Goal: Information Seeking & Learning: Compare options

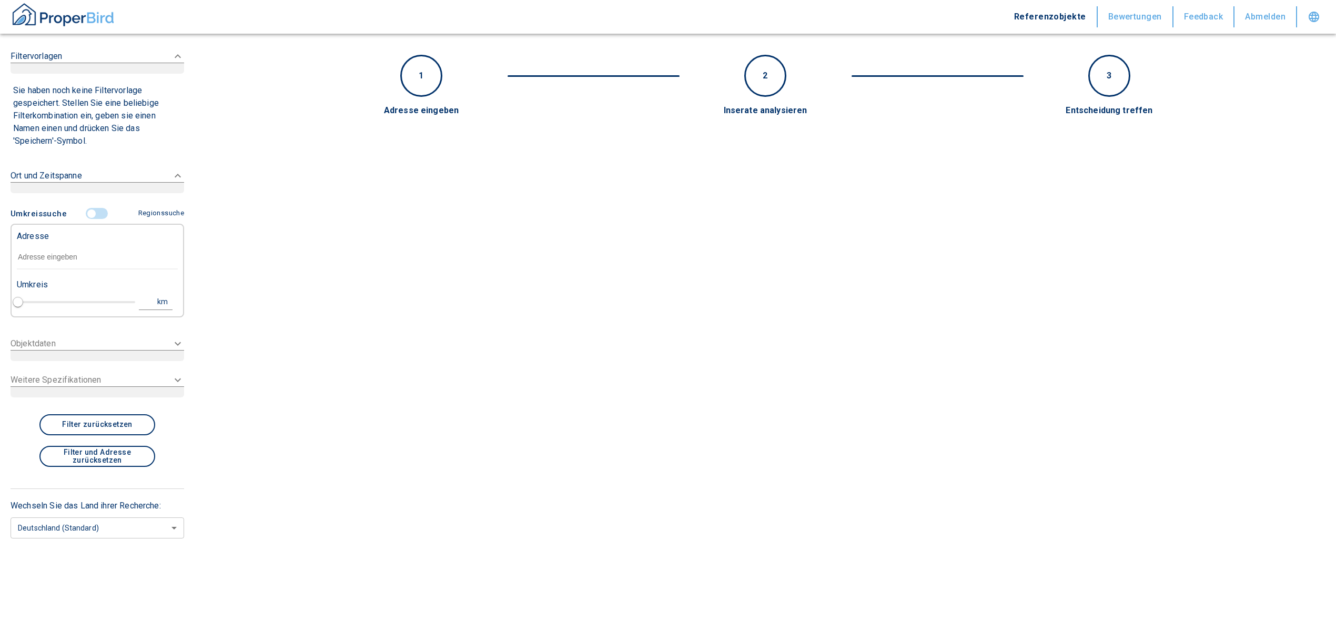
click at [88, 244] on div "Adresse" at bounding box center [97, 235] width 161 height 21
click at [45, 258] on input "text" at bounding box center [97, 257] width 161 height 24
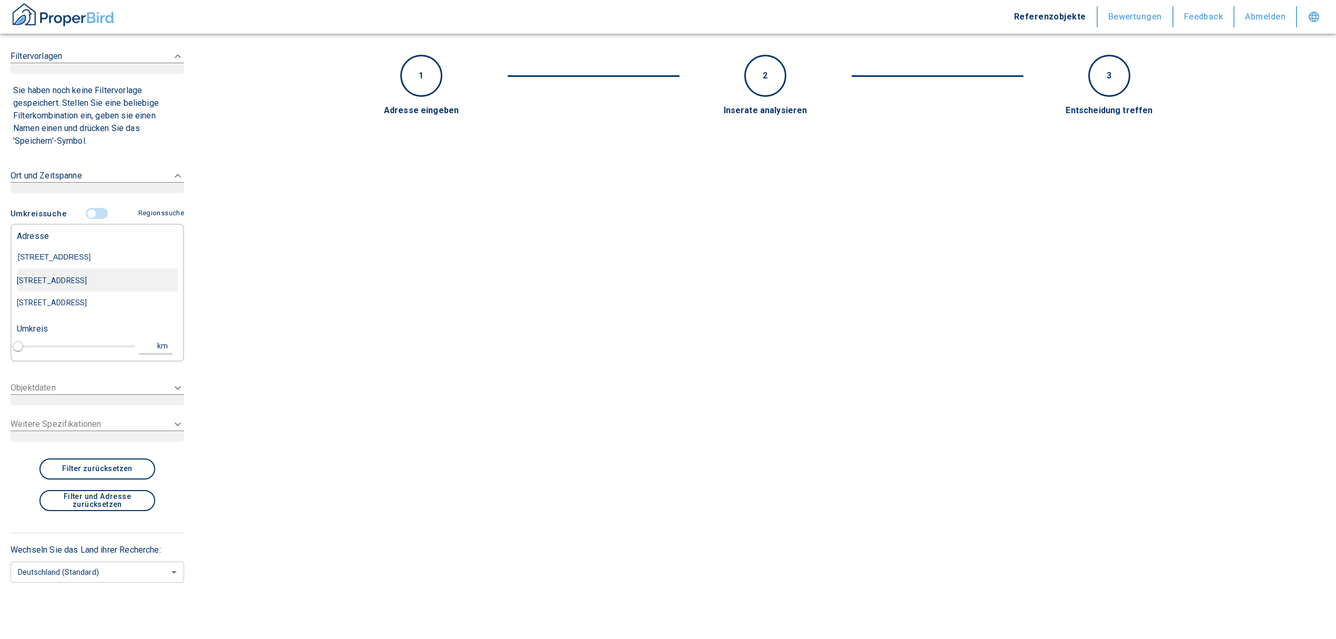
click at [103, 277] on div "[STREET_ADDRESS]" at bounding box center [97, 280] width 161 height 22
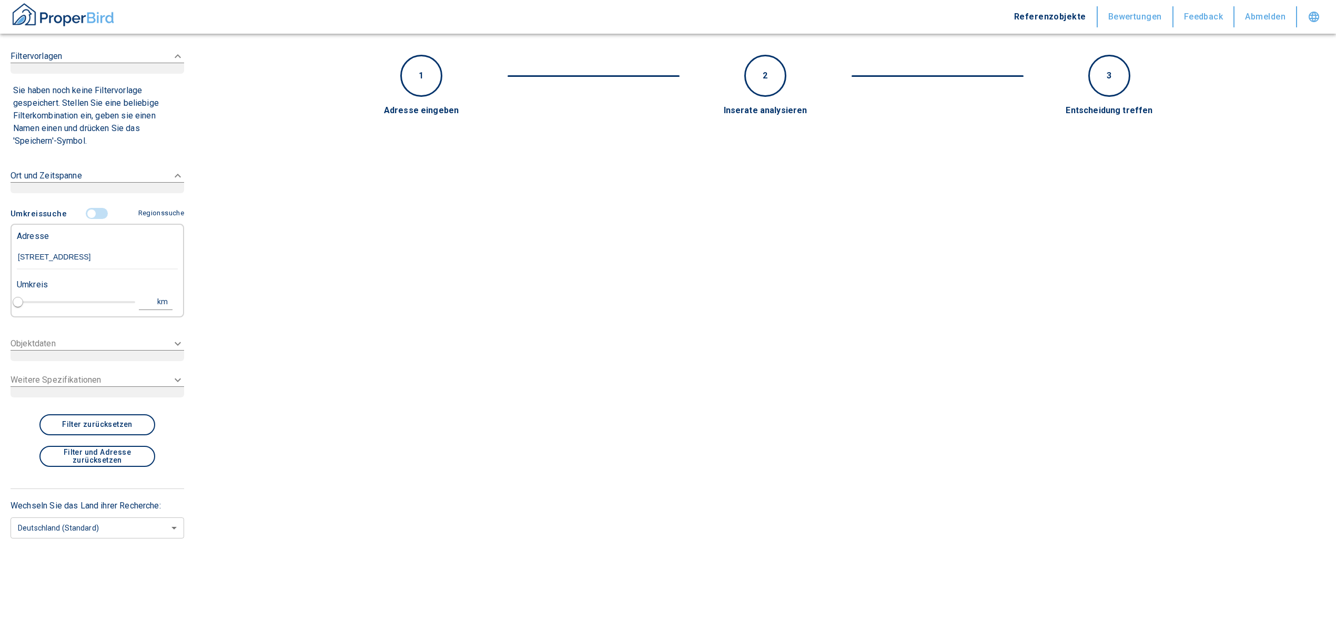
type input "[STREET_ADDRESS]"
type input "1"
type input "2020"
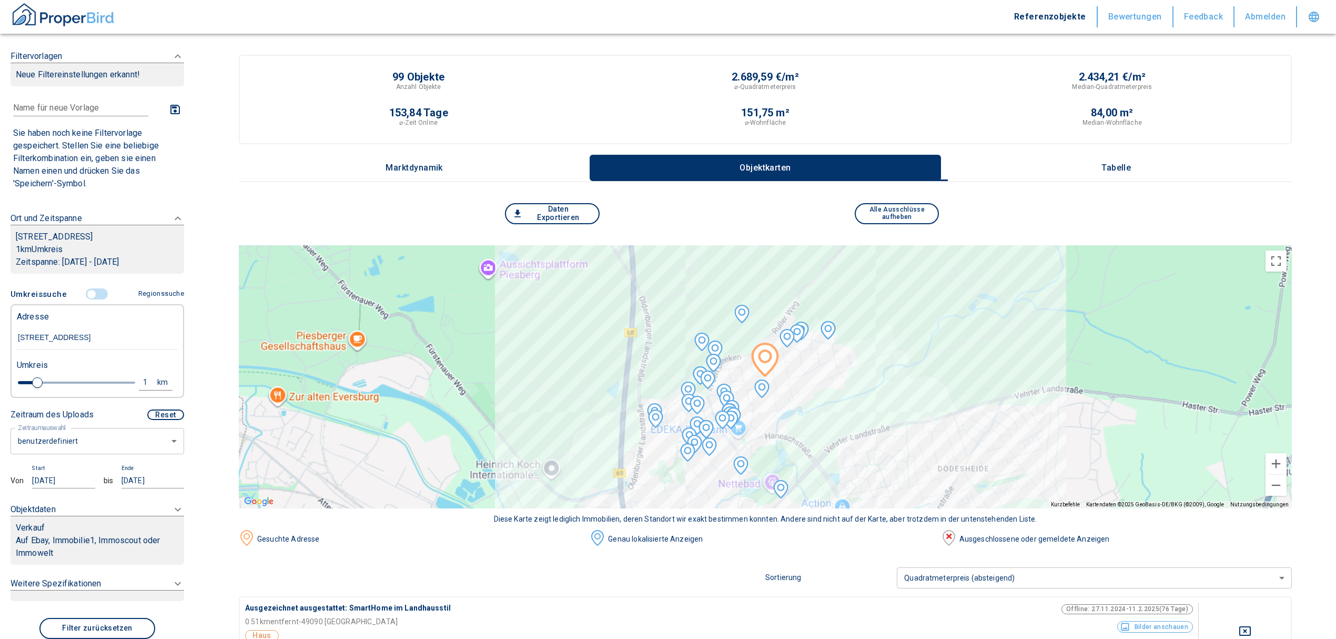
type input "[STREET_ADDRESS]"
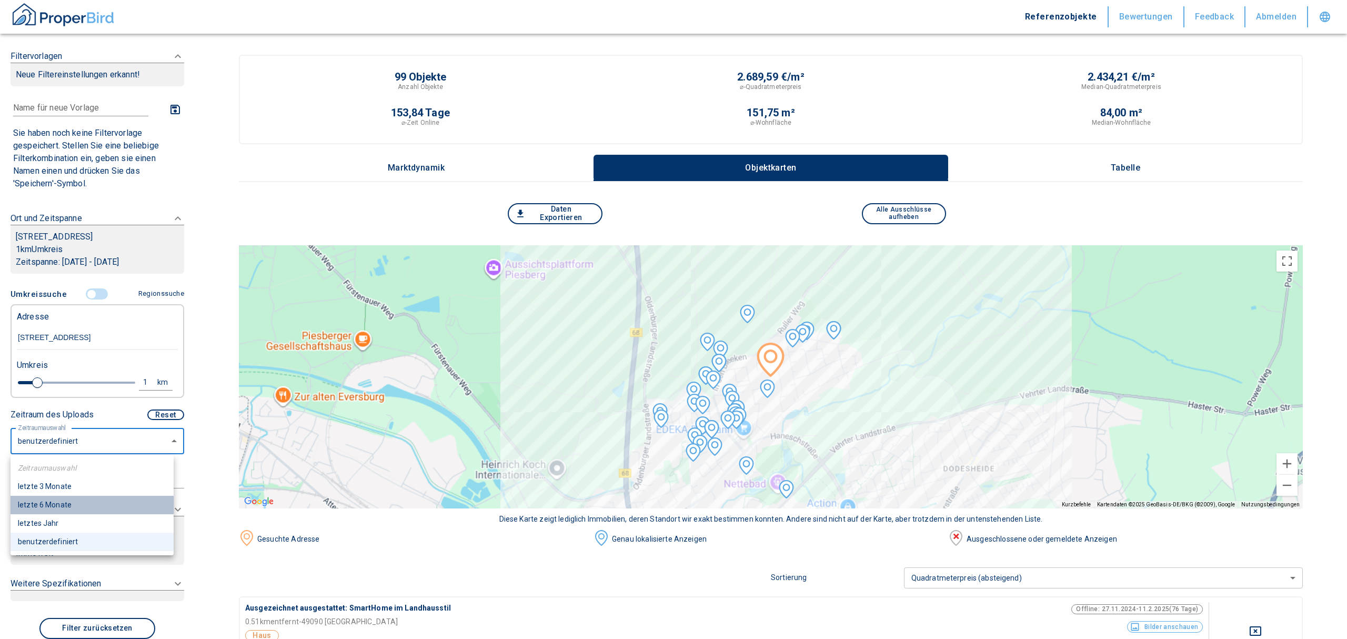
click at [56, 508] on li "letzte 6 Monate" at bounding box center [92, 505] width 163 height 18
type input "2020"
type input "6"
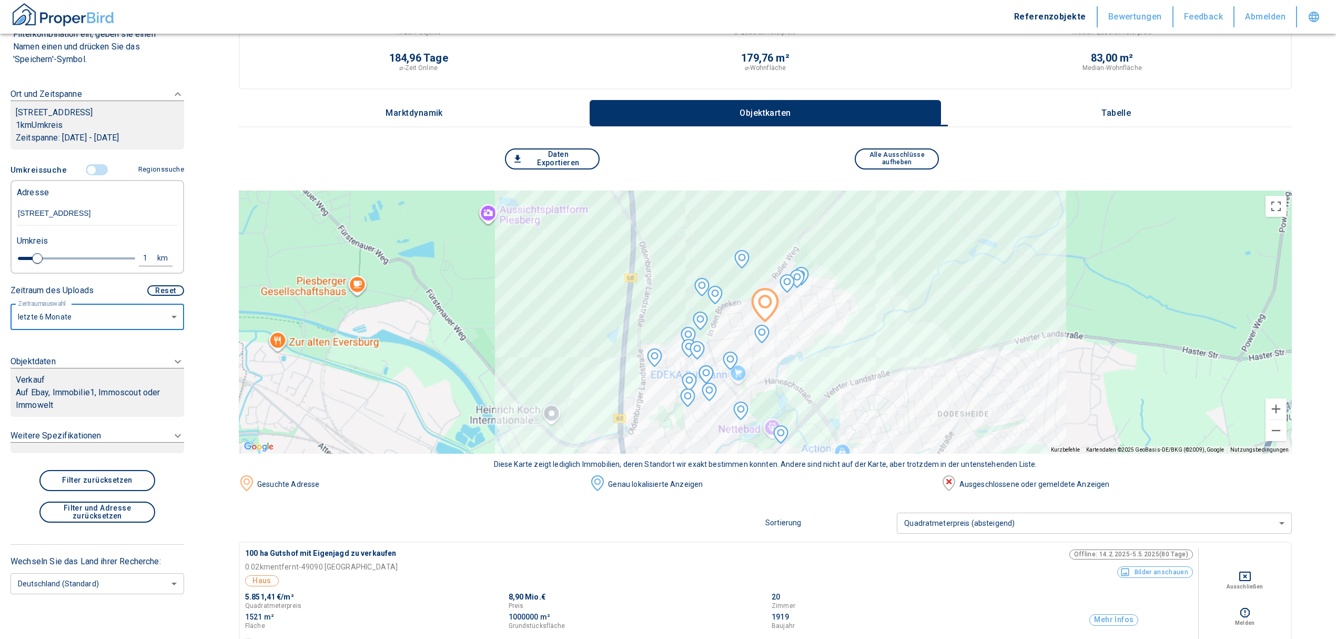
scroll to position [140, 0]
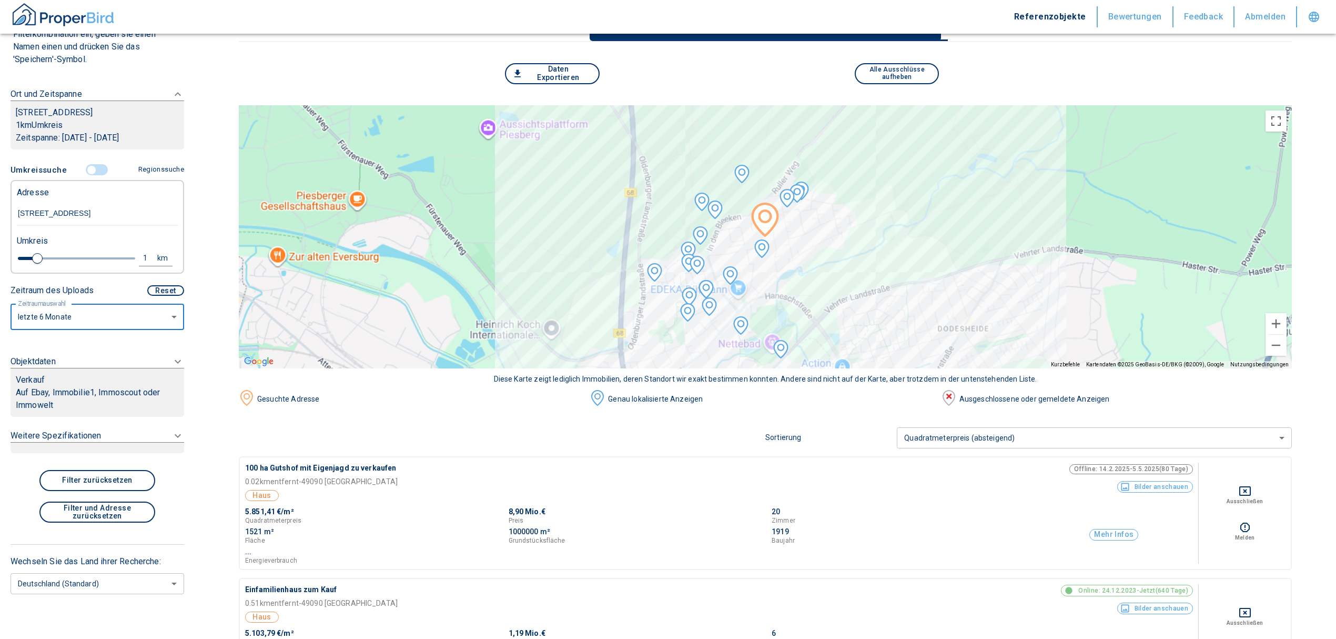
click at [110, 401] on p "Auf Ebay, Immobilie1, Immoscout oder Immowelt" at bounding box center [97, 398] width 163 height 25
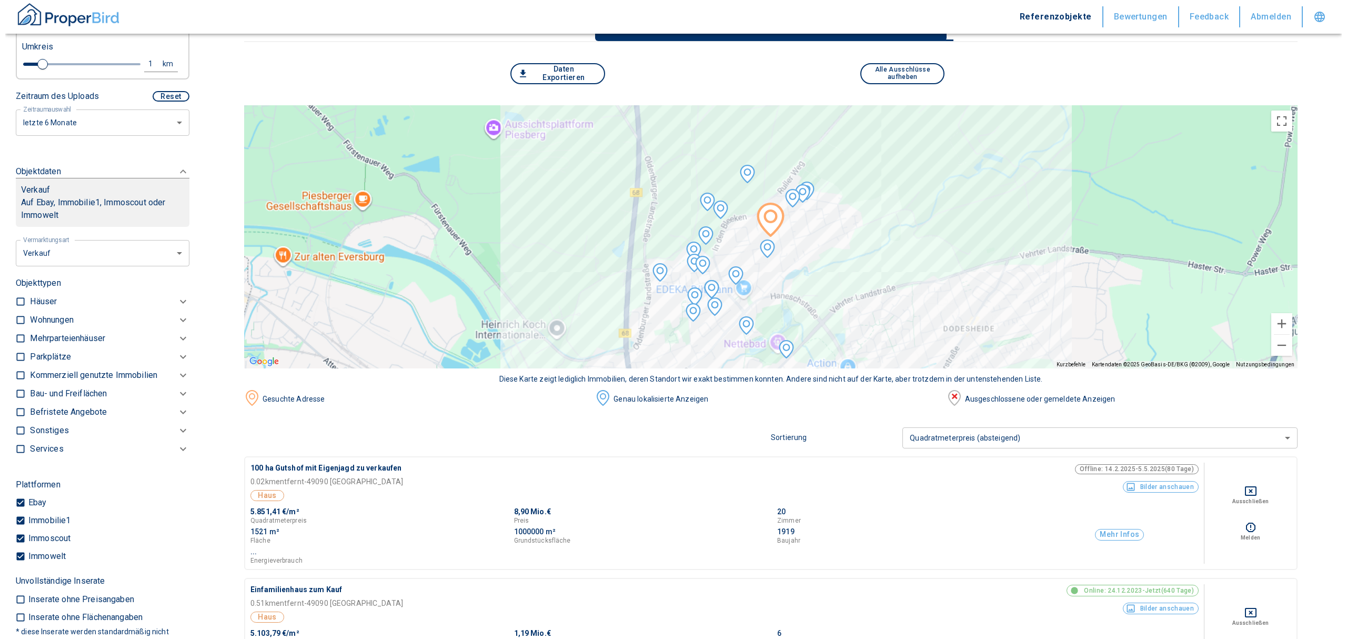
scroll to position [318, 0]
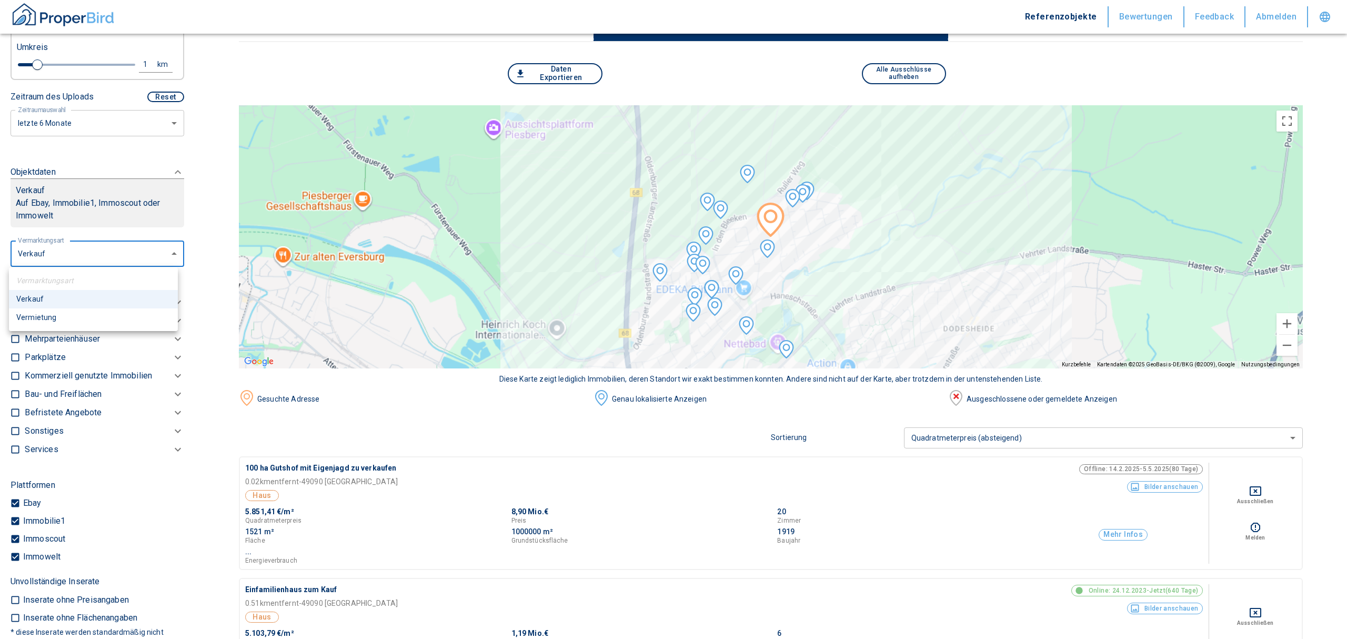
click at [98, 316] on li "Vermietung" at bounding box center [93, 317] width 169 height 18
type input "rent"
type input "2020"
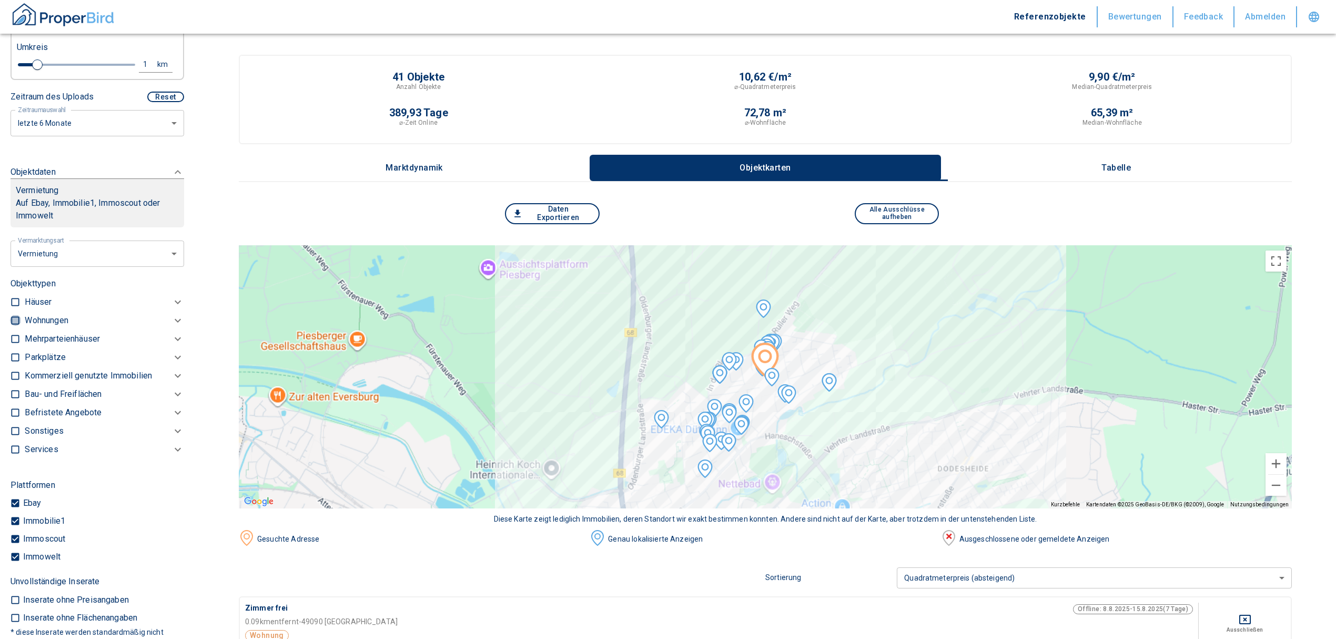
click at [13, 320] on input "checkbox" at bounding box center [15, 320] width 11 height 11
checkbox input "true"
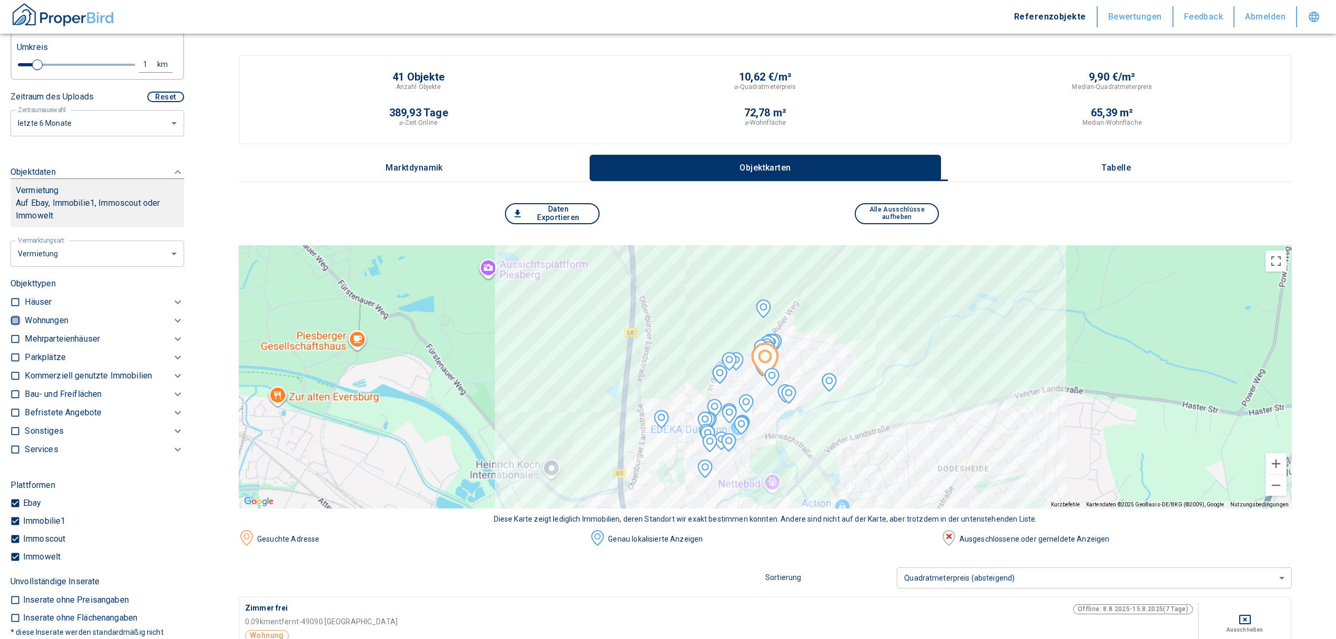
checkbox input "true"
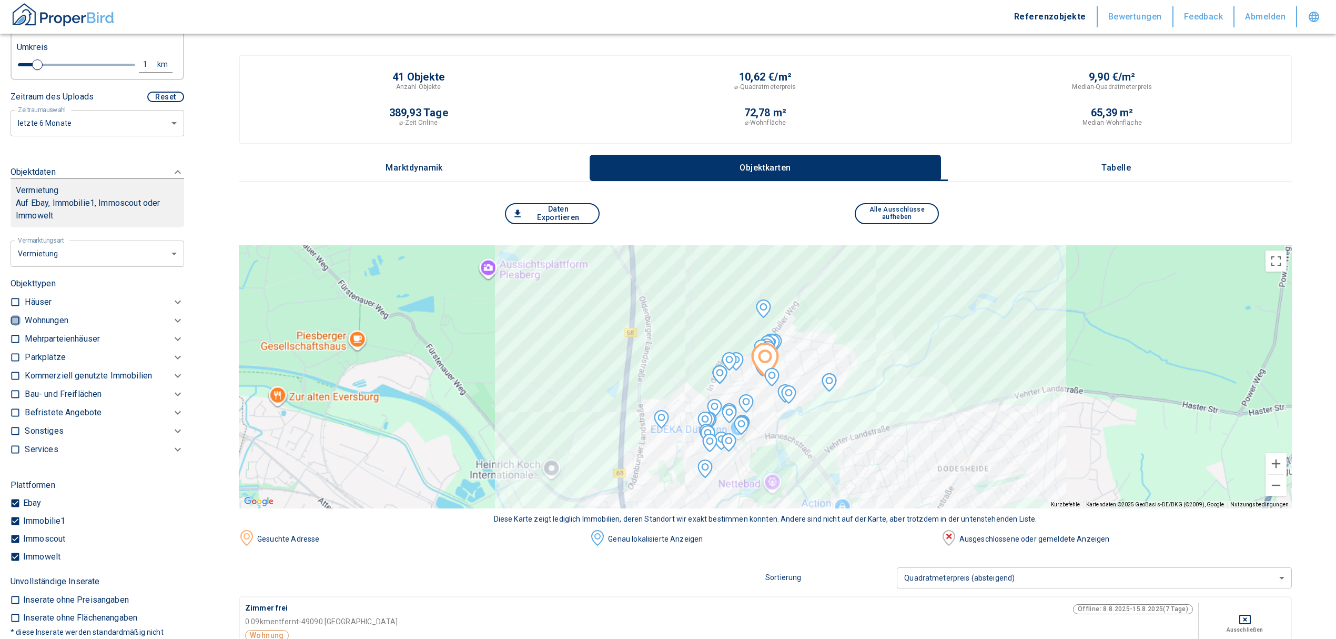
type input "2020"
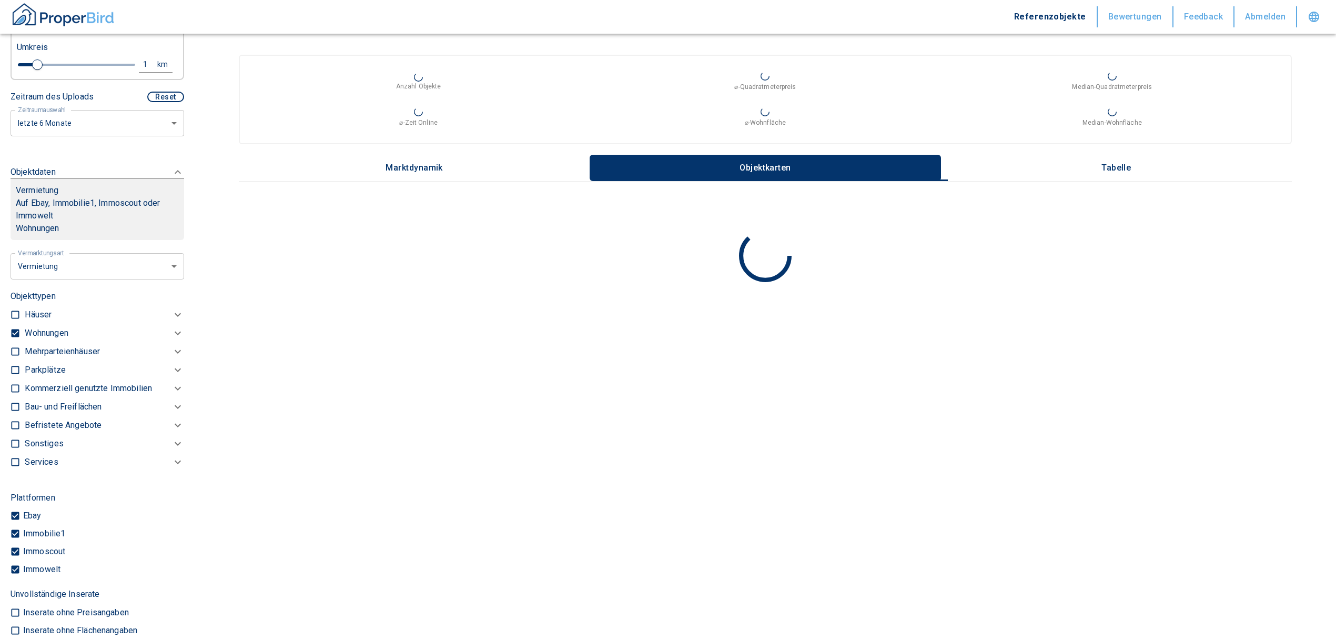
drag, startPoint x: 58, startPoint y: 328, endPoint x: 66, endPoint y: 335, distance: 10.4
click at [60, 329] on p "Wohnungen" at bounding box center [46, 333] width 43 height 13
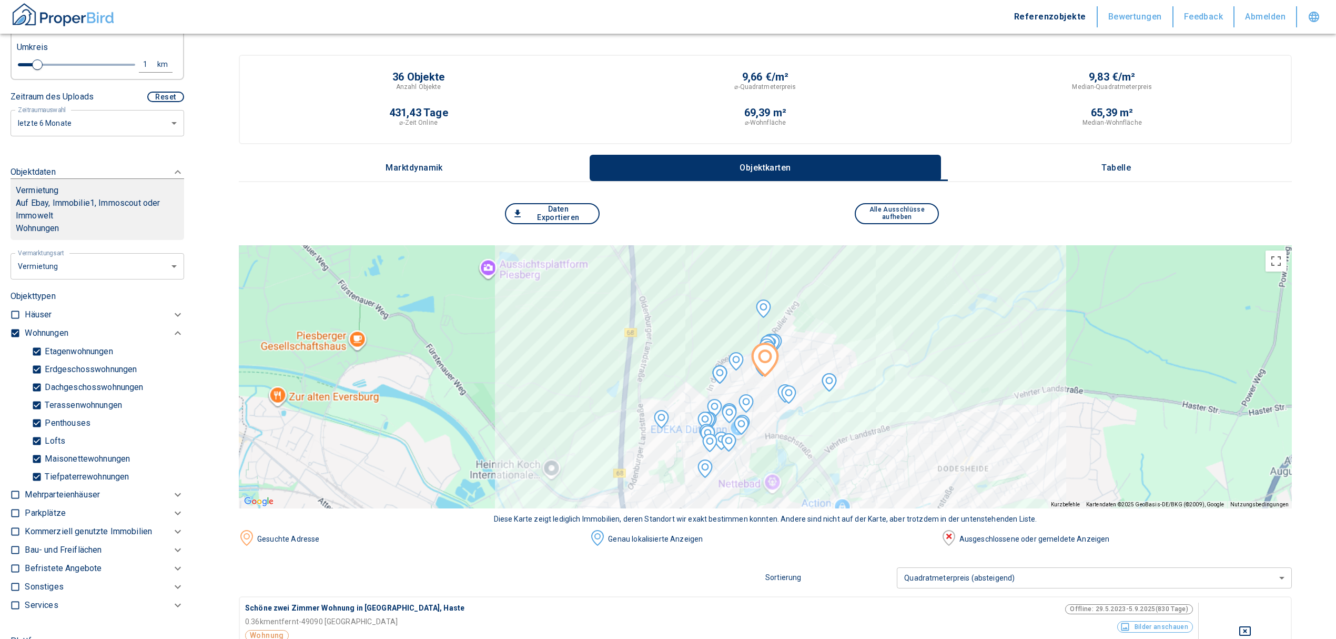
click at [36, 472] on input "Tiefpaterrewohnungen" at bounding box center [37, 476] width 11 height 18
checkbox input "false"
type input "2020"
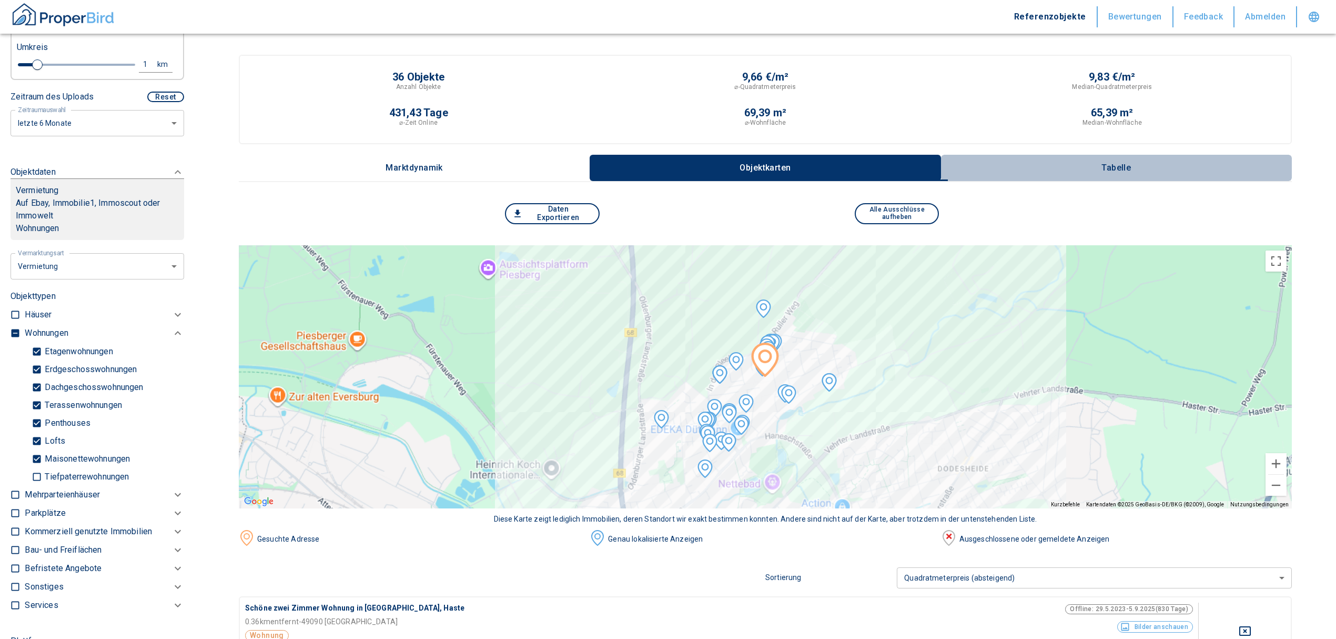
click at [1122, 160] on button "Tabelle" at bounding box center [1116, 168] width 351 height 26
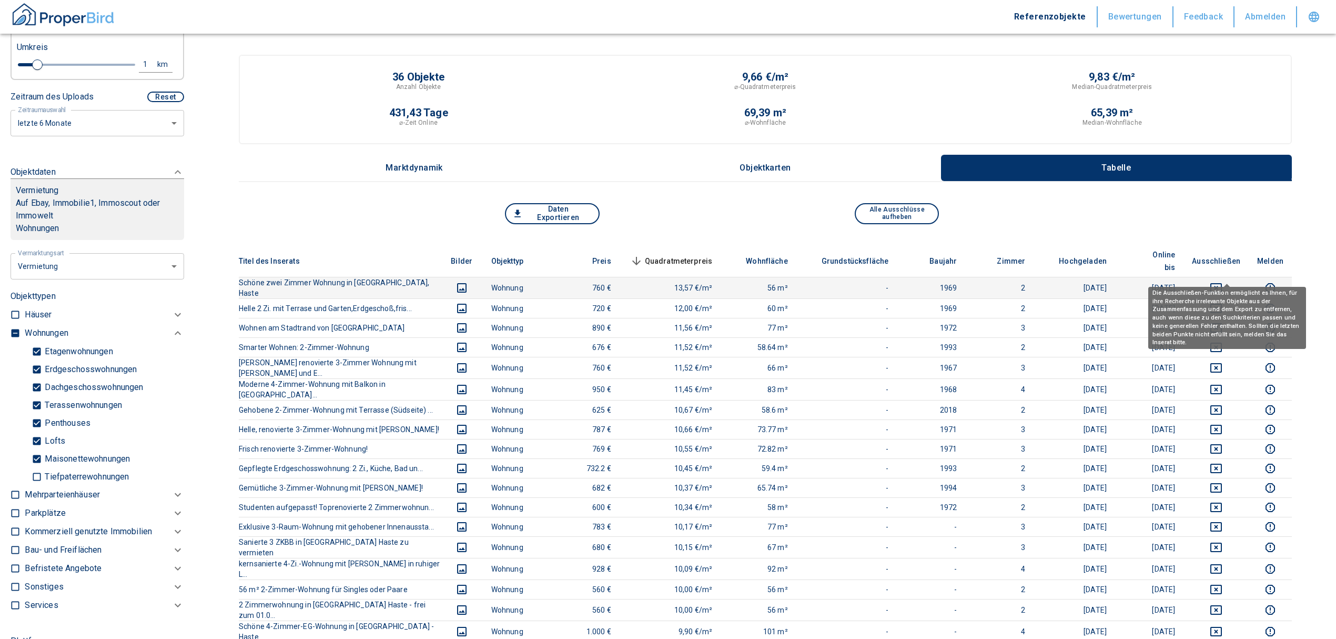
click at [1222, 283] on icon "deselect this listing" at bounding box center [1217, 287] width 12 height 9
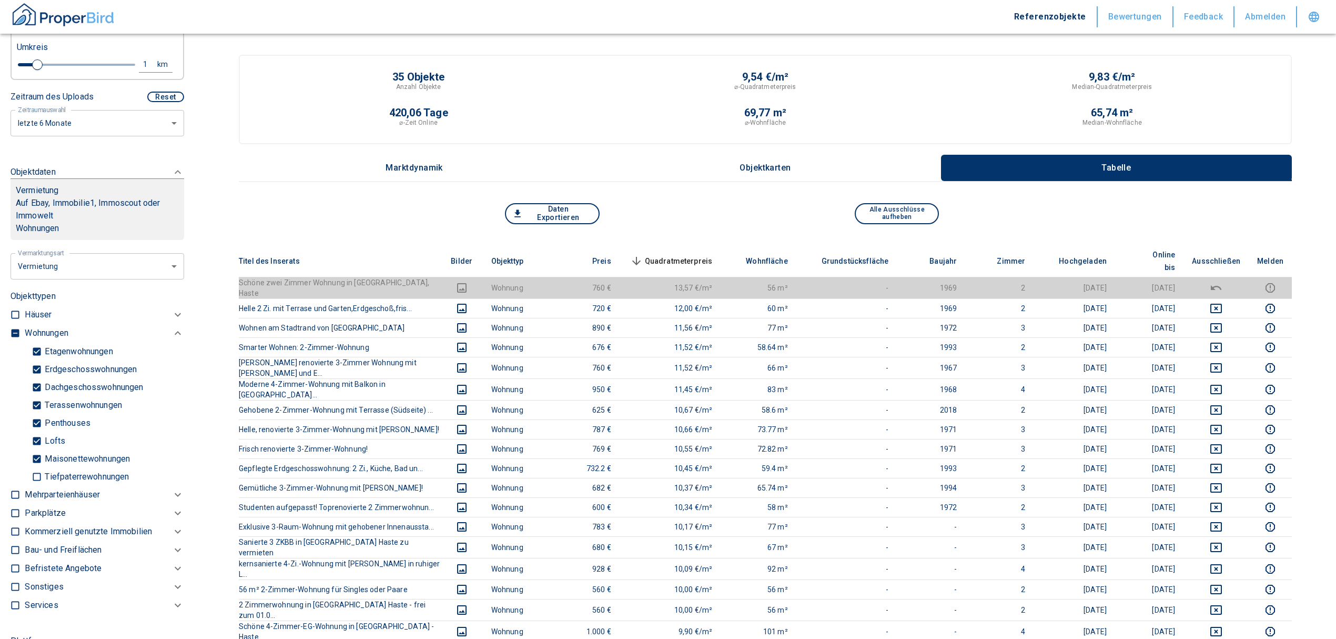
click at [695, 255] on span "Quadratmeterpreis sorted descending" at bounding box center [670, 261] width 85 height 13
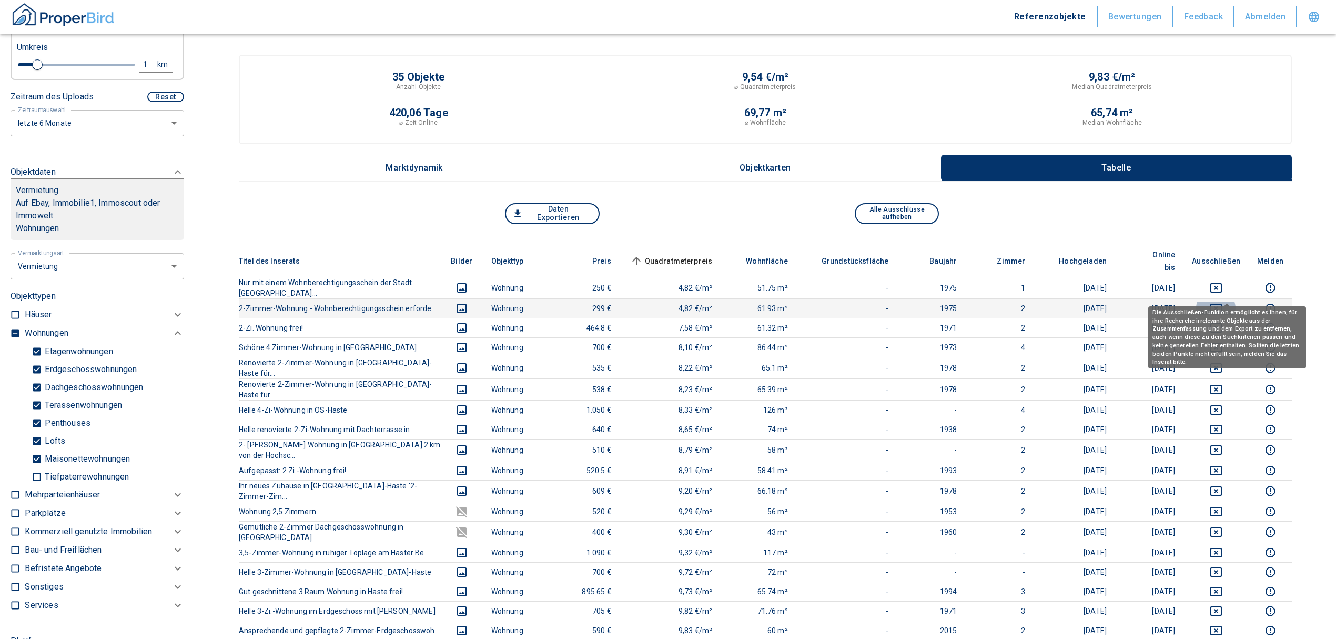
click at [1222, 304] on icon "deselect this listing" at bounding box center [1217, 308] width 12 height 9
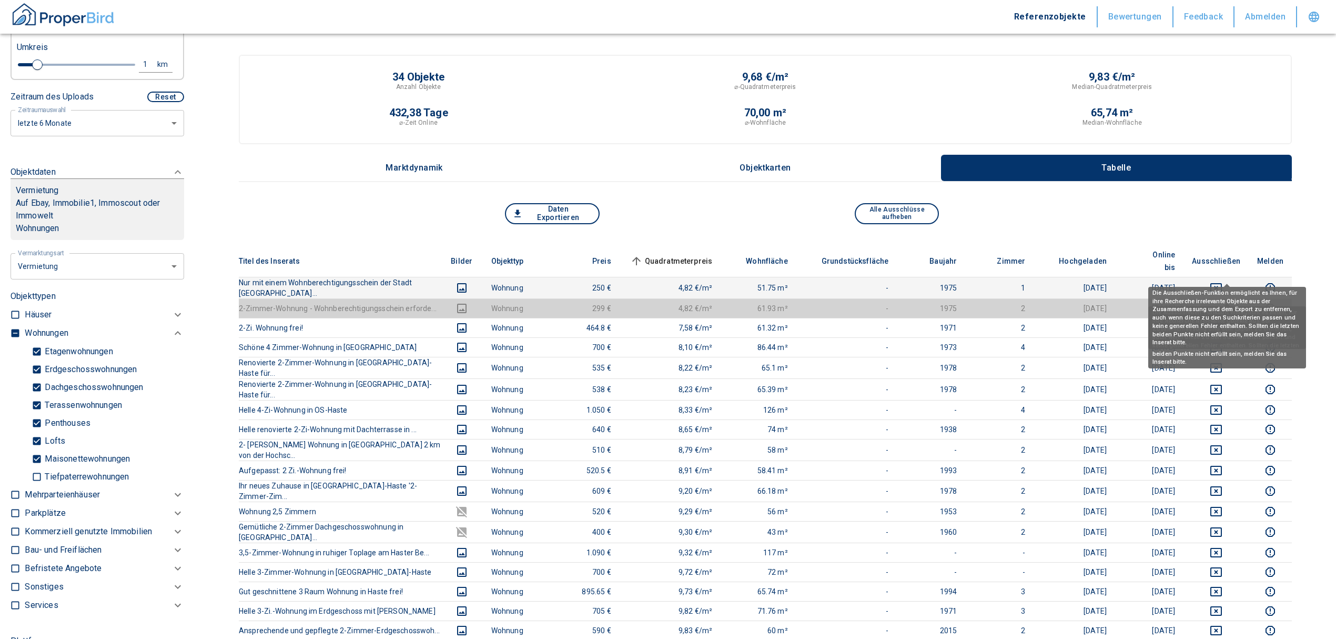
click at [1221, 283] on icon "deselect this listing" at bounding box center [1217, 287] width 12 height 9
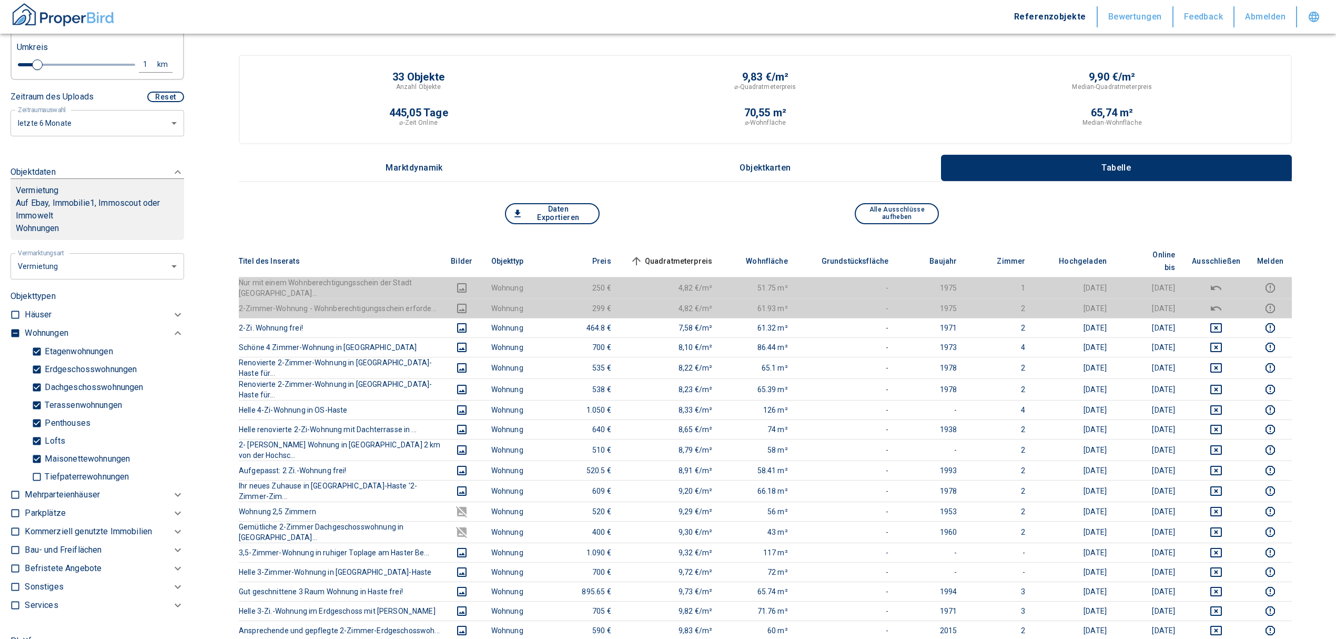
click at [694, 245] on th "Quadratmeterpreis sorted ascending" at bounding box center [671, 261] width 102 height 32
click at [700, 255] on span "Quadratmeterpreis sorted ascending" at bounding box center [670, 261] width 85 height 13
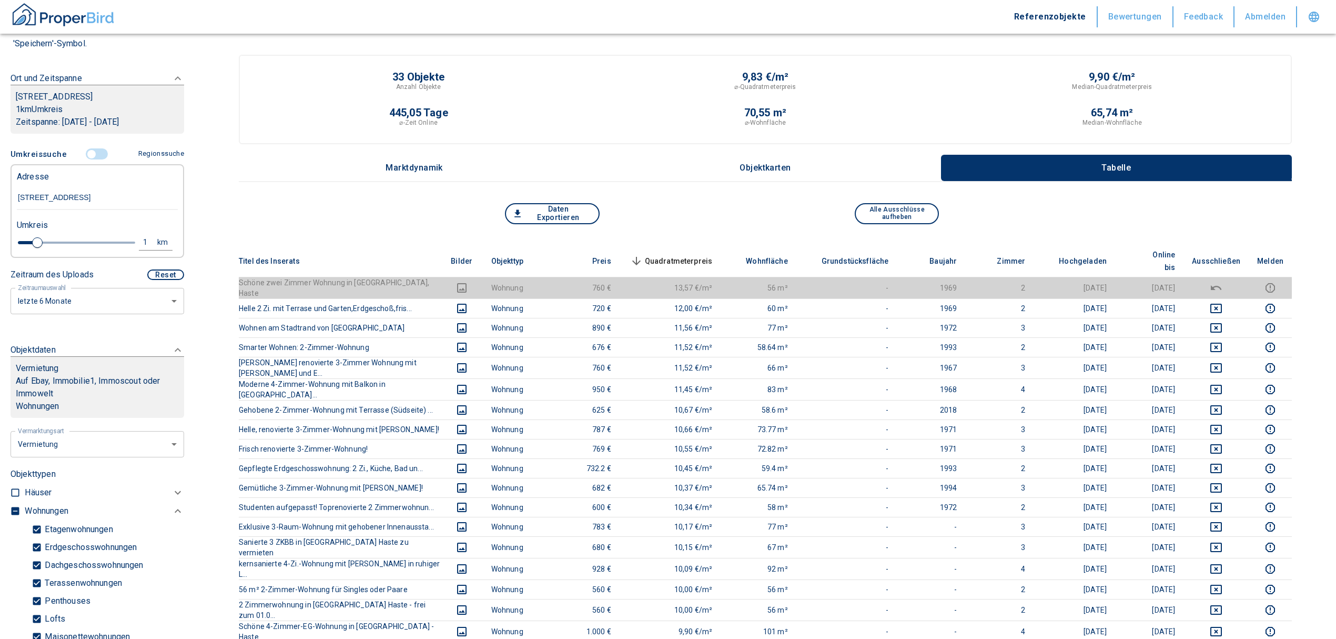
scroll to position [107, 0]
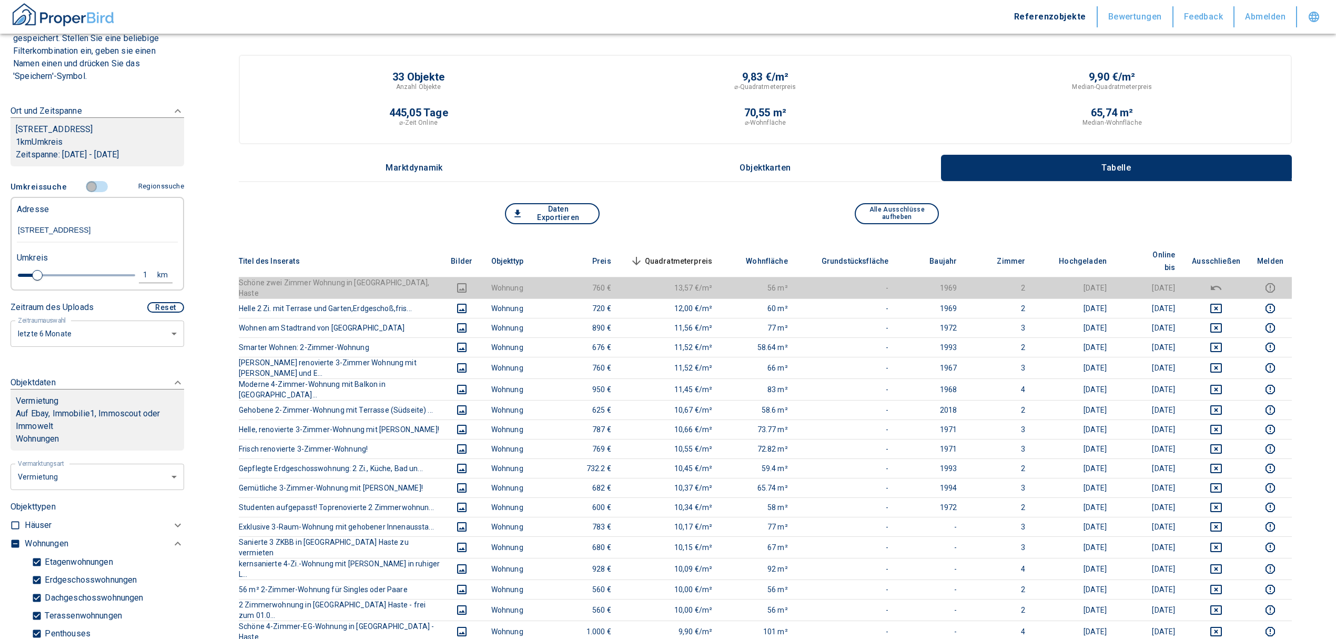
click at [84, 182] on input "controlled" at bounding box center [92, 187] width 32 height 12
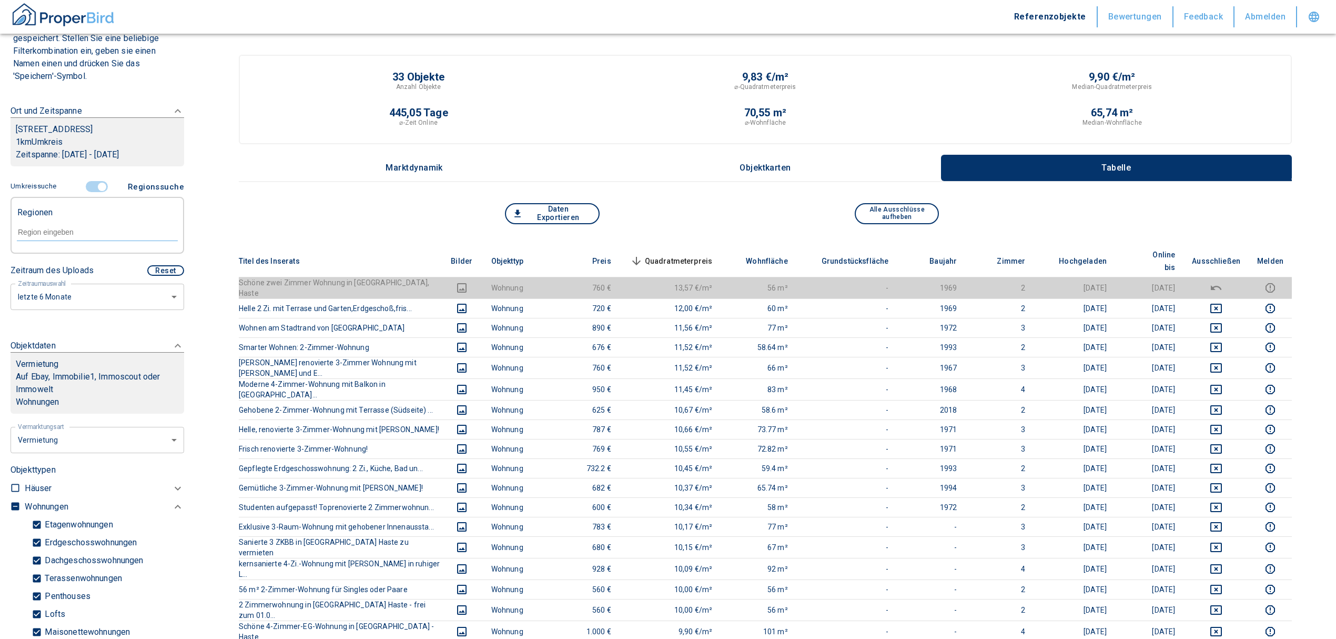
click at [51, 231] on input "text" at bounding box center [97, 231] width 161 height 9
click at [88, 260] on li "49090 [GEOGRAPHIC_DATA]" at bounding box center [91, 256] width 151 height 19
type input "49090"
type input "2020"
type input "49090 [GEOGRAPHIC_DATA]"
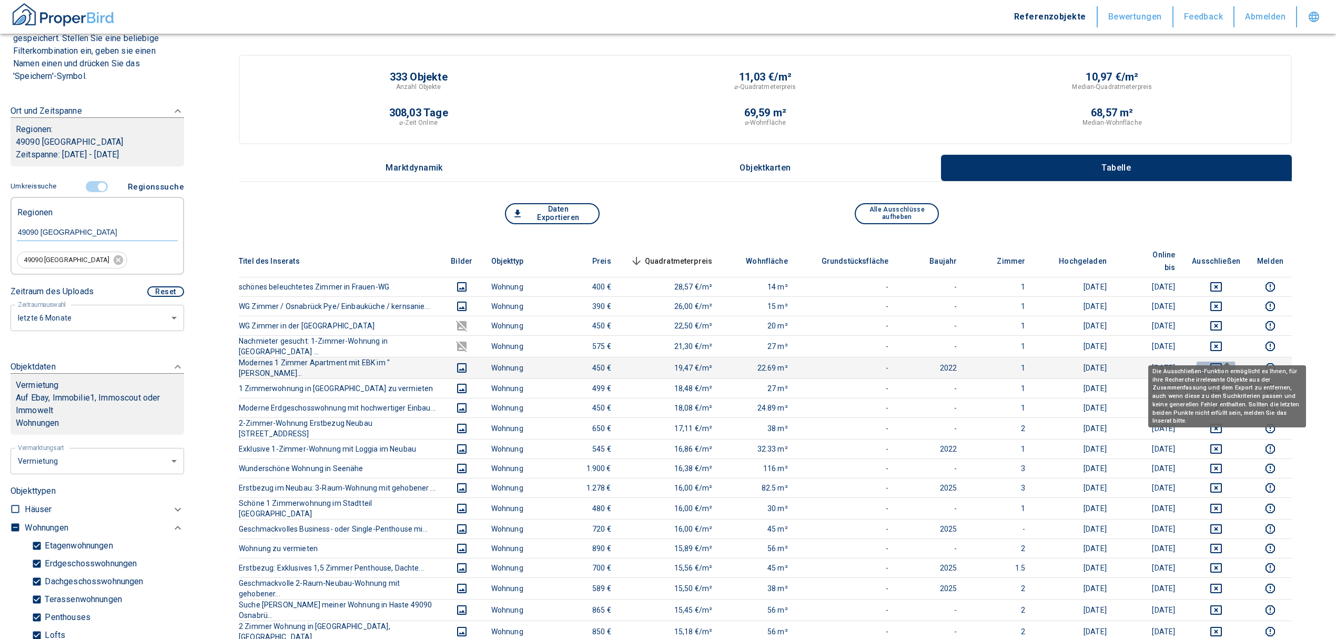
click at [1222, 363] on icon "deselect this listing" at bounding box center [1217, 367] width 12 height 9
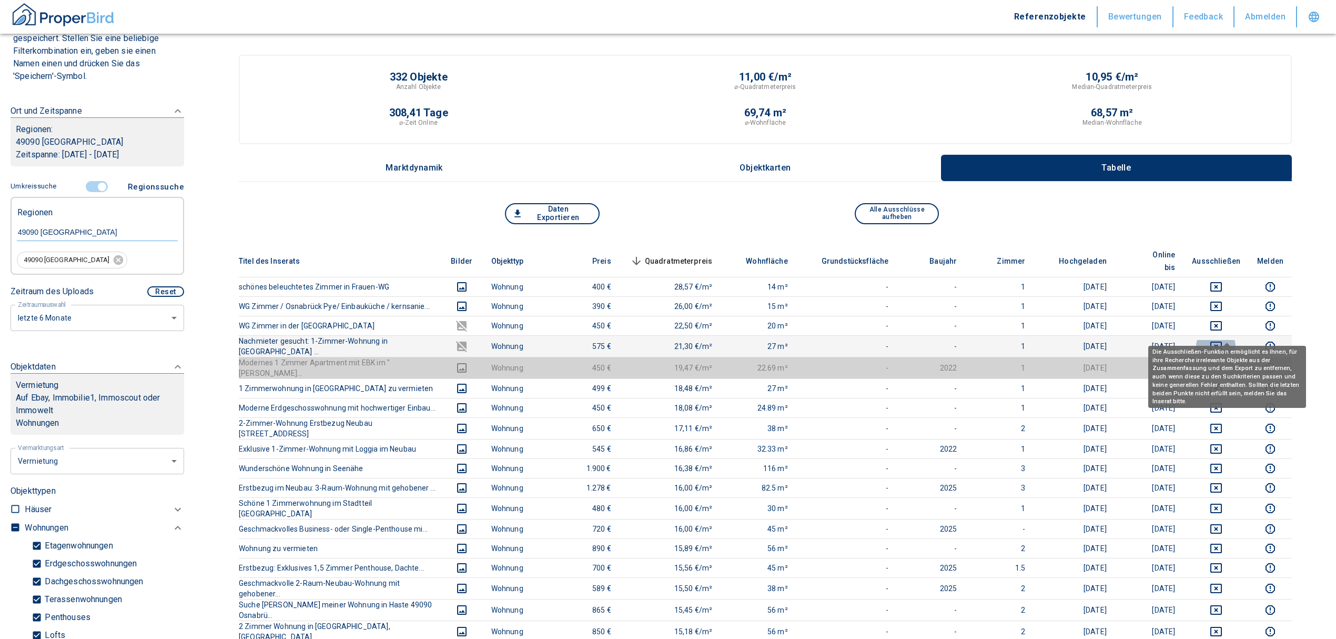
click at [1223, 340] on icon "deselect this listing" at bounding box center [1216, 346] width 13 height 13
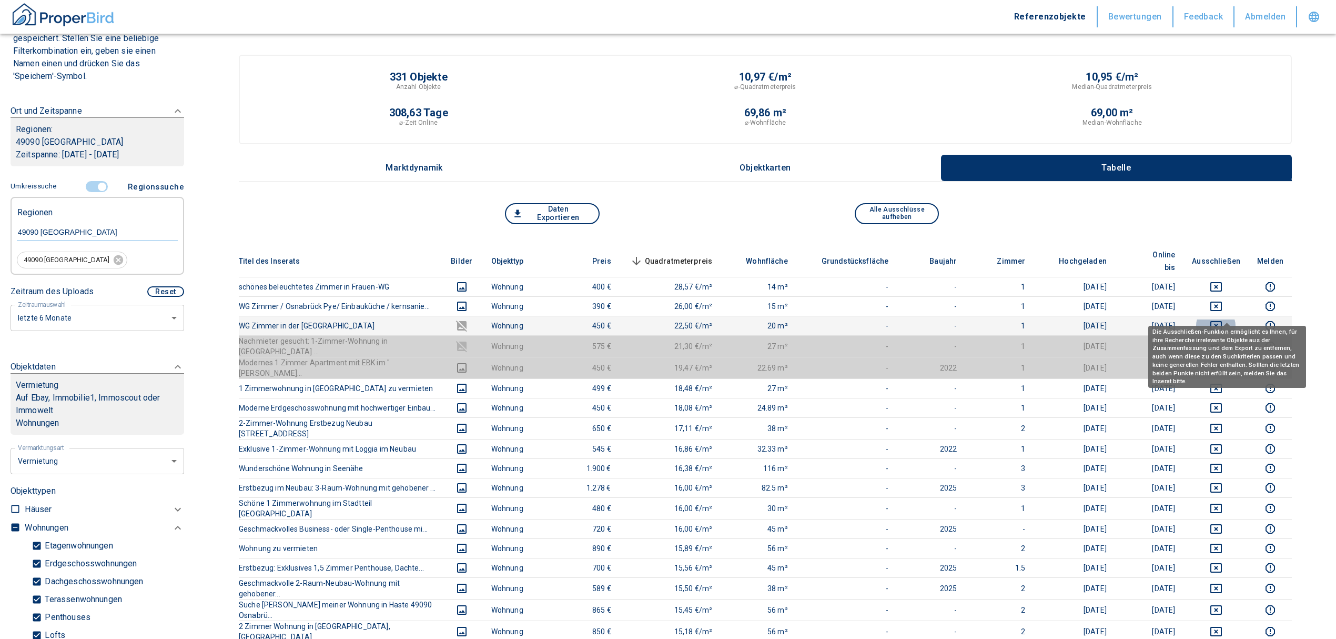
click at [1223, 319] on icon "deselect this listing" at bounding box center [1216, 325] width 13 height 13
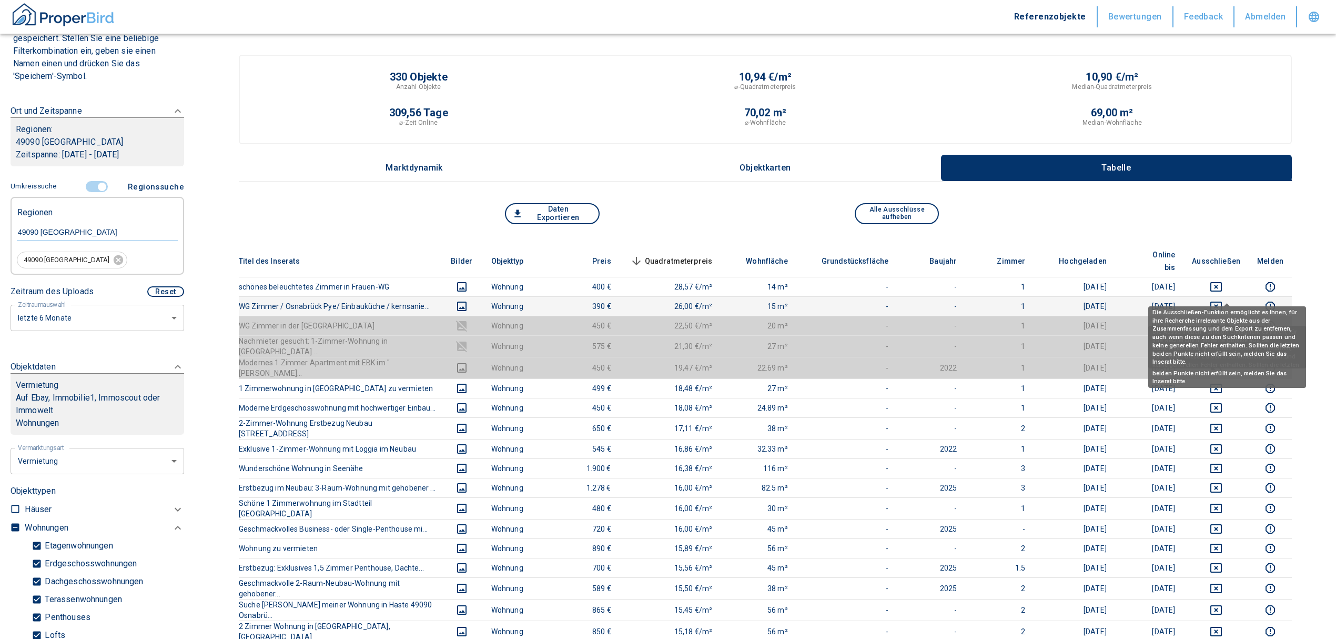
click at [1222, 301] on icon "deselect this listing" at bounding box center [1217, 305] width 12 height 9
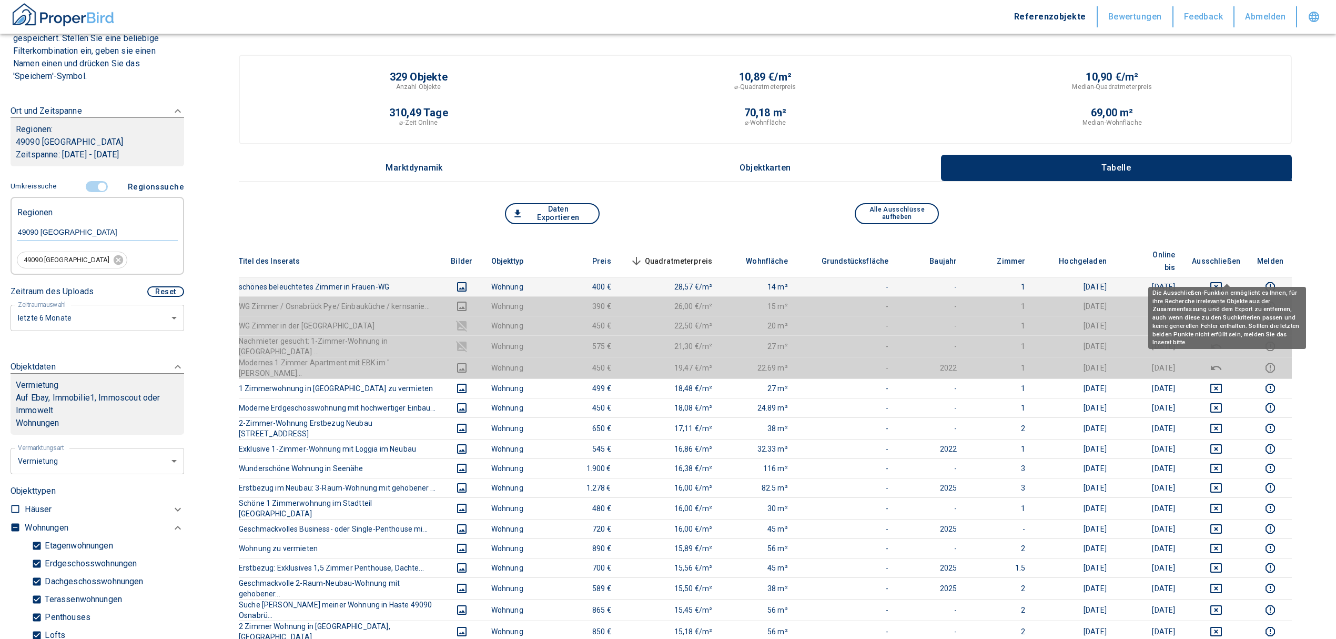
click at [1223, 280] on icon "deselect this listing" at bounding box center [1216, 286] width 13 height 13
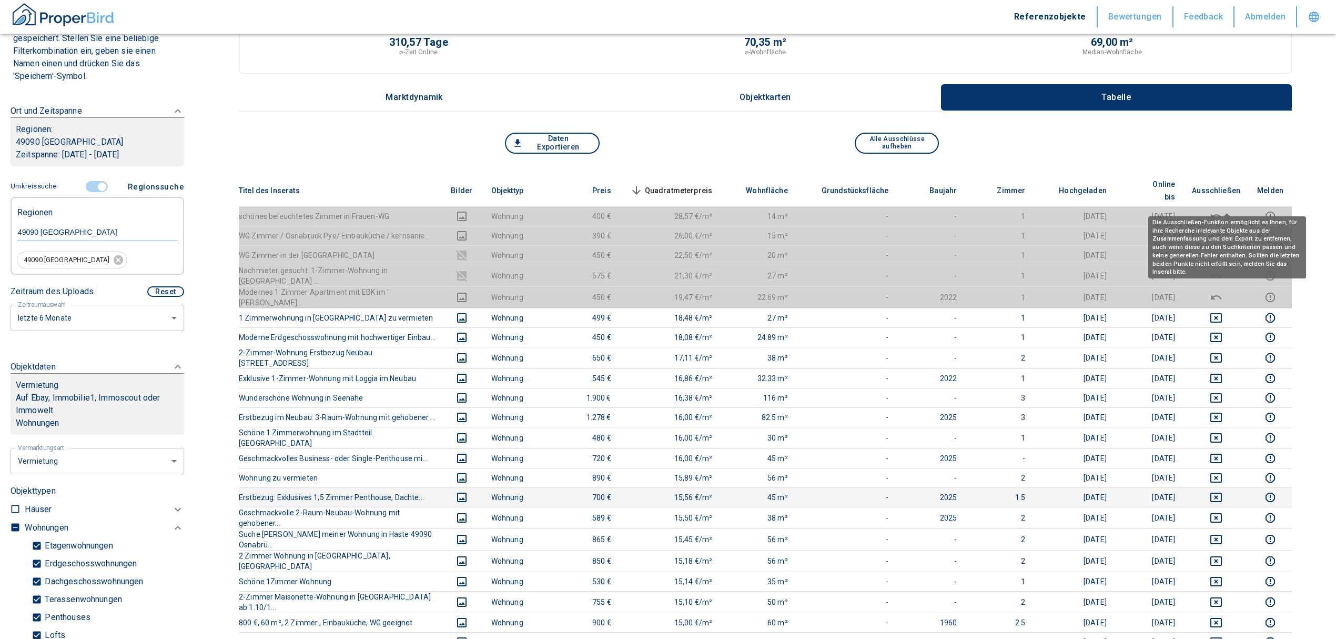
scroll to position [210, 0]
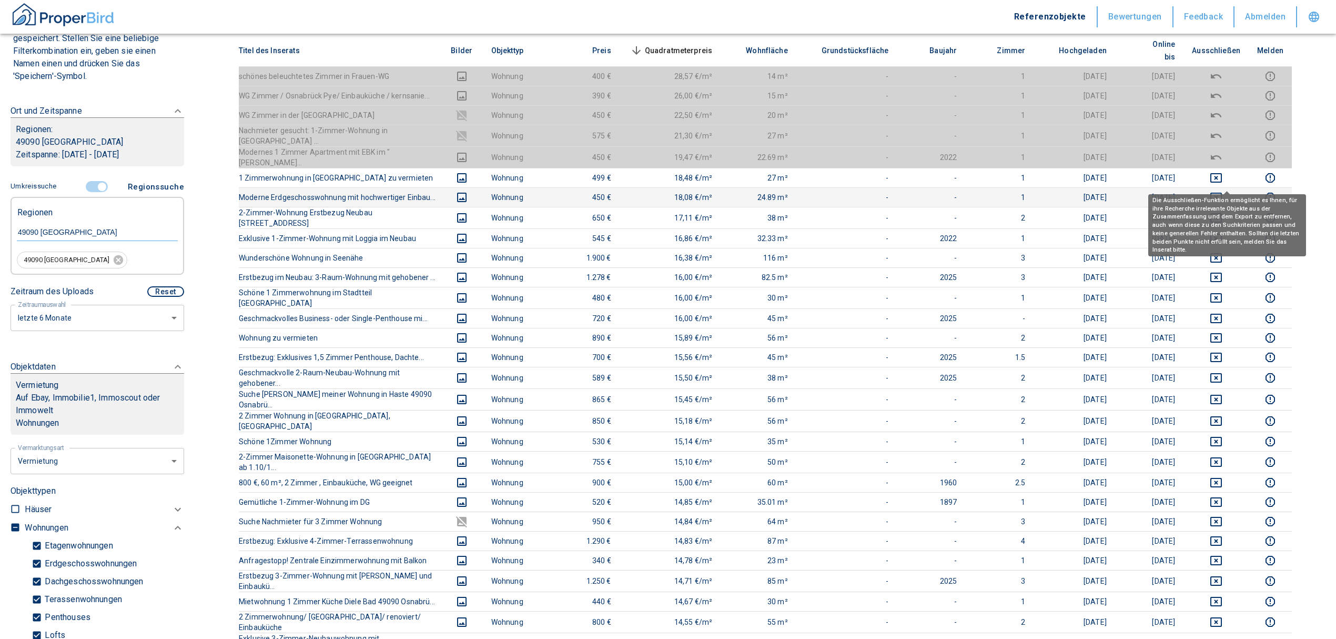
click at [1223, 191] on icon "deselect this listing" at bounding box center [1216, 197] width 13 height 13
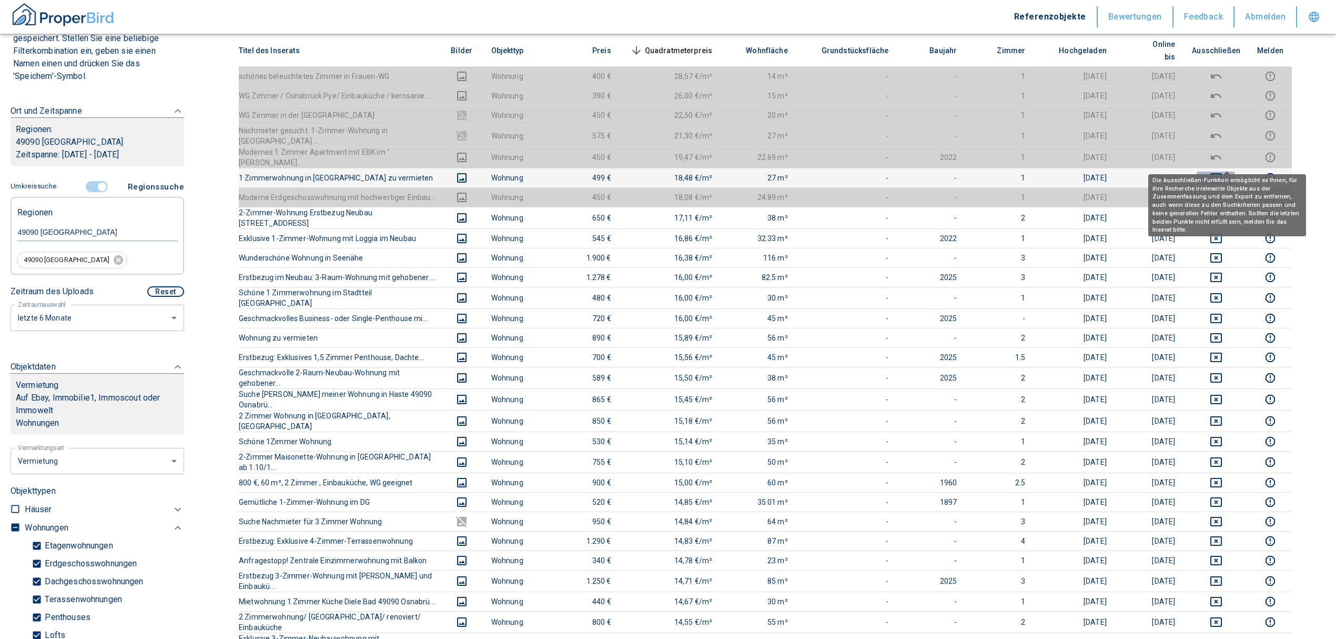
click at [1223, 172] on icon "deselect this listing" at bounding box center [1216, 178] width 13 height 13
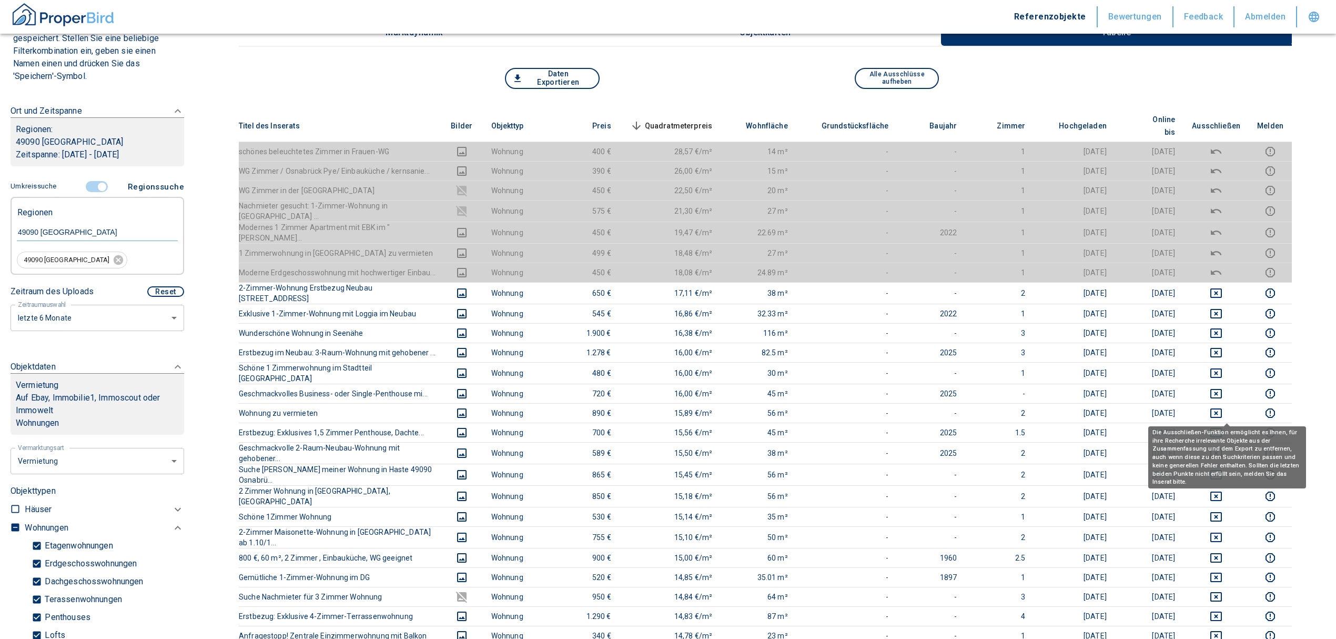
scroll to position [0, 0]
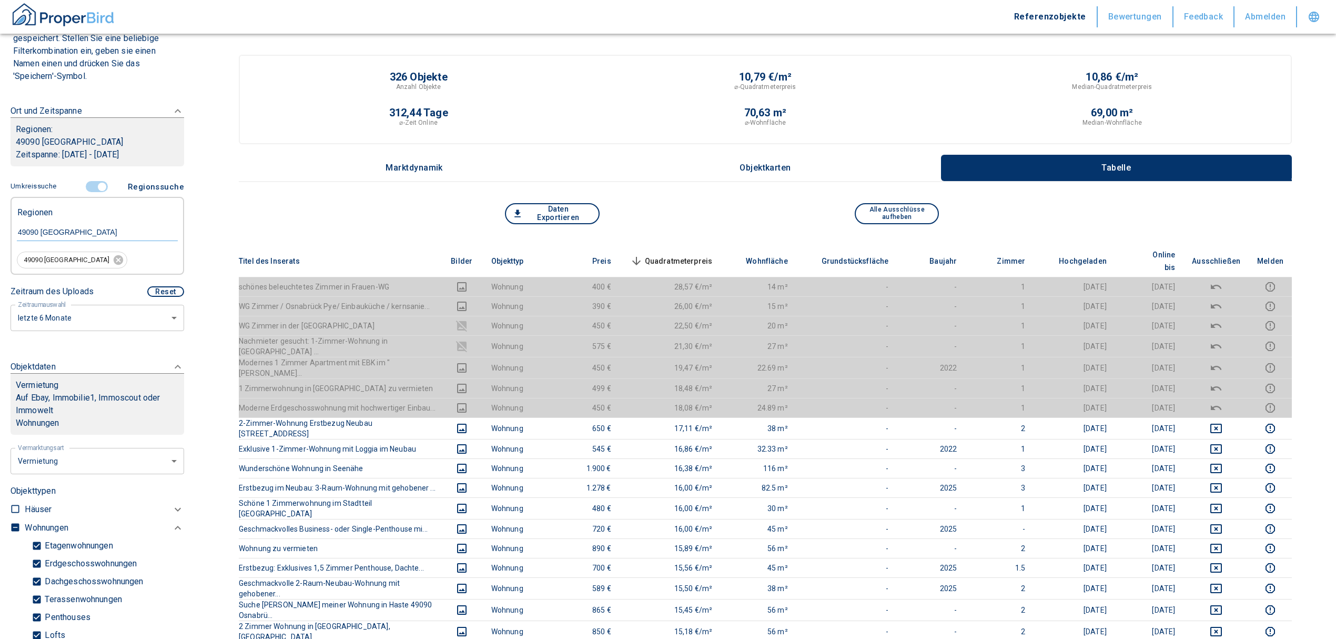
click at [680, 255] on span "Quadratmeterpreis sorted descending" at bounding box center [670, 261] width 85 height 13
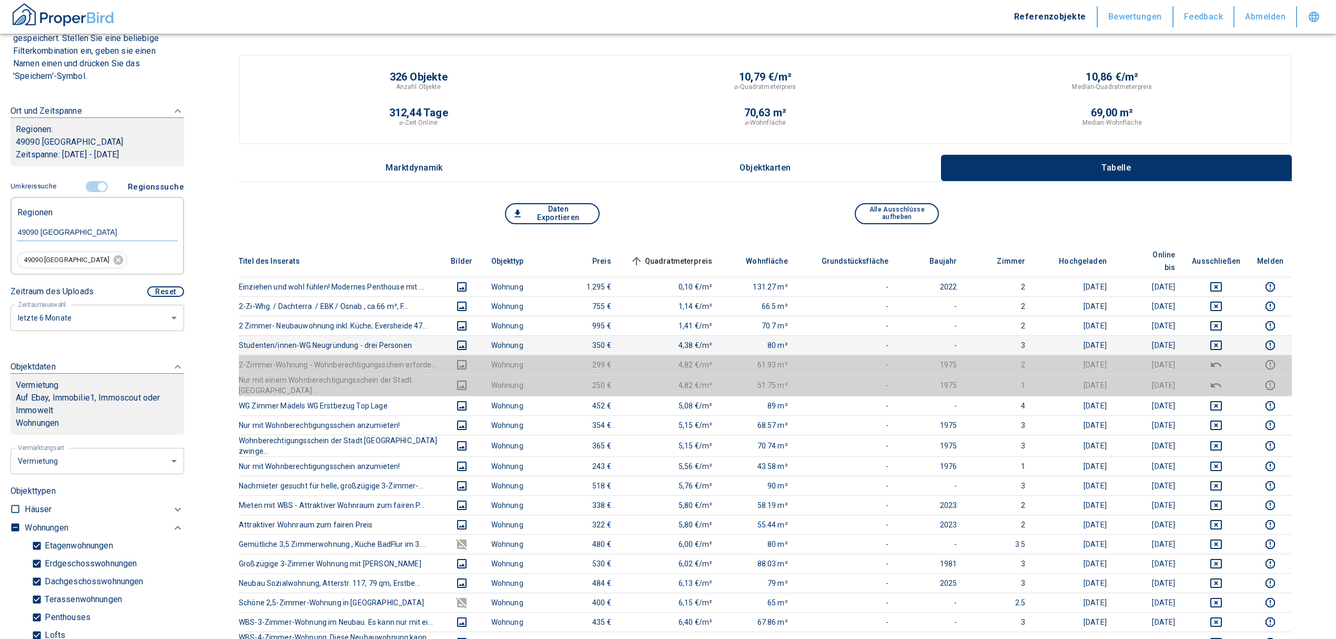
click at [1223, 339] on icon "deselect this listing" at bounding box center [1216, 345] width 13 height 13
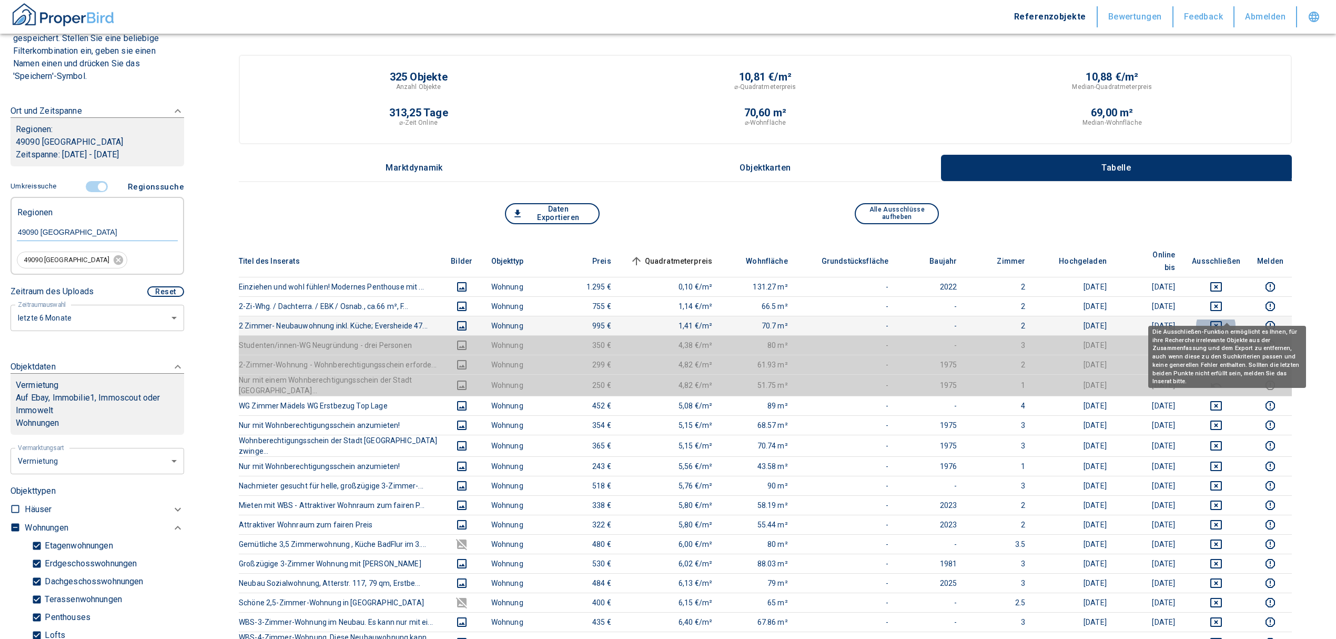
click at [1222, 321] on icon "deselect this listing" at bounding box center [1217, 325] width 12 height 9
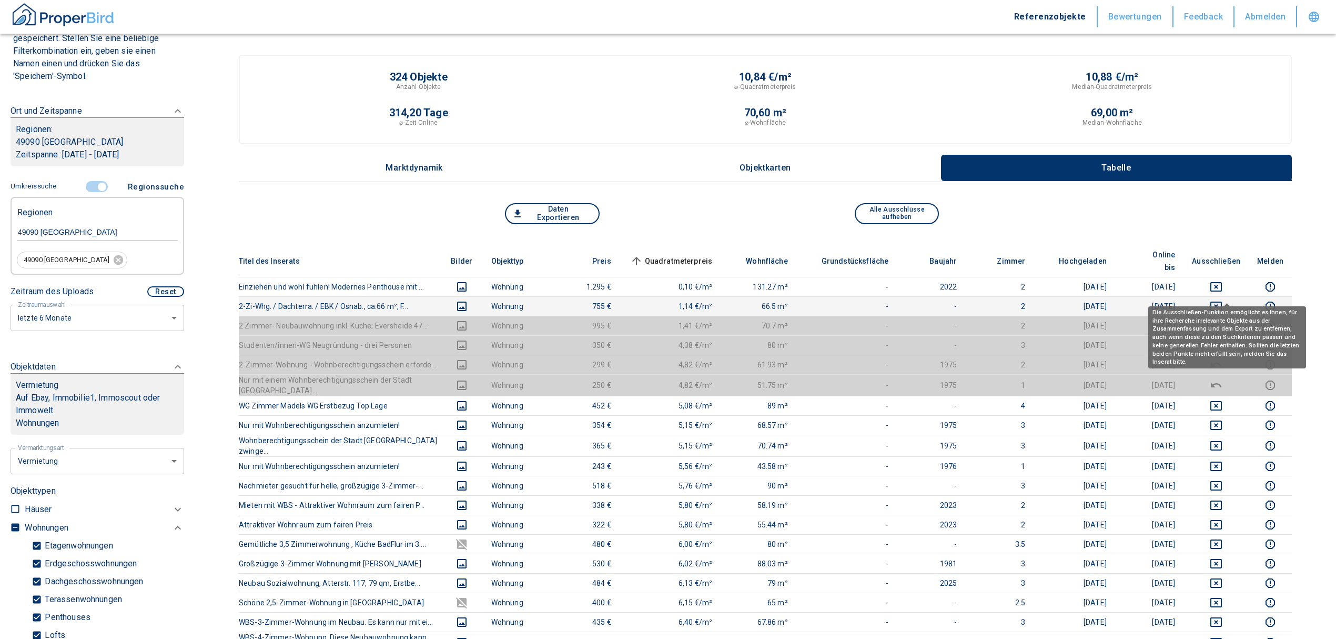
click at [1222, 301] on icon "deselect this listing" at bounding box center [1217, 305] width 12 height 9
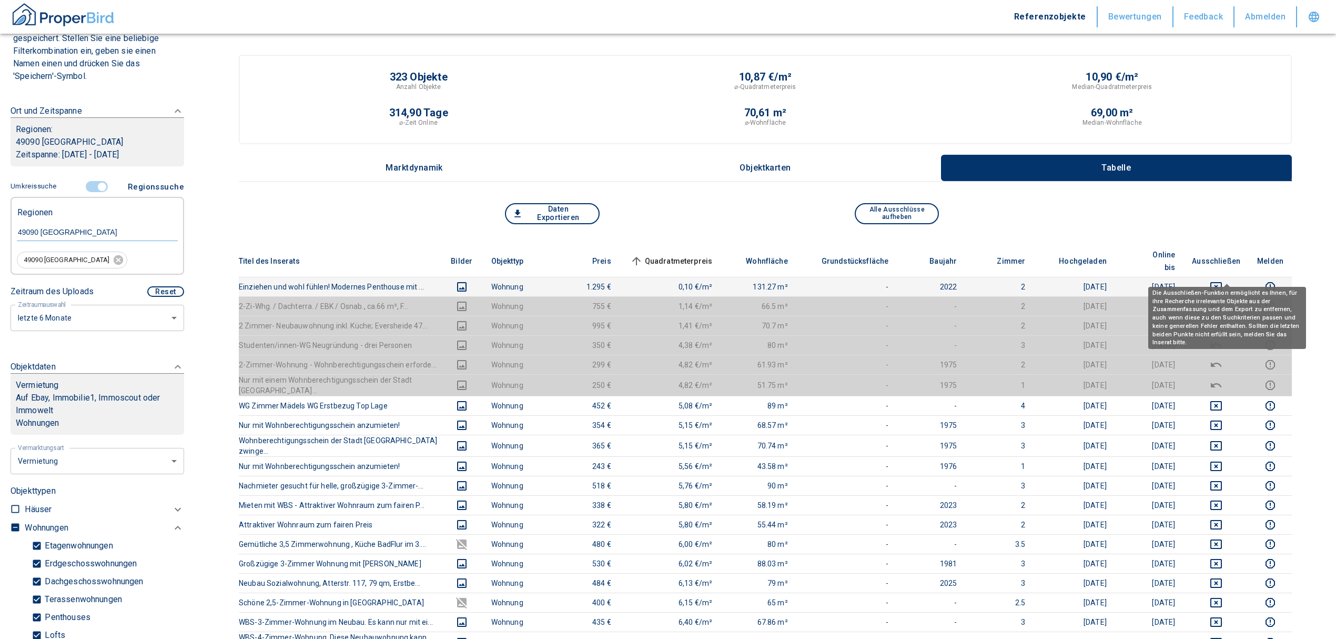
click at [1222, 282] on icon "deselect this listing" at bounding box center [1217, 286] width 12 height 9
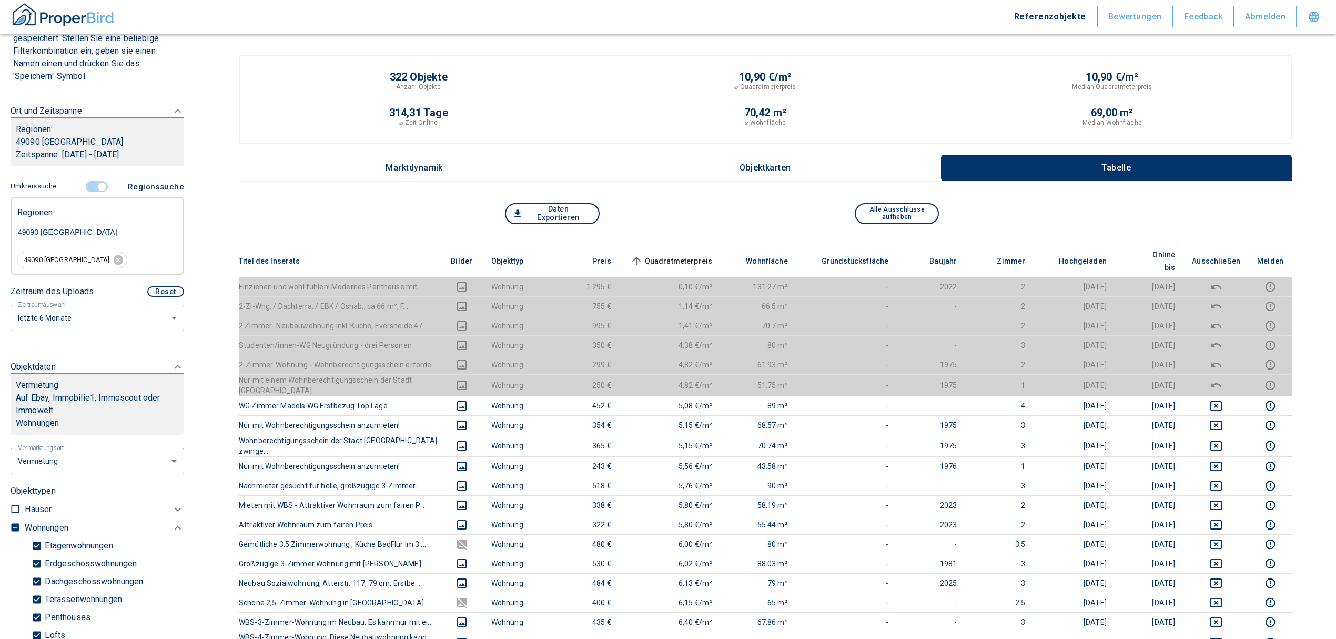
click at [708, 255] on span "Quadratmeterpreis sorted ascending" at bounding box center [670, 261] width 85 height 13
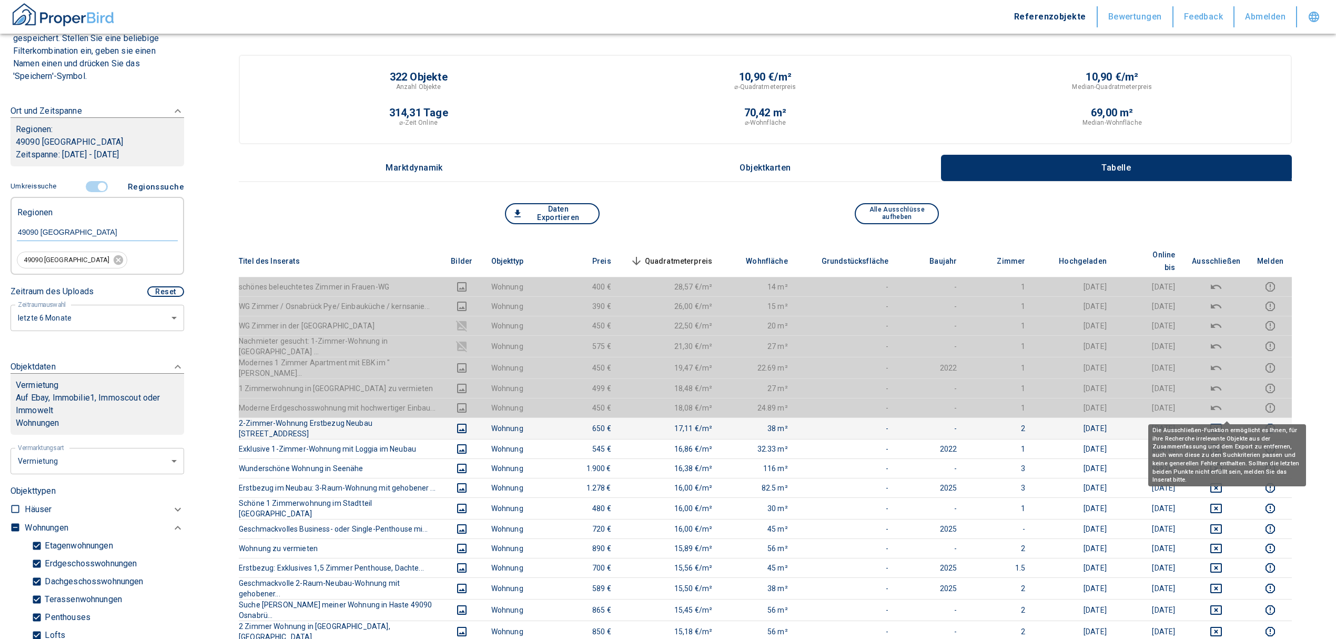
click at [1222, 423] on icon "deselect this listing" at bounding box center [1217, 427] width 12 height 9
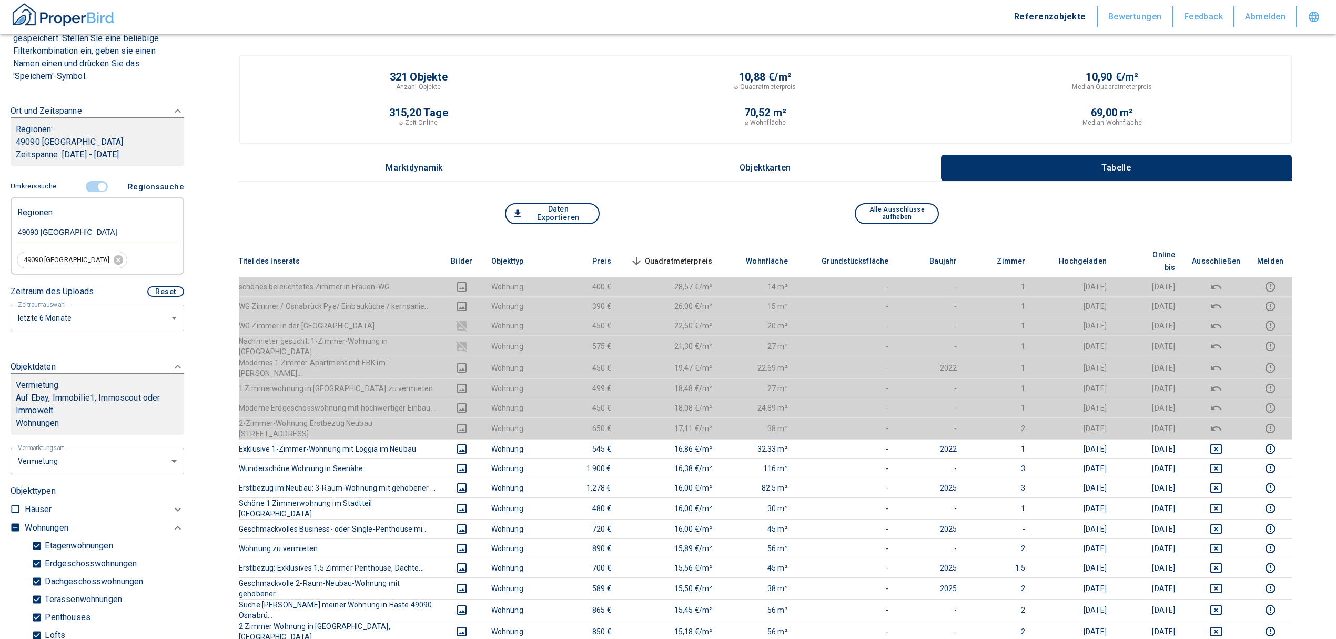
click at [693, 255] on span "Quadratmeterpreis sorted descending" at bounding box center [670, 261] width 85 height 13
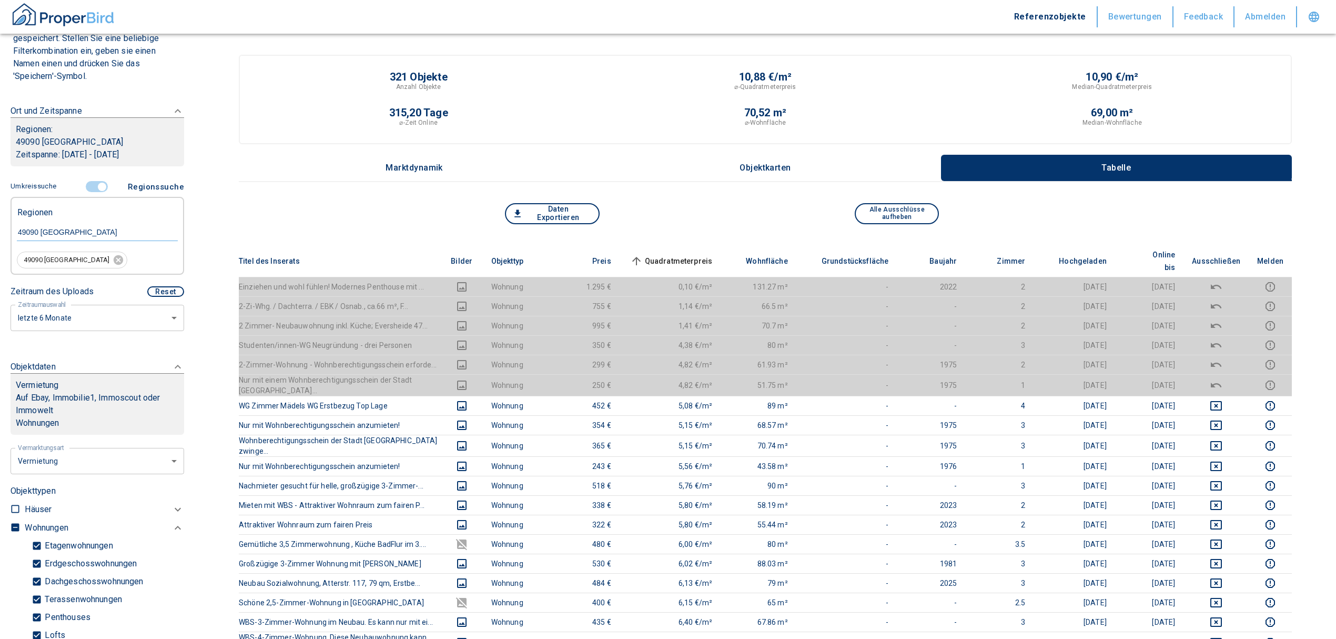
click at [97, 188] on input "controlled" at bounding box center [102, 187] width 32 height 12
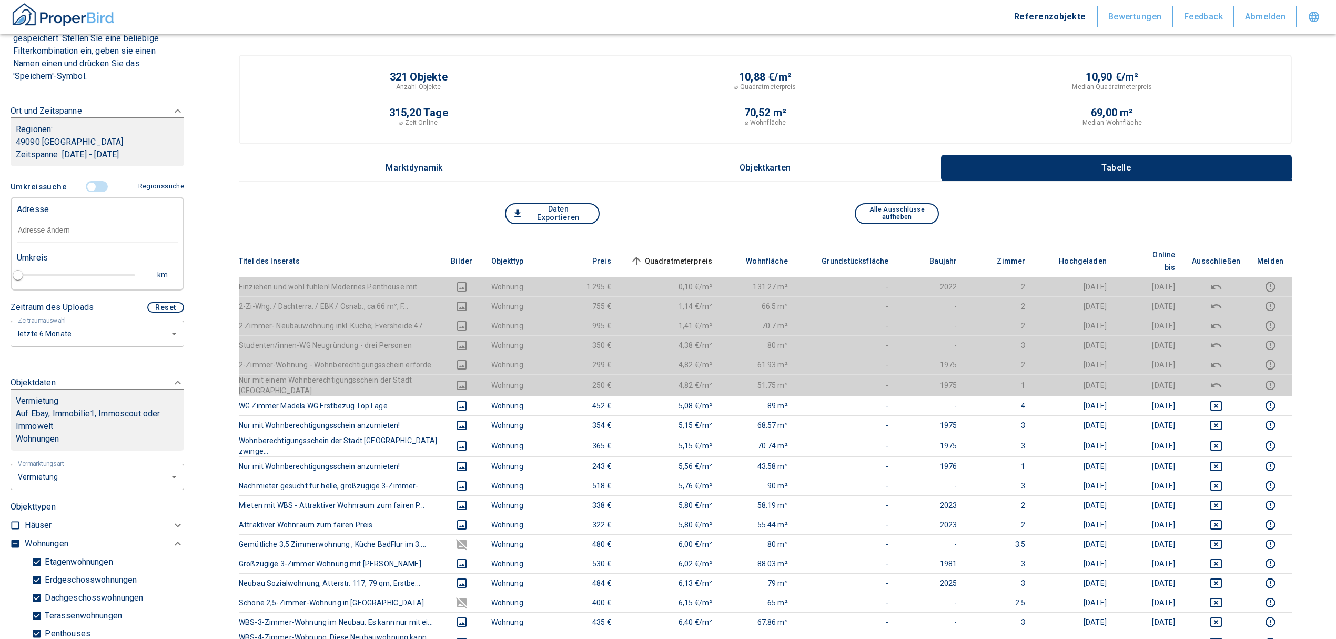
click at [61, 224] on input "text" at bounding box center [97, 230] width 161 height 24
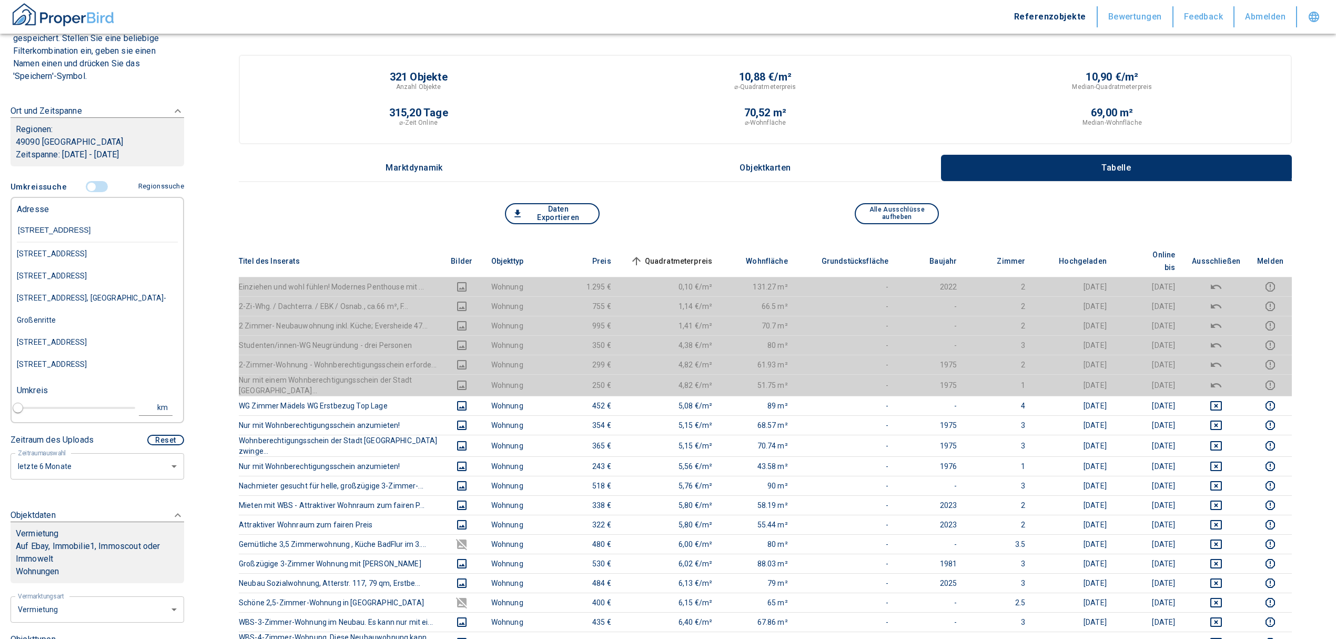
type input "[STREET_ADDRESS]"
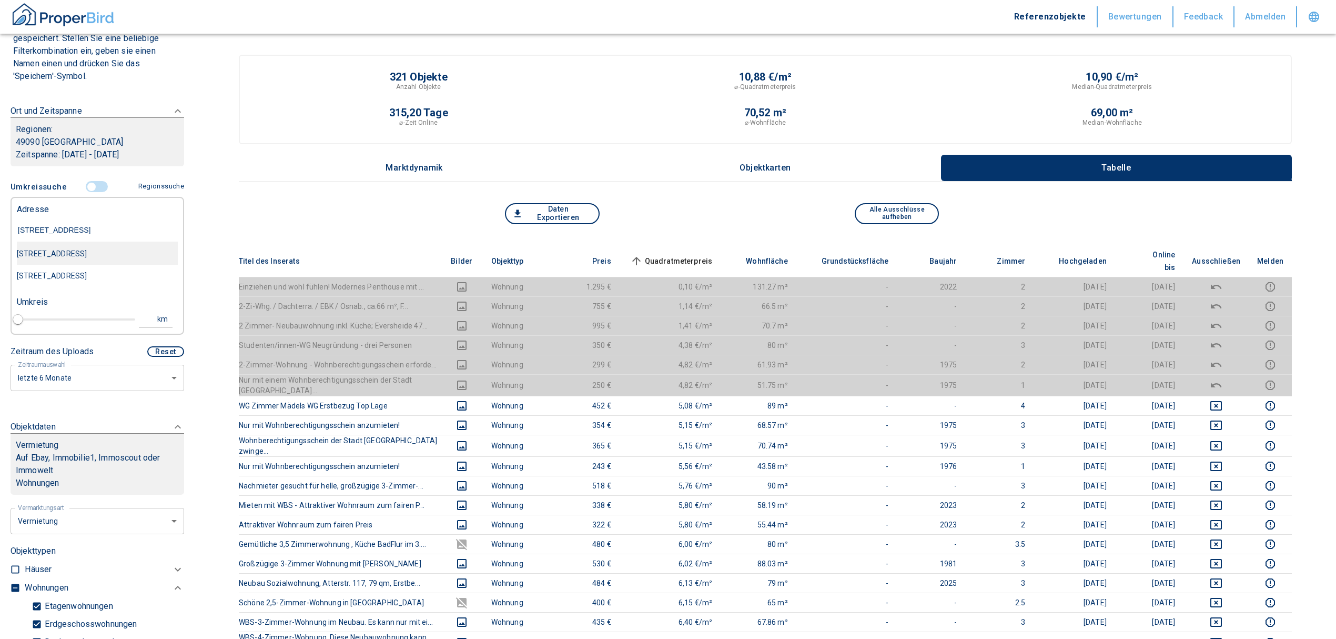
click at [90, 245] on div "[STREET_ADDRESS]" at bounding box center [97, 254] width 161 height 22
type input "2020"
type input "[STREET_ADDRESS]"
type input "1"
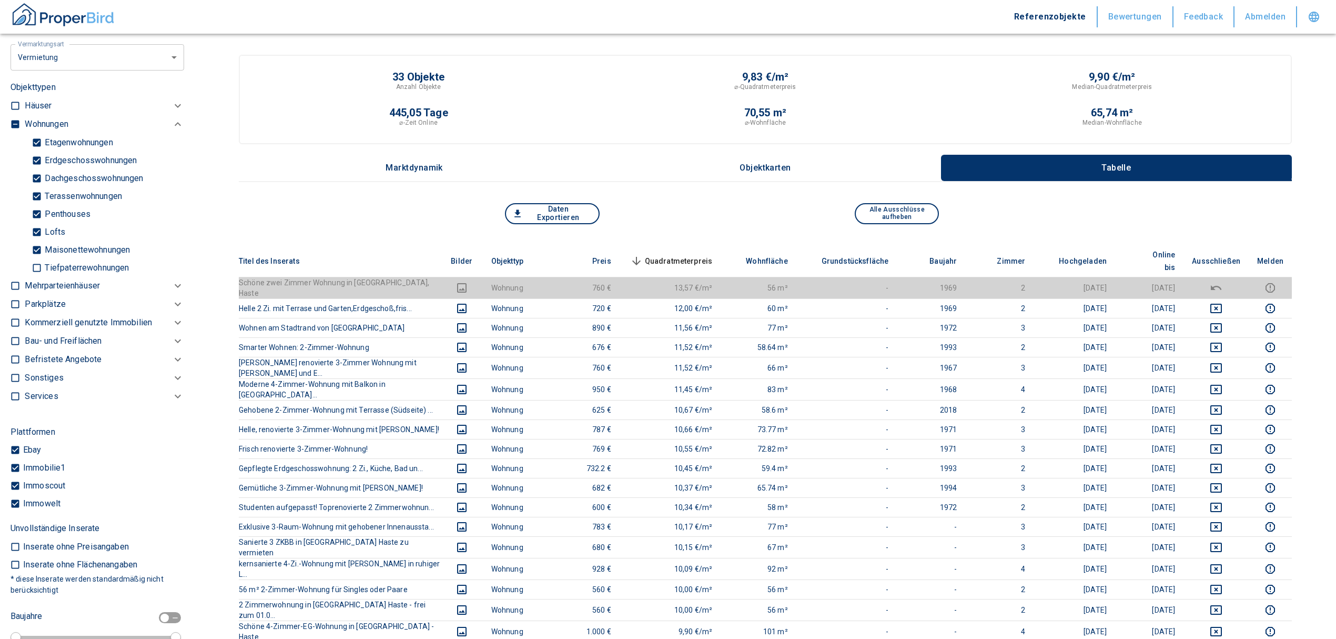
scroll to position [458, 0]
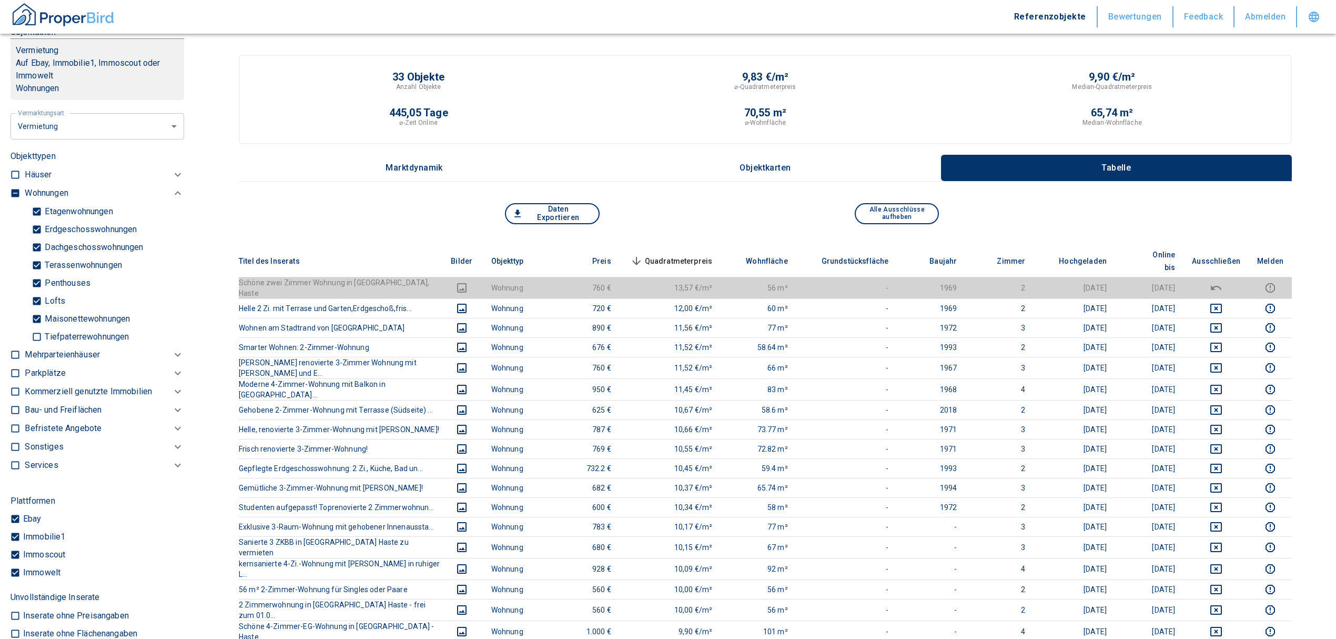
type input "[STREET_ADDRESS]"
click at [11, 191] on input "checkbox" at bounding box center [15, 193] width 11 height 11
checkbox input "true"
type input "2020"
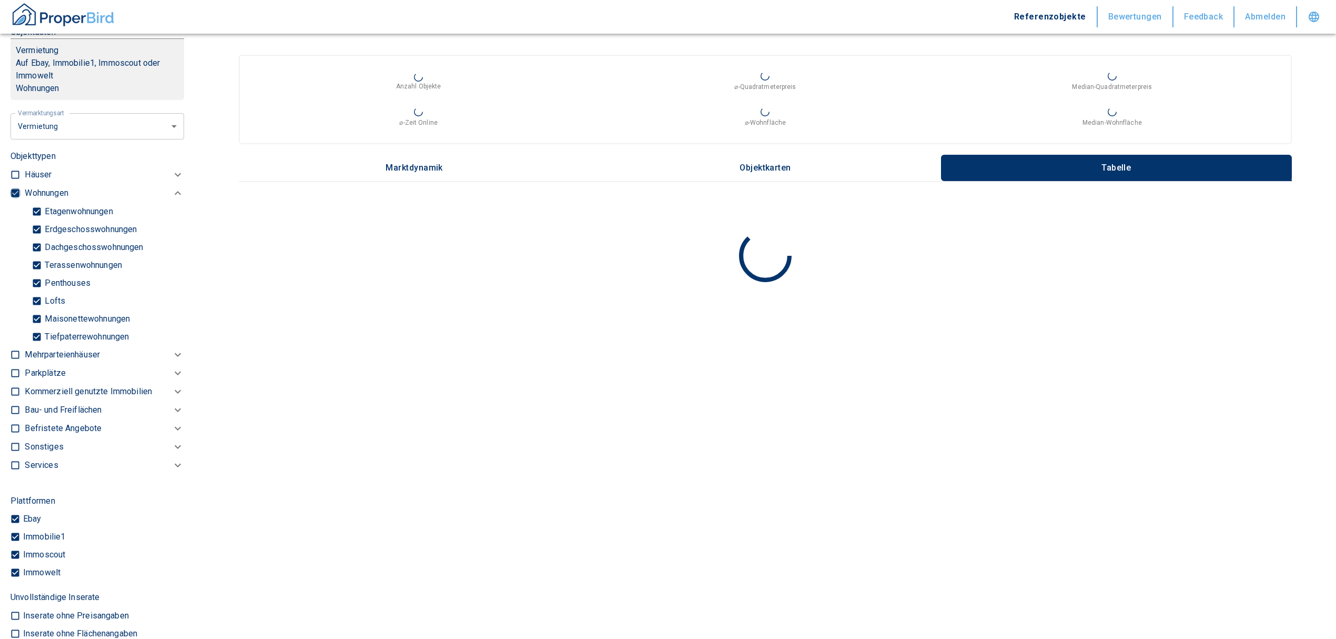
click at [12, 189] on input "checkbox" at bounding box center [15, 193] width 11 height 11
checkbox input "false"
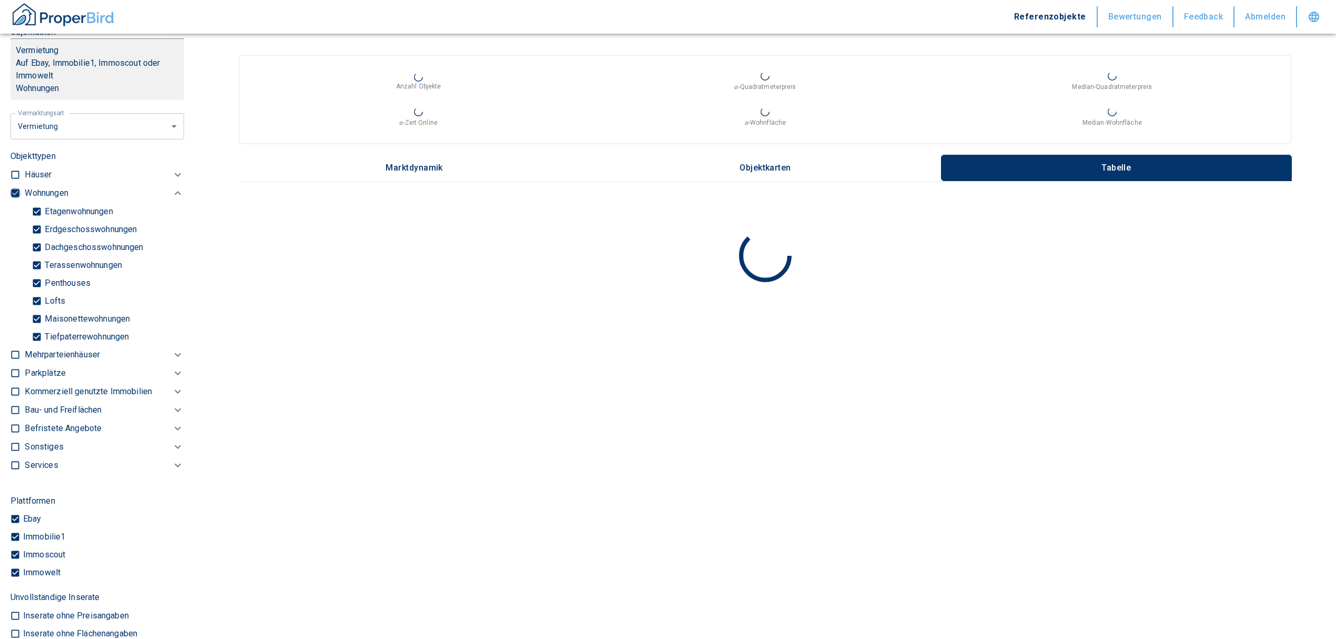
checkbox input "false"
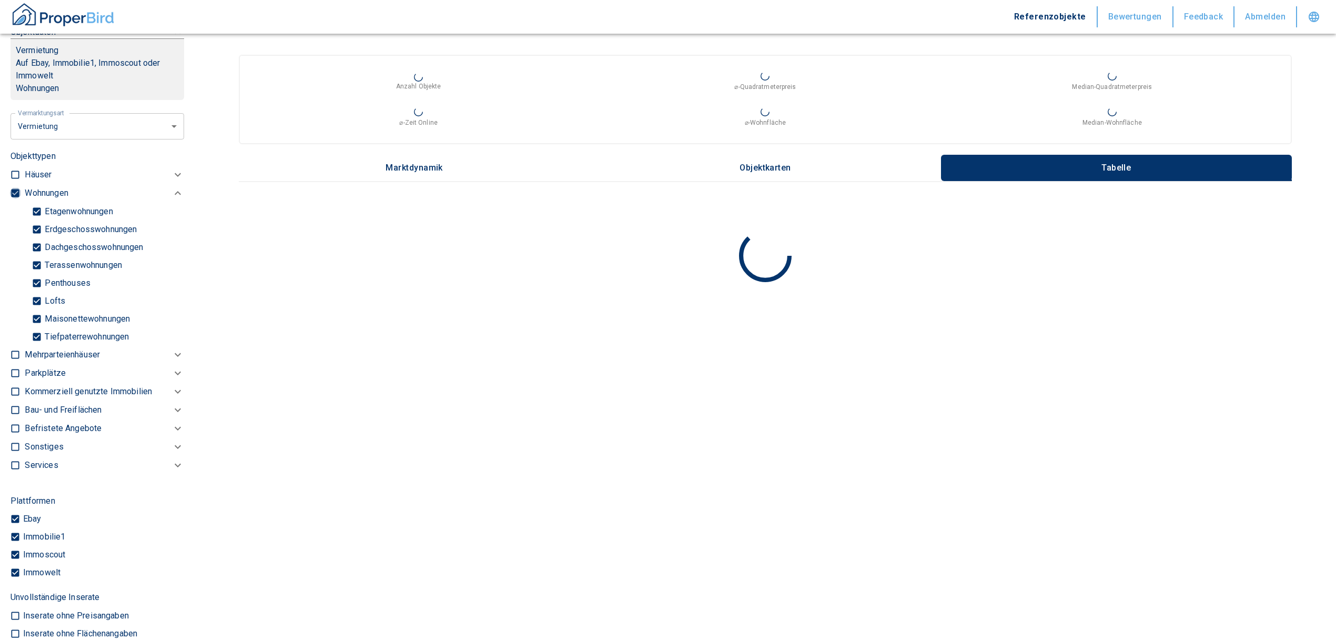
type input "2020"
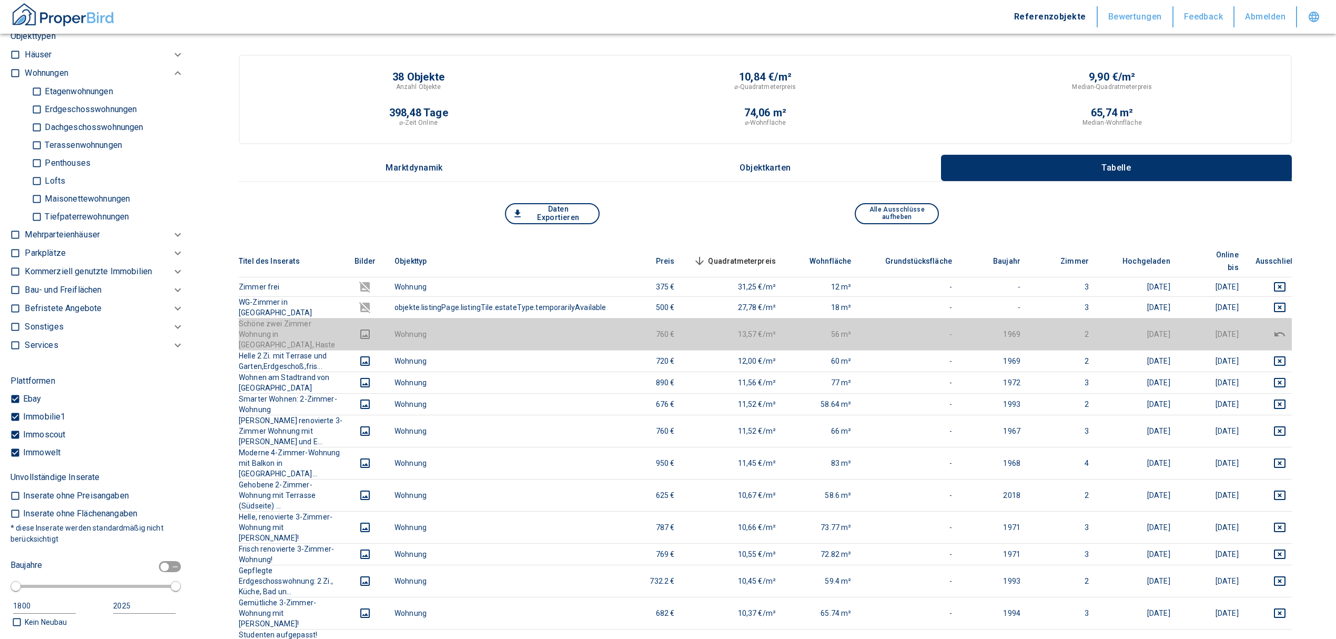
scroll to position [528, 0]
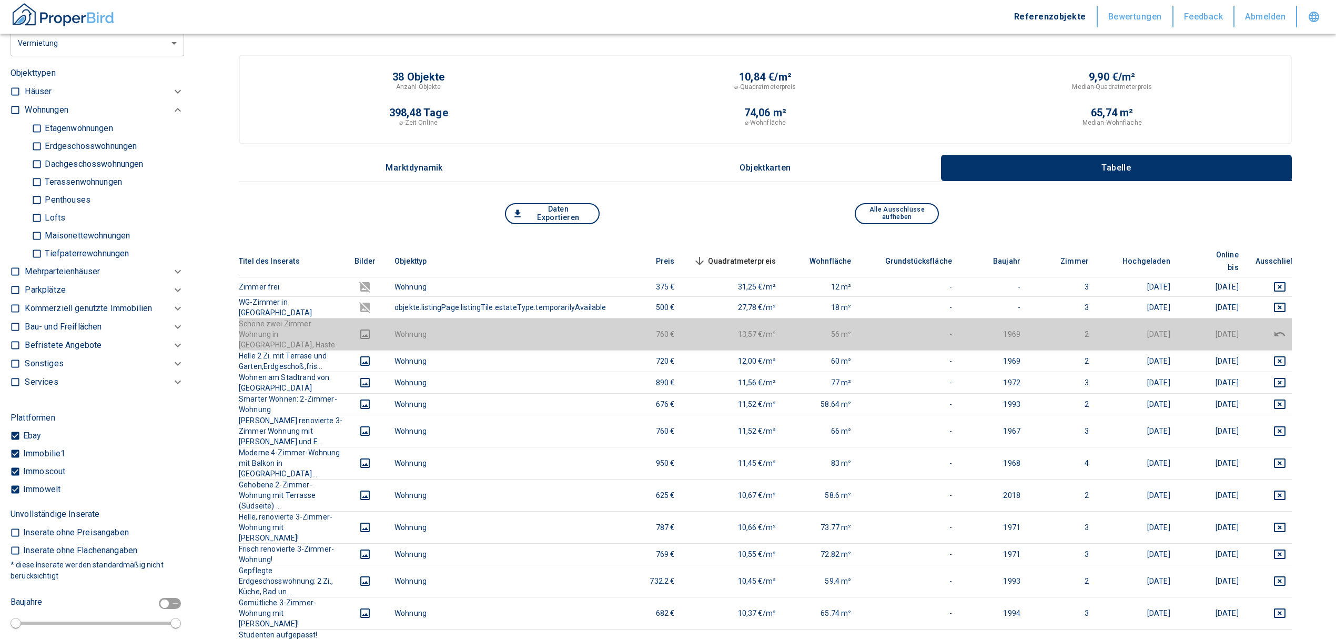
click at [78, 305] on p "Kommerziell genutzte Immobilien" at bounding box center [88, 308] width 127 height 13
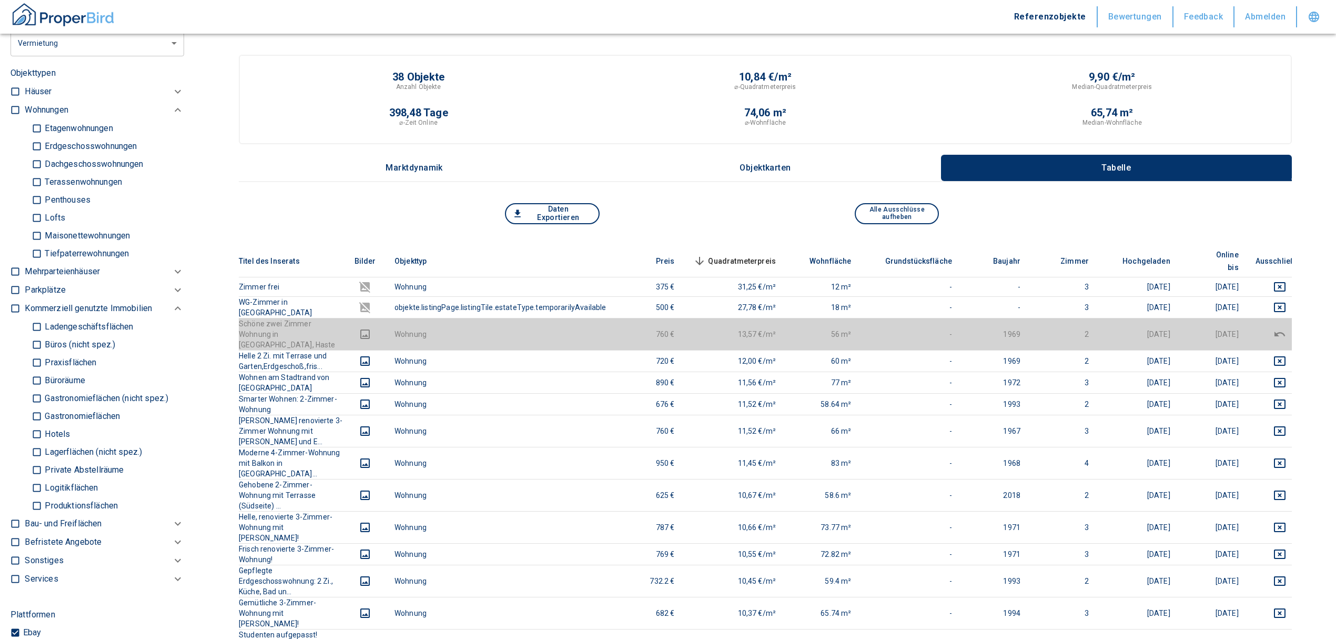
click at [36, 339] on input "Büros (nicht spez.)" at bounding box center [37, 344] width 11 height 18
checkbox input "true"
type input "2020"
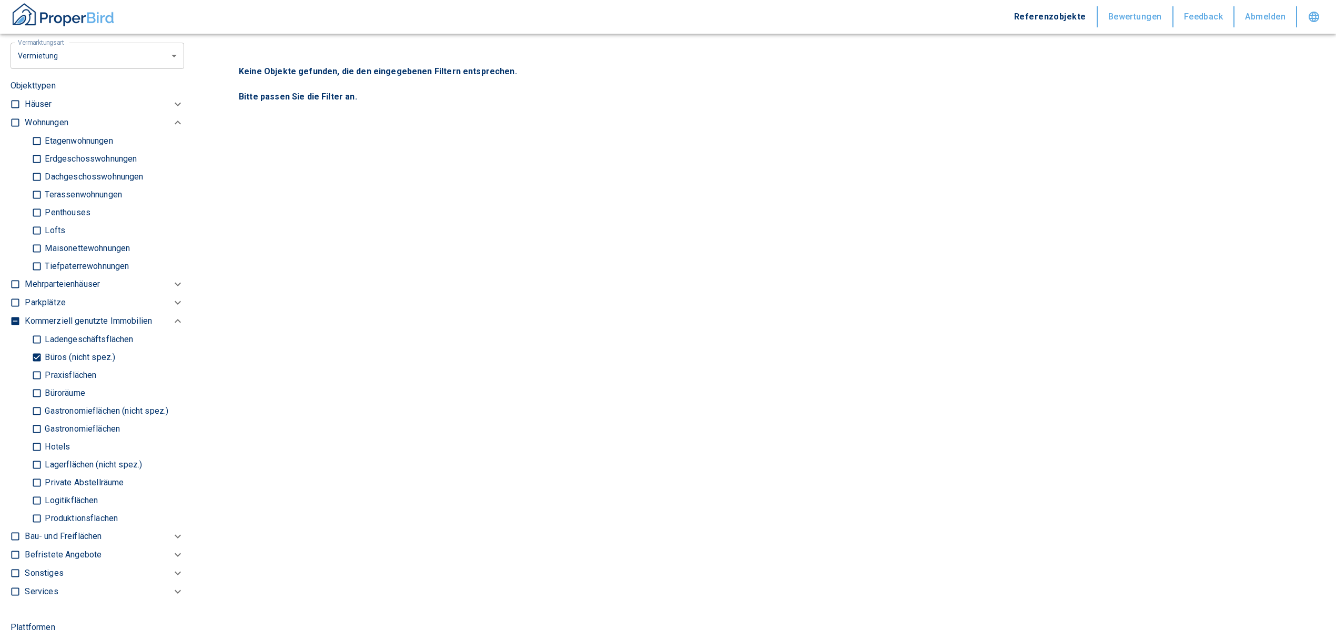
click at [35, 398] on input "Büroräume" at bounding box center [37, 393] width 11 height 18
checkbox input "true"
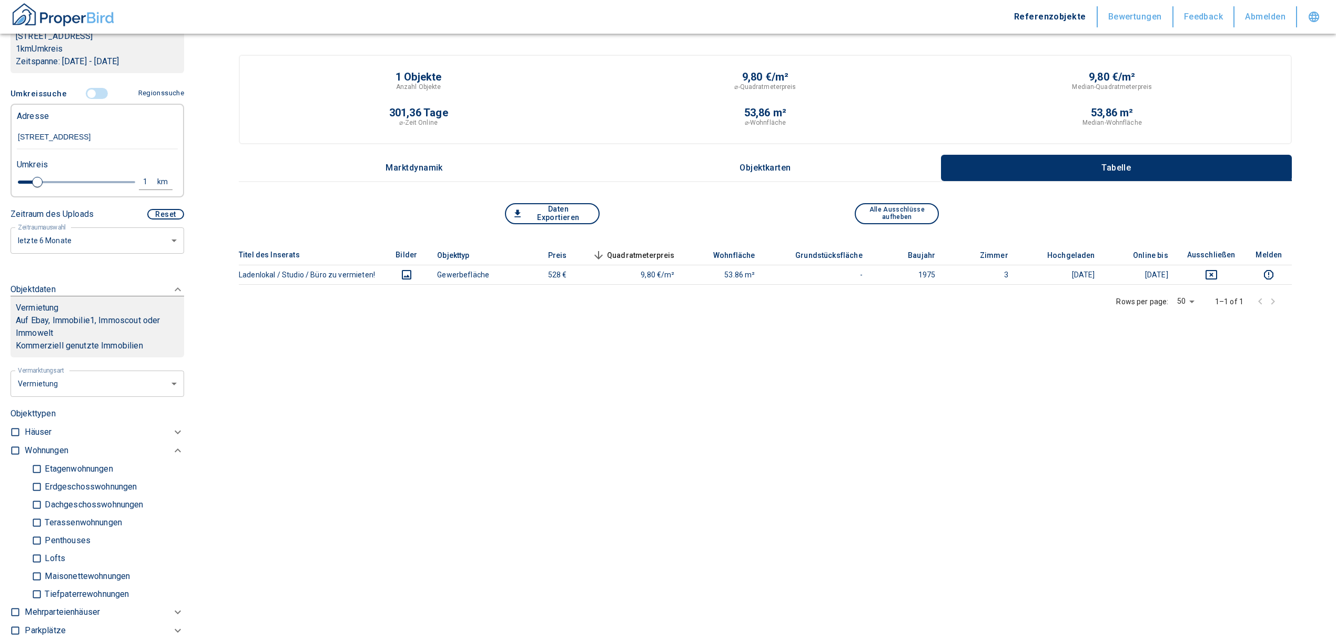
scroll to position [107, 0]
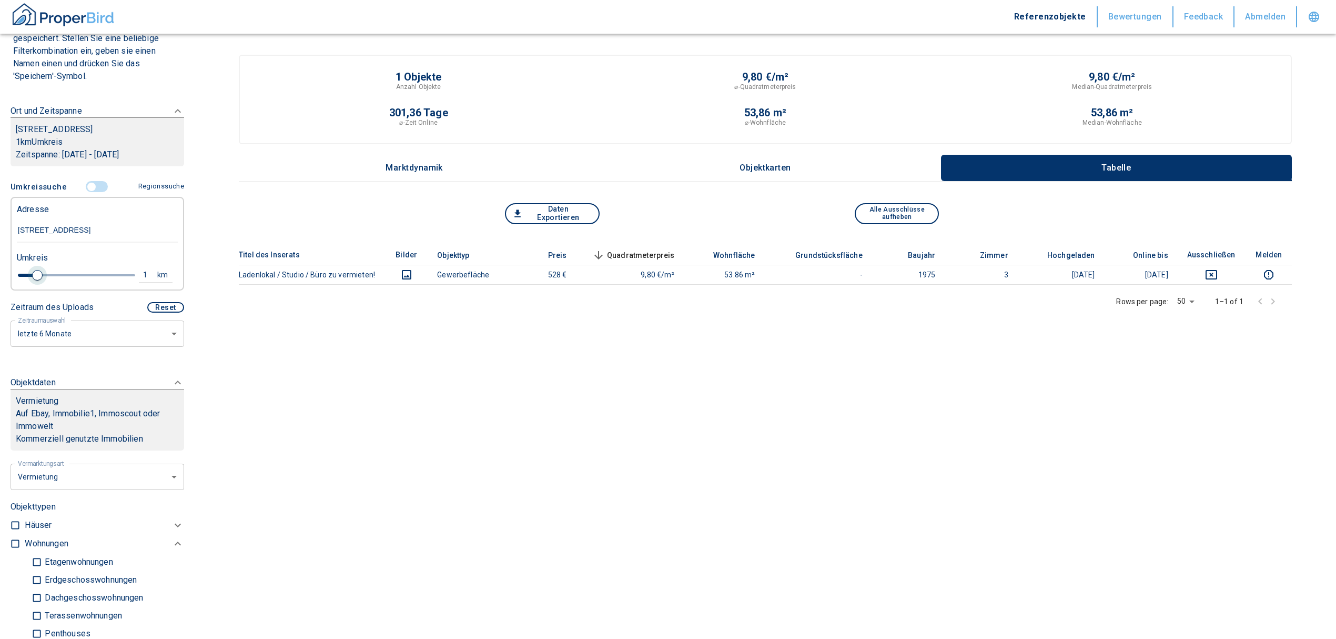
type input "2020"
type input "1.2"
type input "2020"
type input "1.4"
type input "2020"
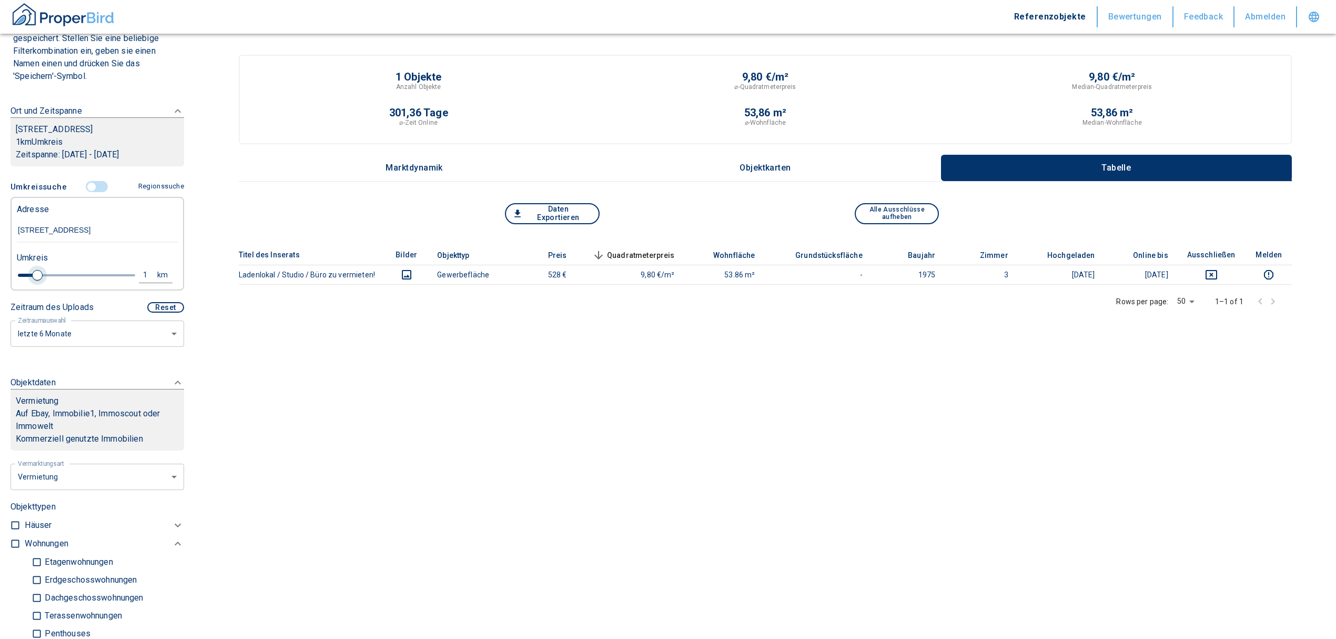
type input "1.6"
type input "2020"
type input "1.8"
type input "2020"
type input "2.2"
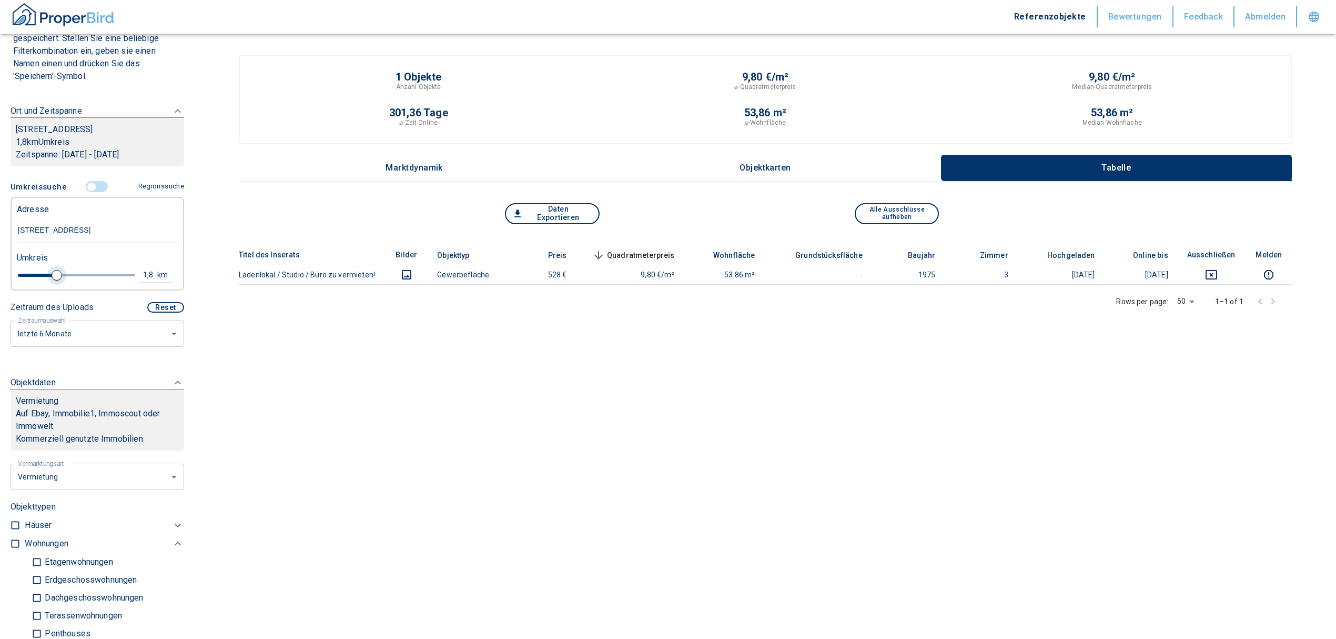
type input "2020"
type input "2.4"
type input "2020"
type input "2.6"
type input "2020"
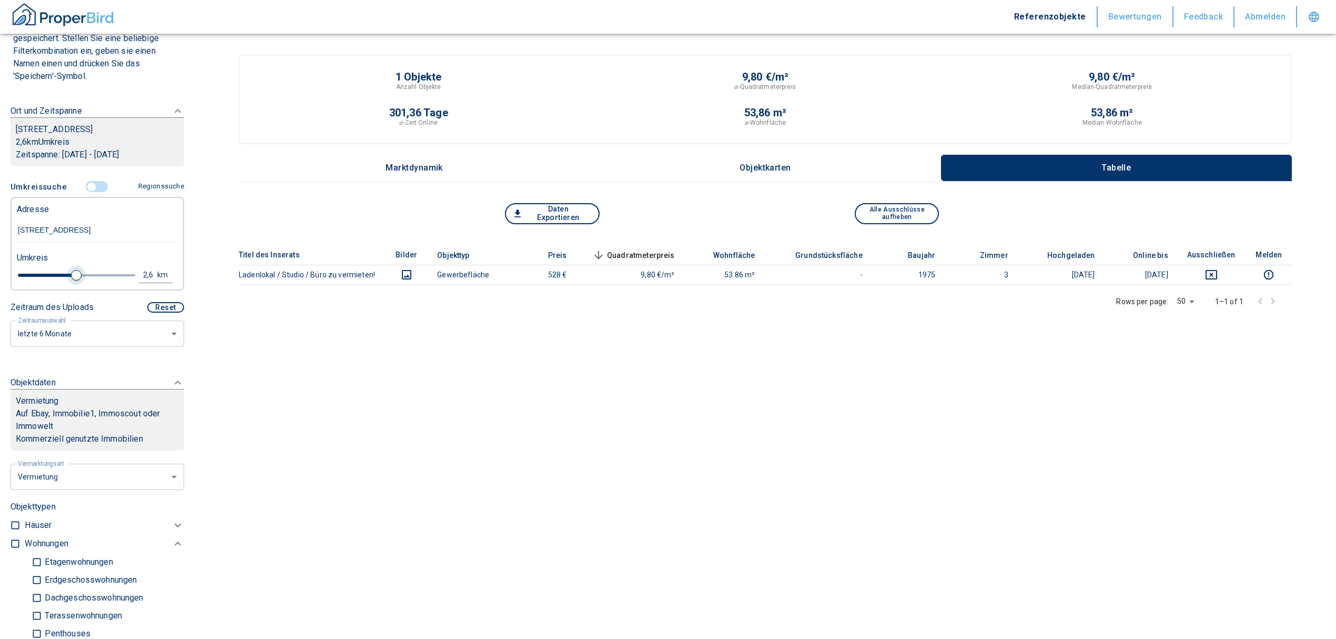
type input "2.4"
type input "2020"
type input "2.2"
type input "2020"
type input "2.4"
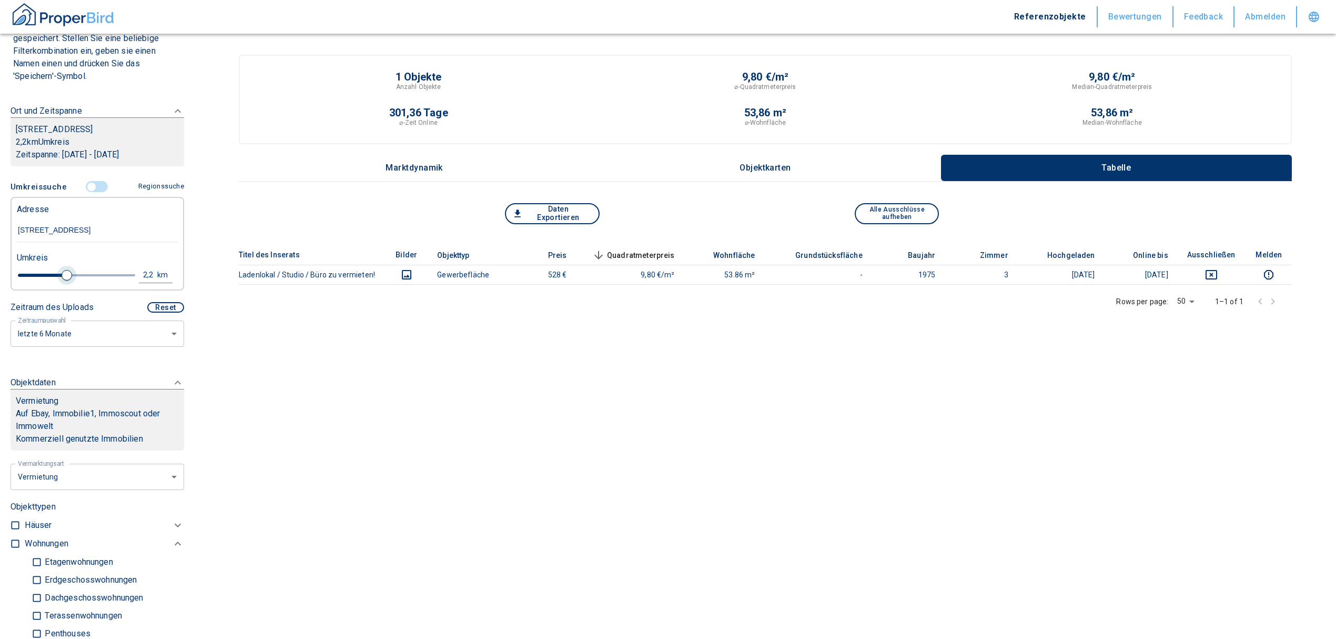
type input "2020"
type input "2.6"
type input "2020"
type input "2.8"
type input "2020"
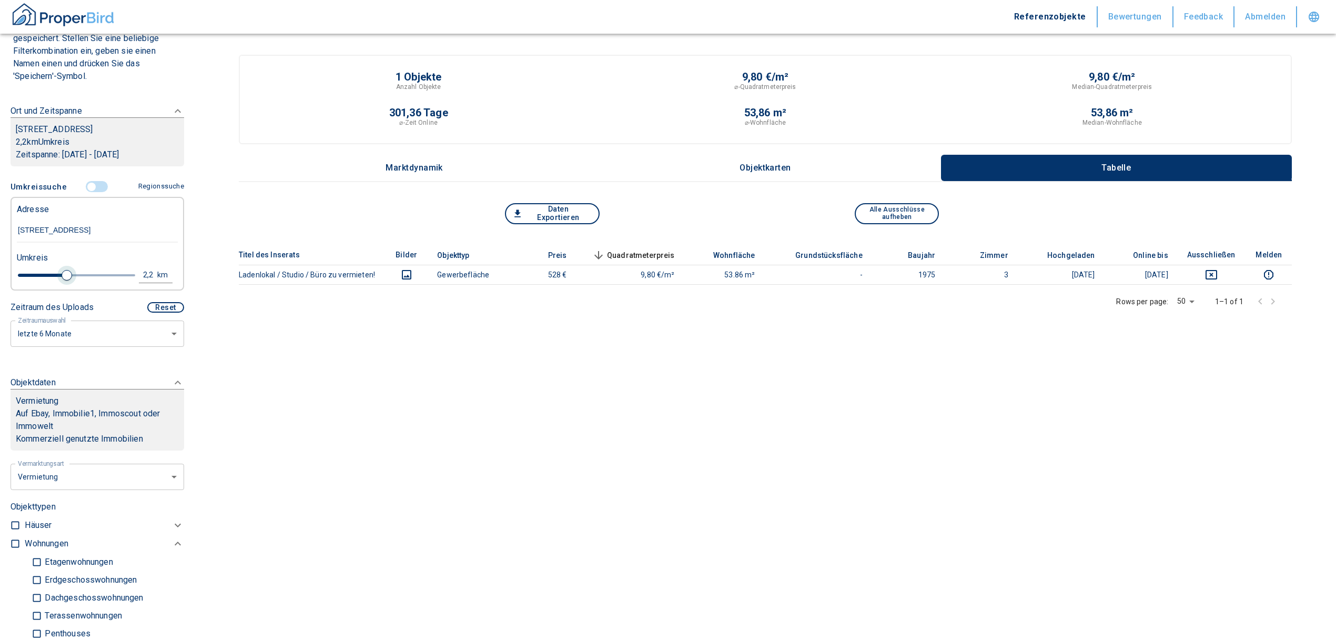
type input "3"
drag, startPoint x: 41, startPoint y: 270, endPoint x: 80, endPoint y: 275, distance: 39.7
click at [81, 275] on span at bounding box center [86, 275] width 11 height 11
type input "2020"
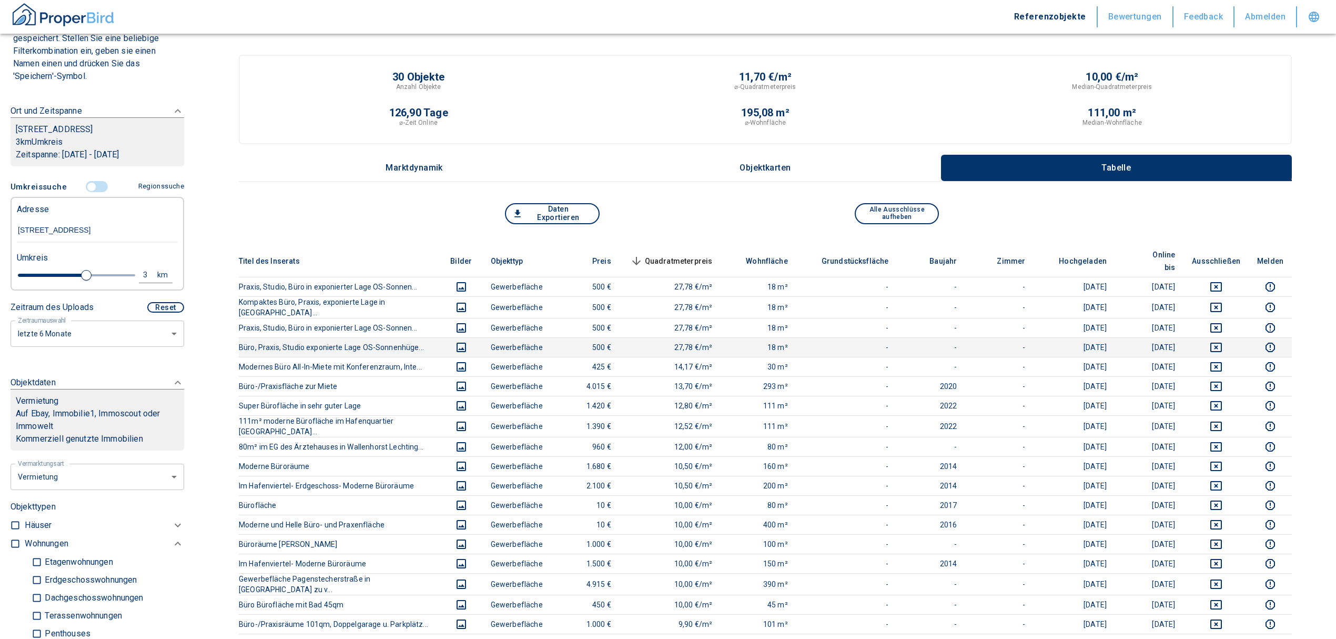
click at [1231, 337] on td at bounding box center [1216, 346] width 65 height 19
click at [1222, 323] on icon "deselect this listing" at bounding box center [1217, 327] width 12 height 9
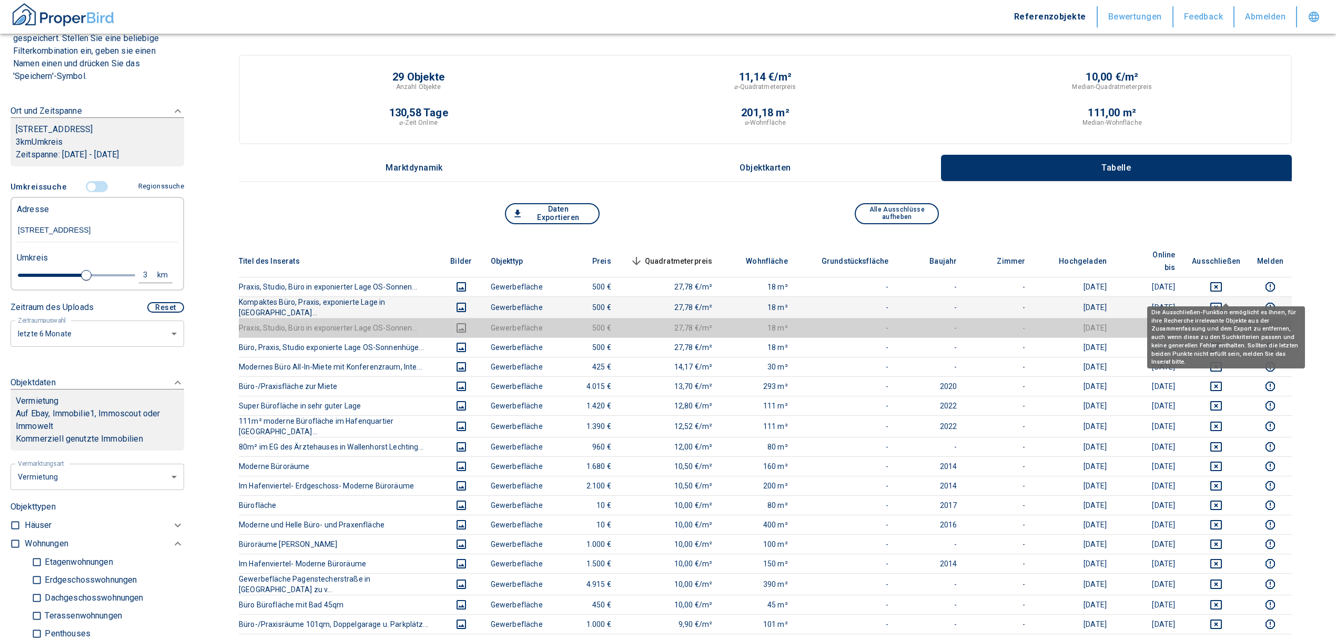
click at [1222, 302] on icon "deselect this listing" at bounding box center [1217, 306] width 12 height 9
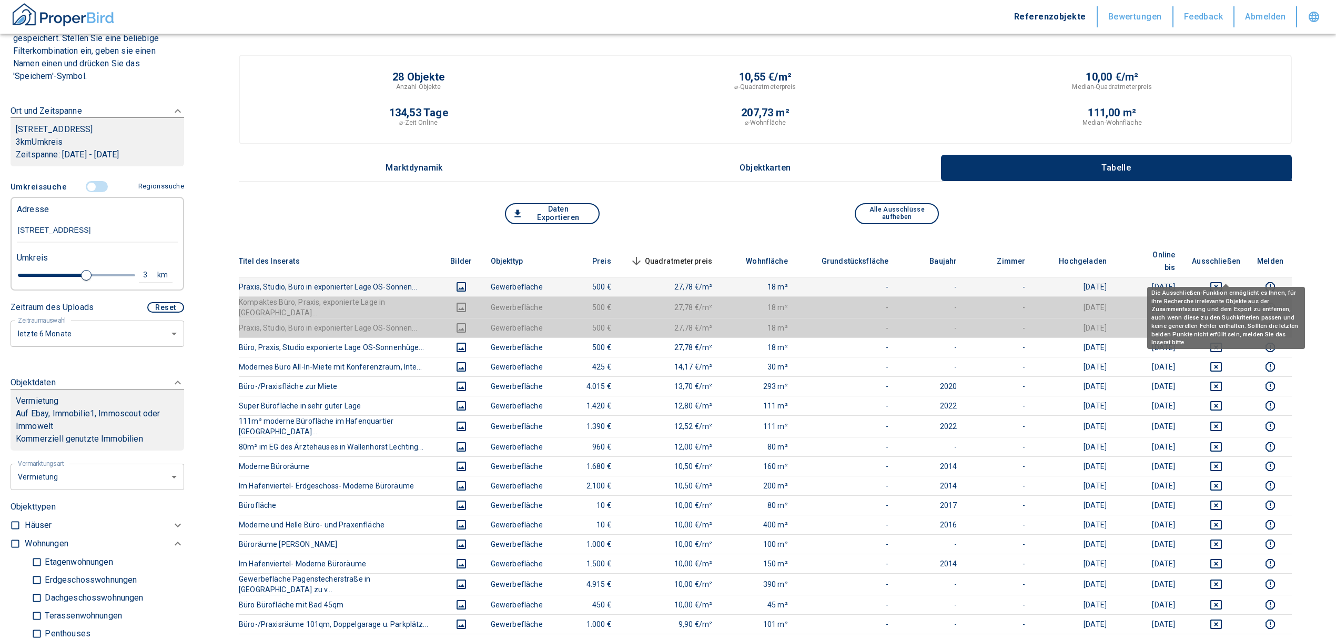
click at [1223, 280] on icon "deselect this listing" at bounding box center [1216, 286] width 13 height 13
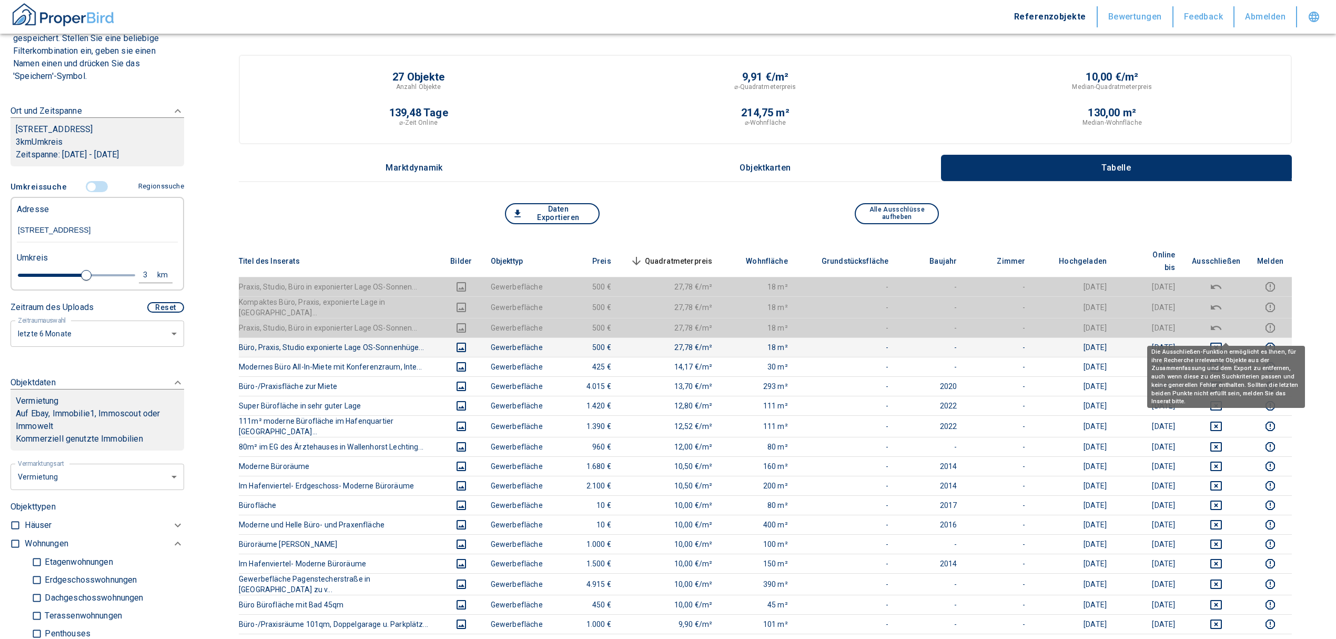
click at [1223, 341] on icon "deselect this listing" at bounding box center [1216, 347] width 13 height 13
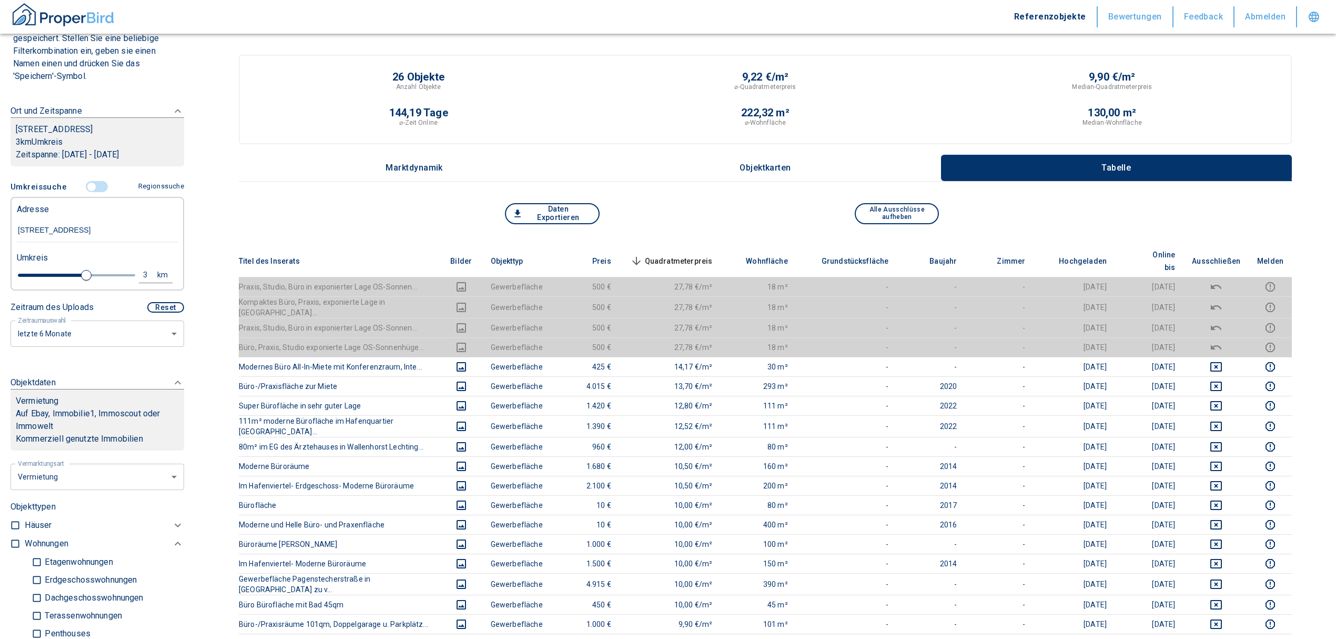
click at [690, 245] on th "Quadratmeterpreis sorted descending" at bounding box center [671, 261] width 102 height 32
click at [688, 255] on span "Quadratmeterpreis sorted descending" at bounding box center [670, 261] width 85 height 13
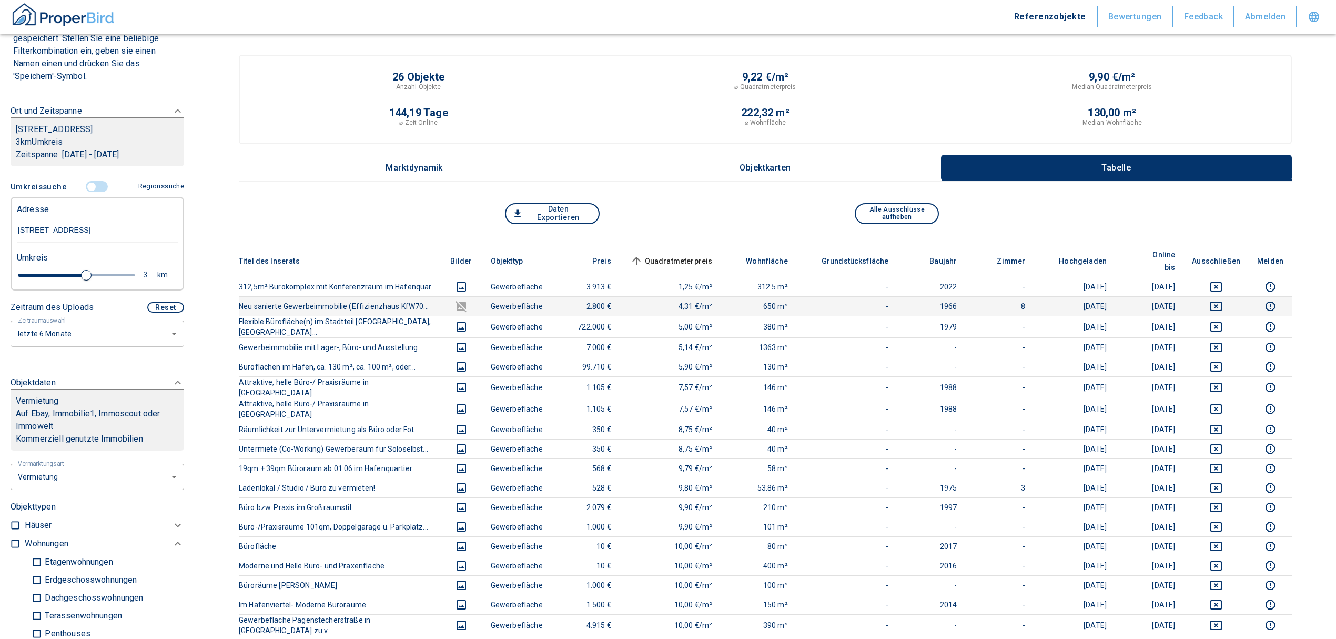
click at [1223, 296] on td at bounding box center [1216, 305] width 65 height 19
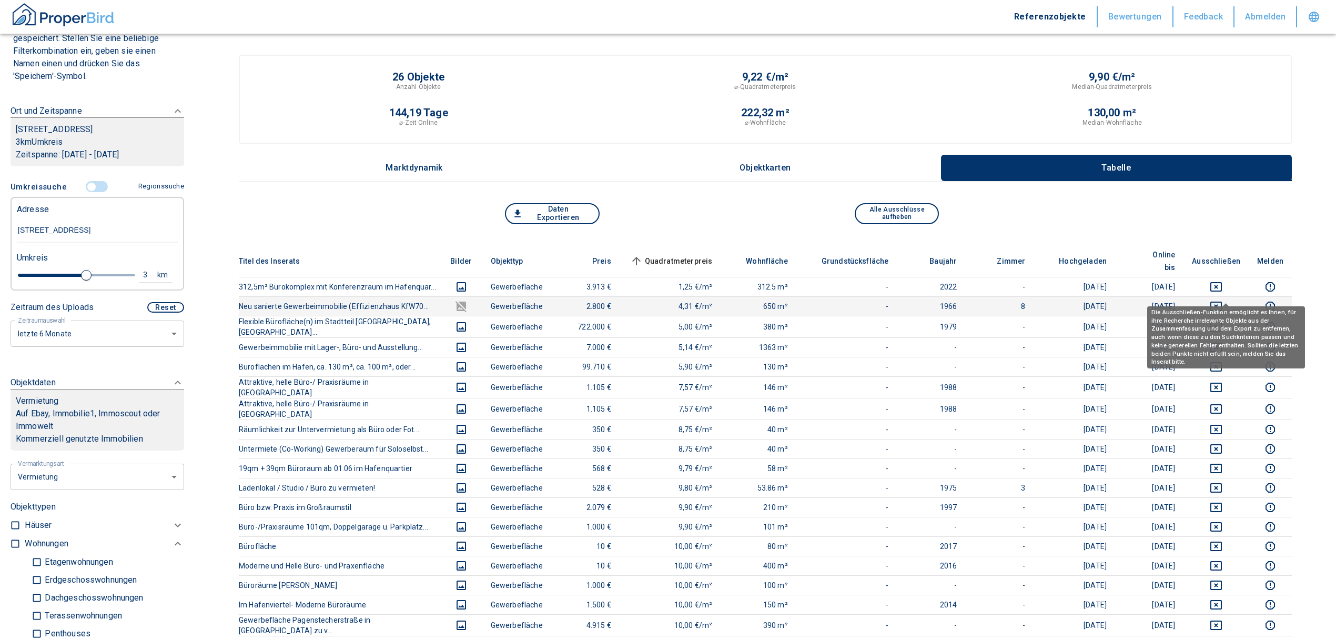
click at [1223, 300] on icon "deselect this listing" at bounding box center [1216, 306] width 13 height 13
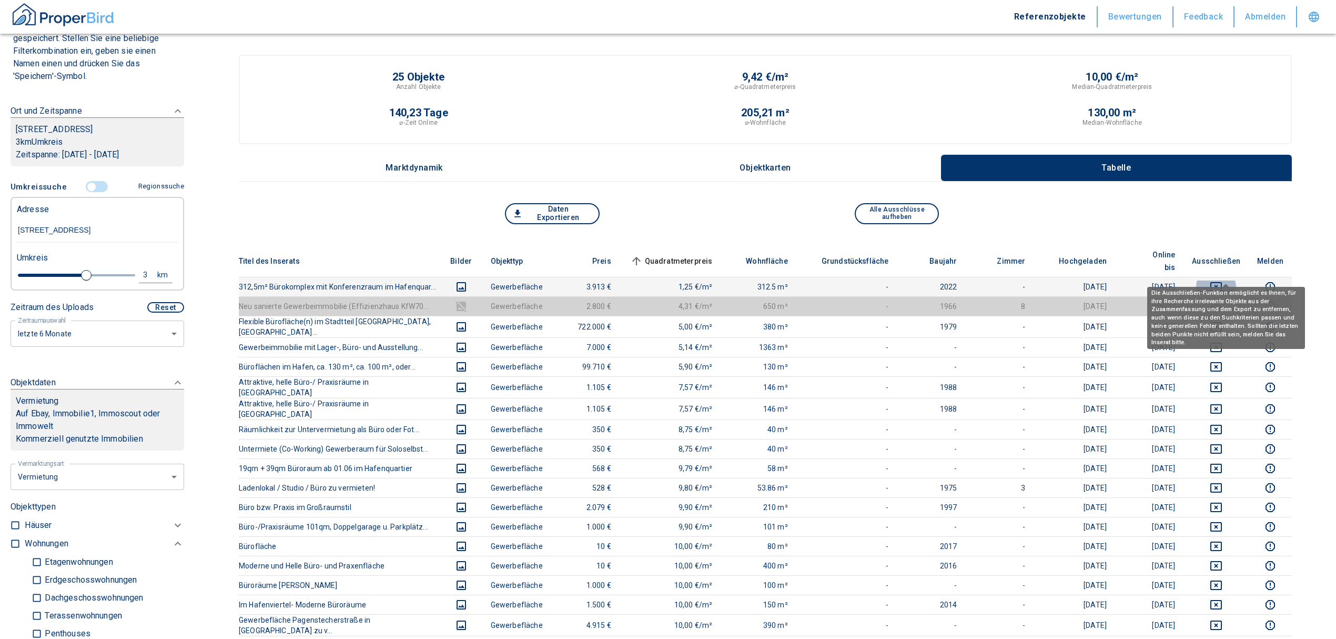
click at [1222, 280] on icon "deselect this listing" at bounding box center [1216, 286] width 13 height 13
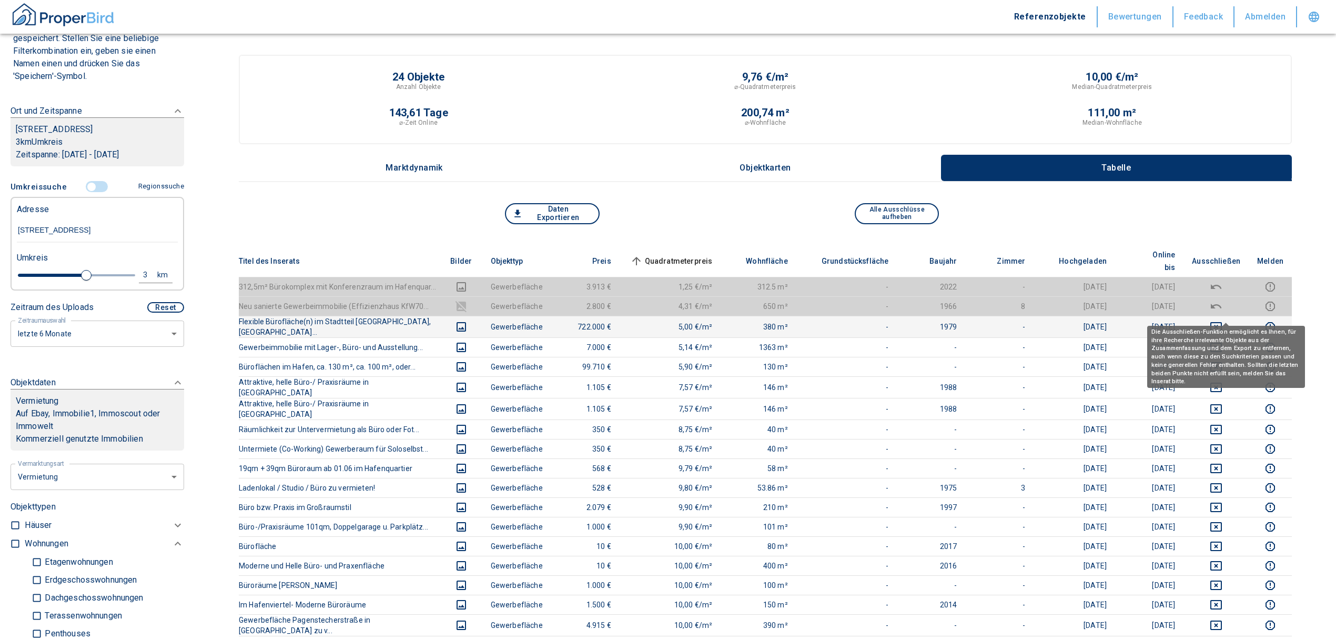
click at [1222, 322] on icon "deselect this listing" at bounding box center [1217, 326] width 12 height 9
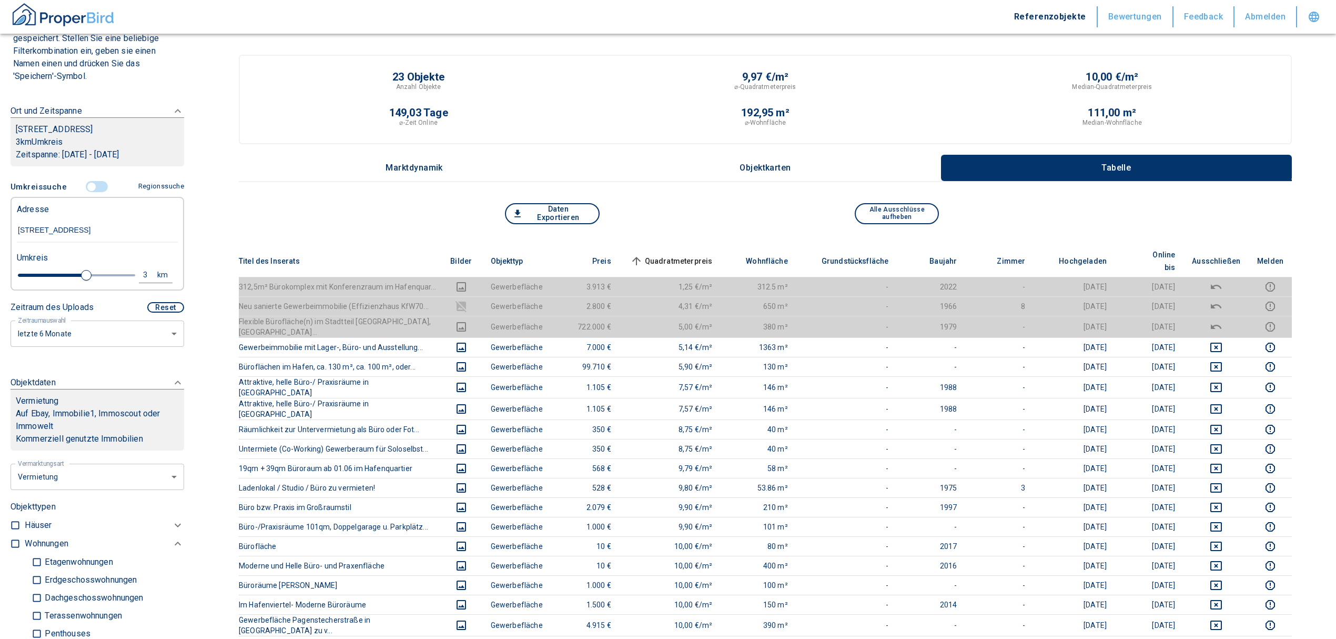
click at [693, 255] on span "Quadratmeterpreis sorted ascending" at bounding box center [670, 261] width 85 height 13
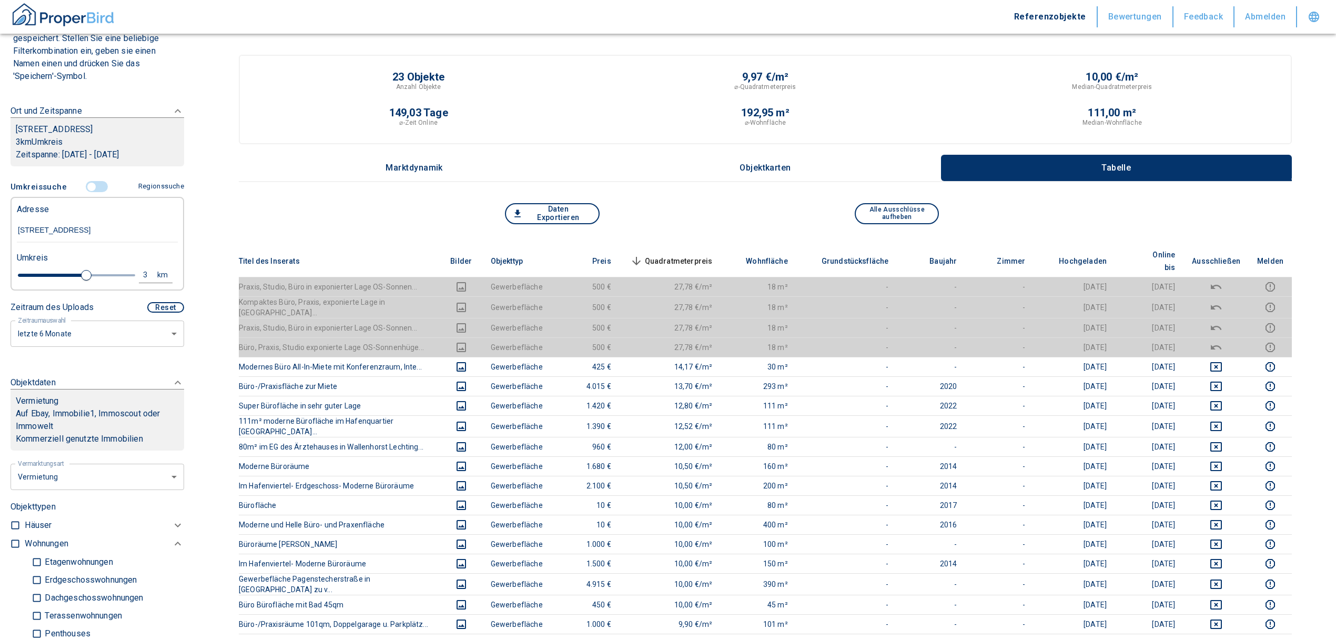
click at [687, 259] on span "Quadratmeterpreis sorted descending" at bounding box center [670, 261] width 85 height 13
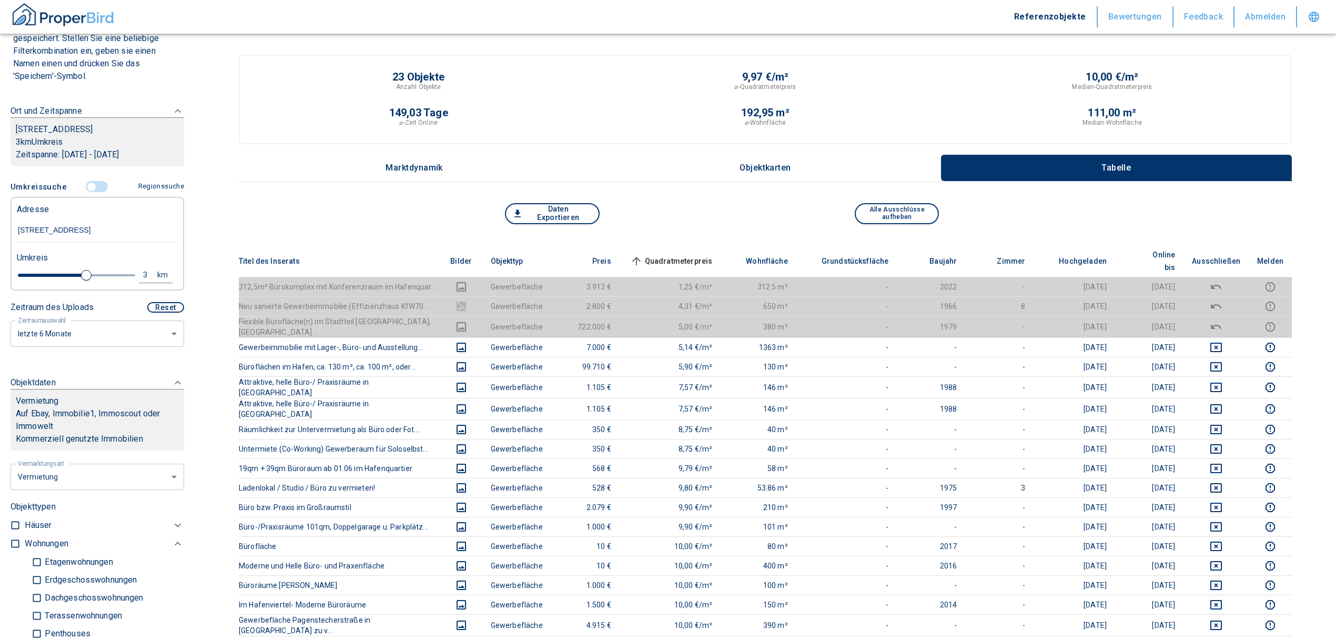
click at [86, 183] on input "controlled" at bounding box center [92, 187] width 32 height 12
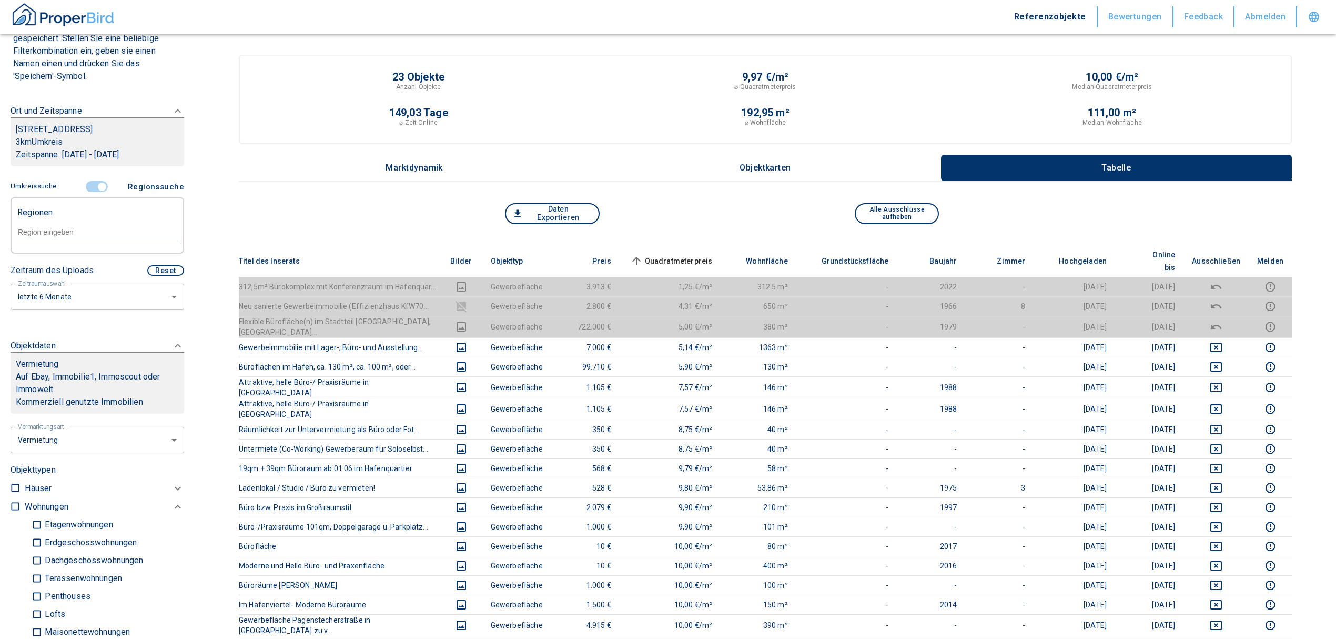
click at [40, 229] on input "text" at bounding box center [97, 231] width 161 height 9
click at [62, 257] on li "49090 [GEOGRAPHIC_DATA]" at bounding box center [91, 256] width 151 height 19
type input "49090"
type input "2020"
type input "49090 [GEOGRAPHIC_DATA]"
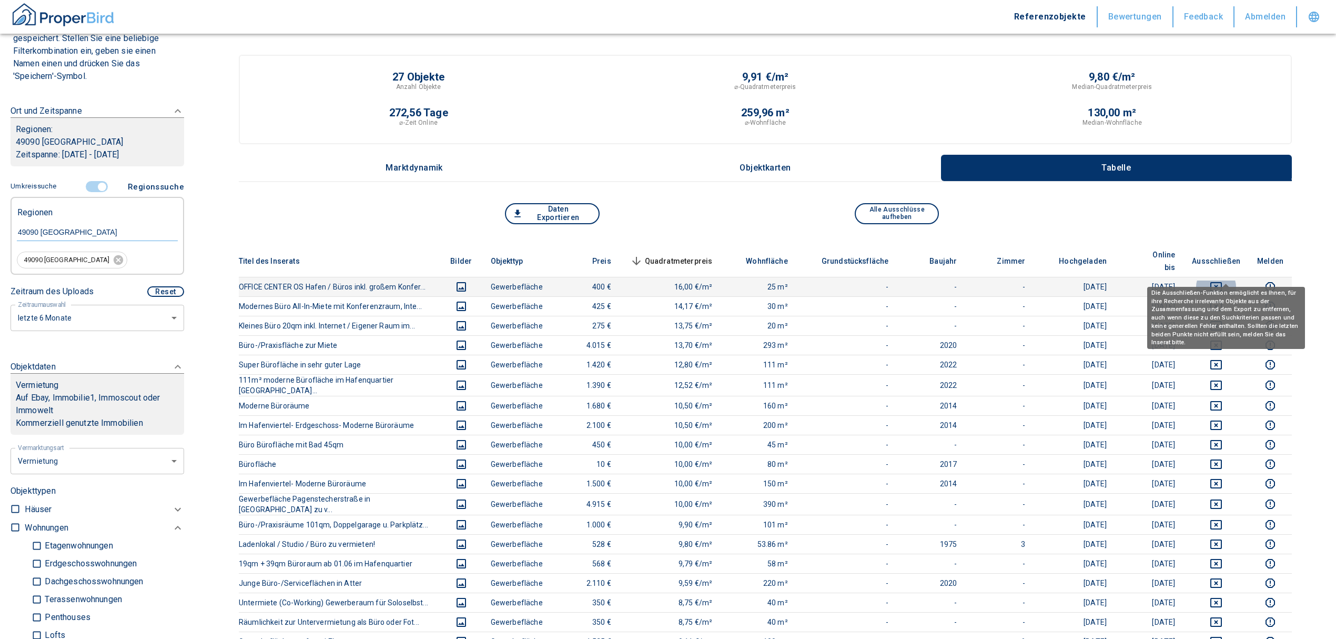
click at [1215, 280] on button "deselect this listing" at bounding box center [1216, 286] width 48 height 13
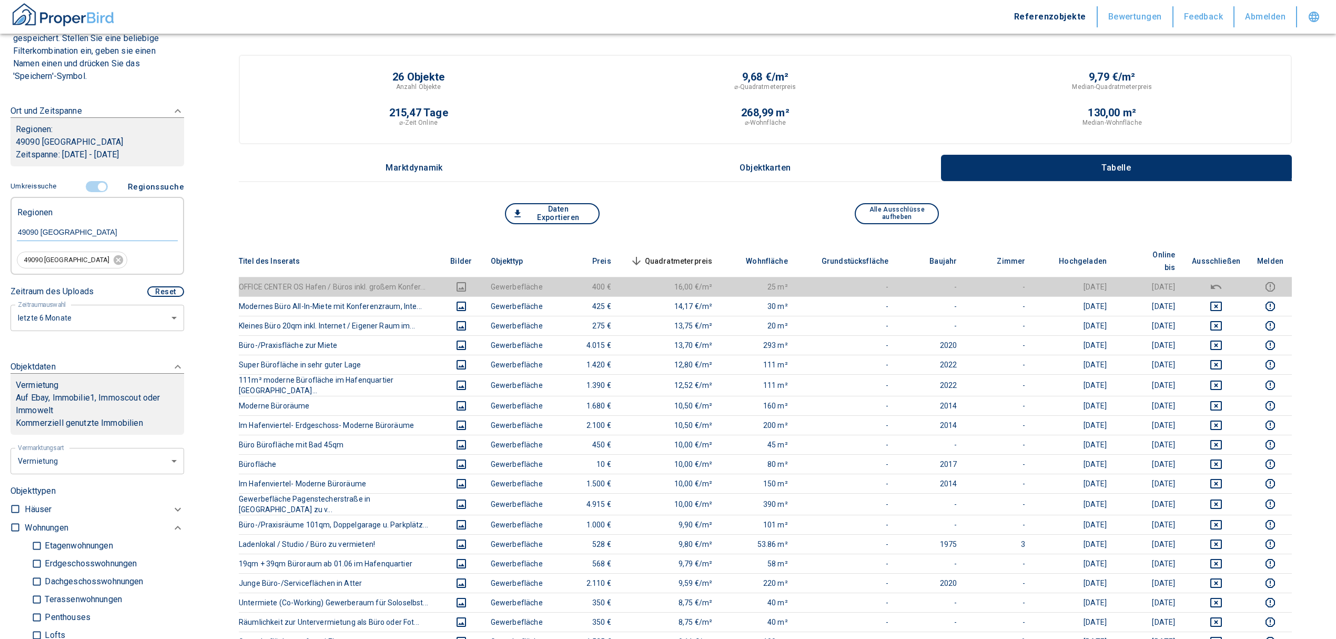
click at [660, 255] on span "Quadratmeterpreis sorted descending" at bounding box center [670, 261] width 85 height 13
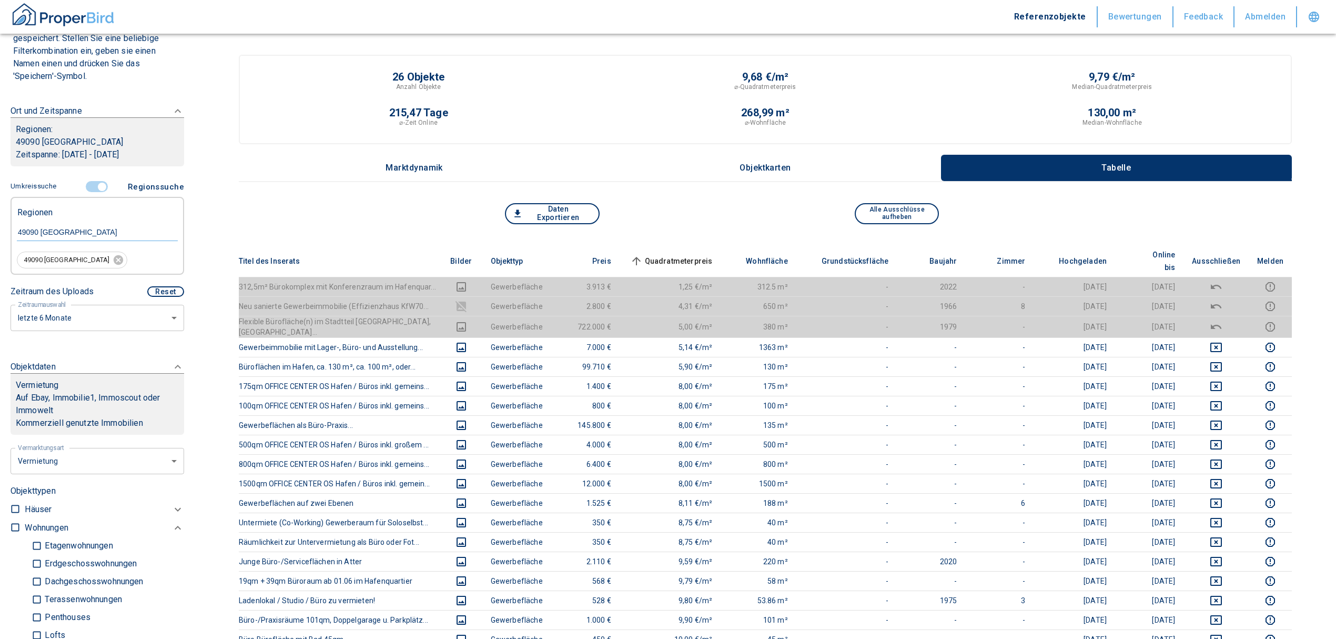
click at [698, 255] on span "Quadratmeterpreis sorted ascending" at bounding box center [670, 261] width 85 height 13
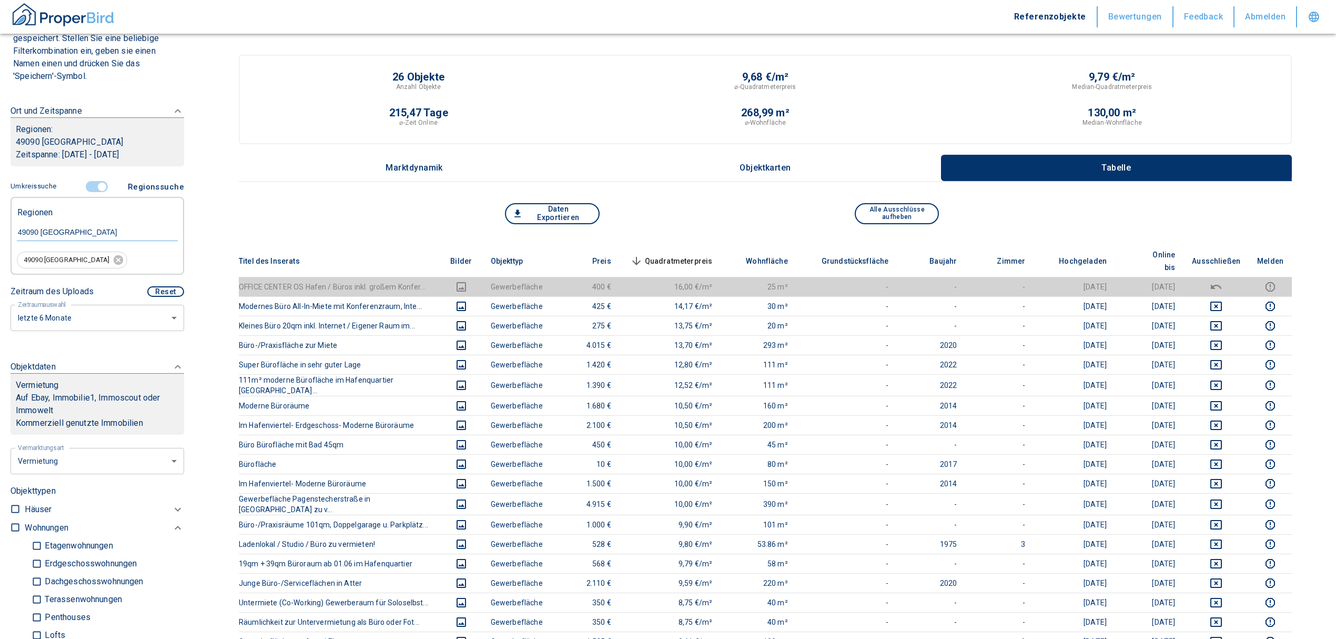
click at [701, 255] on span "Quadratmeterpreis sorted descending" at bounding box center [670, 261] width 85 height 13
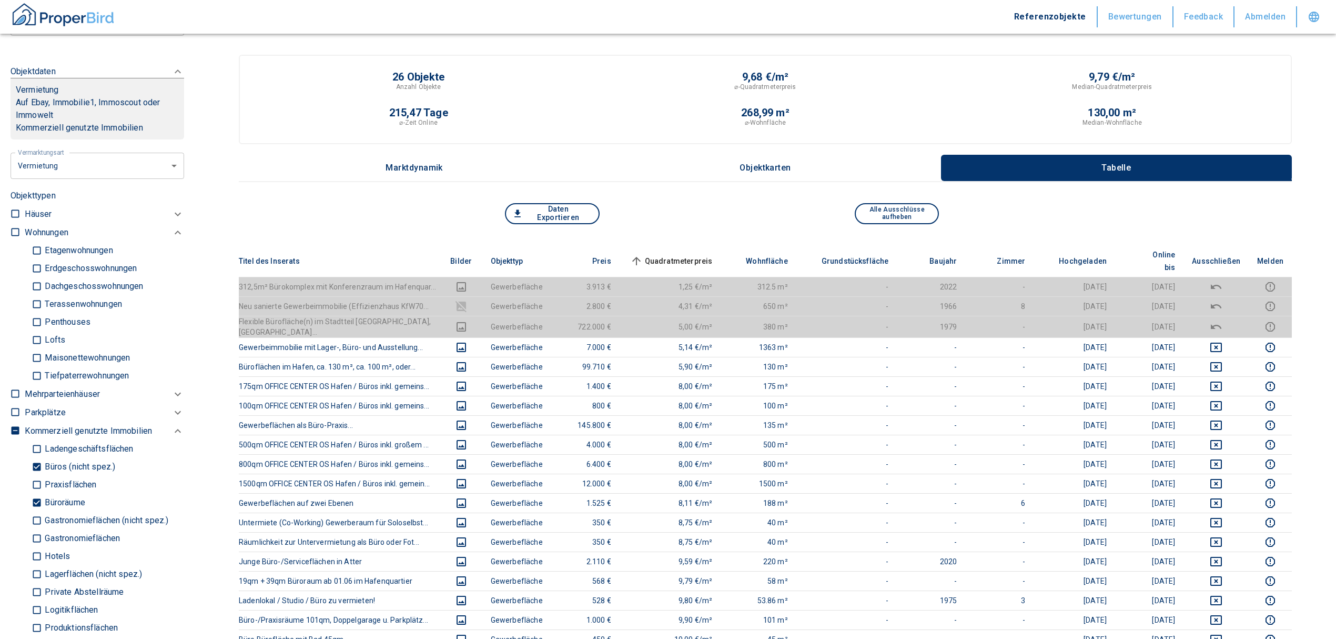
scroll to position [528, 0]
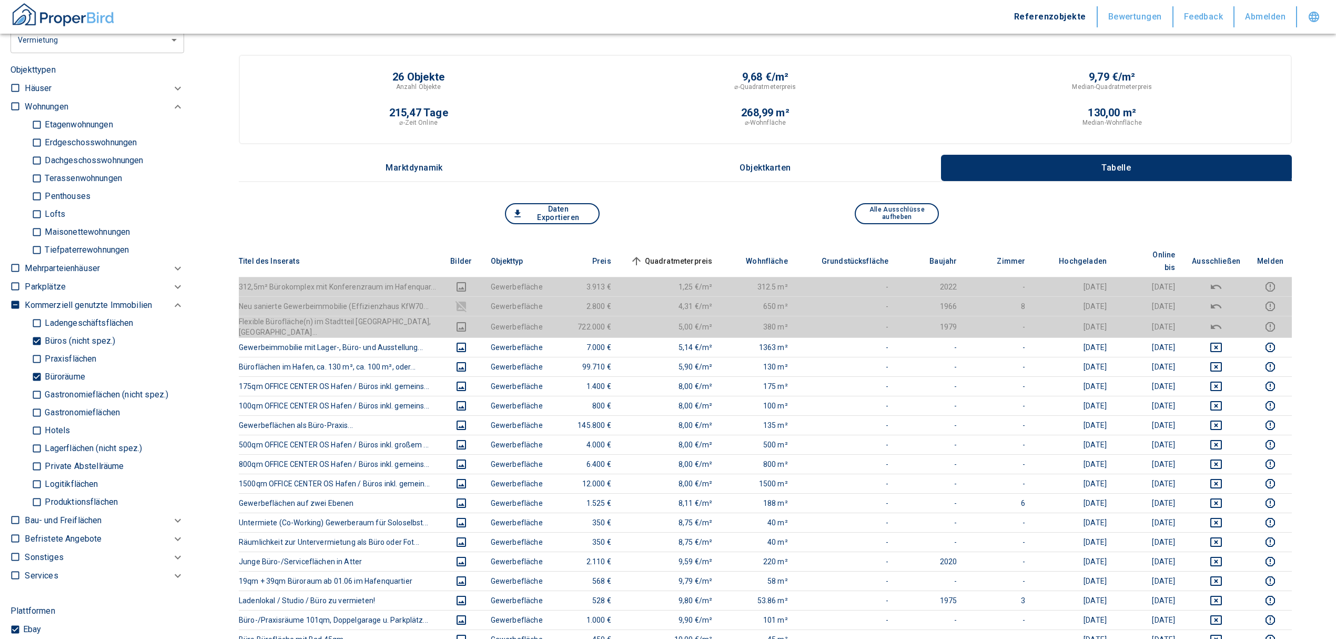
drag, startPoint x: 33, startPoint y: 375, endPoint x: 38, endPoint y: 348, distance: 27.4
click at [33, 375] on input "Büroräume" at bounding box center [37, 377] width 11 height 18
checkbox input "false"
type input "2020"
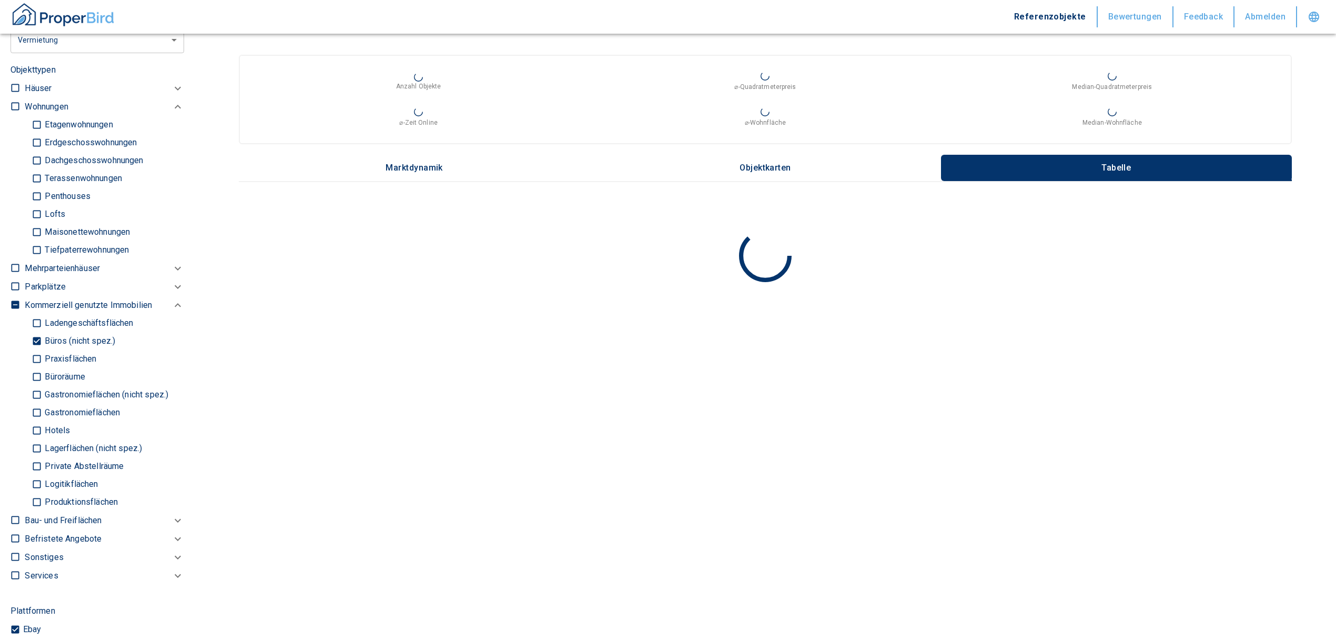
click at [34, 339] on input "Büros (nicht spez.)" at bounding box center [37, 341] width 11 height 18
checkbox input "false"
type input "2020"
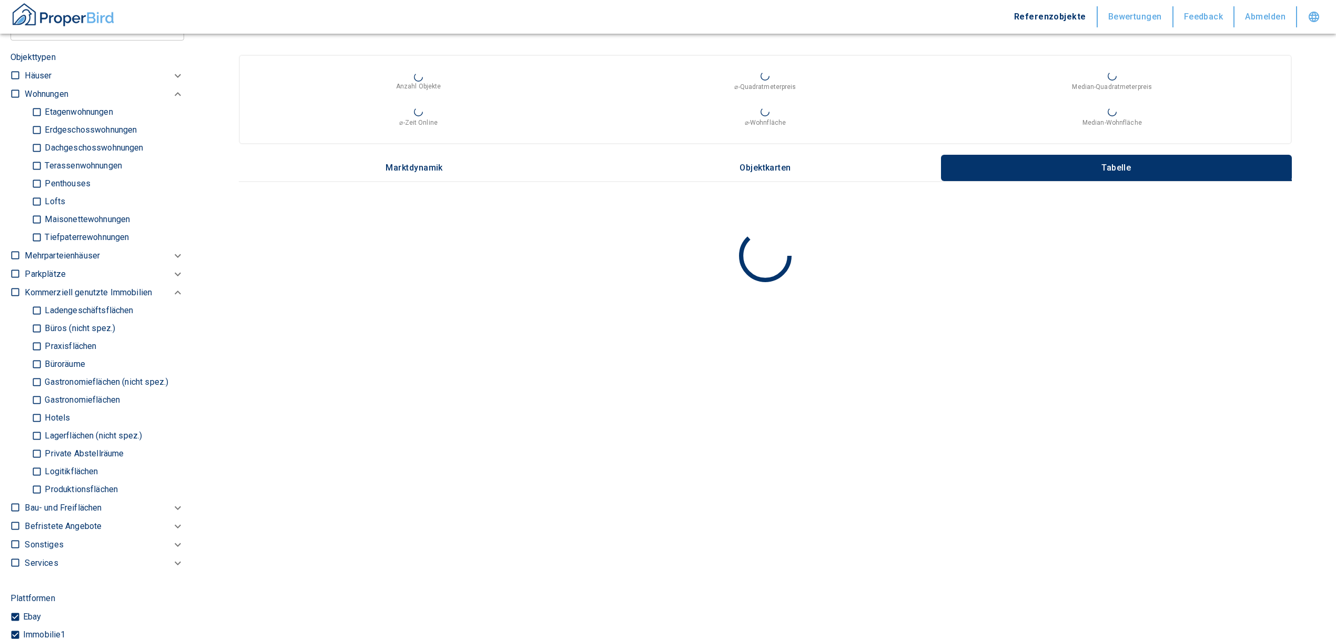
click at [38, 310] on input "Ladengeschäftsflächen" at bounding box center [37, 310] width 11 height 18
checkbox input "true"
type input "2020"
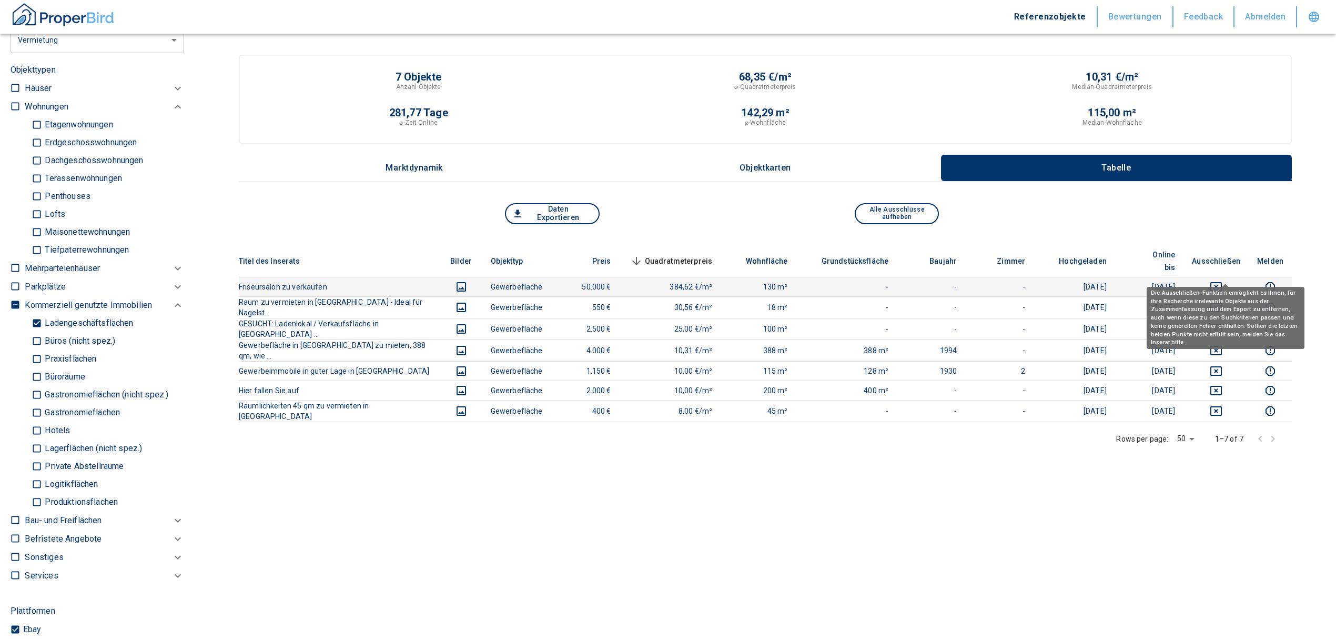
click at [1222, 282] on icon "deselect this listing" at bounding box center [1217, 286] width 12 height 9
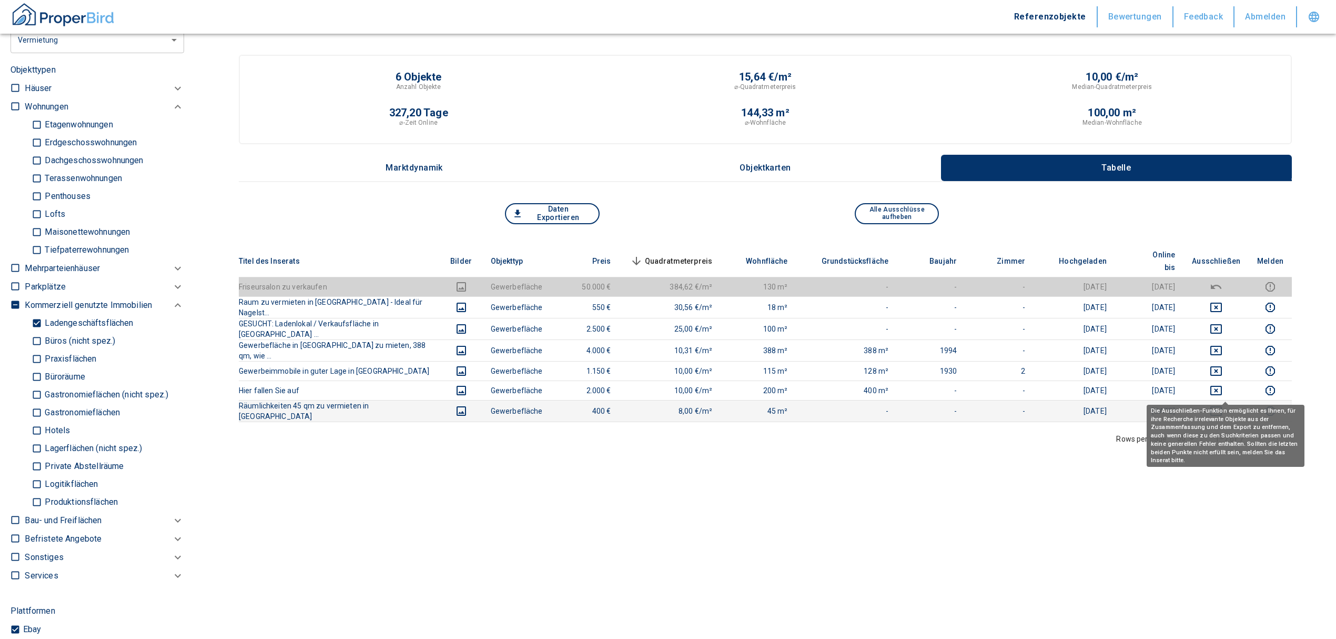
click at [1222, 406] on icon "deselect this listing" at bounding box center [1217, 410] width 12 height 9
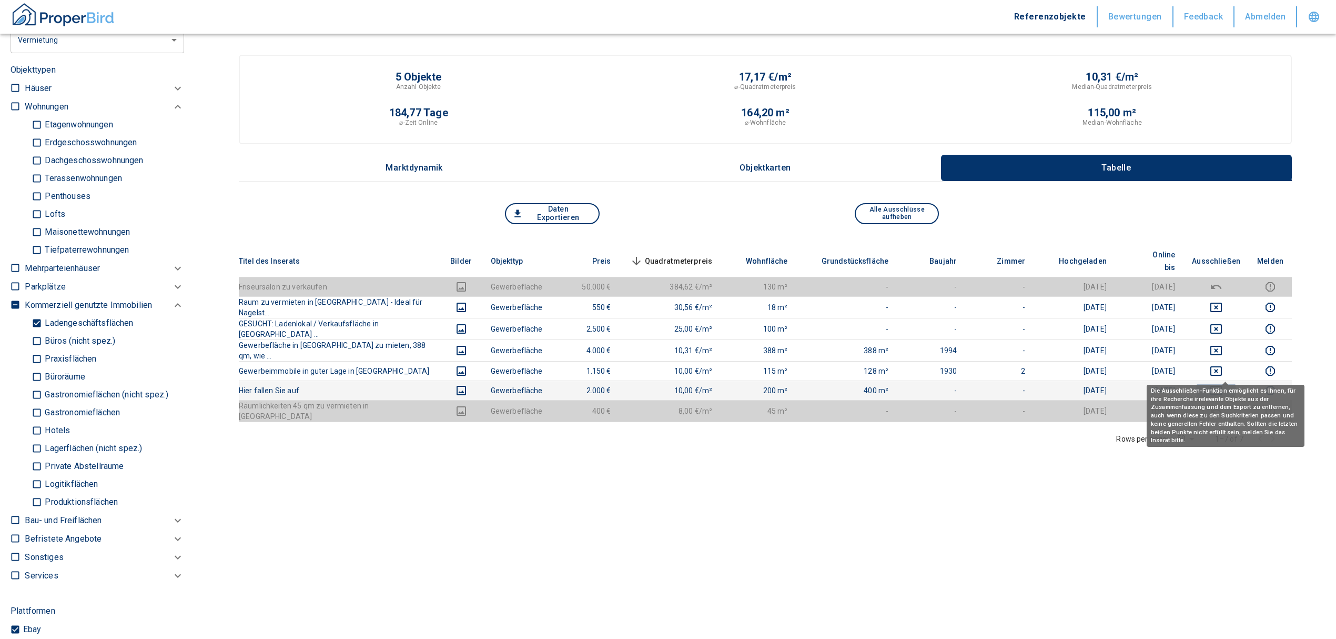
click at [1223, 384] on icon "deselect this listing" at bounding box center [1216, 390] width 13 height 13
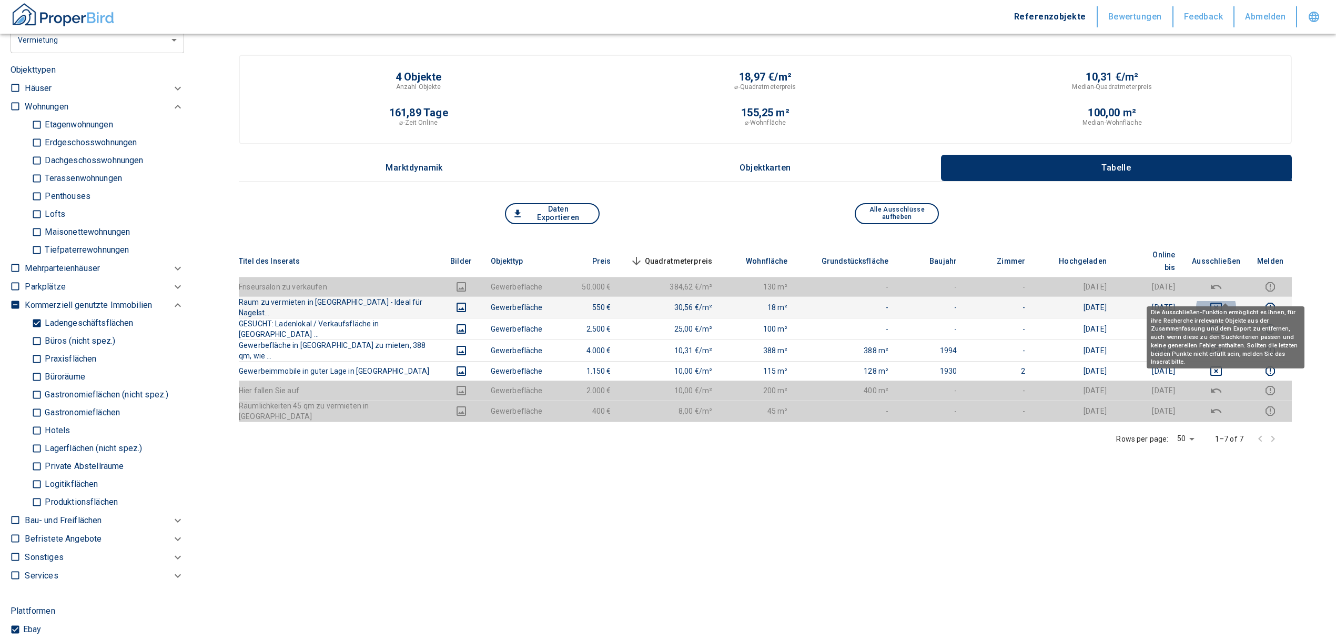
click at [1218, 301] on button "deselect this listing" at bounding box center [1216, 307] width 48 height 13
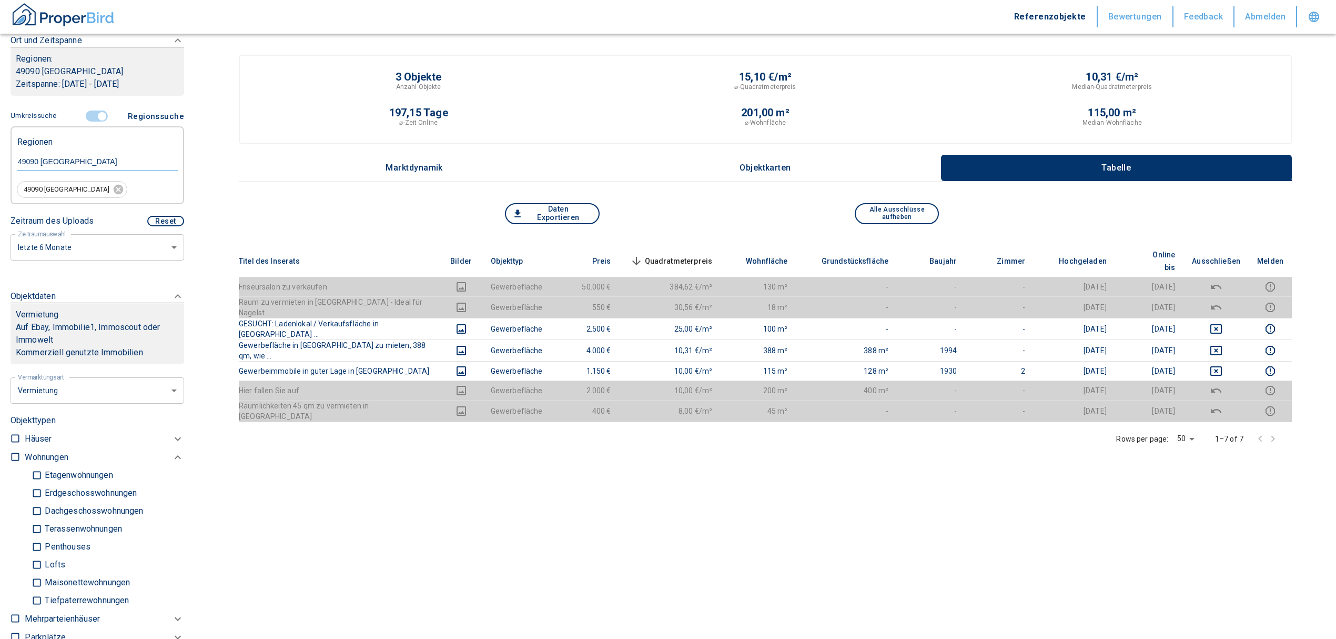
scroll to position [177, 0]
click at [97, 116] on input "controlled" at bounding box center [102, 117] width 32 height 12
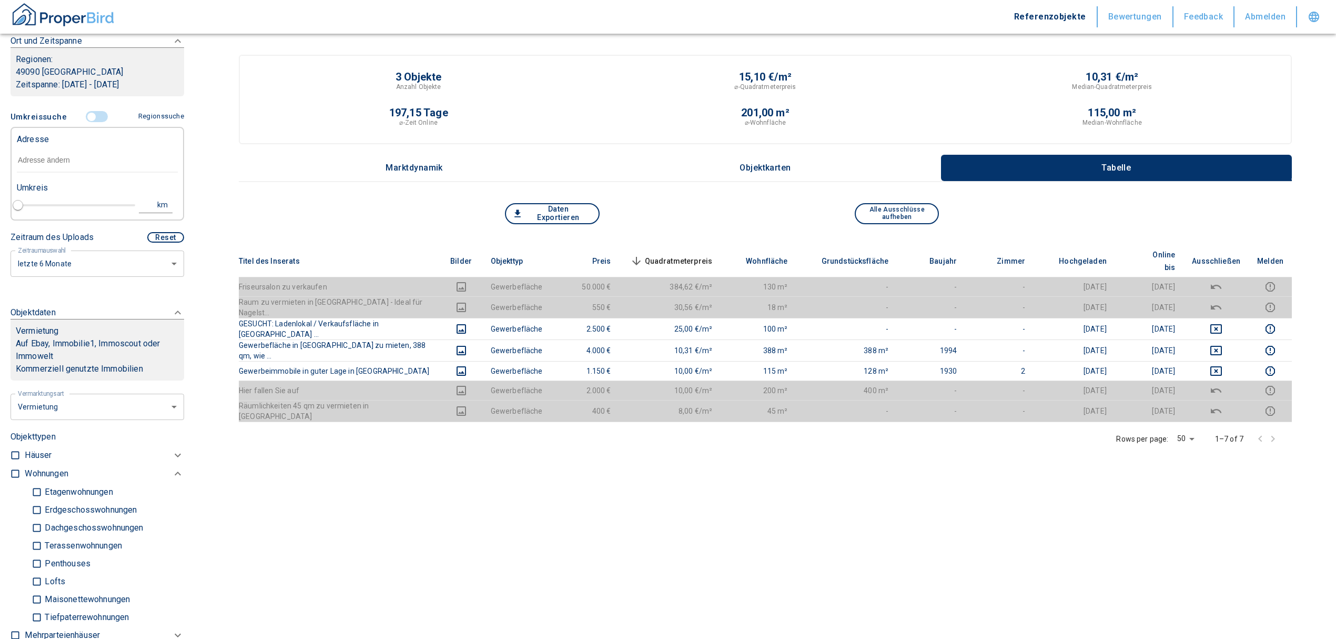
click at [77, 154] on input "text" at bounding box center [97, 160] width 161 height 24
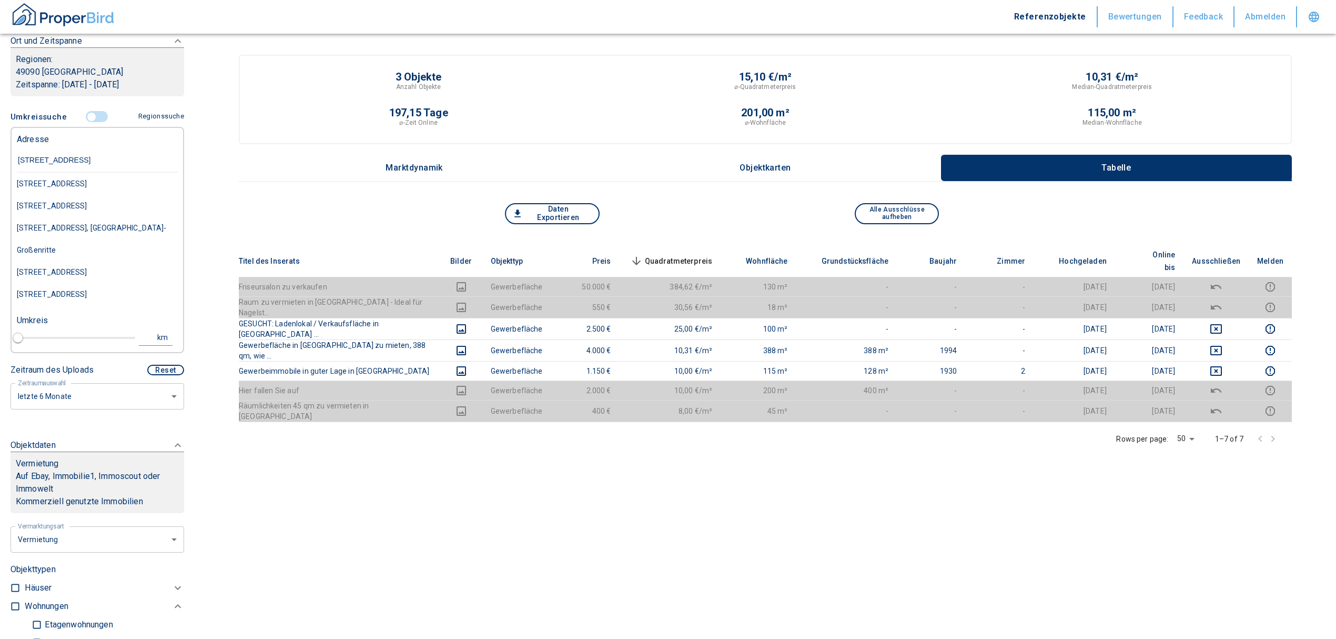
type input "[STREET_ADDRESS]"
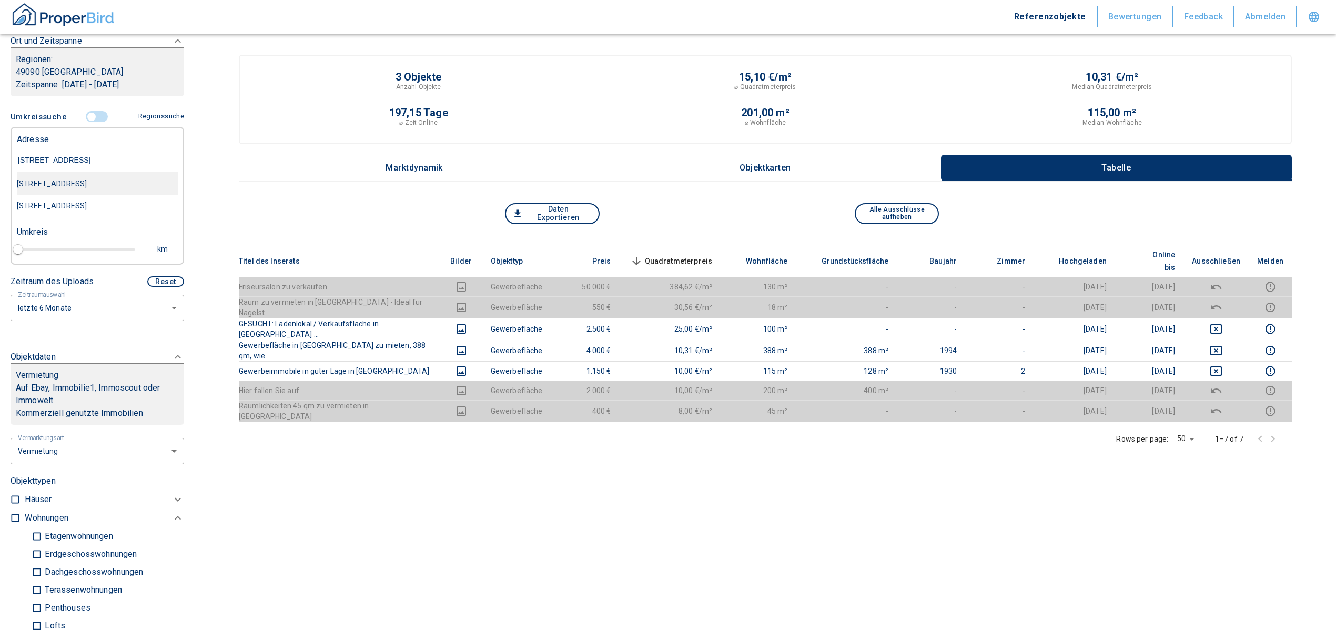
click at [104, 188] on div "[STREET_ADDRESS]" at bounding box center [97, 184] width 161 height 22
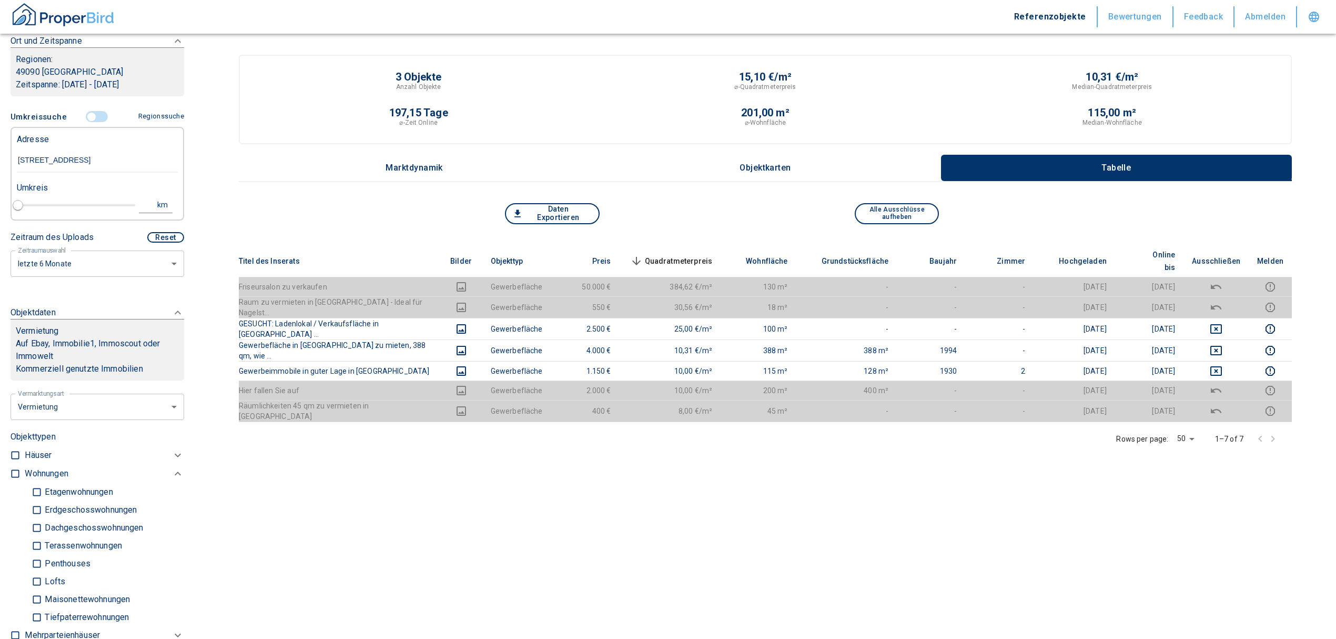
type input "2020"
type input "[STREET_ADDRESS]"
type input "1"
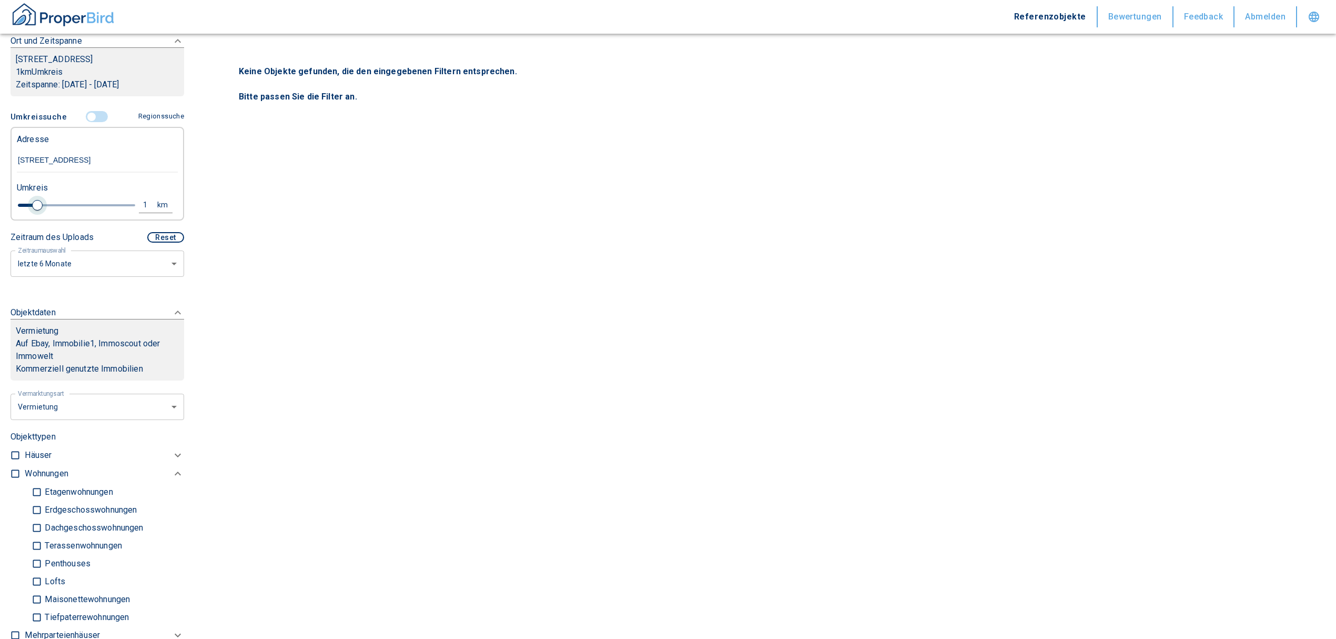
type input "[STREET_ADDRESS]"
type input "2020"
type input "1.2"
type input "2020"
type input "1.4"
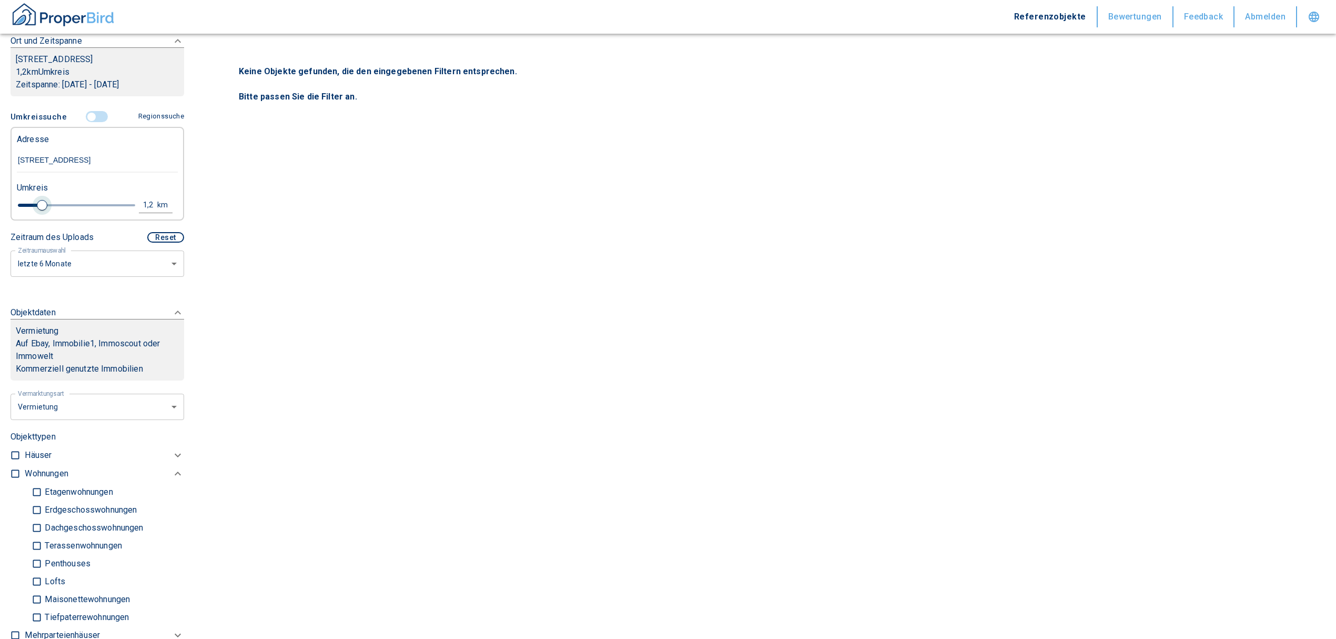
type input "2020"
type input "1.6"
type input "2020"
type input "1.8"
type input "2020"
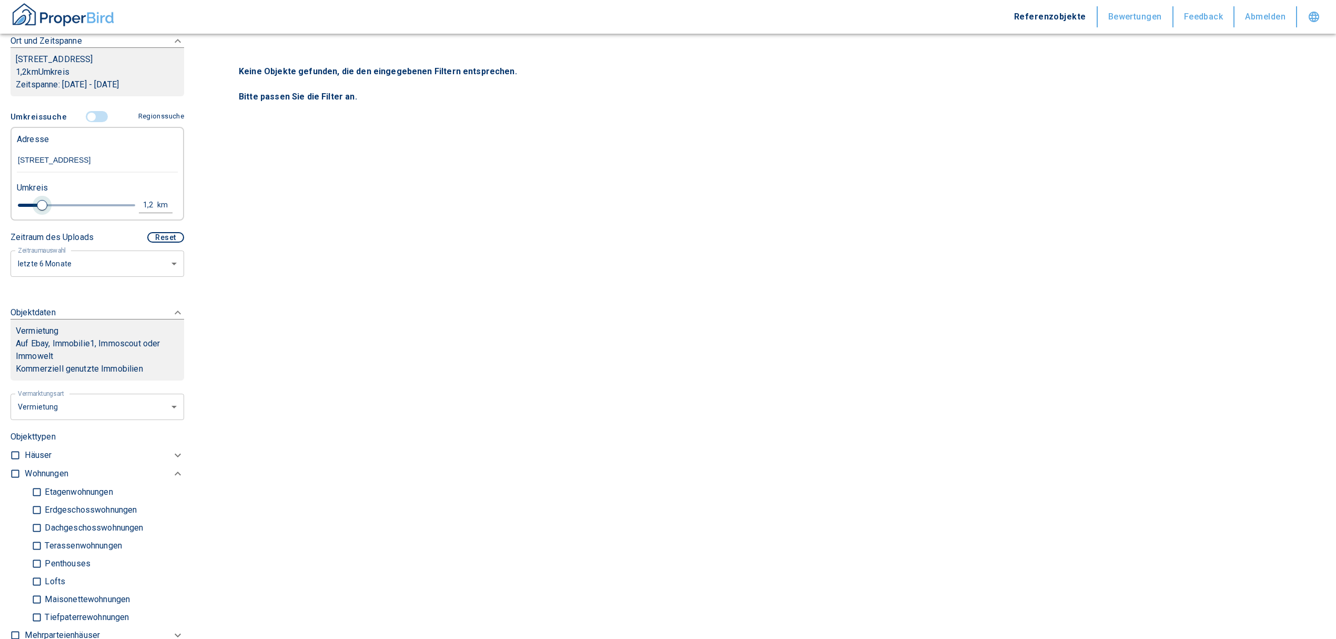
type input "2"
type input "2020"
type input "2.2"
type input "2020"
type input "2.4"
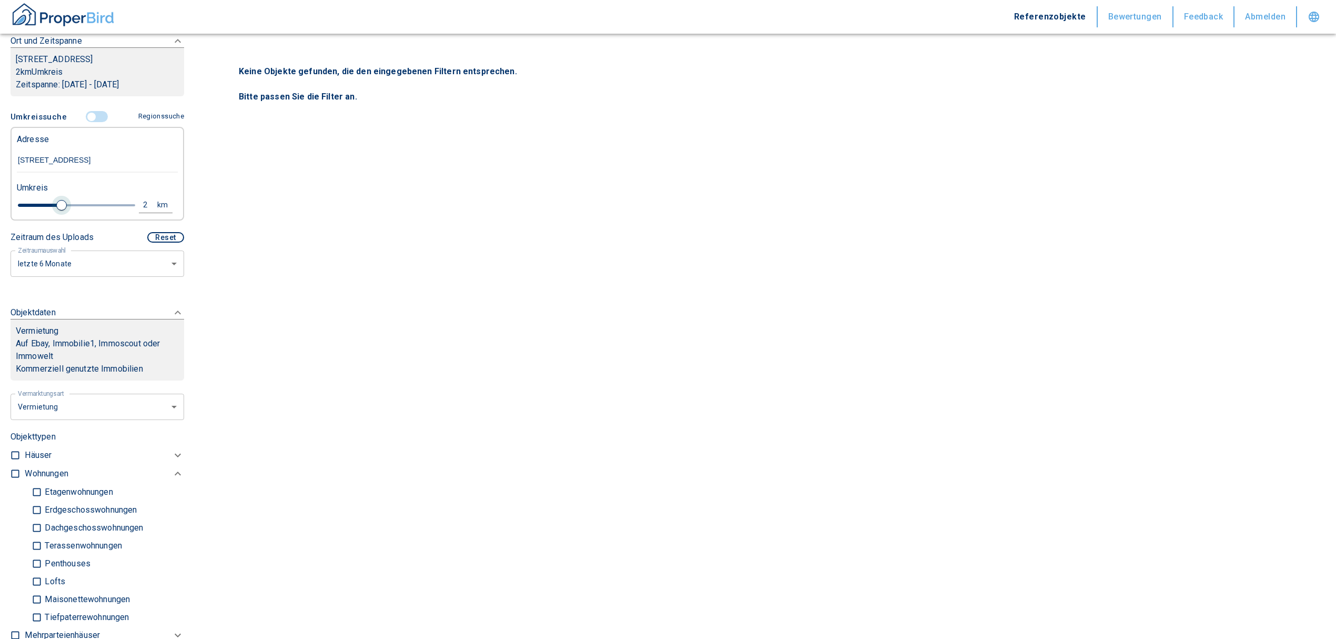
type input "2020"
type input "2.6"
type input "2020"
type input "2.8"
type input "2020"
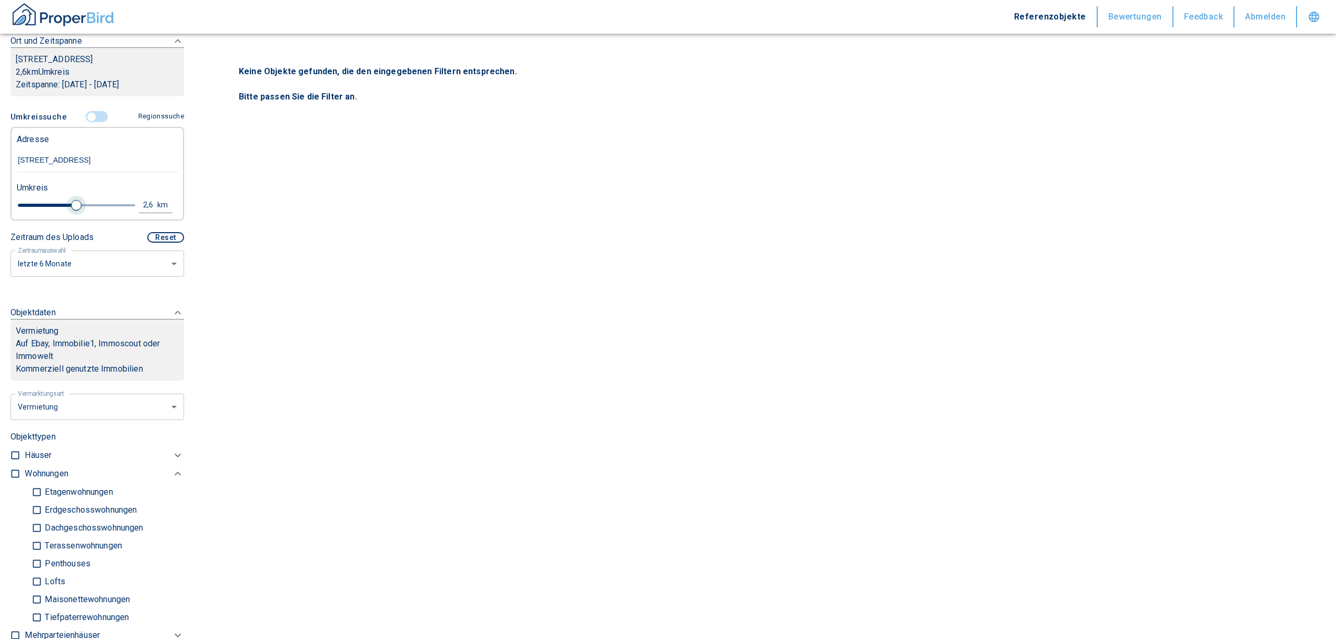
type input "3"
drag, startPoint x: 42, startPoint y: 202, endPoint x: 83, endPoint y: 200, distance: 41.1
click at [83, 200] on span at bounding box center [86, 205] width 11 height 11
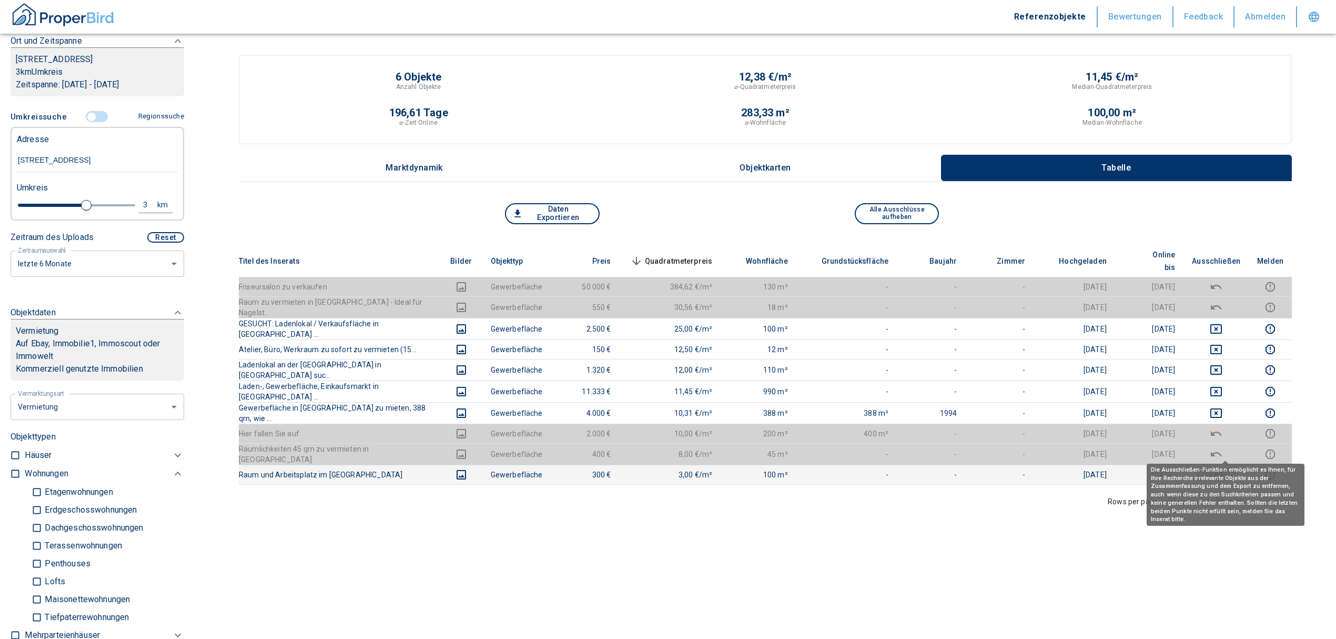
click at [1223, 468] on icon "deselect this listing" at bounding box center [1216, 474] width 13 height 13
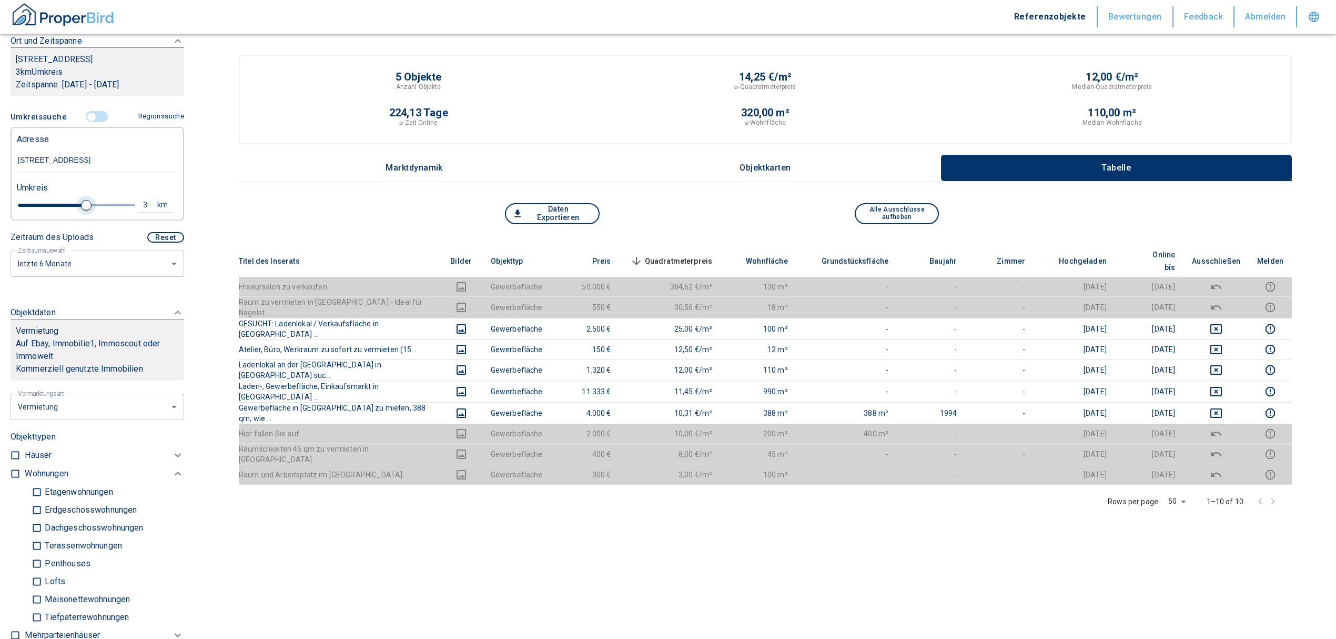
type input "2020"
type input "3.2"
type input "2020"
type input "3.4"
type input "2020"
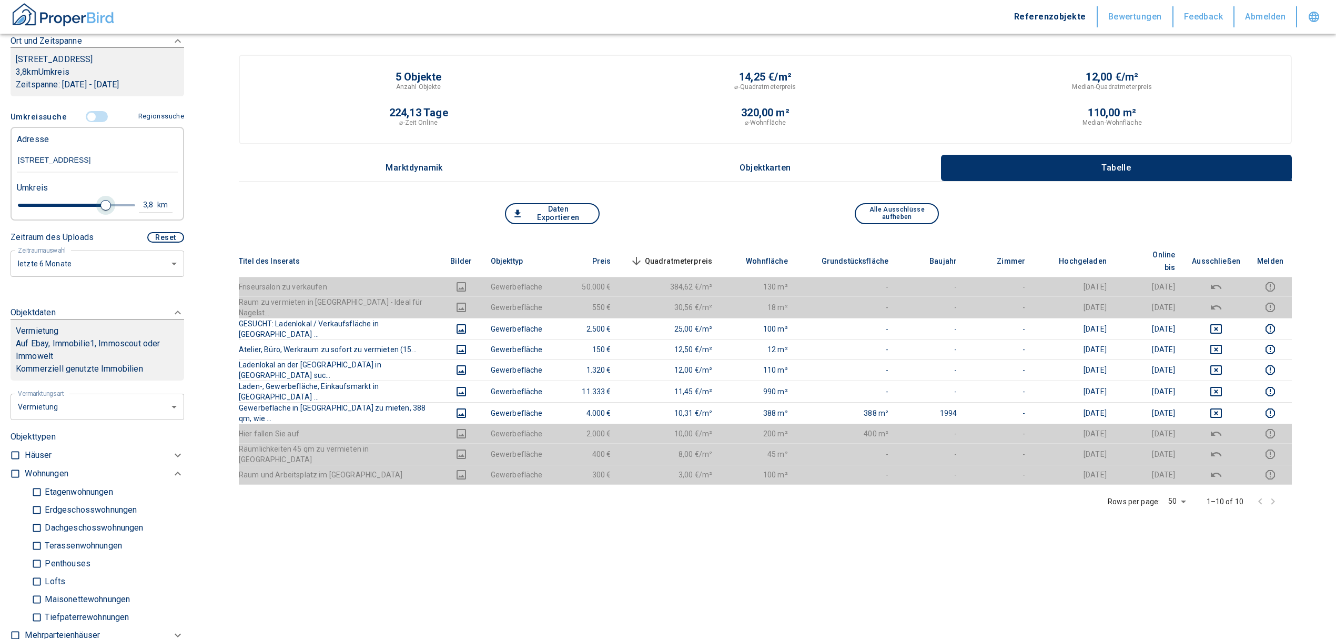
type input "3.8"
type input "2020"
type input "4"
type input "2020"
type input "4.2"
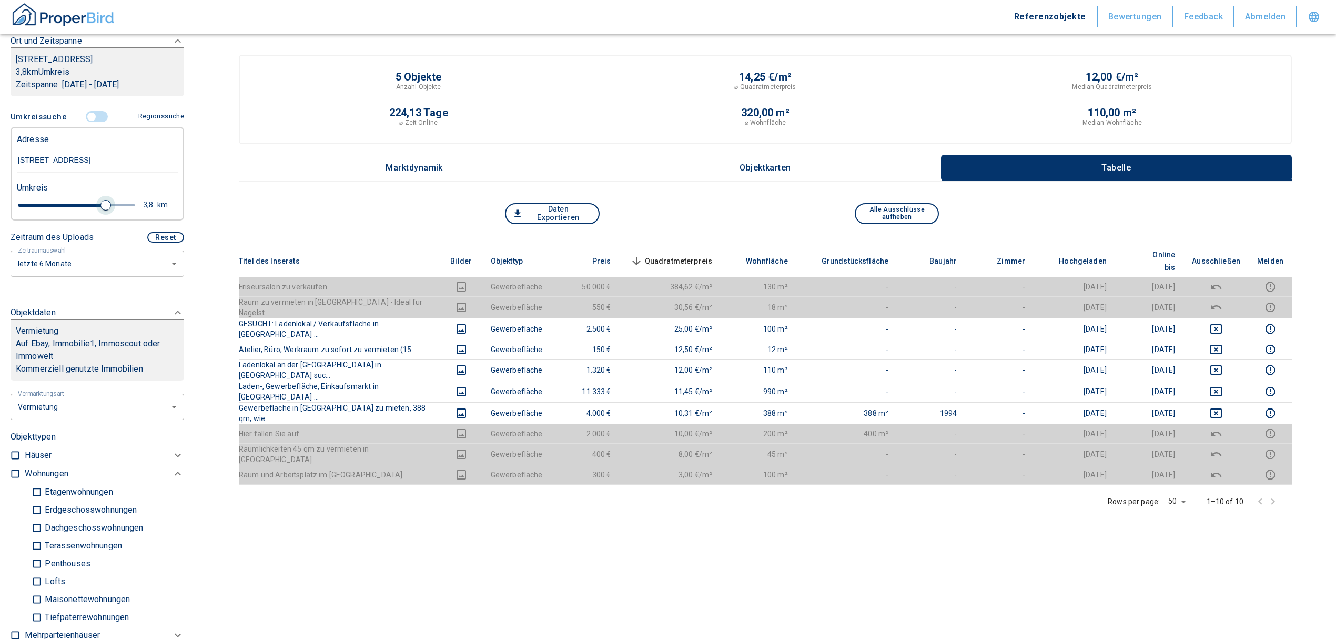
type input "2020"
type input "4.4"
type input "2020"
type input "4.6"
type input "2020"
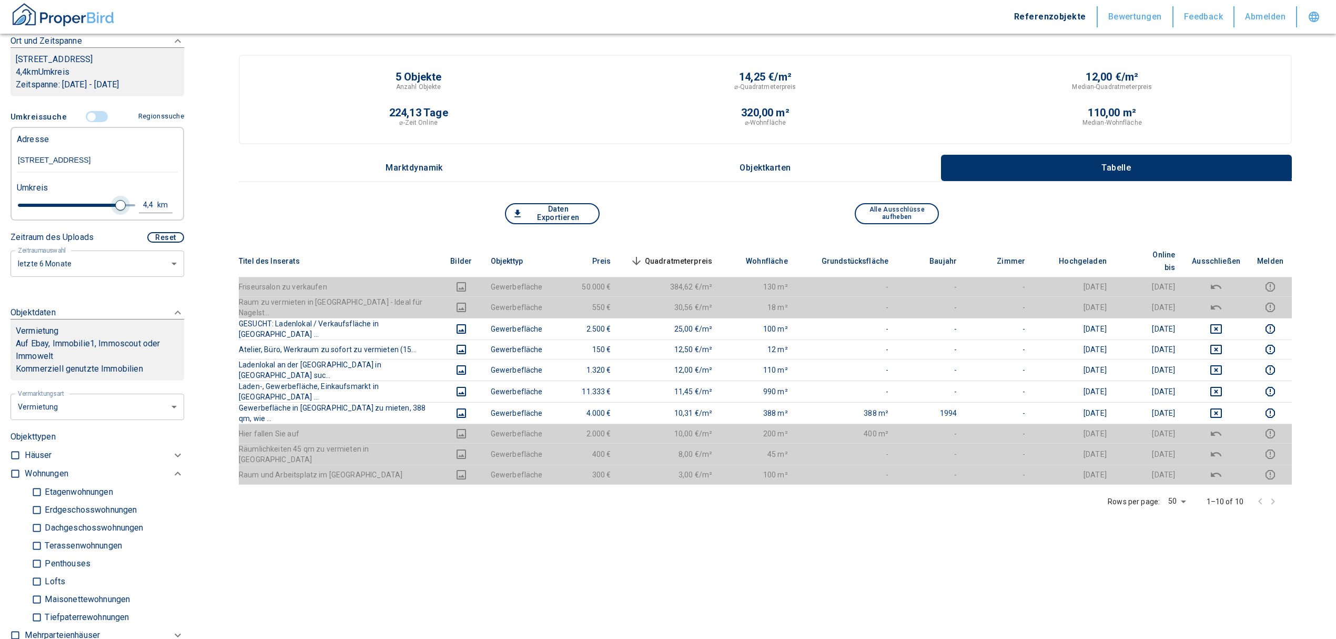
type input "4.8"
type input "2020"
type input "5"
drag, startPoint x: 84, startPoint y: 201, endPoint x: 131, endPoint y: 211, distance: 47.9
click at [131, 211] on div "5 km" at bounding box center [93, 206] width 161 height 18
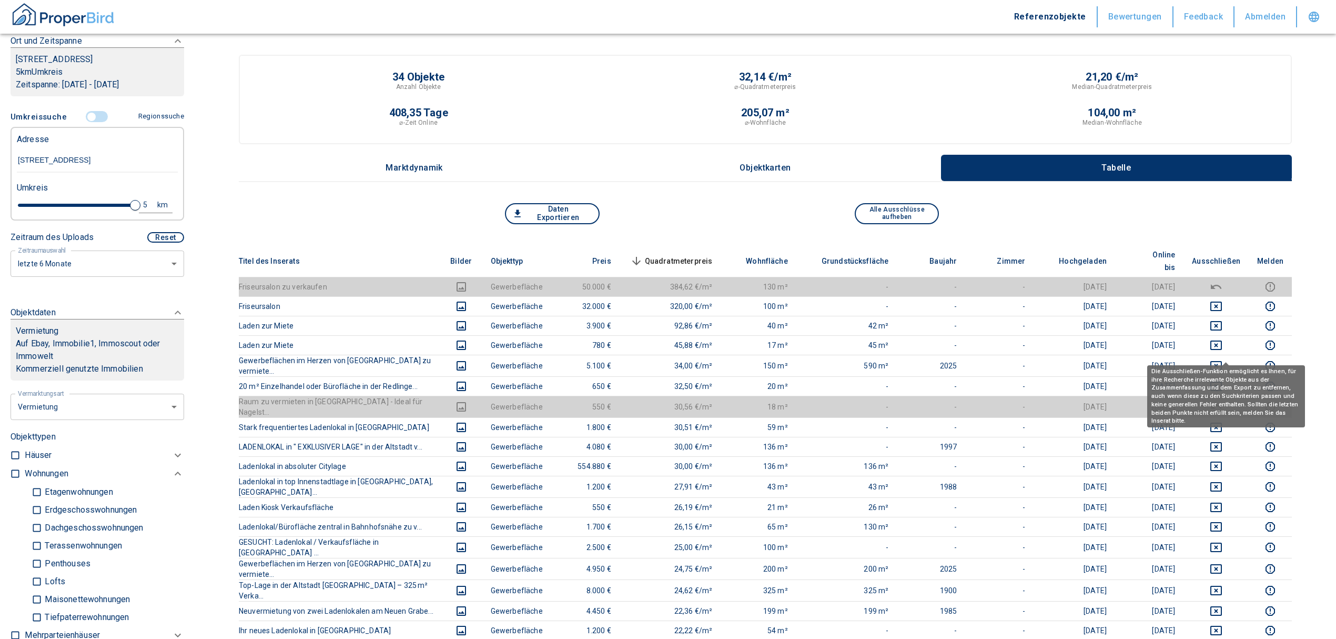
click at [1225, 370] on div "Die Ausschließen-Funktion ermöglicht es Ihnen, für ihre Recherche irrelevante O…" at bounding box center [1226, 396] width 158 height 62
click at [1223, 380] on icon "deselect this listing" at bounding box center [1216, 386] width 13 height 13
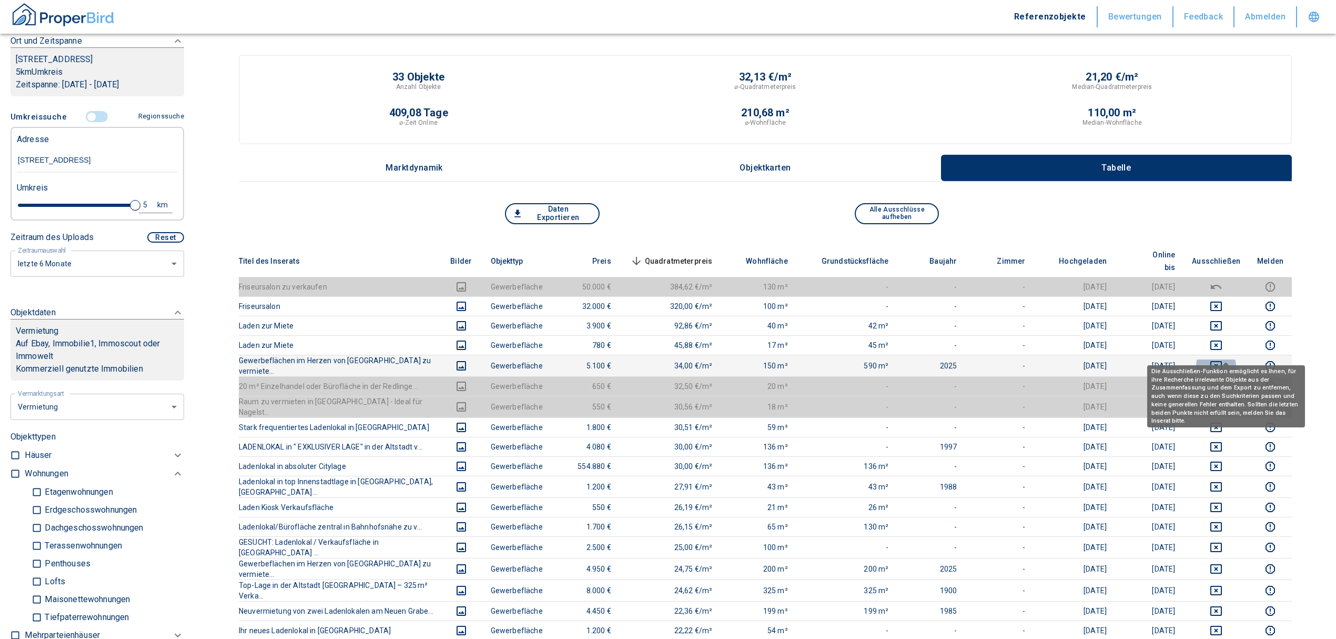
click at [1223, 359] on icon "deselect this listing" at bounding box center [1216, 365] width 13 height 13
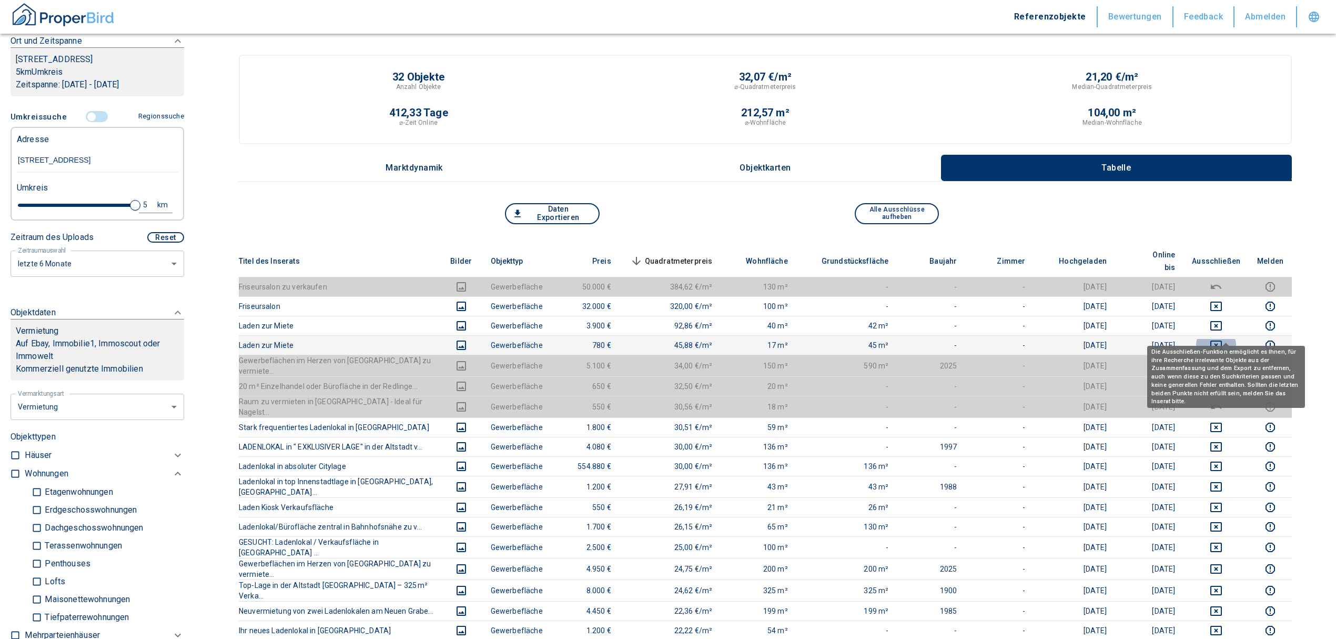
click at [1223, 339] on icon "deselect this listing" at bounding box center [1216, 345] width 13 height 13
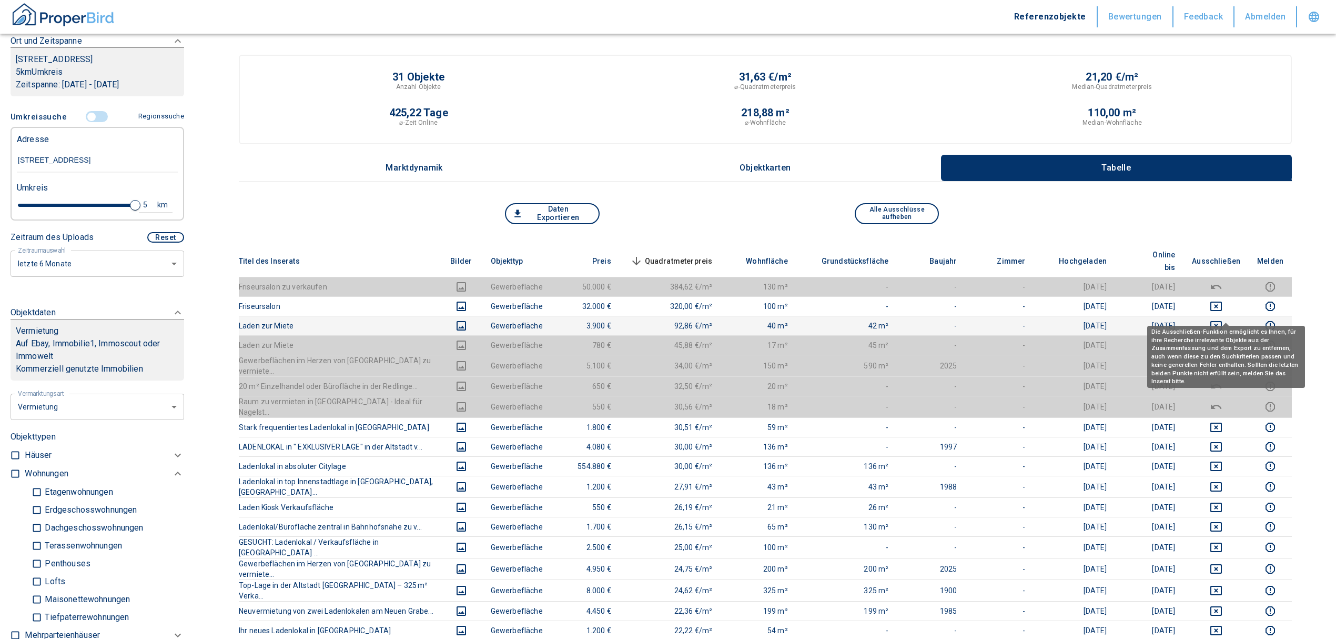
click at [1222, 321] on icon "deselect this listing" at bounding box center [1217, 325] width 12 height 9
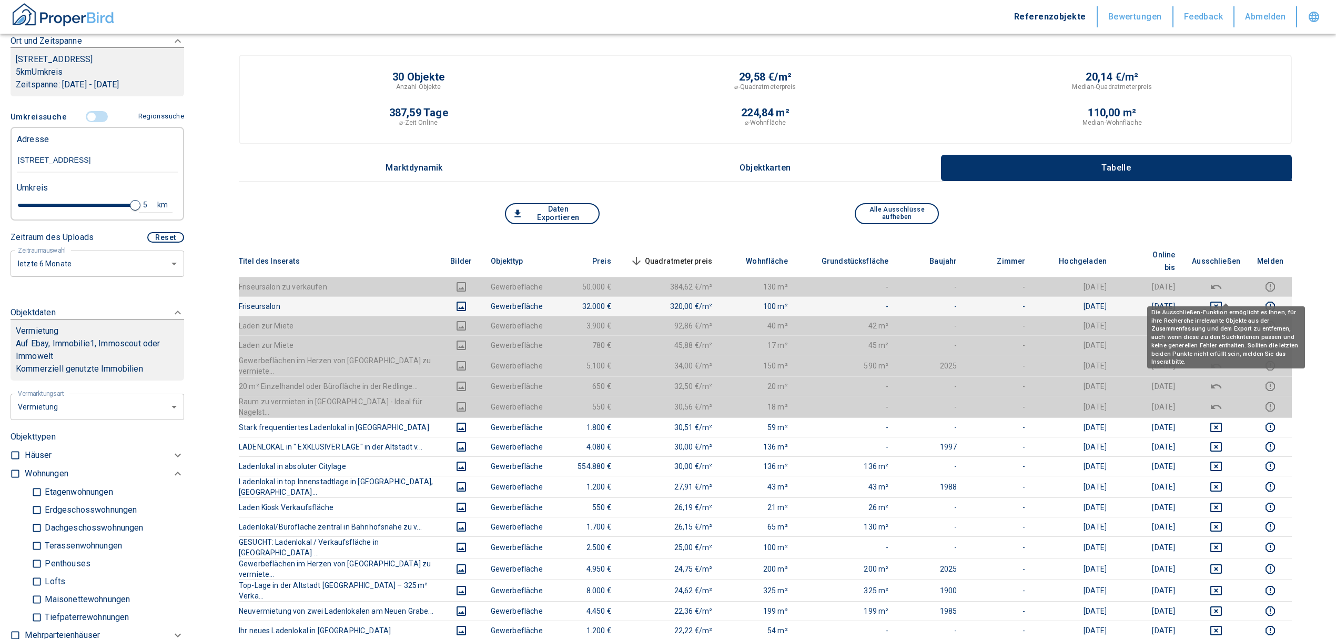
click at [1223, 300] on icon "deselect this listing" at bounding box center [1216, 306] width 13 height 13
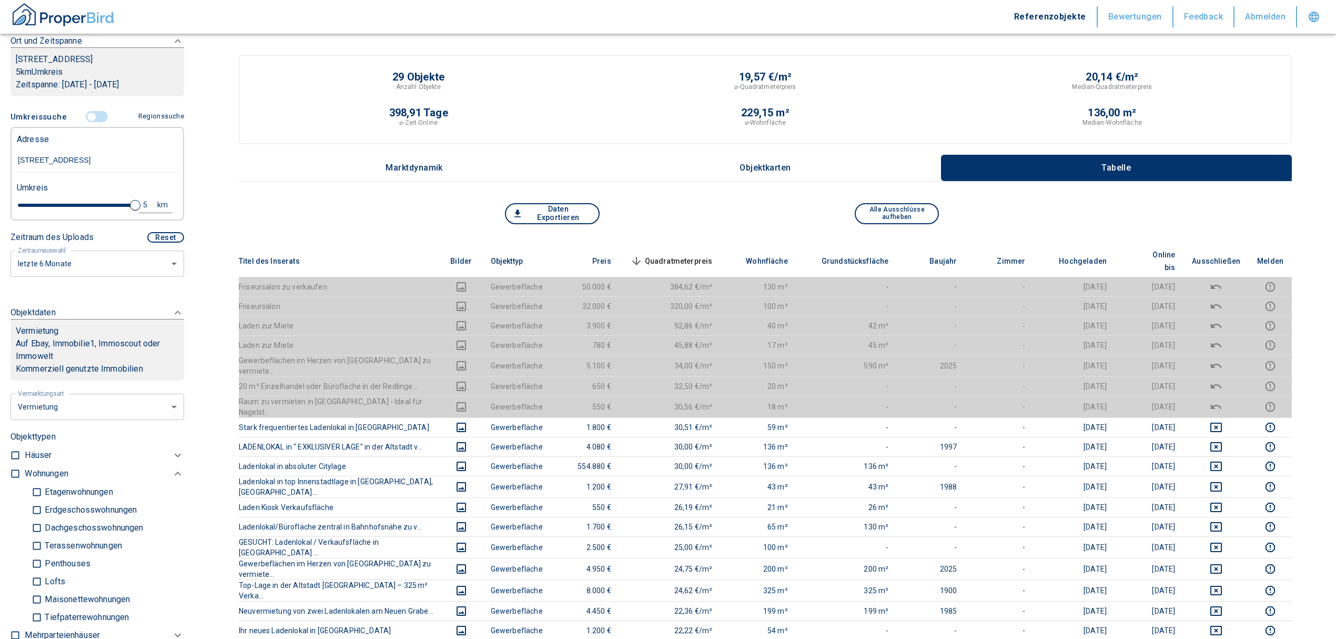
click at [676, 255] on span "Quadratmeterpreis sorted descending" at bounding box center [670, 261] width 85 height 13
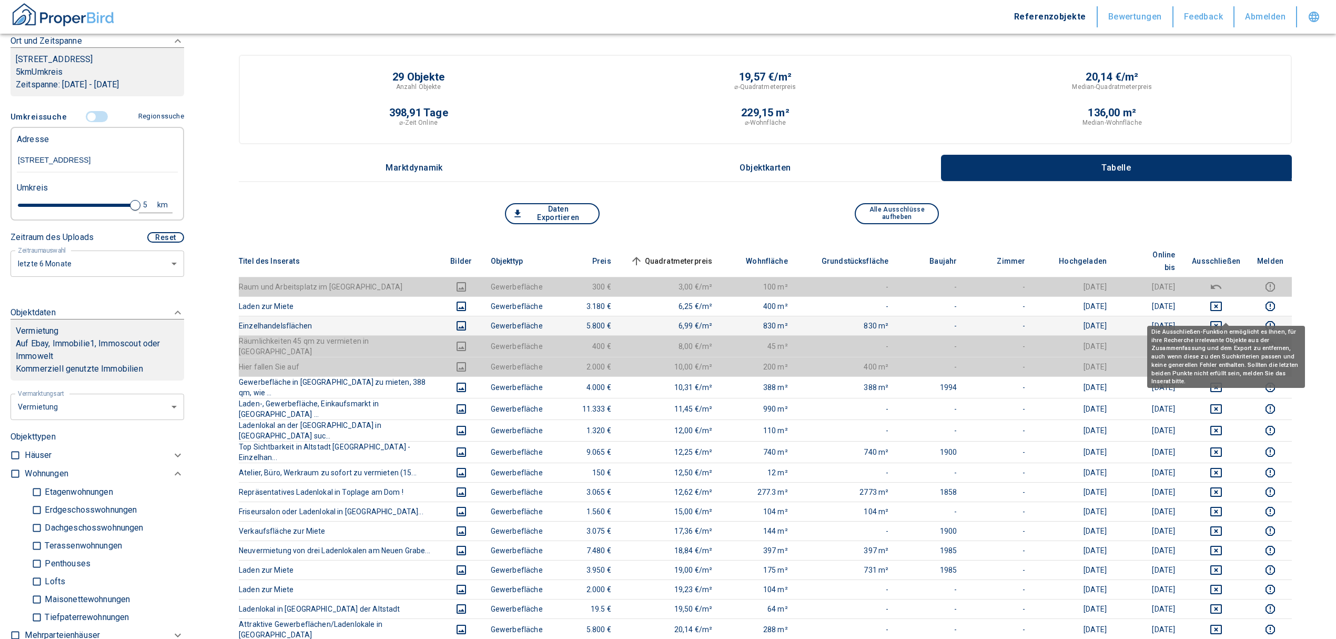
click at [1222, 321] on icon "deselect this listing" at bounding box center [1217, 325] width 12 height 9
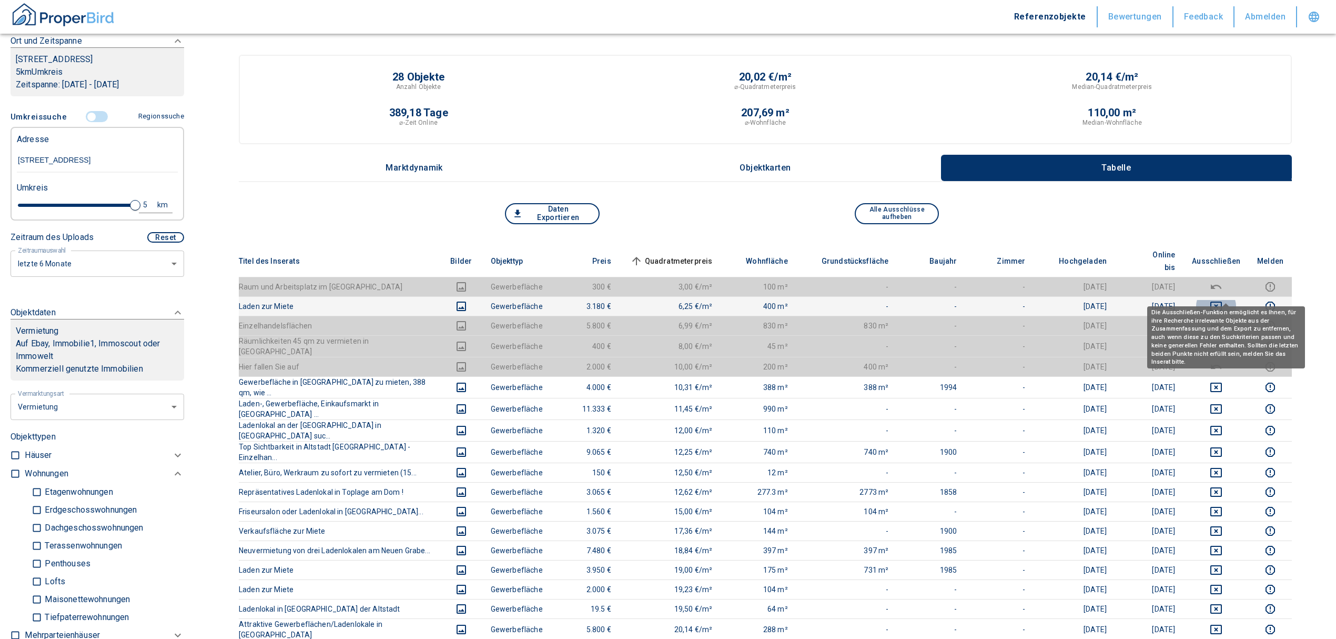
click at [1222, 300] on icon "deselect this listing" at bounding box center [1216, 306] width 13 height 13
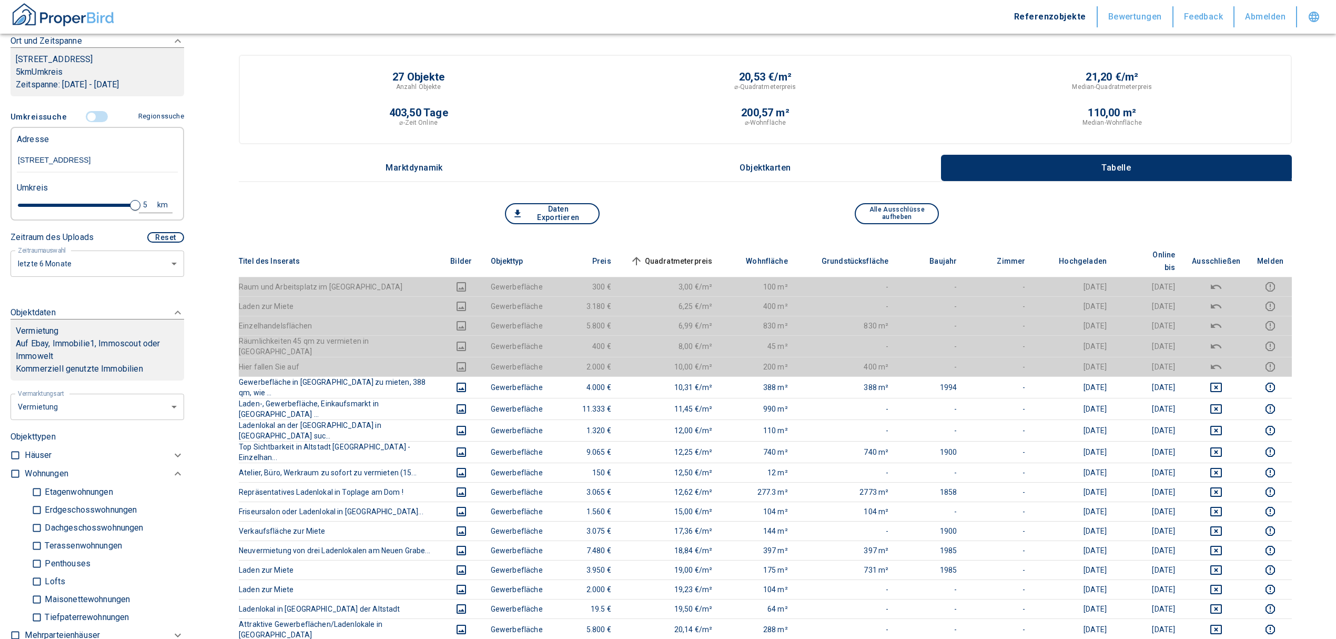
click at [678, 255] on span "Quadratmeterpreis sorted ascending" at bounding box center [670, 261] width 85 height 13
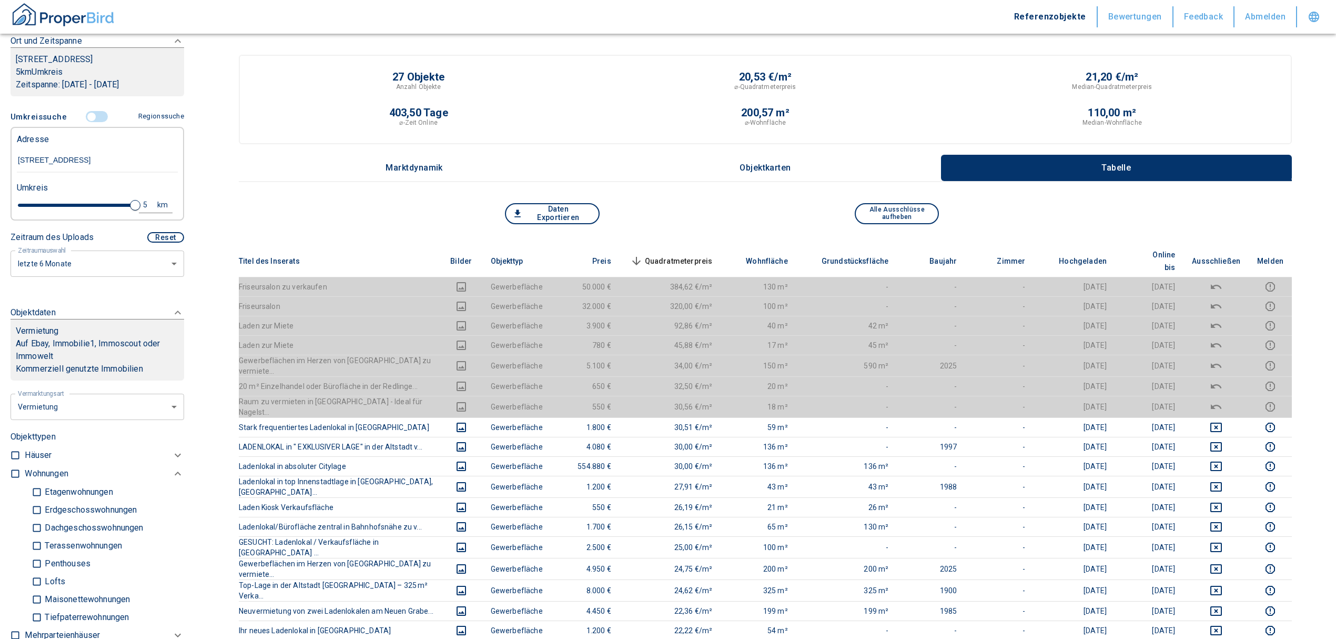
click at [691, 246] on th "Quadratmeterpreis sorted descending" at bounding box center [671, 261] width 102 height 32
click at [710, 255] on span "Quadratmeterpreis sorted descending" at bounding box center [670, 261] width 85 height 13
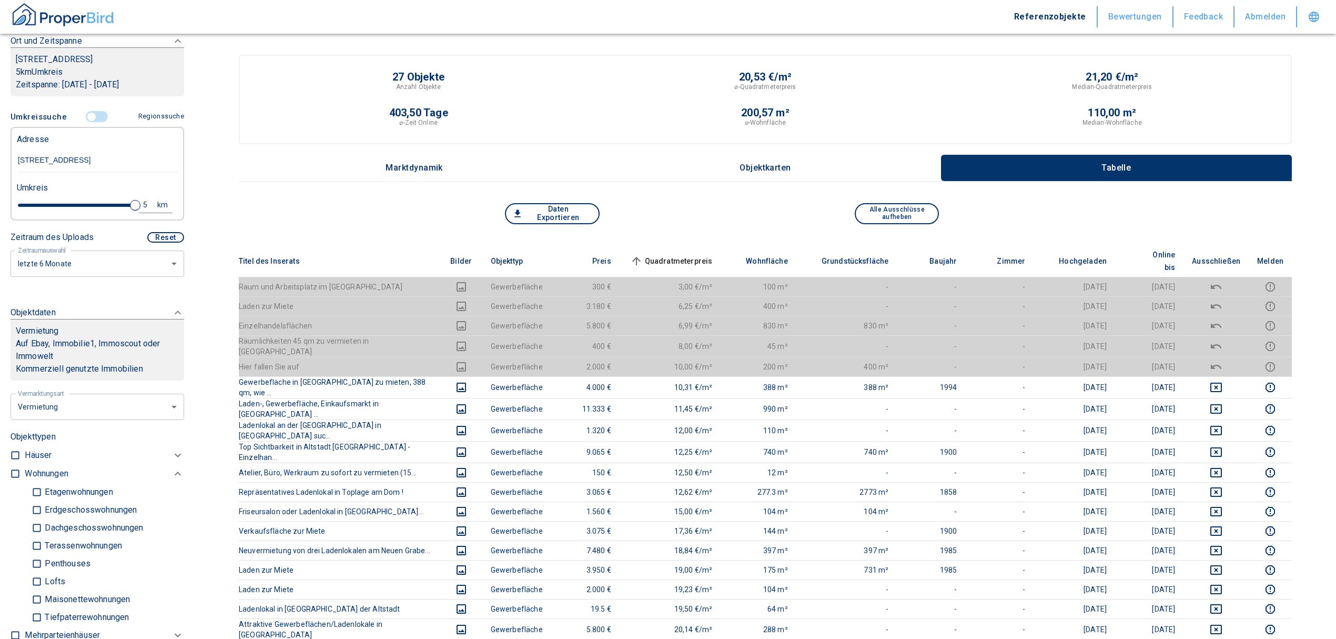
click at [91, 109] on span at bounding box center [97, 117] width 31 height 20
click at [87, 117] on input "controlled" at bounding box center [92, 117] width 32 height 12
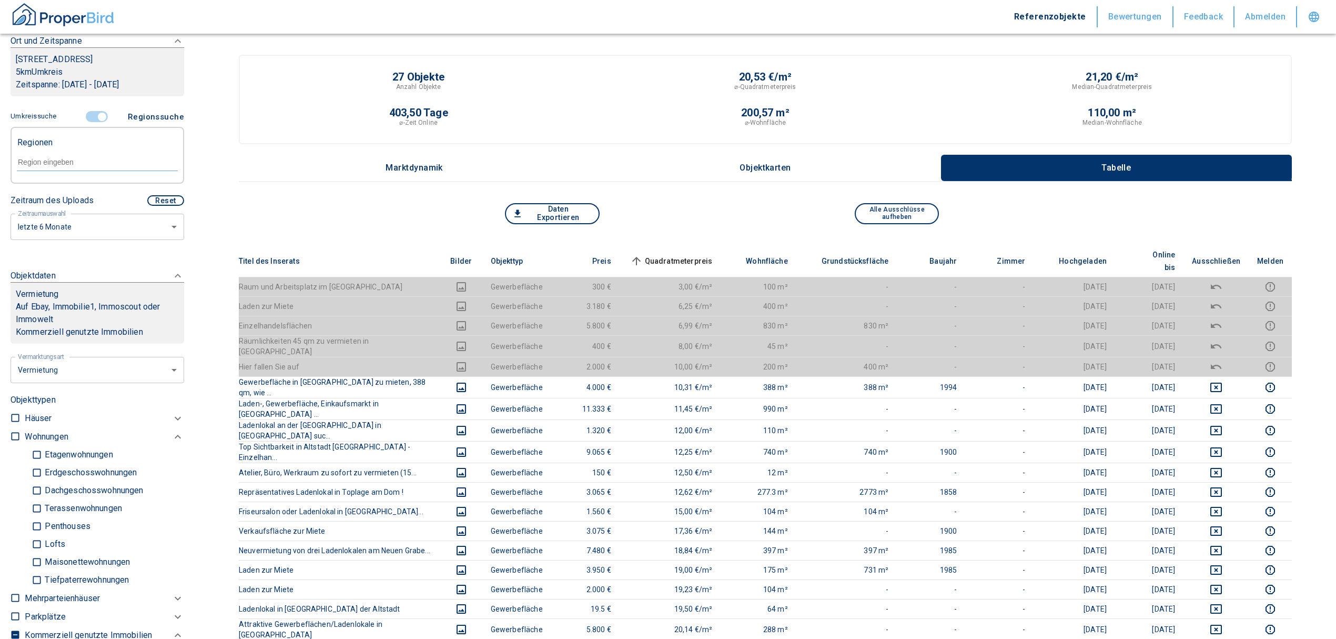
click at [95, 116] on input "controlled" at bounding box center [102, 117] width 32 height 12
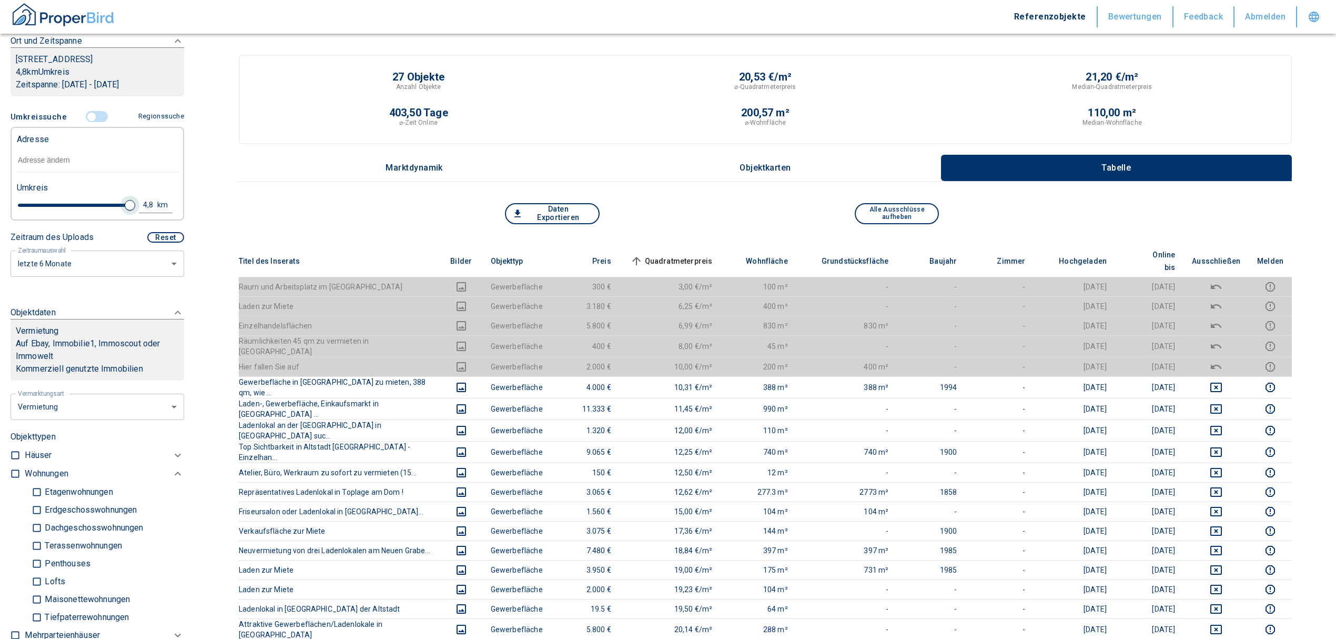
type input "2020"
type input "4.8"
type input "2020"
type input "4.2"
type input "2020"
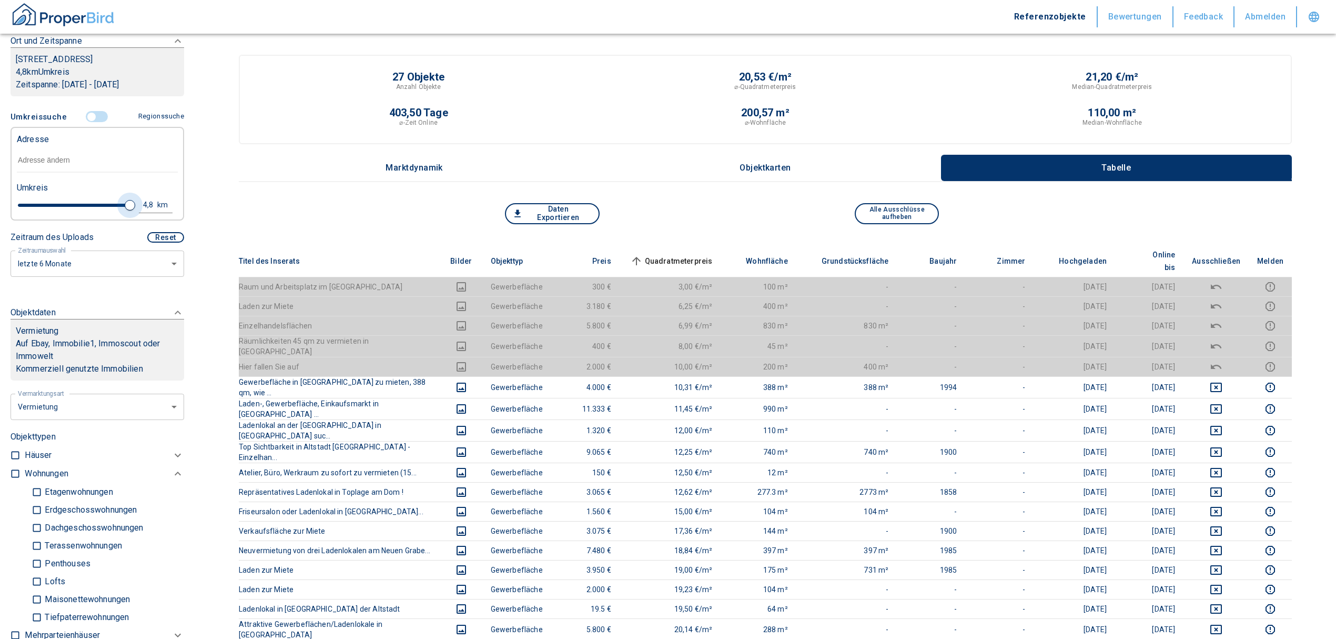
type input "2.8"
type input "2020"
type input "1.8"
type input "2020"
type input "1.6"
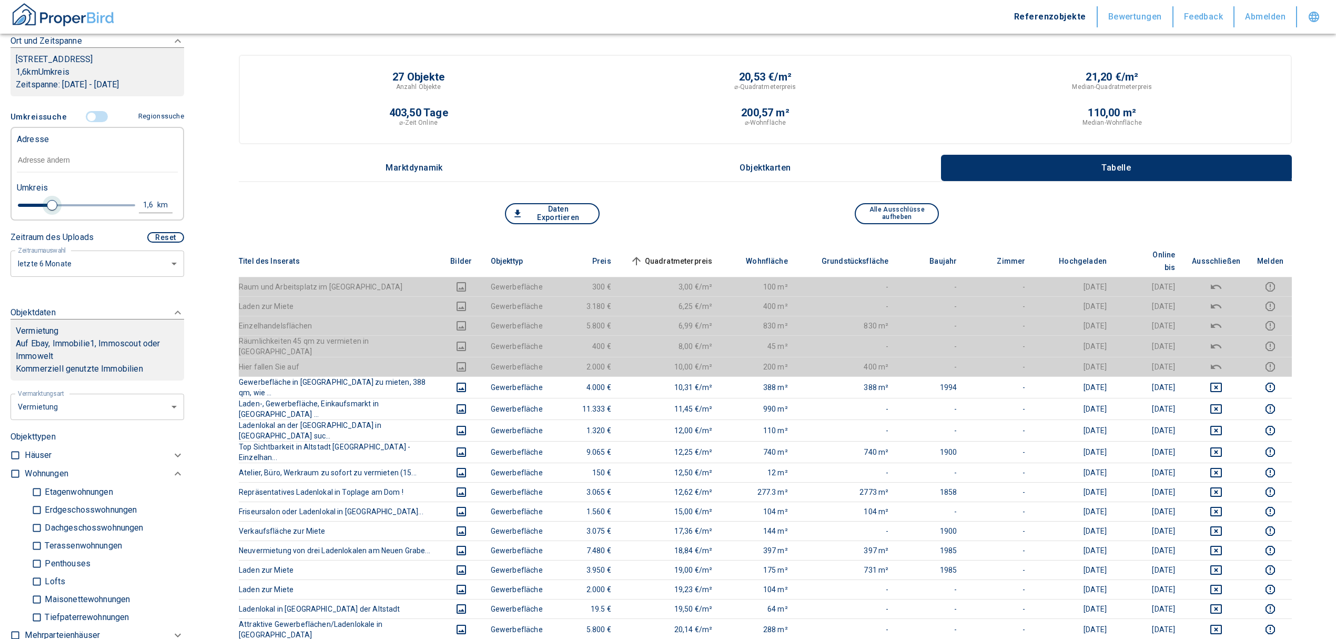
type input "2020"
type input "1.4"
type input "2020"
type input "1.2"
type input "2020"
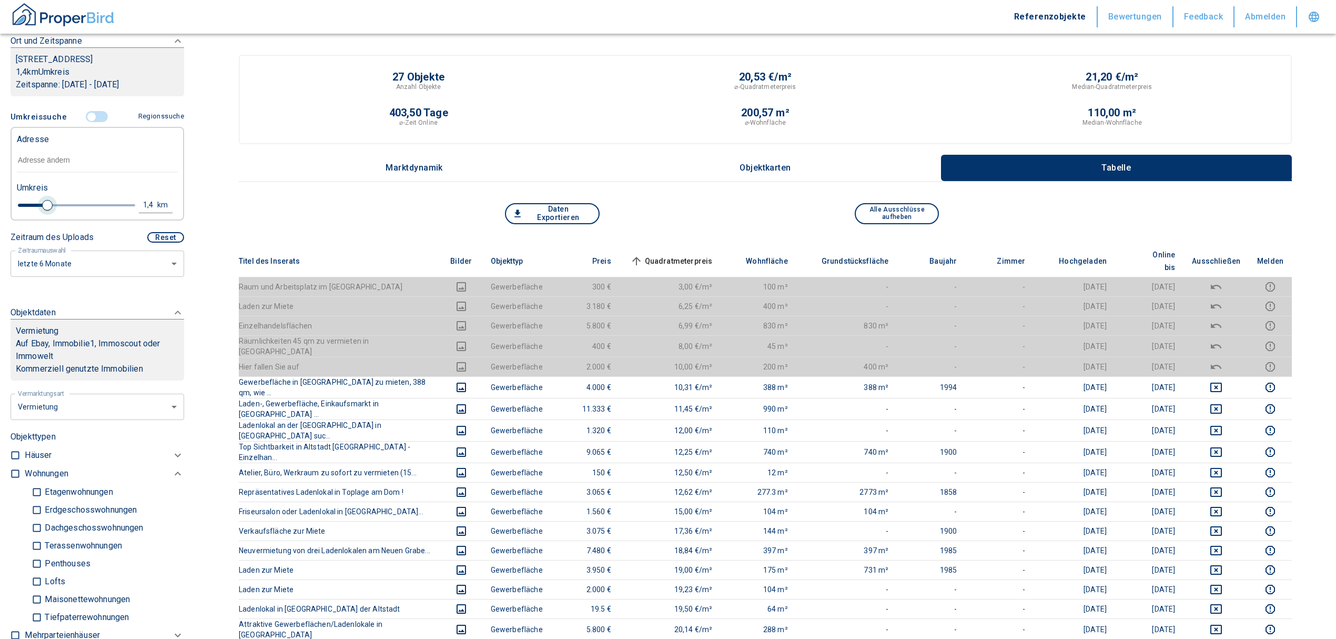
type input "1"
drag, startPoint x: 124, startPoint y: 203, endPoint x: 34, endPoint y: 215, distance: 91.2
click at [34, 210] on span at bounding box center [37, 205] width 11 height 11
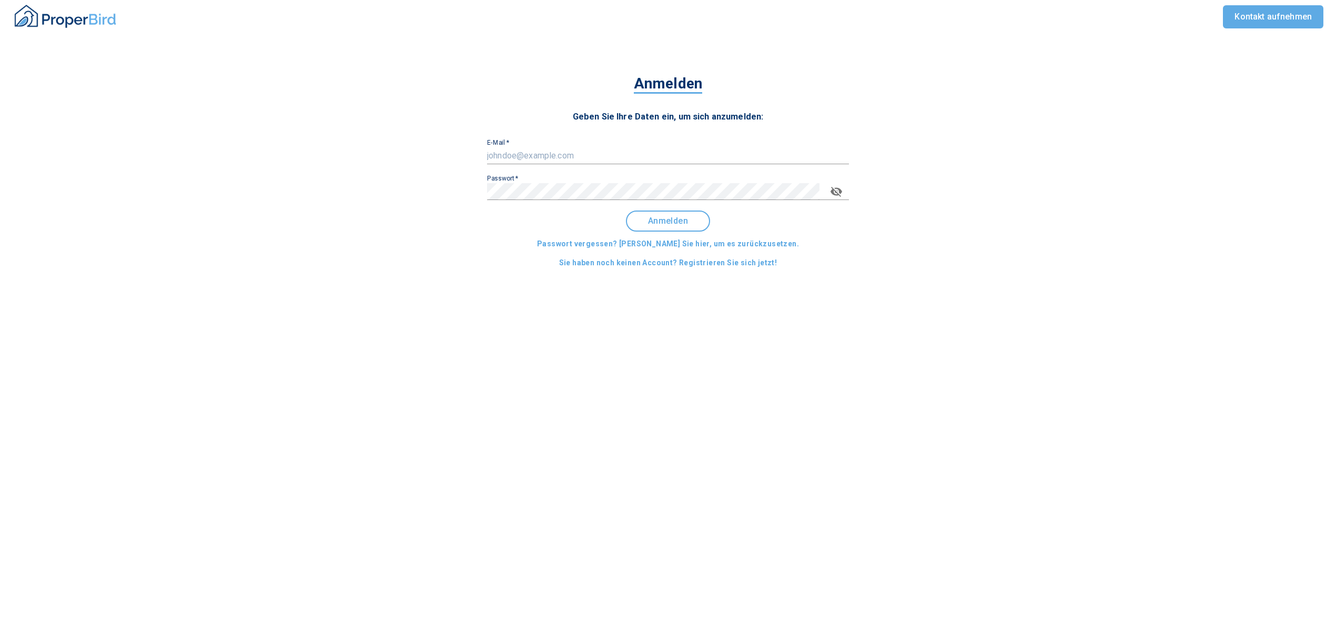
click at [577, 143] on div "E-Mail   *" at bounding box center [668, 151] width 362 height 25
click at [586, 148] on input "E-Mail   *" at bounding box center [668, 155] width 362 height 17
type input "[EMAIL_ADDRESS][DOMAIN_NAME]"
click at [685, 221] on span "Anmelden" at bounding box center [668, 220] width 65 height 9
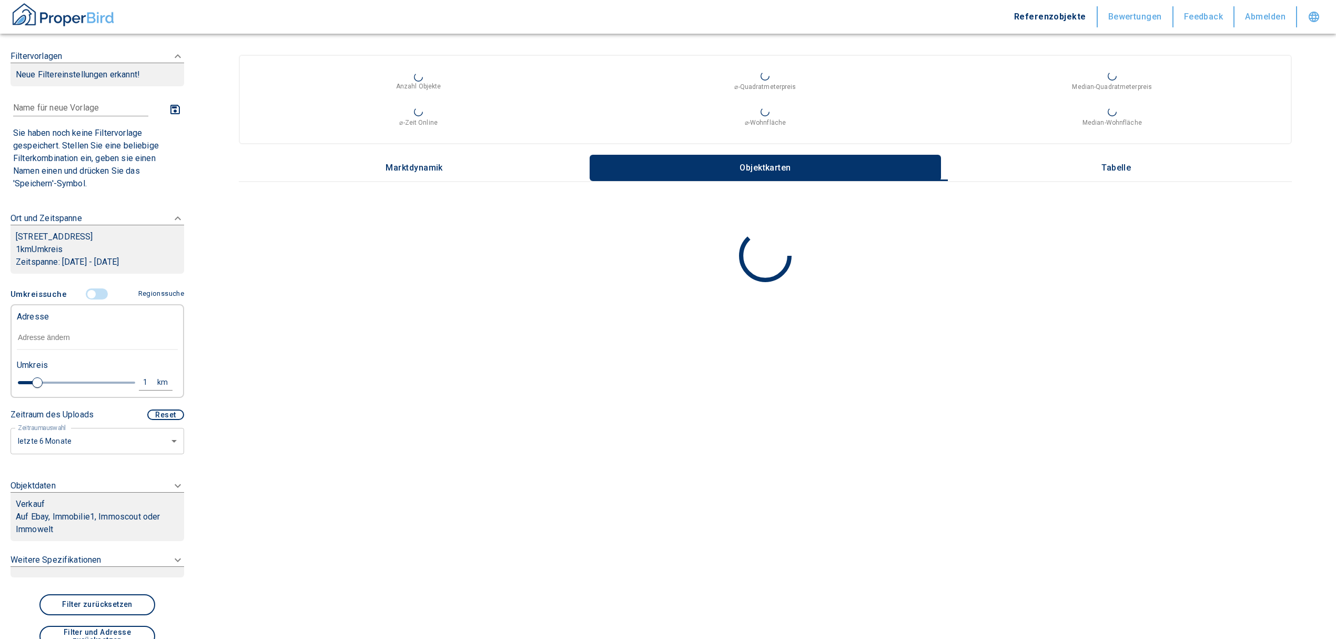
type input "2020"
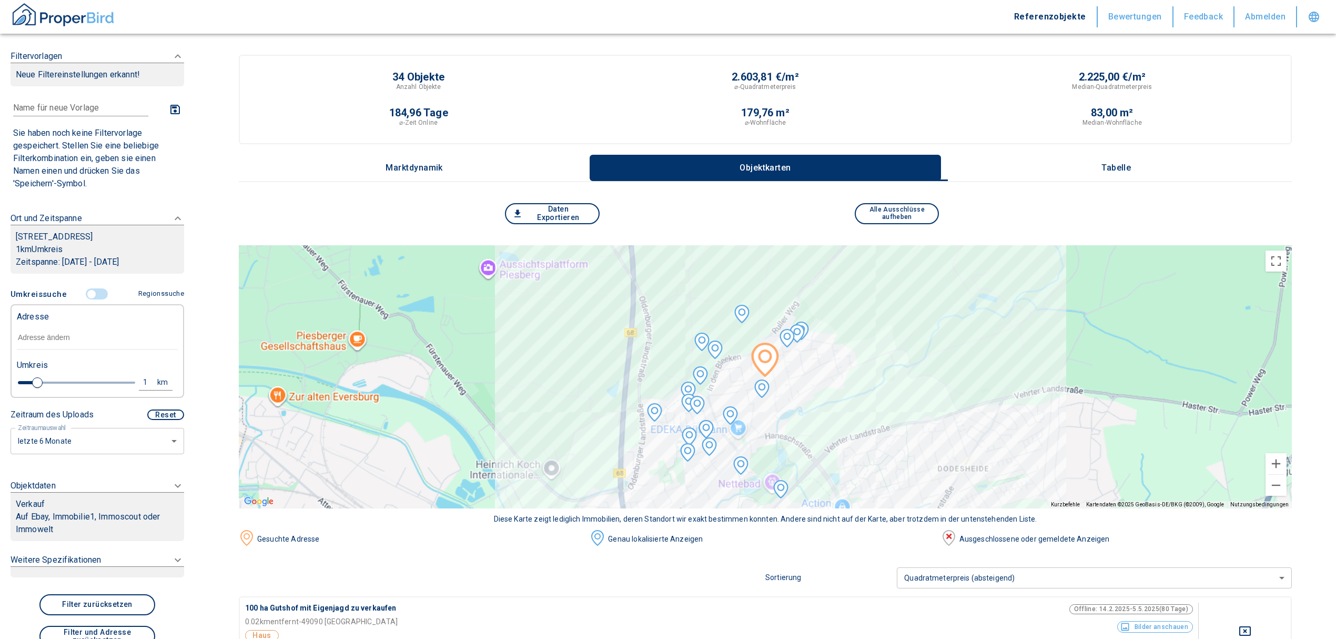
click at [36, 340] on input "text" at bounding box center [97, 338] width 161 height 24
type input "[STREET_ADDRESS]"
type input "2020"
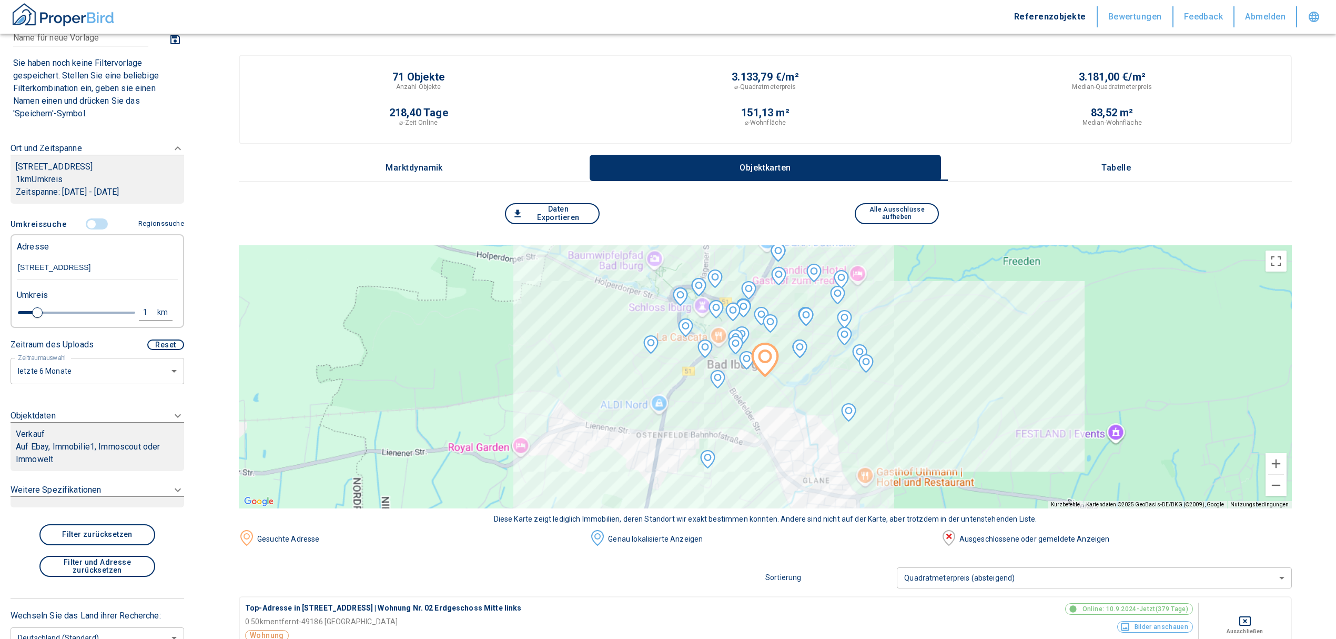
type input "[STREET_ADDRESS]"
click at [106, 457] on p "Auf Ebay, Immobilie1, Immoscout oder Immowelt" at bounding box center [97, 452] width 163 height 25
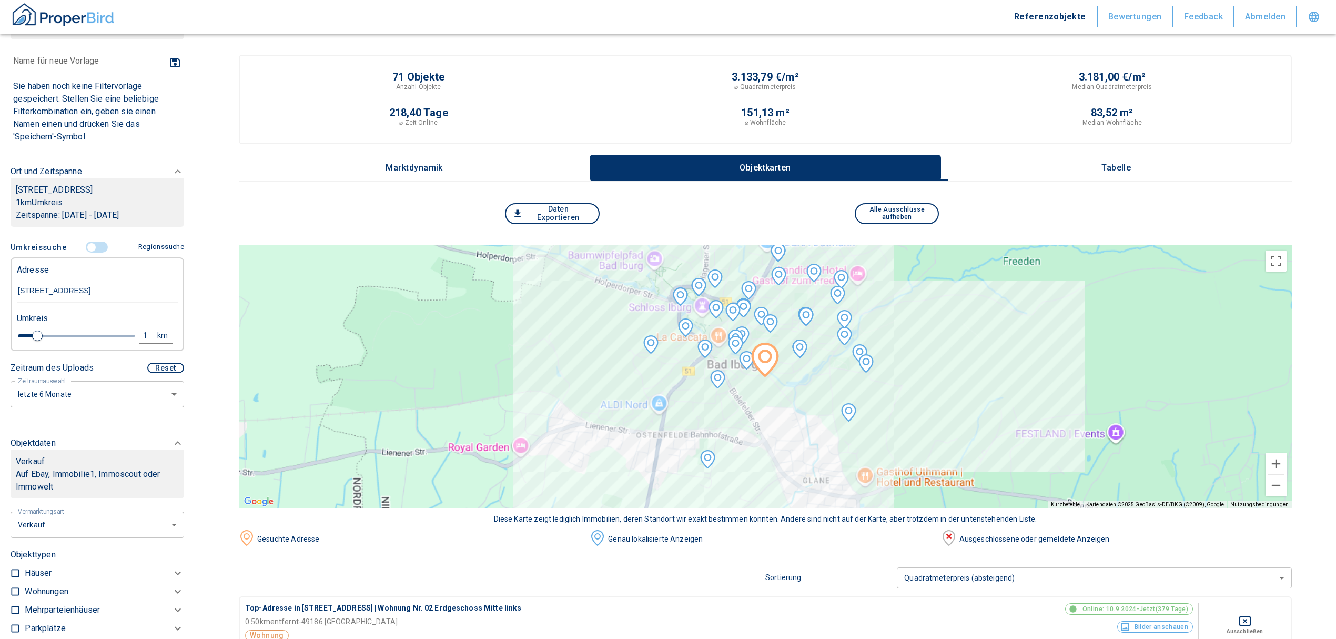
scroll to position [19, 0]
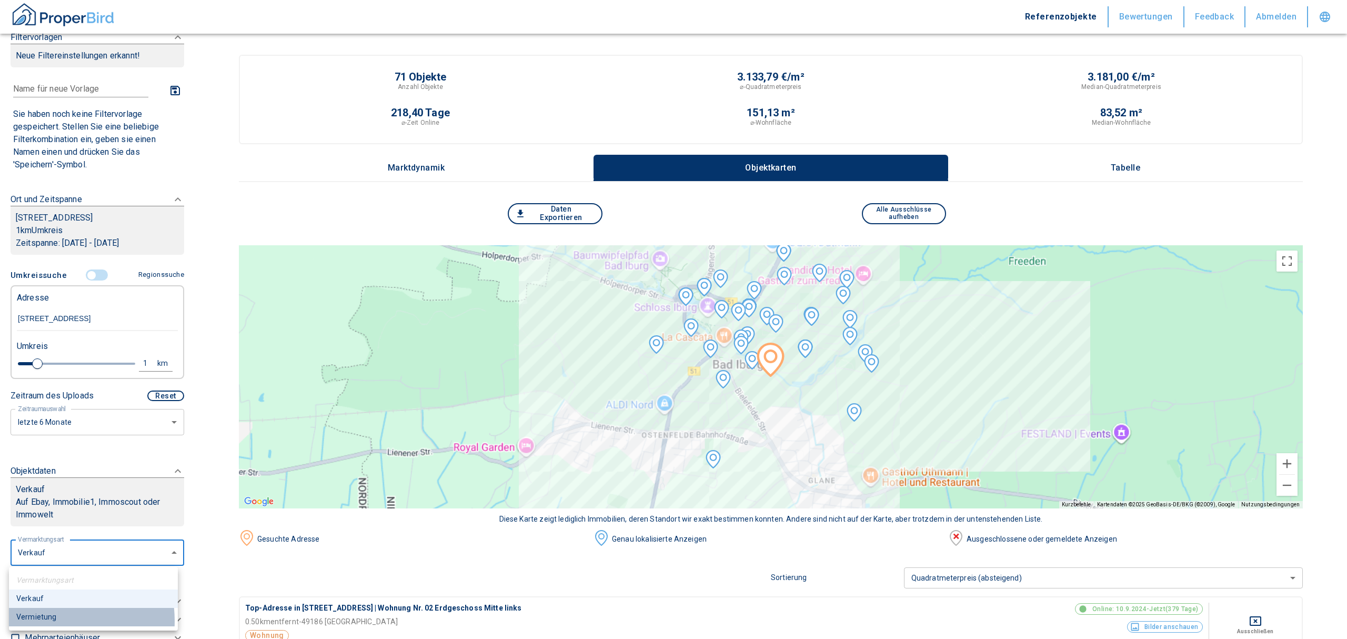
click at [37, 621] on li "Vermietung" at bounding box center [93, 617] width 169 height 18
type input "rent"
type input "2020"
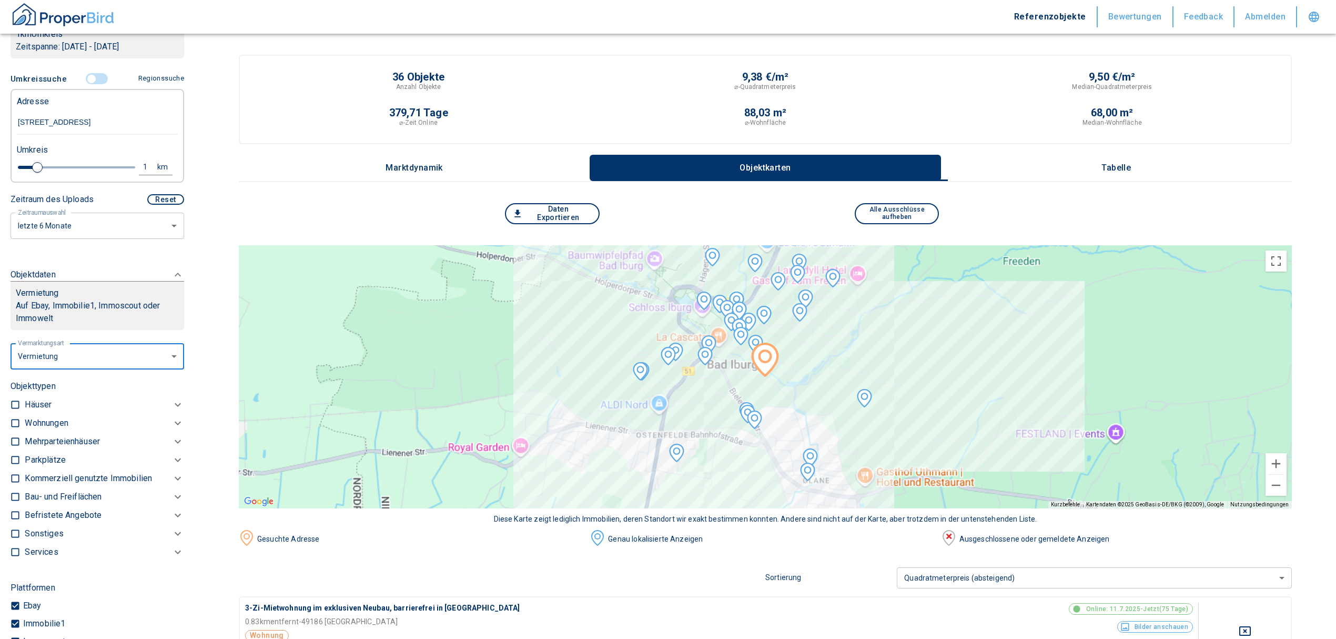
scroll to position [229, 0]
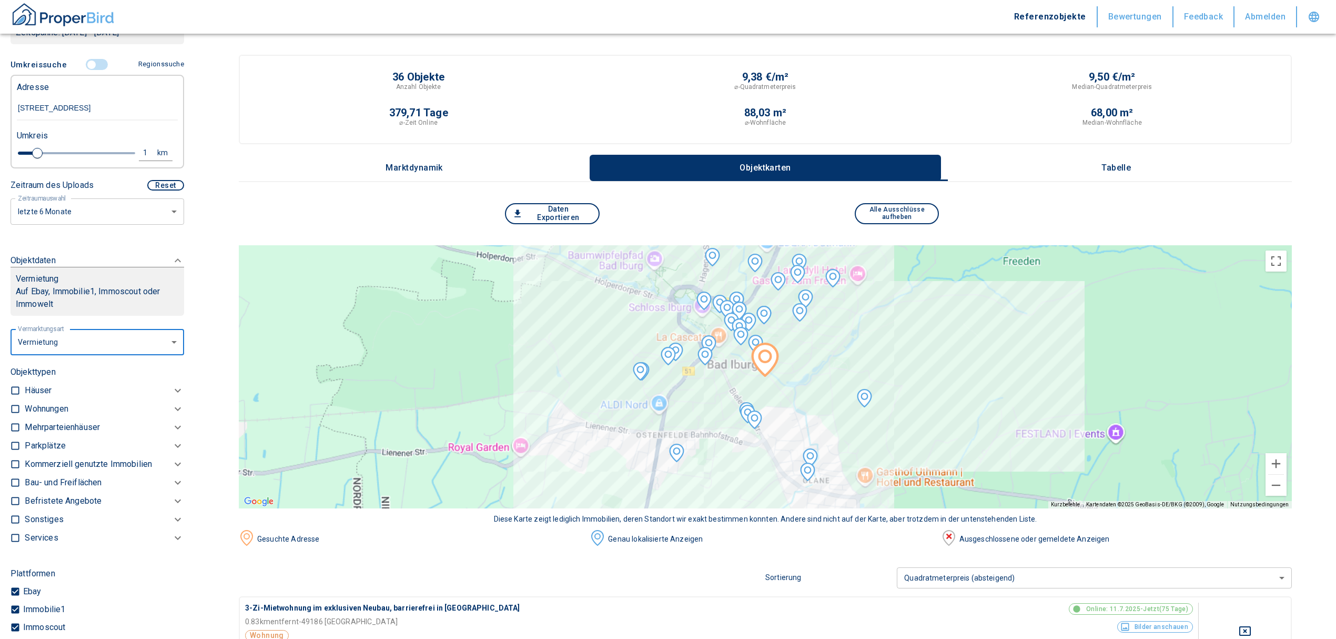
click at [13, 414] on input "checkbox" at bounding box center [15, 409] width 11 height 11
checkbox input "true"
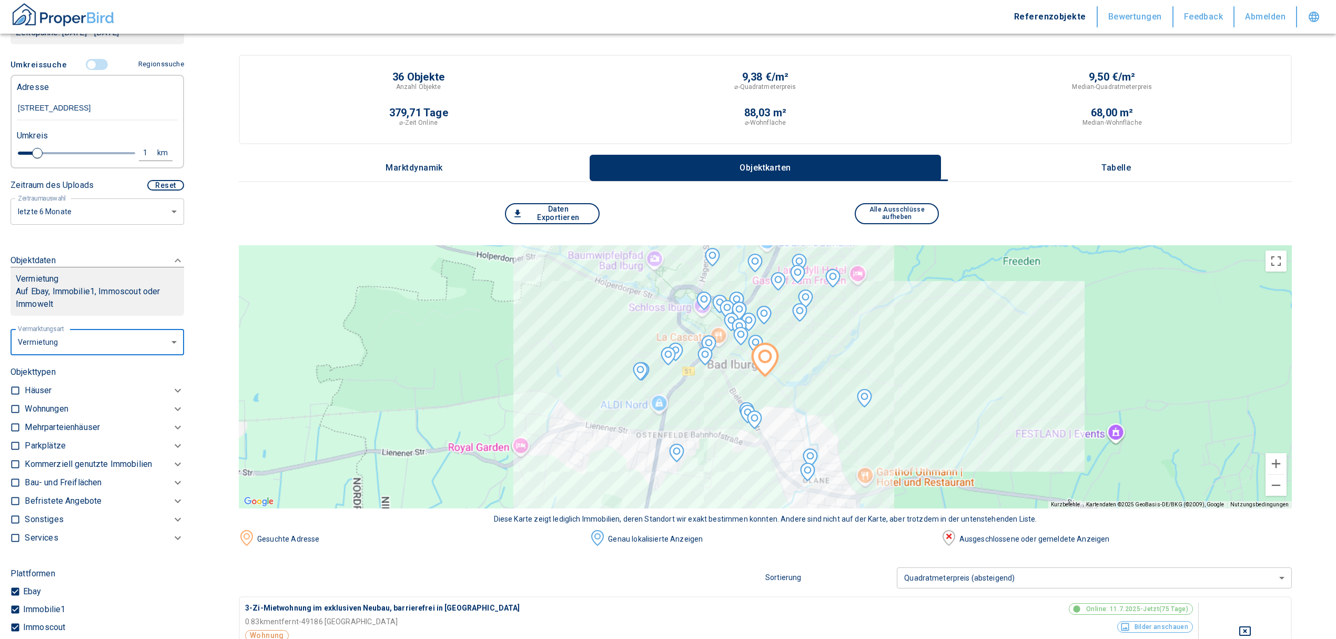
checkbox input "true"
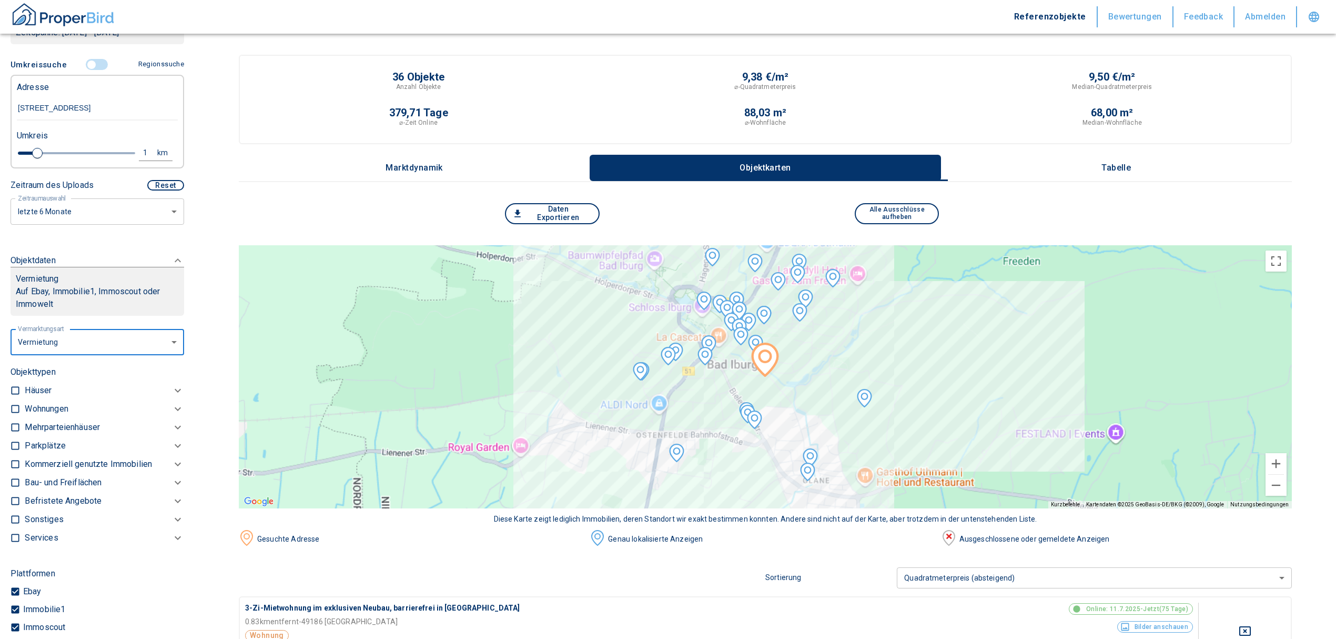
type input "2020"
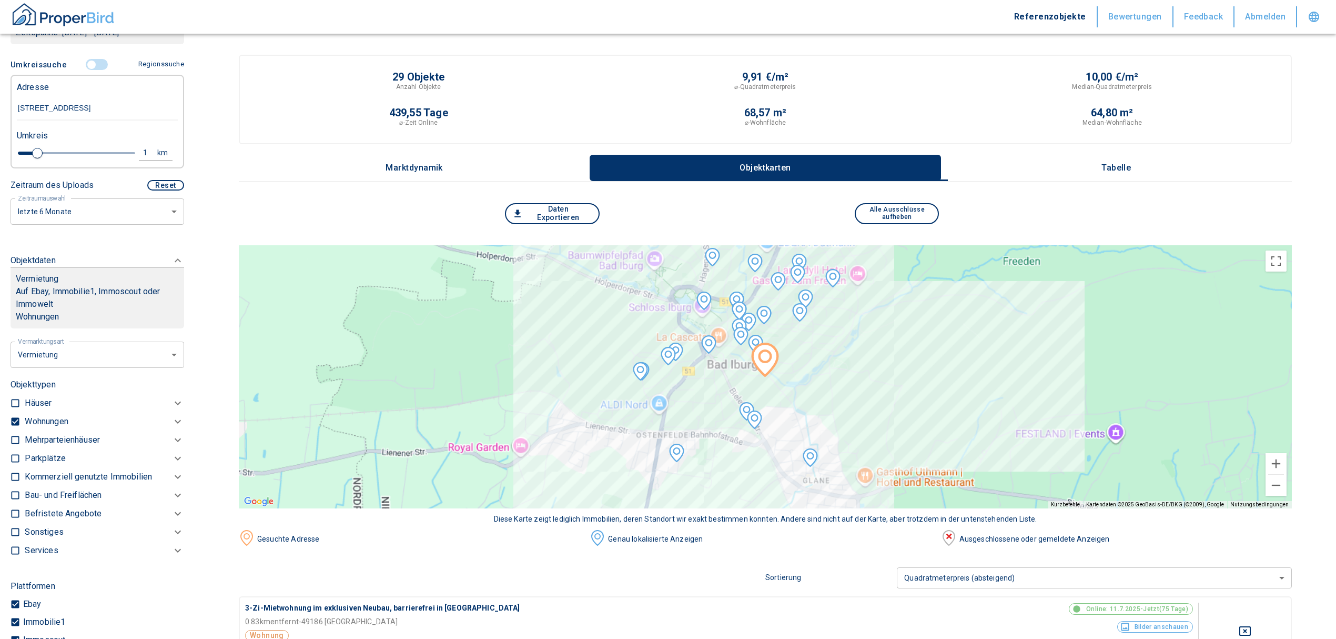
click at [56, 428] on p "Wohnungen" at bounding box center [46, 421] width 43 height 13
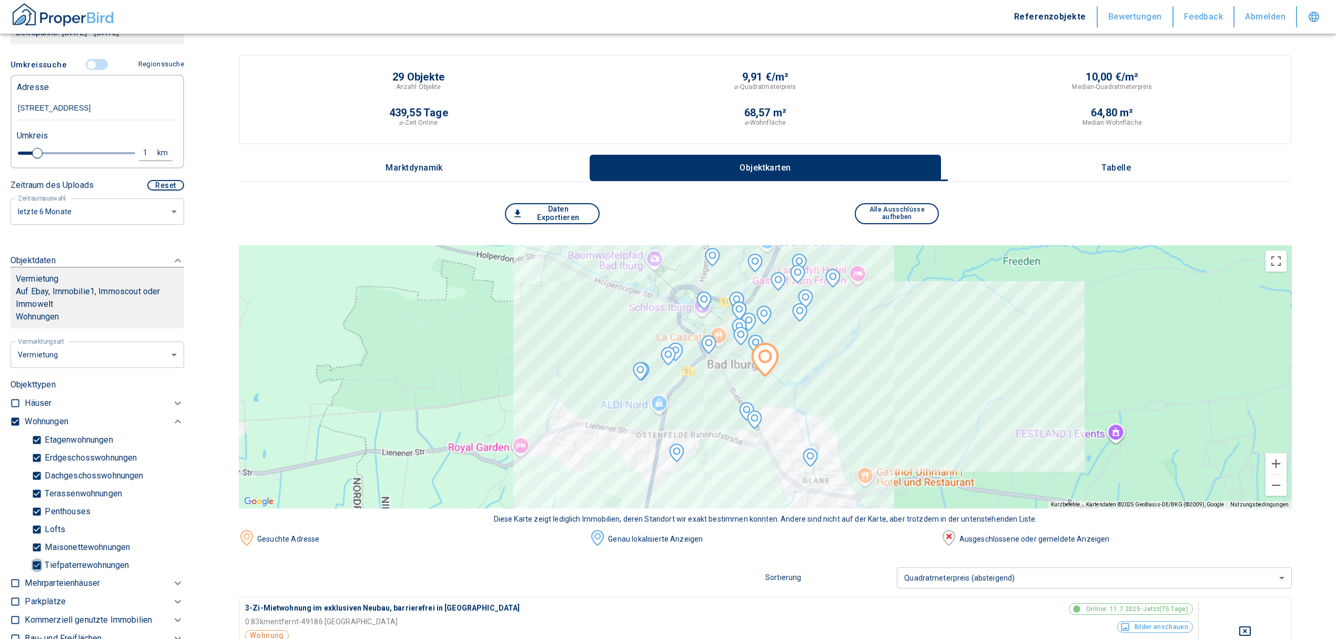
click at [37, 574] on input "Tiefpaterrewohnungen" at bounding box center [37, 565] width 11 height 18
checkbox input "false"
type input "2020"
click at [1126, 167] on p "Tabelle" at bounding box center [1116, 167] width 53 height 9
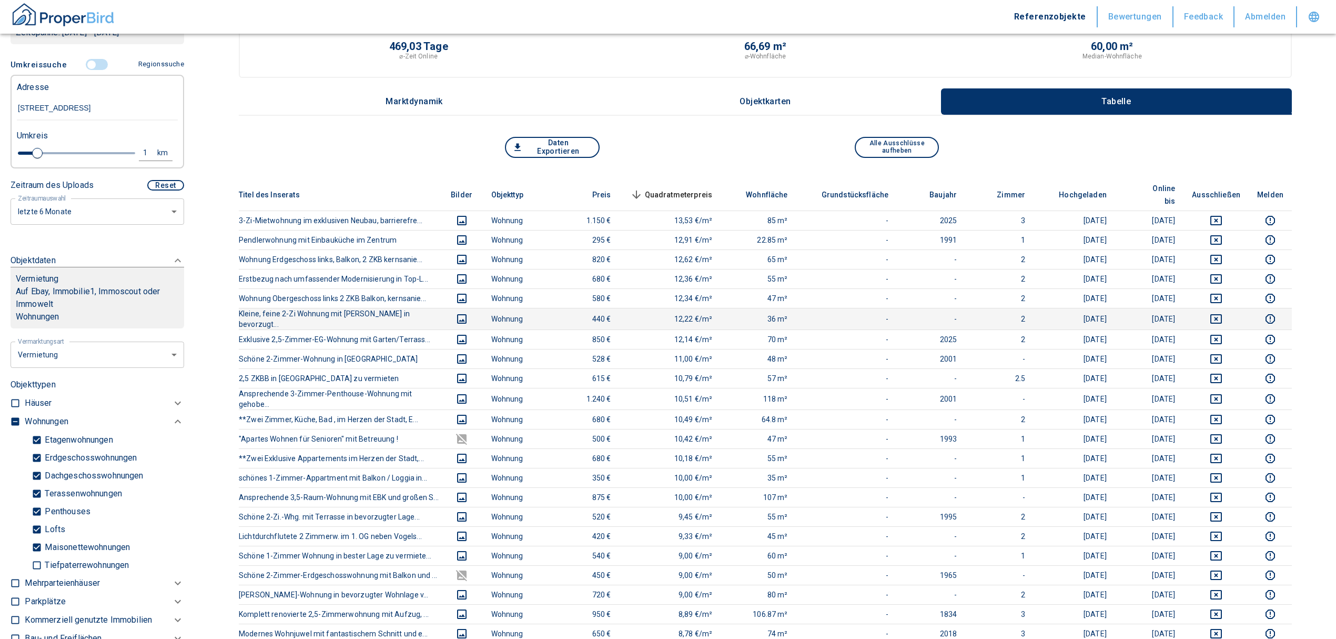
scroll to position [140, 0]
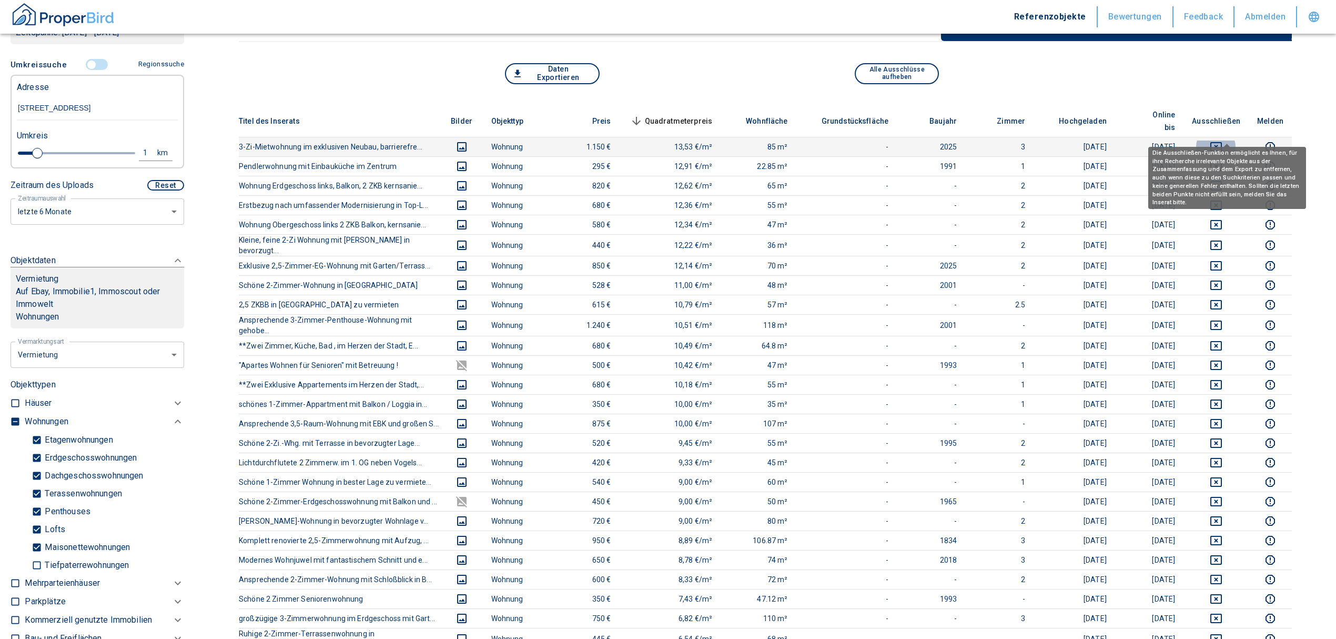
click at [1223, 140] on icon "deselect this listing" at bounding box center [1216, 146] width 13 height 13
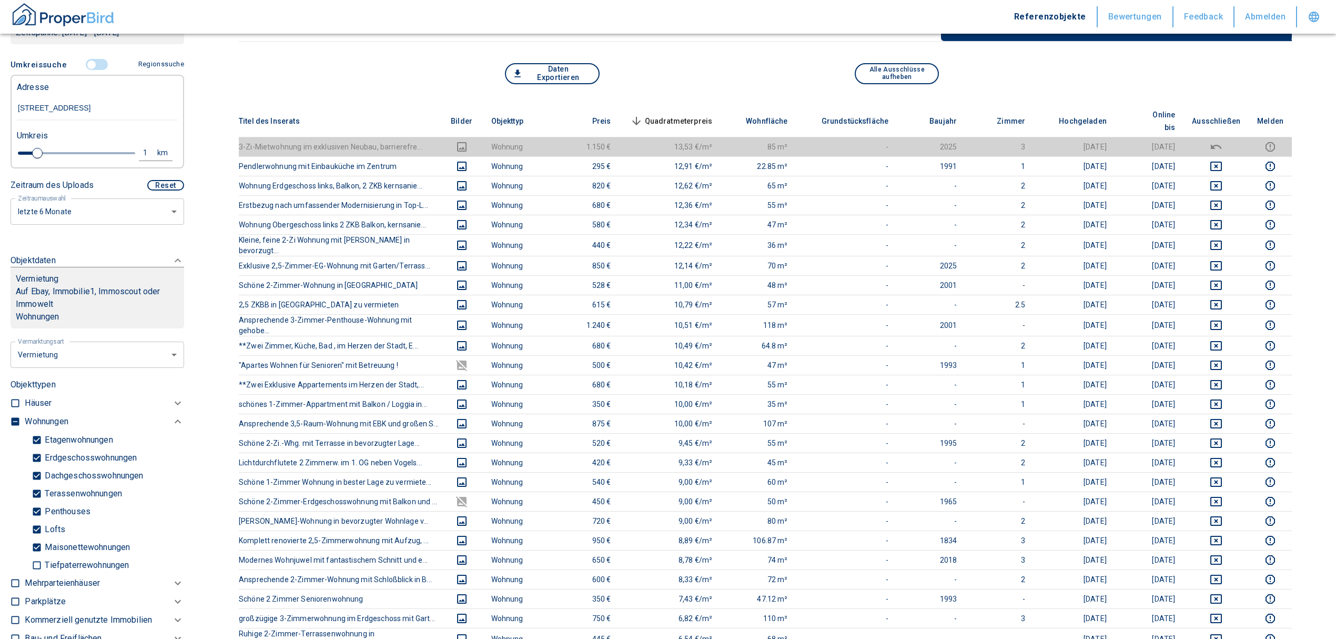
click at [690, 115] on span "Quadratmeterpreis sorted descending" at bounding box center [670, 121] width 85 height 13
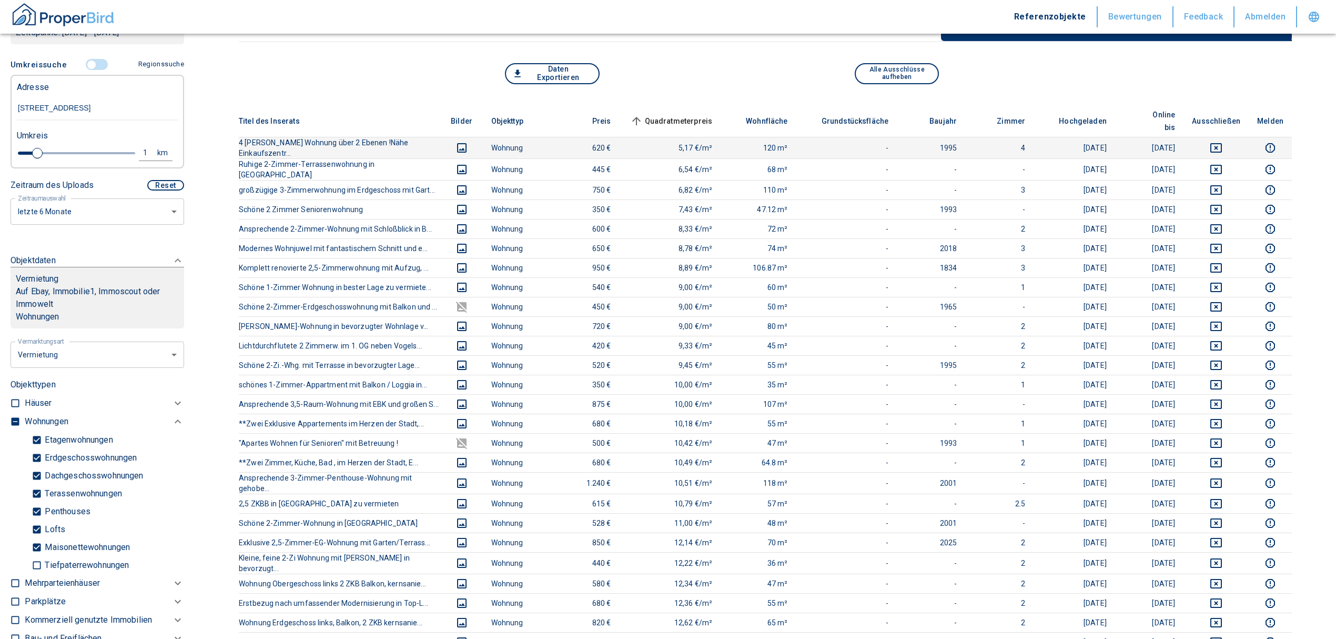
click at [1223, 142] on icon "deselect this listing" at bounding box center [1216, 148] width 13 height 13
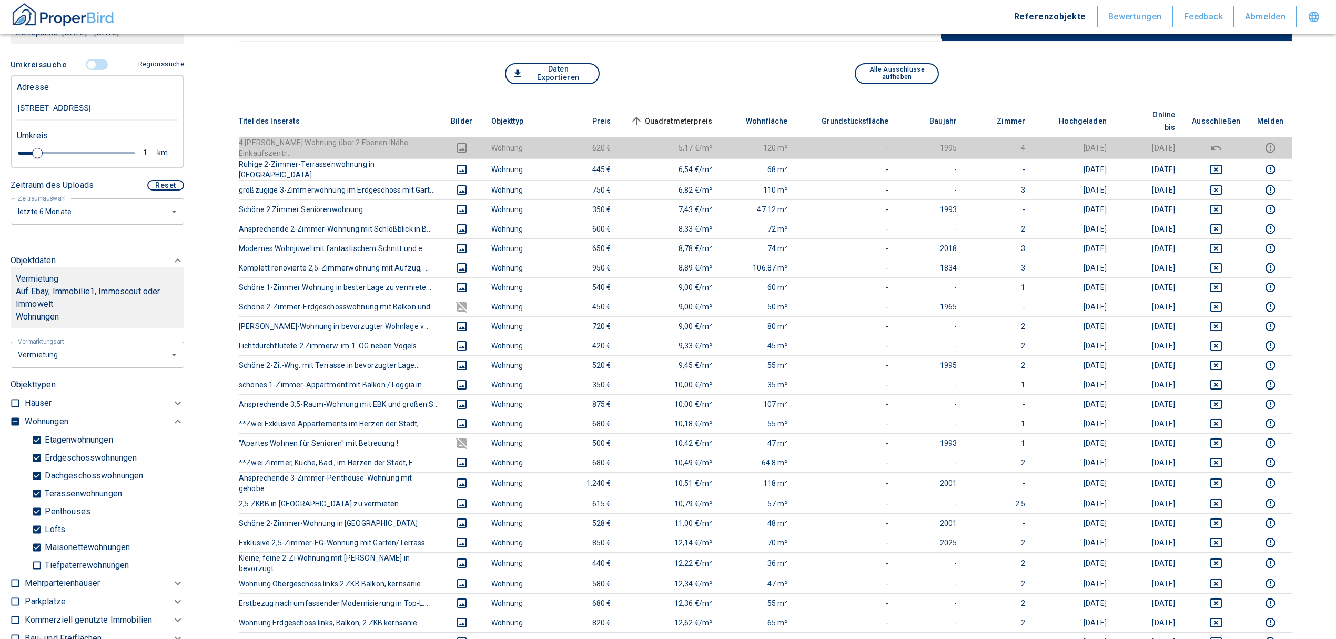
scroll to position [0, 0]
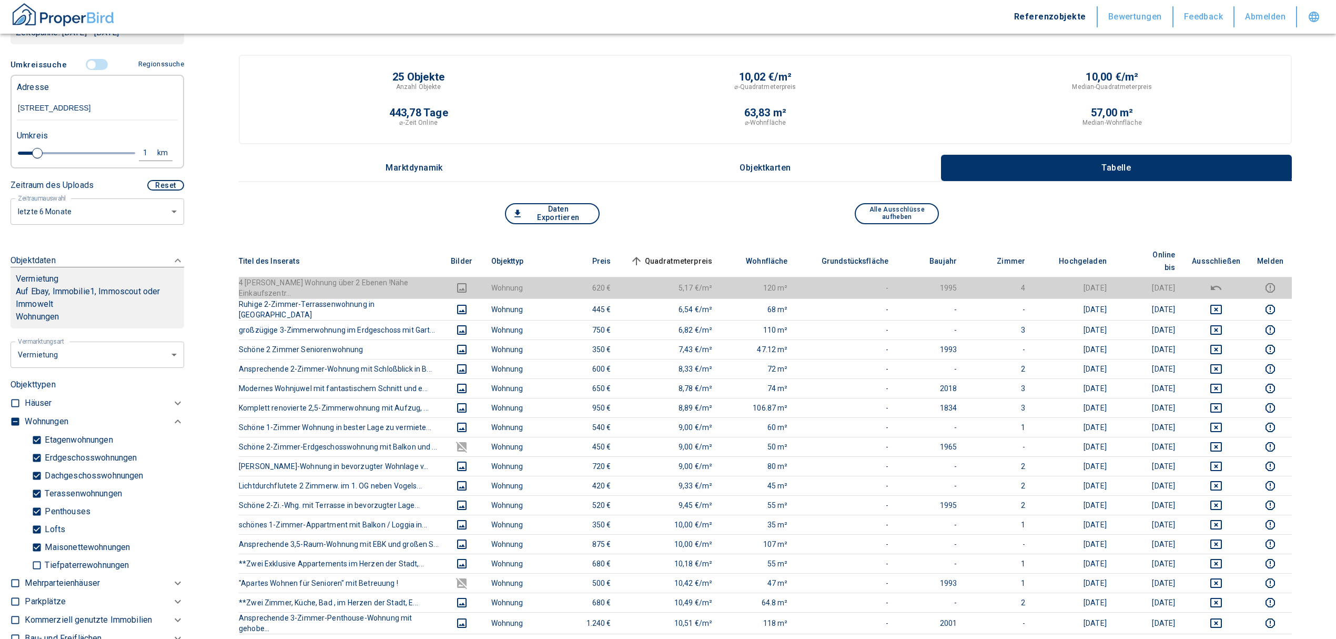
click at [695, 256] on span "Quadratmeterpreis sorted ascending" at bounding box center [670, 261] width 85 height 13
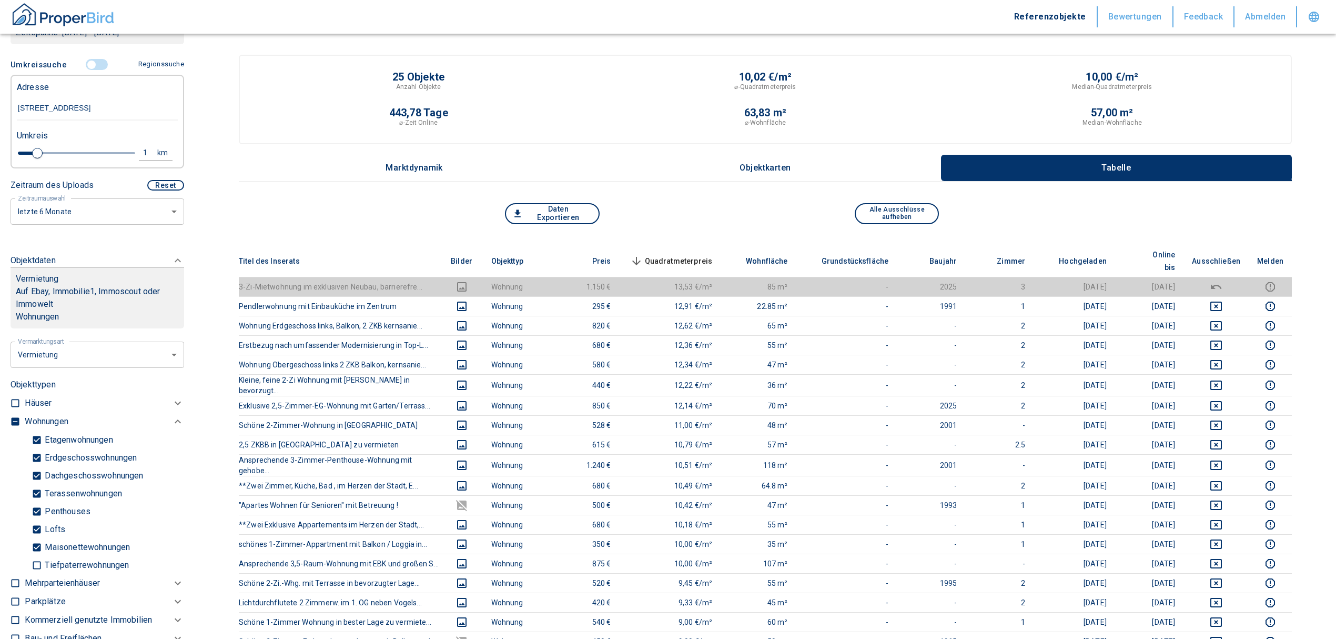
click at [687, 255] on span "Quadratmeterpreis sorted descending" at bounding box center [670, 261] width 85 height 13
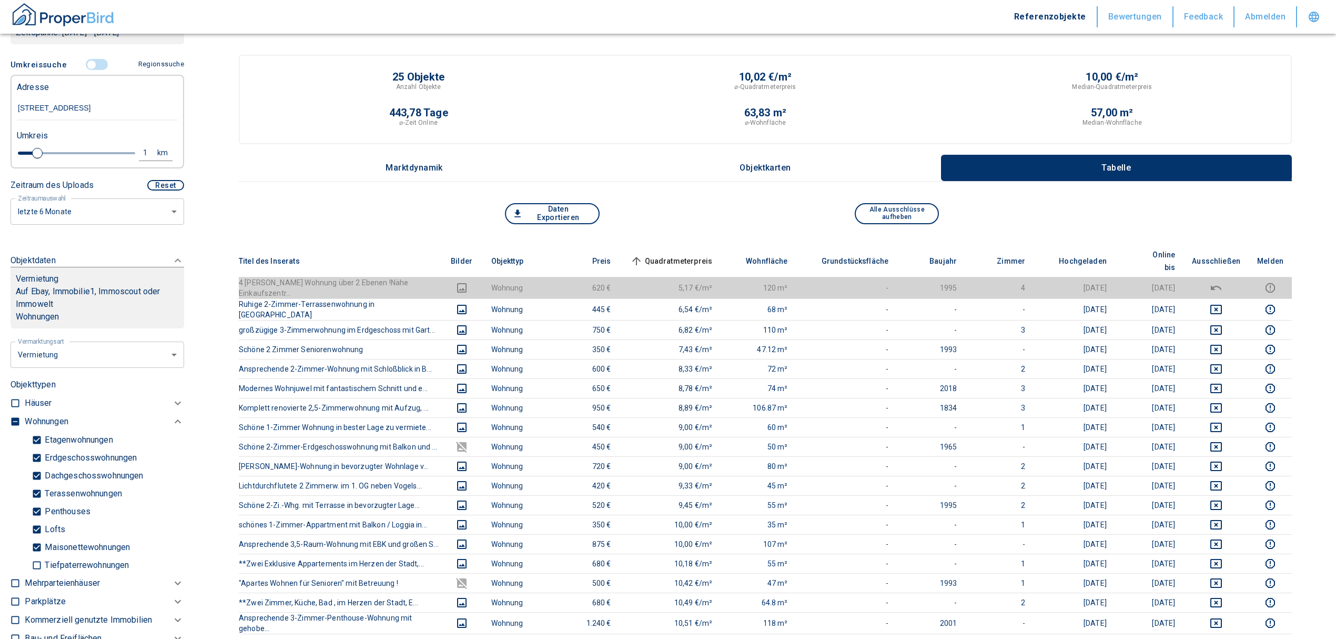
click at [82, 70] on input "controlled" at bounding box center [92, 65] width 32 height 12
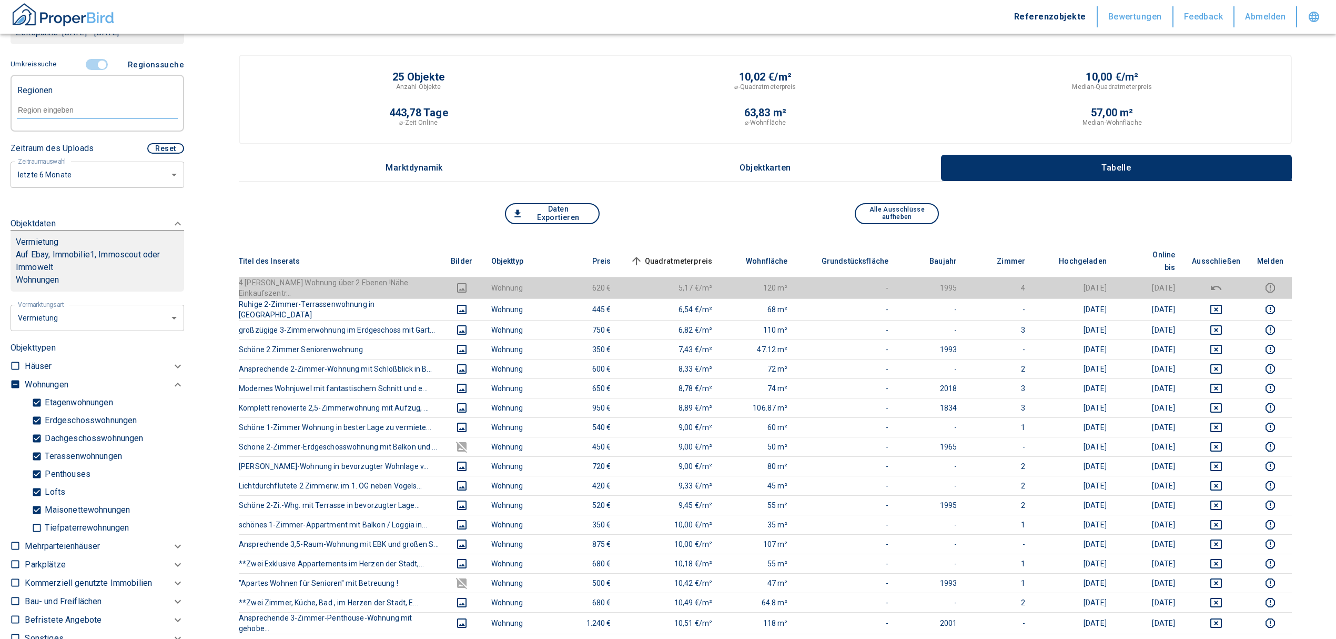
click at [79, 116] on div at bounding box center [97, 109] width 161 height 18
click at [89, 145] on li "49080 [GEOGRAPHIC_DATA]" at bounding box center [91, 146] width 151 height 19
type input "49080"
type input "2020"
type input "49080 [GEOGRAPHIC_DATA]"
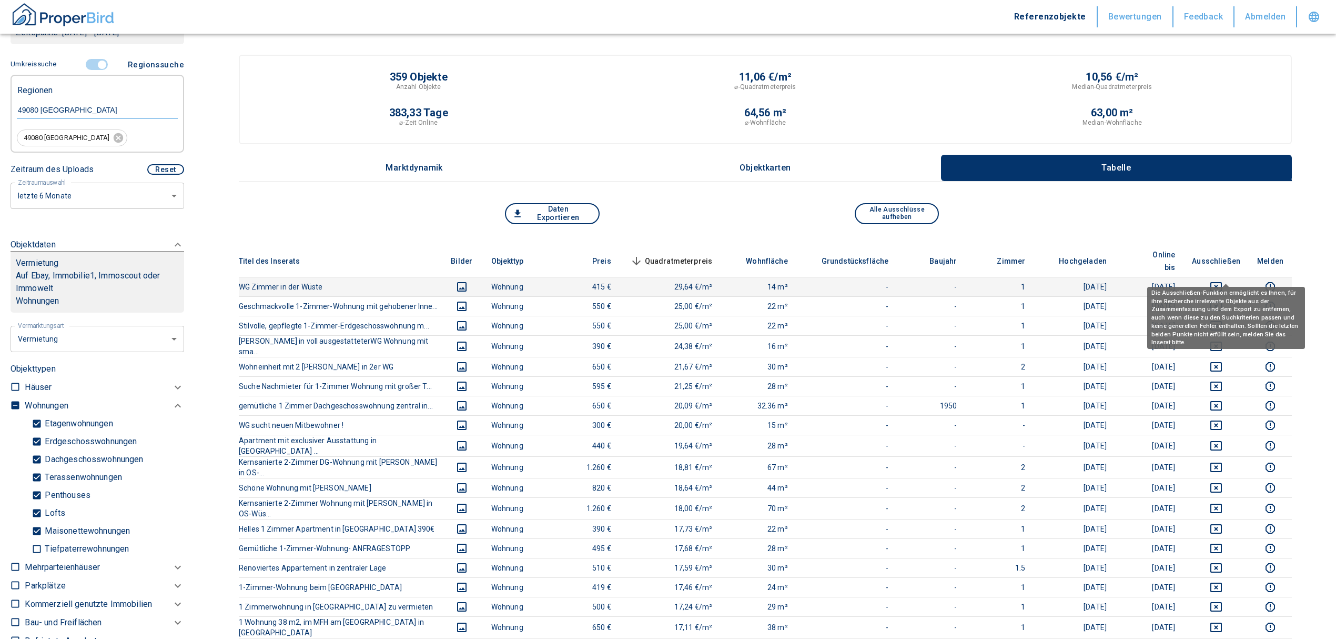
click at [1222, 282] on icon "deselect this listing" at bounding box center [1217, 286] width 12 height 9
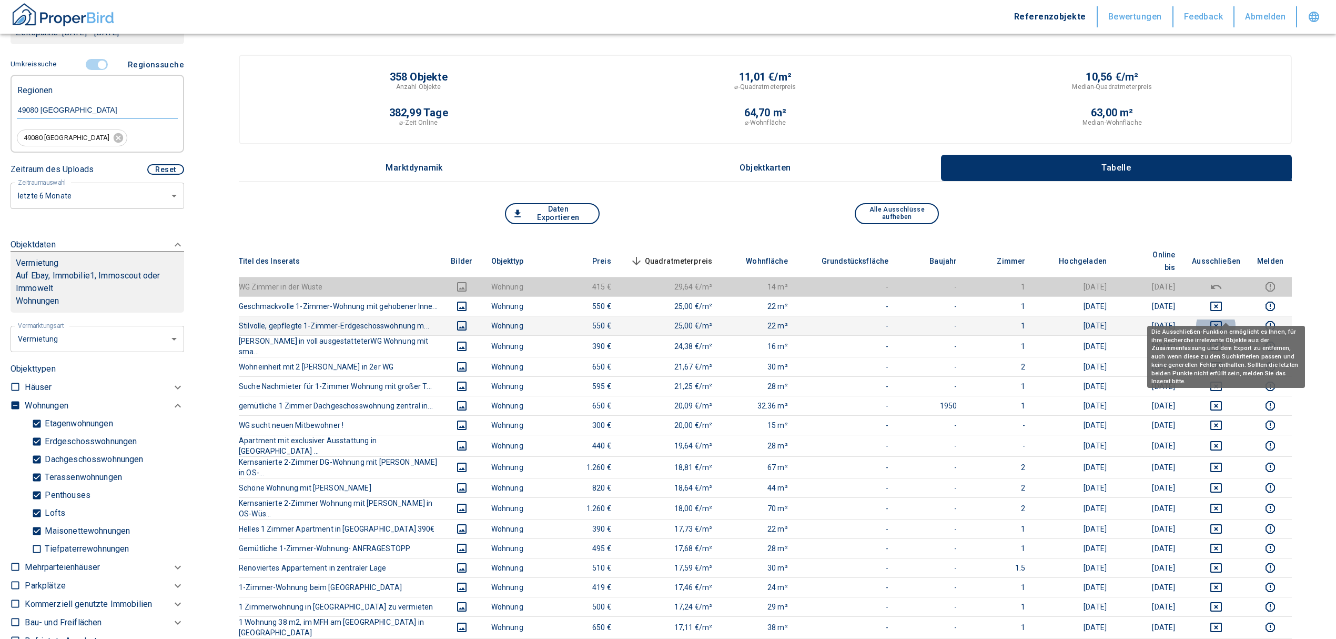
click at [1223, 319] on icon "deselect this listing" at bounding box center [1216, 325] width 13 height 13
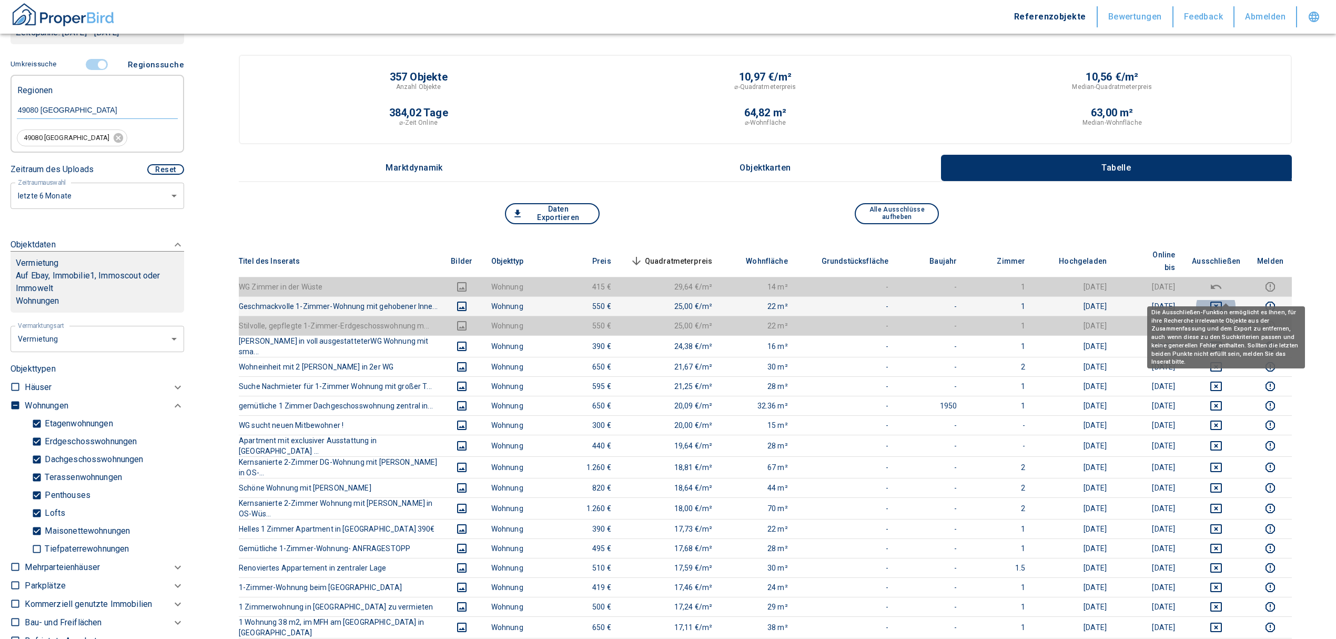
click at [1223, 300] on icon "deselect this listing" at bounding box center [1216, 306] width 13 height 13
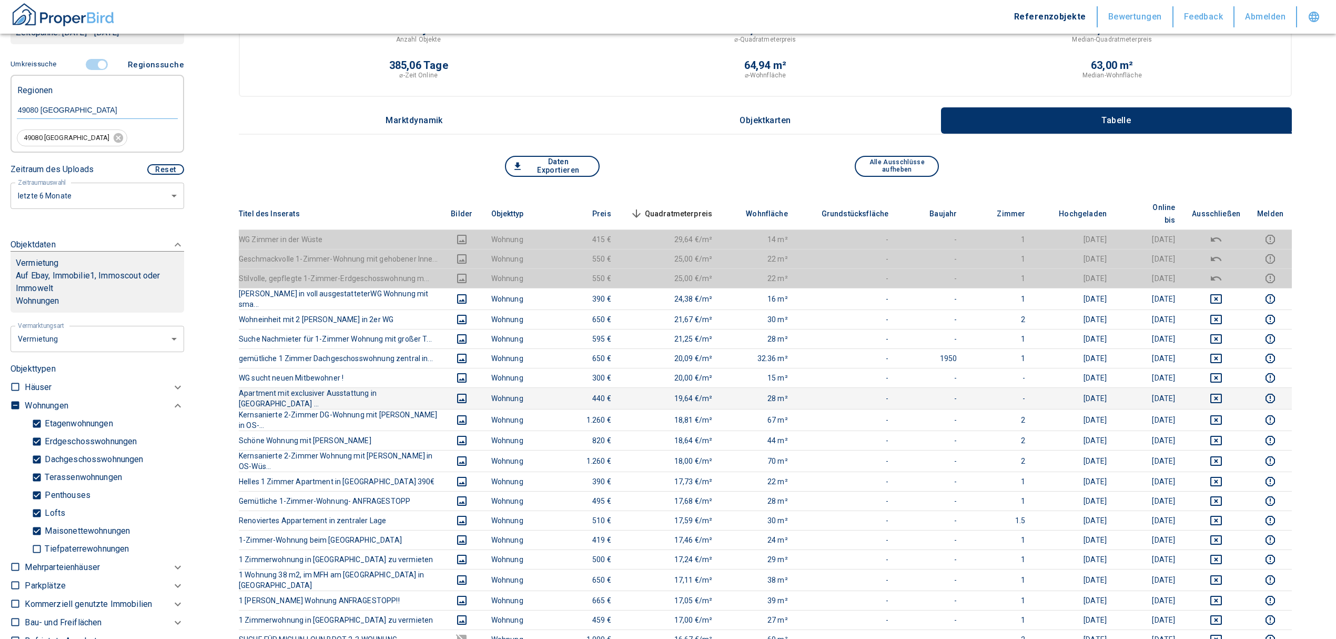
scroll to position [70, 0]
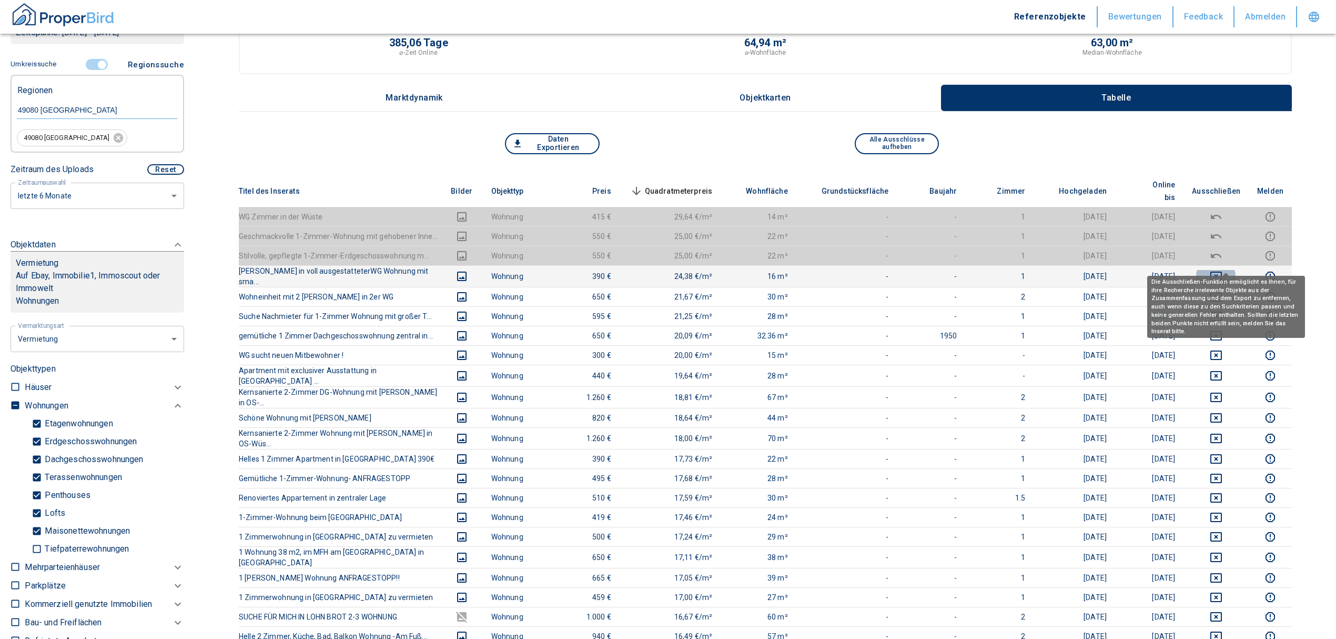
click at [1222, 271] on icon "deselect this listing" at bounding box center [1217, 275] width 12 height 9
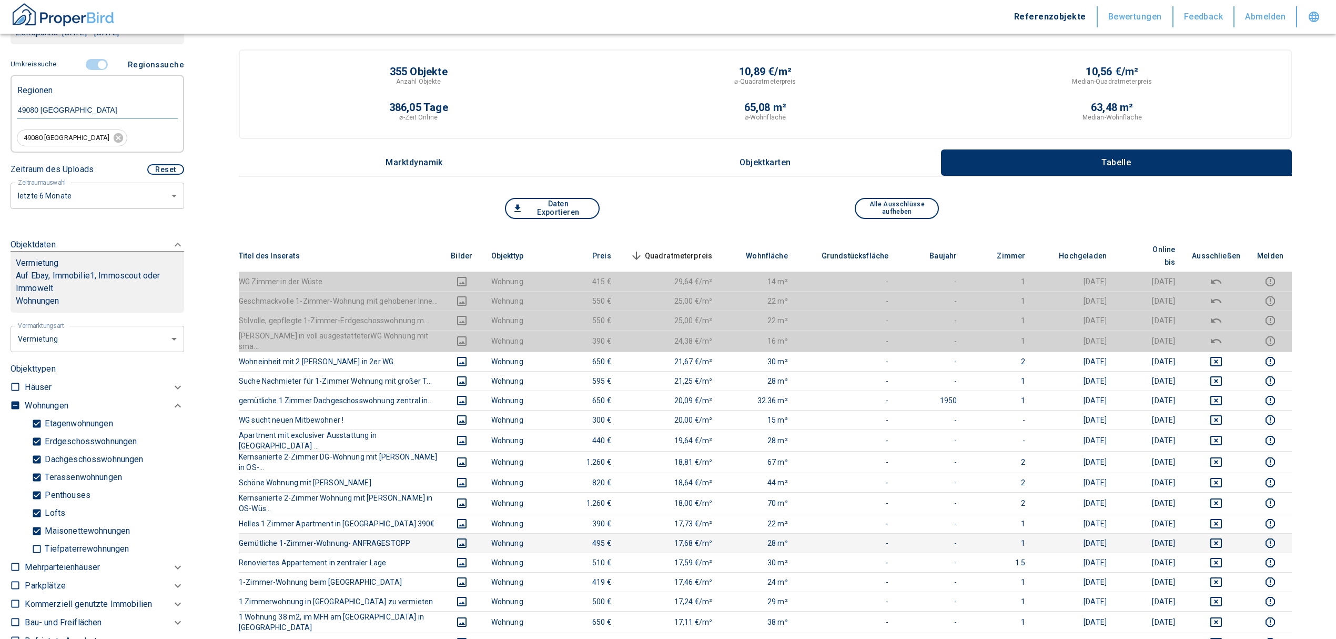
scroll to position [0, 0]
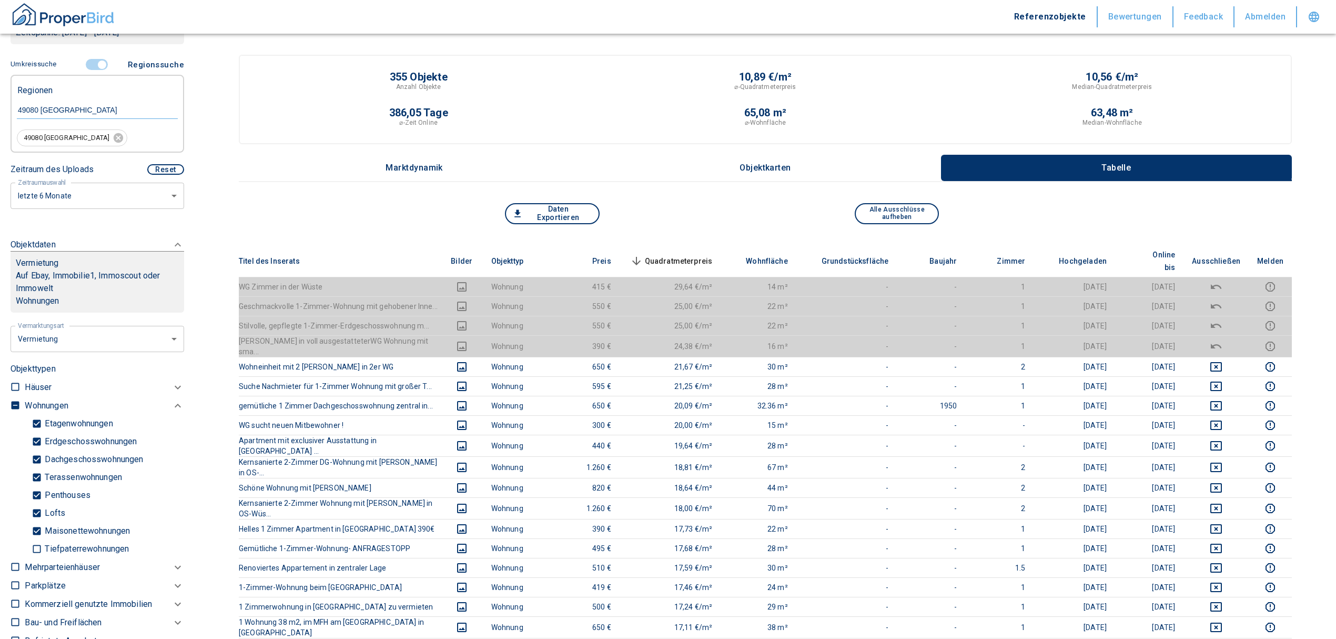
click at [668, 255] on span "Quadratmeterpreis sorted descending" at bounding box center [670, 261] width 85 height 13
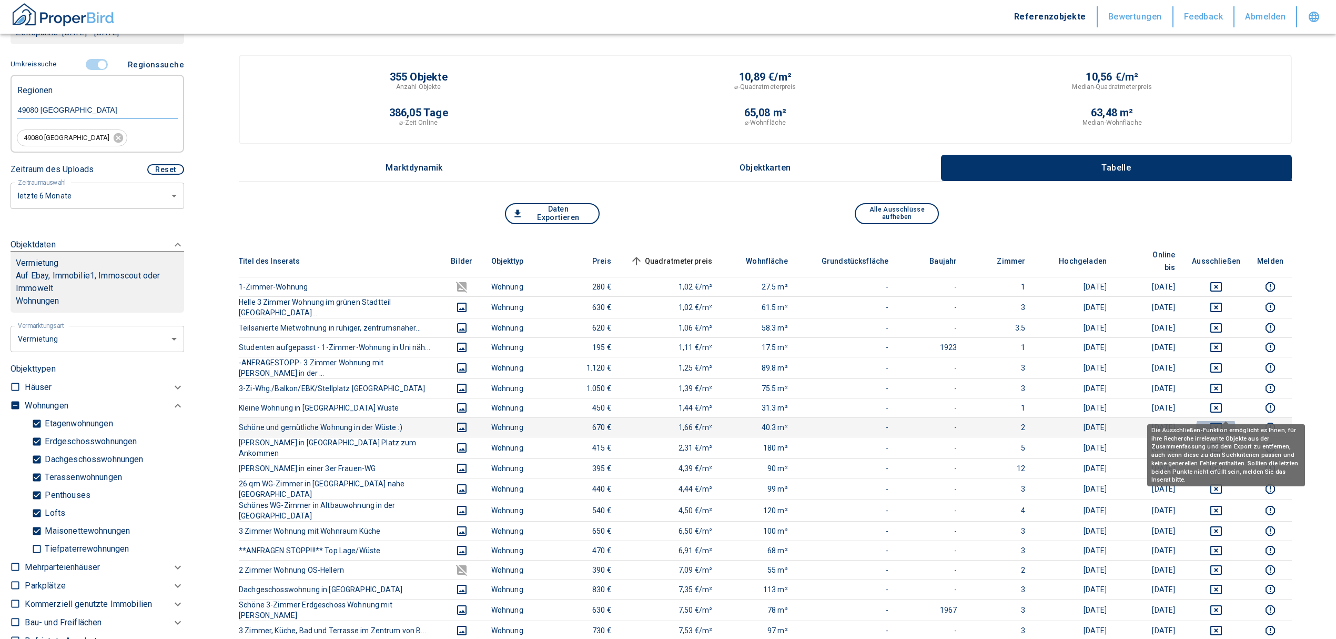
click at [1223, 421] on icon "deselect this listing" at bounding box center [1216, 427] width 13 height 13
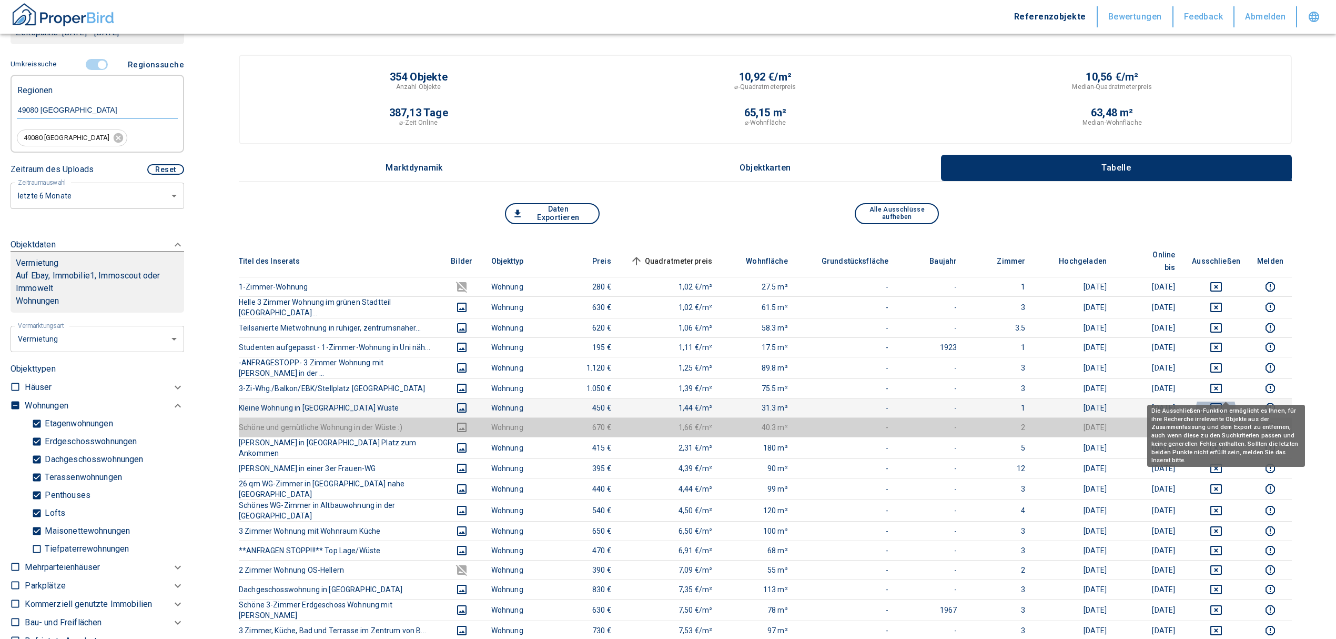
click at [1222, 403] on icon "deselect this listing" at bounding box center [1217, 407] width 12 height 9
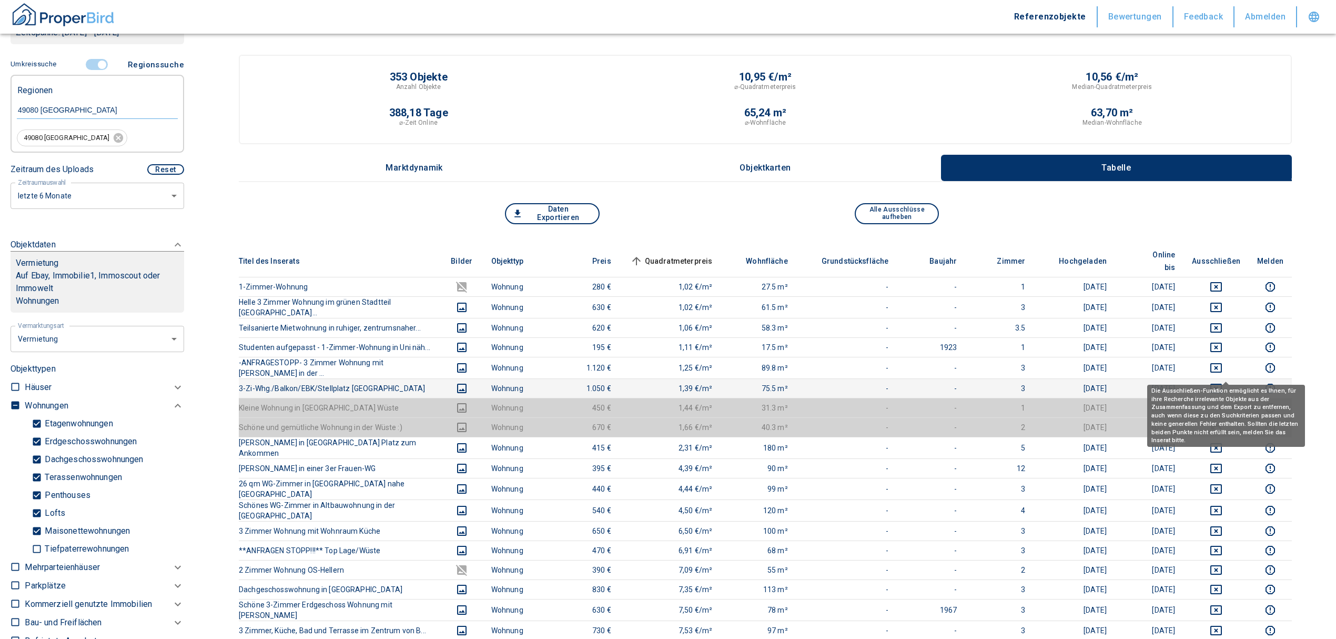
click at [1223, 382] on icon "deselect this listing" at bounding box center [1216, 388] width 13 height 13
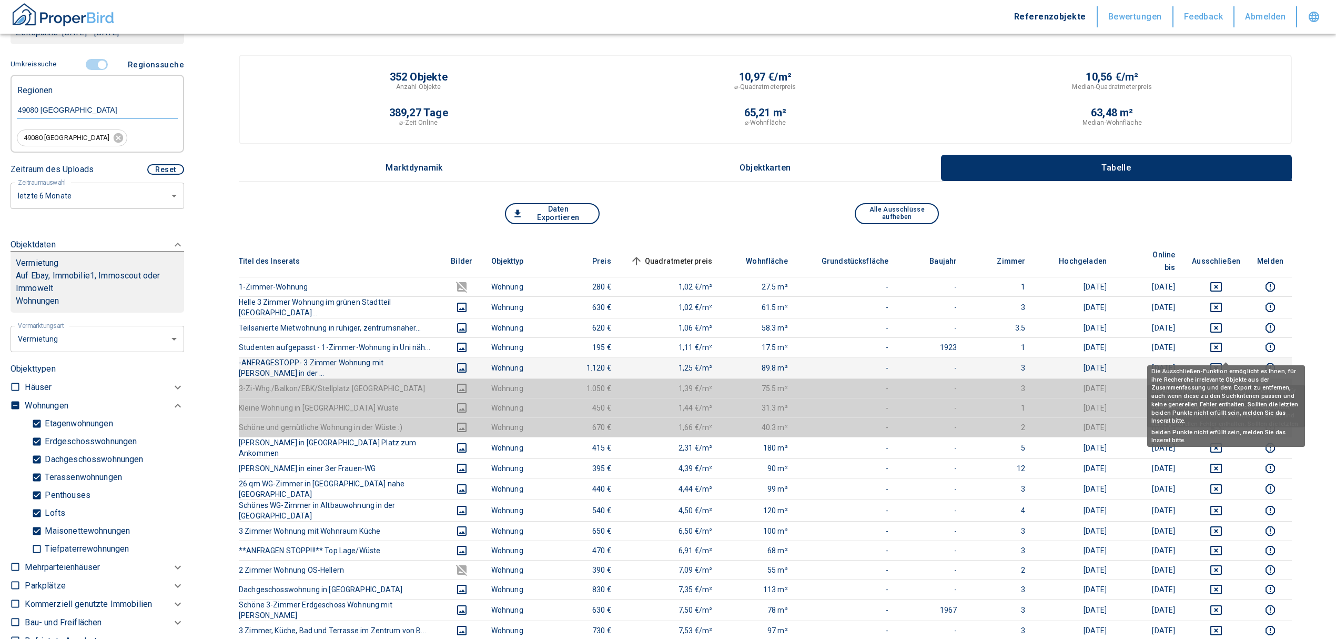
drag, startPoint x: 1226, startPoint y: 346, endPoint x: 1224, endPoint y: 332, distance: 13.8
click at [1223, 361] on icon "deselect this listing" at bounding box center [1216, 367] width 13 height 13
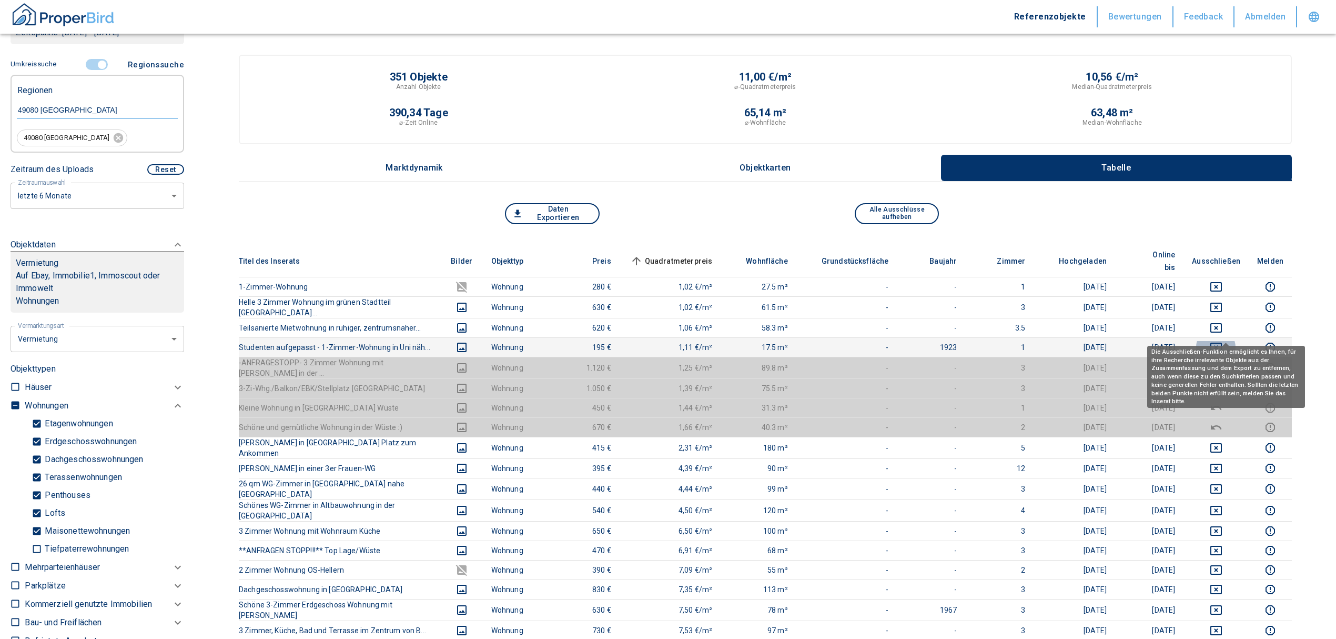
click at [1222, 342] on icon "deselect this listing" at bounding box center [1217, 346] width 12 height 9
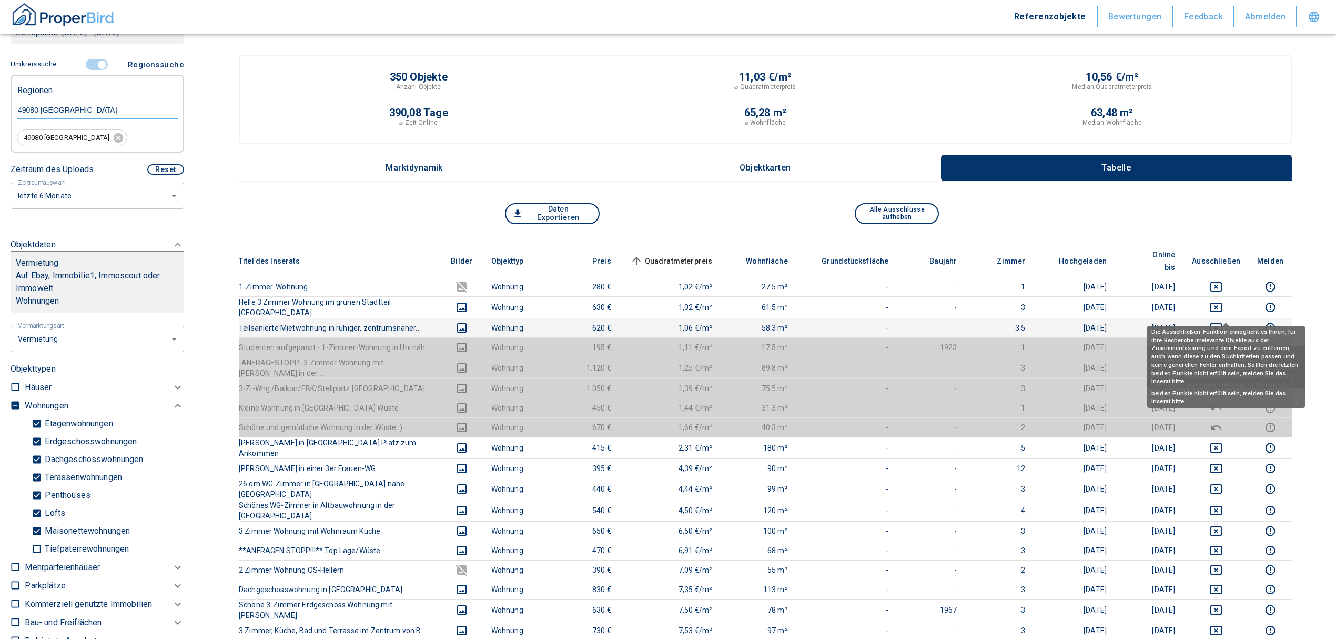
click at [1222, 323] on icon "deselect this listing" at bounding box center [1217, 327] width 12 height 9
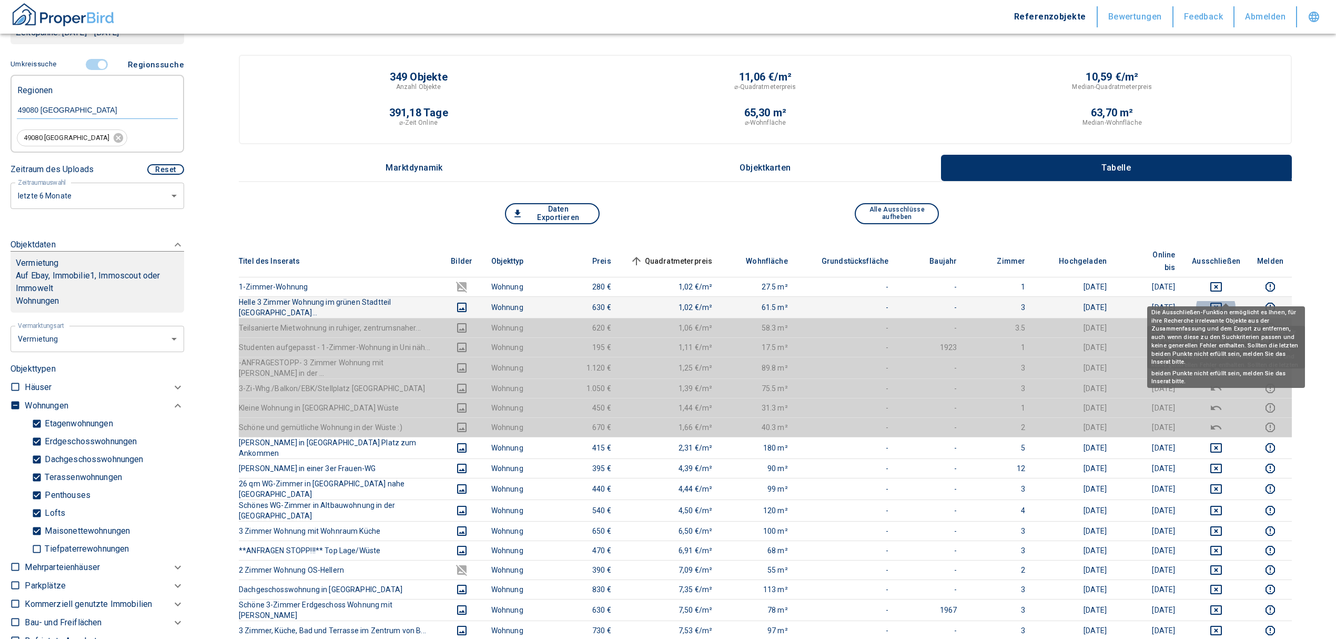
click at [1223, 301] on icon "deselect this listing" at bounding box center [1216, 307] width 13 height 13
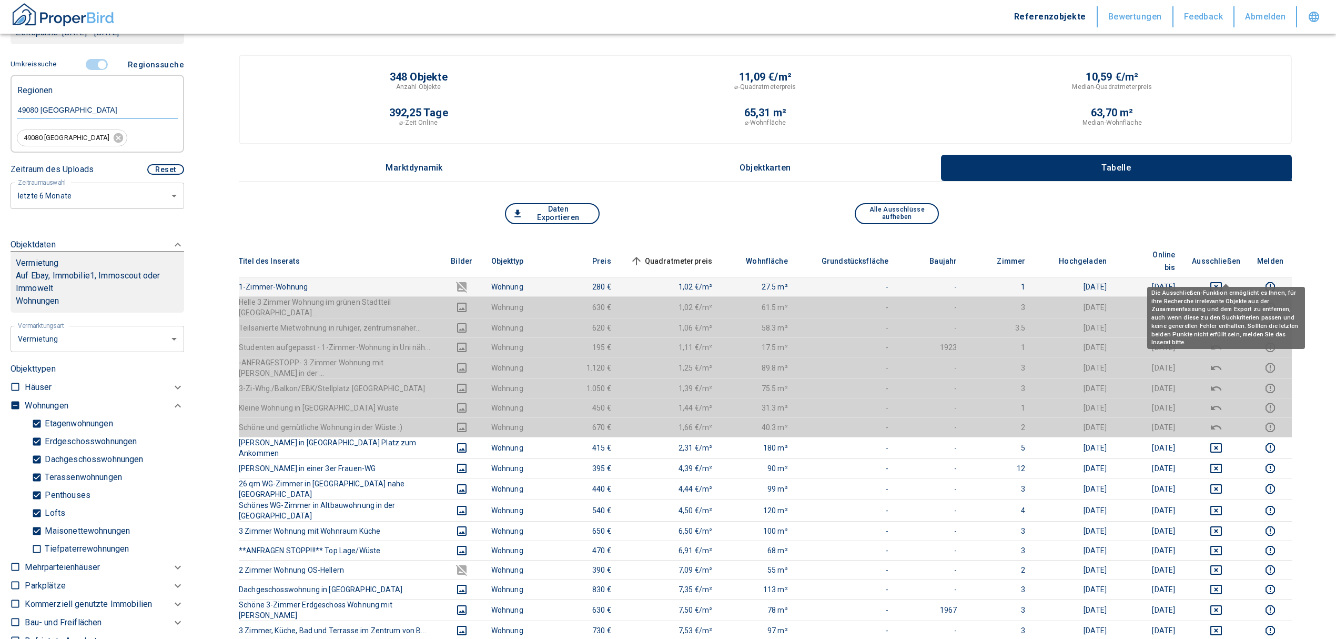
click at [1223, 280] on icon "deselect this listing" at bounding box center [1216, 286] width 13 height 13
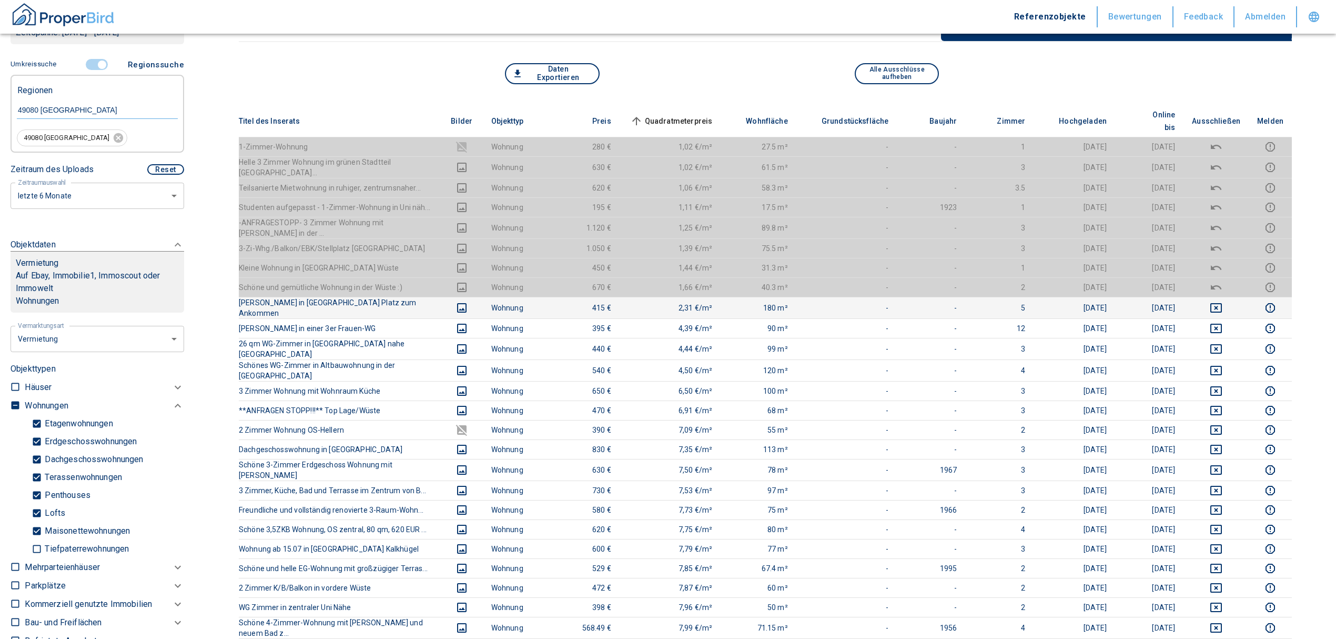
scroll to position [210, 0]
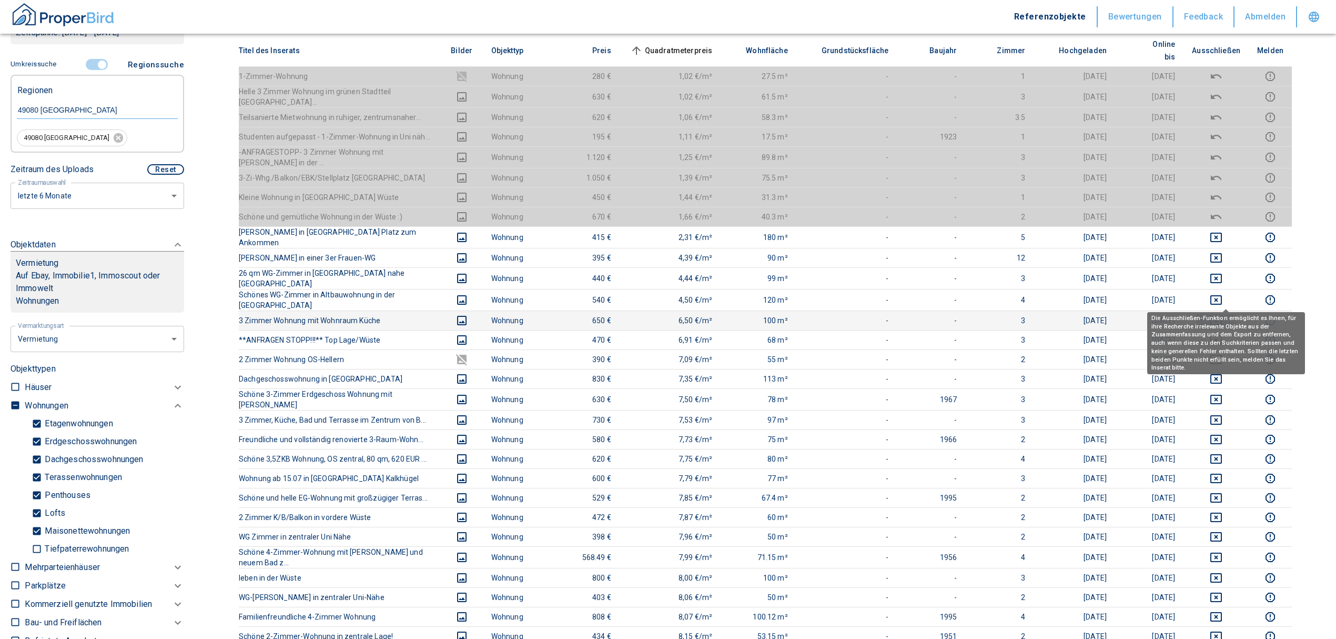
click at [1223, 314] on icon "deselect this listing" at bounding box center [1216, 320] width 13 height 13
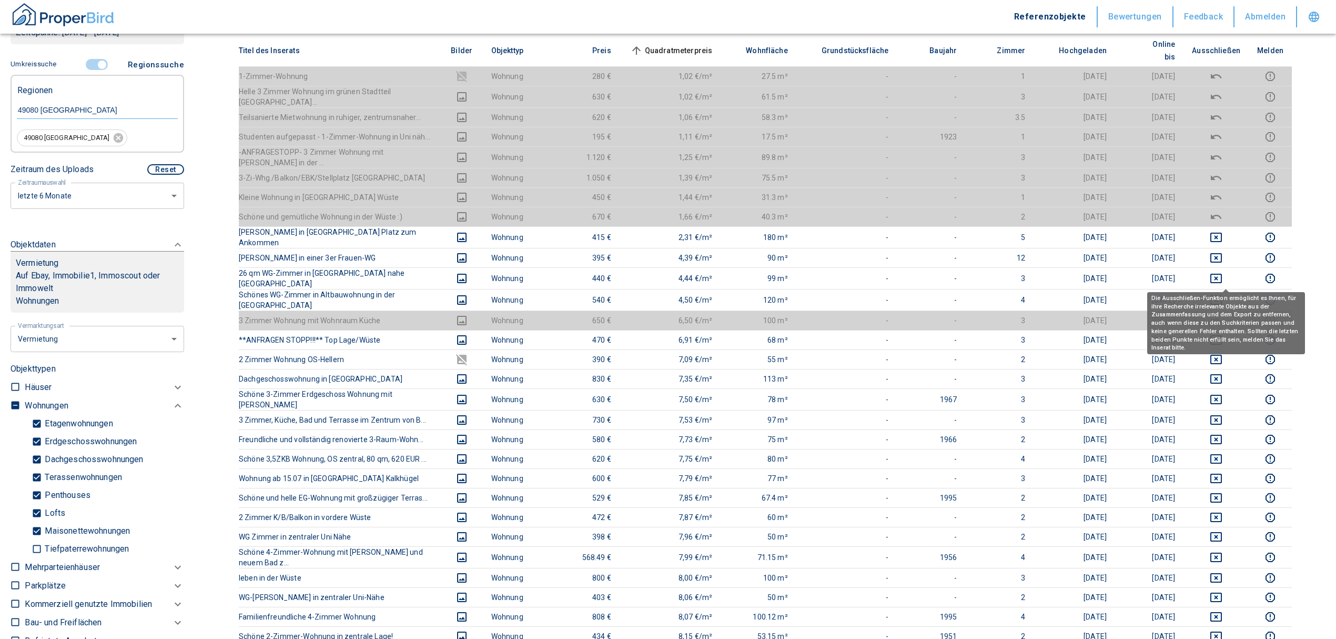
click at [1228, 291] on span at bounding box center [1226, 290] width 6 height 4
click at [1223, 294] on icon "deselect this listing" at bounding box center [1216, 300] width 13 height 13
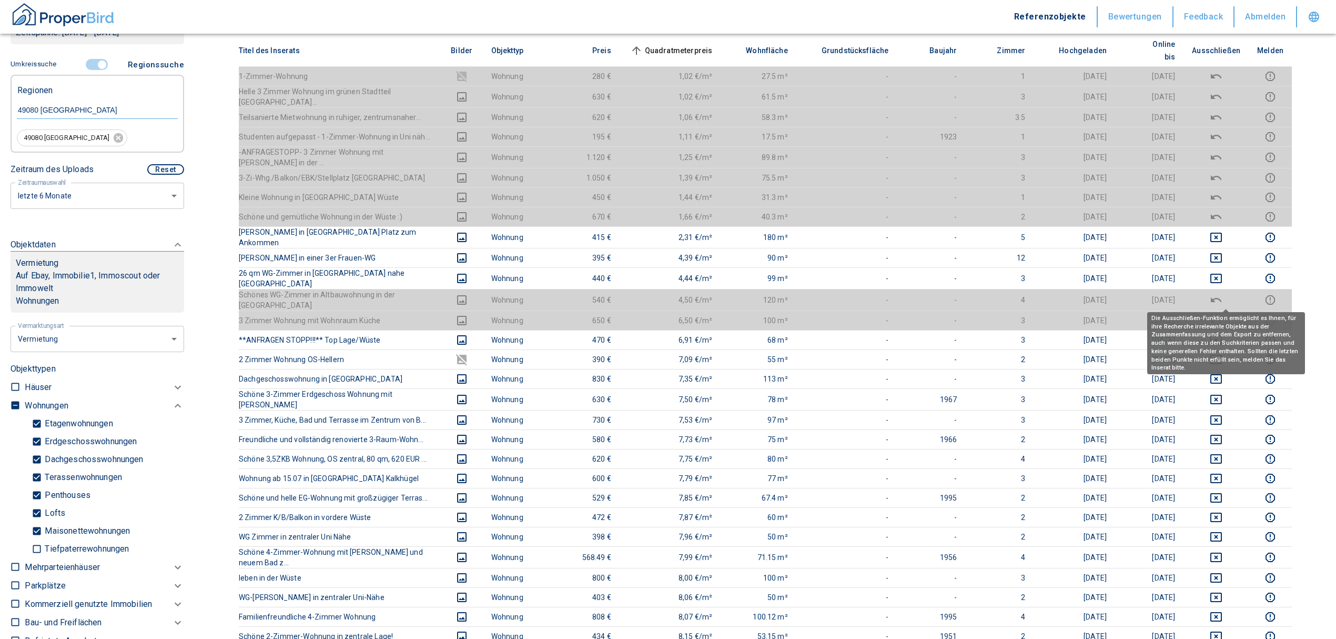
click at [1223, 314] on icon "deselect this listing" at bounding box center [1216, 320] width 13 height 13
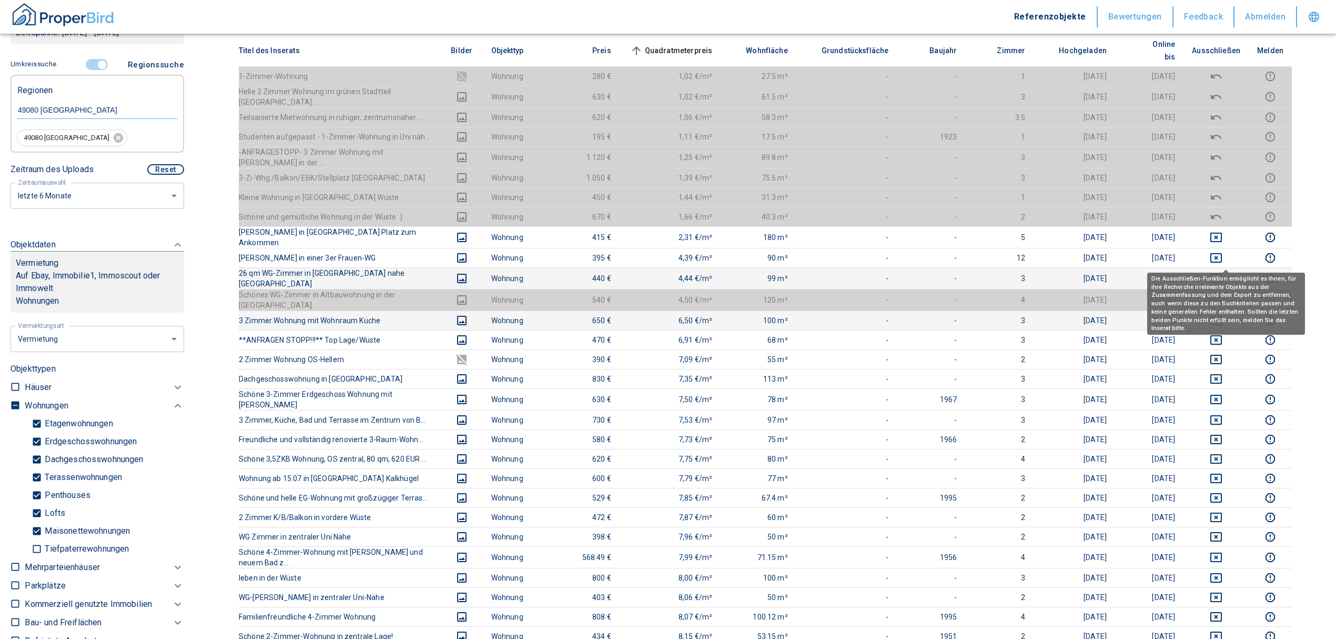
click at [1223, 272] on icon "deselect this listing" at bounding box center [1216, 278] width 13 height 13
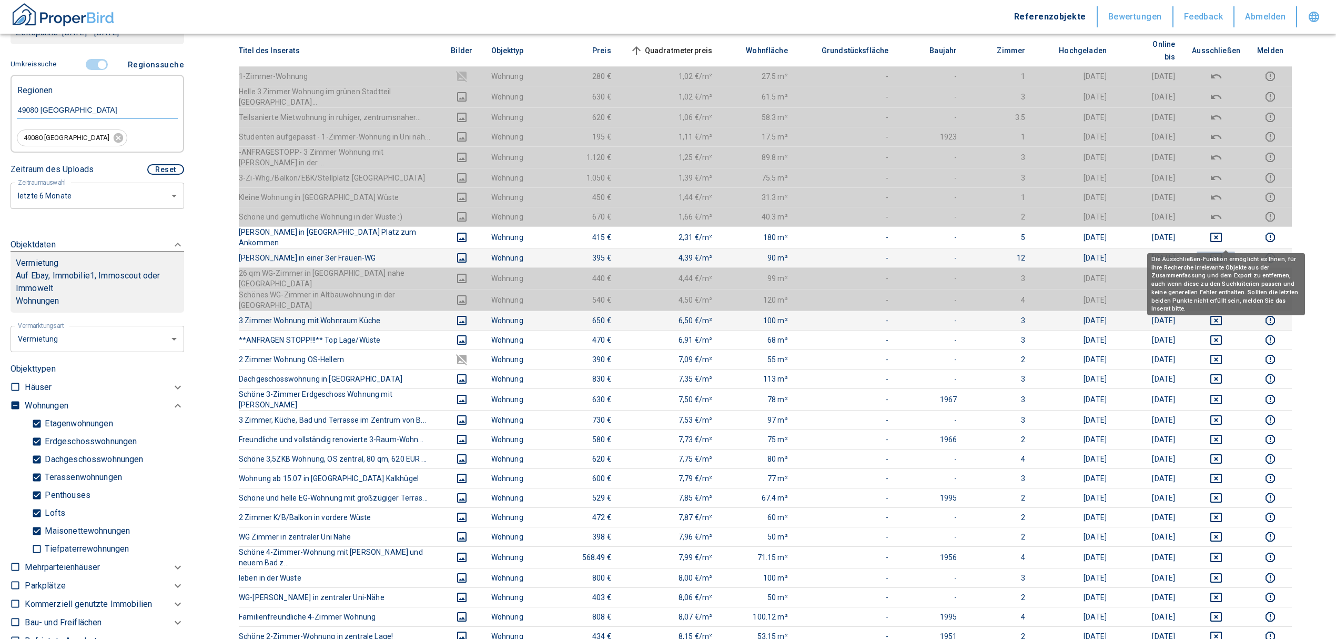
click at [1222, 253] on icon "deselect this listing" at bounding box center [1217, 257] width 12 height 9
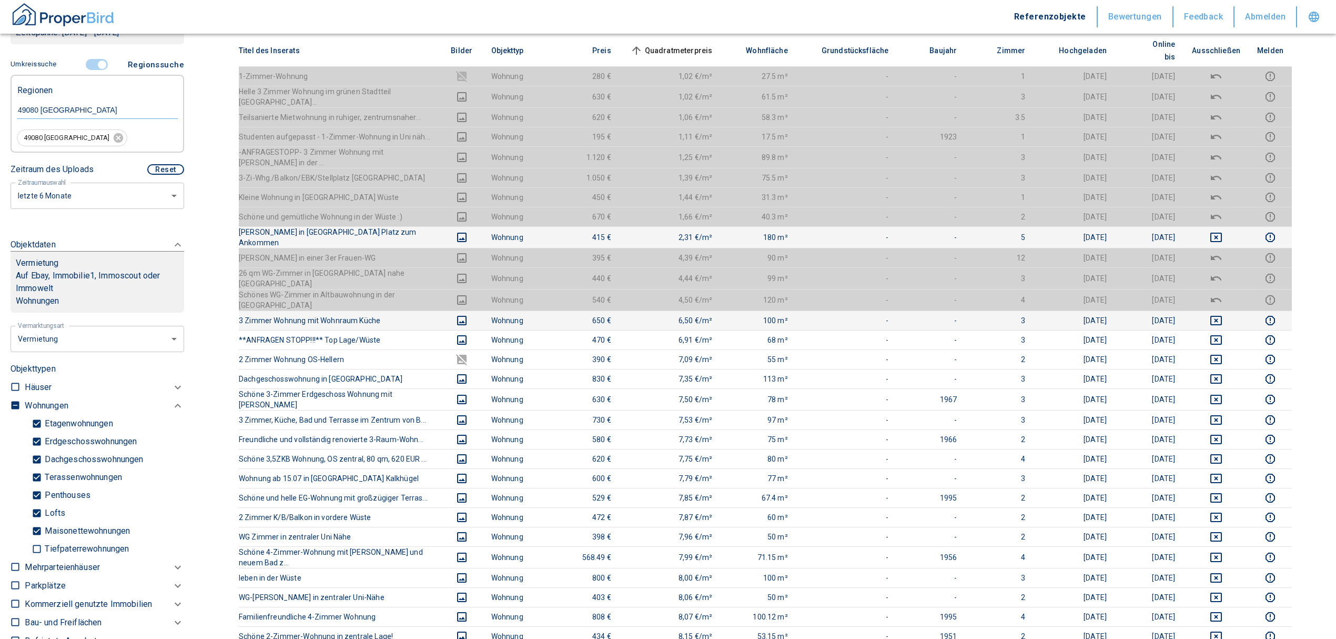
click at [1227, 226] on td at bounding box center [1216, 237] width 65 height 22
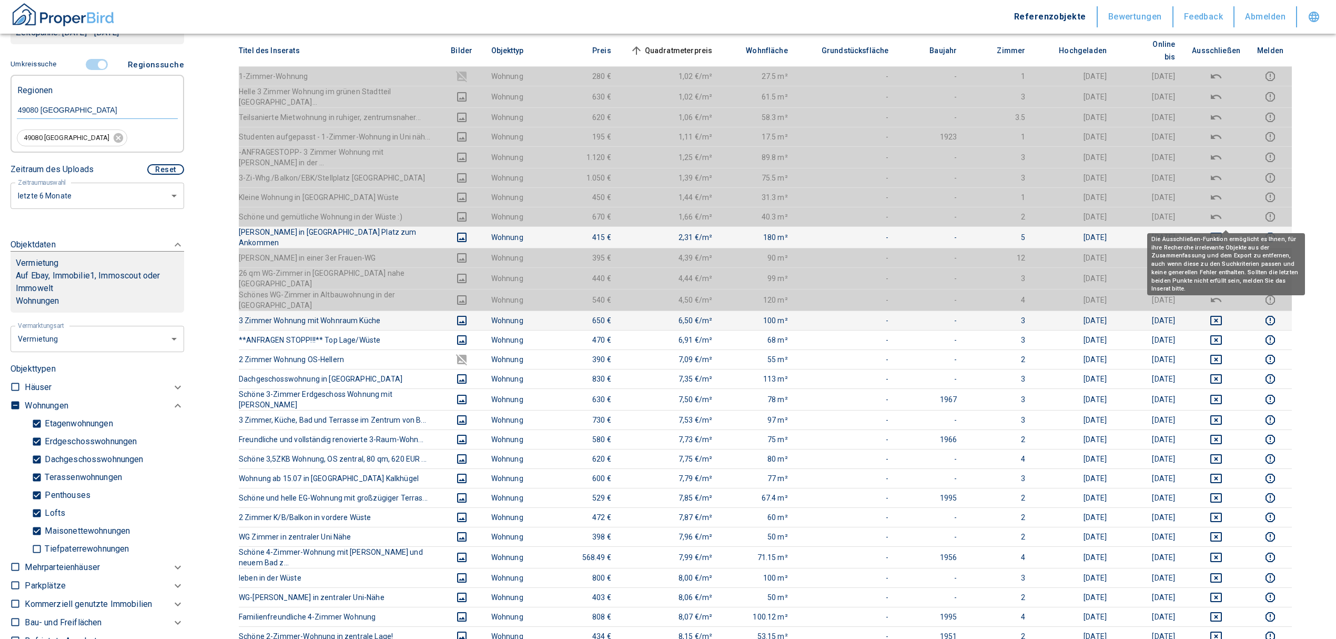
click at [1223, 231] on icon "deselect this listing" at bounding box center [1216, 237] width 13 height 13
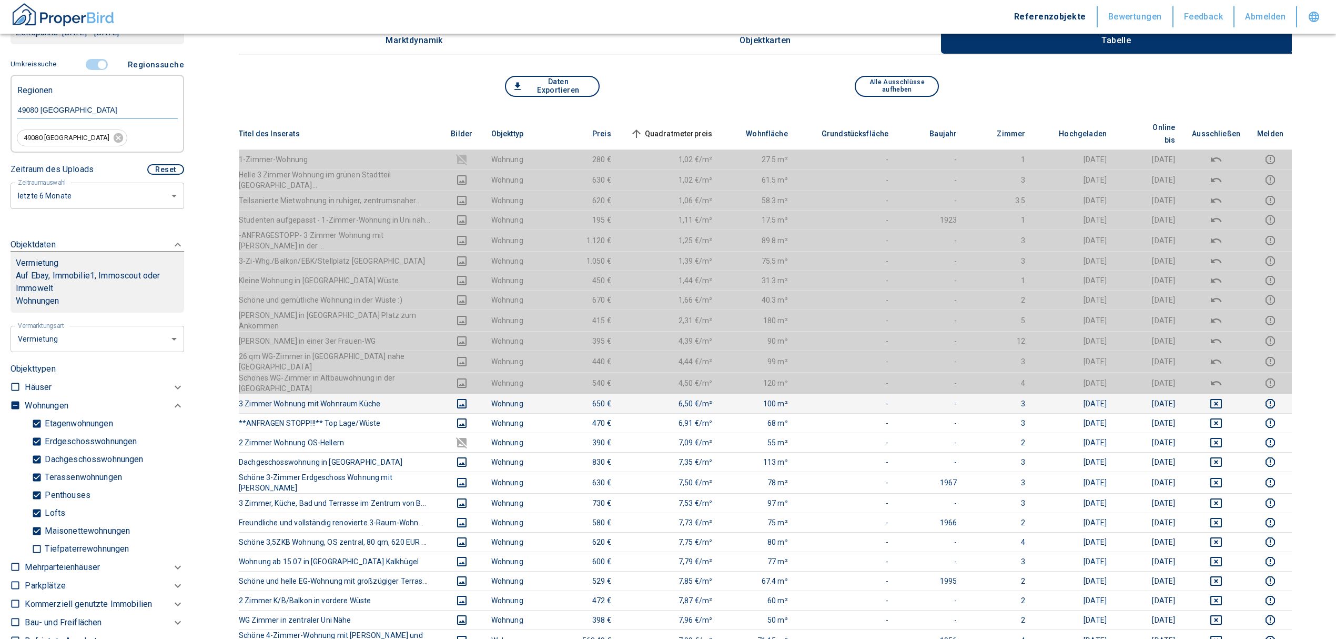
scroll to position [0, 0]
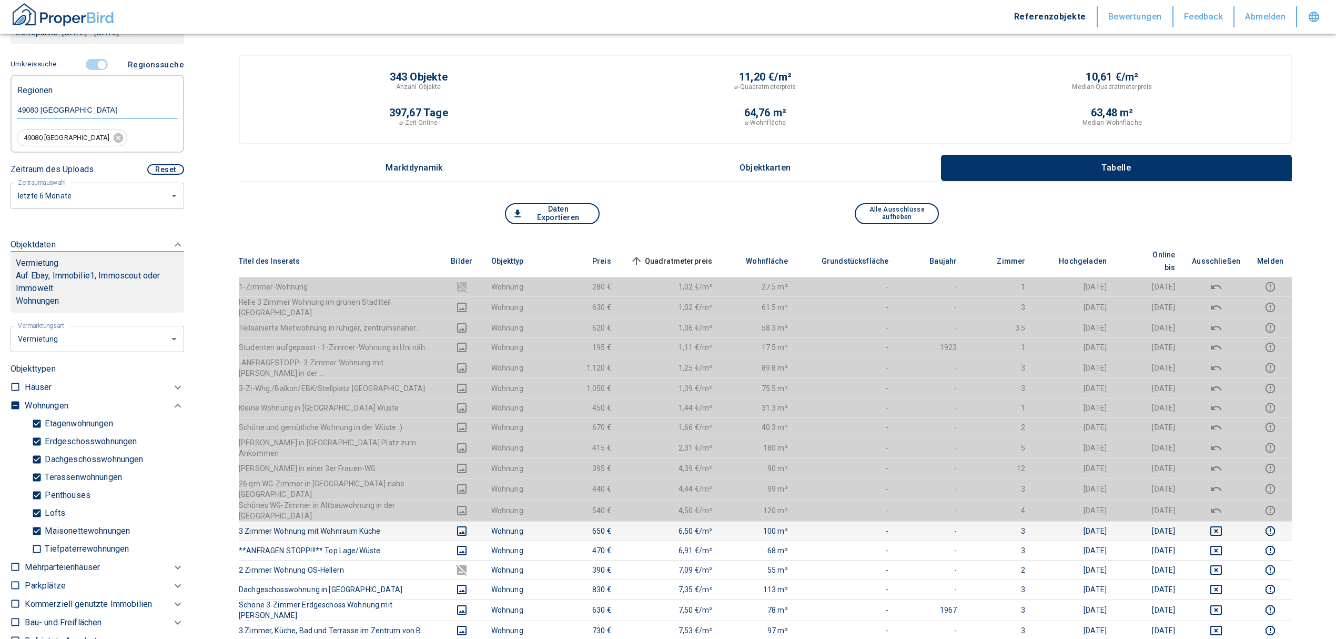
click at [697, 255] on span "Quadratmeterpreis sorted ascending" at bounding box center [670, 261] width 85 height 13
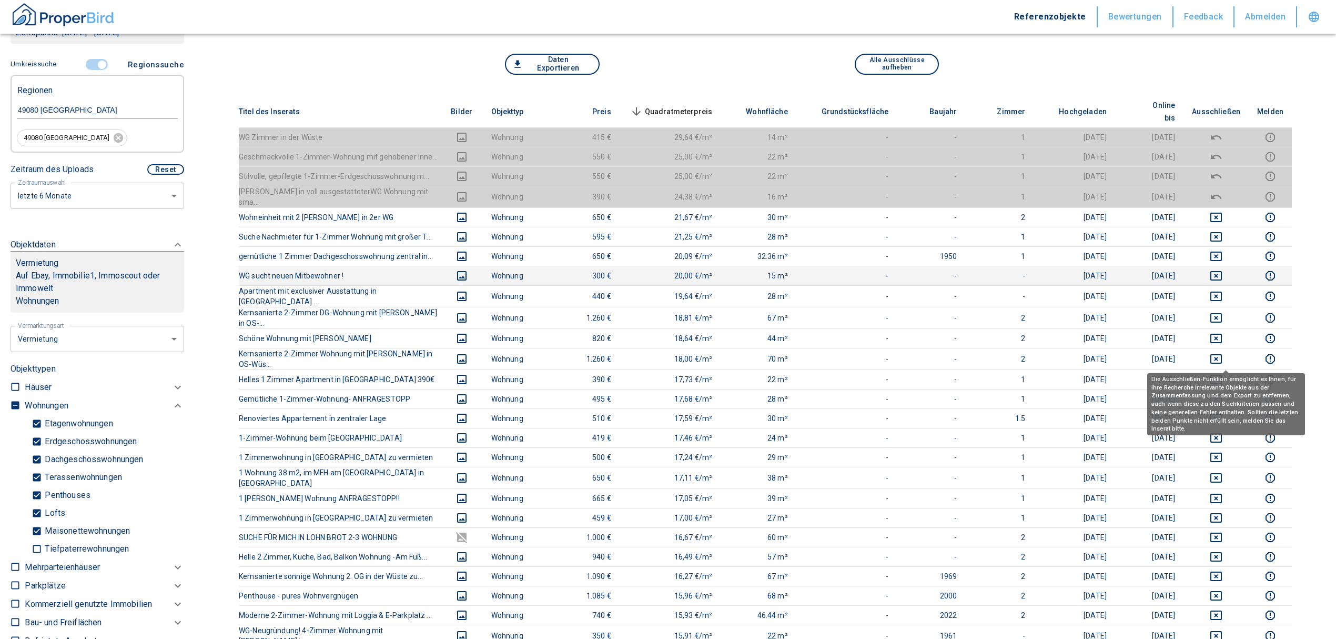
scroll to position [70, 0]
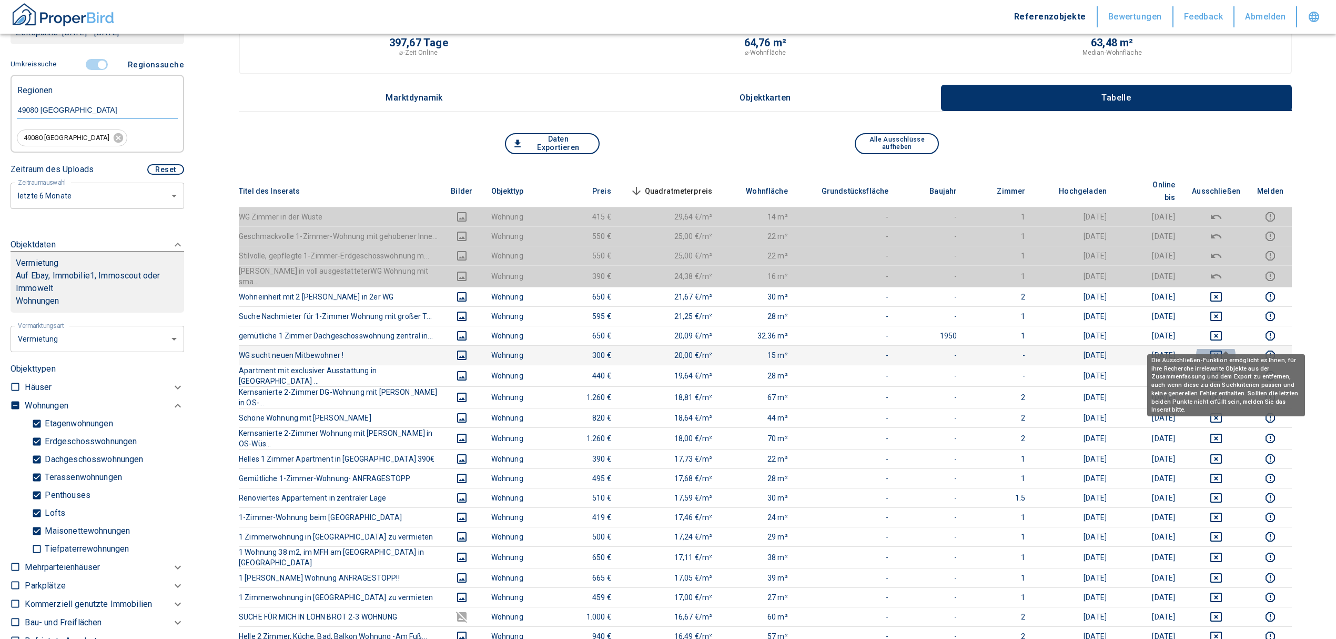
click at [1223, 349] on icon "deselect this listing" at bounding box center [1216, 355] width 13 height 13
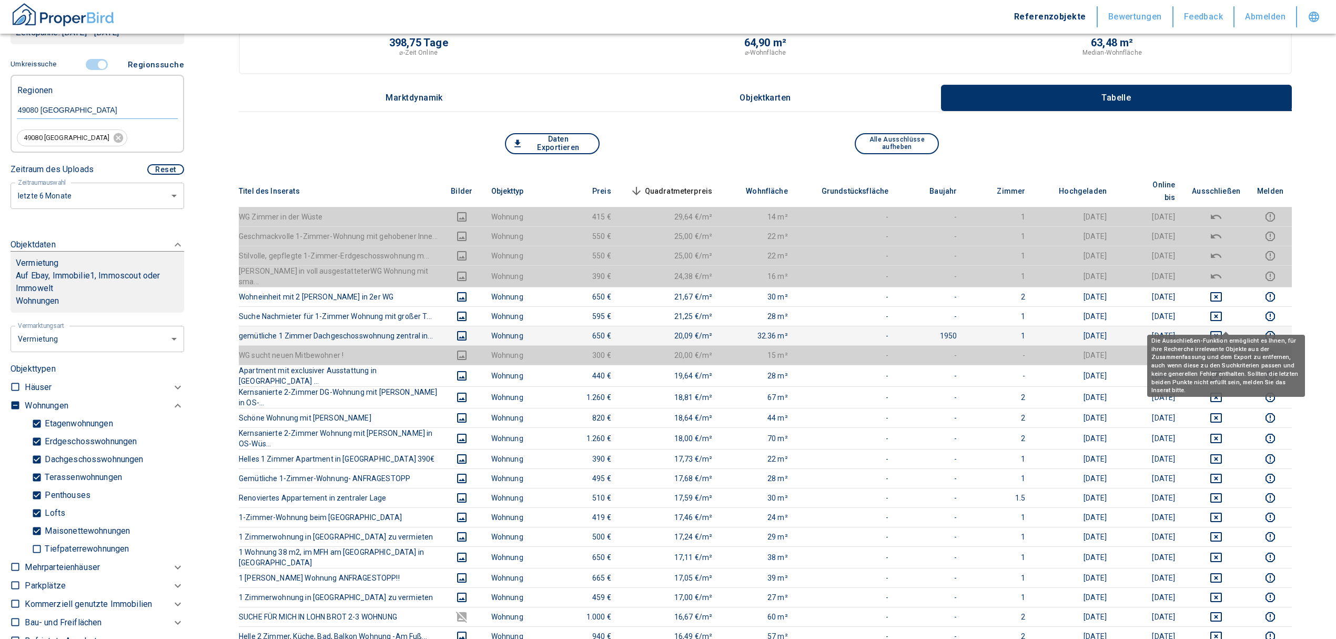
click at [1223, 329] on icon "deselect this listing" at bounding box center [1216, 335] width 13 height 13
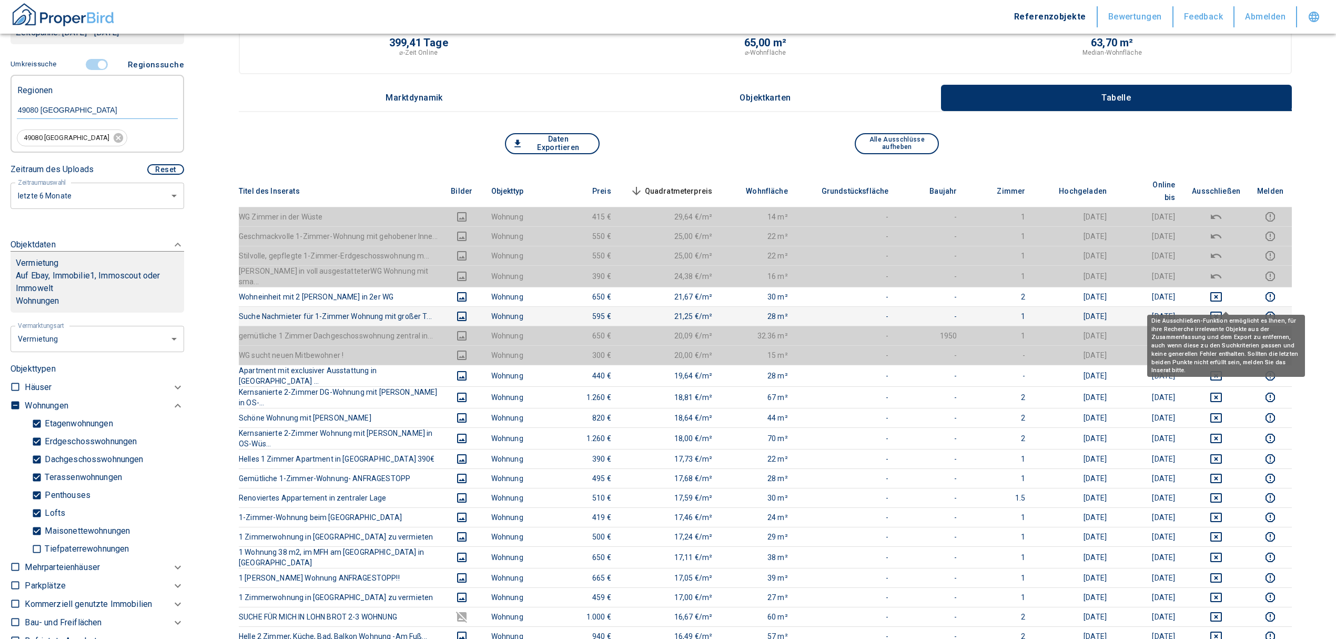
click at [1223, 310] on icon "deselect this listing" at bounding box center [1216, 316] width 13 height 13
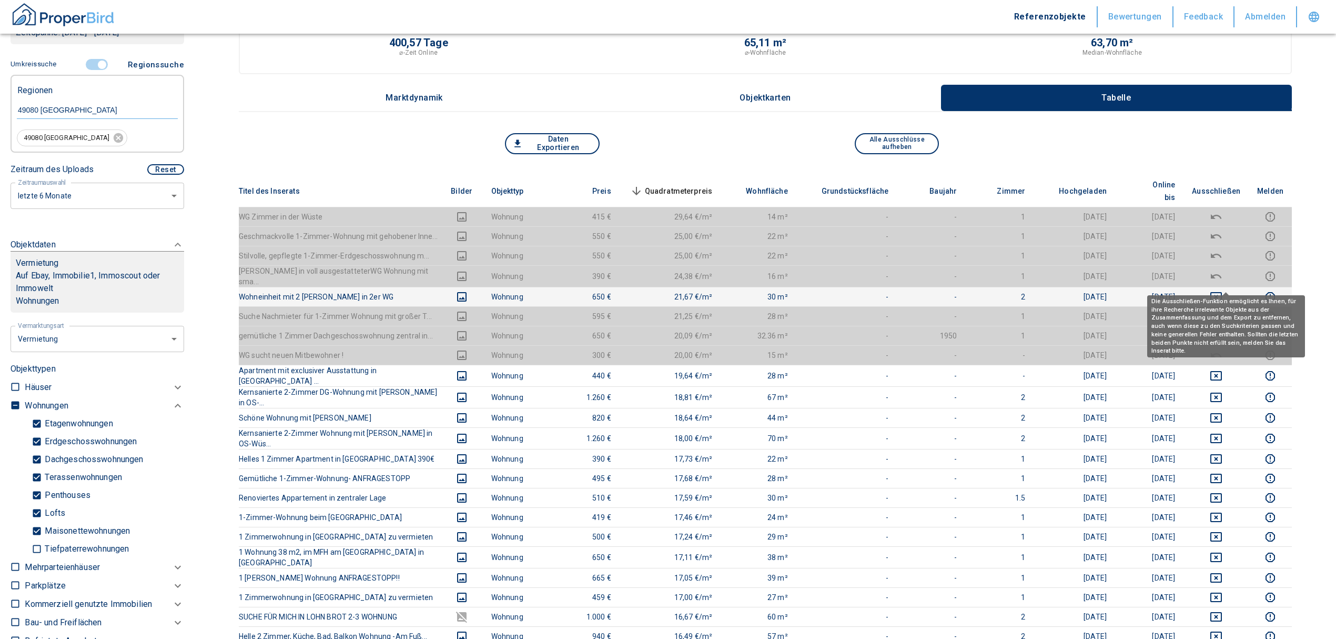
click at [1222, 292] on icon "deselect this listing" at bounding box center [1217, 296] width 12 height 9
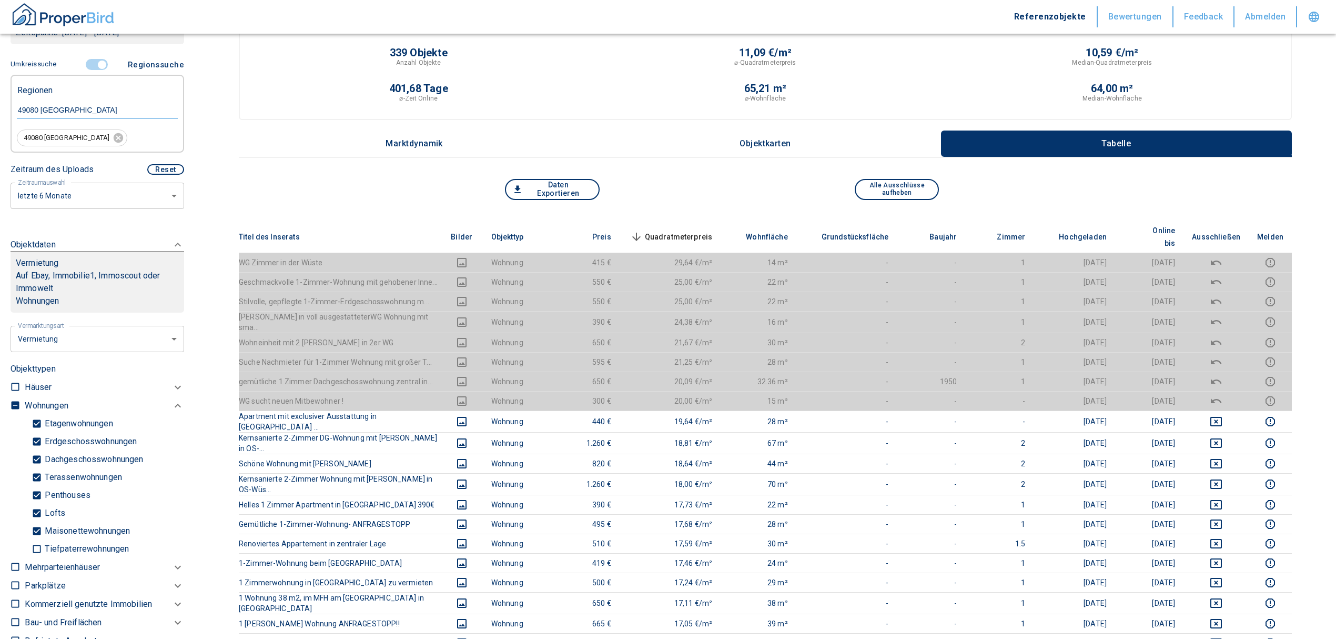
scroll to position [0, 0]
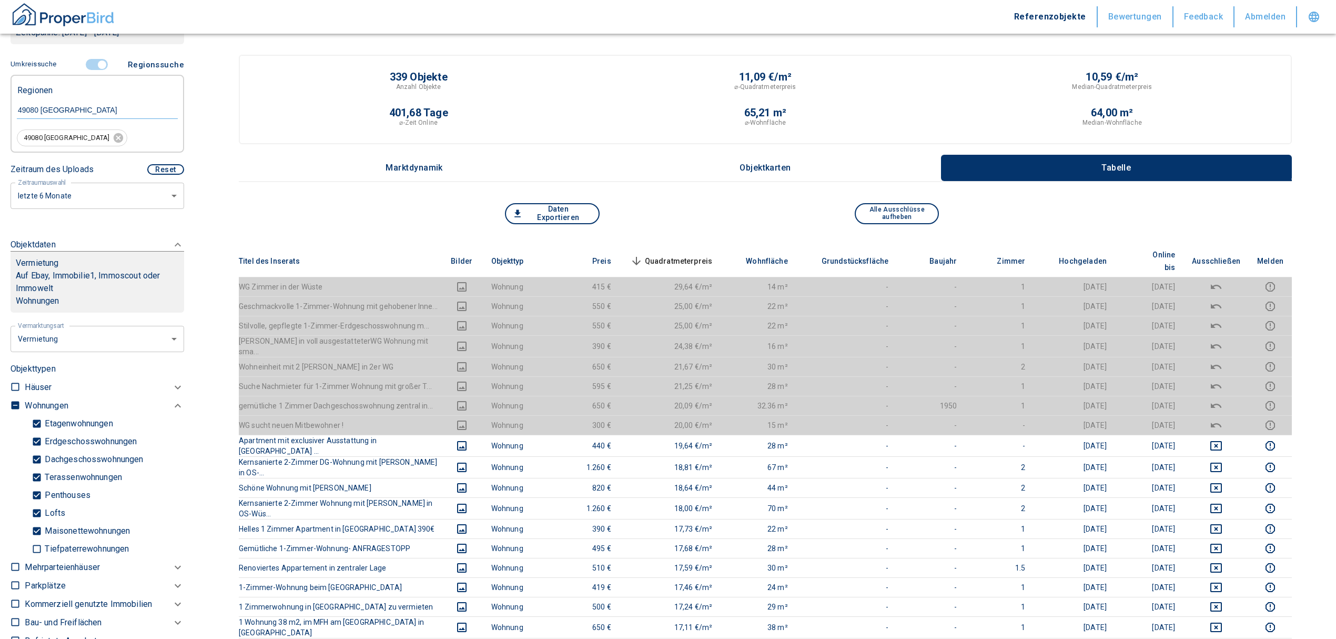
click at [691, 255] on span "Quadratmeterpreis sorted descending" at bounding box center [670, 261] width 85 height 13
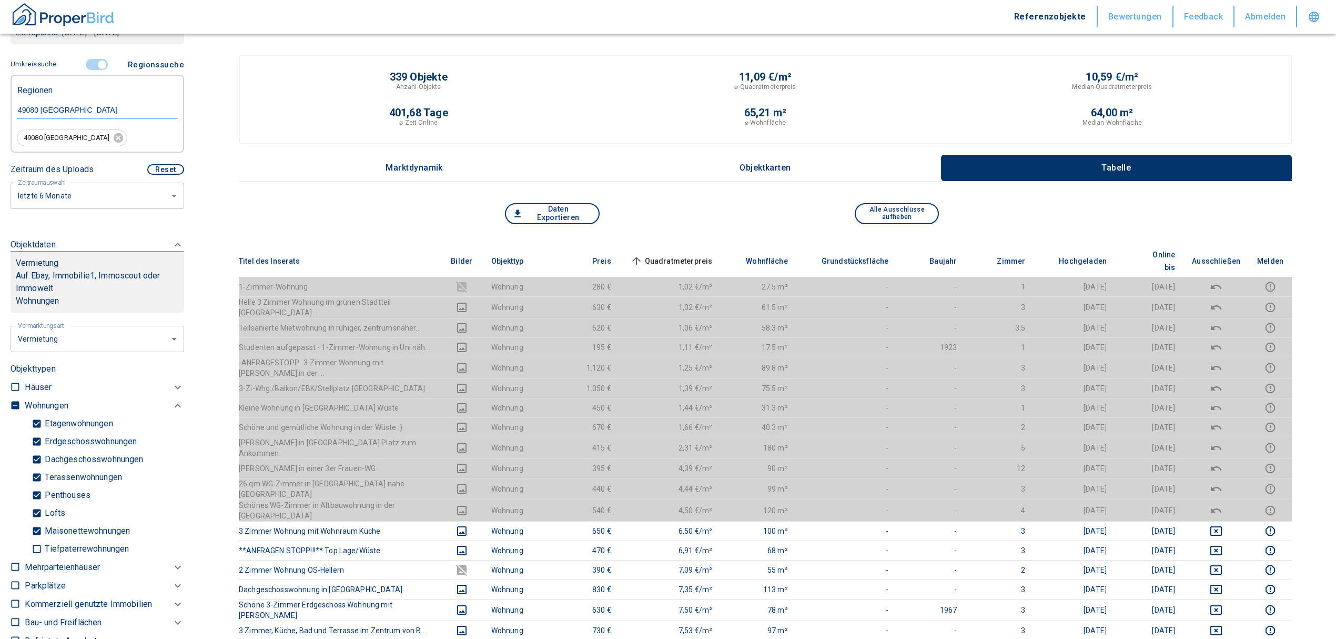
click at [705, 255] on span "Quadratmeterpreis sorted ascending" at bounding box center [670, 261] width 85 height 13
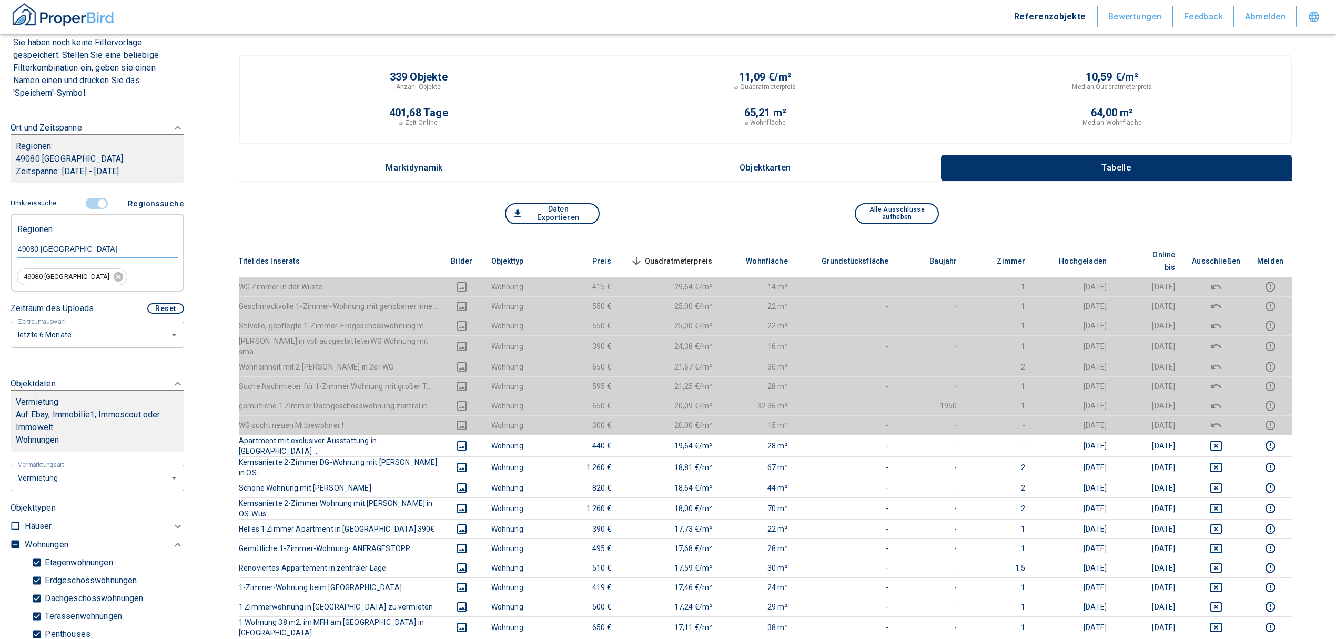
scroll to position [89, 0]
click at [100, 205] on input "controlled" at bounding box center [102, 205] width 32 height 12
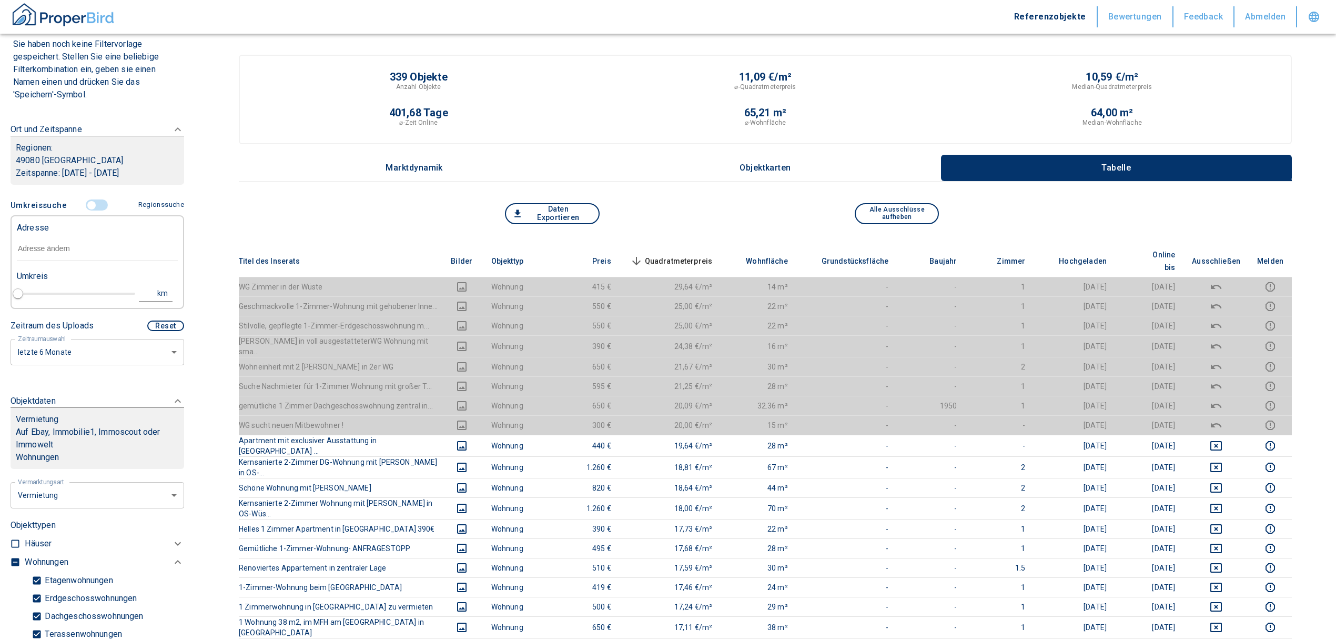
click at [36, 249] on input "text" at bounding box center [97, 249] width 161 height 24
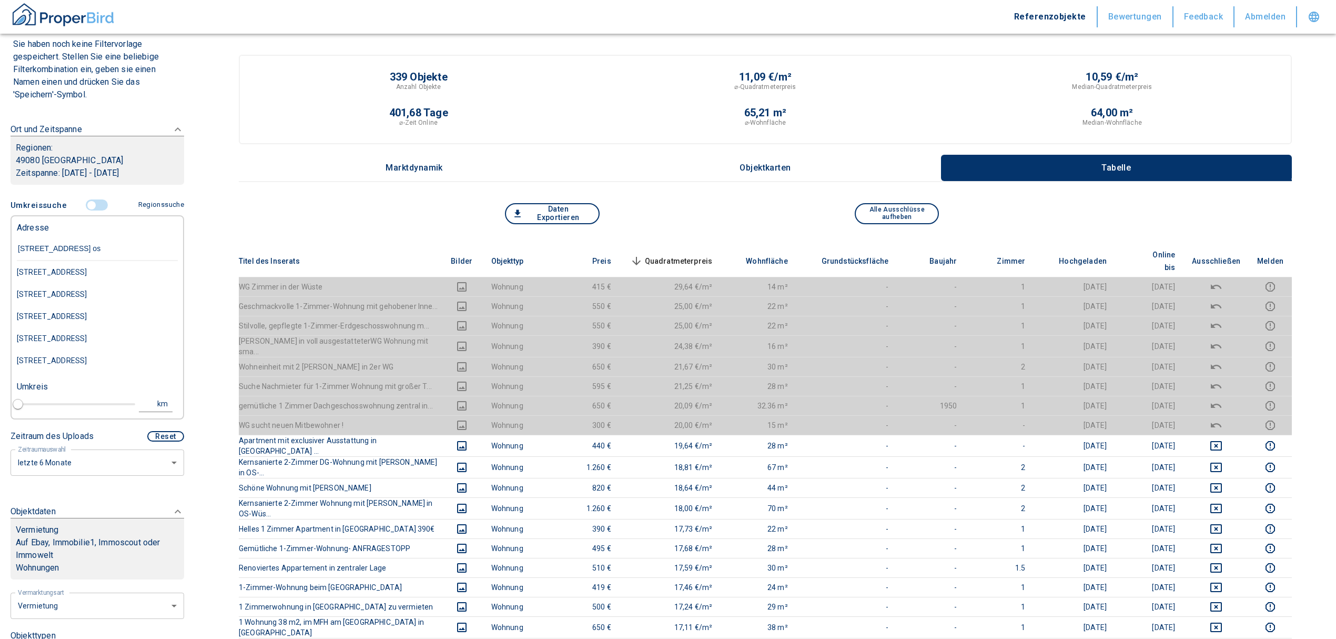
type input "[STREET_ADDRESS] osn"
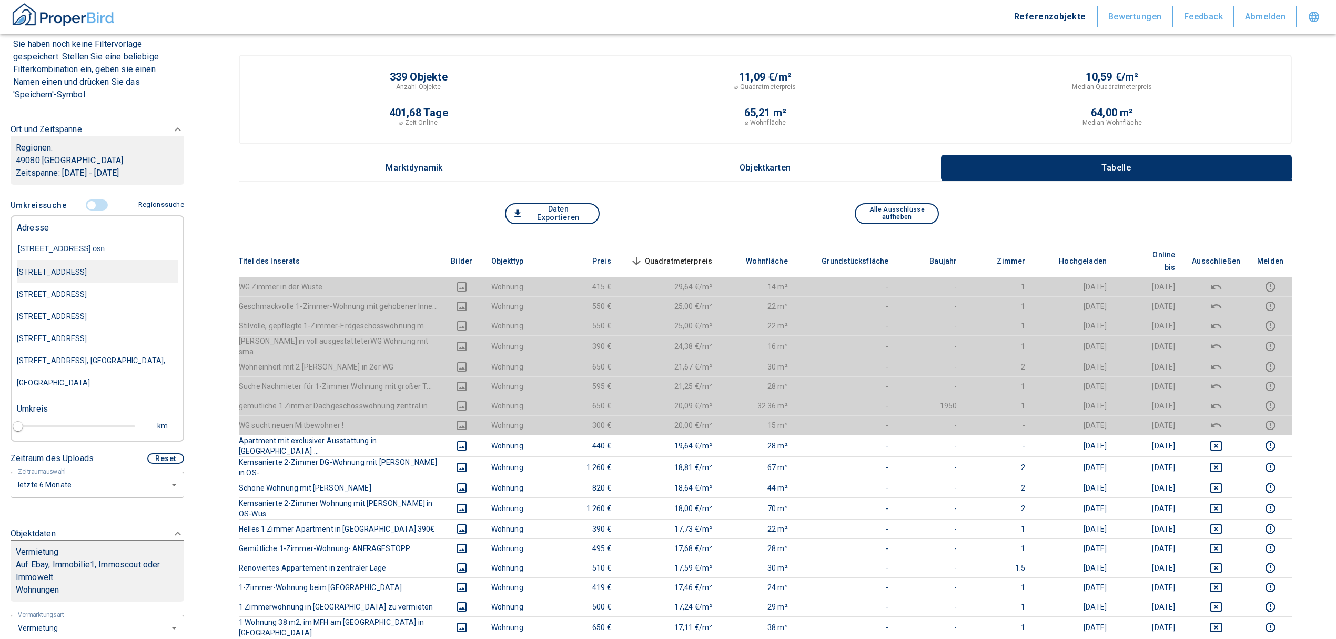
click at [67, 268] on div "[STREET_ADDRESS]" at bounding box center [97, 272] width 161 height 22
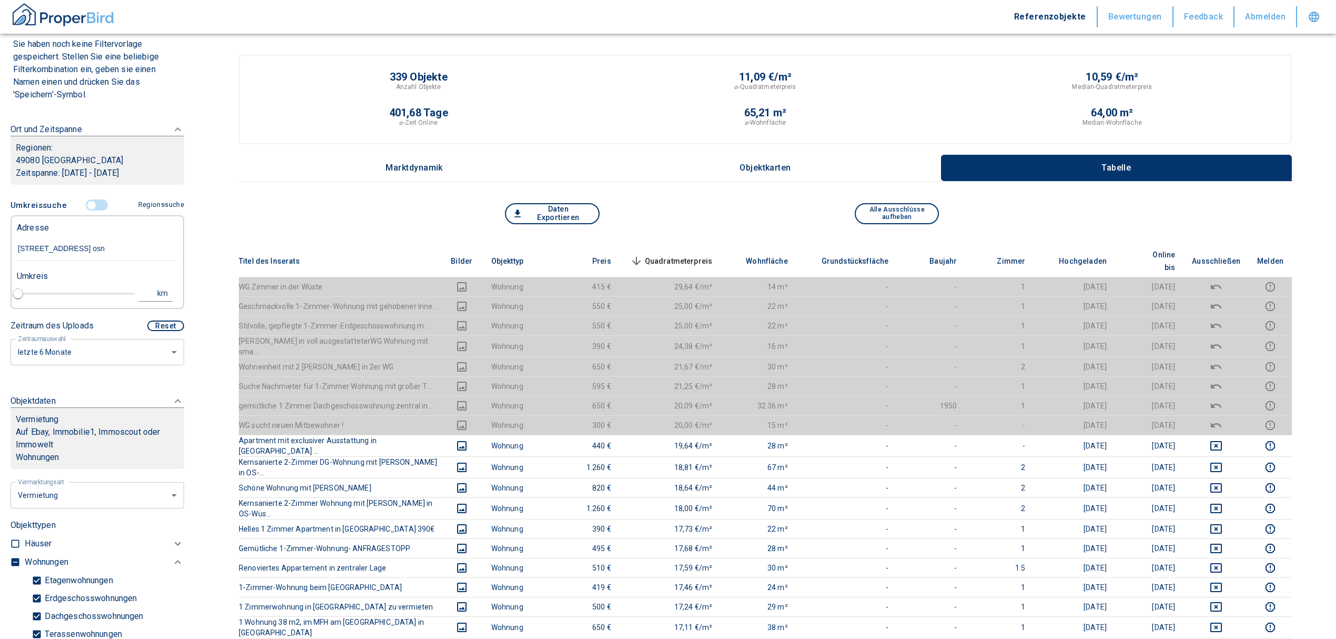
type input "2020"
type input "[STREET_ADDRESS]"
type input "1"
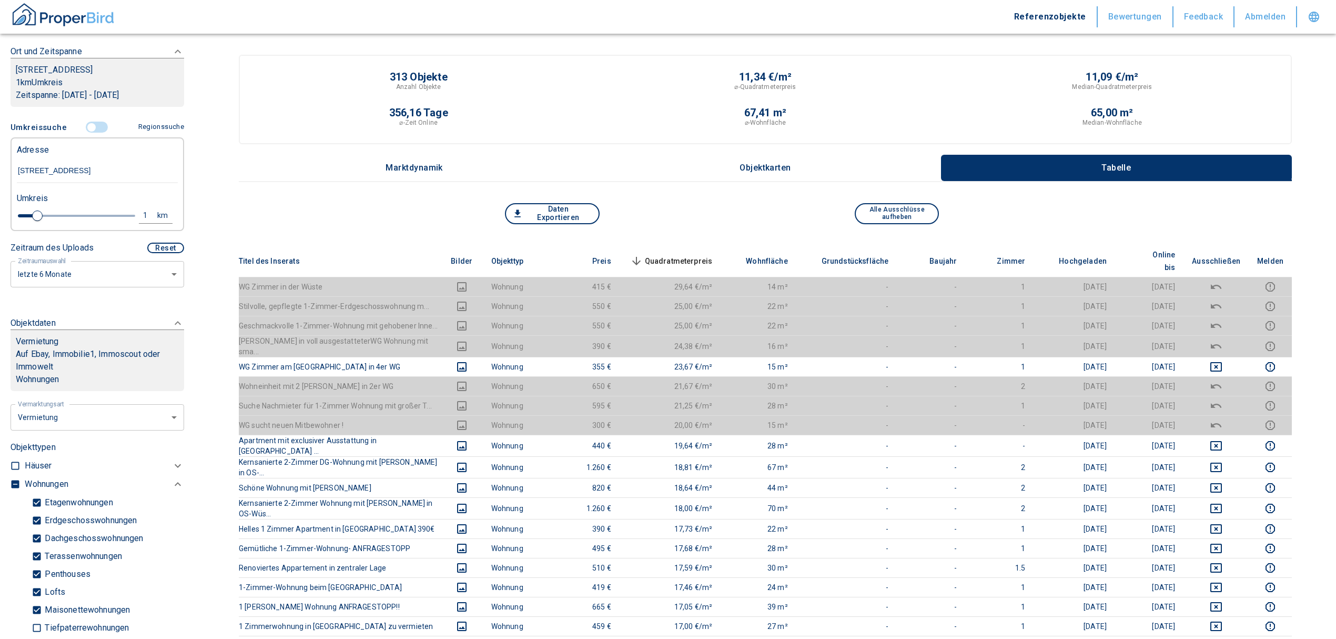
scroll to position [159, 0]
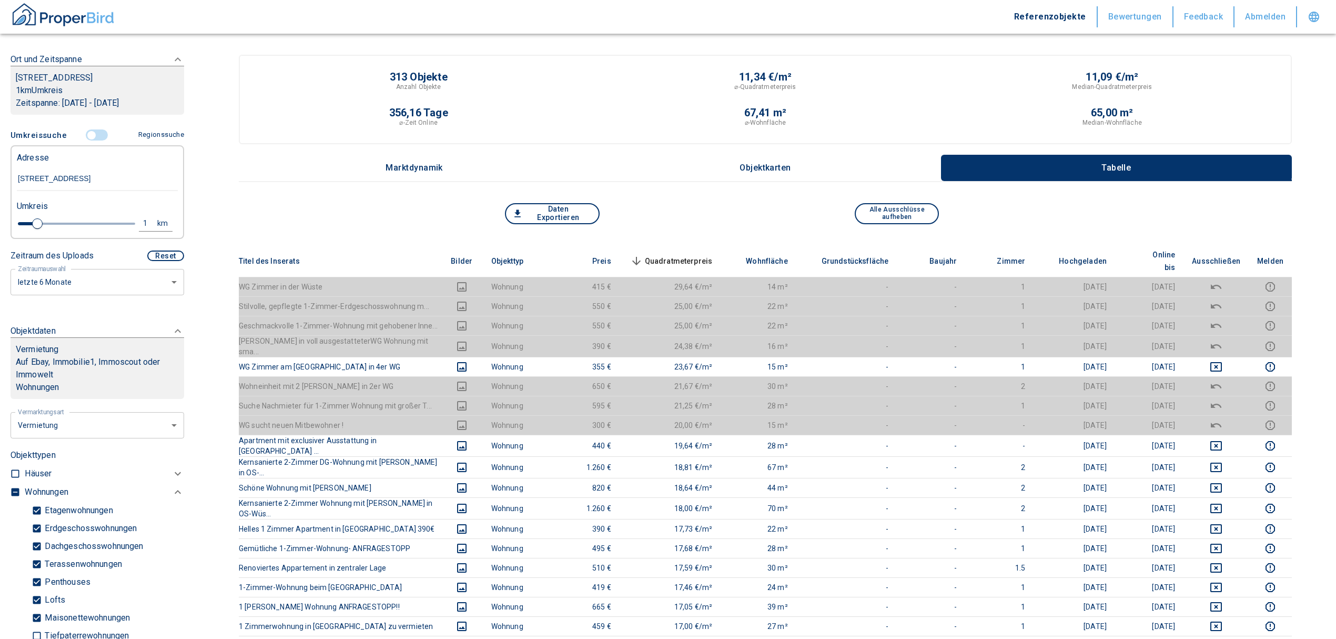
type input "[STREET_ADDRESS]"
click at [87, 130] on input "controlled" at bounding box center [92, 135] width 32 height 12
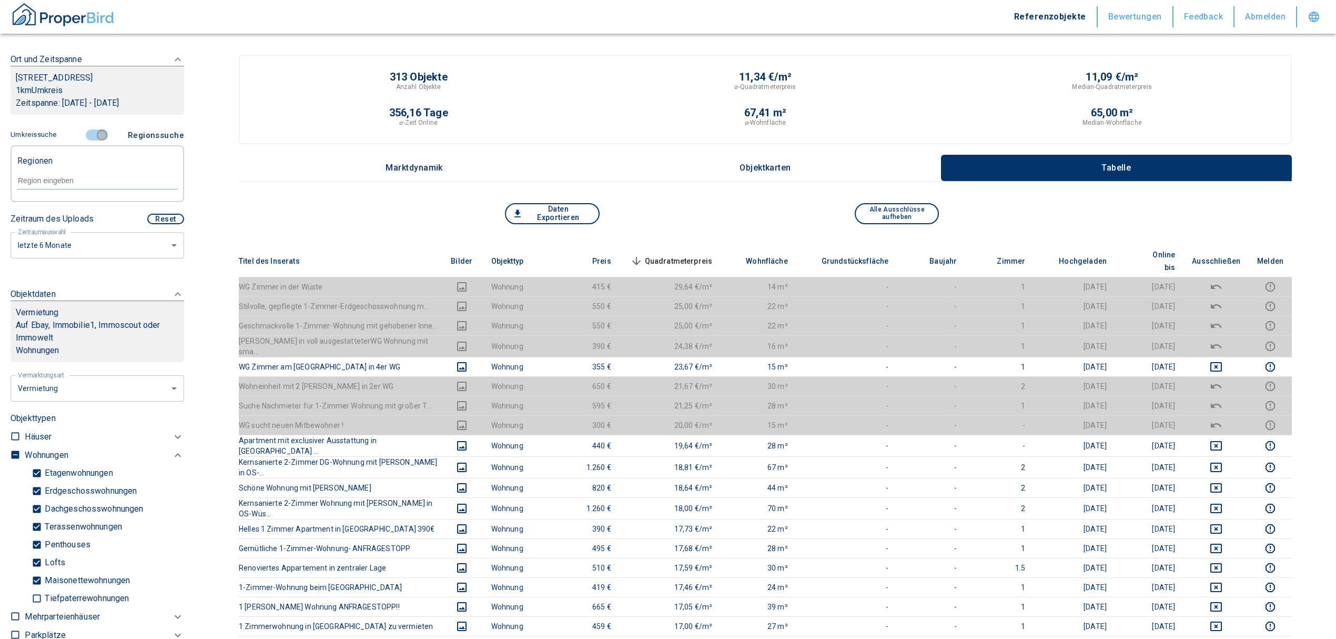
click at [97, 137] on input "controlled" at bounding box center [102, 135] width 32 height 12
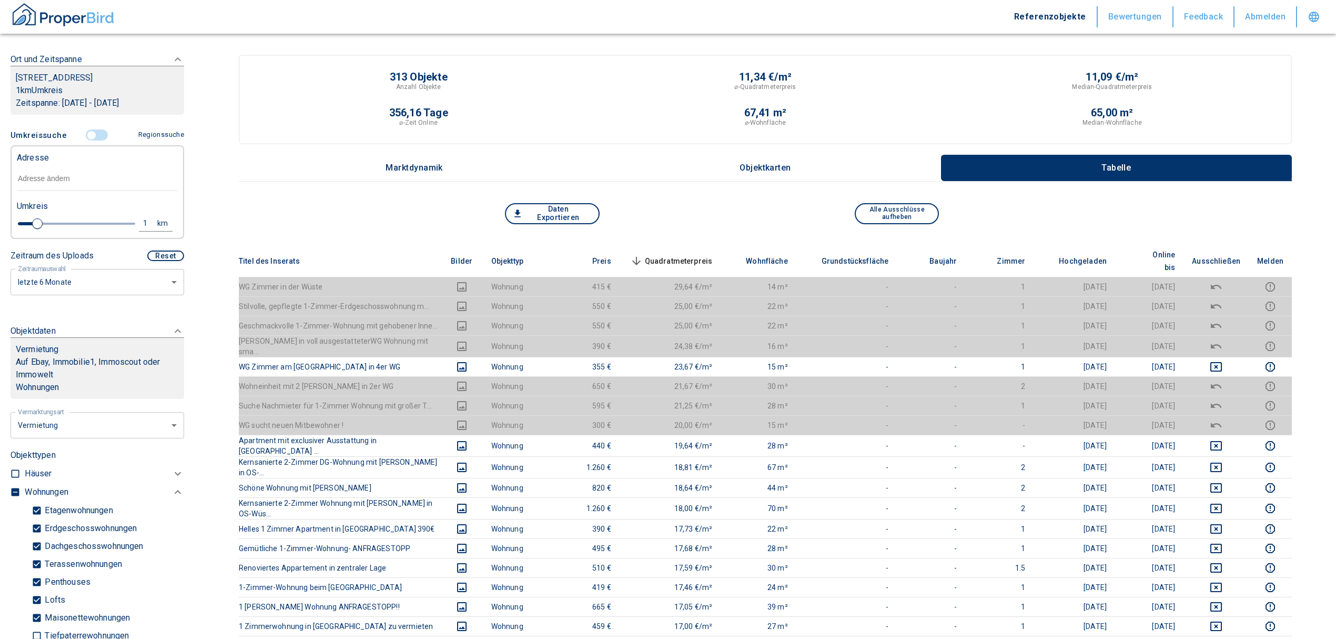
click at [76, 179] on input "text" at bounding box center [97, 179] width 161 height 24
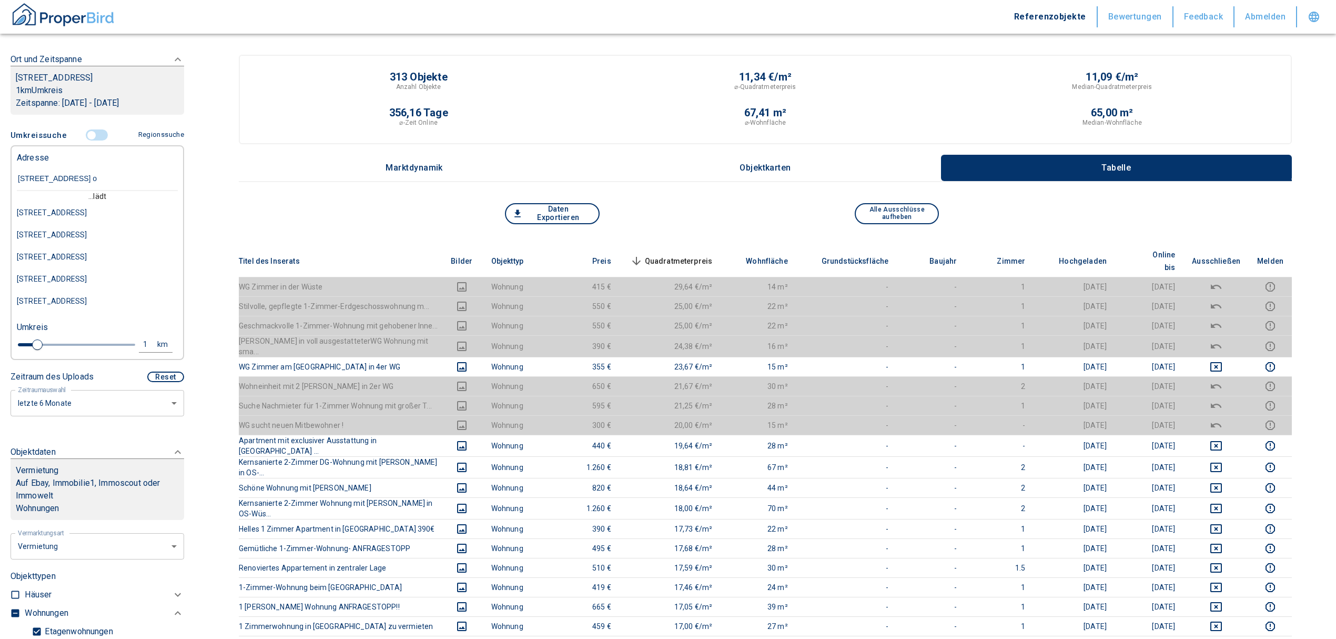
type input "[STREET_ADDRESS] os"
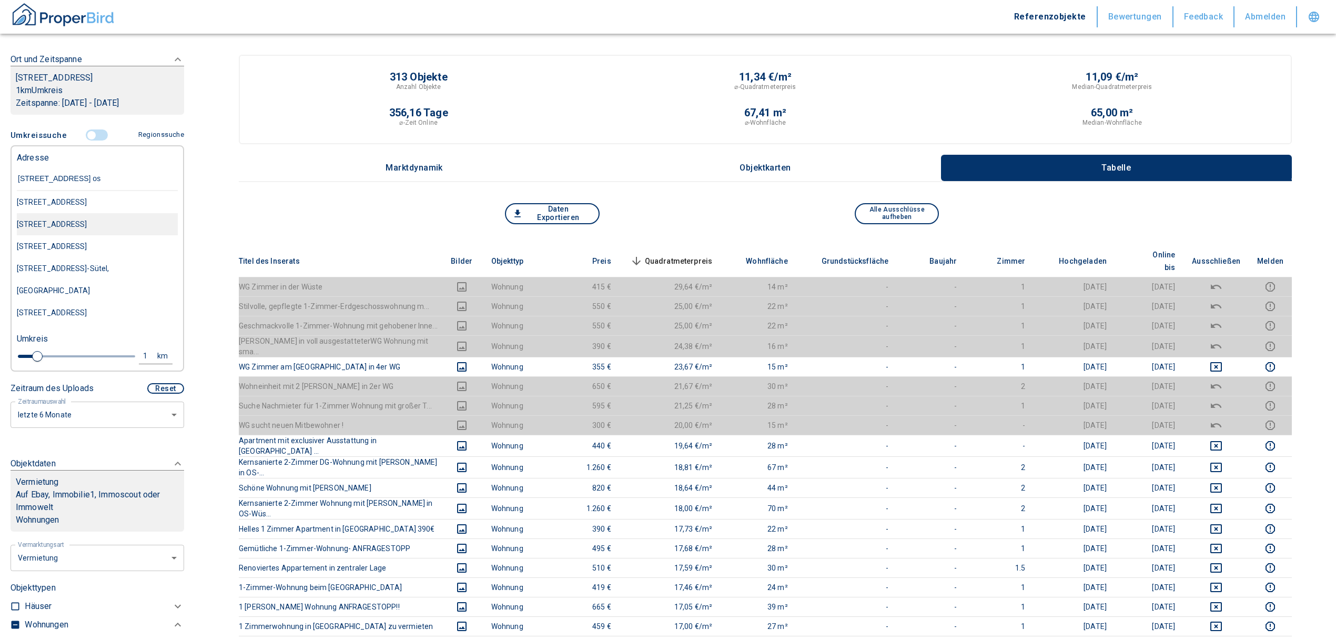
click at [86, 223] on div "[STREET_ADDRESS]" at bounding box center [97, 224] width 161 height 22
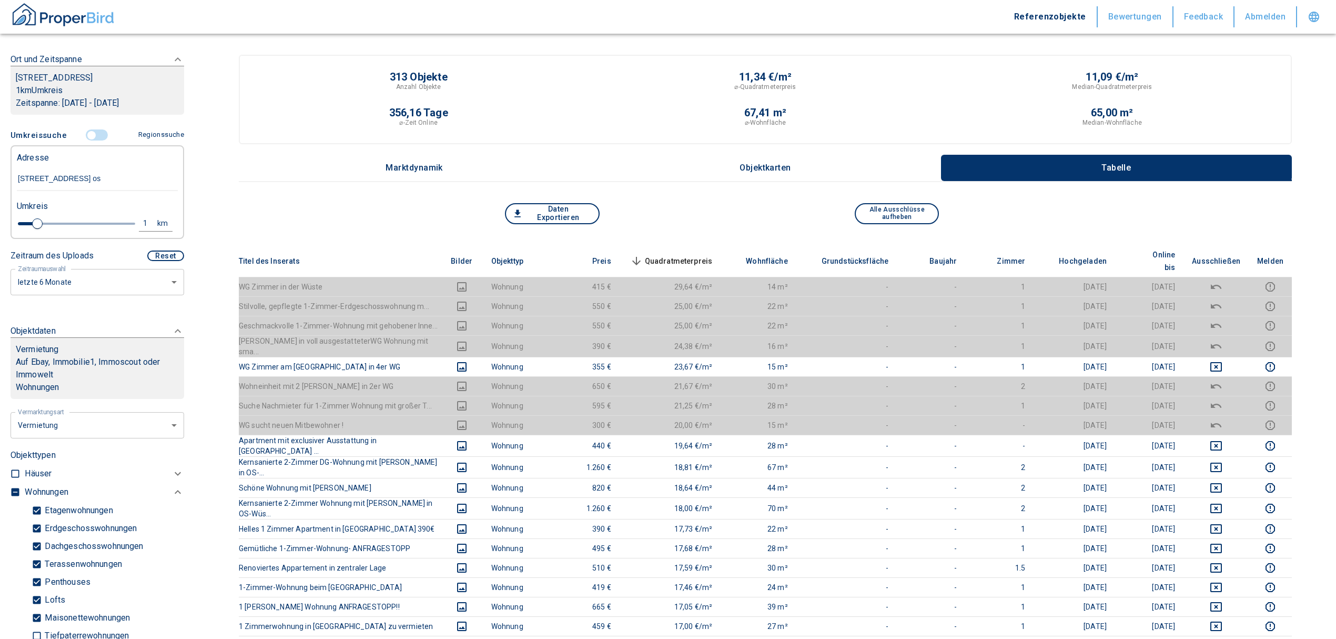
type input "2020"
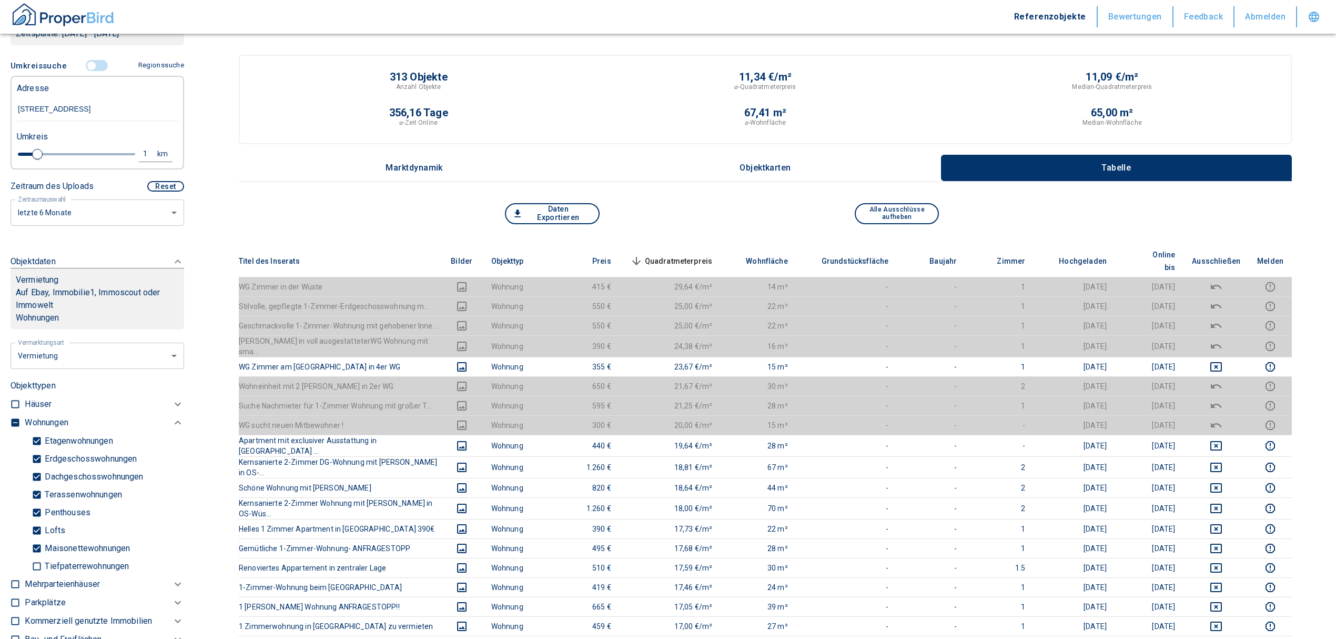
scroll to position [229, 0]
type input "[STREET_ADDRESS]"
click at [11, 419] on input "checkbox" at bounding box center [15, 421] width 11 height 11
checkbox input "true"
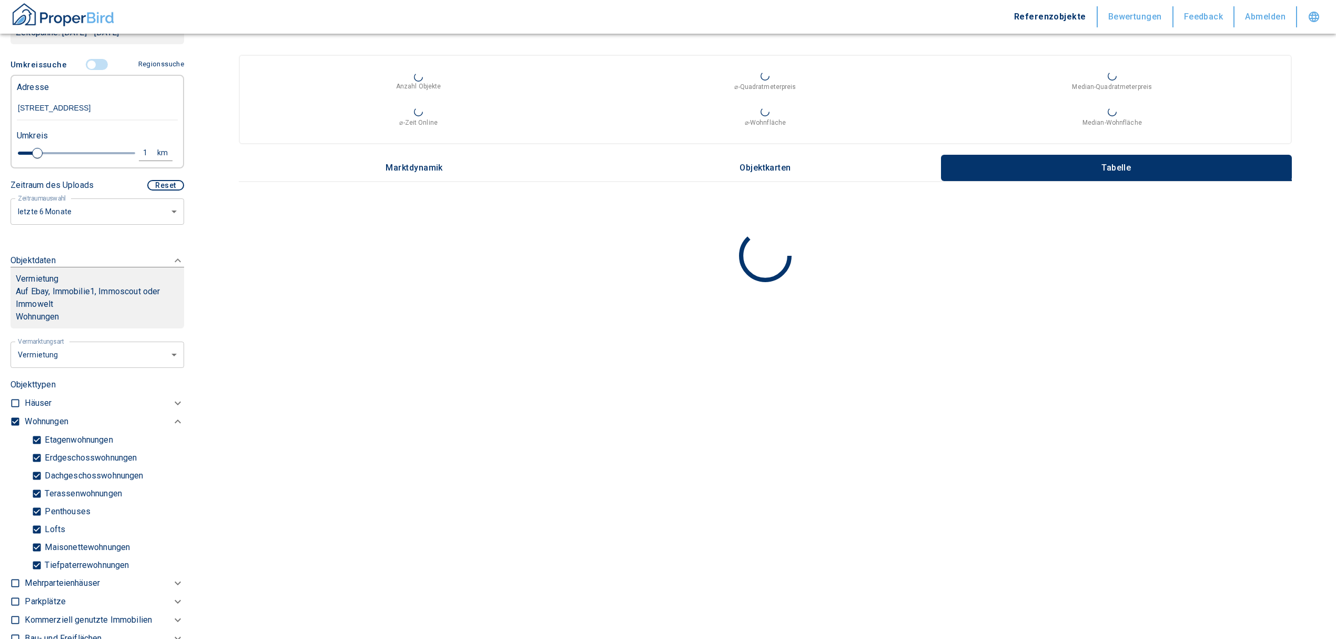
type input "2020"
click at [13, 419] on input "checkbox" at bounding box center [15, 421] width 11 height 11
checkbox input "false"
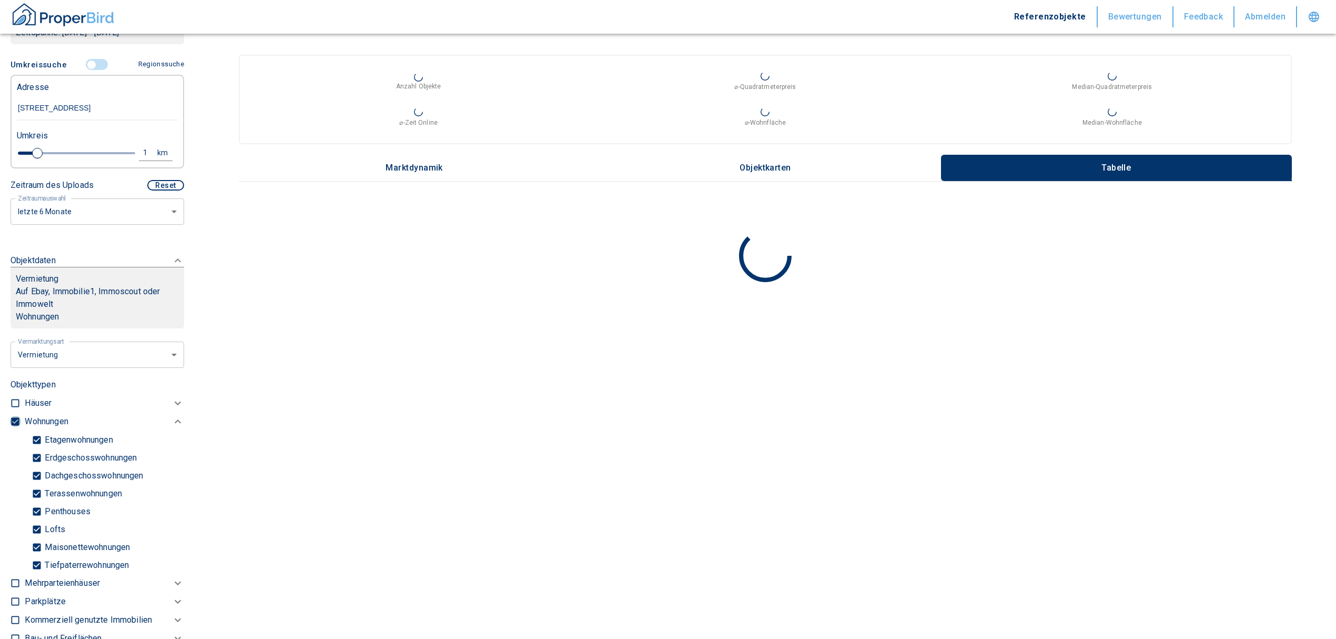
checkbox input "false"
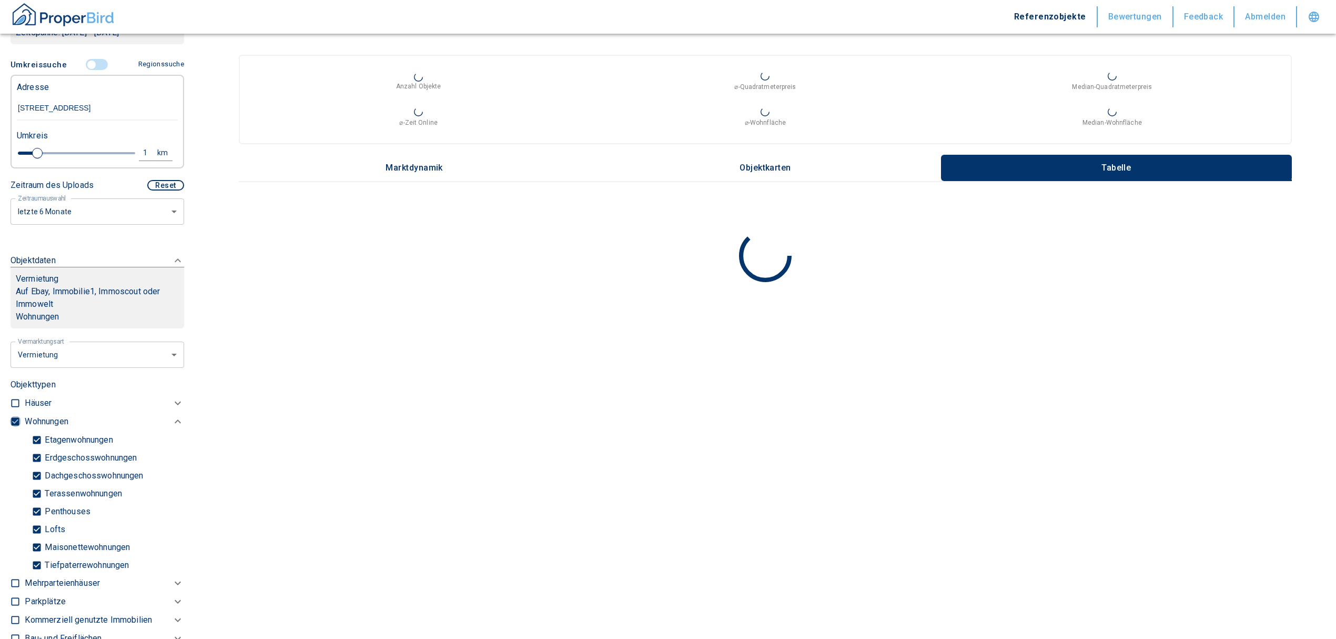
checkbox input "false"
type input "2020"
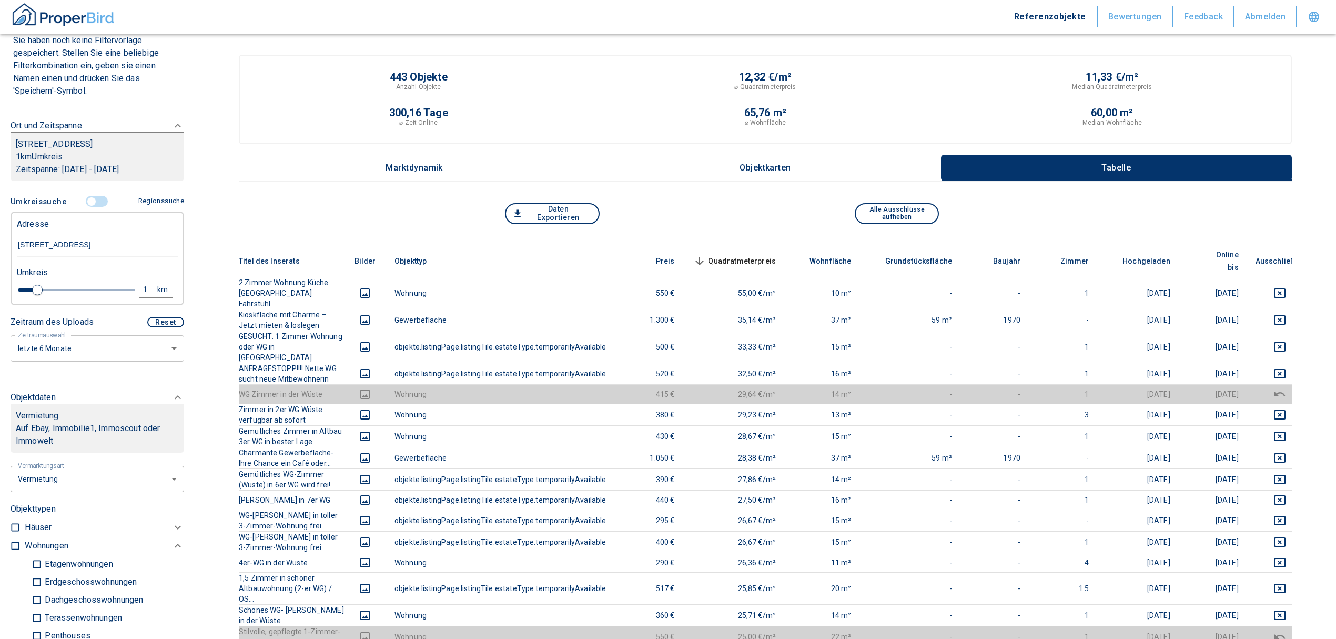
scroll to position [19, 0]
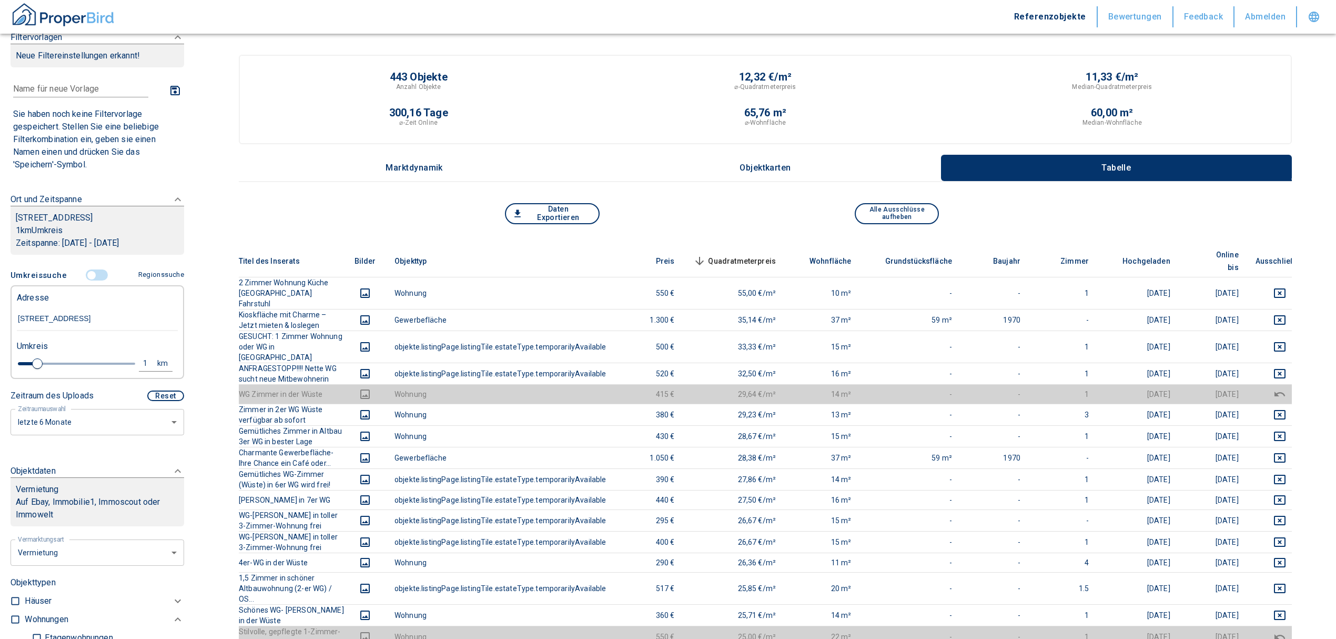
click at [135, 317] on input "[STREET_ADDRESS]" at bounding box center [97, 319] width 161 height 24
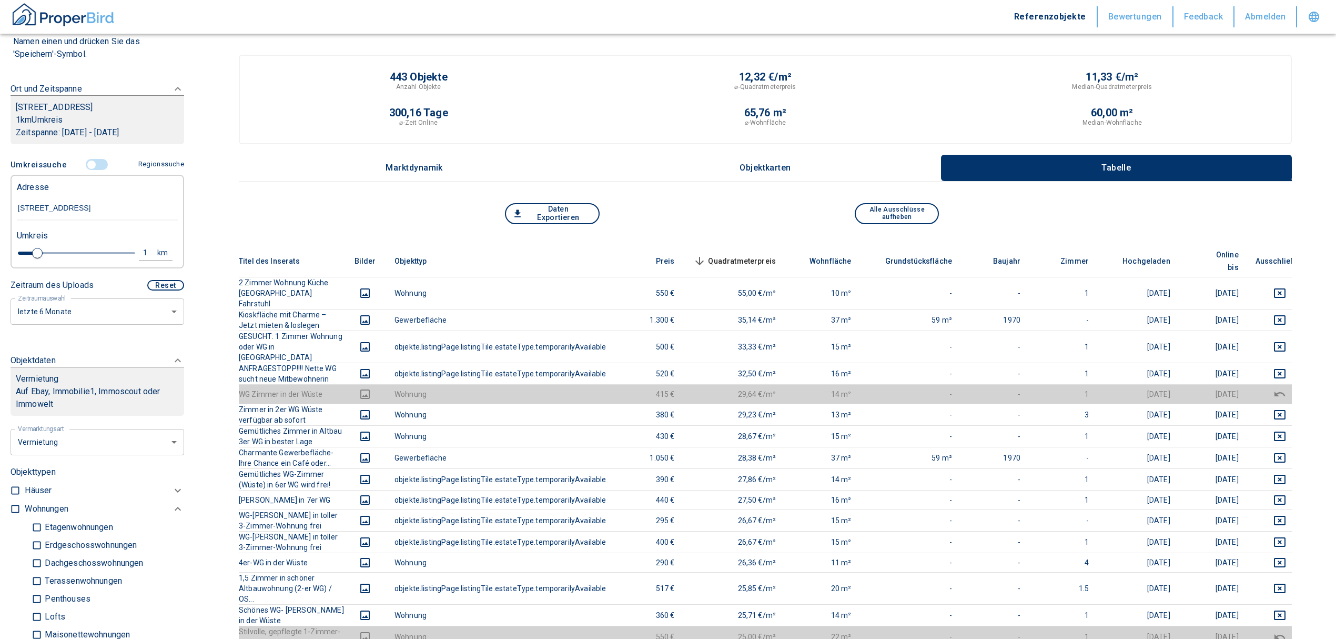
scroll to position [299, 0]
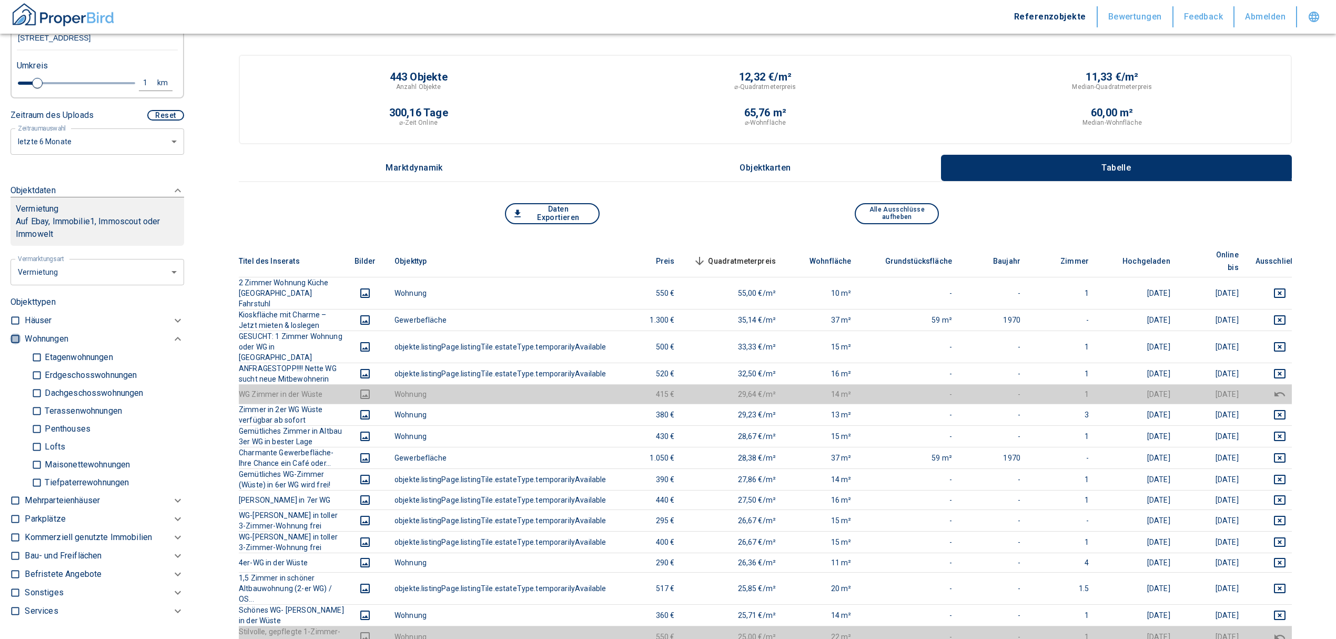
click at [15, 338] on input "checkbox" at bounding box center [15, 339] width 11 height 11
checkbox input "true"
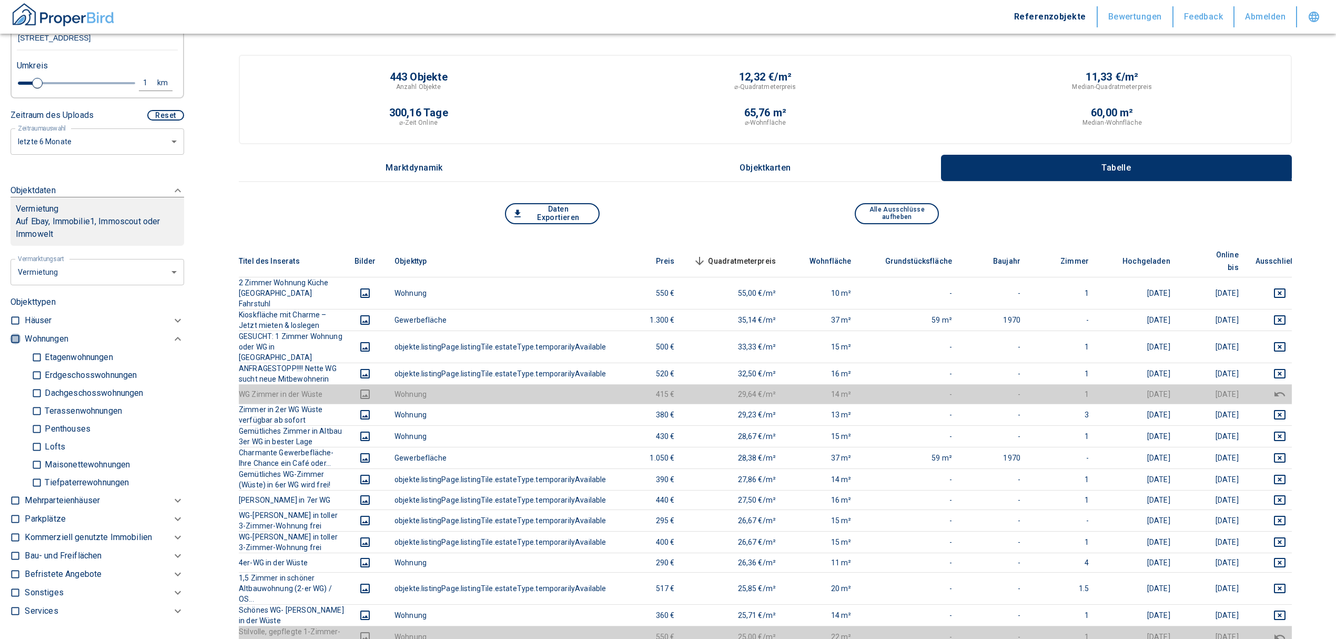
checkbox input "true"
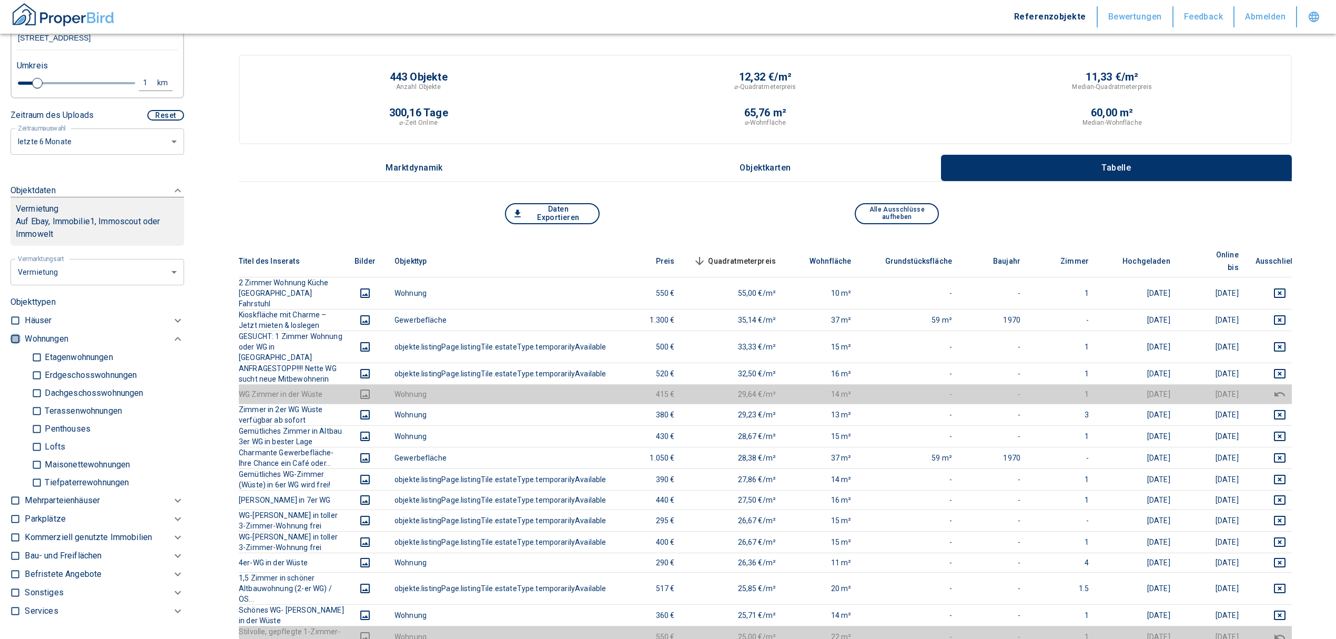
type input "2020"
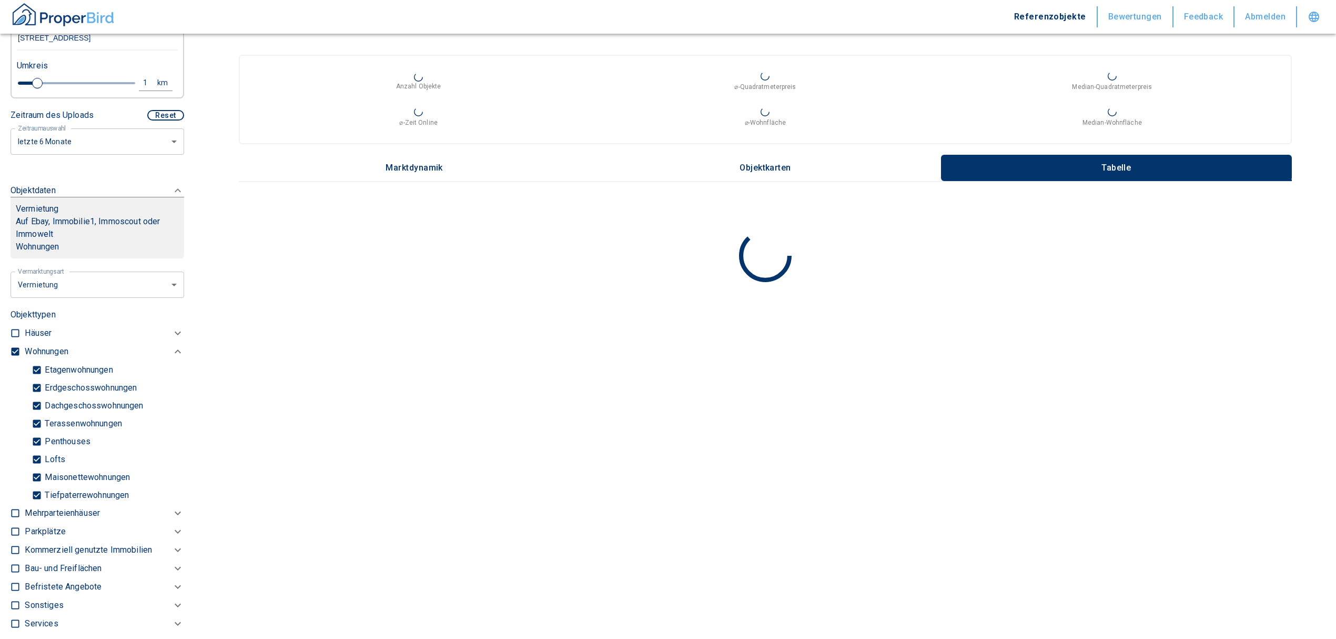
click at [38, 498] on input "Tiefpaterrewohnungen" at bounding box center [37, 495] width 11 height 18
checkbox input "false"
type input "2020"
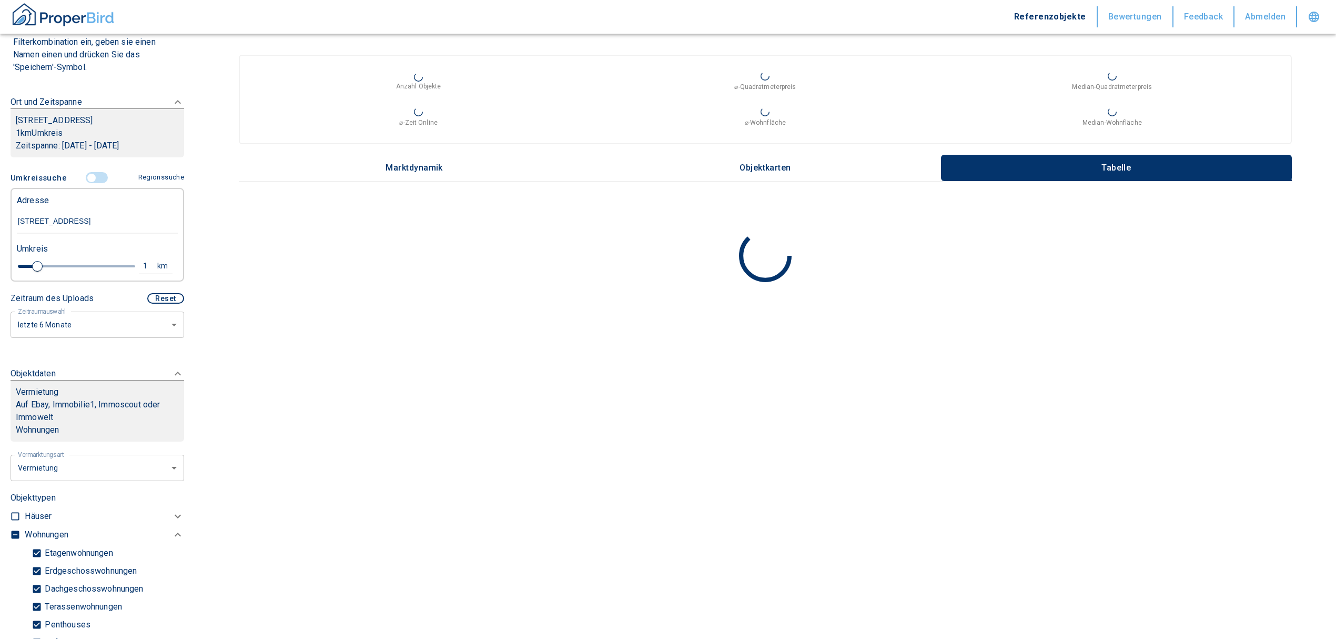
scroll to position [116, 0]
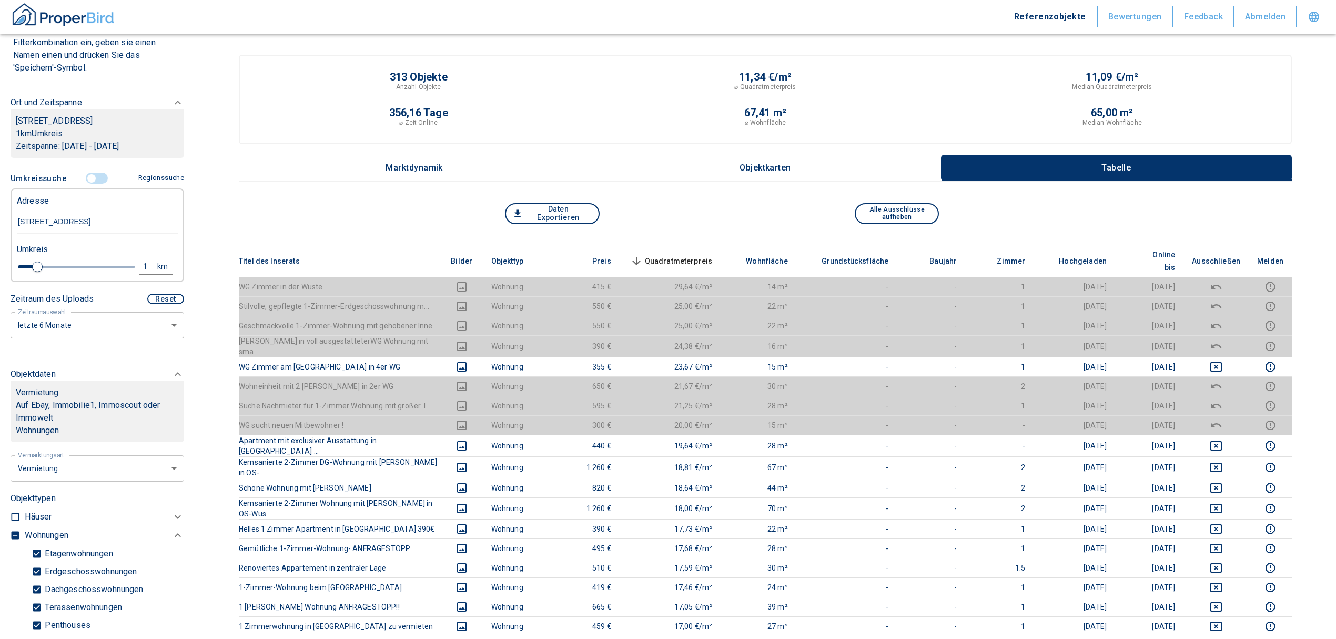
click at [142, 260] on div "1" at bounding box center [151, 266] width 19 height 13
drag, startPoint x: 53, startPoint y: 259, endPoint x: 9, endPoint y: 271, distance: 45.3
click at [9, 271] on div "1 km Neue Suchen" at bounding box center [88, 267] width 161 height 25
type input "0,5"
click at [120, 274] on div "Neue Suchen" at bounding box center [135, 267] width 67 height 25
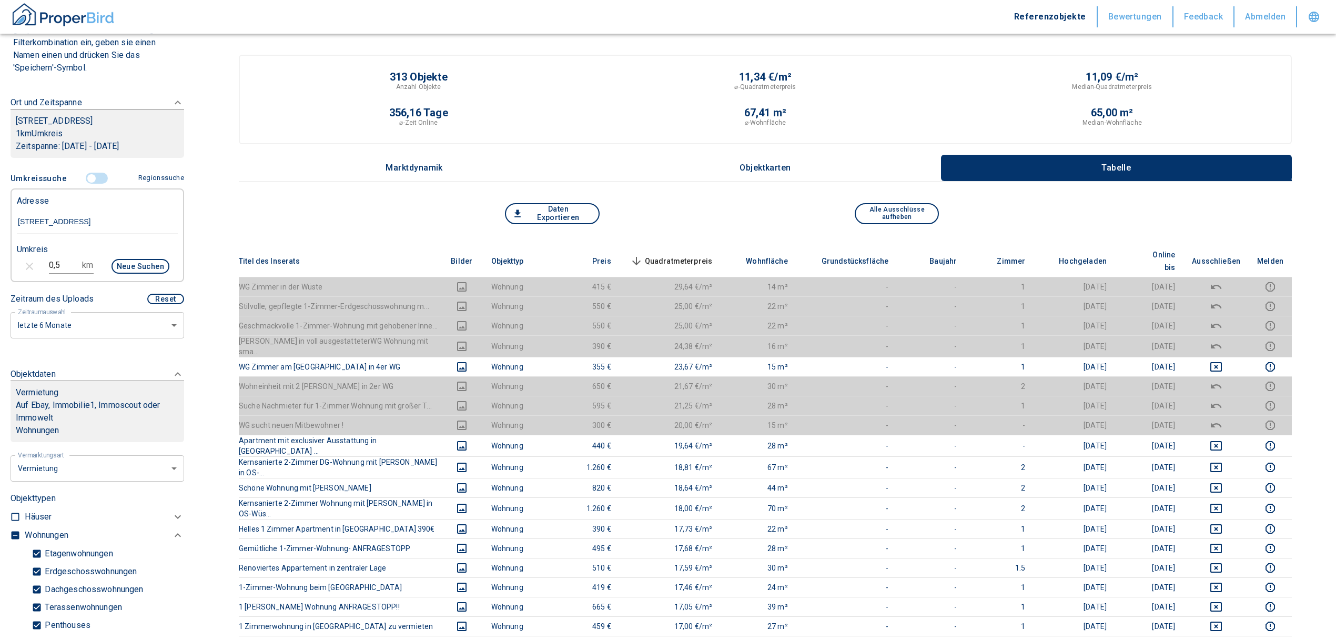
click at [123, 271] on button "Neue Suchen" at bounding box center [141, 266] width 58 height 15
type input "2020"
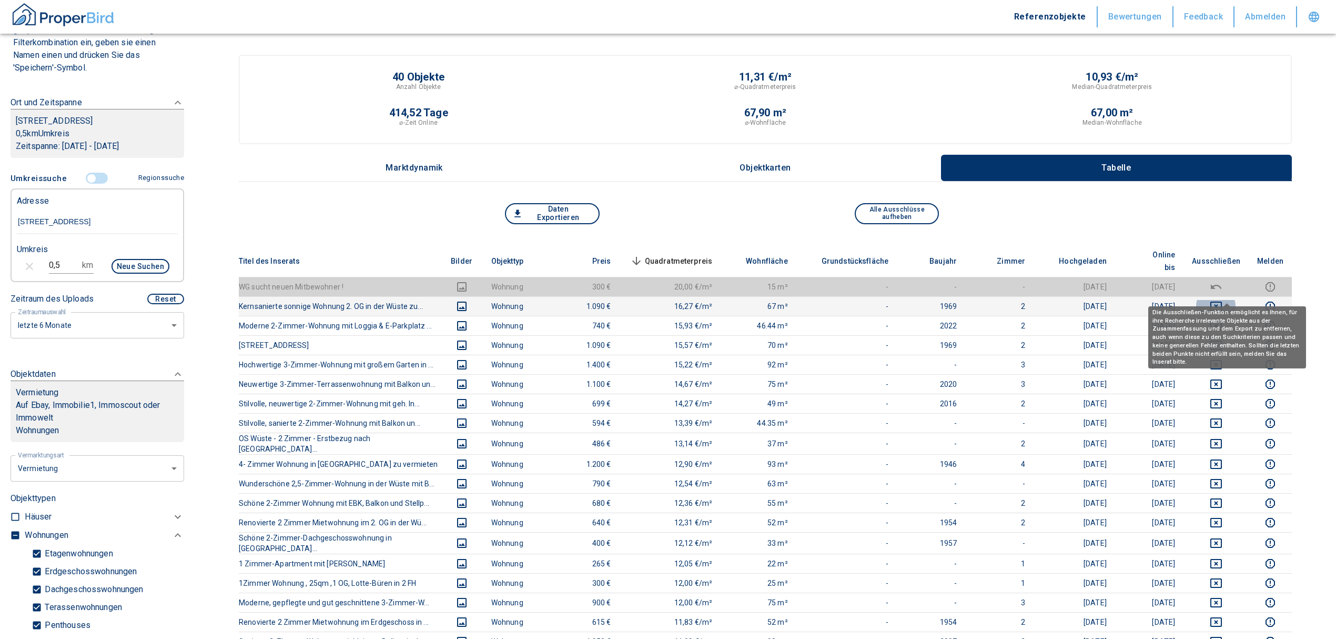
click at [1222, 301] on icon "deselect this listing" at bounding box center [1217, 305] width 12 height 9
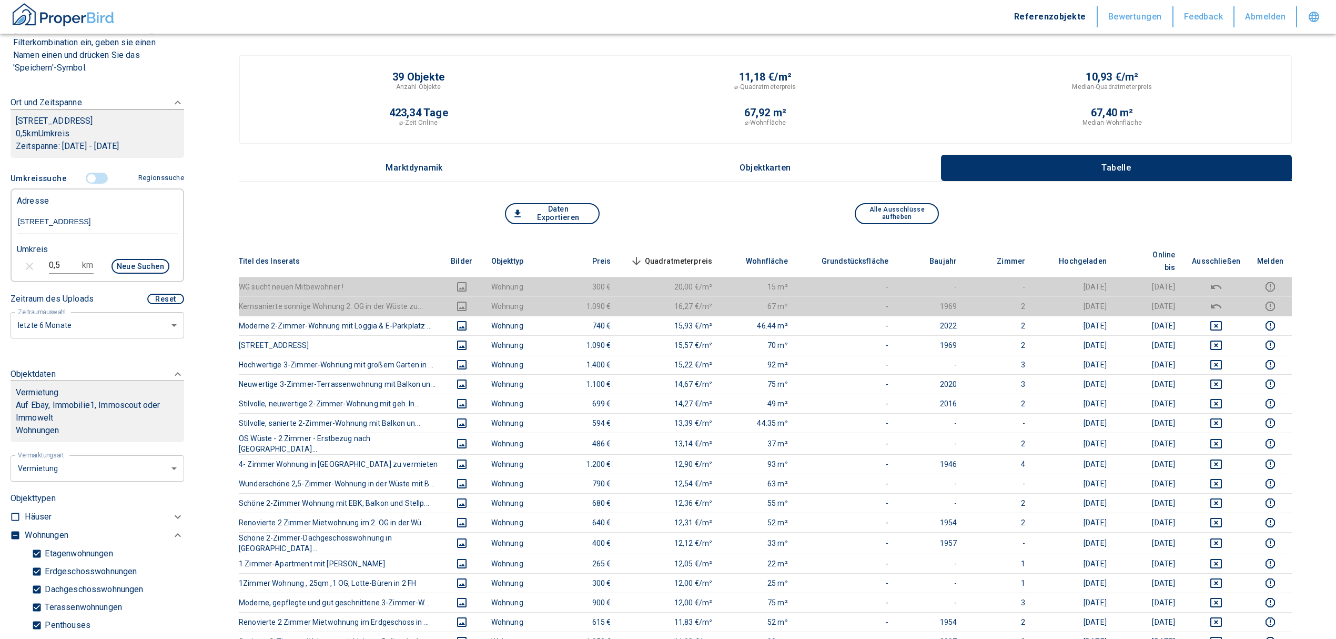
click at [680, 255] on span "Quadratmeterpreis sorted descending" at bounding box center [670, 261] width 85 height 13
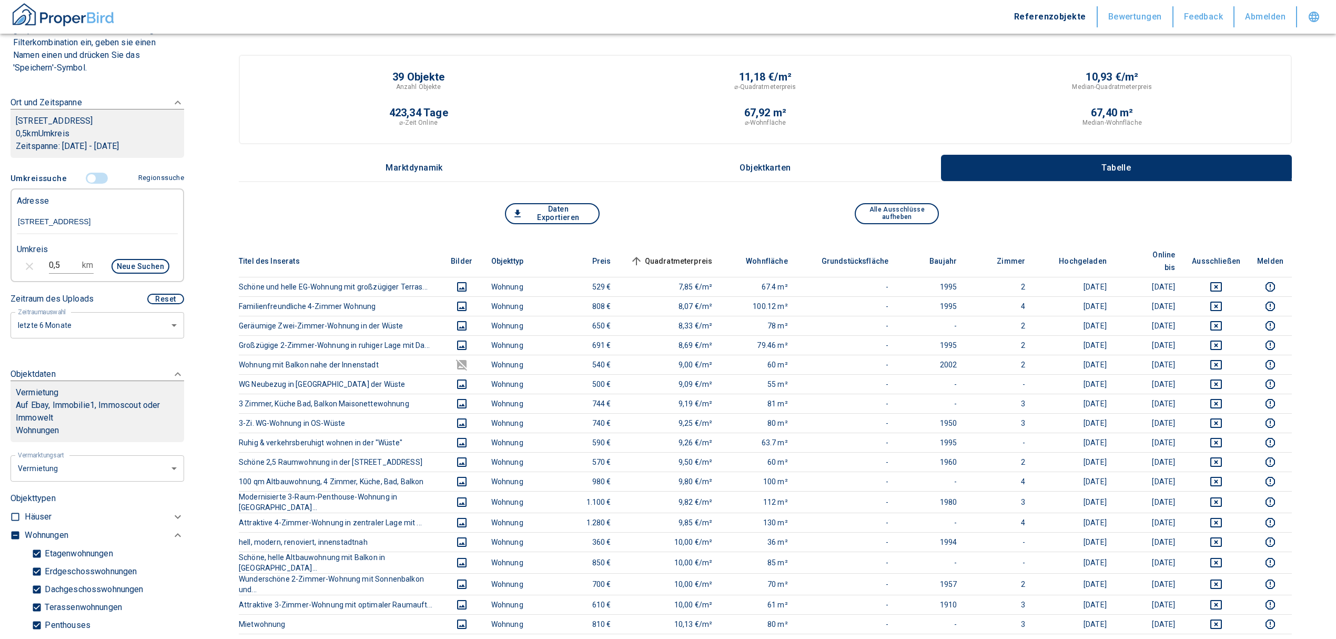
click at [662, 255] on span "Quadratmeterpreis sorted ascending" at bounding box center [670, 261] width 85 height 13
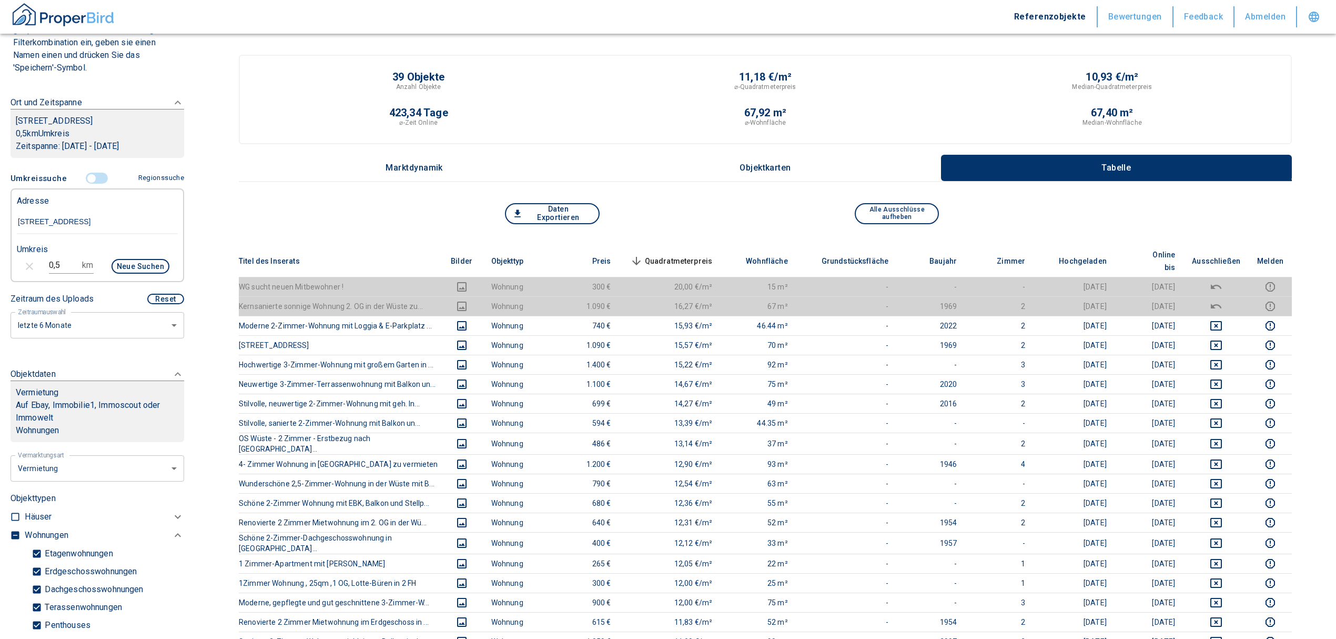
click at [682, 255] on span "Quadratmeterpreis sorted descending" at bounding box center [670, 261] width 85 height 13
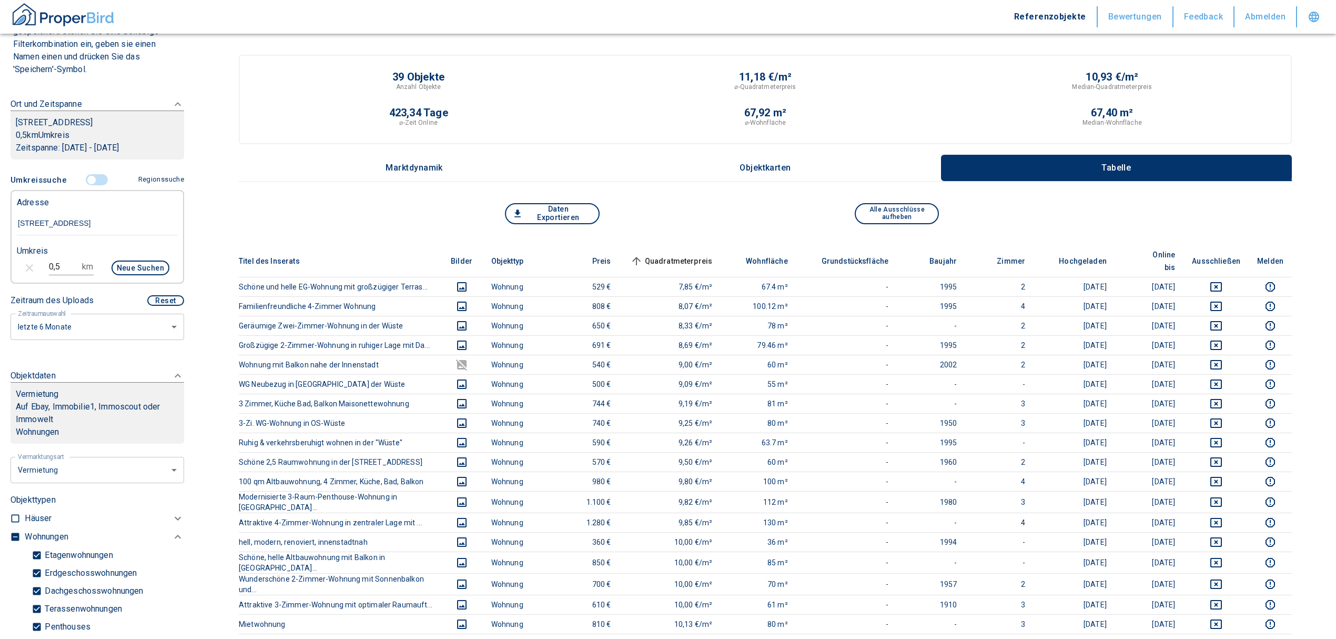
scroll to position [326, 0]
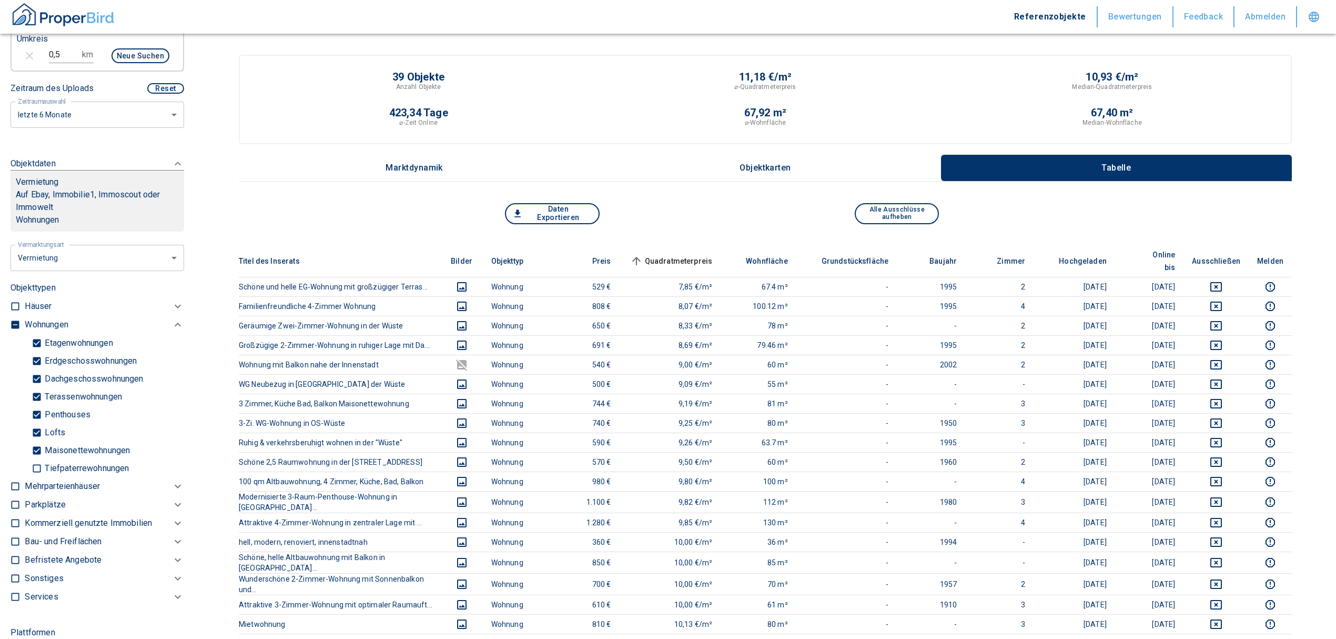
click at [17, 322] on input "checkbox" at bounding box center [15, 324] width 11 height 11
checkbox input "true"
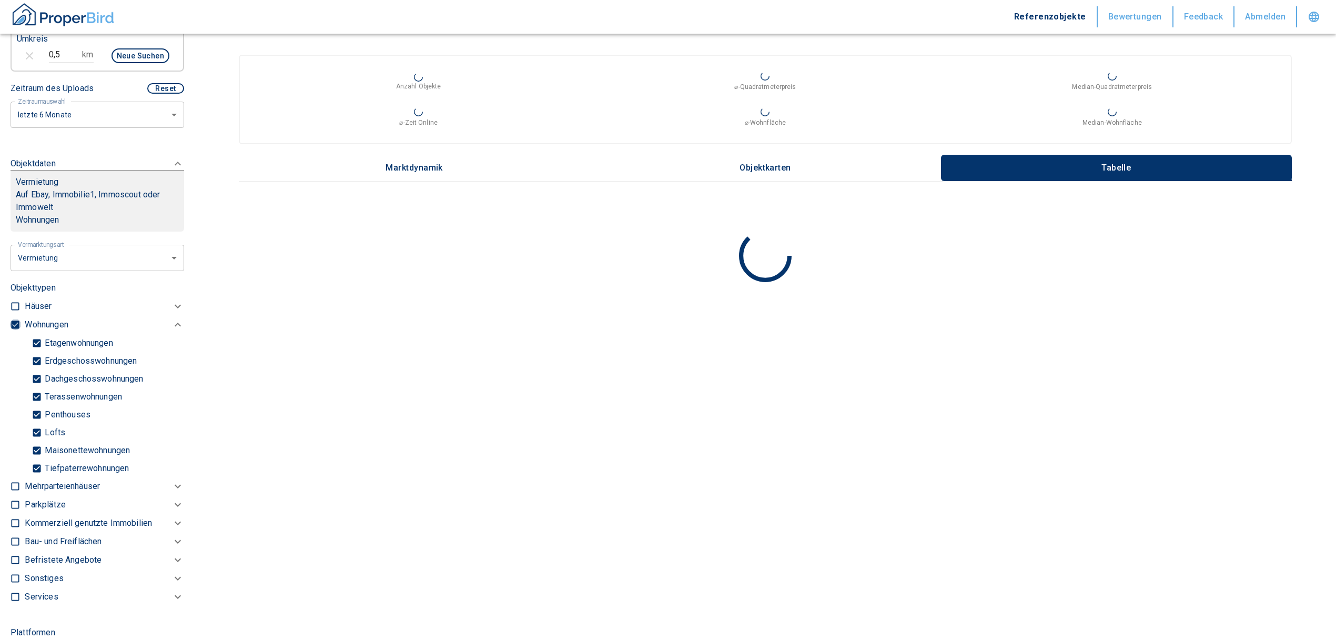
click at [17, 322] on input "checkbox" at bounding box center [15, 324] width 11 height 11
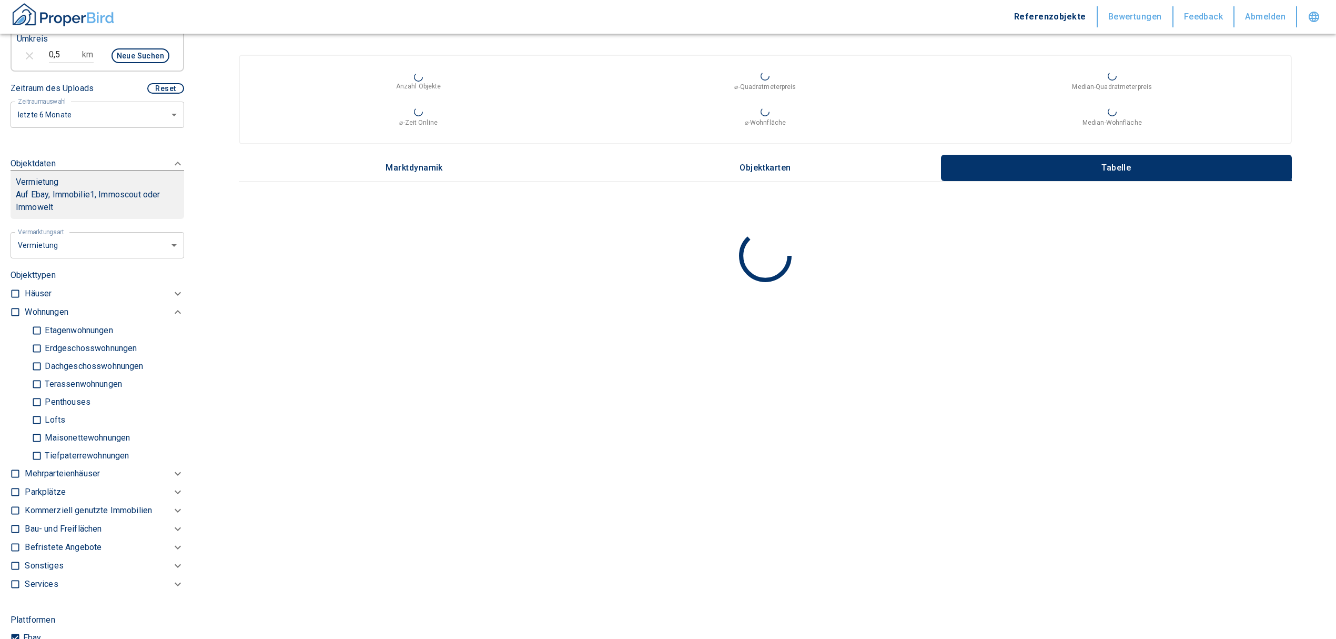
click at [28, 510] on p "Kommerziell genutzte Immobilien" at bounding box center [88, 510] width 127 height 13
click at [36, 545] on input "Büros (nicht spez.)" at bounding box center [37, 546] width 11 height 18
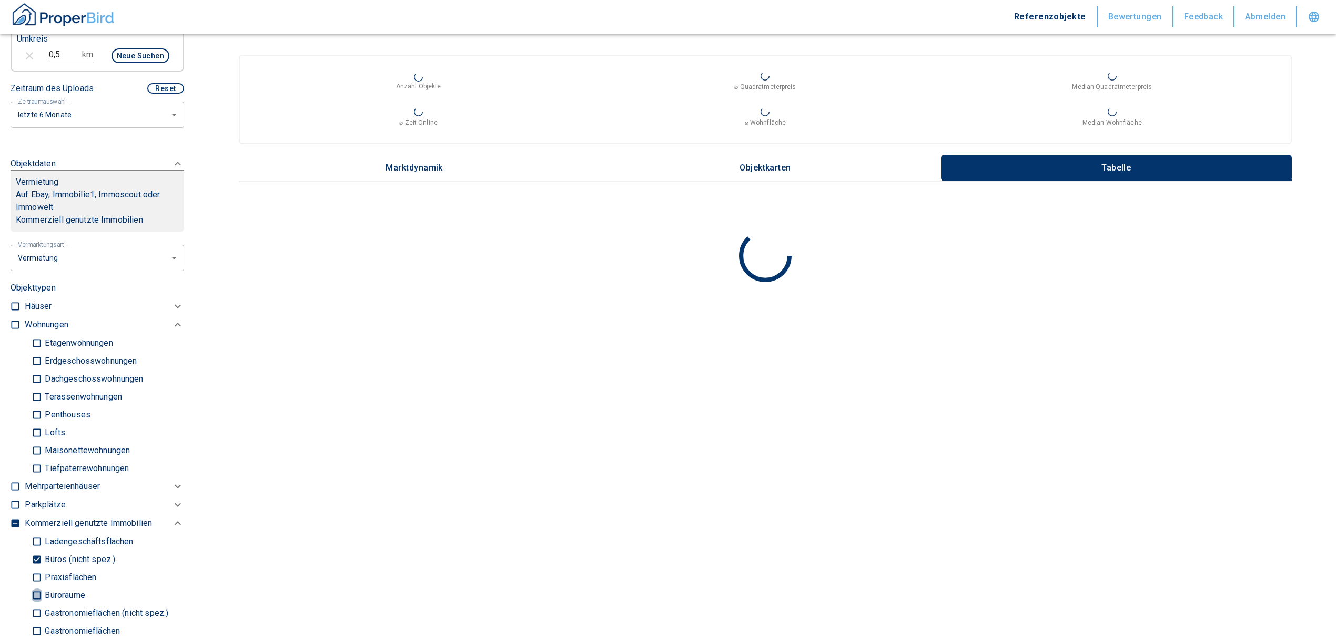
click at [35, 591] on input "Büroräume" at bounding box center [37, 595] width 11 height 18
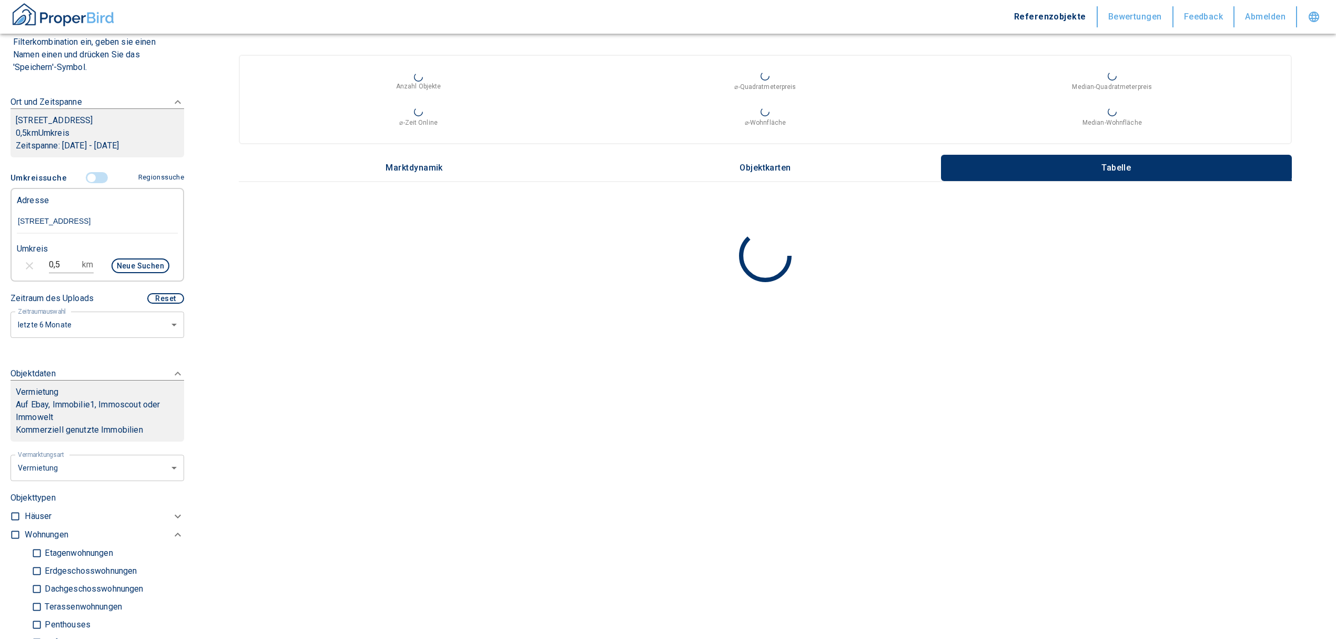
scroll to position [116, 0]
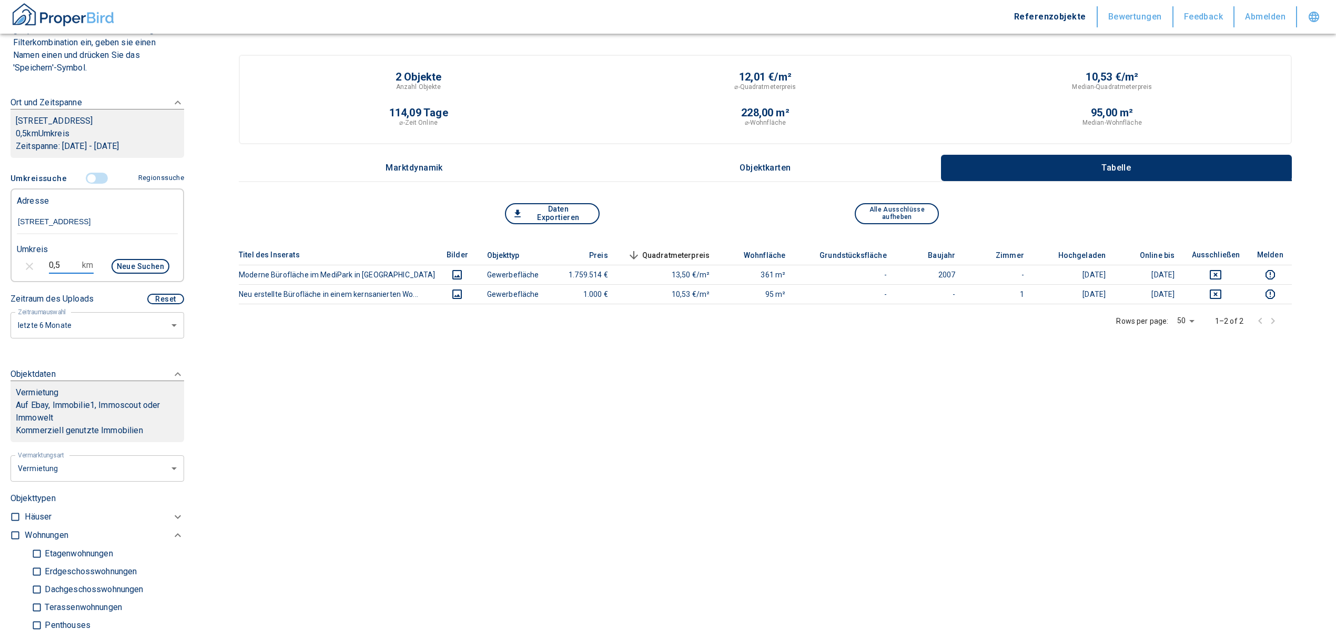
drag, startPoint x: 59, startPoint y: 261, endPoint x: 30, endPoint y: 260, distance: 29.5
click at [30, 260] on div "0,5 km Neue Suchen" at bounding box center [88, 267] width 161 height 25
click at [125, 261] on button "Neue Suchen" at bounding box center [141, 266] width 58 height 15
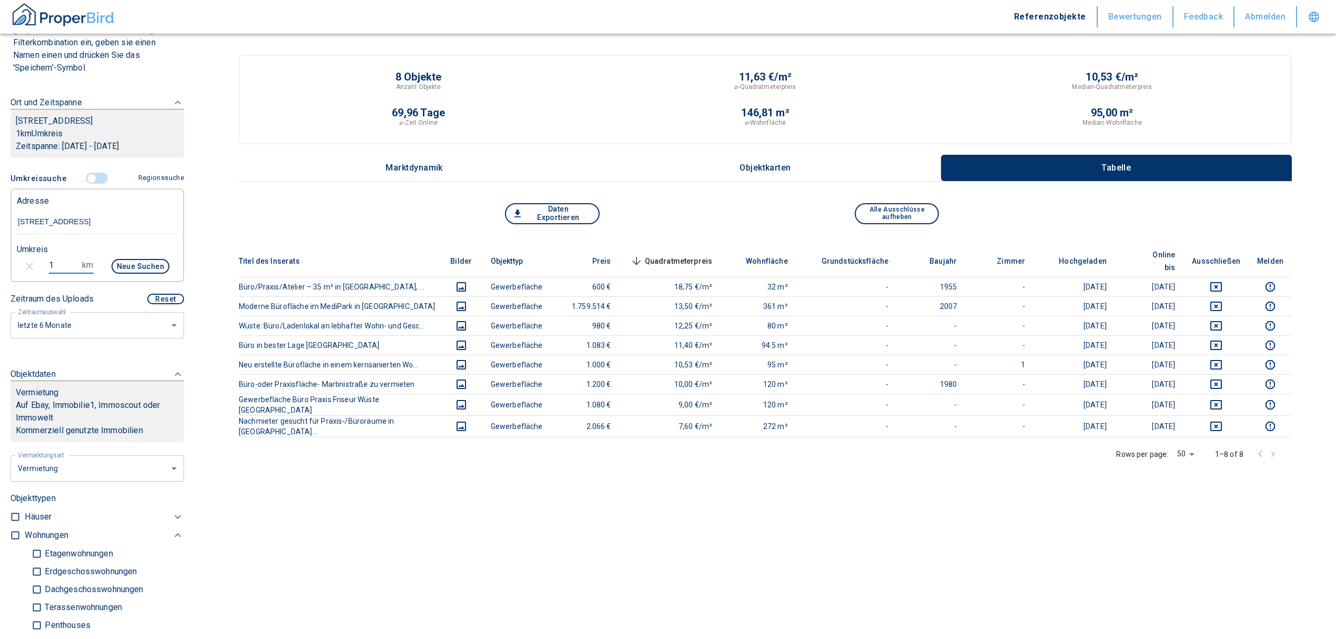
drag, startPoint x: 49, startPoint y: 266, endPoint x: 34, endPoint y: 262, distance: 15.7
click at [34, 262] on div "1 km Neue Suchen" at bounding box center [88, 267] width 161 height 25
click at [133, 264] on button "Neue Suchen" at bounding box center [141, 266] width 58 height 15
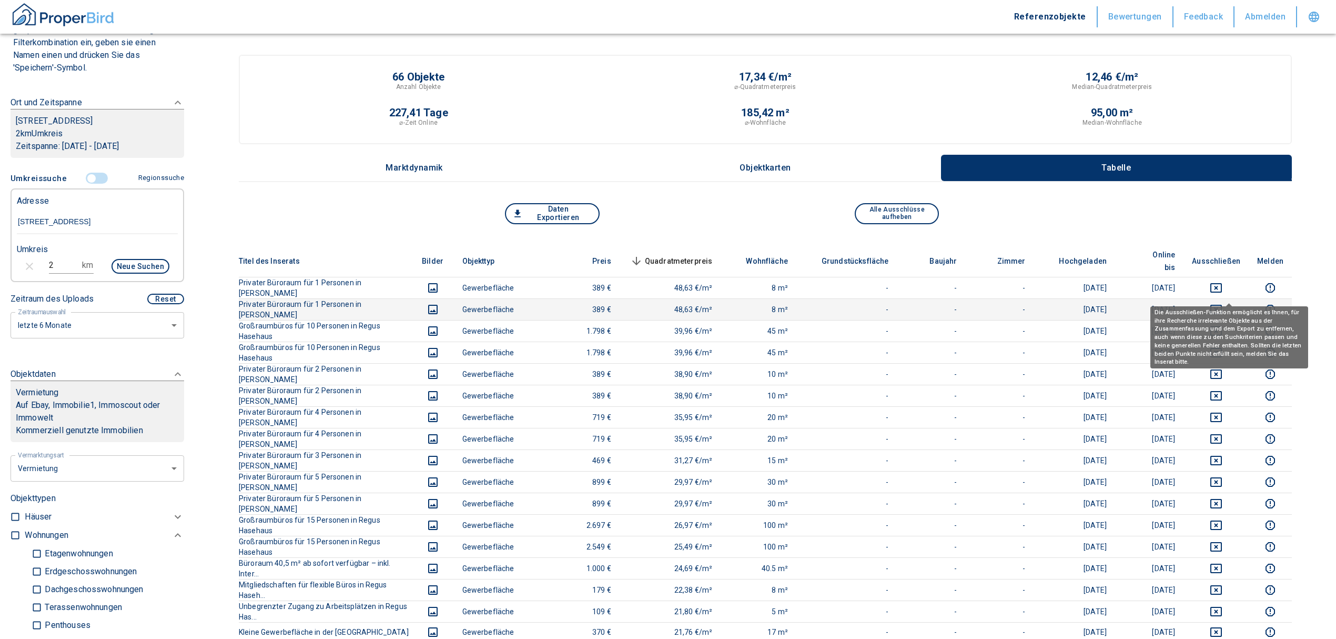
click at [1222, 305] on icon "deselect this listing" at bounding box center [1217, 309] width 12 height 9
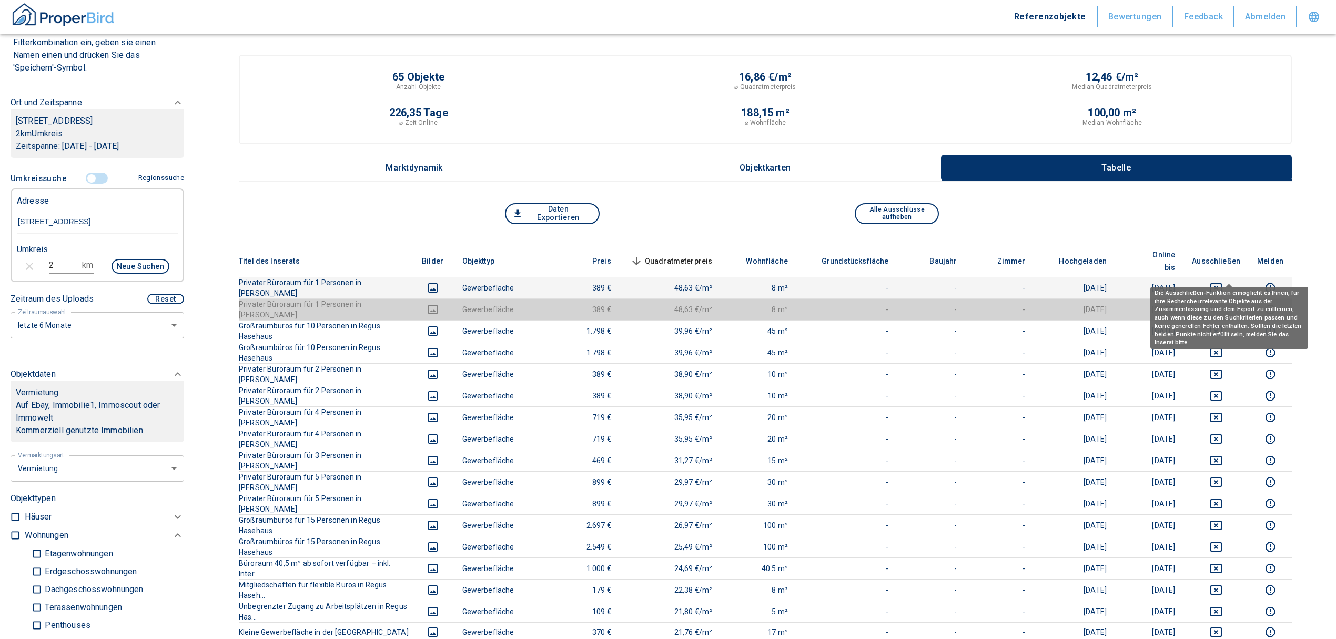
click at [1223, 281] on icon "deselect this listing" at bounding box center [1216, 287] width 13 height 13
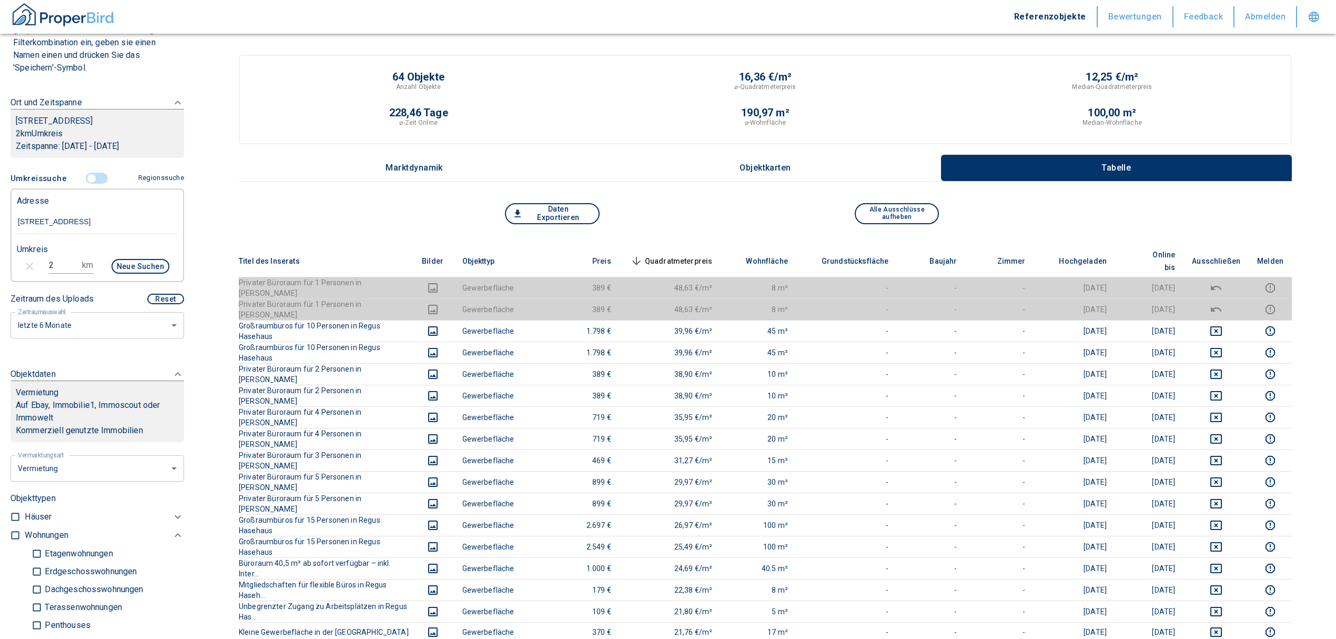
click at [697, 255] on span "Quadratmeterpreis sorted descending" at bounding box center [670, 261] width 85 height 13
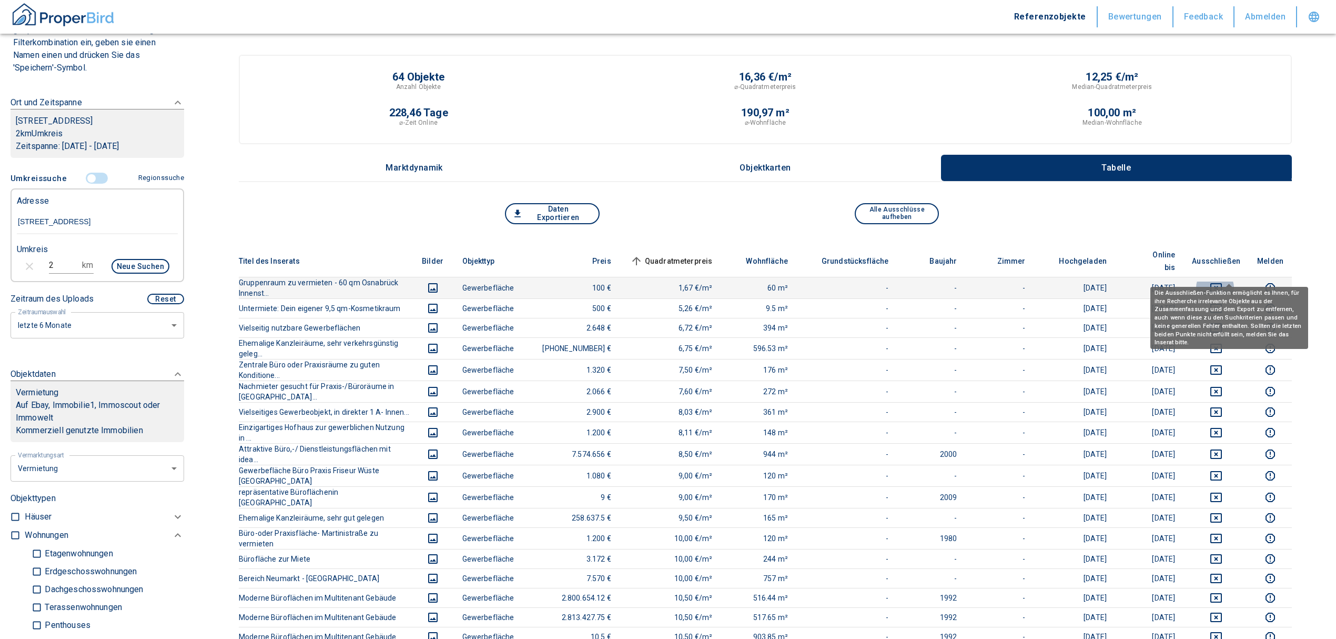
click at [1223, 281] on icon "deselect this listing" at bounding box center [1216, 287] width 13 height 13
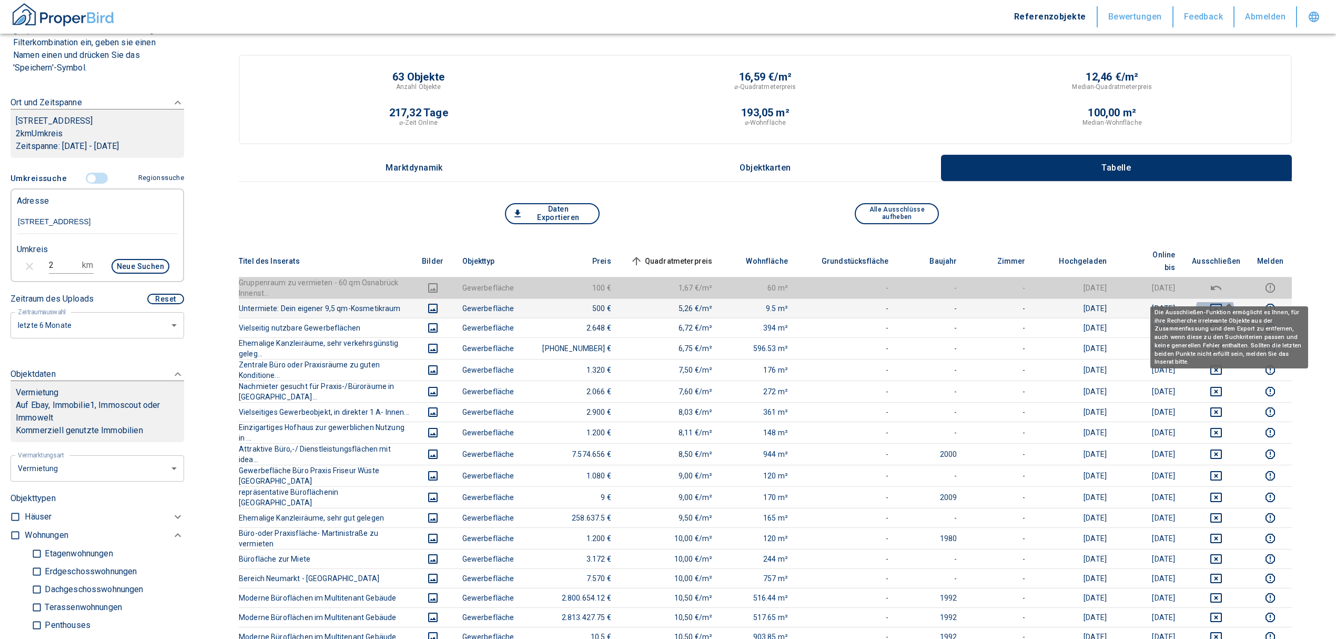
click at [1223, 302] on icon "deselect this listing" at bounding box center [1216, 308] width 13 height 13
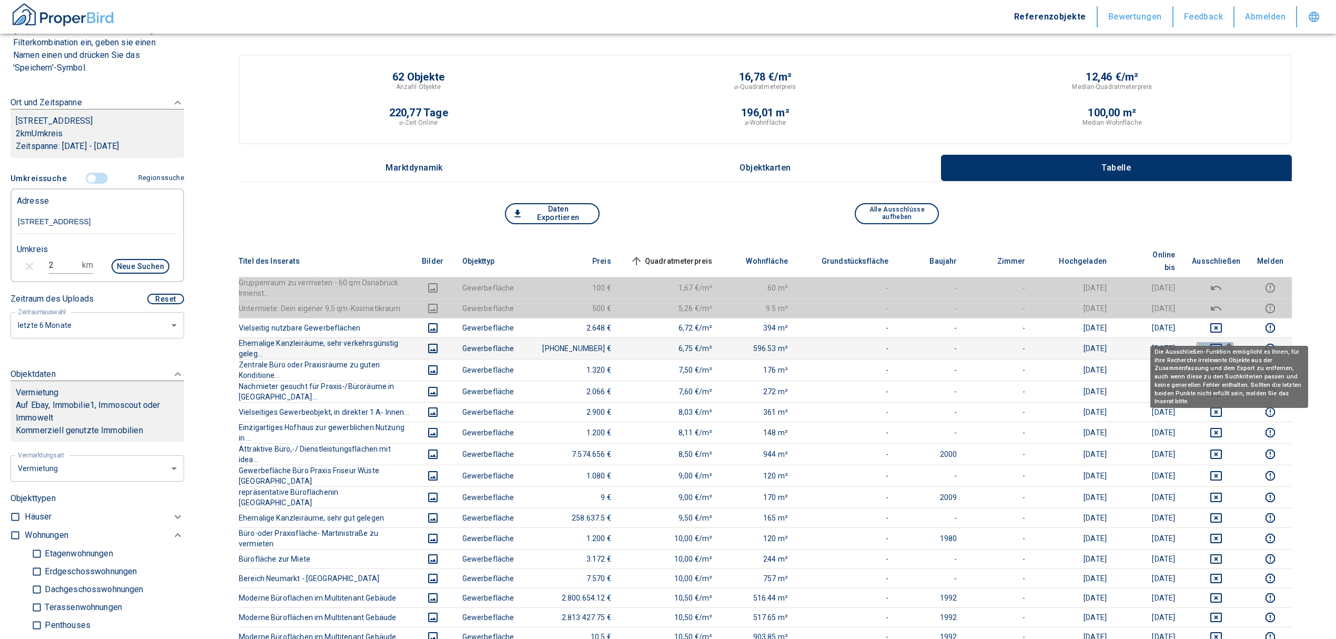
click at [1222, 344] on icon "deselect this listing" at bounding box center [1217, 348] width 12 height 9
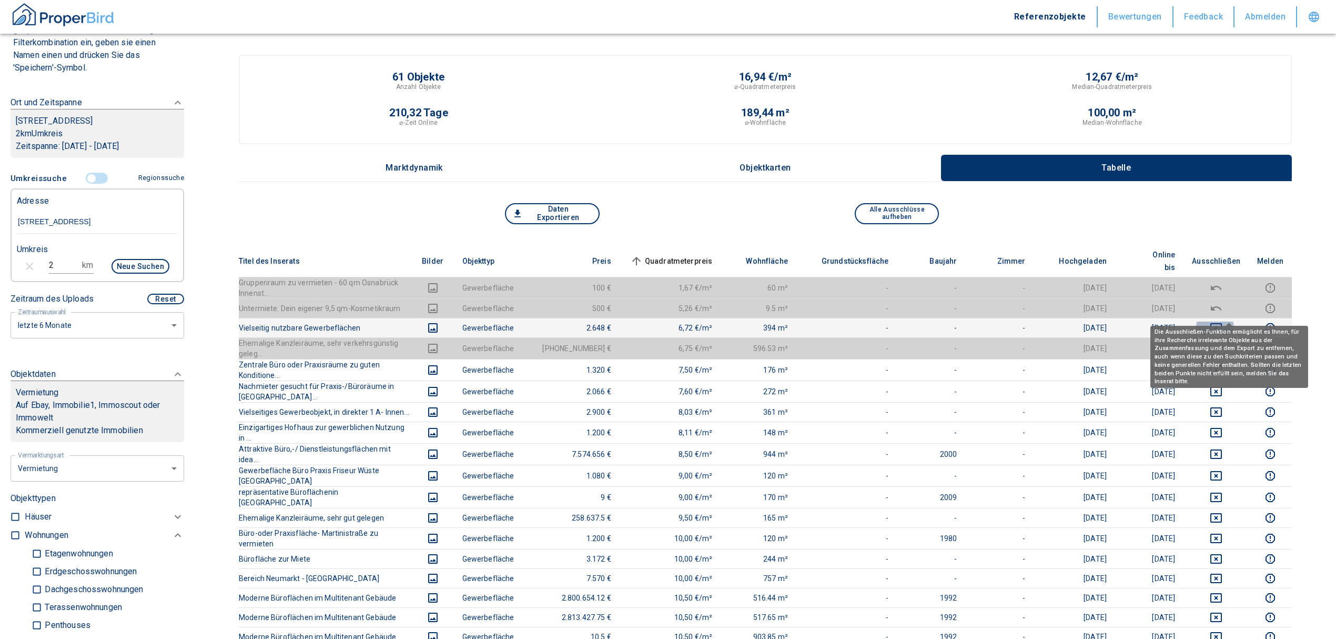
click at [1223, 321] on icon "deselect this listing" at bounding box center [1216, 327] width 13 height 13
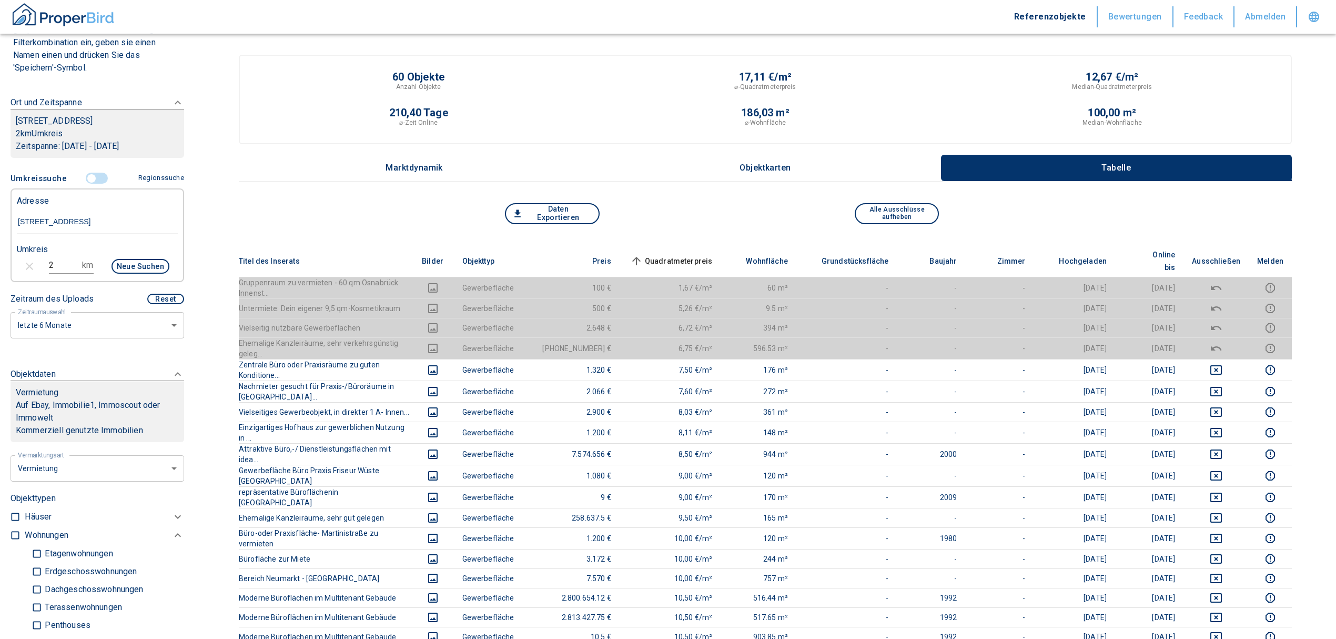
click at [695, 255] on span "Quadratmeterpreis sorted ascending" at bounding box center [670, 261] width 85 height 13
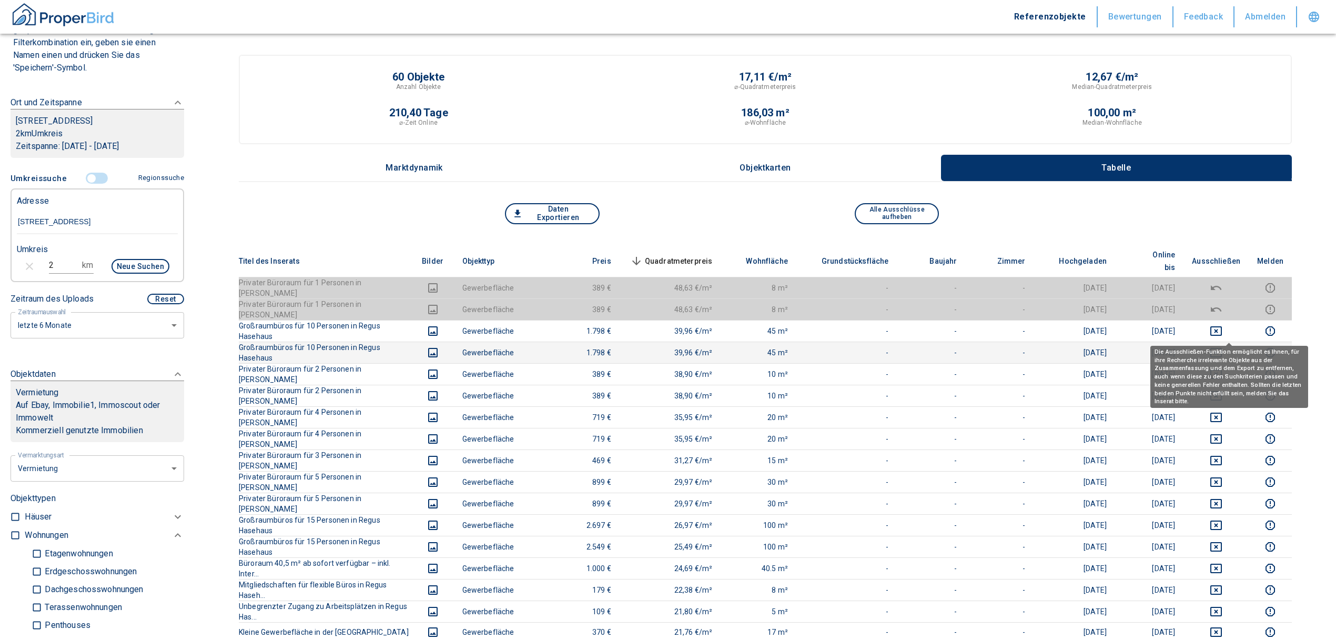
click at [1223, 346] on icon "deselect this listing" at bounding box center [1216, 352] width 13 height 13
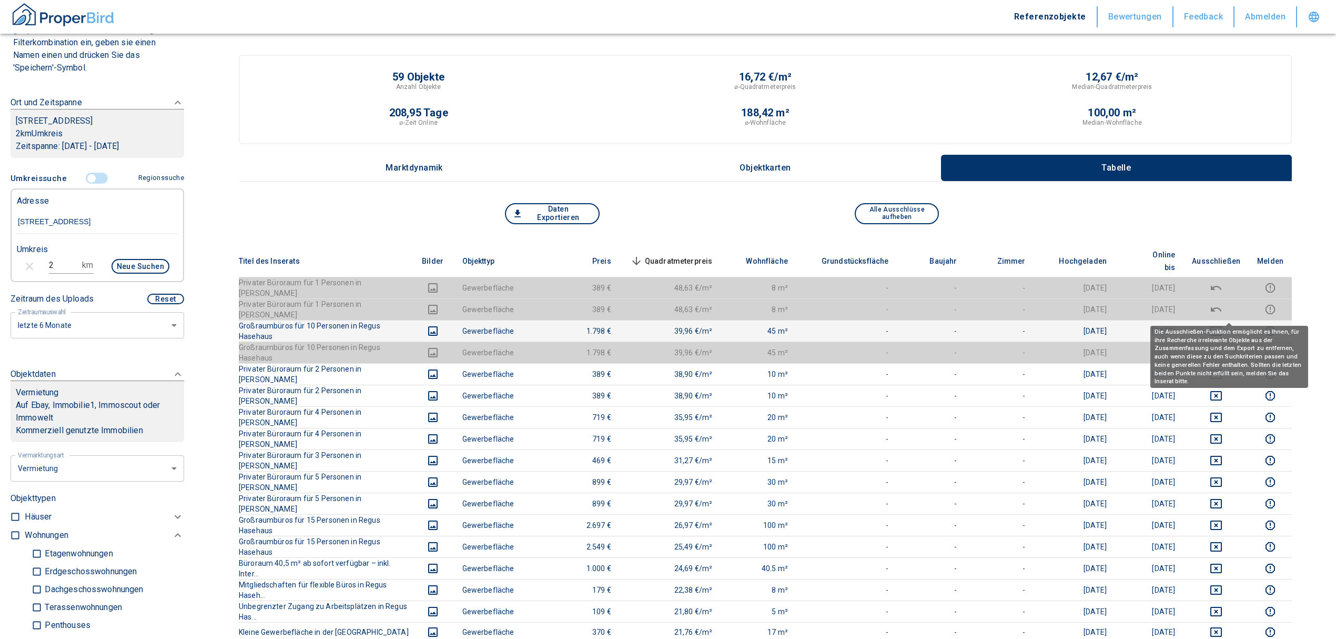
click at [1222, 326] on icon "deselect this listing" at bounding box center [1217, 330] width 12 height 9
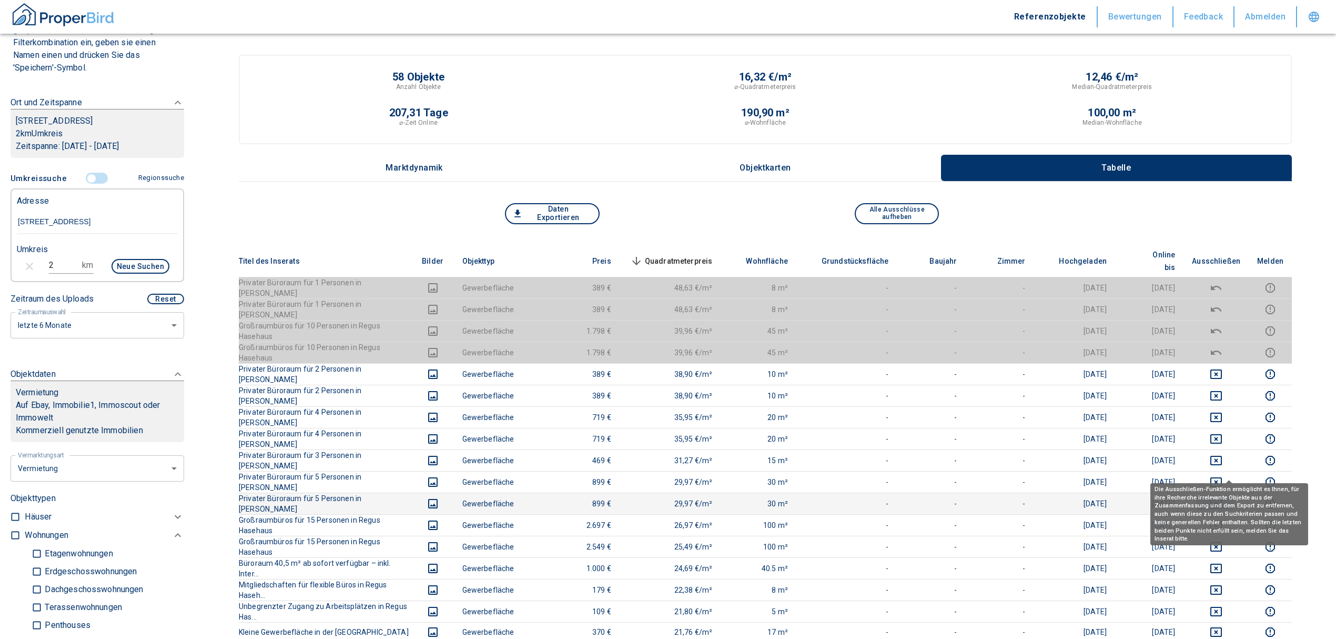
click at [1223, 497] on icon "deselect this listing" at bounding box center [1216, 503] width 13 height 13
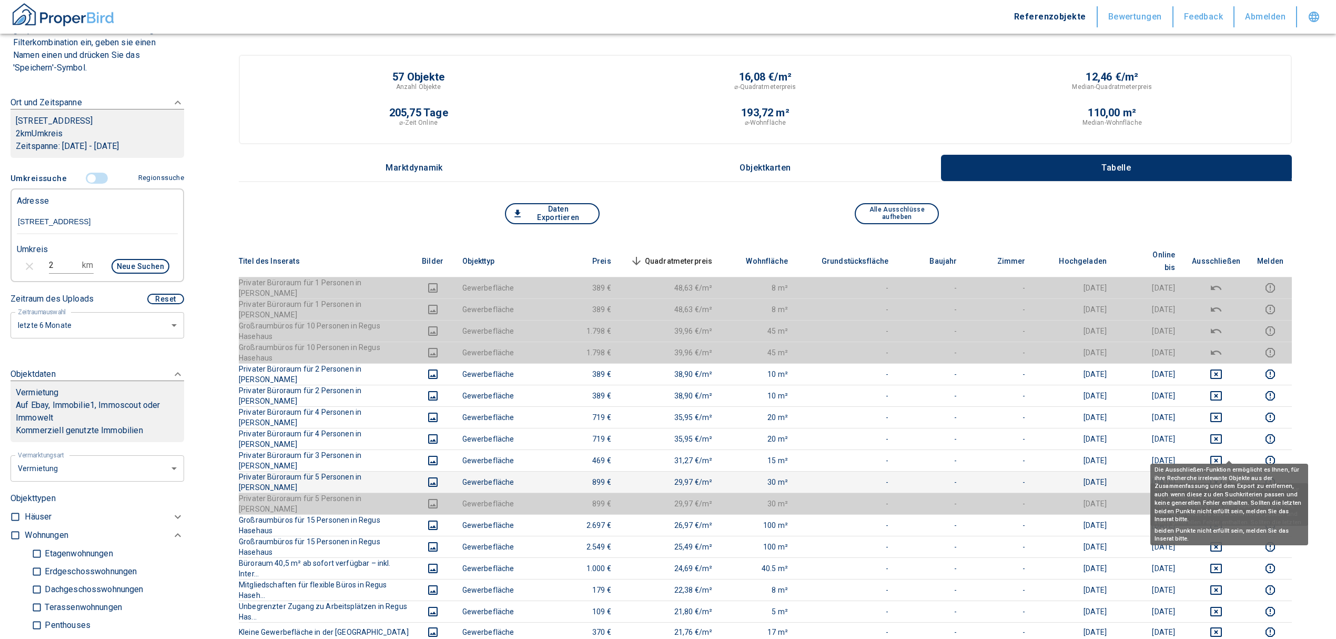
click at [1223, 476] on icon "deselect this listing" at bounding box center [1216, 482] width 13 height 13
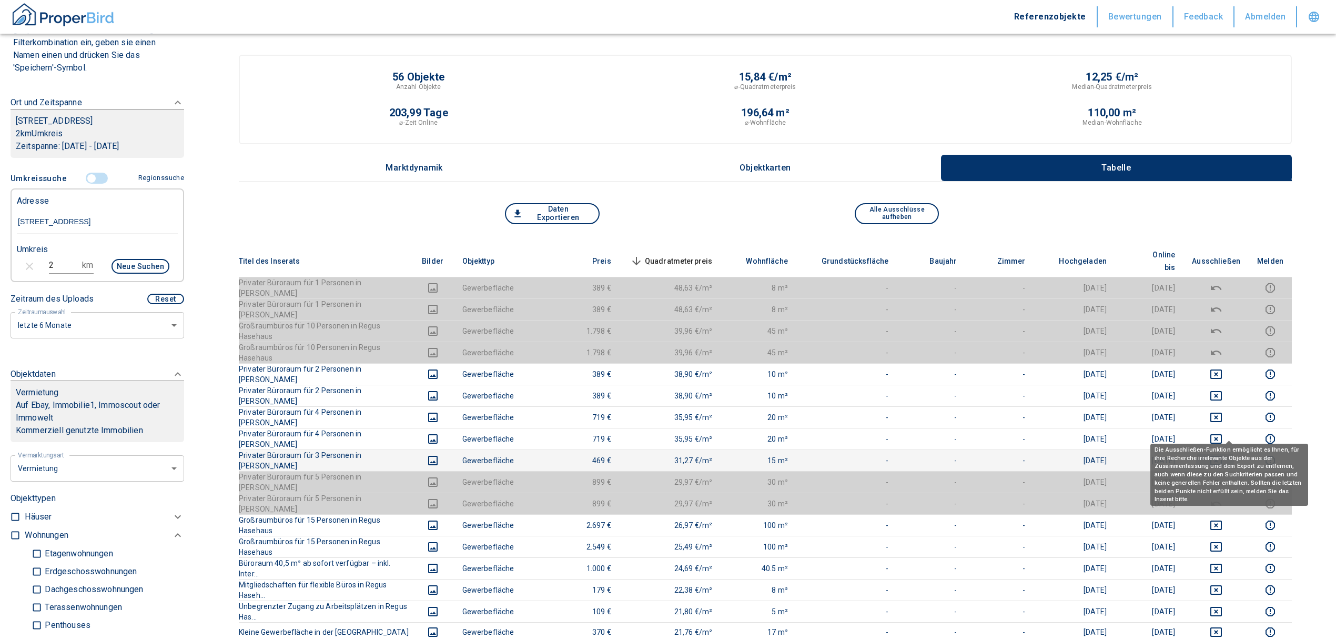
click at [1223, 454] on icon "deselect this listing" at bounding box center [1216, 460] width 13 height 13
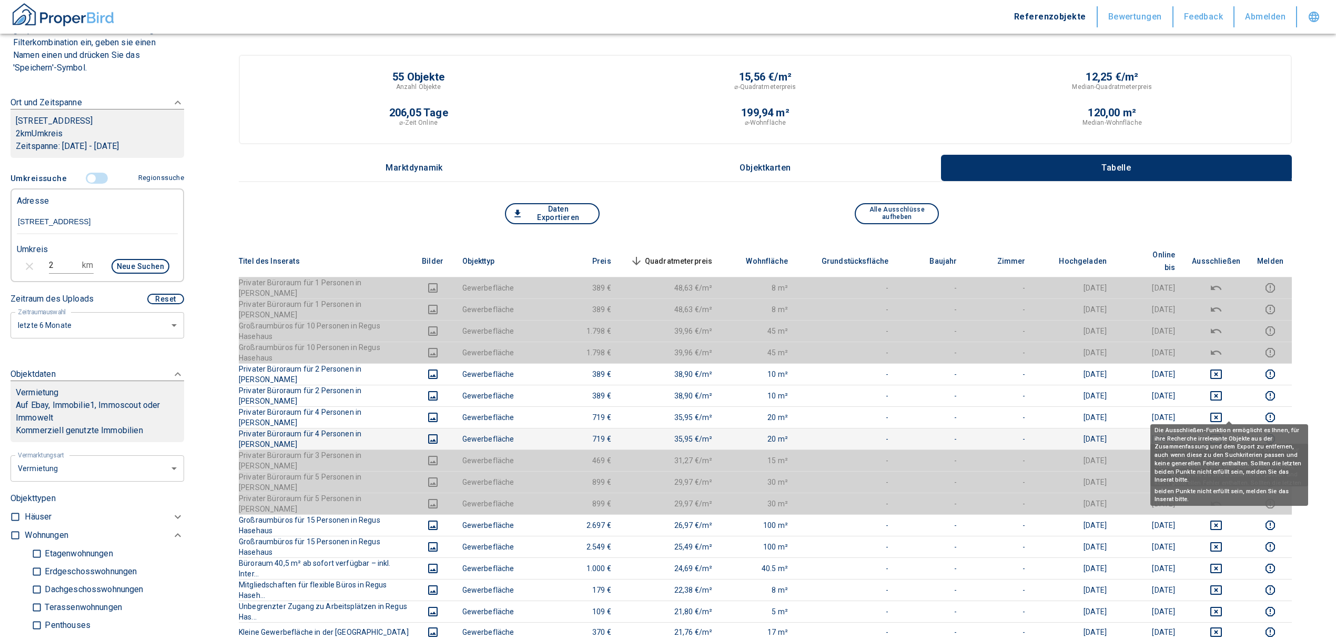
click at [1223, 432] on icon "deselect this listing" at bounding box center [1216, 438] width 13 height 13
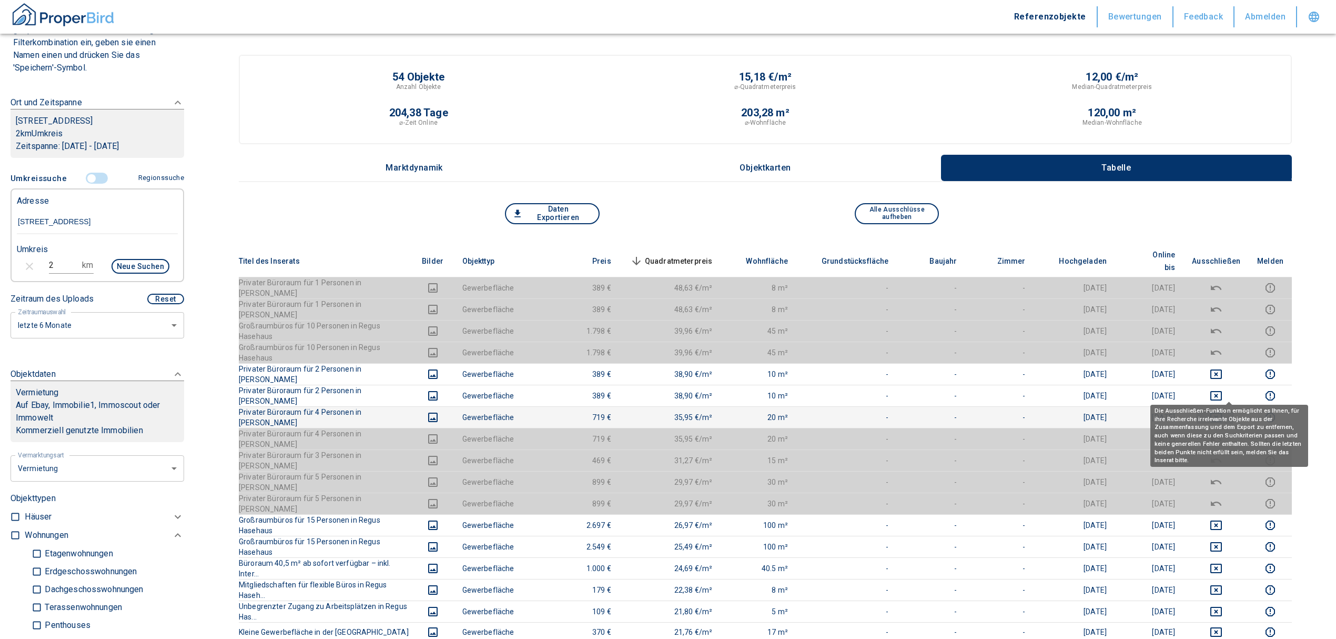
click at [1221, 411] on button "deselect this listing" at bounding box center [1216, 417] width 48 height 13
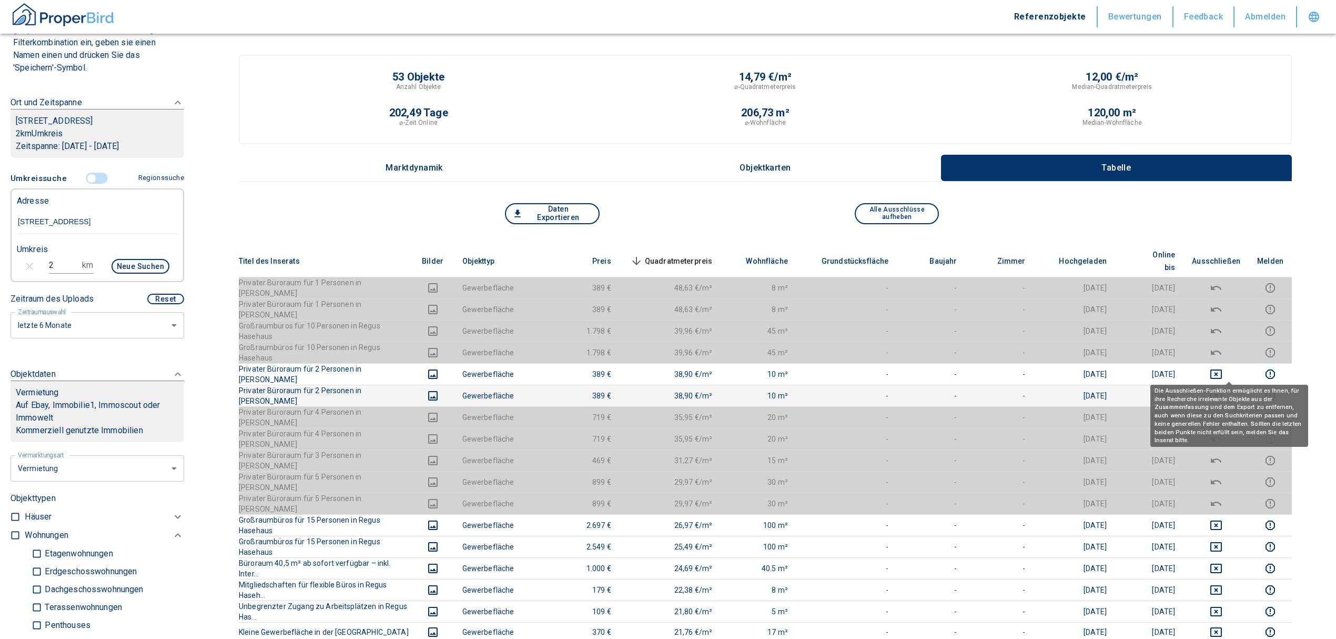
click at [1223, 389] on icon "deselect this listing" at bounding box center [1216, 395] width 13 height 13
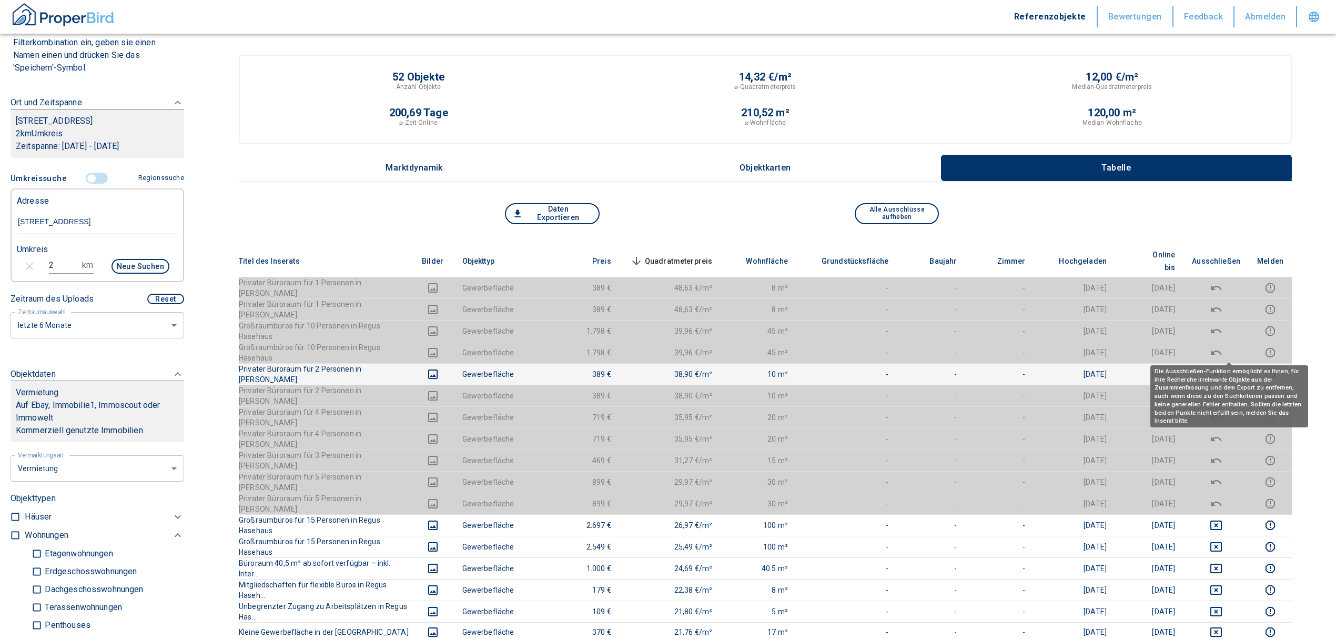
click at [1221, 368] on button "deselect this listing" at bounding box center [1216, 374] width 48 height 13
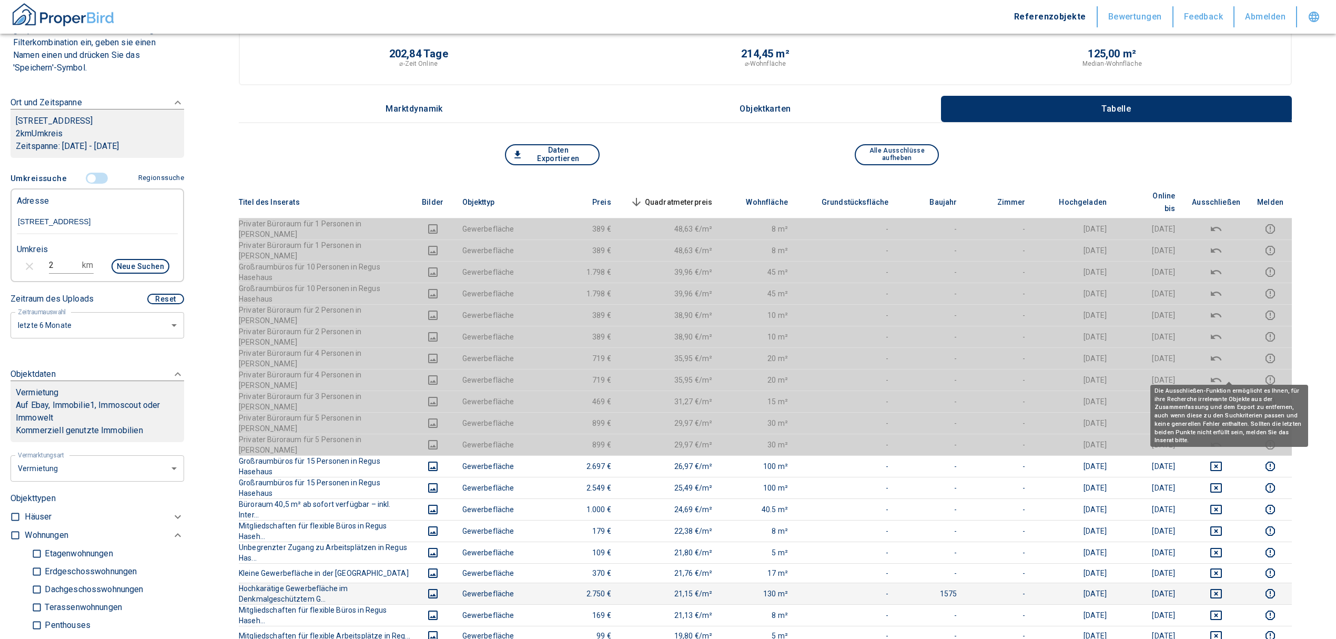
scroll to position [140, 0]
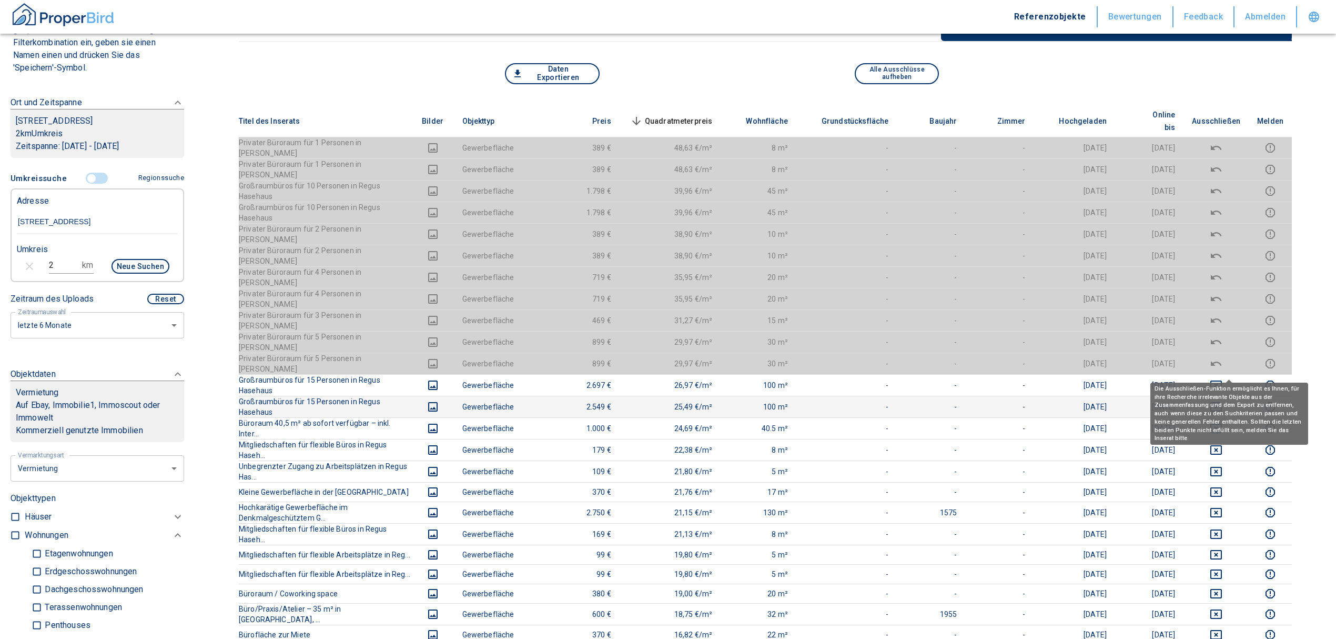
click at [1222, 402] on icon "deselect this listing" at bounding box center [1217, 406] width 12 height 9
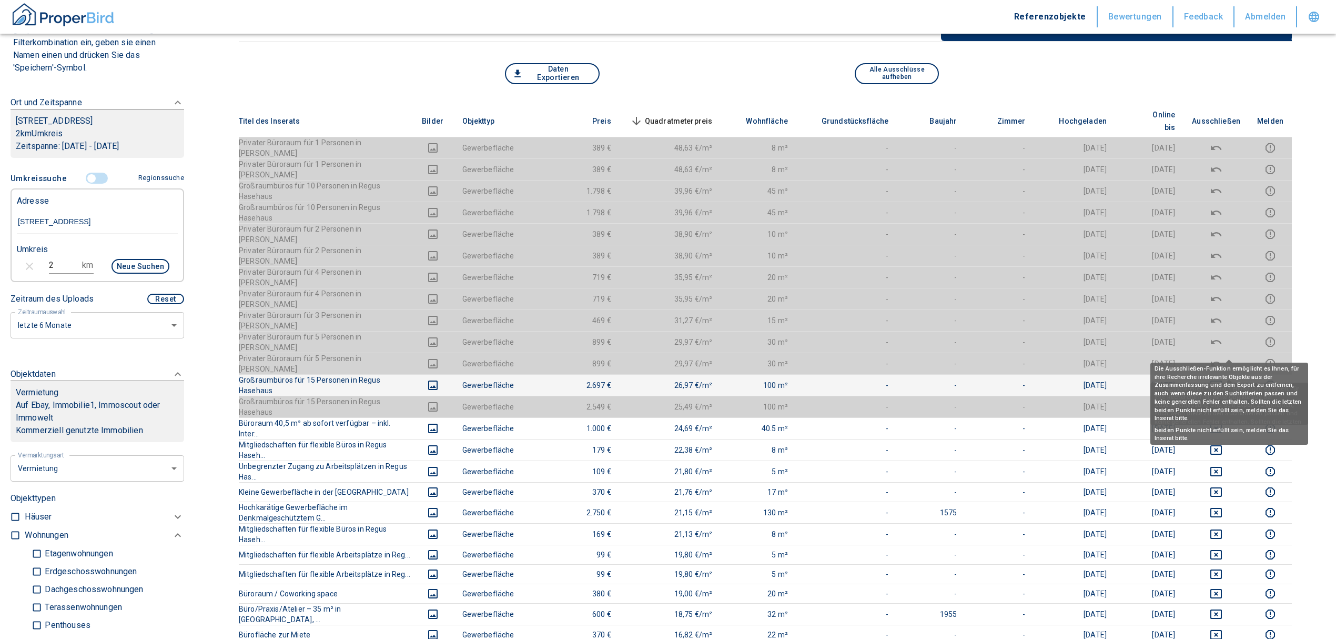
click at [1222, 379] on button "deselect this listing" at bounding box center [1216, 385] width 48 height 13
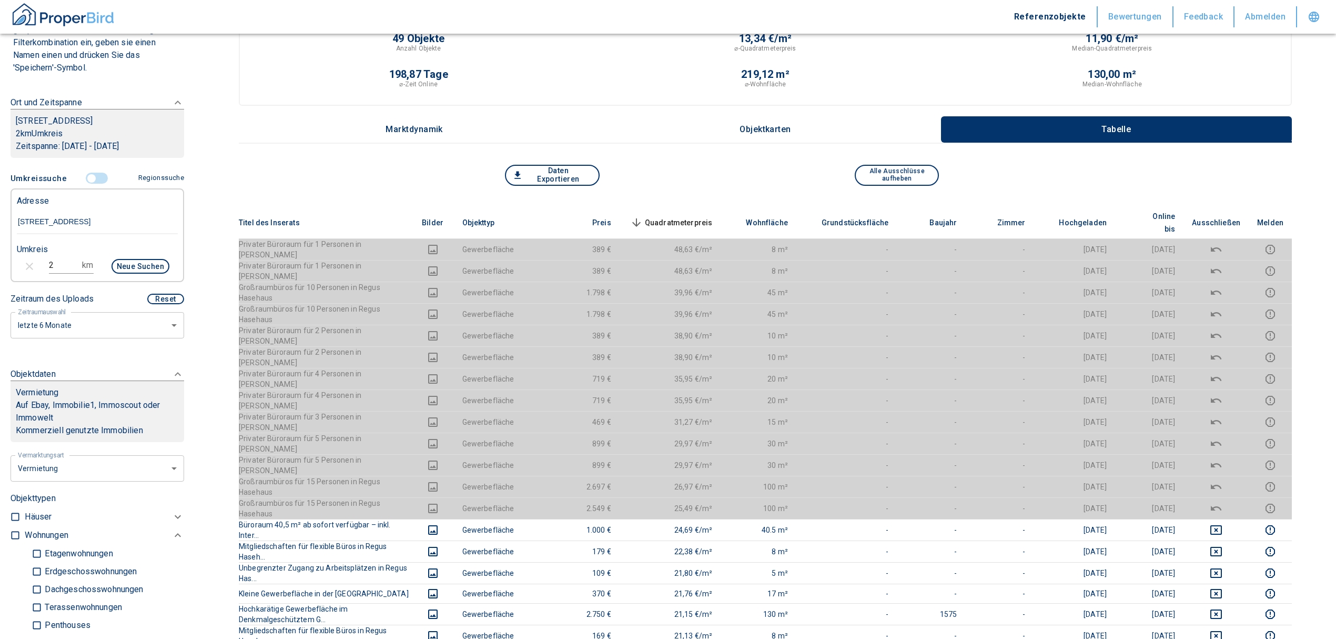
scroll to position [0, 0]
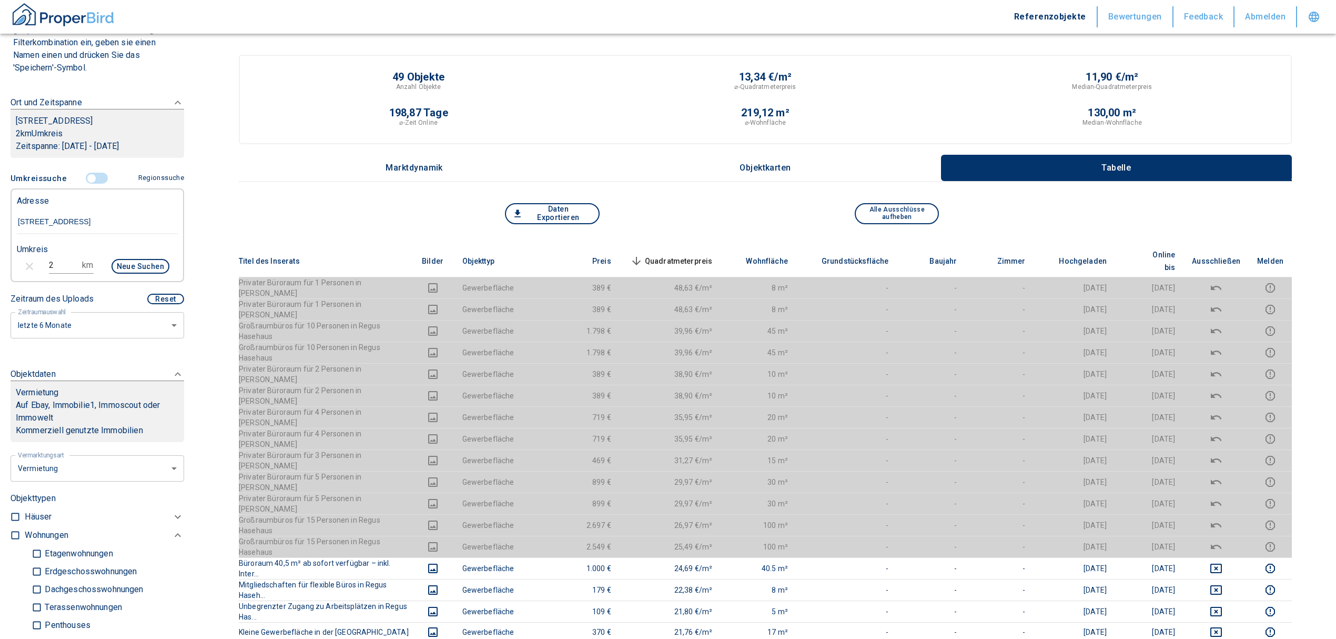
click at [713, 255] on span "Quadratmeterpreis sorted descending" at bounding box center [670, 261] width 85 height 13
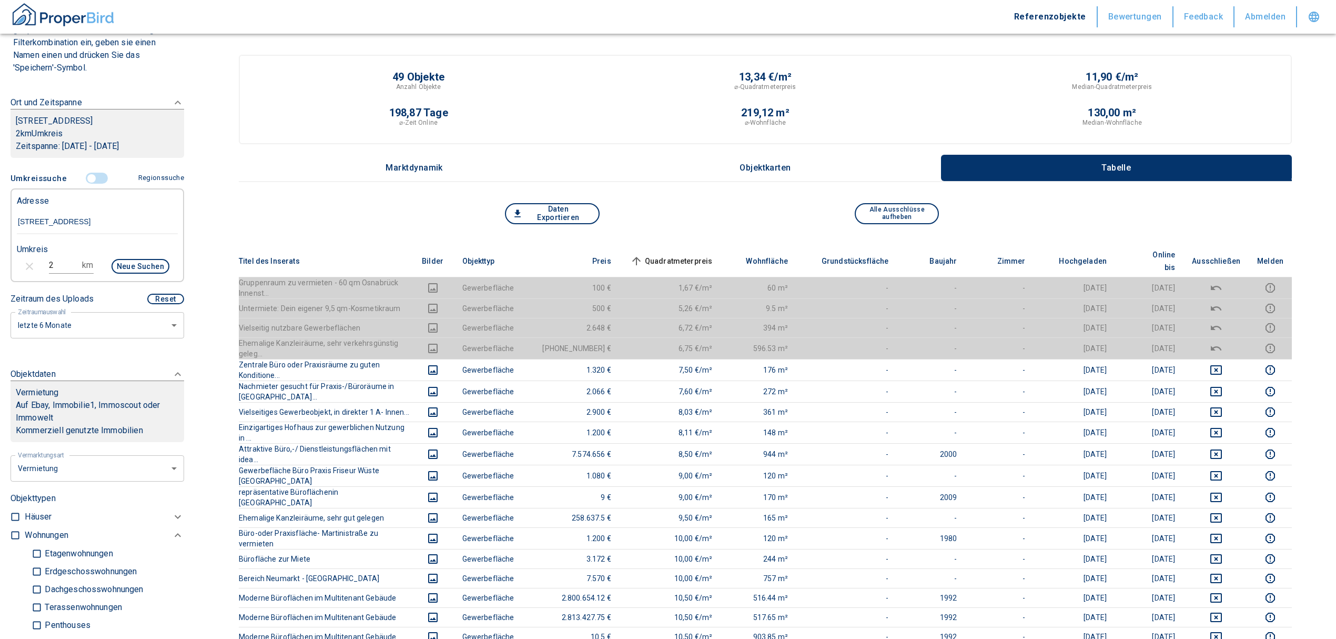
click at [83, 182] on input "controlled" at bounding box center [92, 179] width 32 height 12
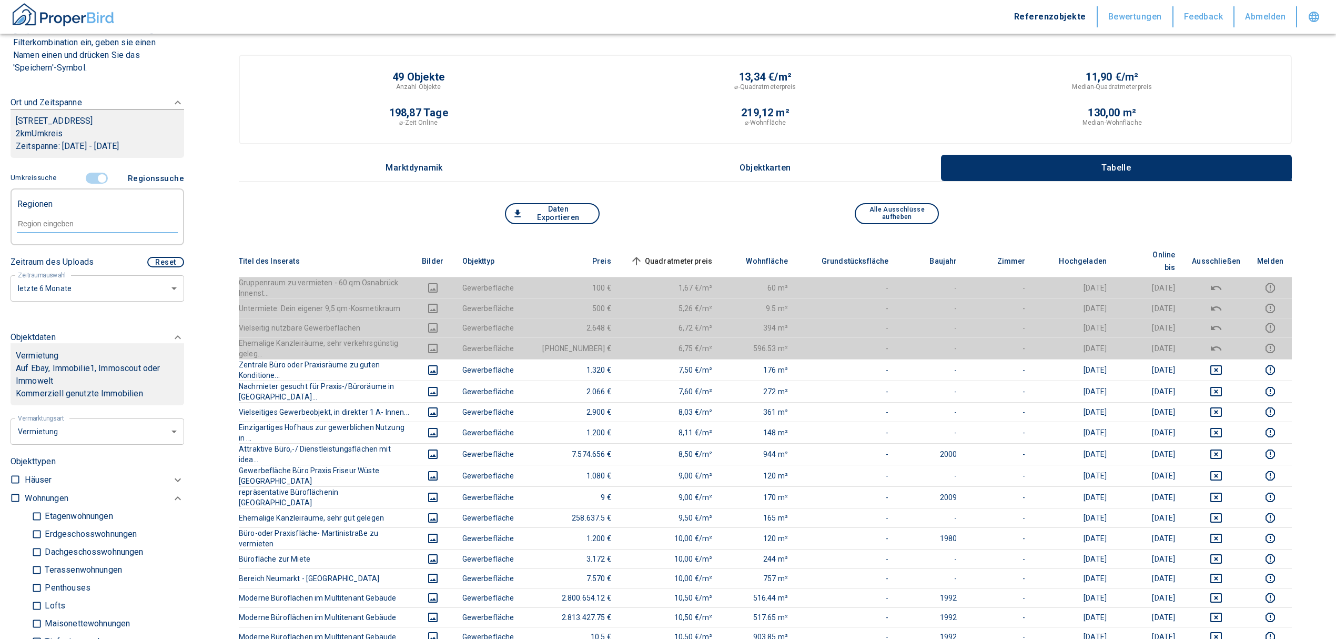
click at [78, 217] on div at bounding box center [97, 223] width 161 height 18
click at [75, 251] on li "49080 [GEOGRAPHIC_DATA]" at bounding box center [91, 247] width 151 height 19
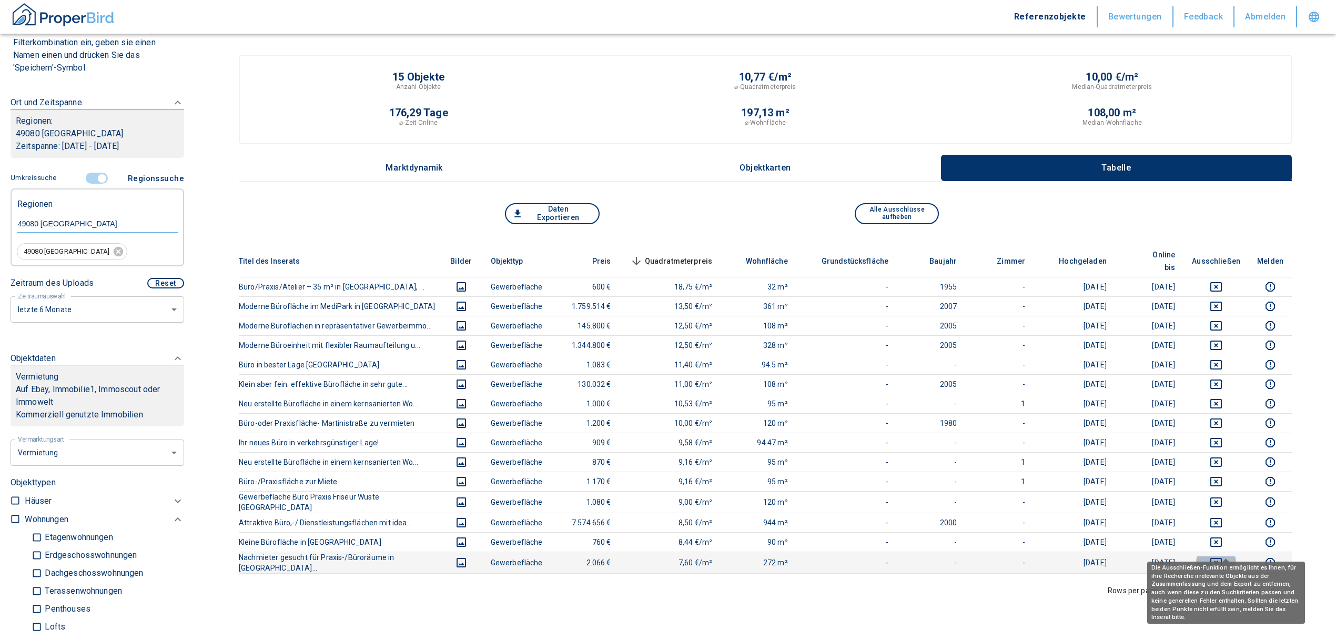
click at [1222, 558] on icon "deselect this listing" at bounding box center [1217, 562] width 12 height 9
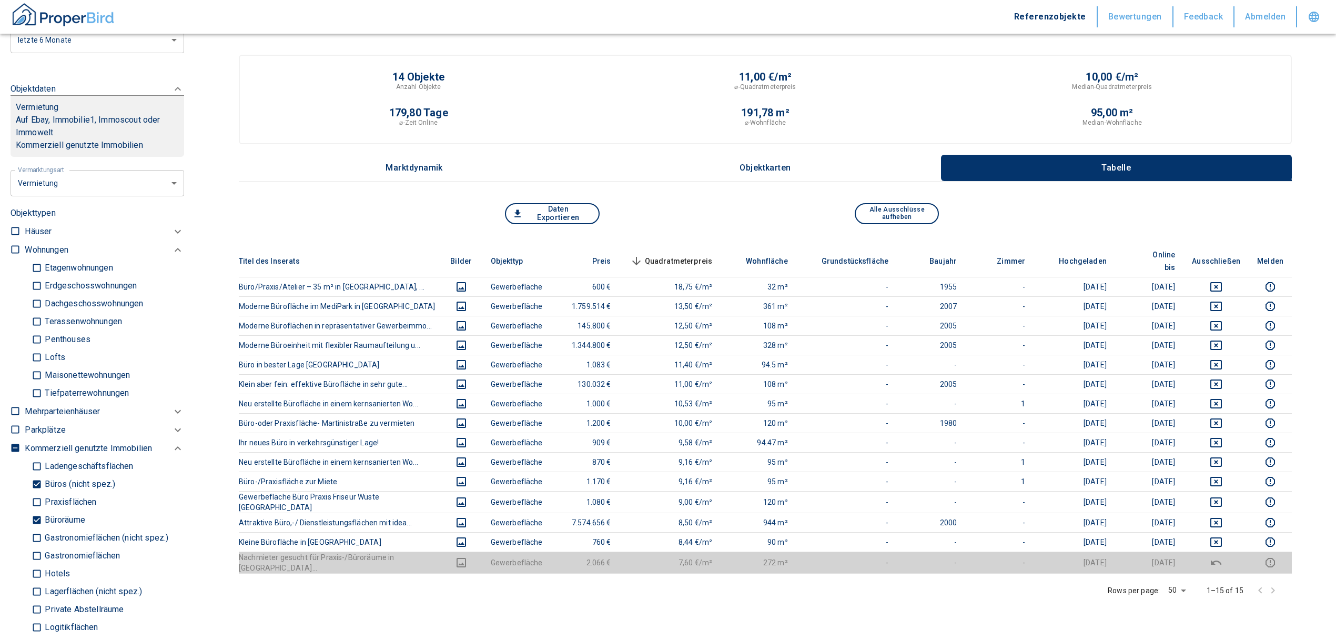
scroll to position [466, 0]
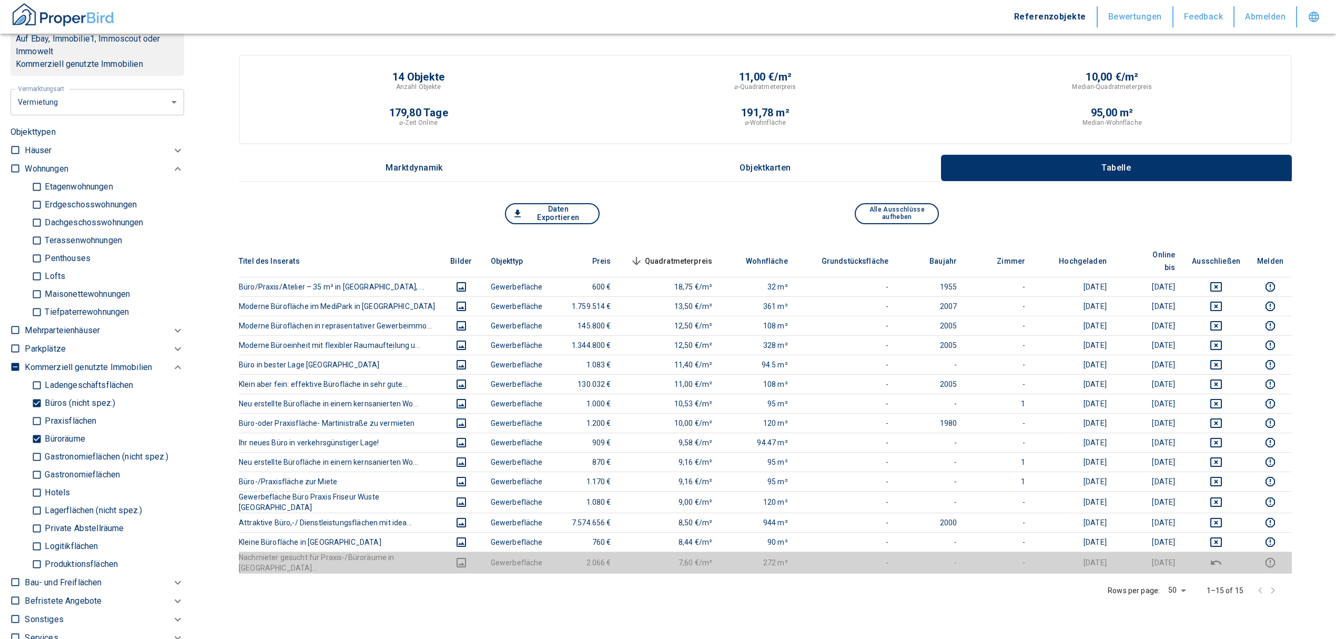
drag, startPoint x: 35, startPoint y: 435, endPoint x: 28, endPoint y: 407, distance: 28.2
click at [35, 435] on input "Büroräume" at bounding box center [37, 439] width 11 height 18
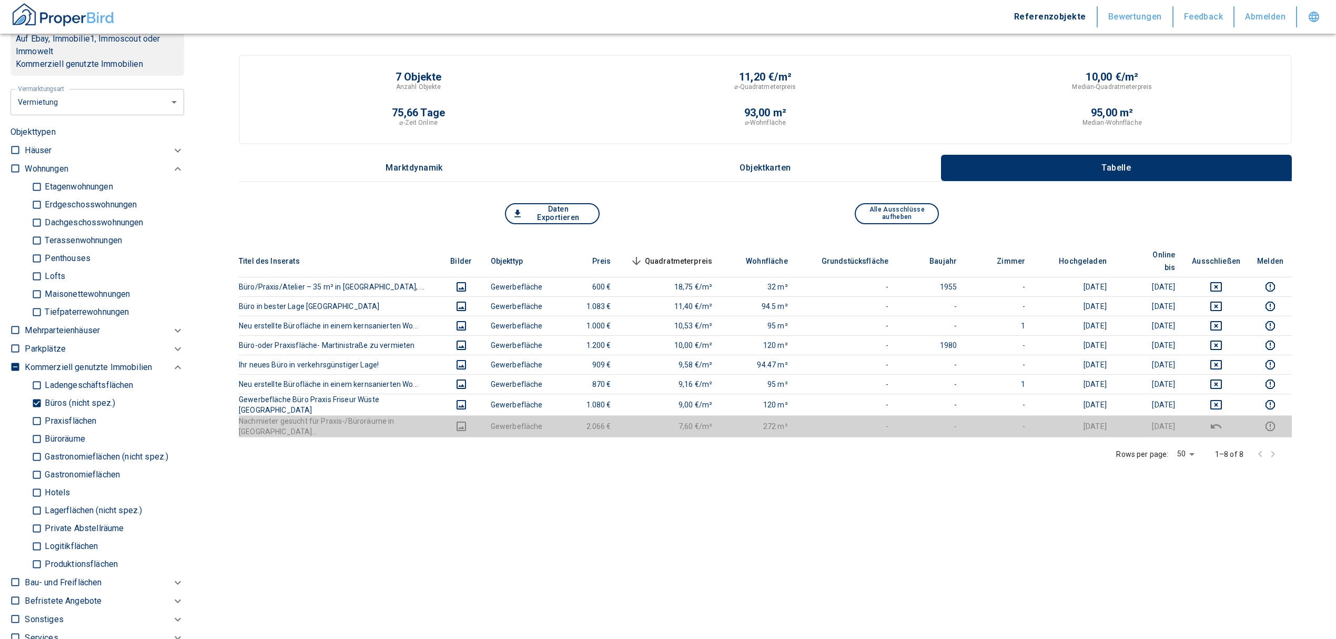
click at [37, 398] on input "Büros (nicht spez.)" at bounding box center [37, 403] width 11 height 18
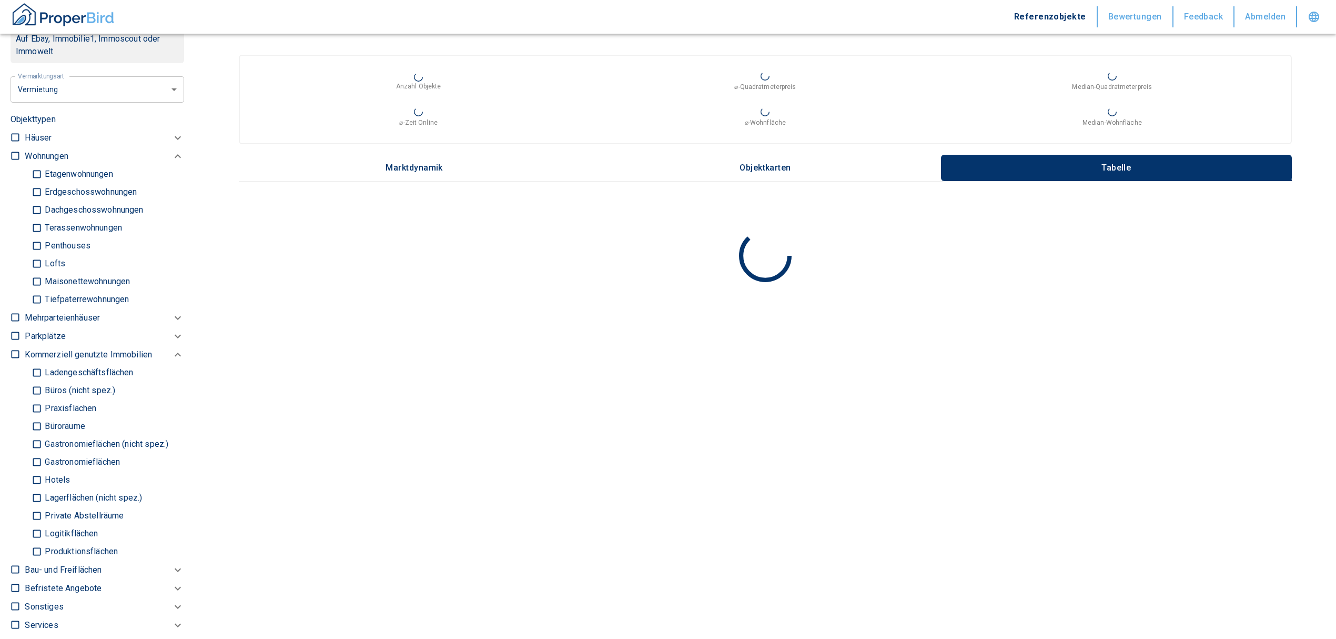
click at [38, 373] on input "Ladengeschäftsflächen" at bounding box center [37, 373] width 11 height 18
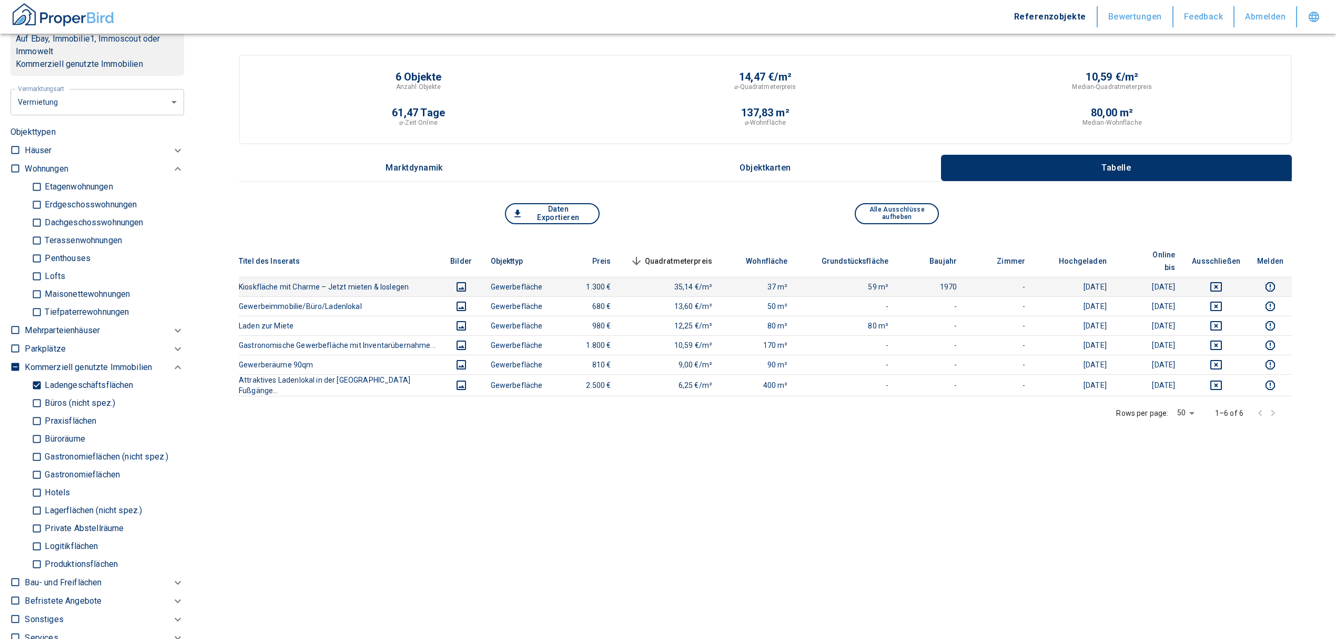
click at [1227, 277] on td at bounding box center [1216, 286] width 65 height 19
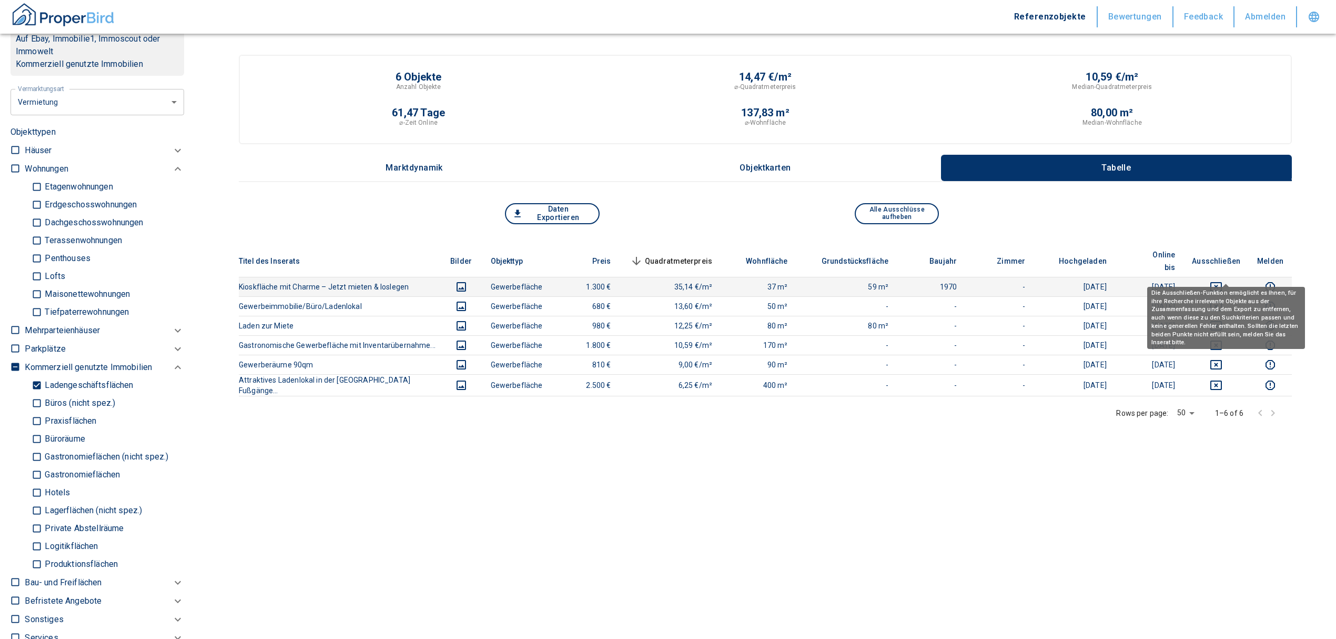
click at [1223, 280] on icon "deselect this listing" at bounding box center [1216, 286] width 13 height 13
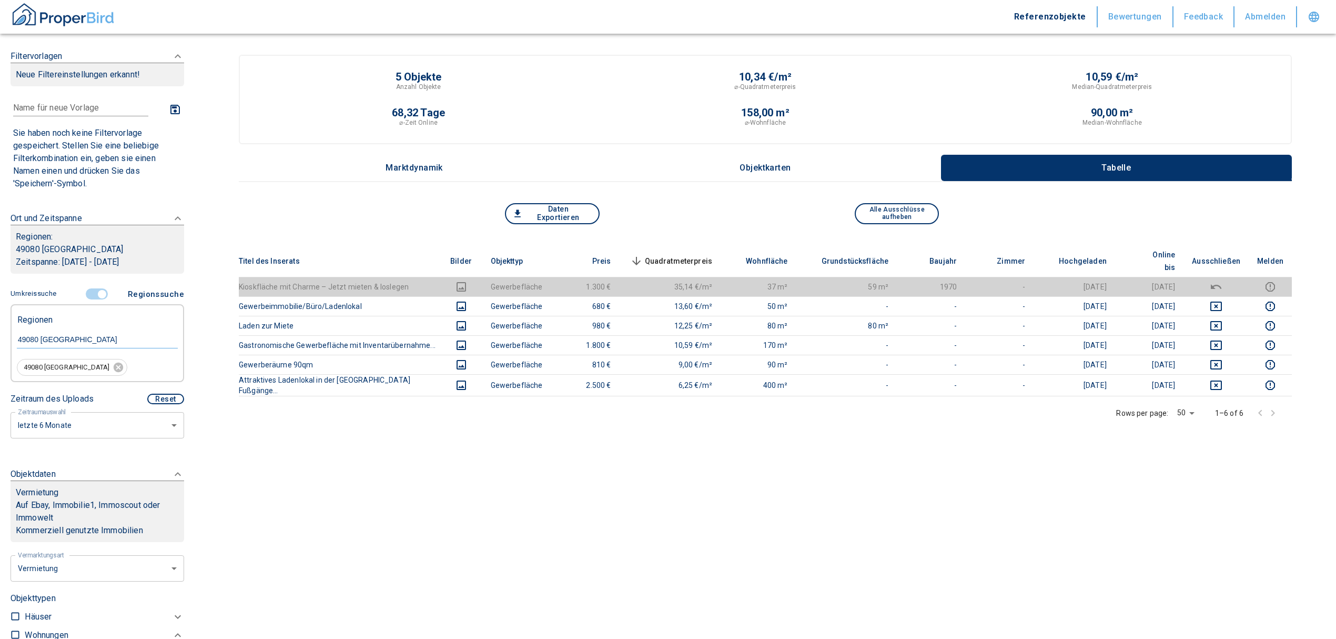
click at [99, 286] on span at bounding box center [97, 294] width 31 height 20
click at [95, 291] on input "controlled" at bounding box center [102, 294] width 32 height 12
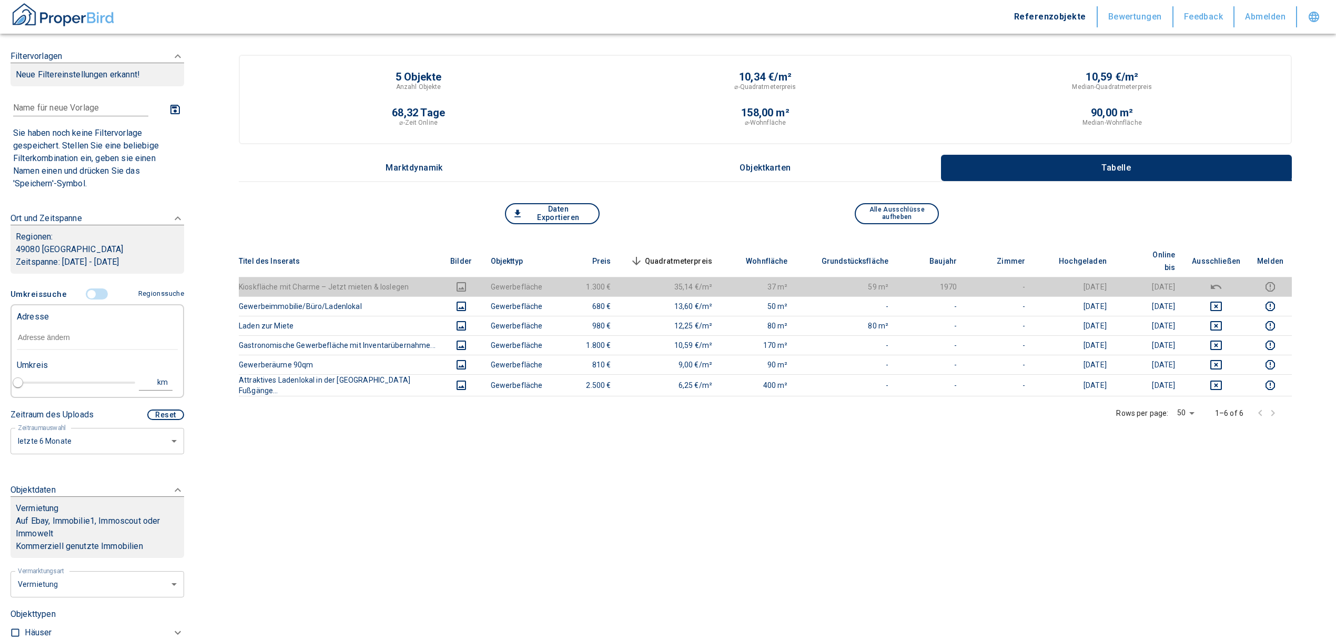
click at [69, 332] on input "text" at bounding box center [97, 338] width 161 height 24
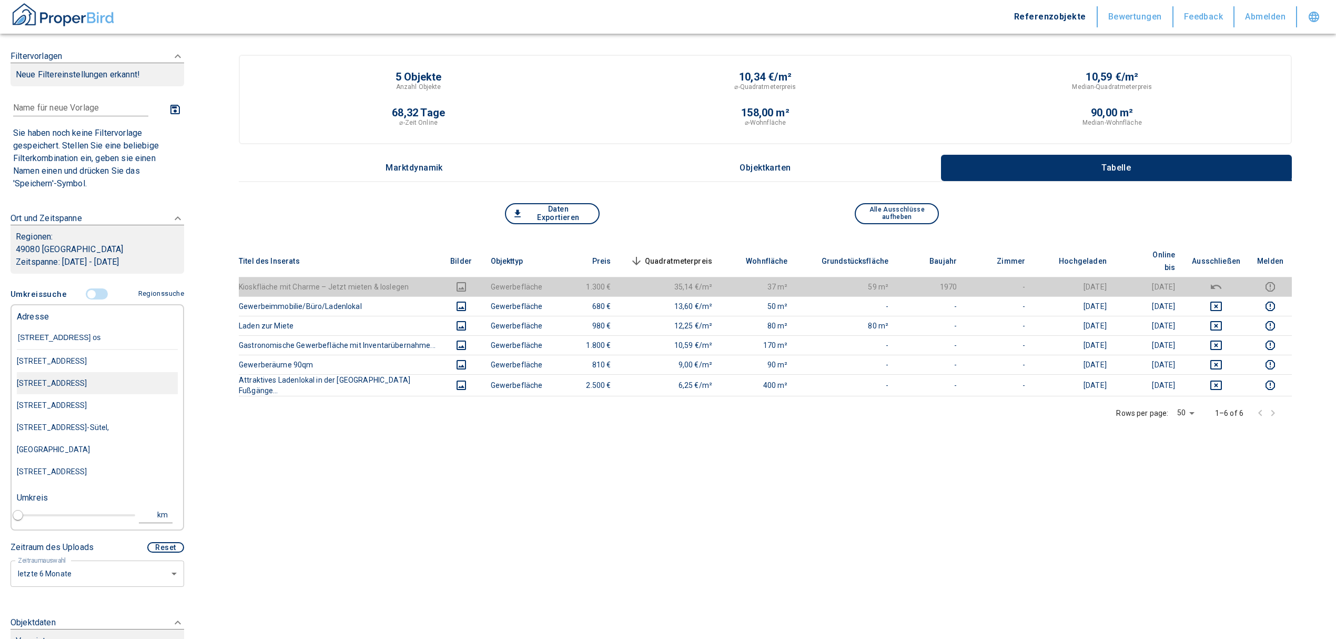
click at [105, 379] on div "[STREET_ADDRESS]" at bounding box center [97, 383] width 161 height 22
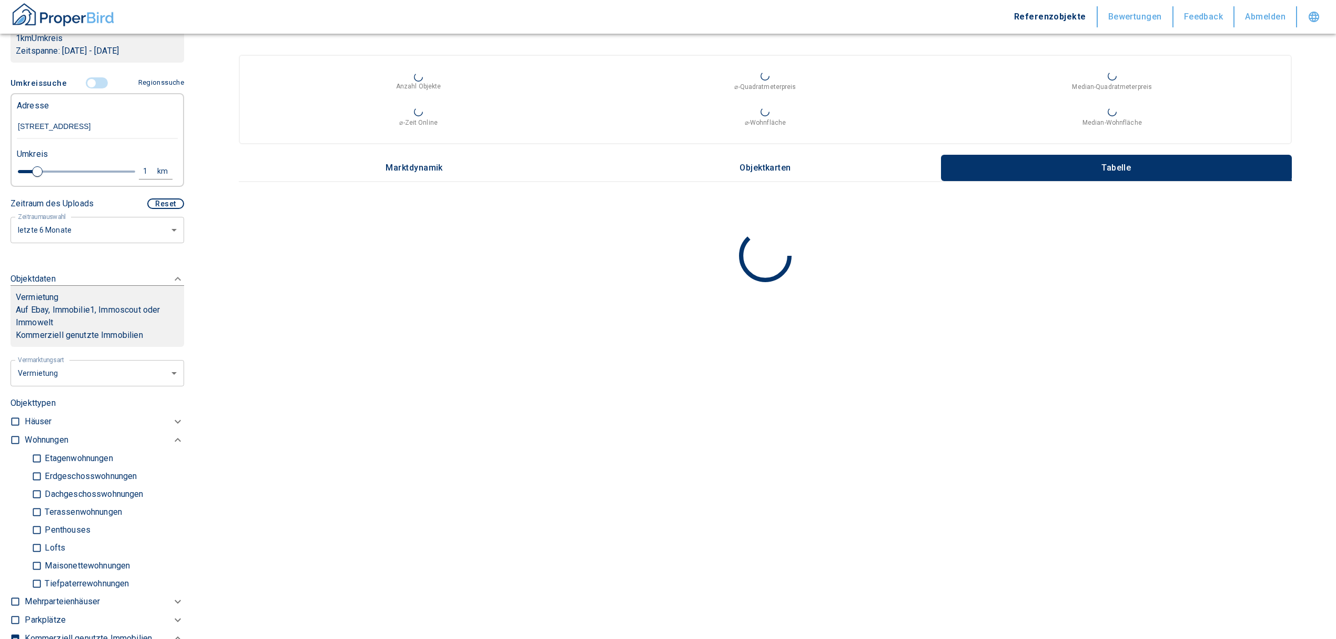
scroll to position [210, 0]
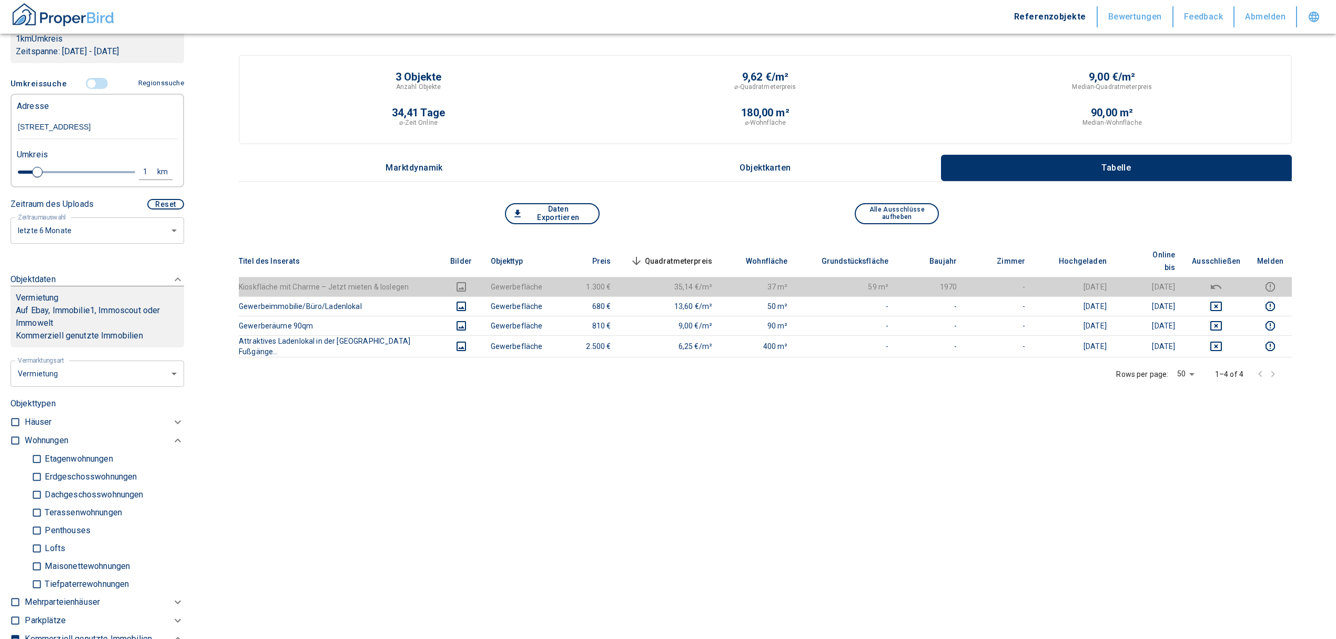
click at [142, 167] on div "1" at bounding box center [151, 171] width 19 height 13
click at [13, 167] on div "1 km Neue Suchen" at bounding box center [88, 172] width 161 height 25
click at [129, 167] on button "Neue Suchen" at bounding box center [141, 171] width 58 height 15
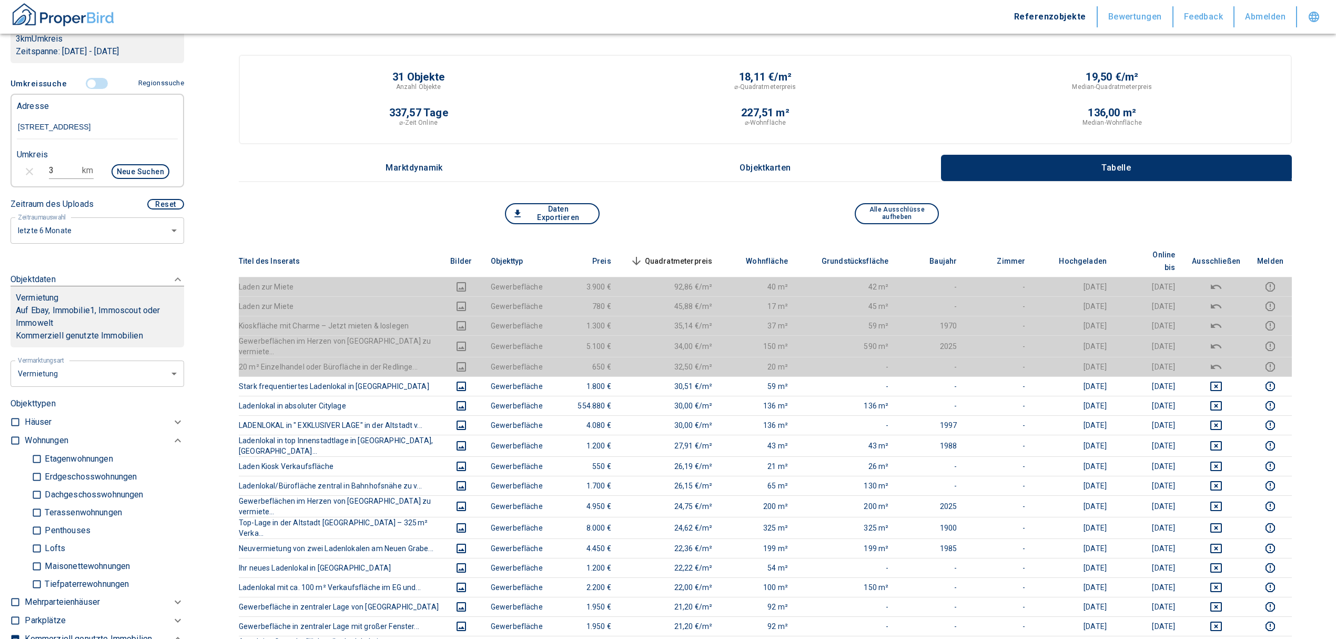
click at [681, 255] on span "Quadratmeterpreis sorted descending" at bounding box center [670, 261] width 85 height 13
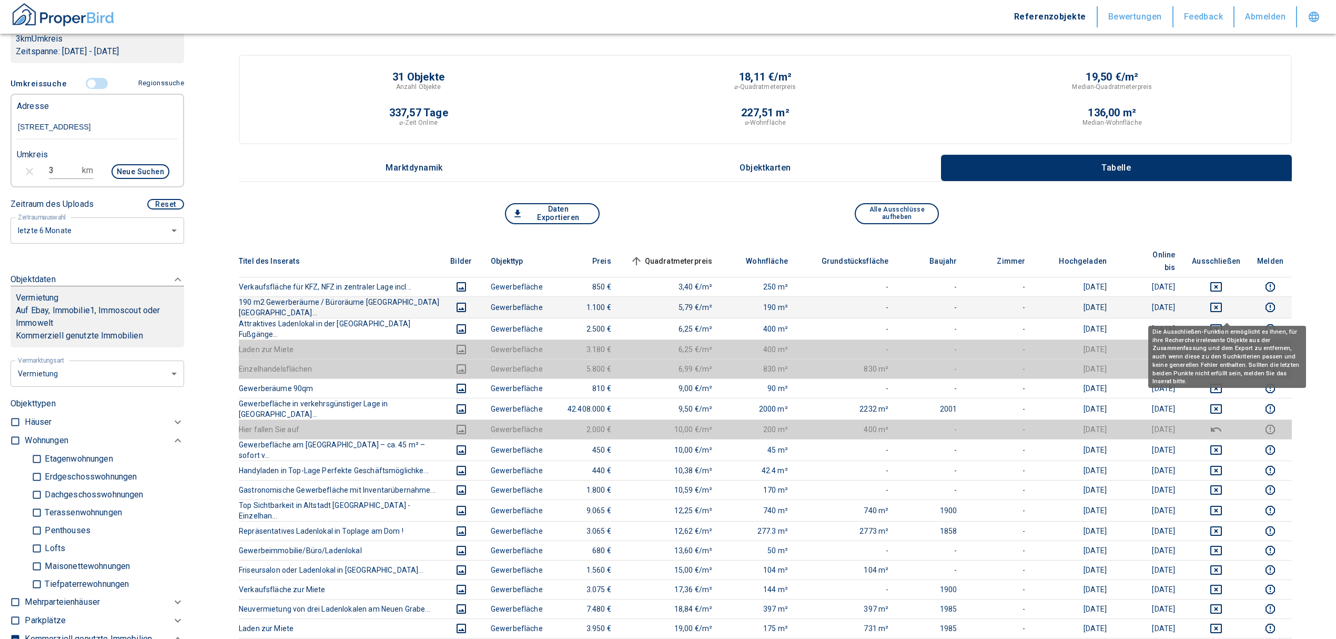
drag, startPoint x: 1229, startPoint y: 314, endPoint x: 1225, endPoint y: 299, distance: 15.3
click at [1223, 322] on icon "deselect this listing" at bounding box center [1216, 328] width 13 height 13
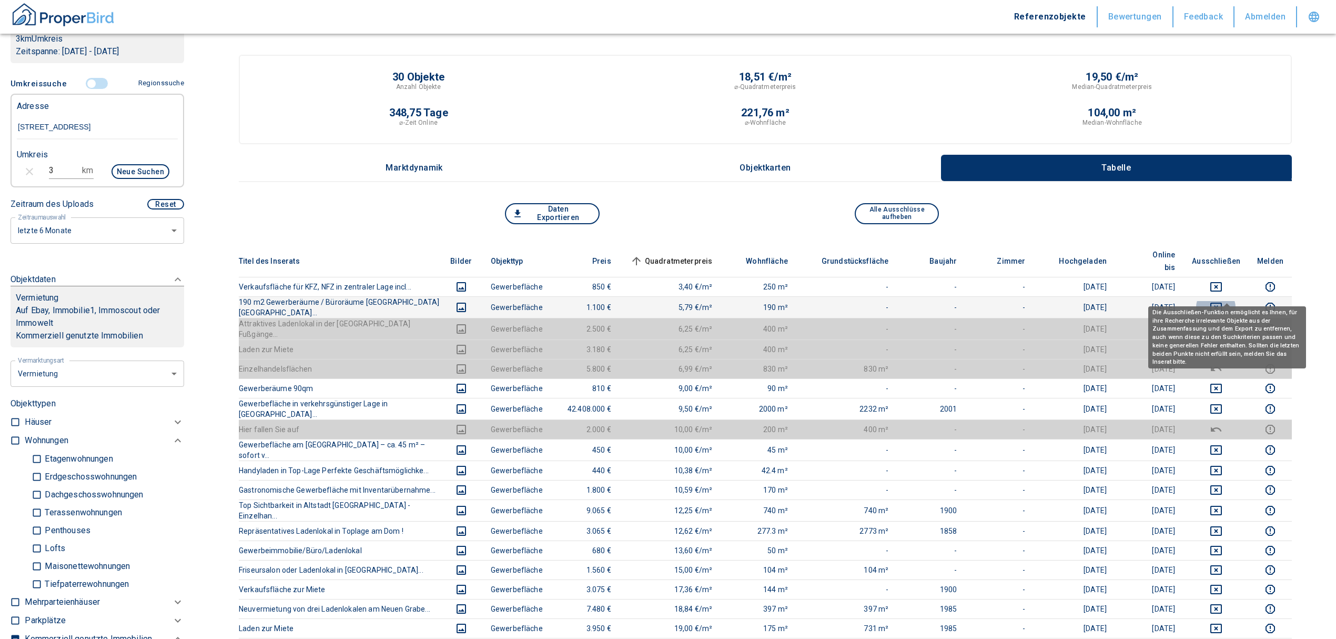
click at [1222, 302] on icon "deselect this listing" at bounding box center [1217, 306] width 12 height 9
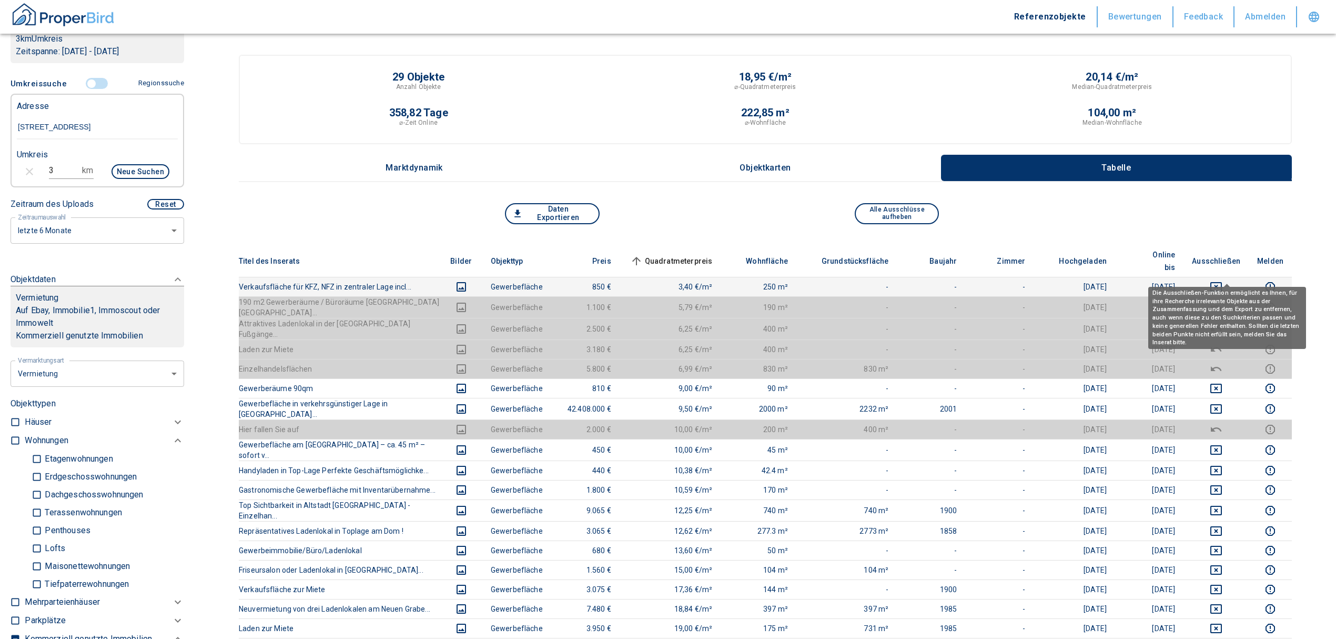
click at [1223, 280] on icon "deselect this listing" at bounding box center [1216, 286] width 13 height 13
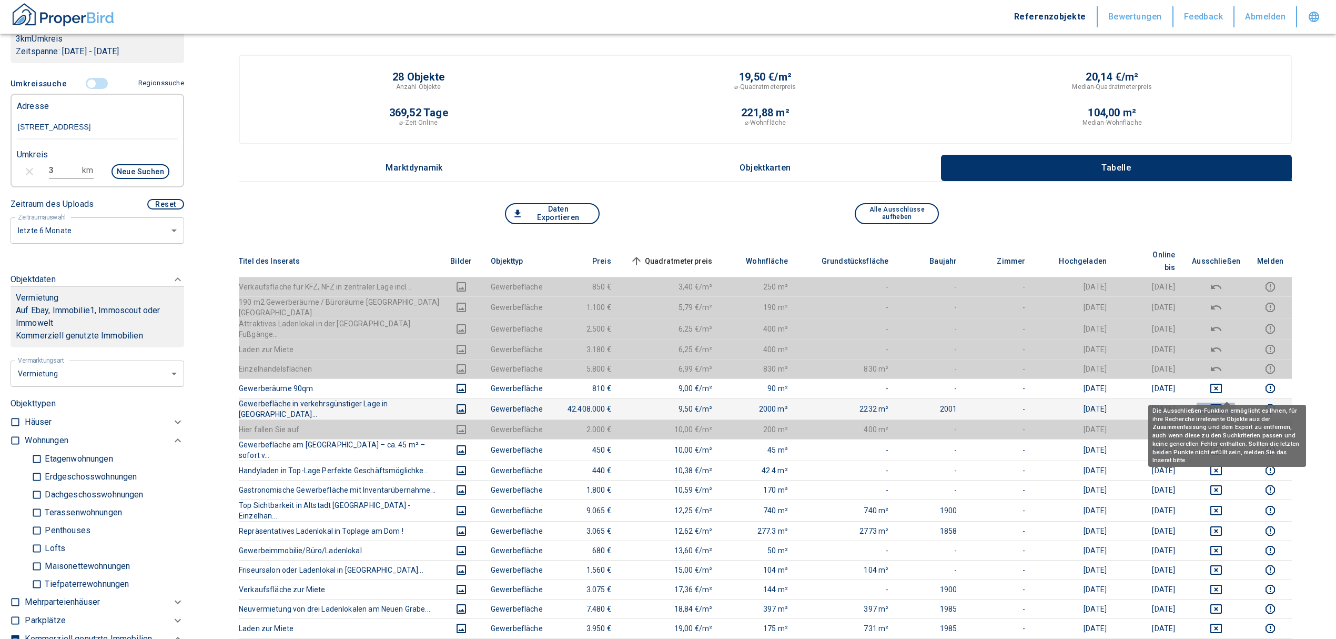
click at [1223, 402] on icon "deselect this listing" at bounding box center [1216, 408] width 13 height 13
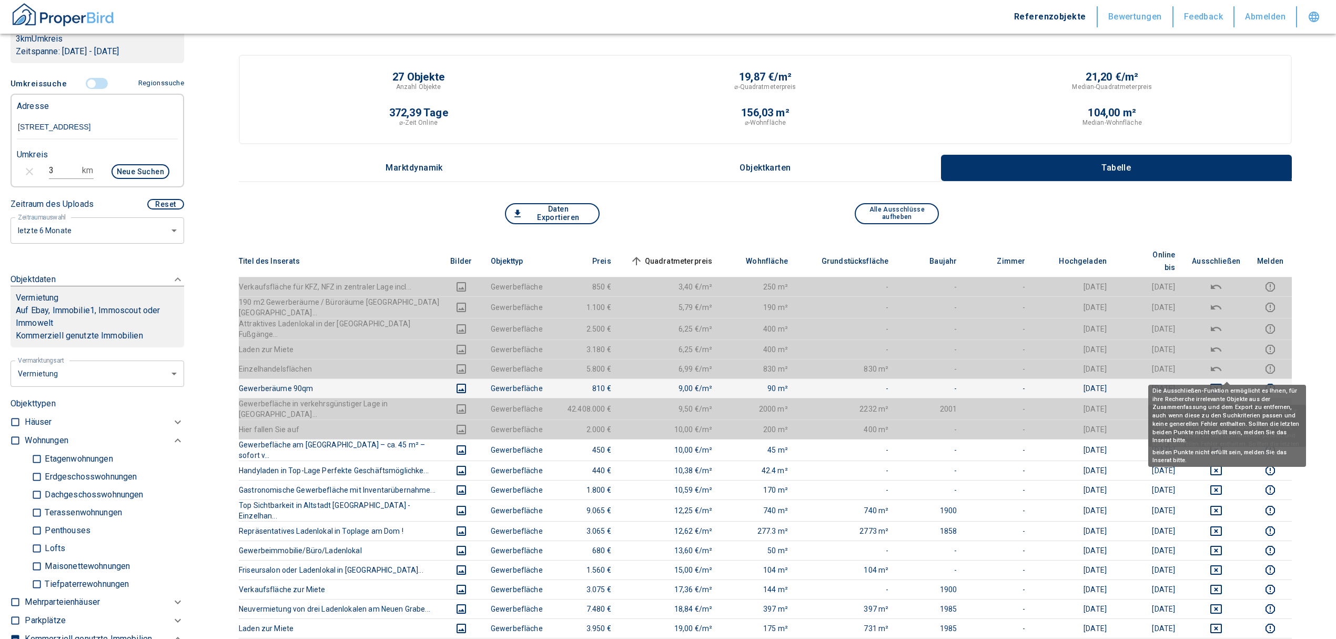
click at [1223, 382] on icon "deselect this listing" at bounding box center [1216, 388] width 13 height 13
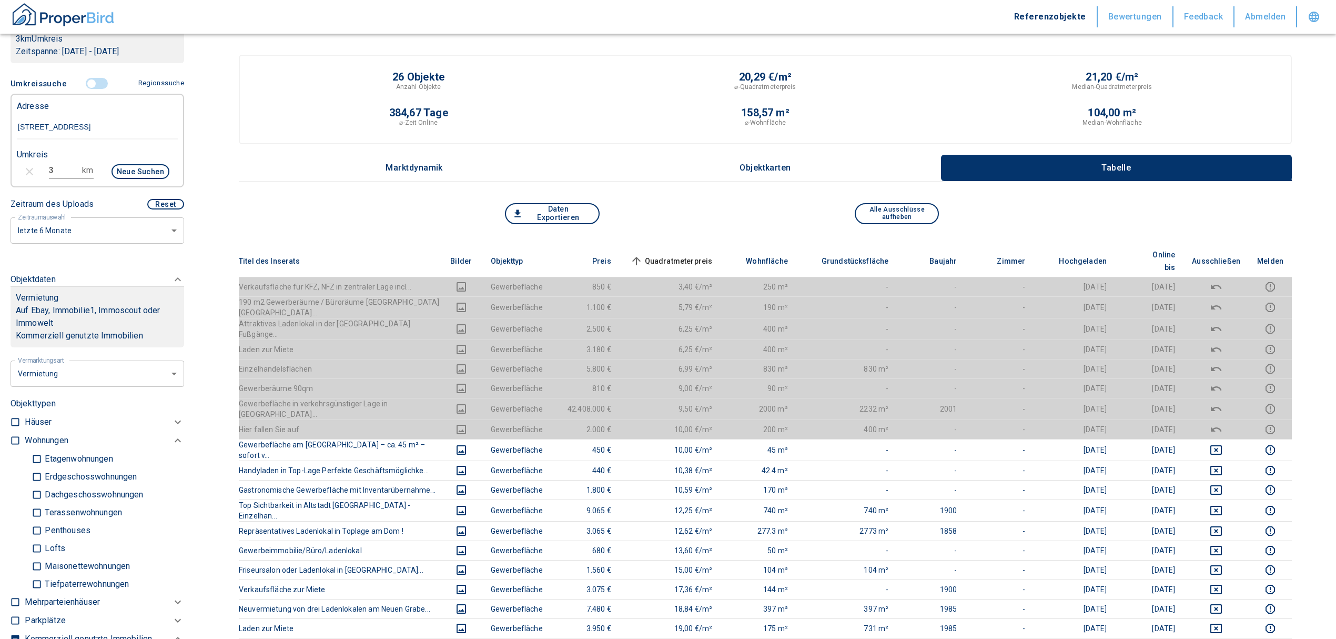
click at [690, 255] on span "Quadratmeterpreis sorted ascending" at bounding box center [670, 261] width 85 height 13
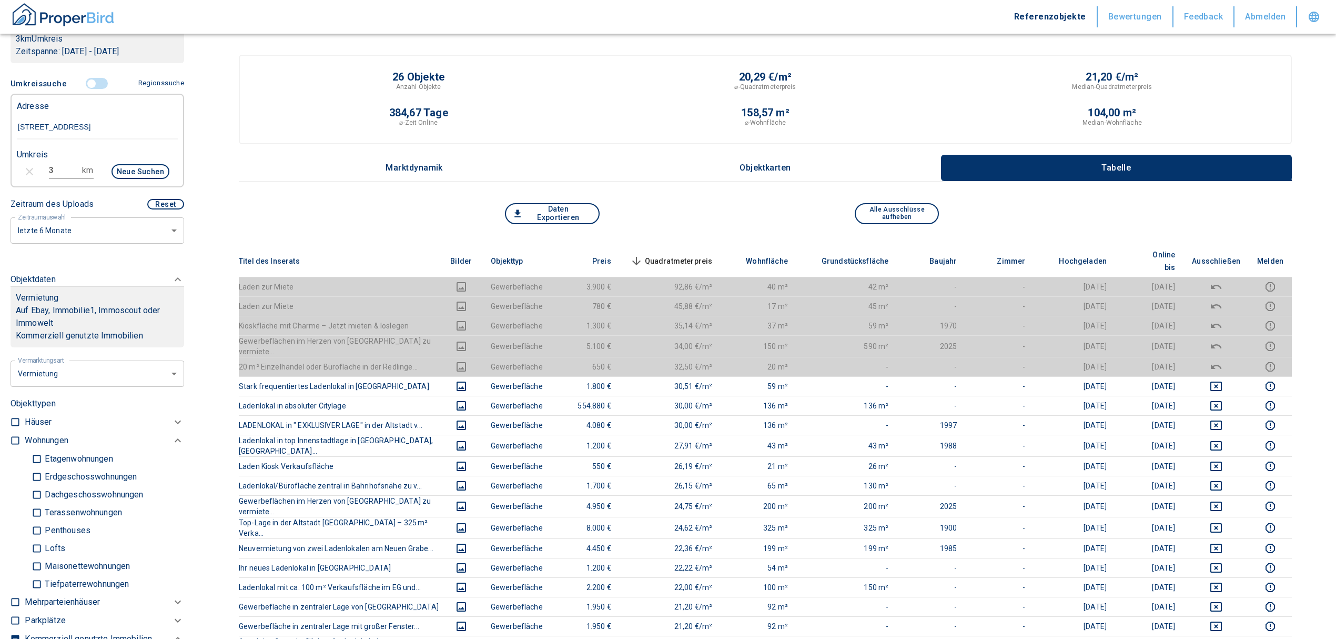
click at [32, 169] on icon "button" at bounding box center [29, 171] width 7 height 7
drag, startPoint x: 79, startPoint y: 170, endPoint x: 35, endPoint y: 165, distance: 44.6
click at [35, 167] on span at bounding box center [37, 172] width 11 height 11
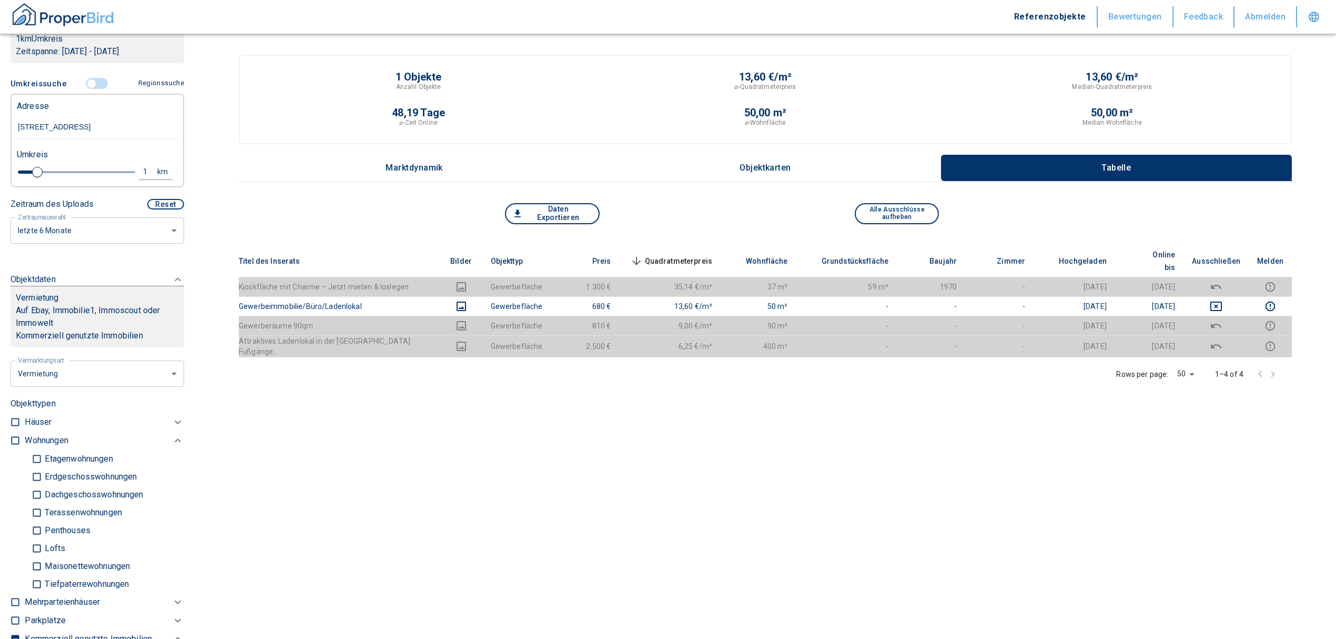
drag, startPoint x: 139, startPoint y: 129, endPoint x: -88, endPoint y: 118, distance: 227.5
click at [0, 118] on html "Referenzobjekte Bewertungen Feedback Abmelden Filtervorlagen Neue Filtereinstel…" at bounding box center [668, 359] width 1336 height 719
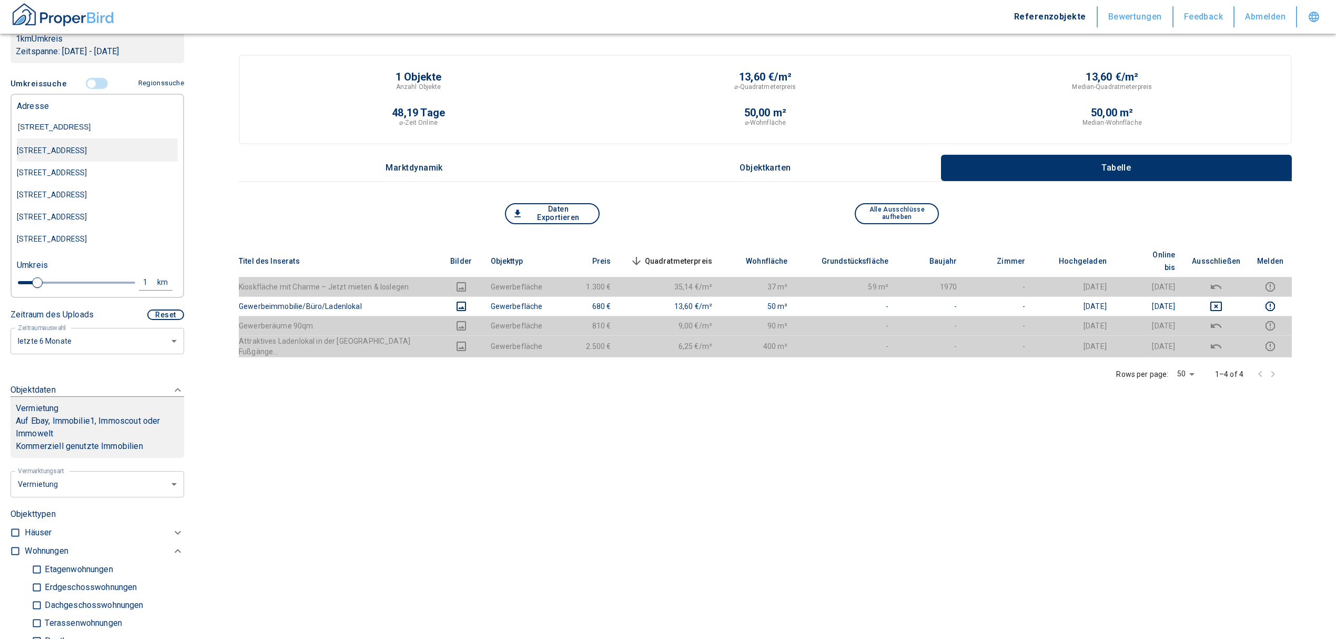
click at [123, 152] on div "[STREET_ADDRESS]" at bounding box center [97, 150] width 161 height 22
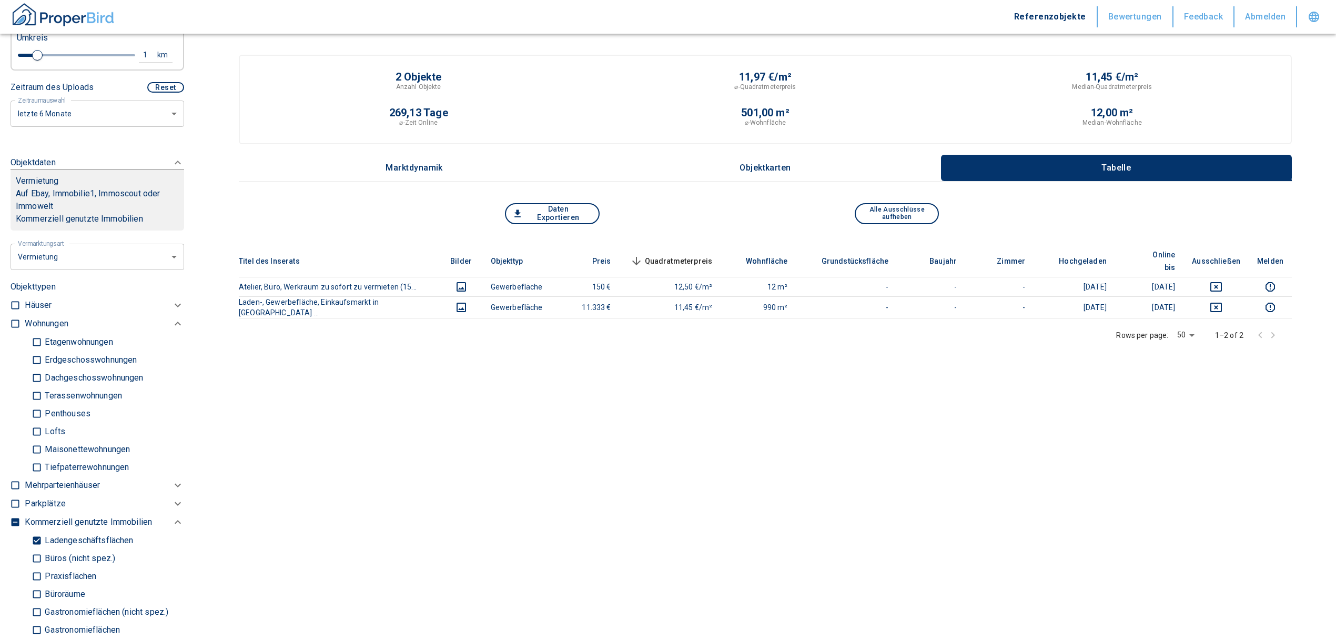
scroll to position [280, 0]
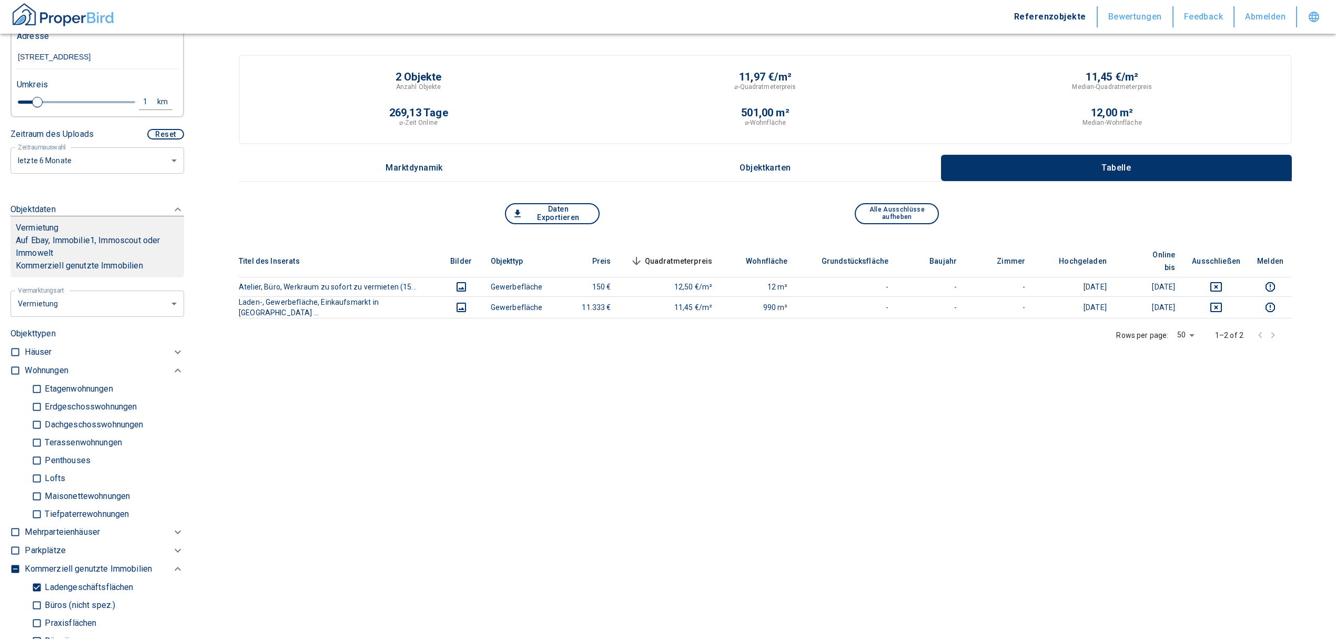
drag, startPoint x: 34, startPoint y: 588, endPoint x: 0, endPoint y: 451, distance: 141.4
click at [34, 588] on input "Ladengeschäftsflächen" at bounding box center [37, 587] width 11 height 18
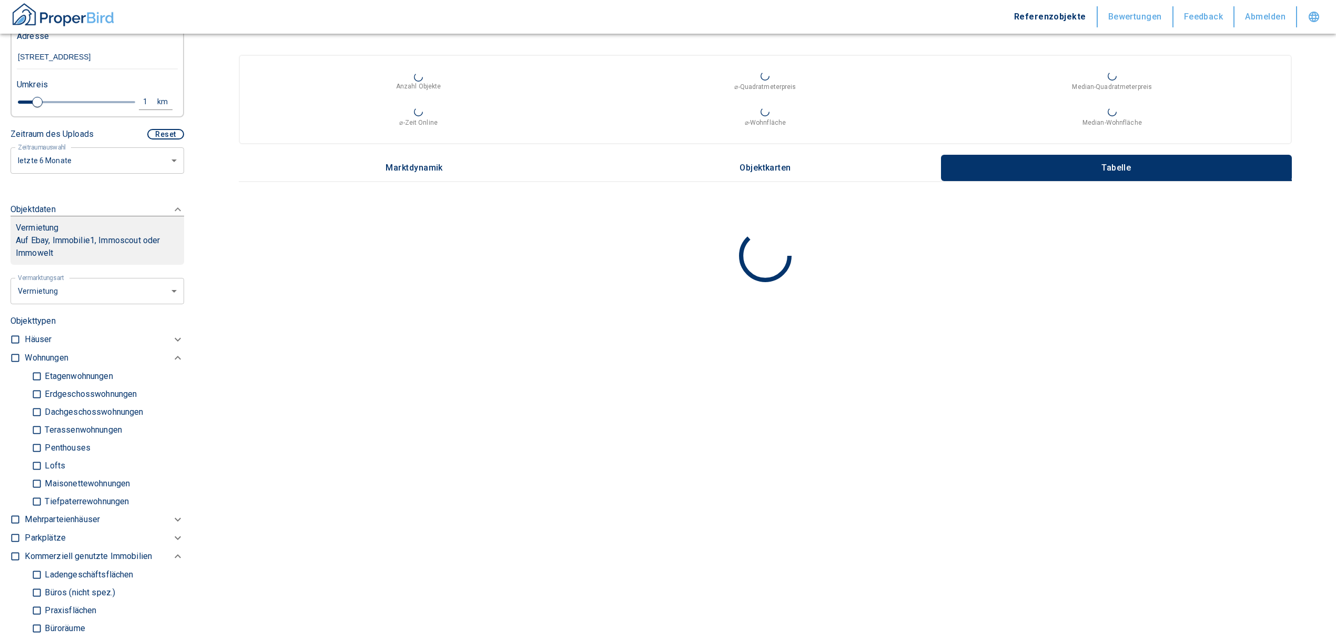
click at [15, 355] on input "checkbox" at bounding box center [15, 357] width 11 height 11
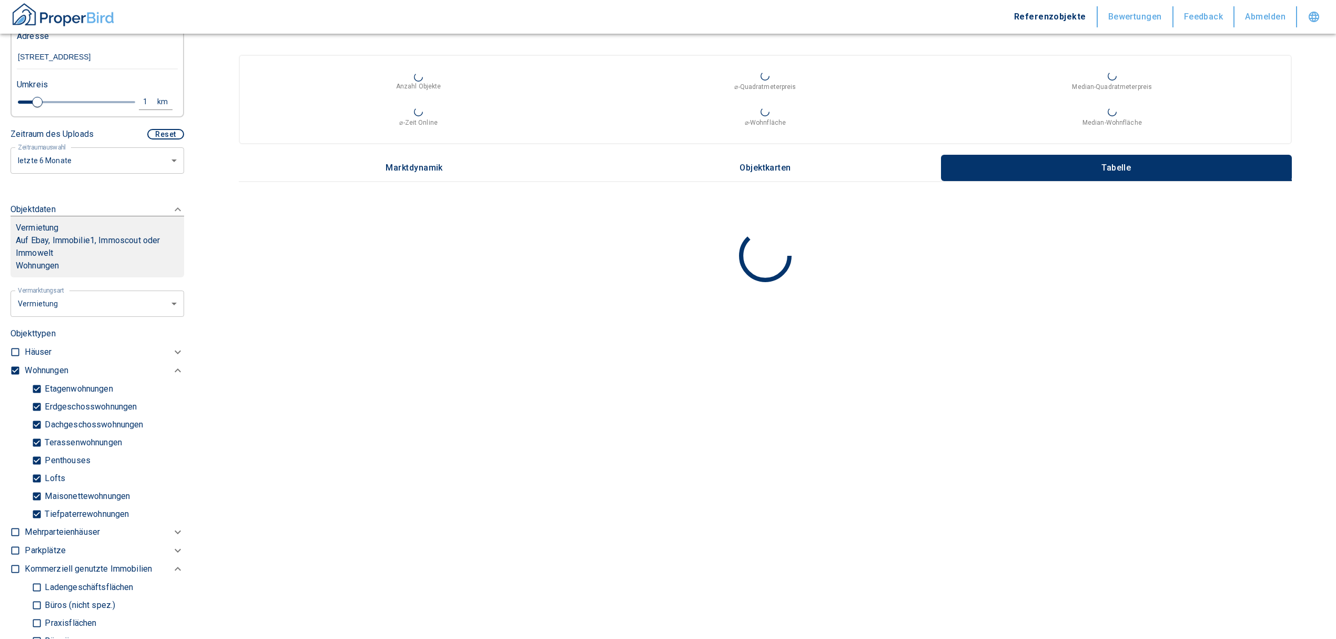
click at [36, 508] on input "Tiefpaterrewohnungen" at bounding box center [37, 514] width 11 height 18
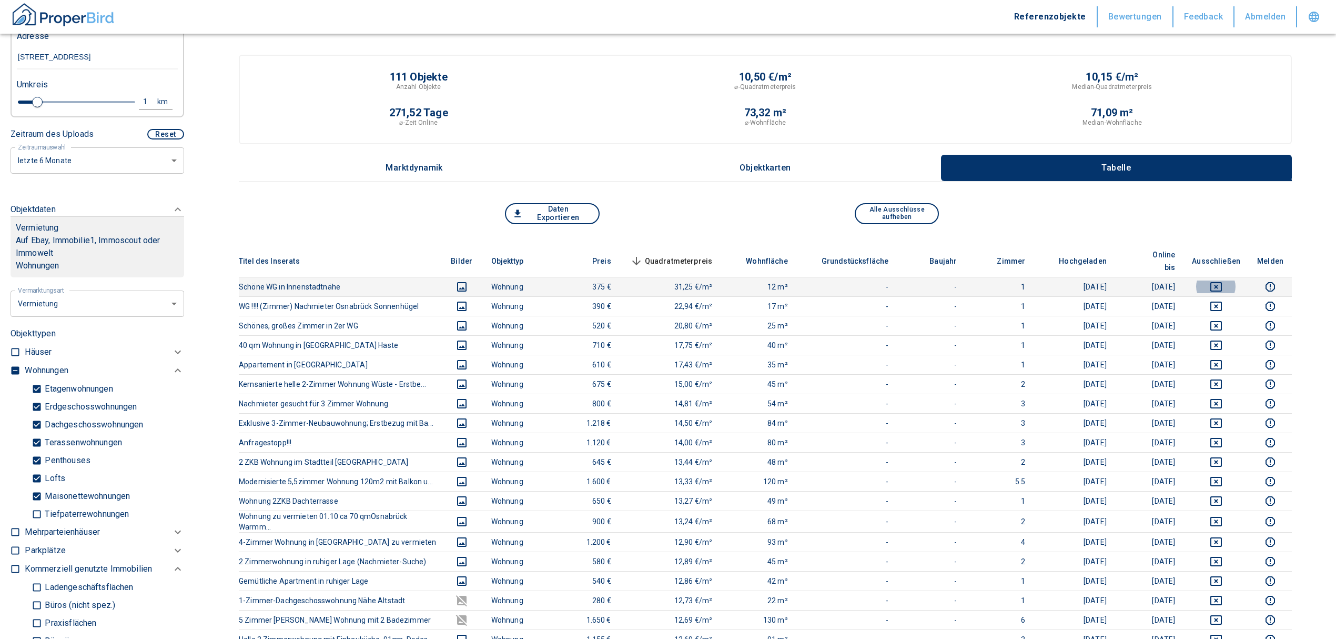
click at [1222, 282] on icon "deselect this listing" at bounding box center [1217, 286] width 12 height 9
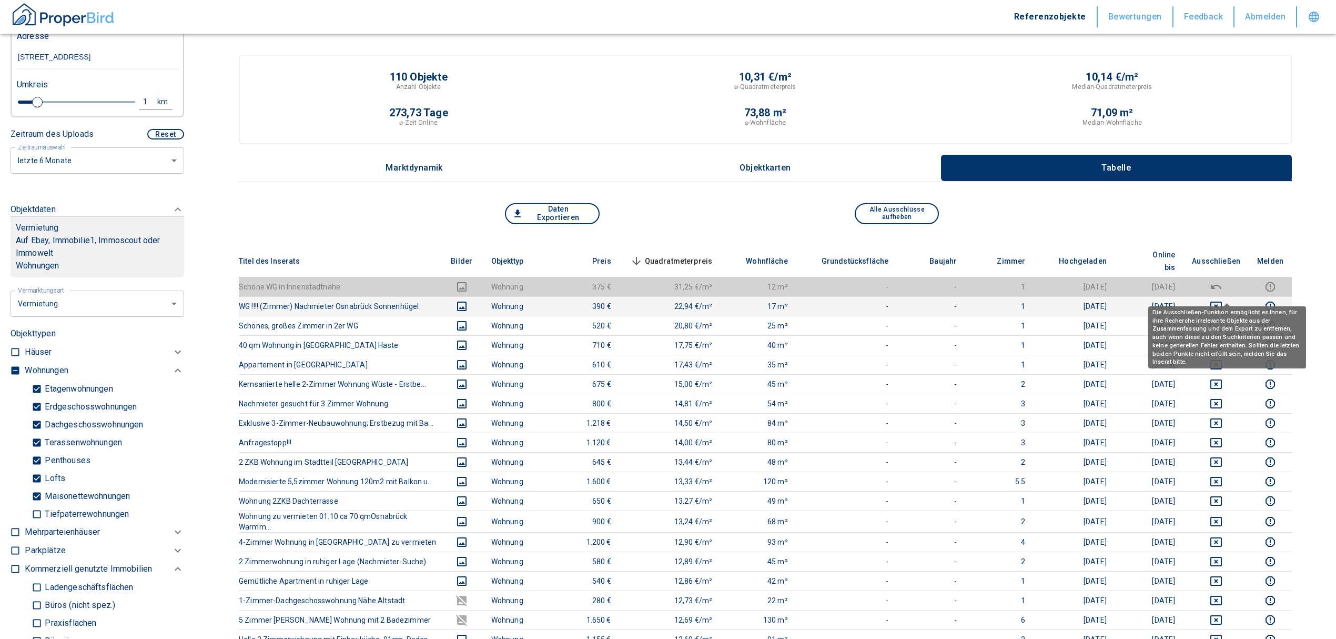
click at [1223, 300] on icon "deselect this listing" at bounding box center [1216, 306] width 13 height 13
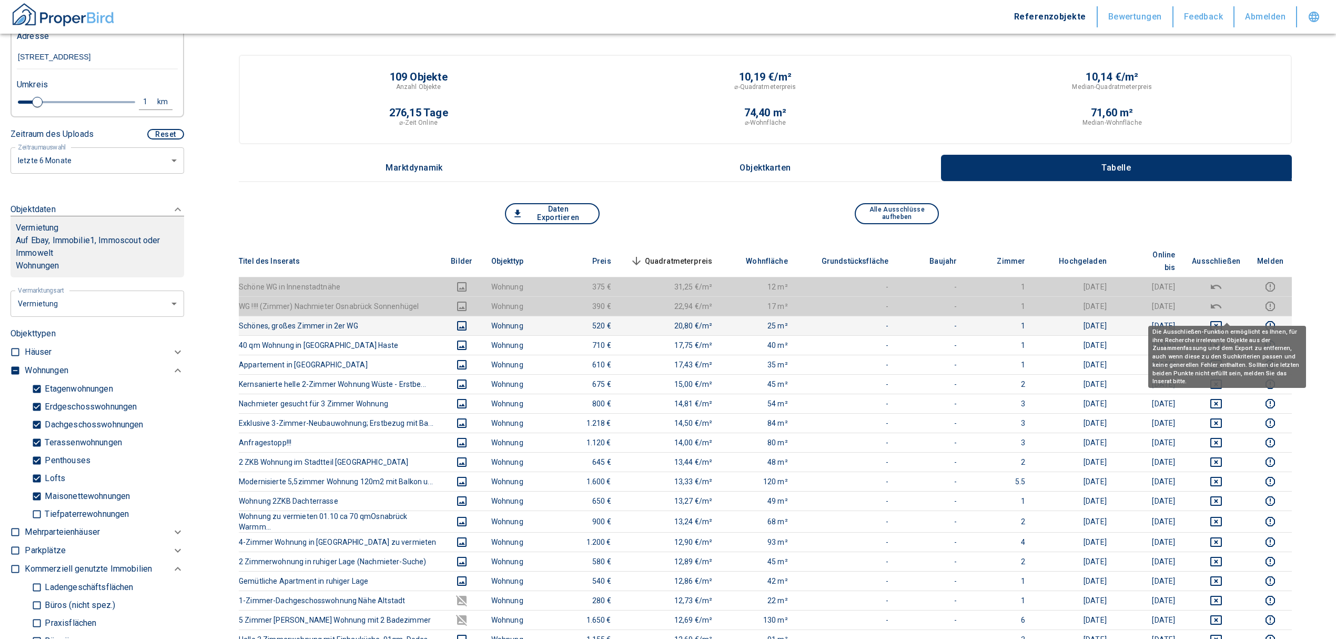
click at [1219, 319] on button "deselect this listing" at bounding box center [1216, 325] width 48 height 13
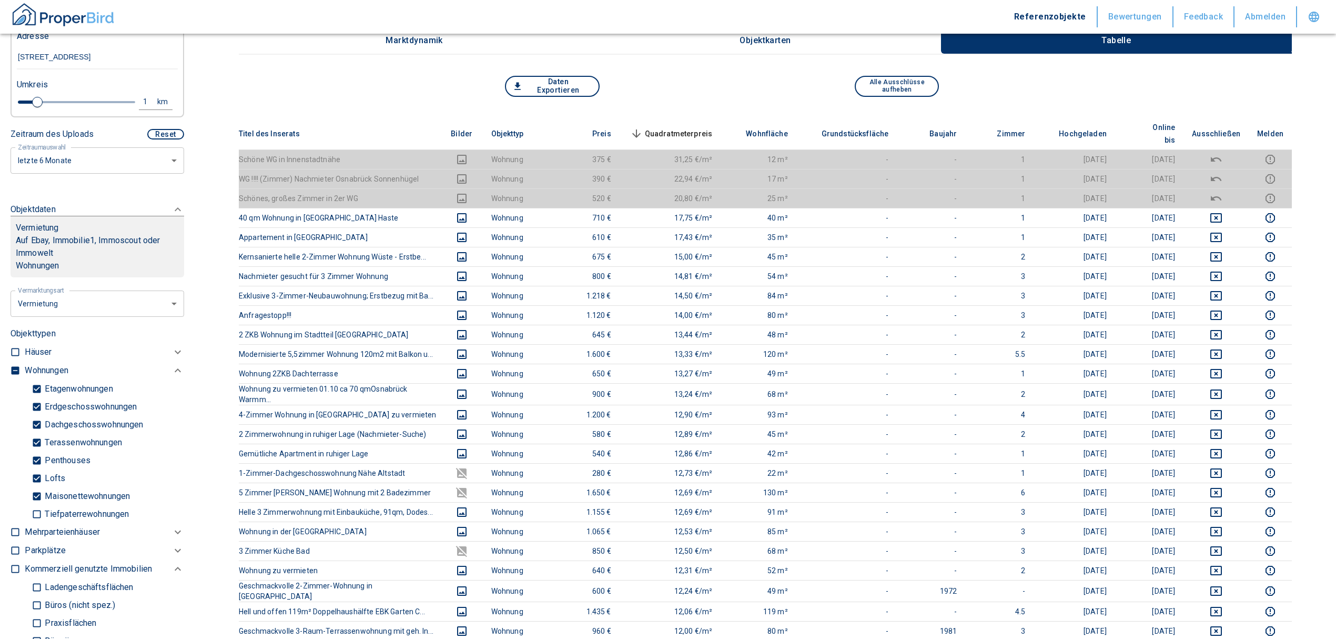
scroll to position [127, 0]
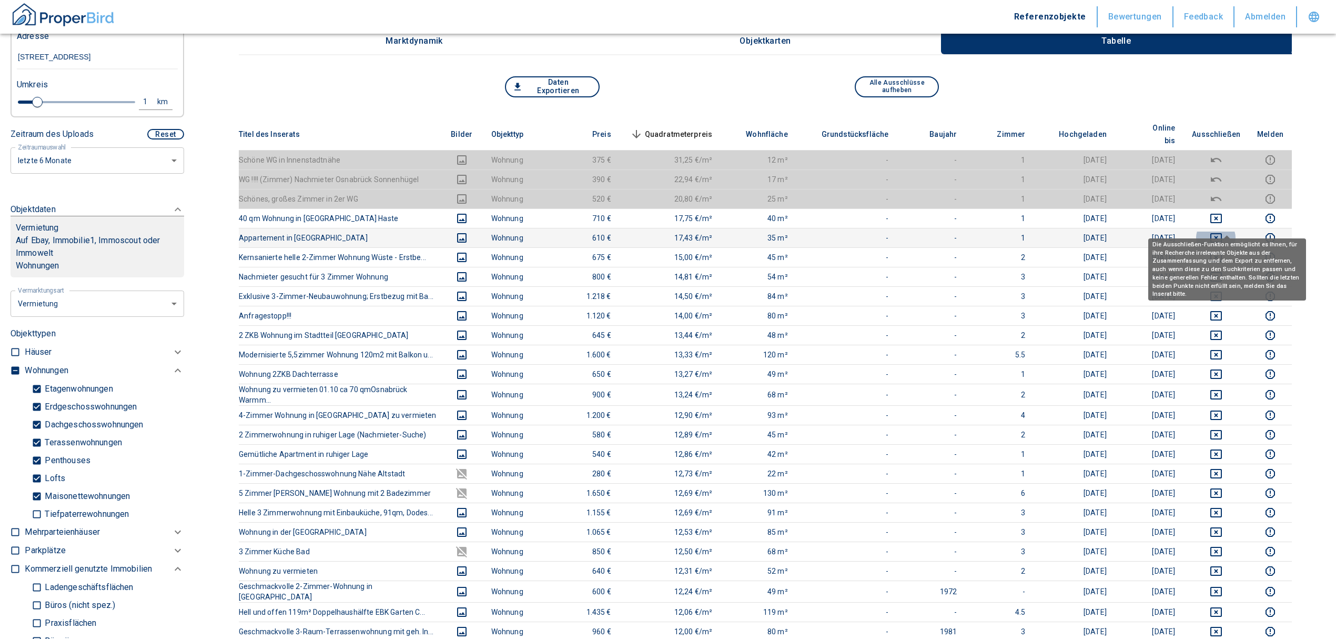
click at [1223, 231] on icon "deselect this listing" at bounding box center [1216, 237] width 13 height 13
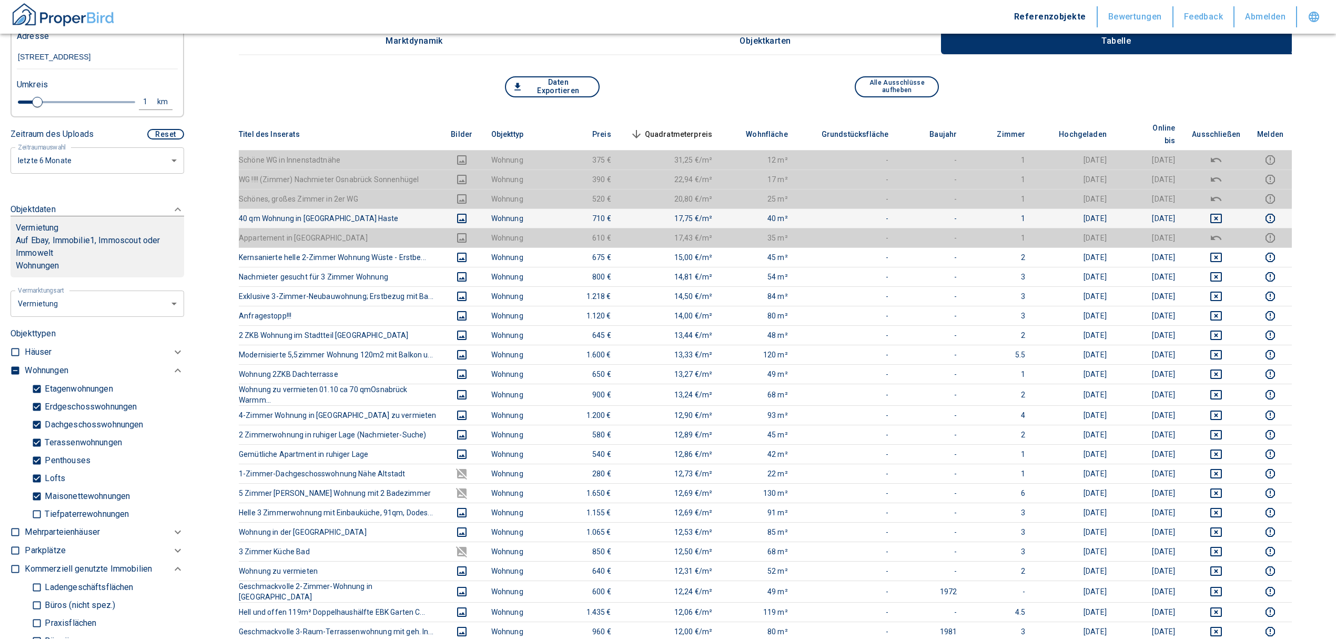
click at [1223, 213] on td at bounding box center [1216, 217] width 65 height 19
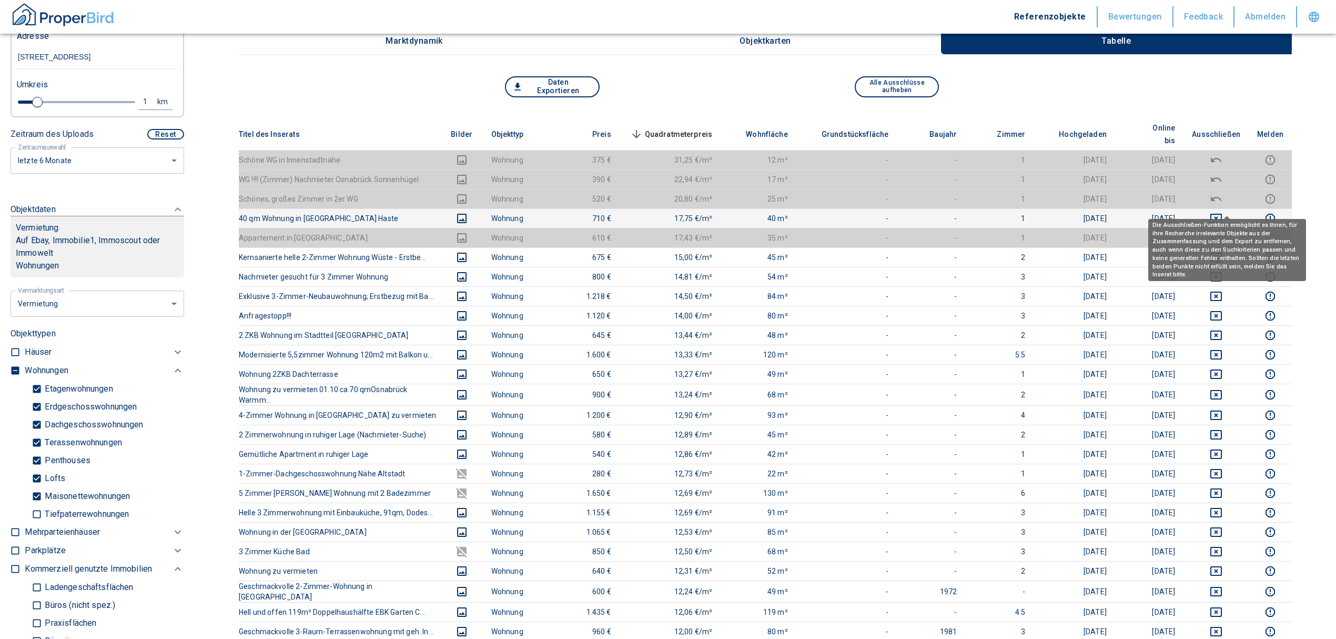
click at [1223, 212] on icon "deselect this listing" at bounding box center [1216, 218] width 13 height 13
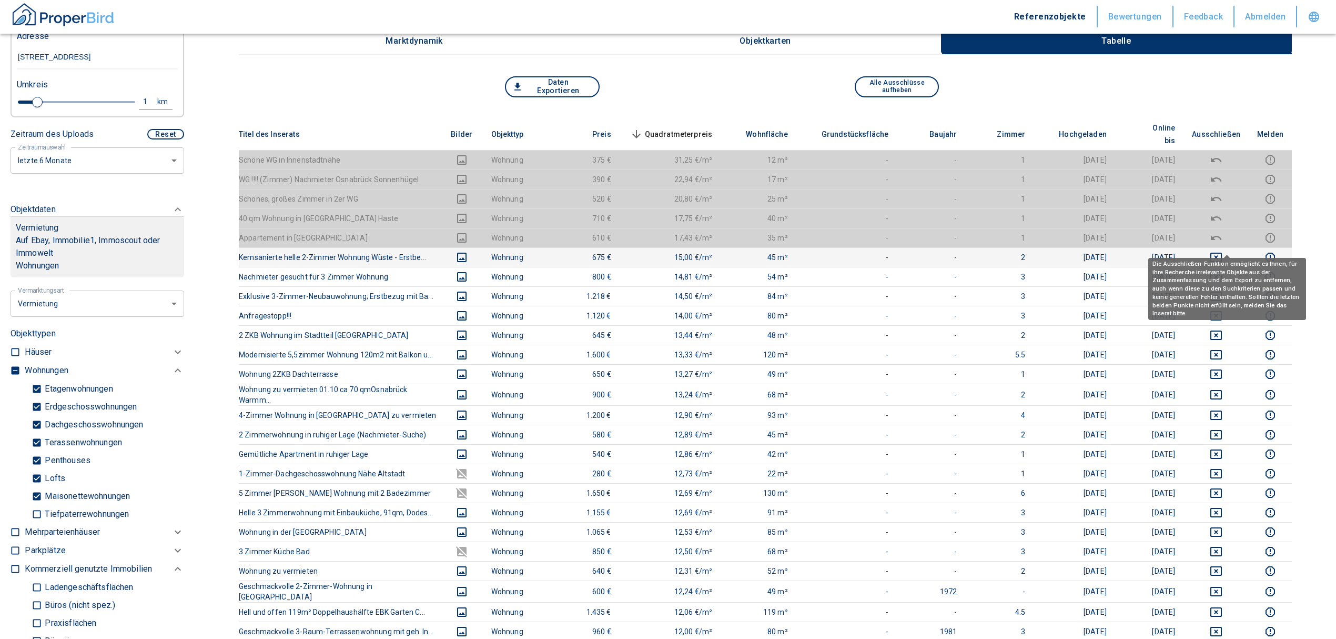
click at [1223, 251] on icon "deselect this listing" at bounding box center [1216, 257] width 13 height 13
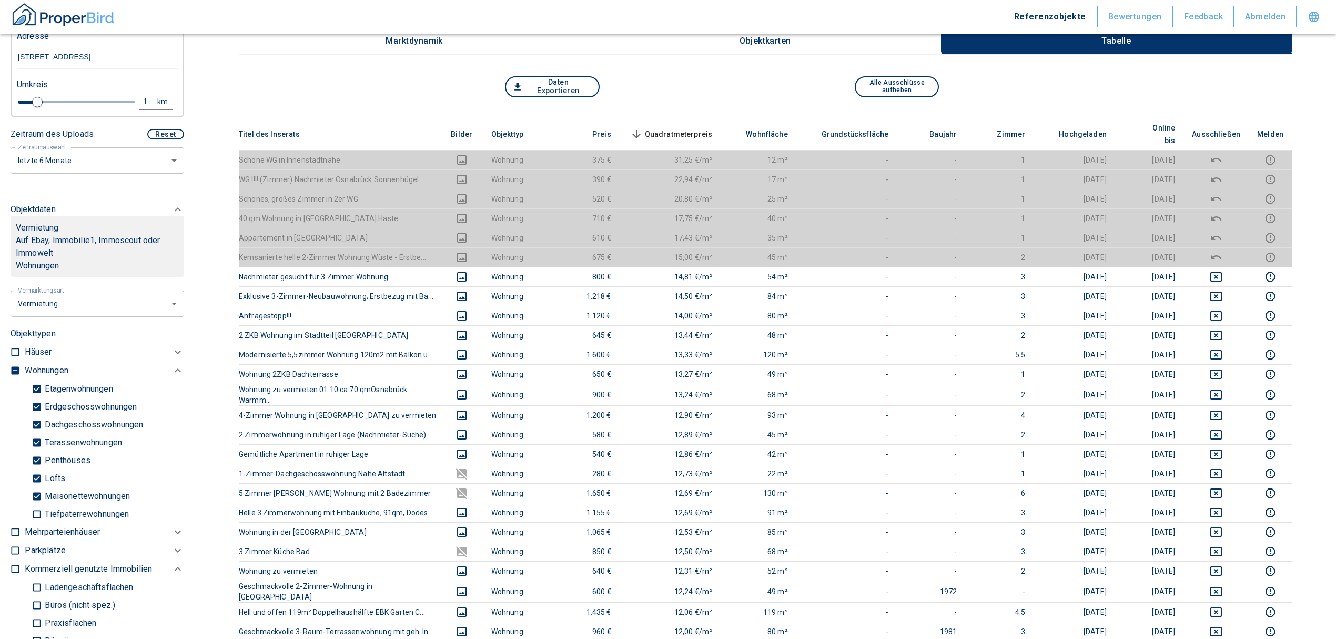
click at [693, 119] on th "Quadratmeterpreis sorted descending" at bounding box center [671, 134] width 102 height 32
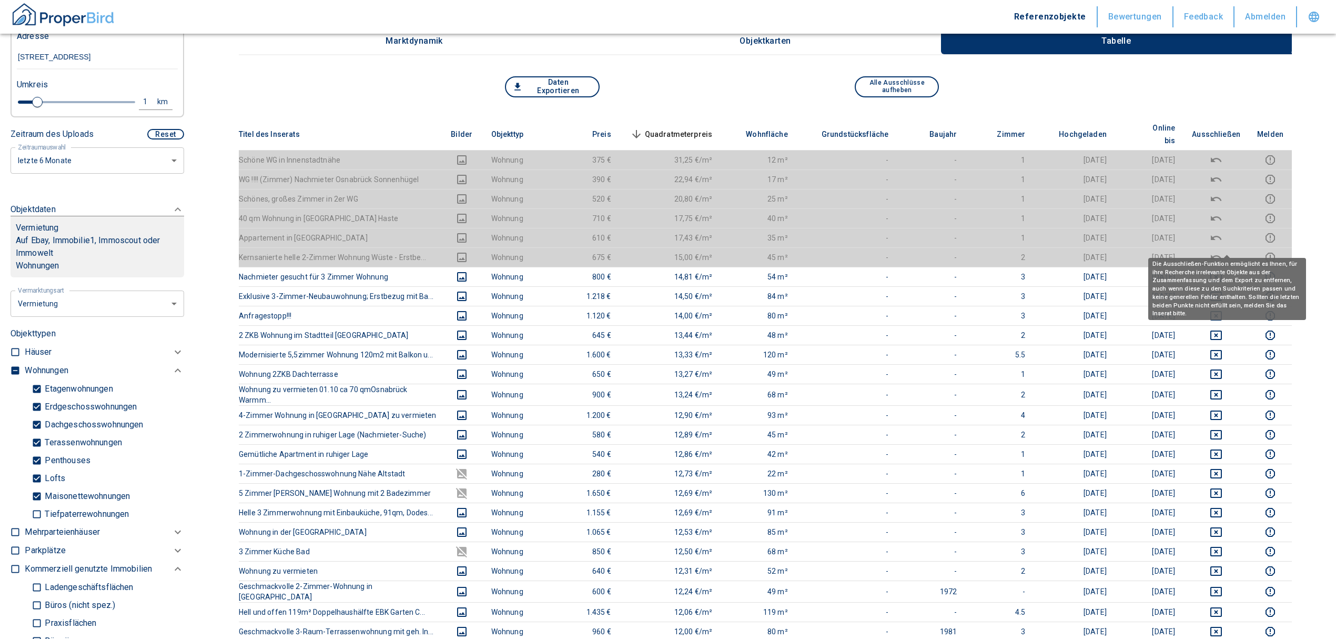
click at [1223, 251] on icon "deselect this listing" at bounding box center [1216, 257] width 13 height 13
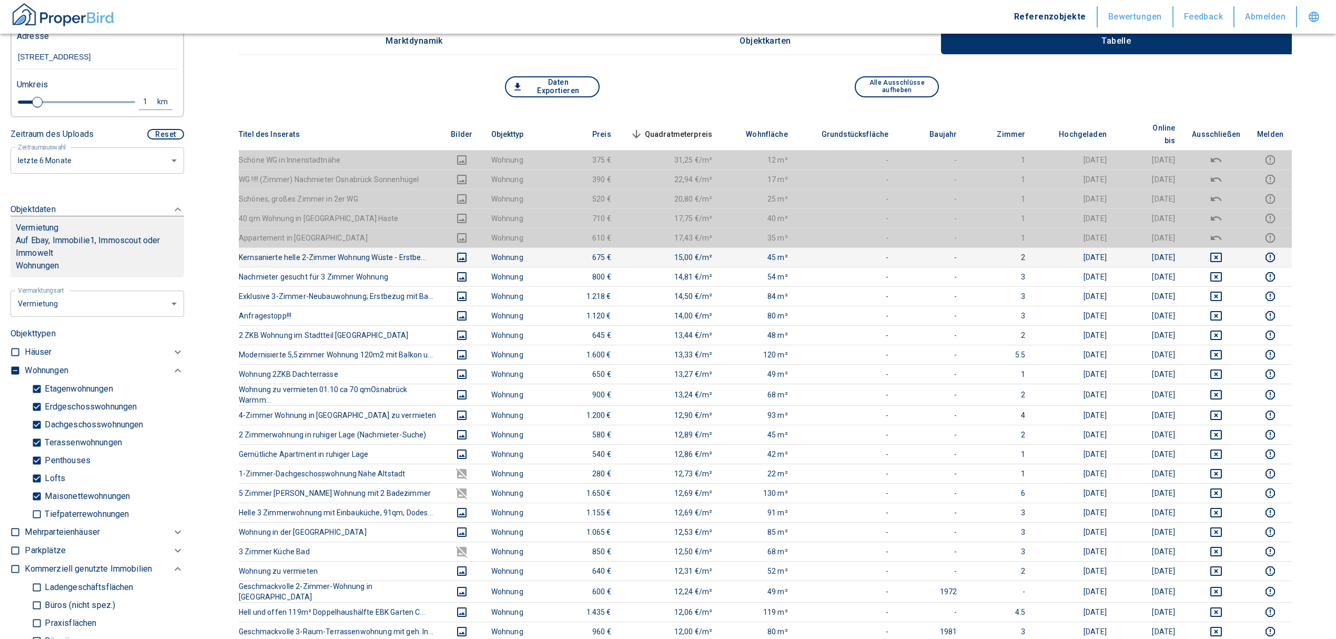
click at [669, 128] on span "Quadratmeterpreis sorted descending" at bounding box center [670, 134] width 85 height 13
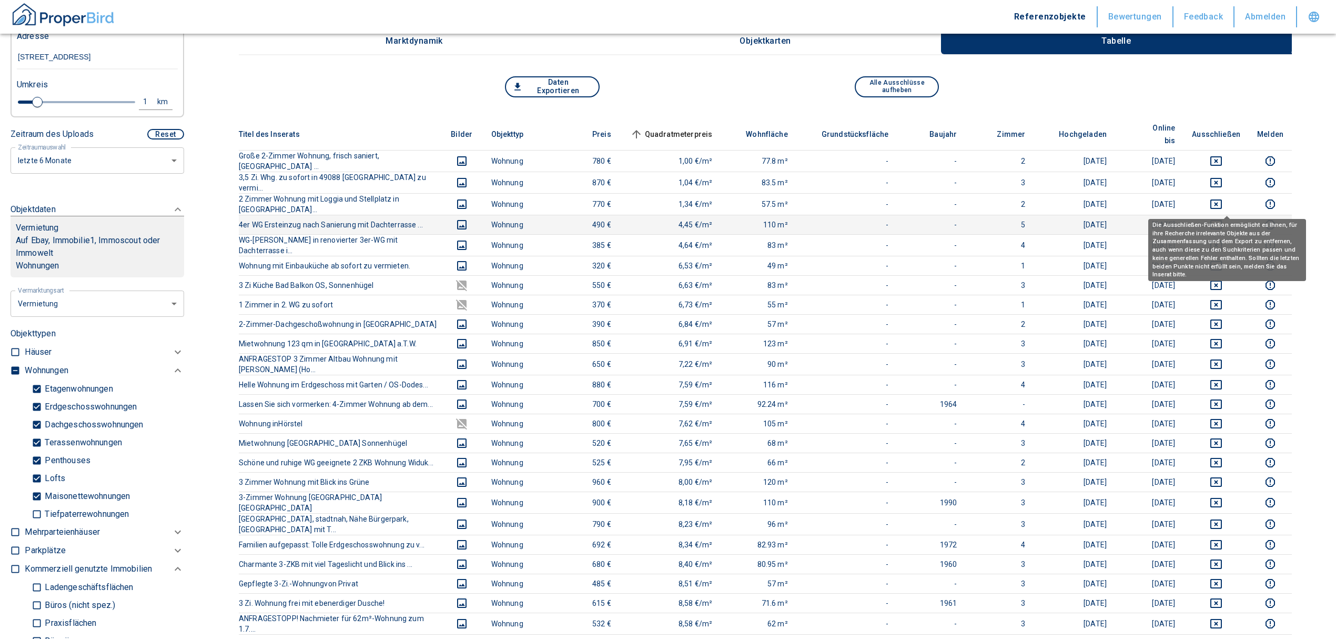
click at [1222, 220] on icon "deselect this listing" at bounding box center [1217, 224] width 12 height 9
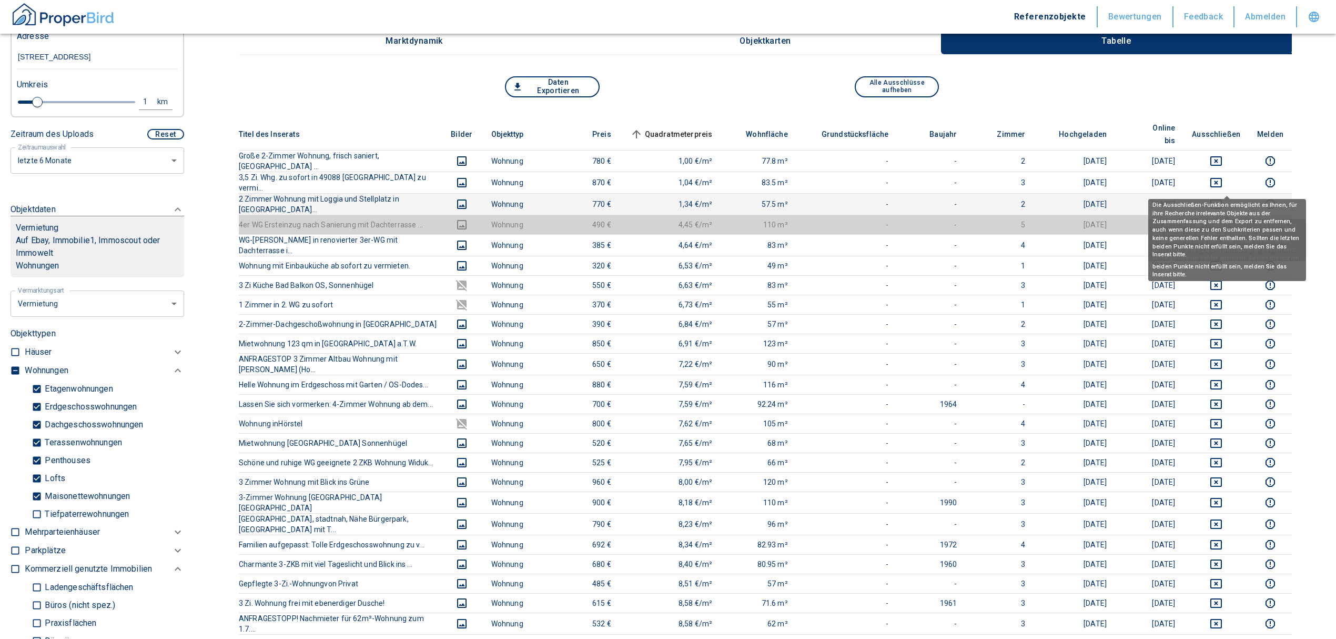
click at [1223, 198] on icon "deselect this listing" at bounding box center [1216, 204] width 13 height 13
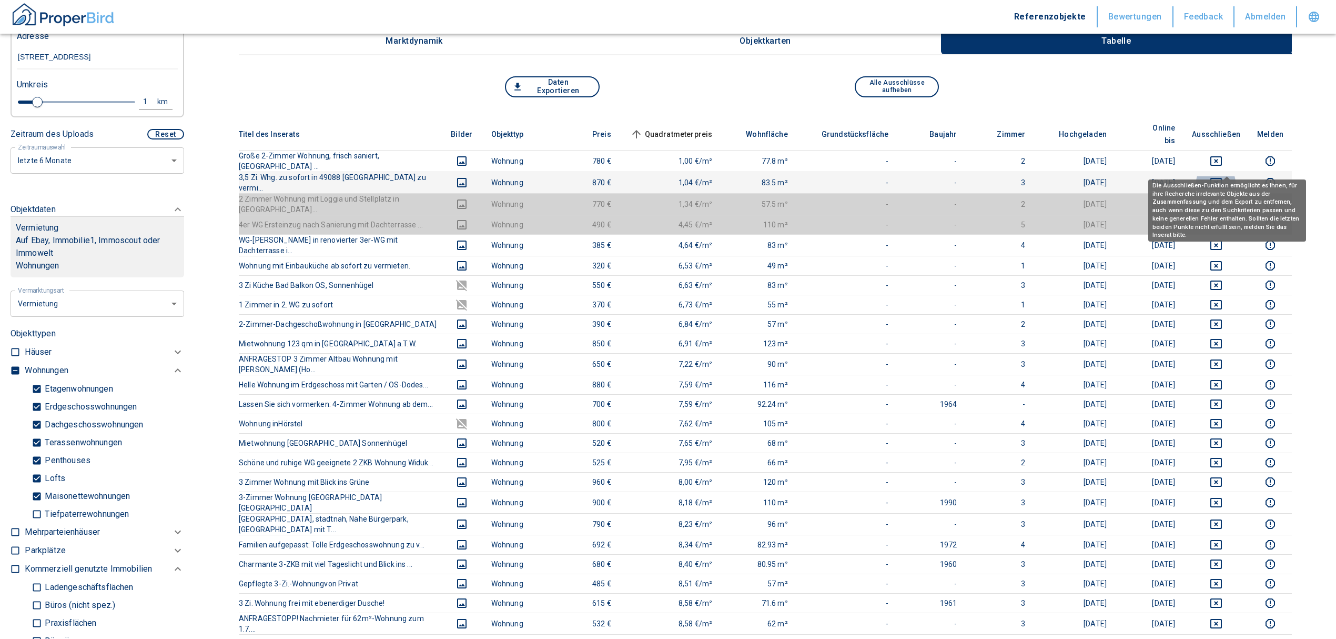
click at [1223, 176] on icon "deselect this listing" at bounding box center [1216, 182] width 13 height 13
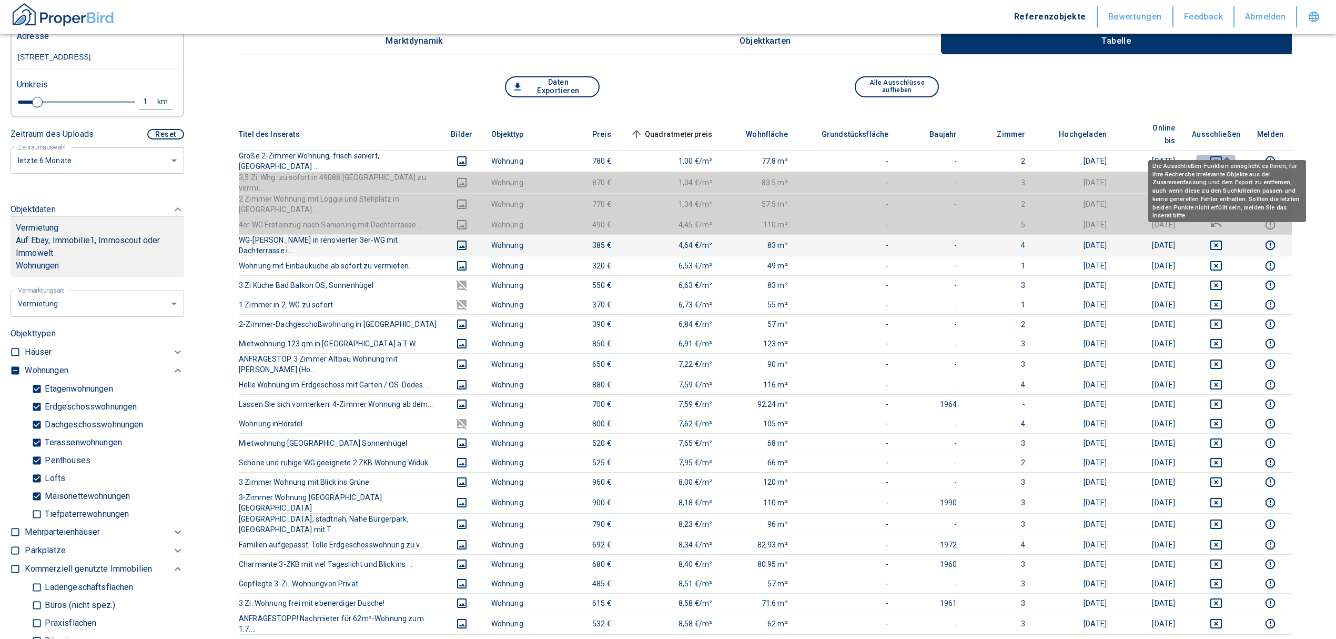
drag, startPoint x: 1229, startPoint y: 143, endPoint x: 1221, endPoint y: 218, distance: 75.2
click at [1223, 155] on icon "deselect this listing" at bounding box center [1216, 161] width 13 height 13
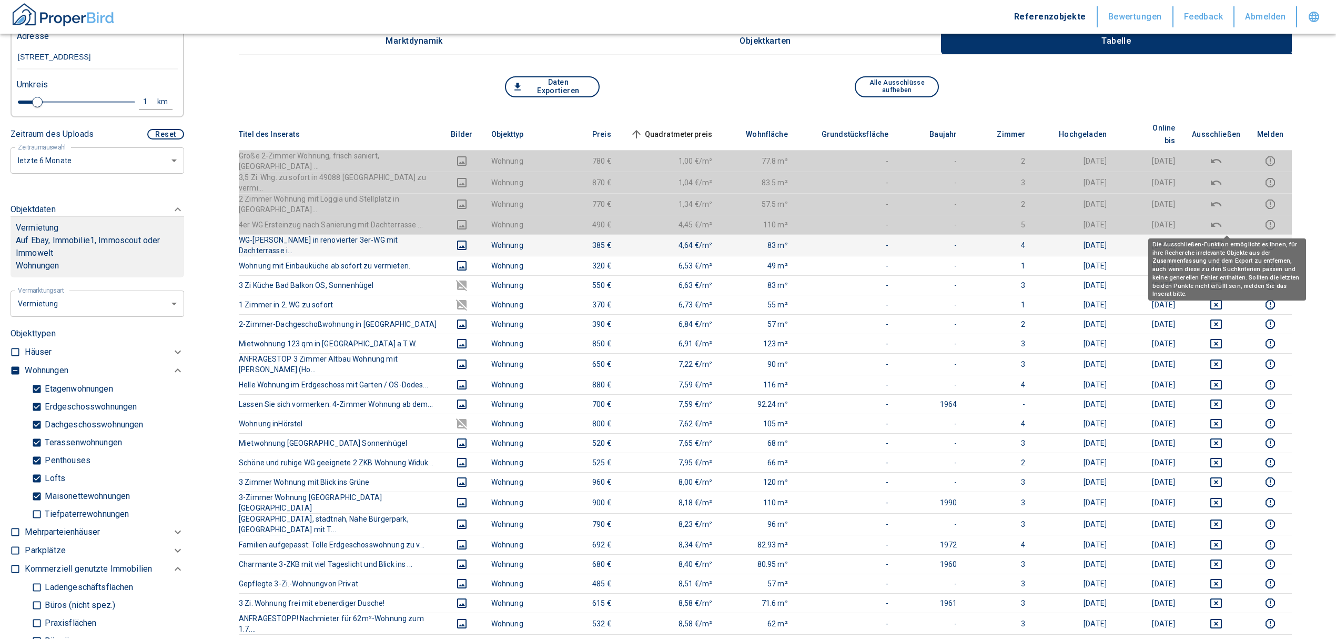
click at [1222, 240] on icon "deselect this listing" at bounding box center [1217, 244] width 12 height 9
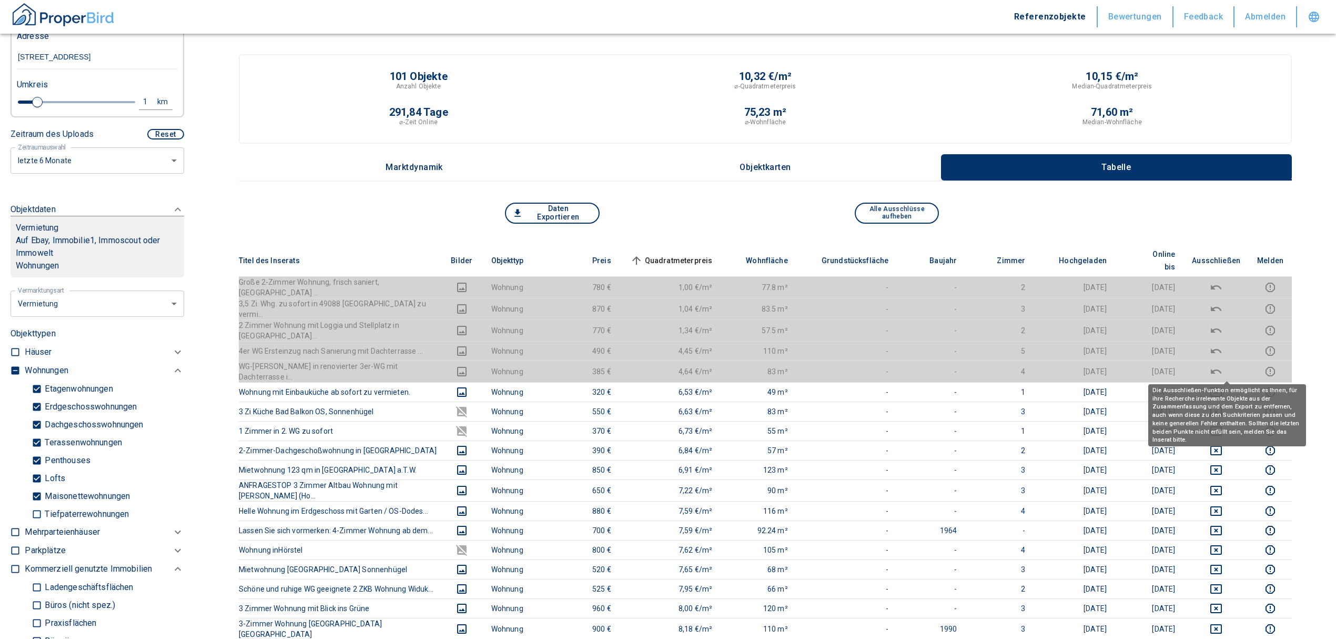
scroll to position [0, 0]
click at [1223, 386] on icon "deselect this listing" at bounding box center [1216, 392] width 13 height 13
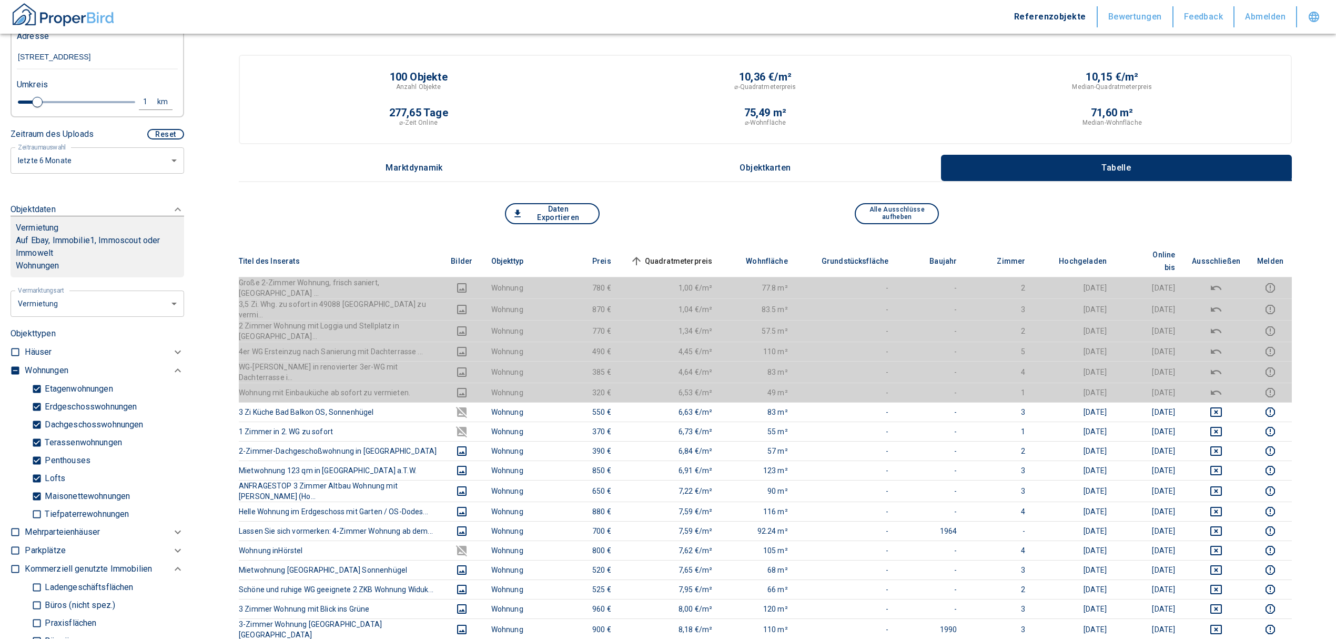
click at [697, 255] on span "Quadratmeterpreis sorted ascending" at bounding box center [670, 261] width 85 height 13
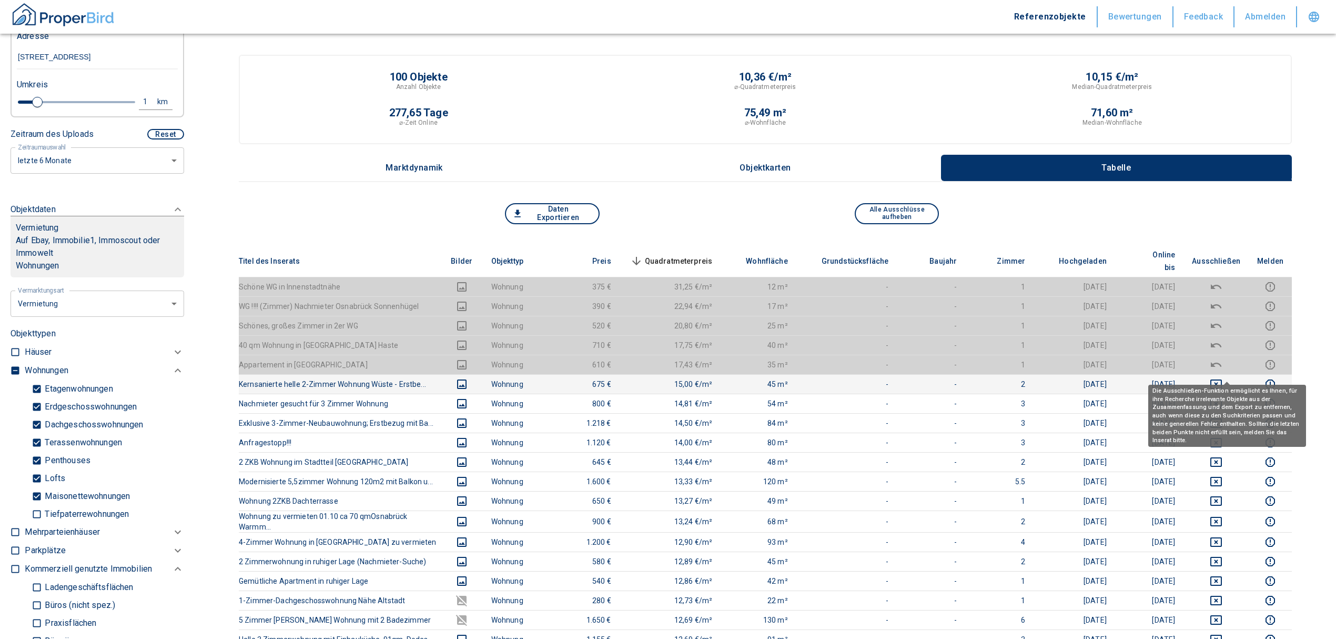
click at [1223, 378] on icon "deselect this listing" at bounding box center [1216, 384] width 13 height 13
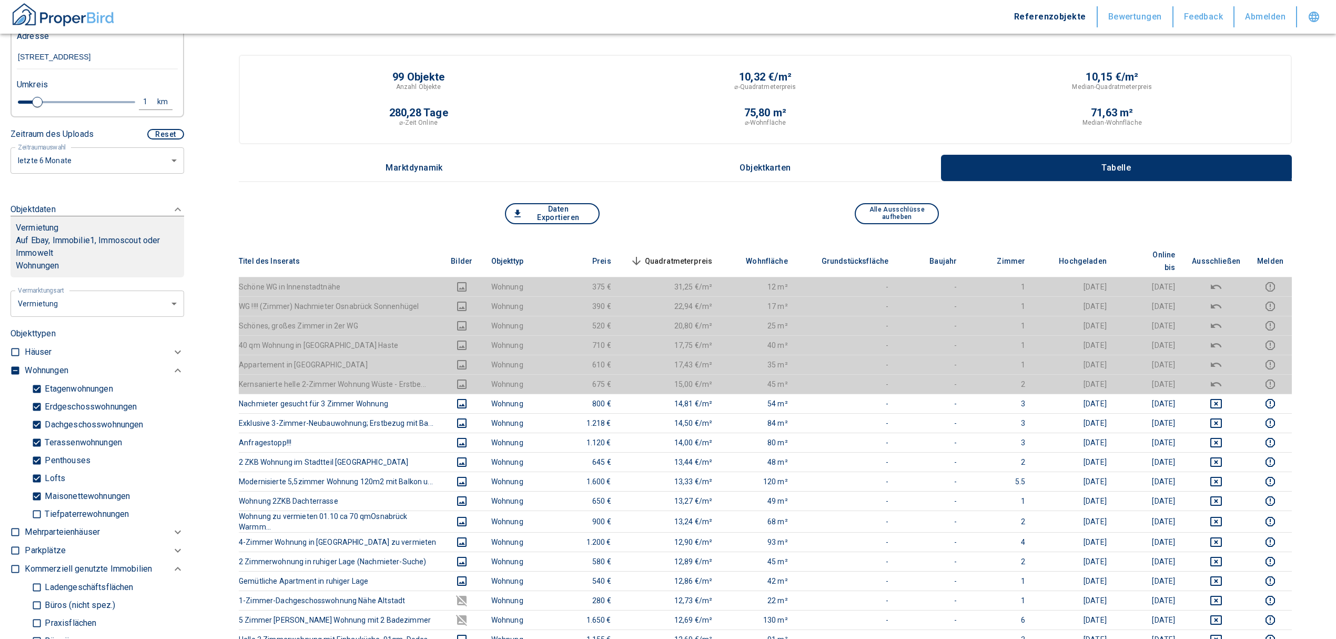
click at [695, 255] on span "Quadratmeterpreis sorted descending" at bounding box center [670, 261] width 85 height 13
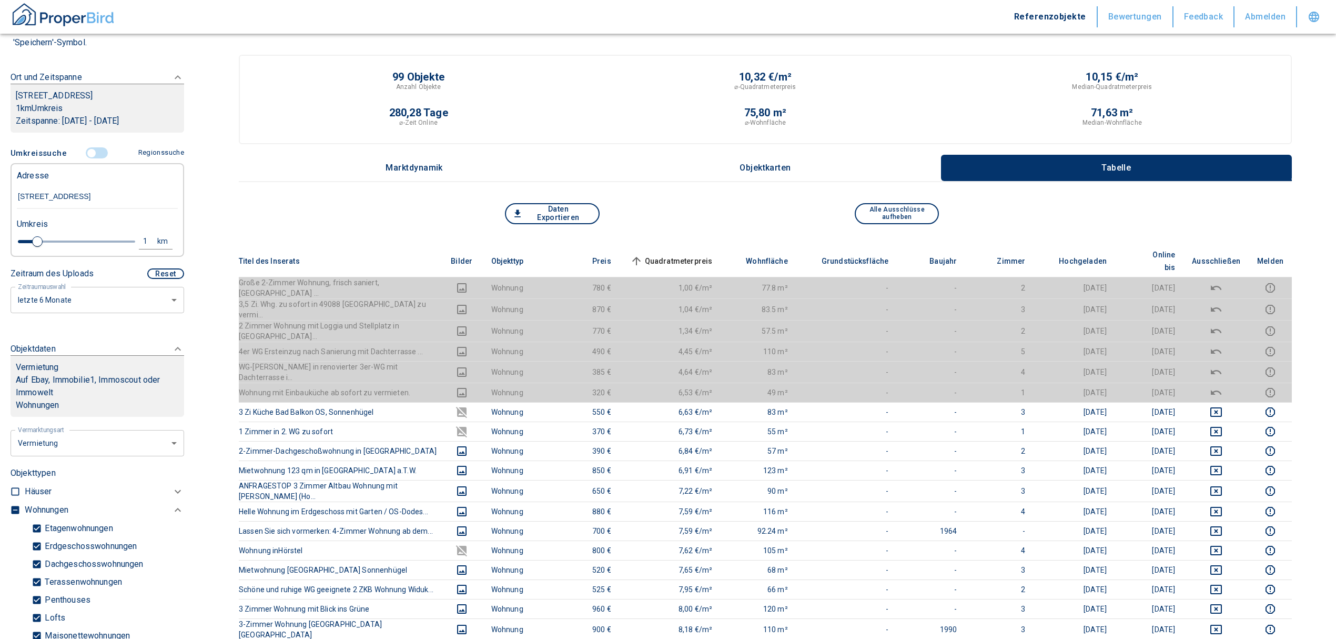
scroll to position [140, 0]
click at [86, 148] on input "controlled" at bounding box center [92, 154] width 32 height 12
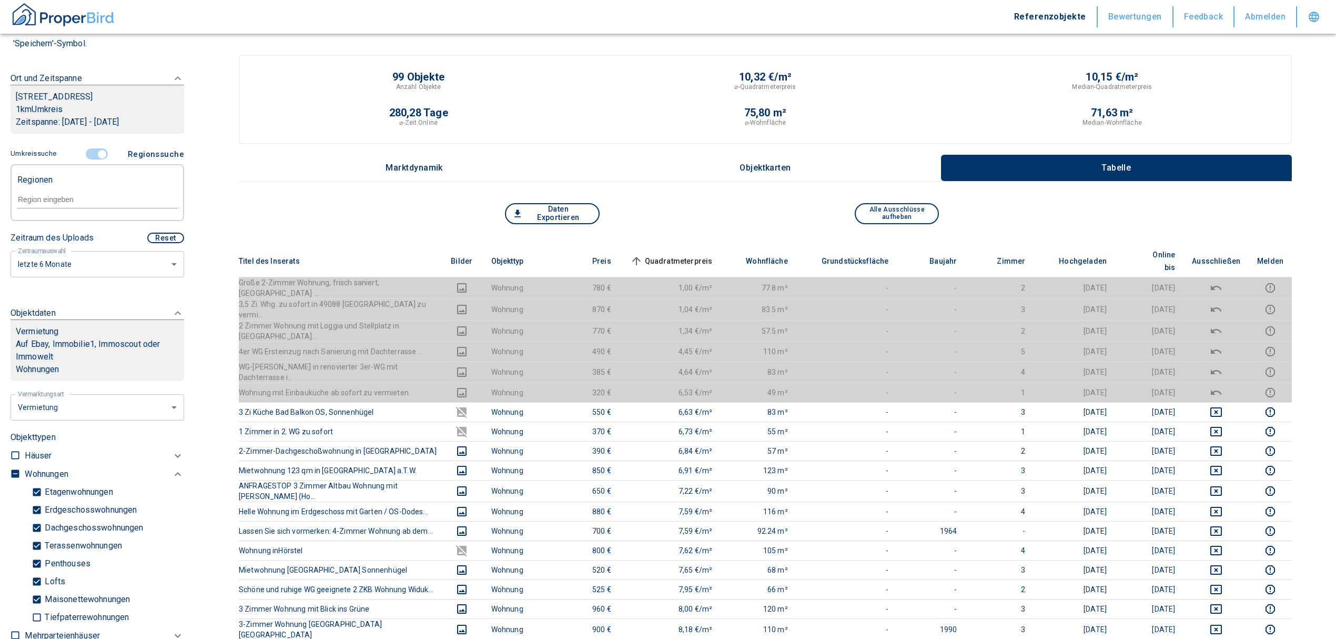
click at [48, 196] on input "text" at bounding box center [97, 199] width 161 height 9
click at [66, 223] on li "49088 [GEOGRAPHIC_DATA]" at bounding box center [91, 223] width 151 height 19
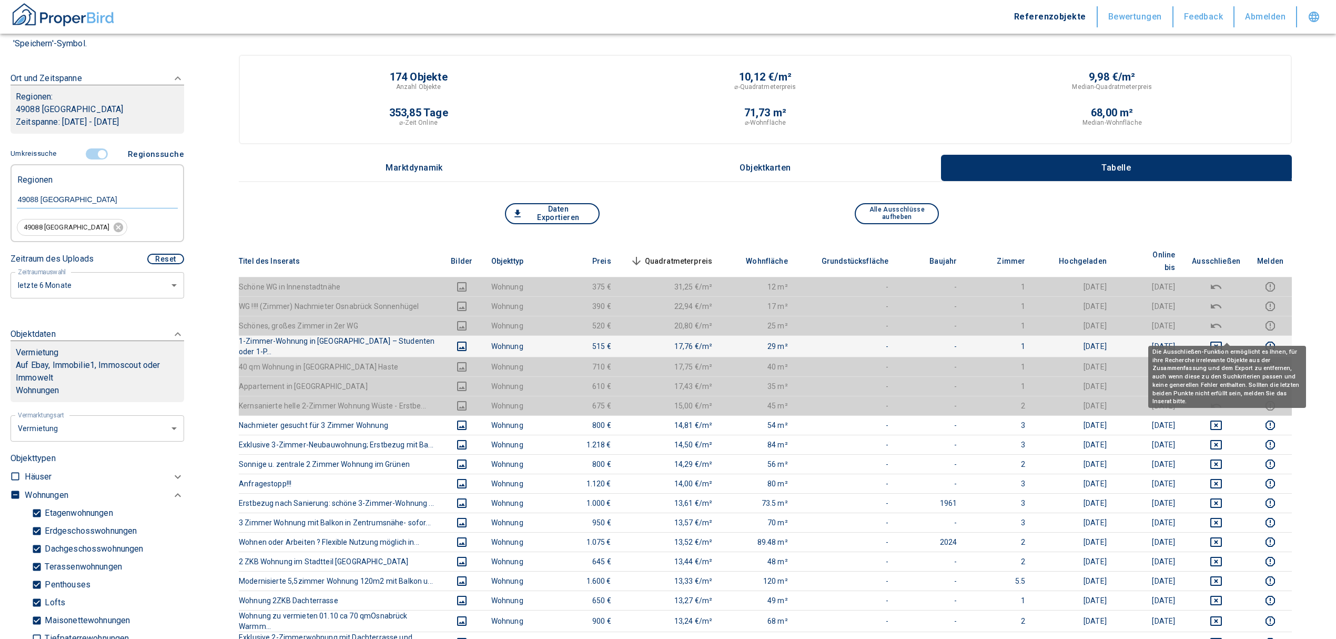
click at [1223, 340] on icon "deselect this listing" at bounding box center [1216, 346] width 13 height 13
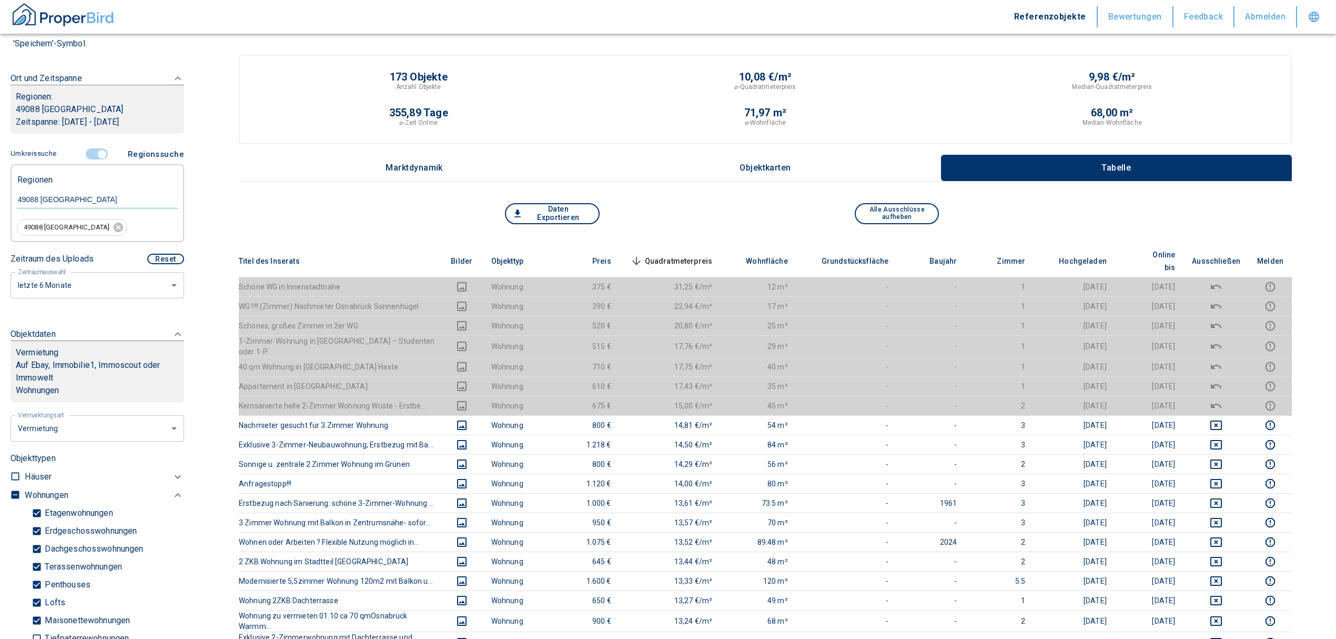
click at [676, 255] on span "Quadratmeterpreis sorted descending" at bounding box center [670, 261] width 85 height 13
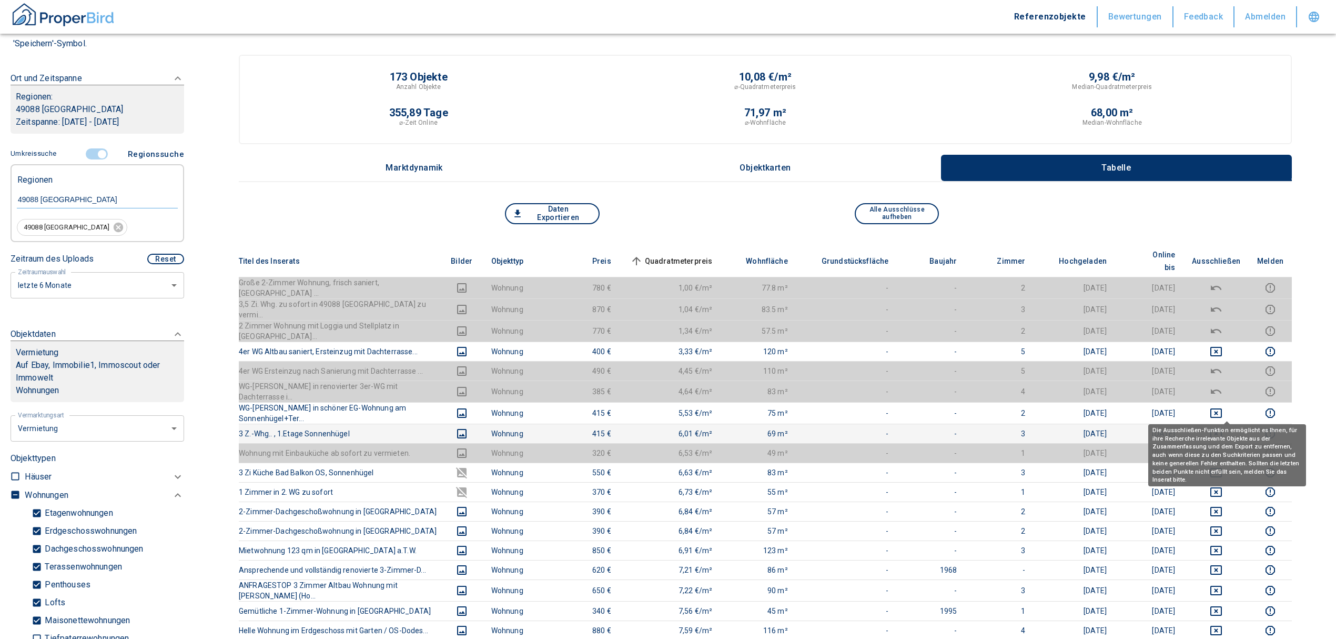
click at [1222, 429] on icon "deselect this listing" at bounding box center [1217, 433] width 12 height 9
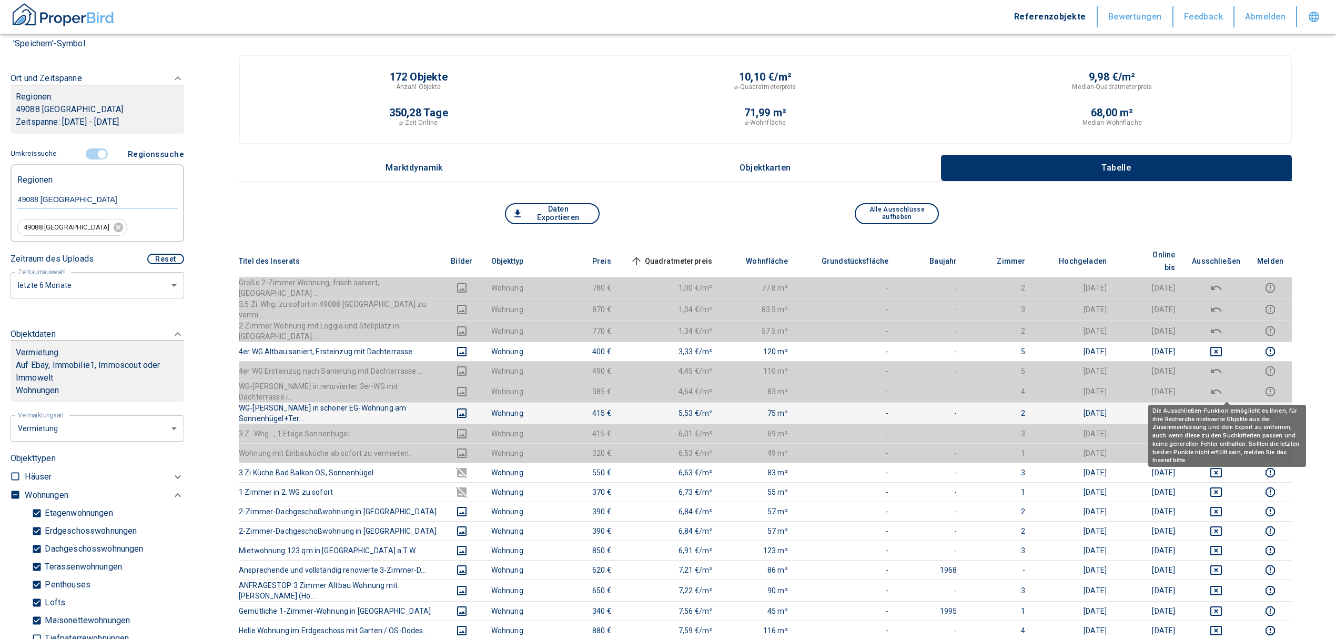
click at [1223, 407] on icon "deselect this listing" at bounding box center [1216, 413] width 13 height 13
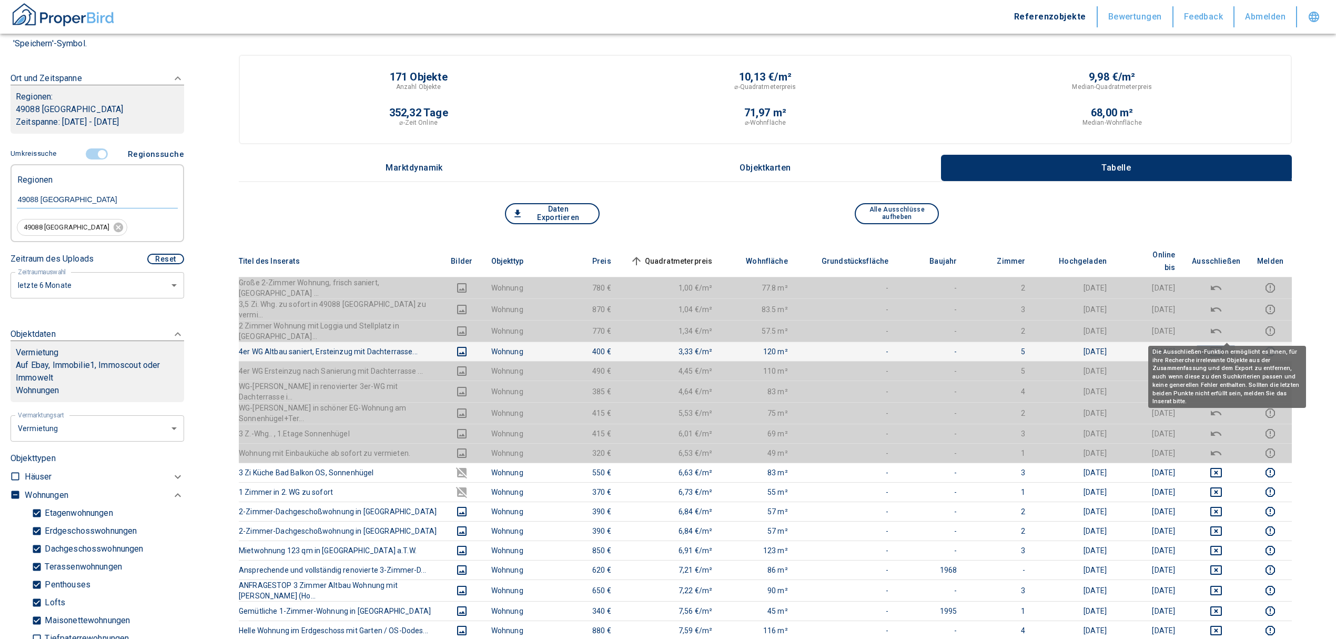
click at [1223, 345] on icon "deselect this listing" at bounding box center [1216, 351] width 13 height 13
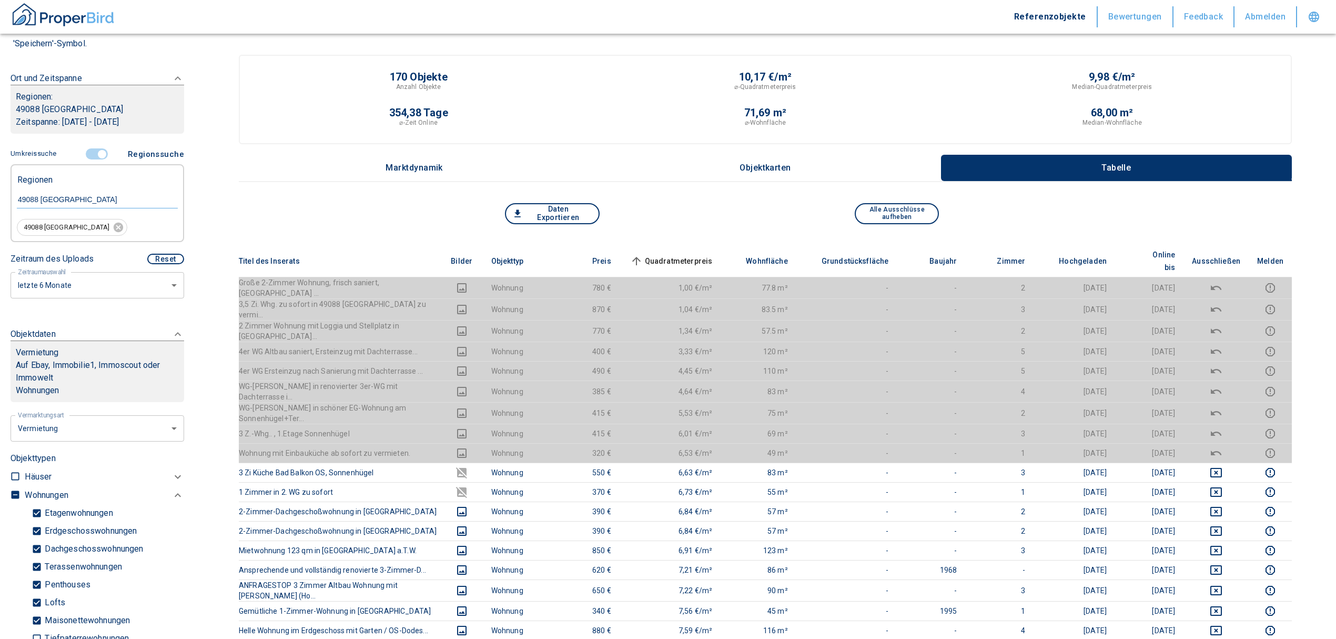
click at [680, 255] on span "Quadratmeterpreis sorted ascending" at bounding box center [670, 261] width 85 height 13
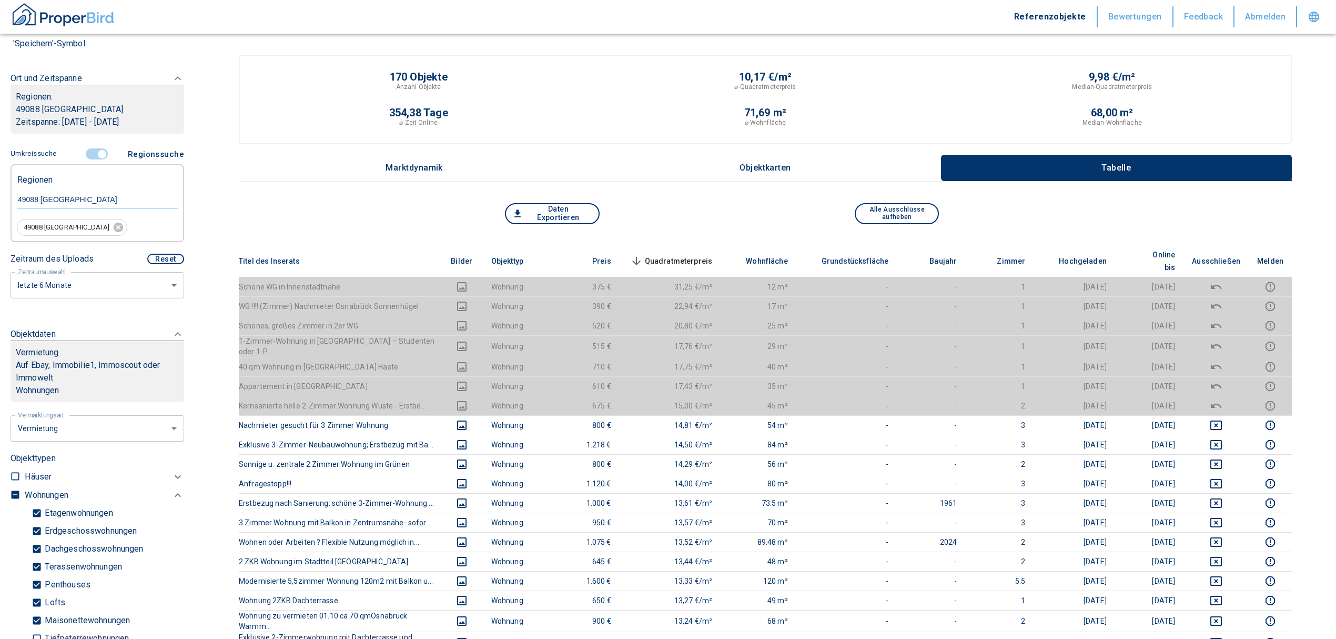
click at [678, 255] on span "Quadratmeterpreis sorted descending" at bounding box center [670, 261] width 85 height 13
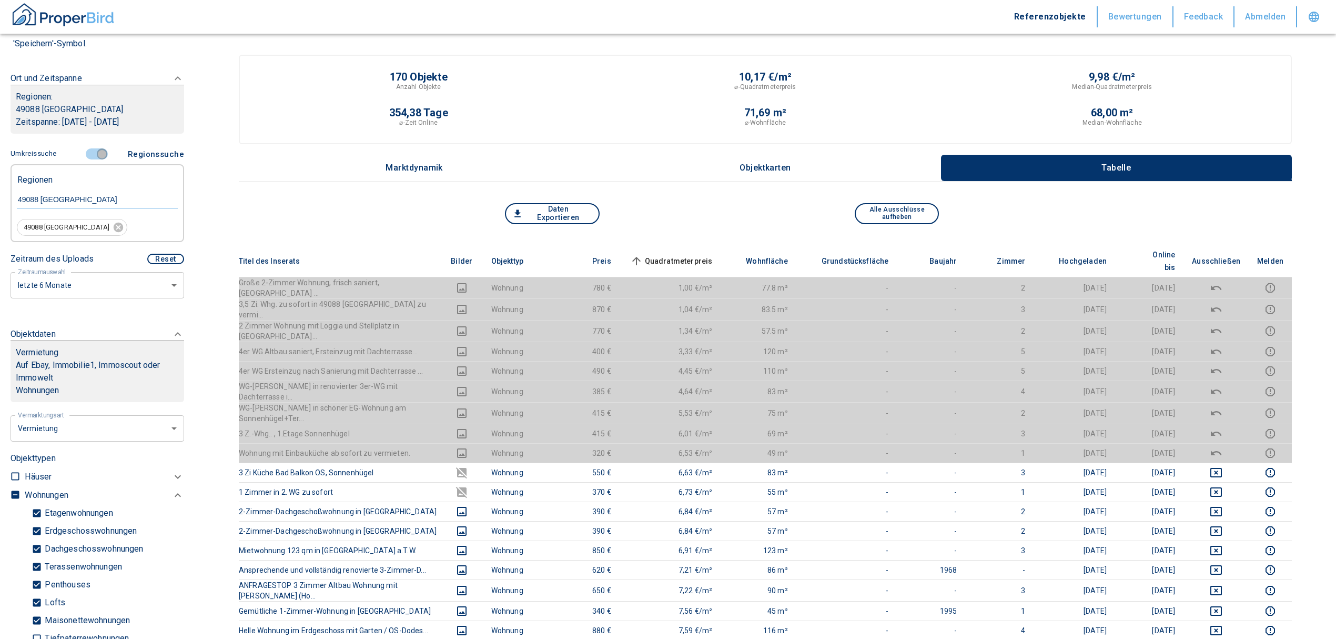
click at [96, 153] on input "controlled" at bounding box center [102, 154] width 32 height 12
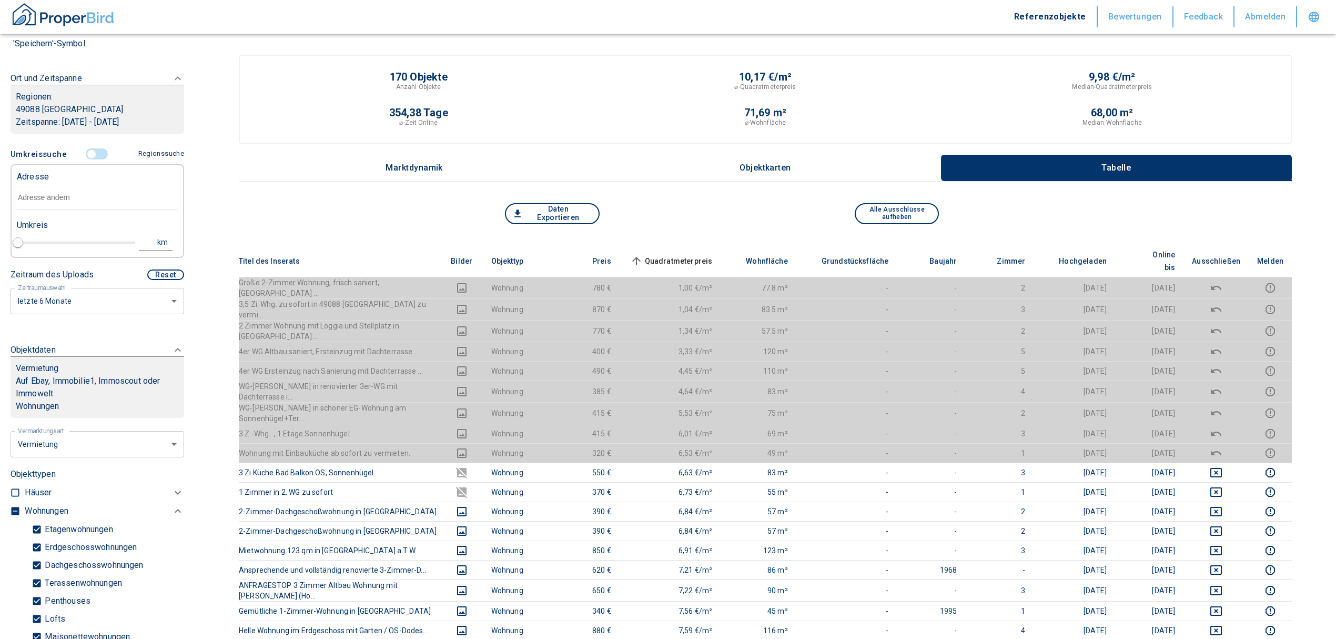
click at [49, 193] on input "text" at bounding box center [97, 198] width 161 height 24
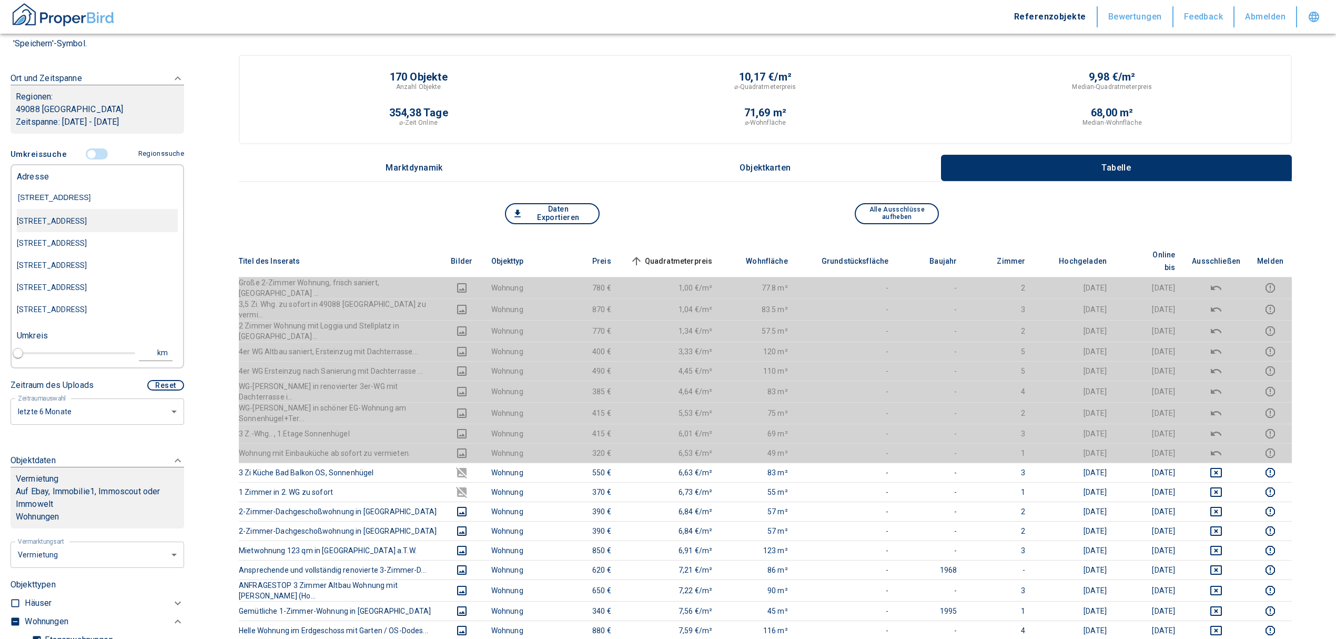
click at [70, 226] on div "[STREET_ADDRESS]" at bounding box center [97, 221] width 161 height 22
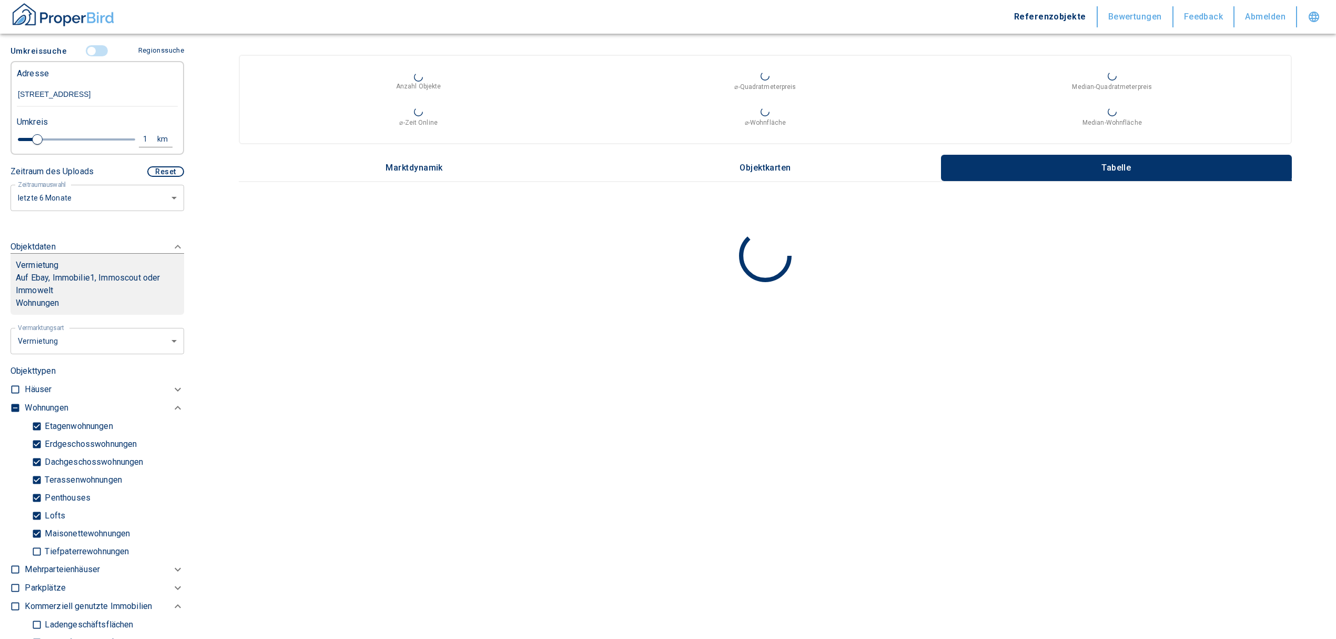
scroll to position [491, 0]
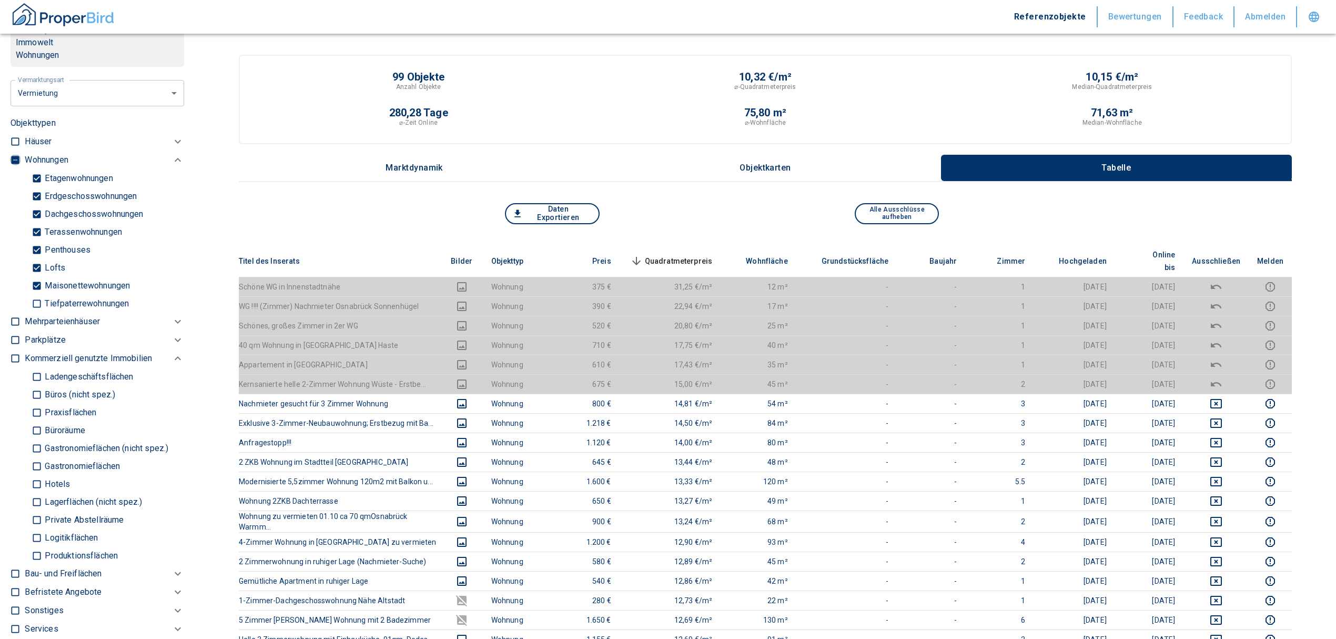
click at [12, 156] on input "checkbox" at bounding box center [15, 160] width 11 height 11
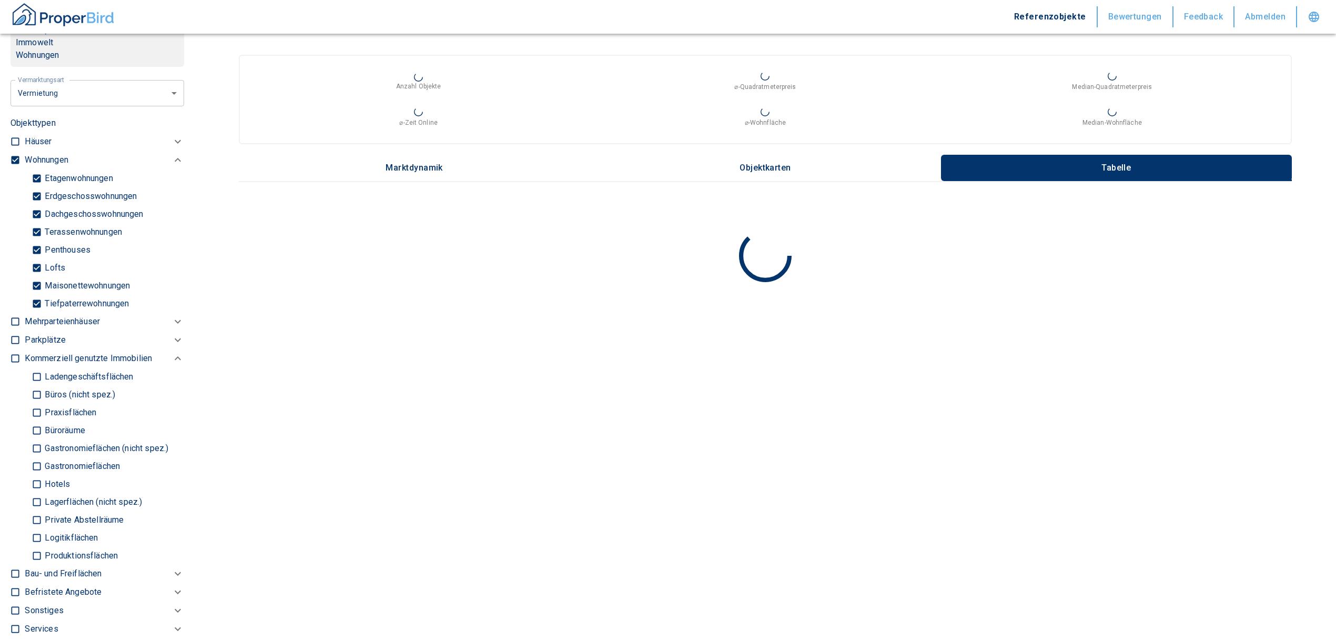
click at [14, 158] on input "checkbox" at bounding box center [15, 160] width 11 height 11
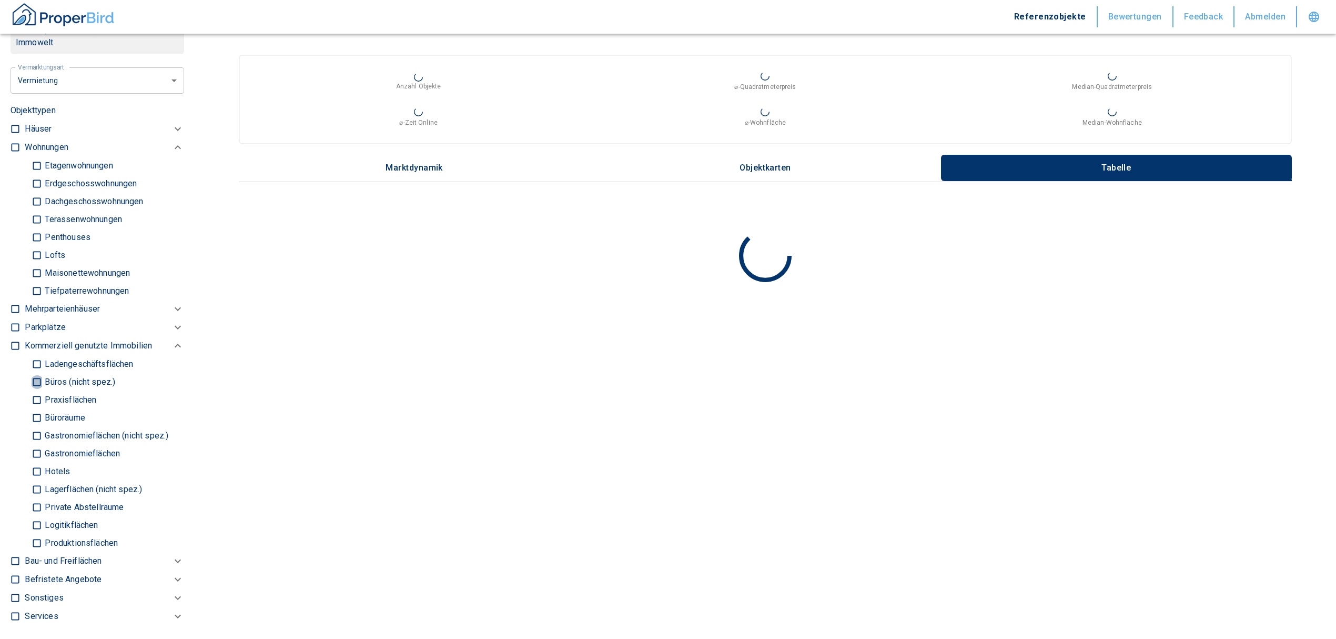
click at [36, 379] on input "Büros (nicht spez.)" at bounding box center [37, 381] width 11 height 18
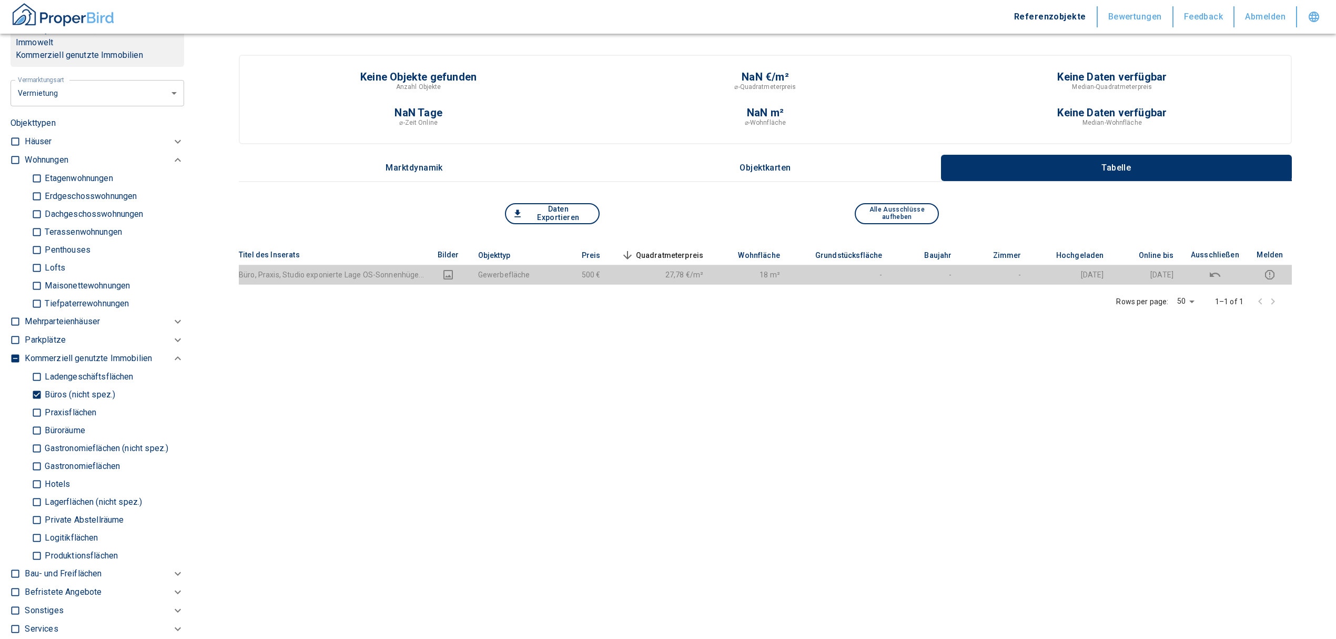
click at [38, 429] on input "Büroräume" at bounding box center [37, 430] width 11 height 18
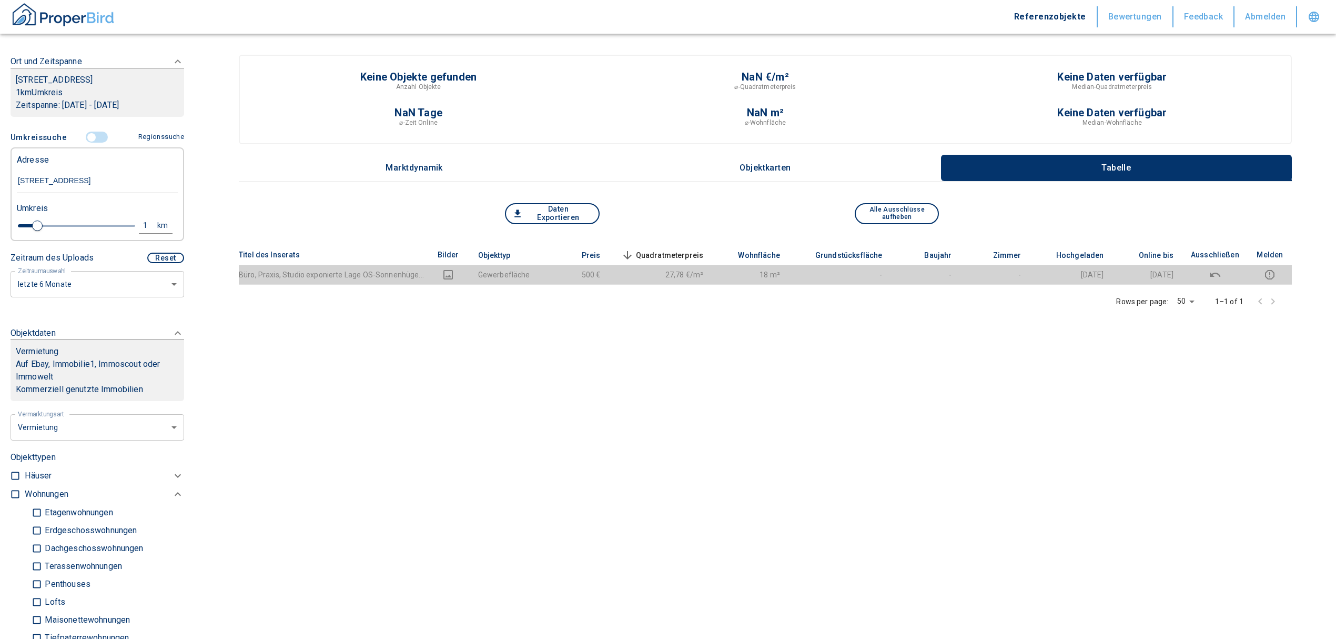
scroll to position [140, 0]
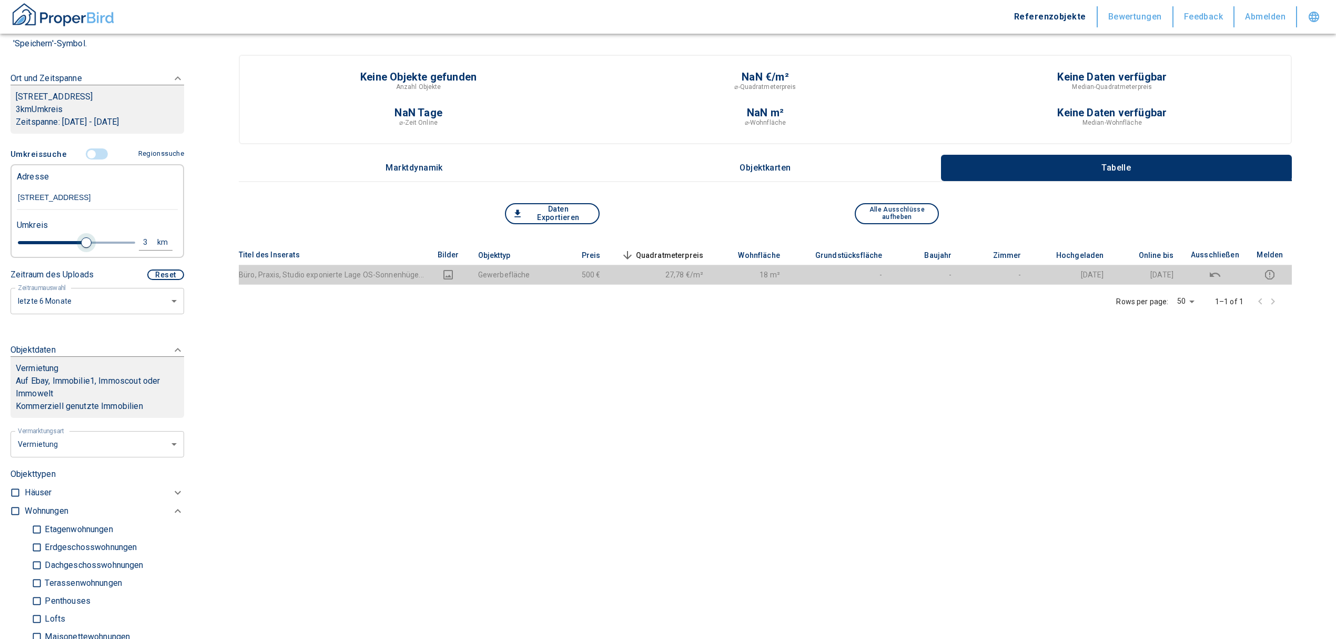
drag, startPoint x: 34, startPoint y: 240, endPoint x: 83, endPoint y: 245, distance: 49.1
click at [83, 245] on span at bounding box center [86, 242] width 11 height 11
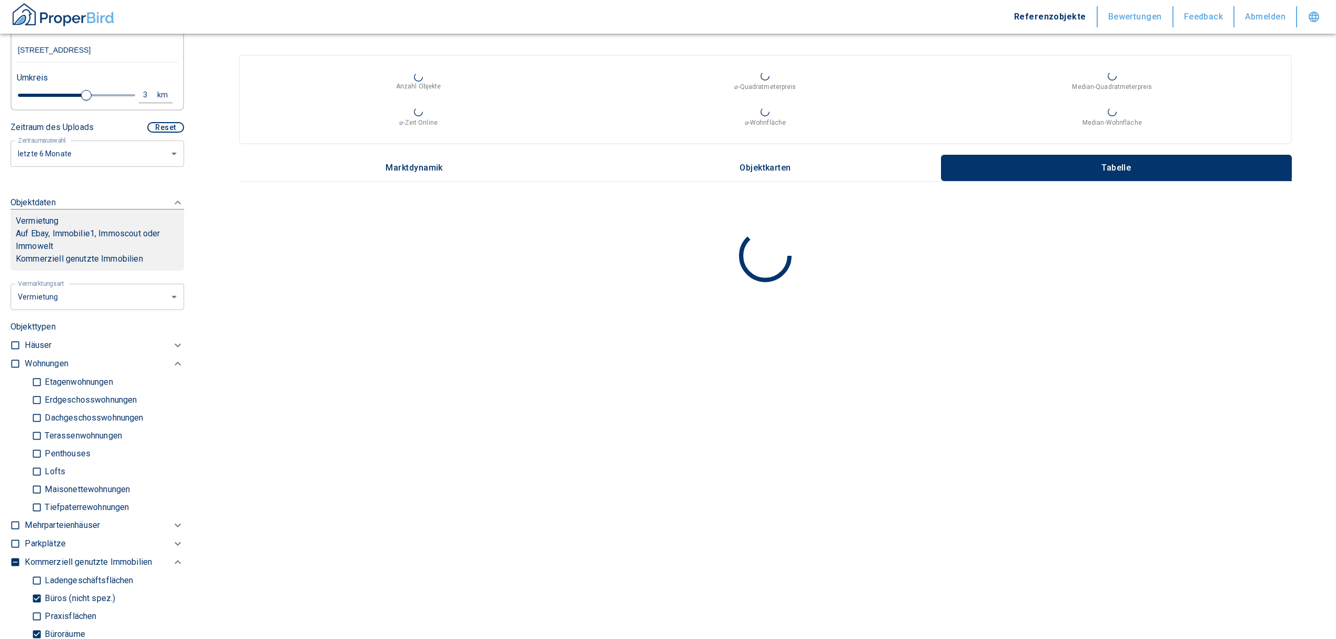
scroll to position [210, 0]
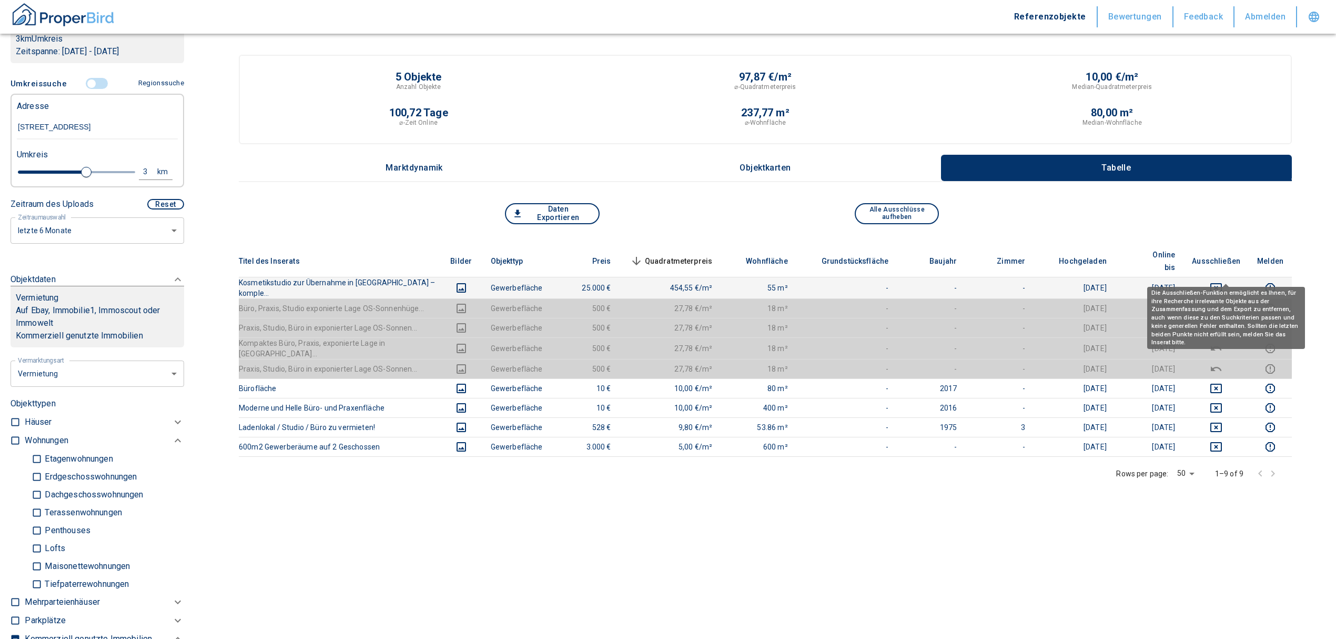
click at [1223, 281] on icon "deselect this listing" at bounding box center [1216, 287] width 13 height 13
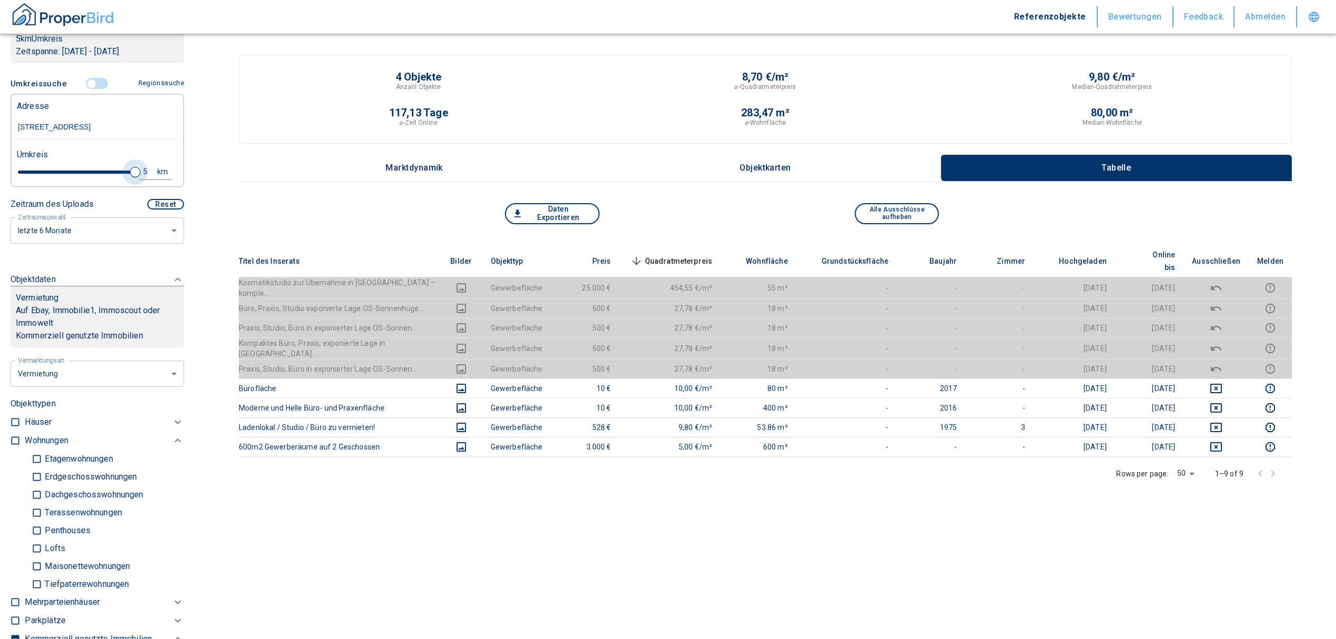
drag, startPoint x: 83, startPoint y: 171, endPoint x: 136, endPoint y: 169, distance: 52.6
click at [136, 169] on div "5 km" at bounding box center [93, 173] width 161 height 18
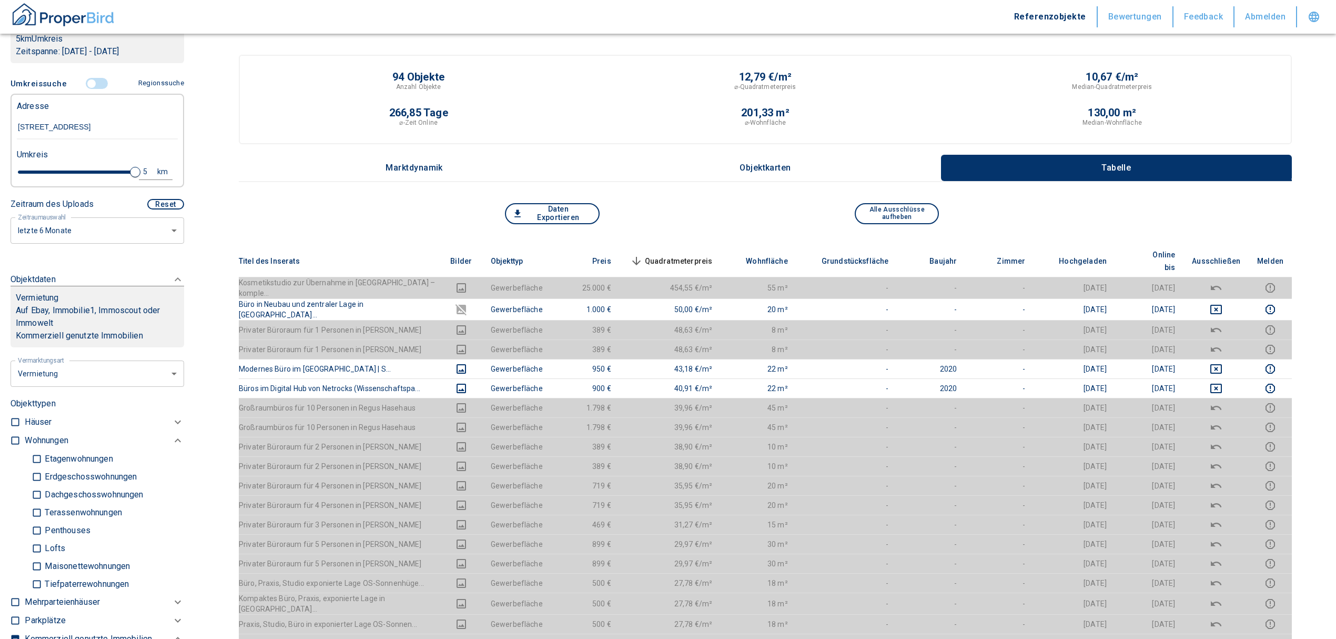
click at [142, 172] on div "5" at bounding box center [151, 171] width 19 height 13
drag, startPoint x: 51, startPoint y: 173, endPoint x: 19, endPoint y: 171, distance: 31.1
click at [19, 171] on div "5 km Neue Suchen" at bounding box center [88, 172] width 161 height 25
click at [136, 169] on button "Neue Suchen" at bounding box center [141, 171] width 58 height 15
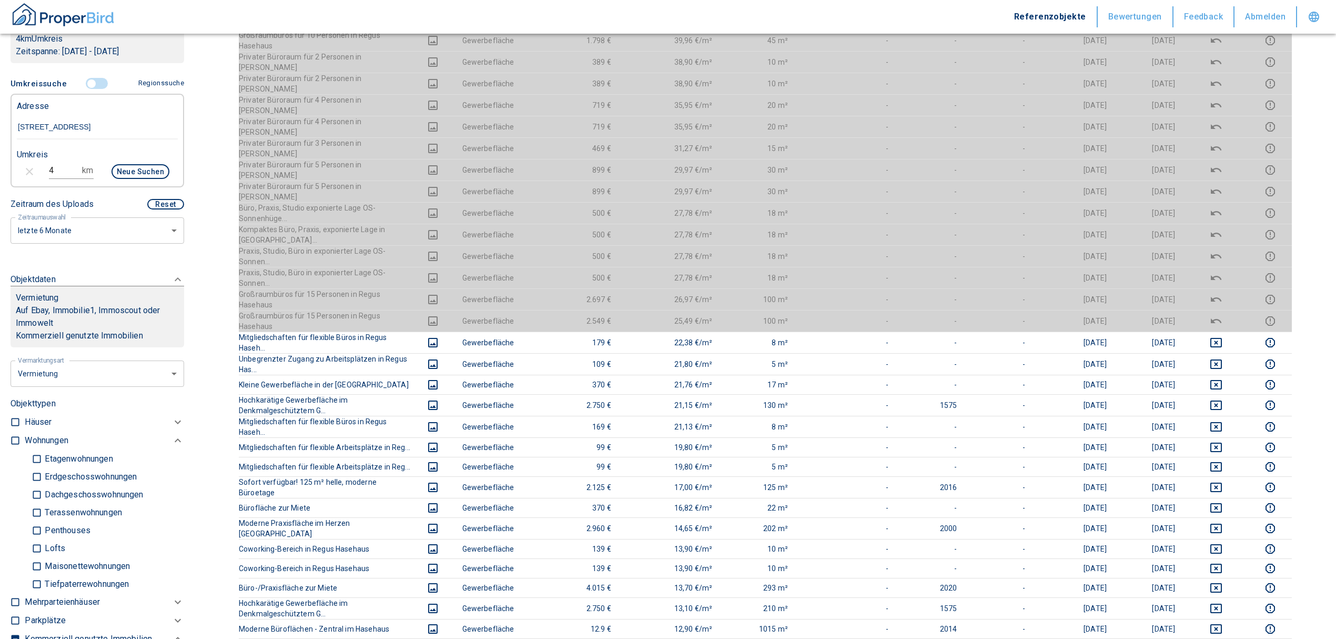
scroll to position [127, 0]
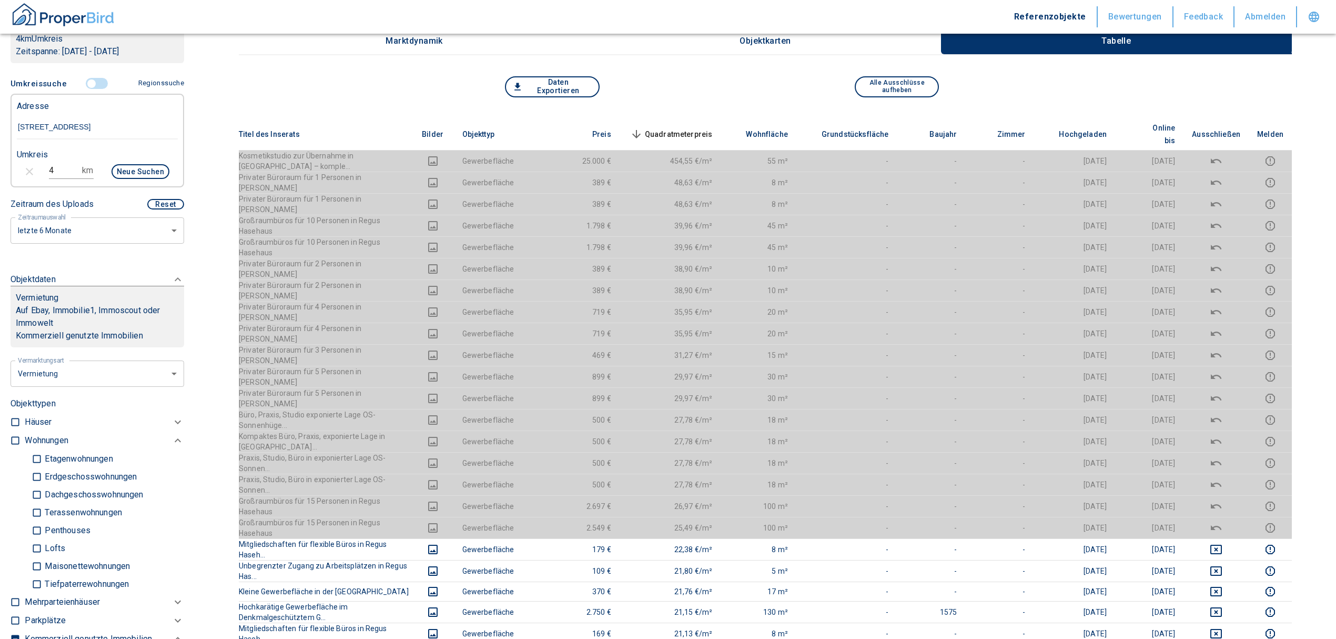
click at [697, 129] on span "Quadratmeterpreis sorted descending" at bounding box center [670, 134] width 85 height 13
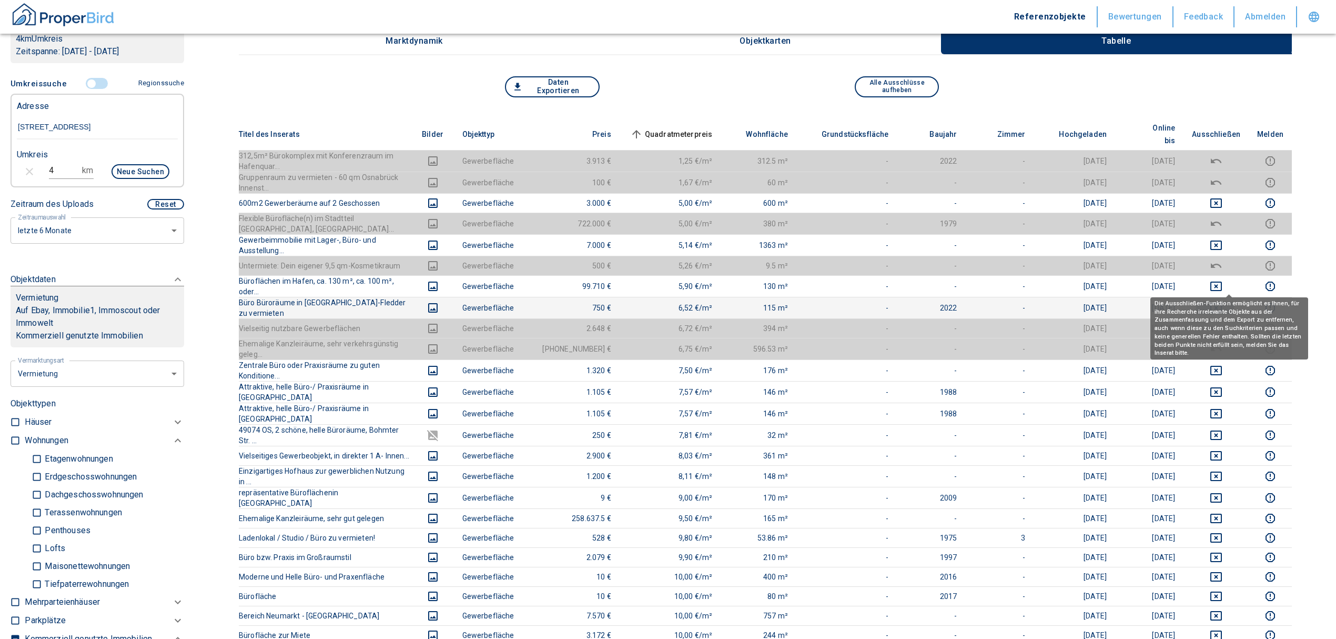
click at [1222, 303] on icon "deselect this listing" at bounding box center [1217, 307] width 12 height 9
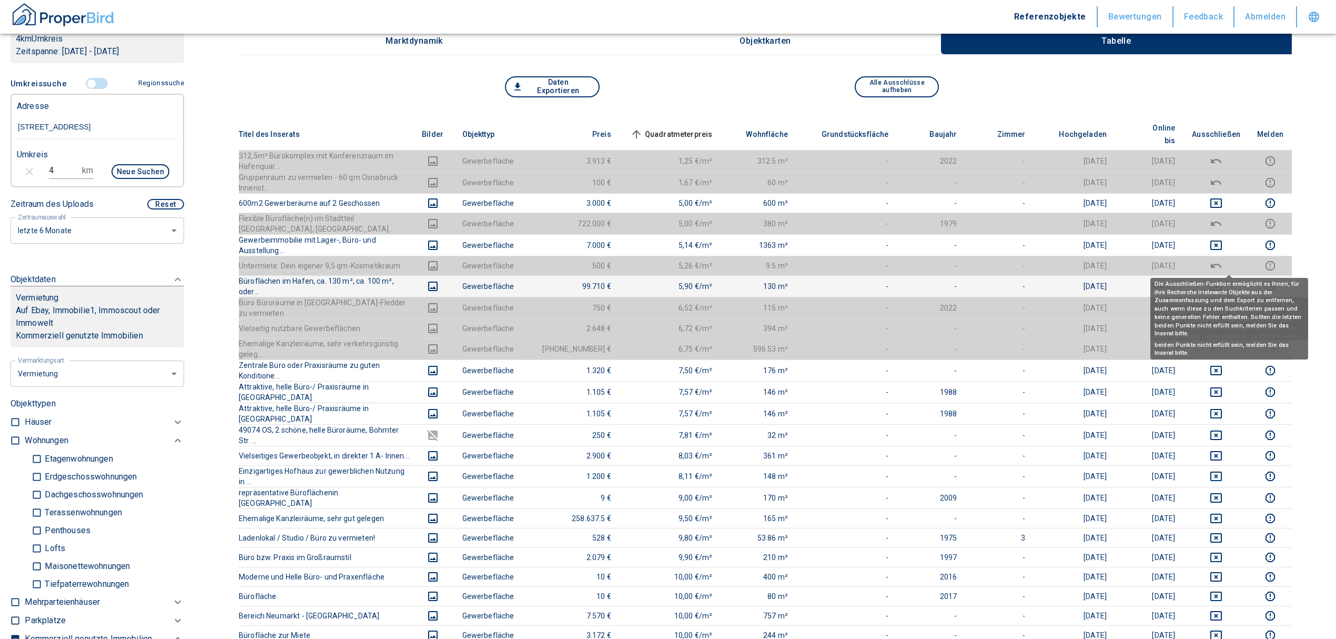
click at [1223, 280] on icon "deselect this listing" at bounding box center [1216, 286] width 13 height 13
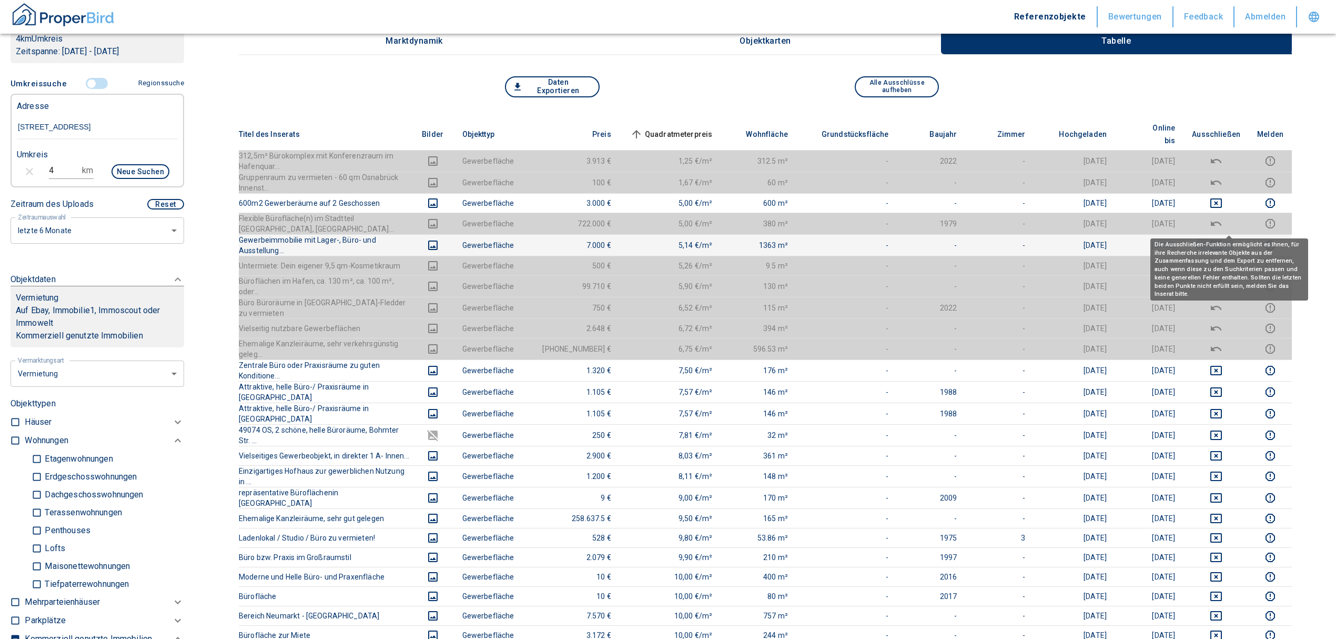
click at [1223, 239] on icon "deselect this listing" at bounding box center [1216, 245] width 13 height 13
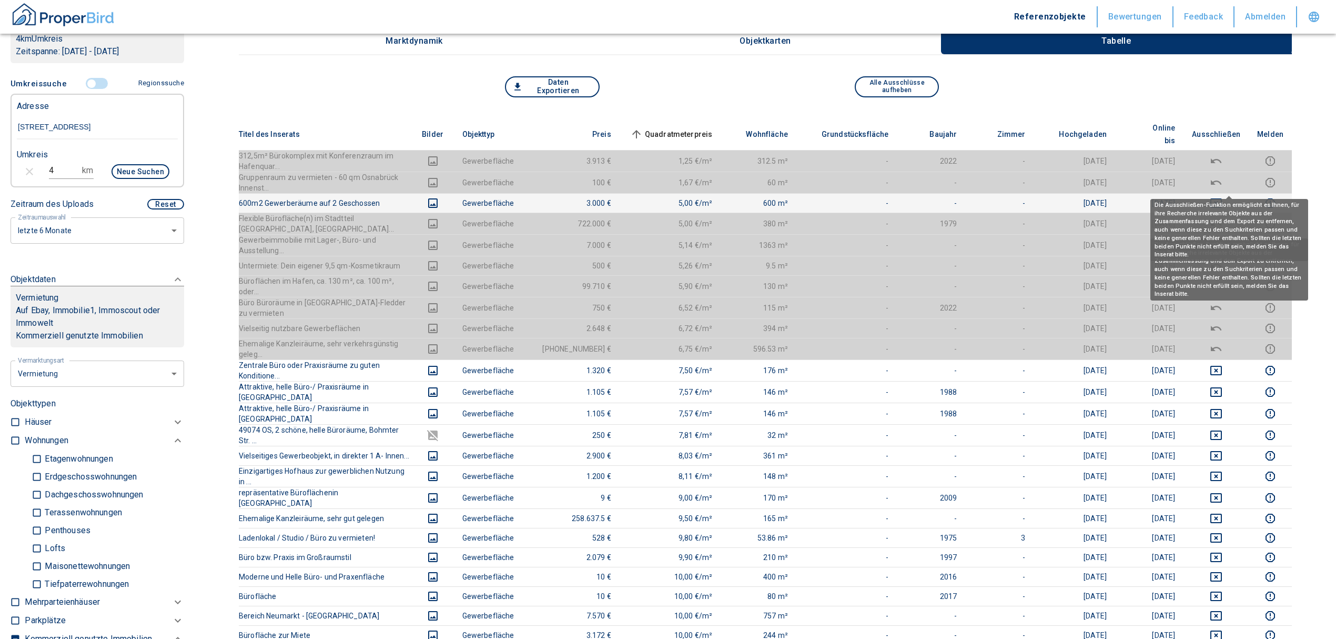
click at [1223, 197] on icon "deselect this listing" at bounding box center [1216, 203] width 13 height 13
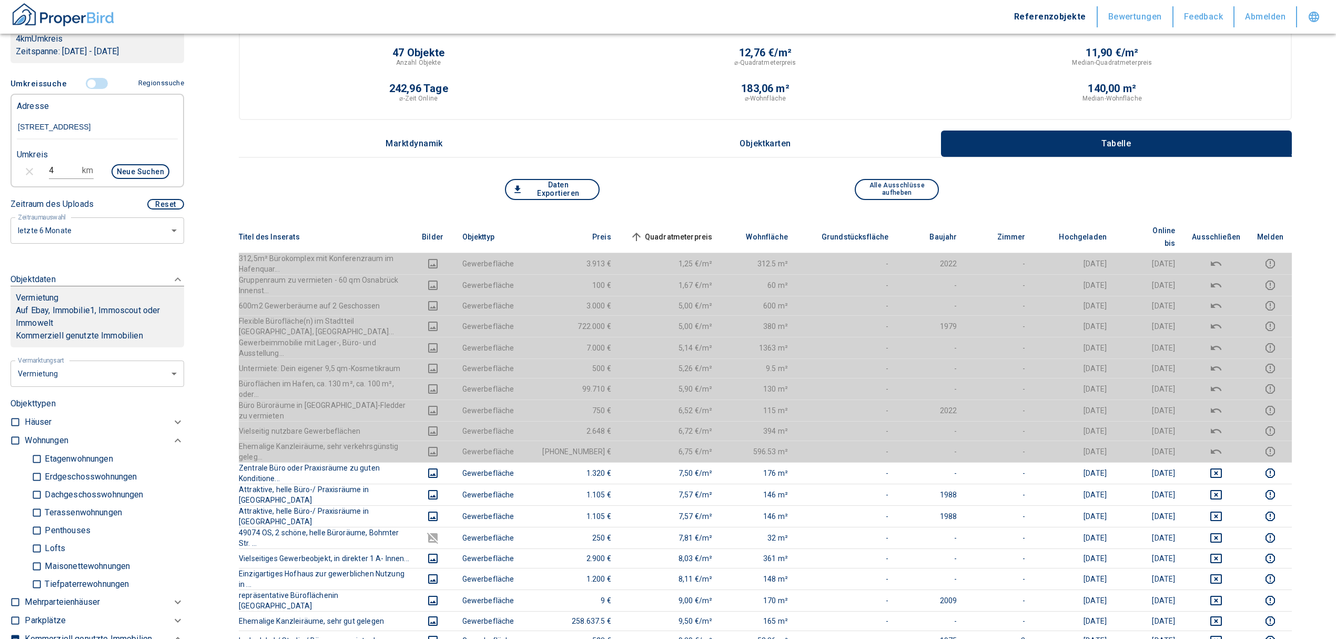
scroll to position [0, 0]
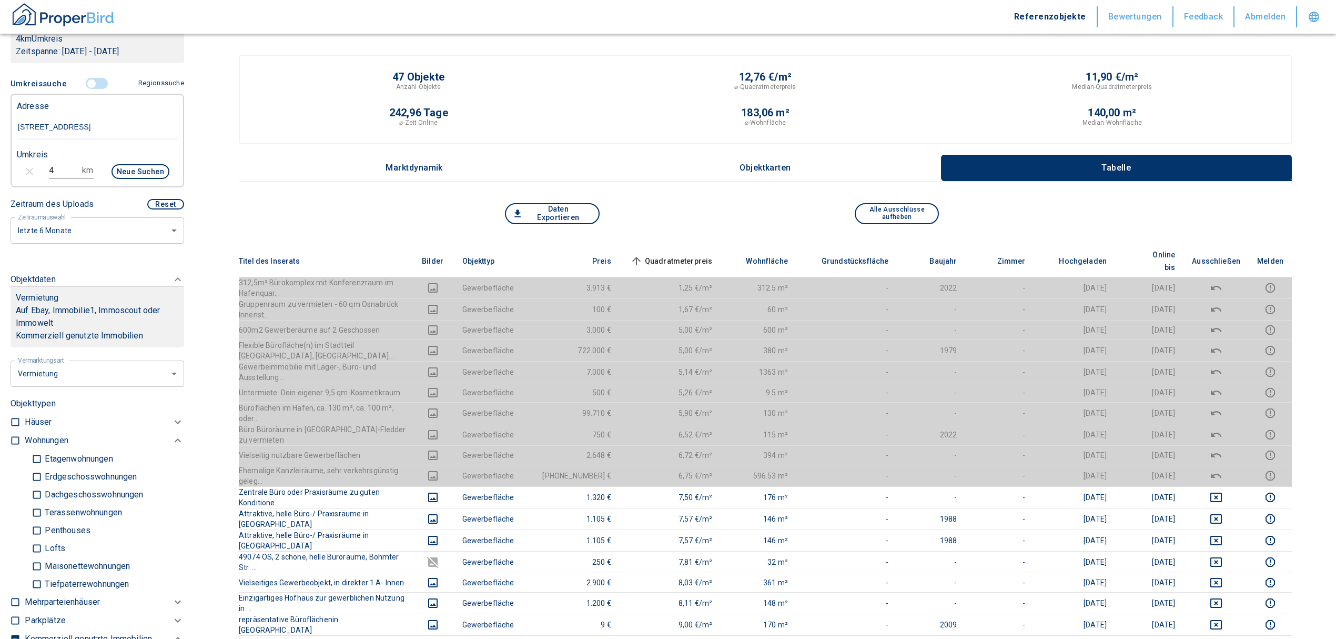
click at [687, 245] on th "Quadratmeterpreis sorted ascending" at bounding box center [671, 261] width 102 height 32
click at [689, 246] on th "Quadratmeterpreis sorted ascending" at bounding box center [671, 261] width 102 height 32
click at [690, 255] on span "Quadratmeterpreis sorted ascending" at bounding box center [670, 261] width 85 height 13
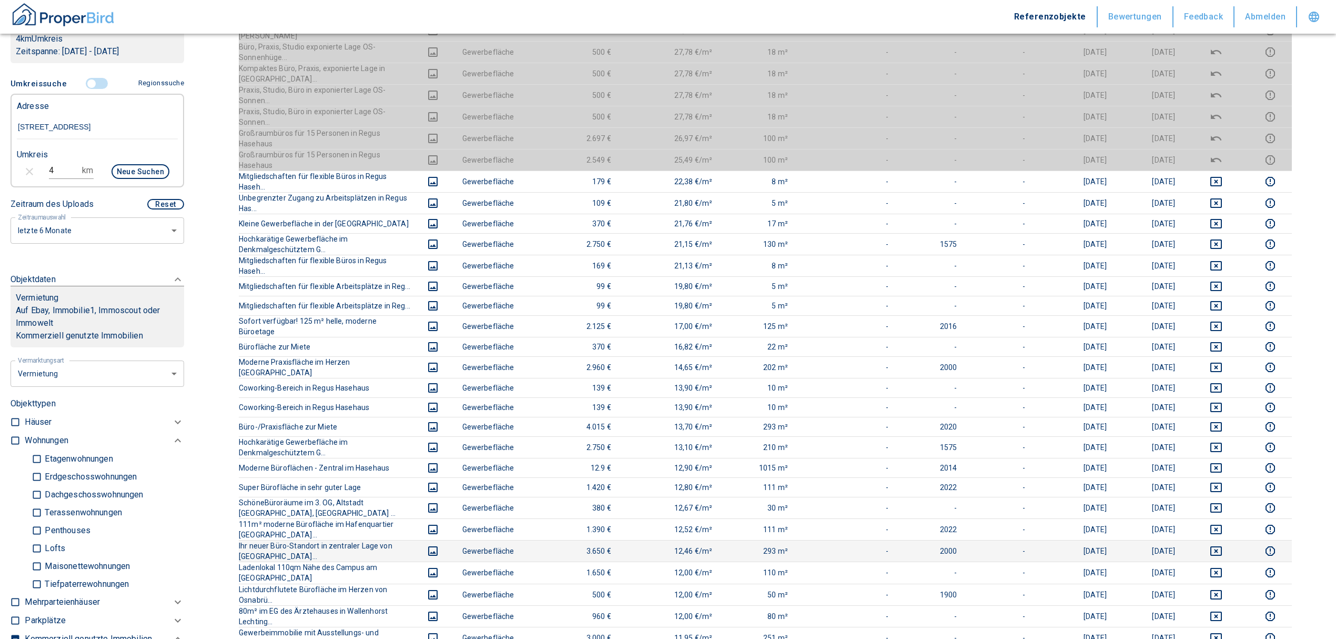
scroll to position [491, 0]
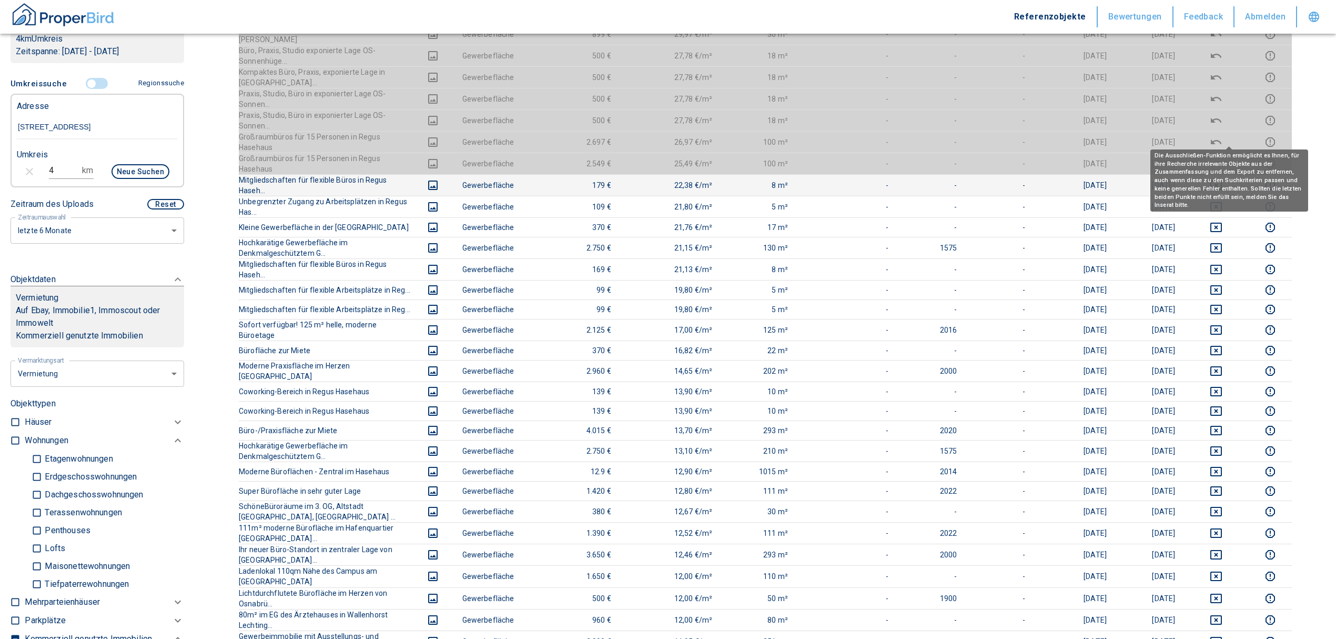
click at [1223, 179] on icon "deselect this listing" at bounding box center [1216, 185] width 13 height 13
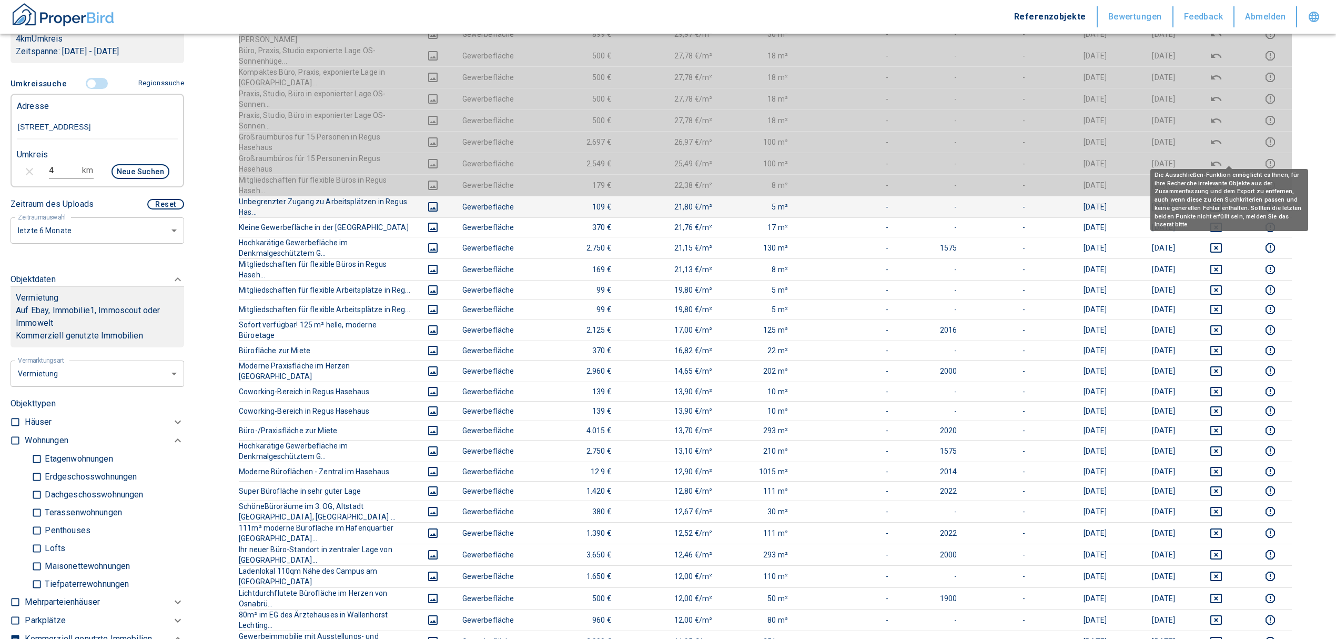
click at [1222, 202] on icon "deselect this listing" at bounding box center [1217, 206] width 12 height 9
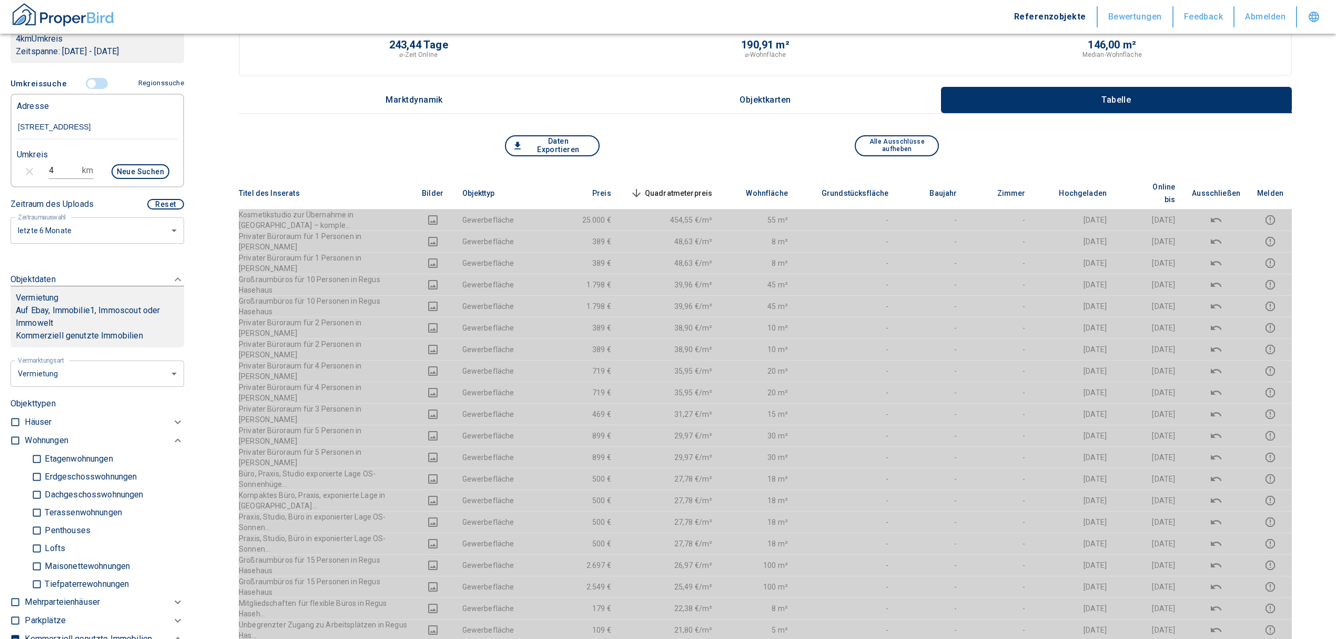
scroll to position [0, 0]
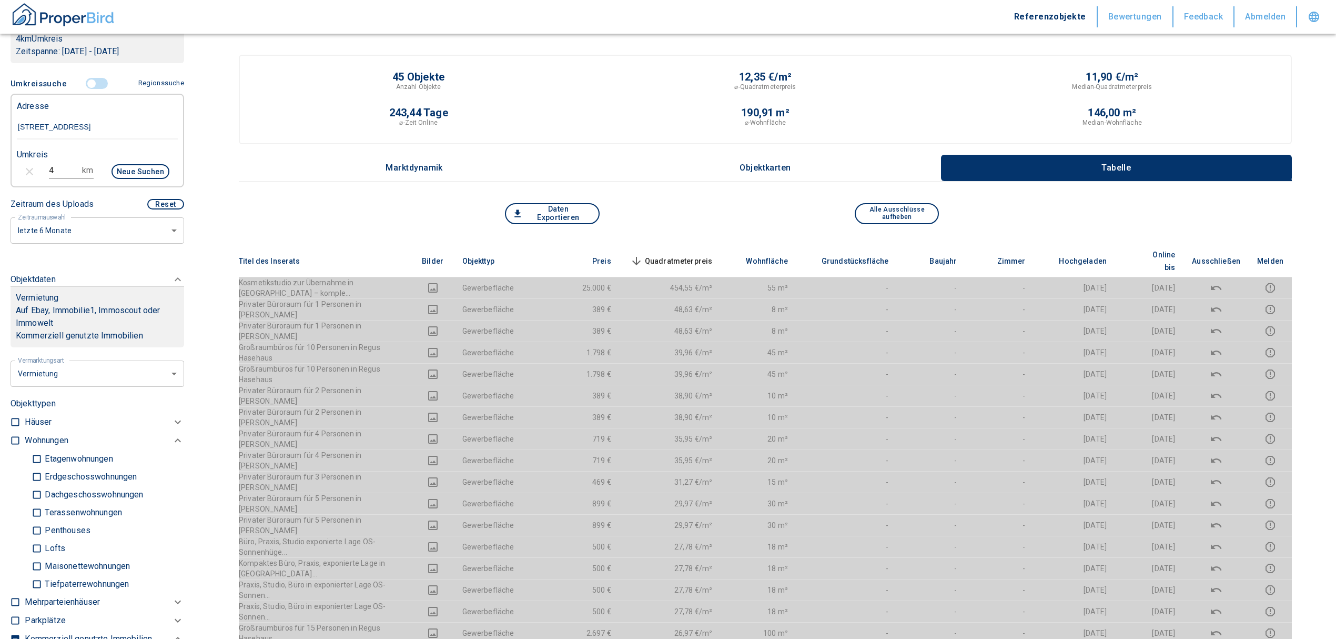
click at [711, 255] on span "Quadratmeterpreis sorted descending" at bounding box center [670, 261] width 85 height 13
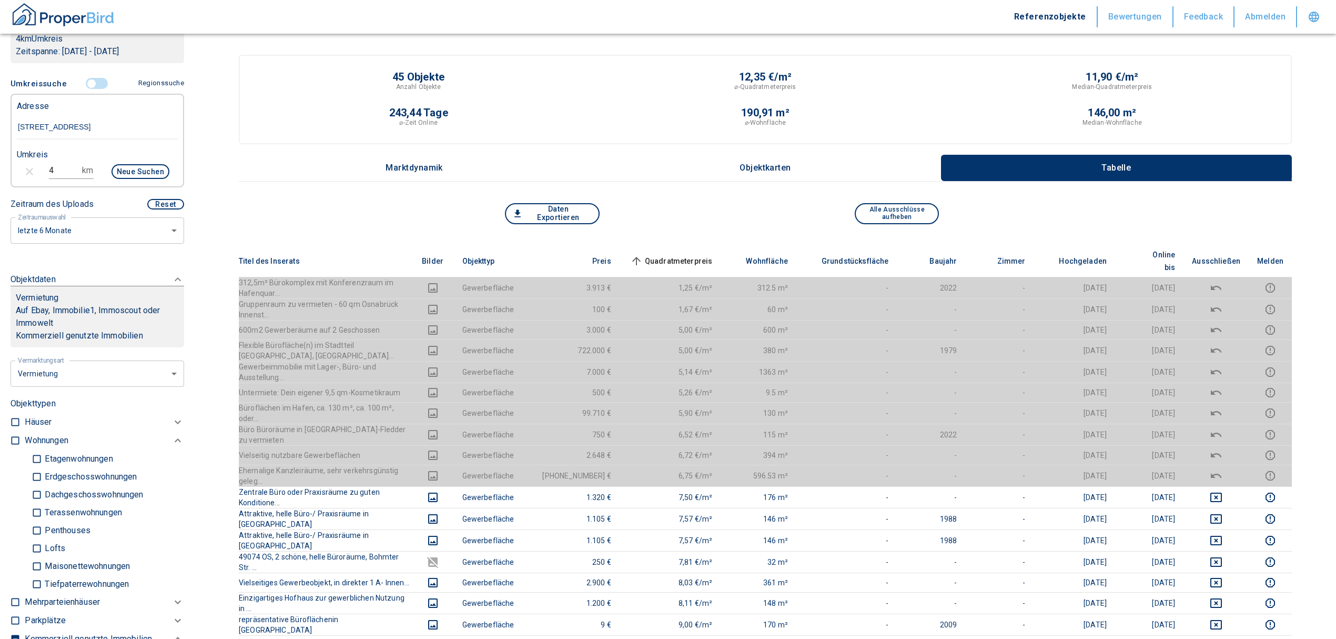
click at [695, 255] on span "Quadratmeterpreis sorted ascending" at bounding box center [670, 261] width 85 height 13
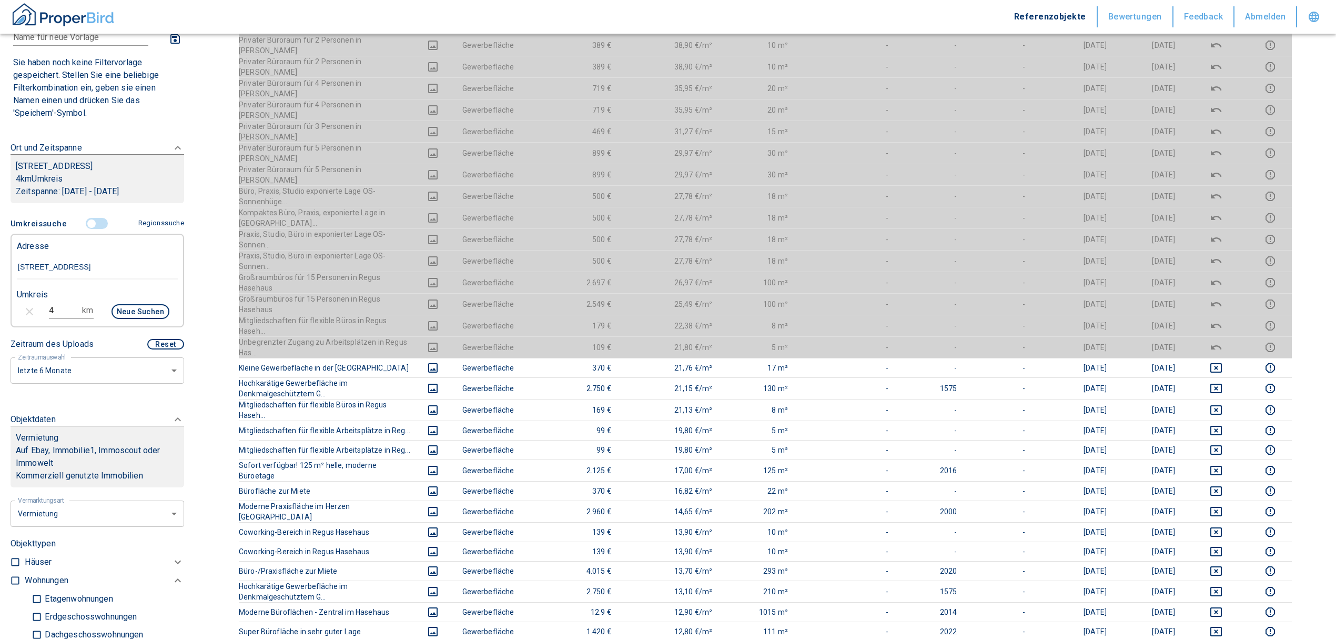
scroll to position [70, 0]
click at [85, 223] on input "controlled" at bounding box center [92, 224] width 32 height 12
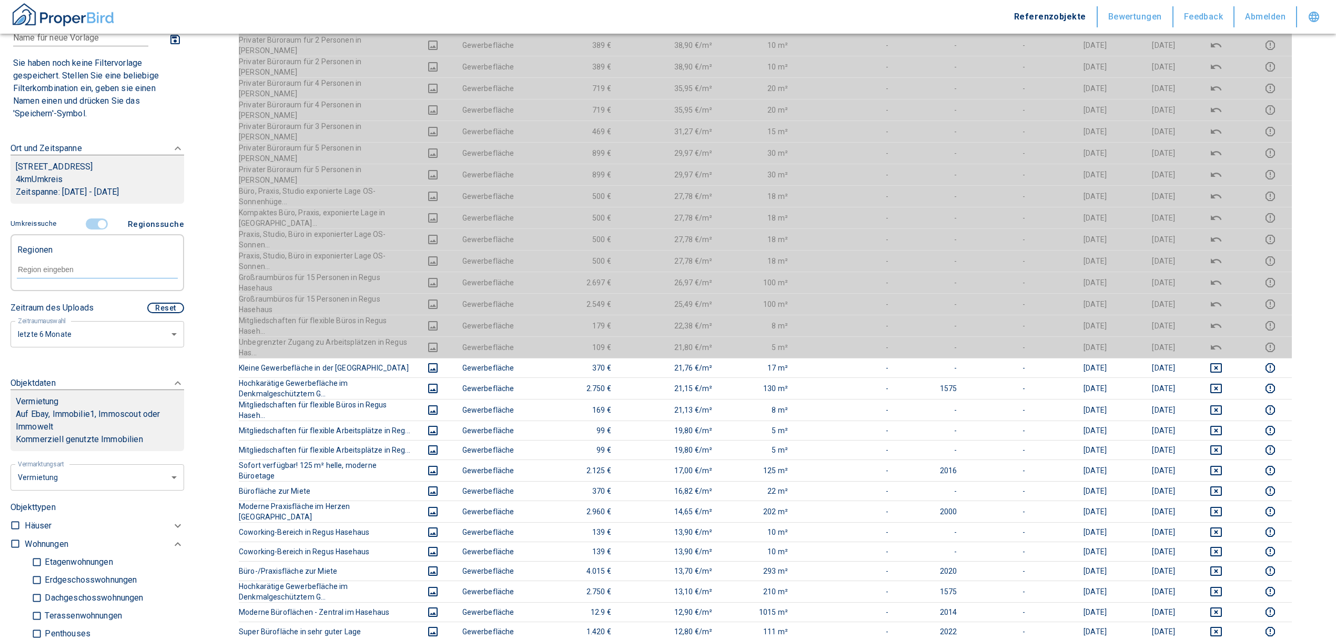
click at [51, 276] on div at bounding box center [97, 268] width 161 height 18
click at [61, 296] on li "49088 [GEOGRAPHIC_DATA]" at bounding box center [91, 293] width 151 height 19
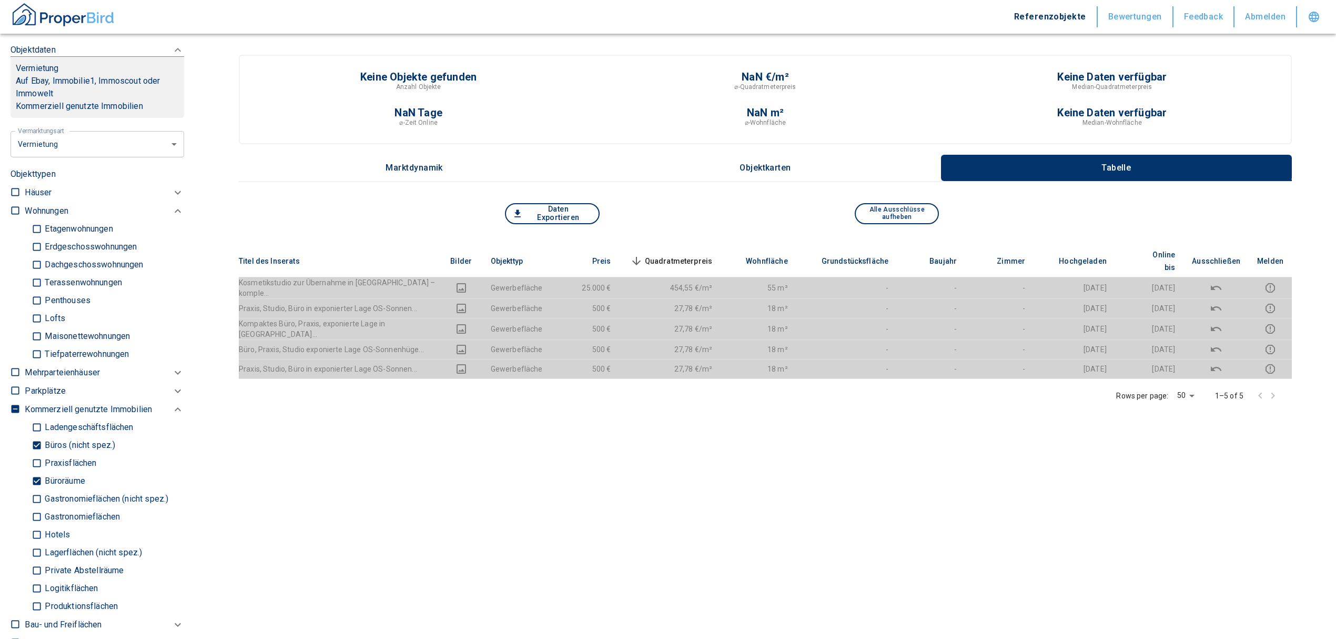
scroll to position [491, 0]
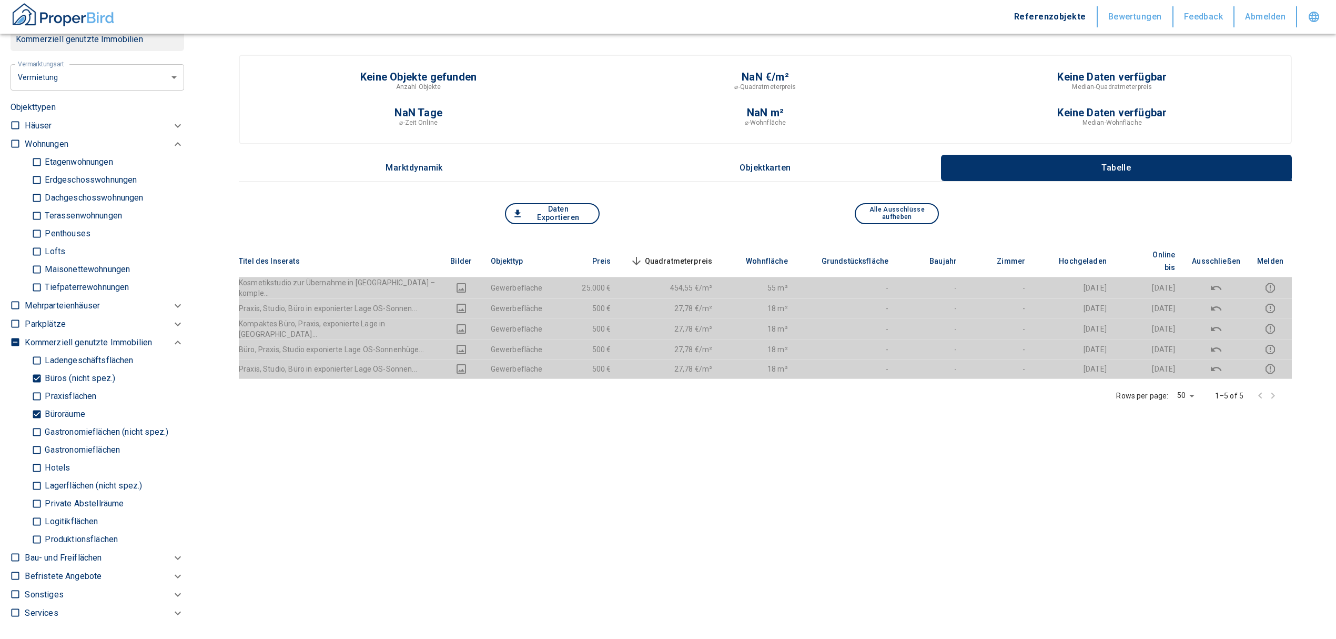
drag, startPoint x: 36, startPoint y: 417, endPoint x: 34, endPoint y: 394, distance: 23.2
click at [35, 416] on input "Büroräume" at bounding box center [37, 414] width 11 height 18
click at [34, 381] on input "Büros (nicht spez.)" at bounding box center [37, 378] width 11 height 18
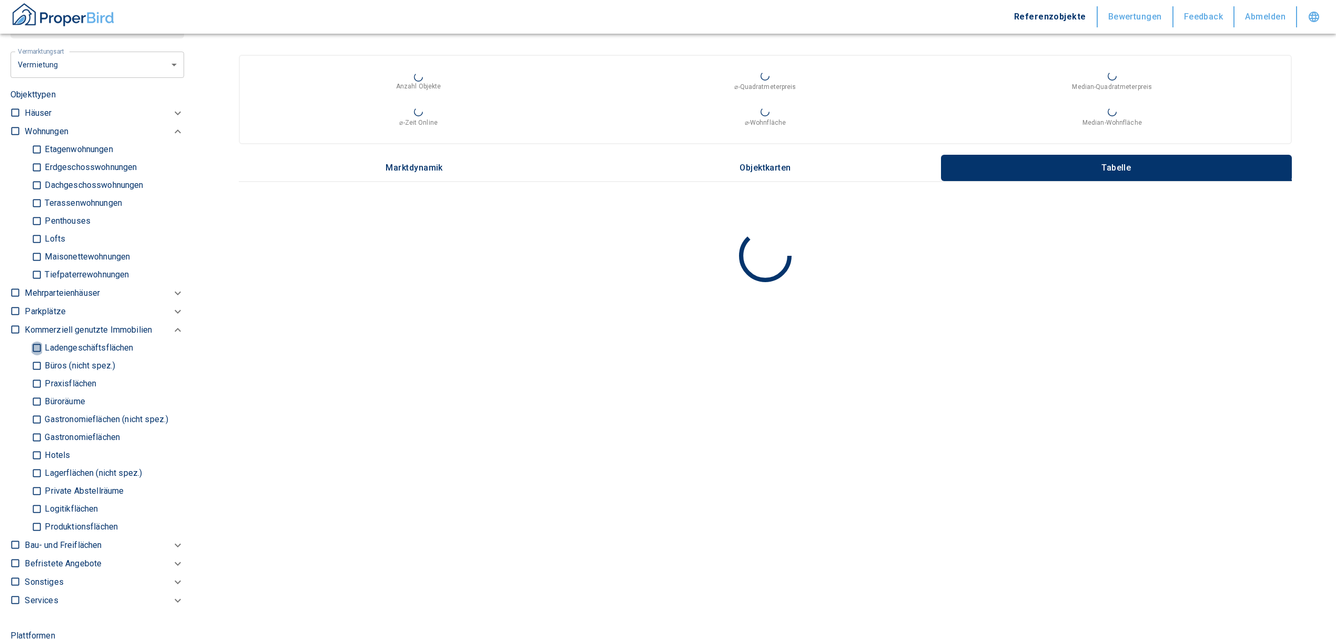
click at [40, 342] on input "Ladengeschäftsflächen" at bounding box center [37, 348] width 11 height 18
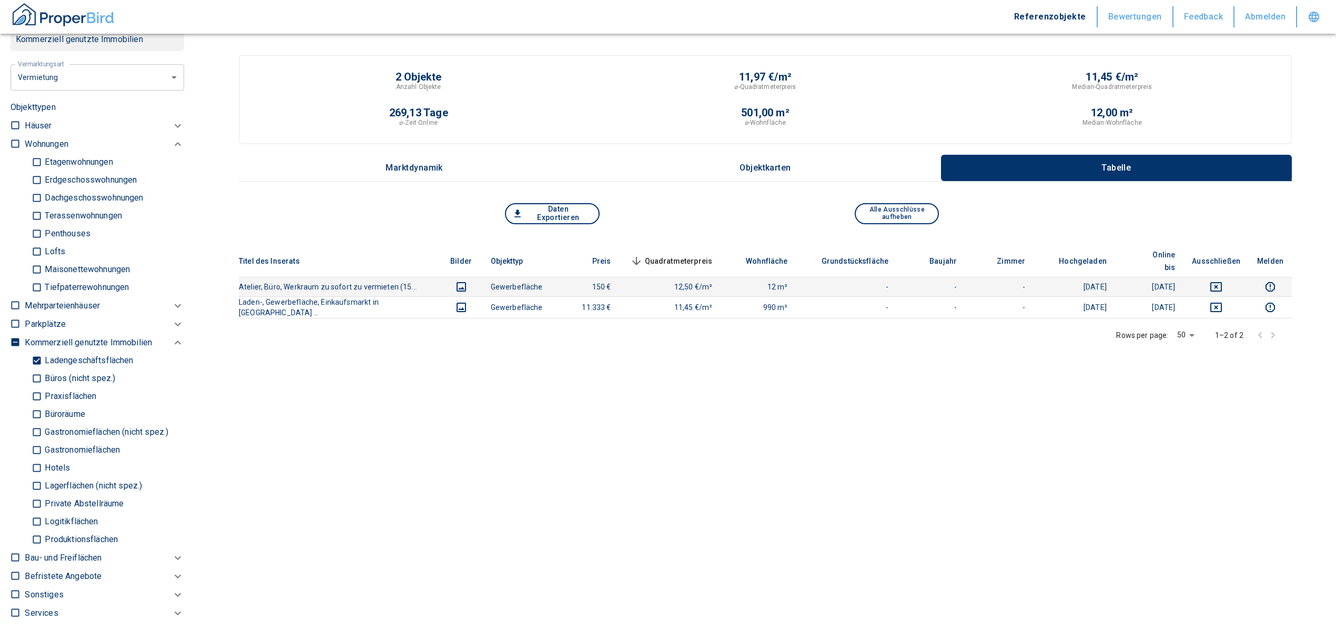
click at [1219, 280] on icon "deselect this listing" at bounding box center [1216, 286] width 13 height 13
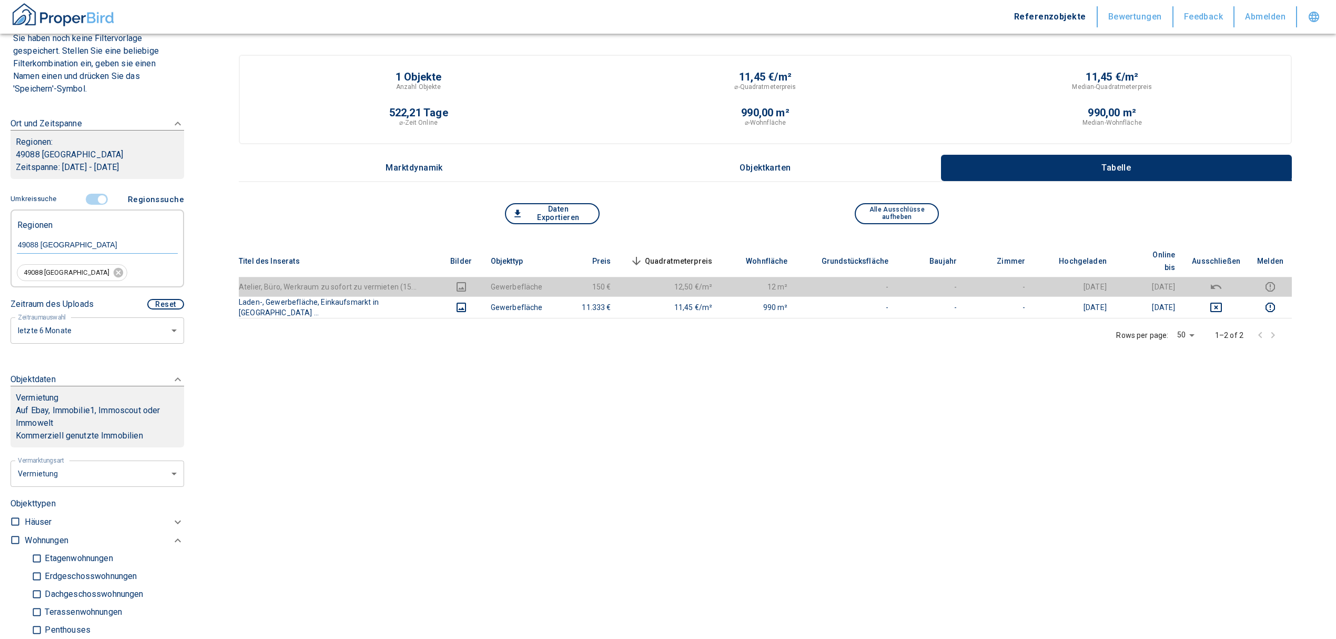
scroll to position [70, 0]
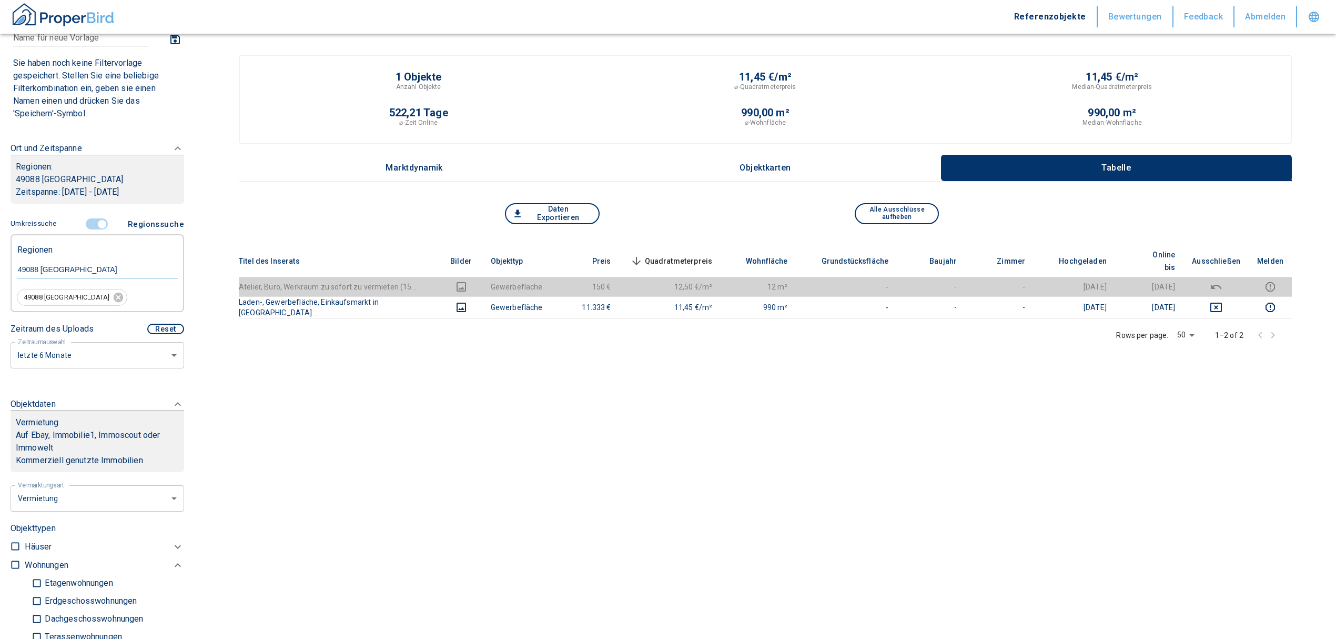
click at [95, 220] on input "controlled" at bounding box center [102, 224] width 32 height 12
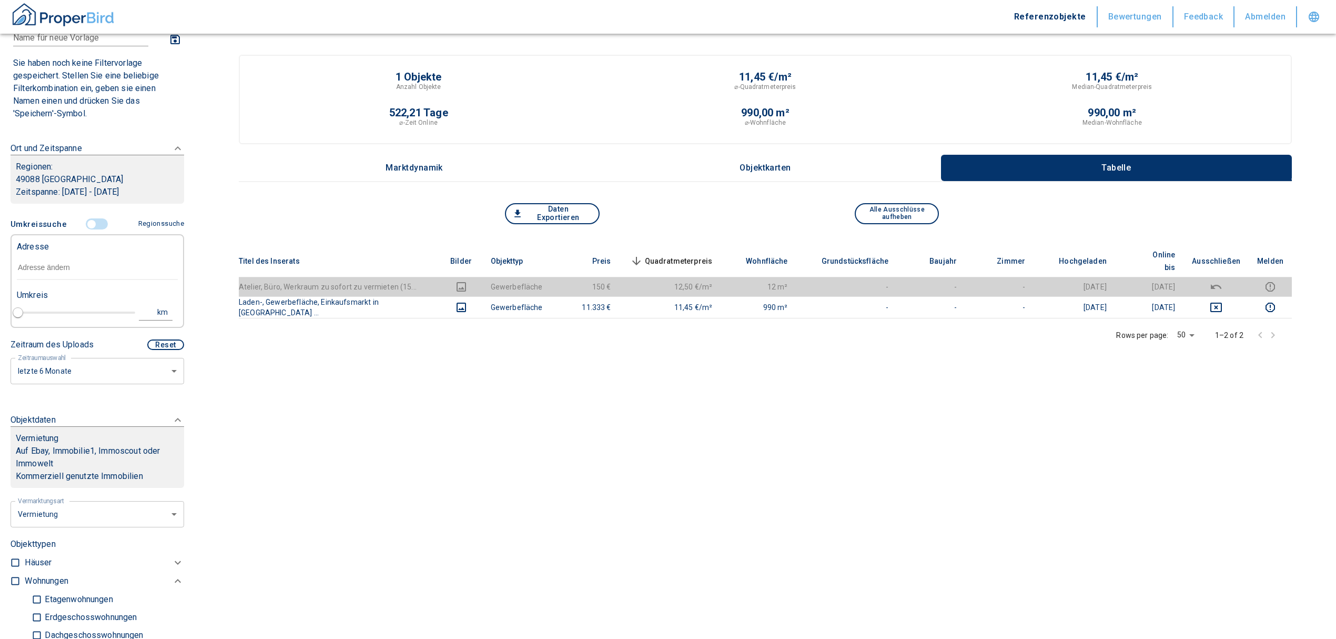
click at [55, 259] on input "text" at bounding box center [97, 268] width 161 height 24
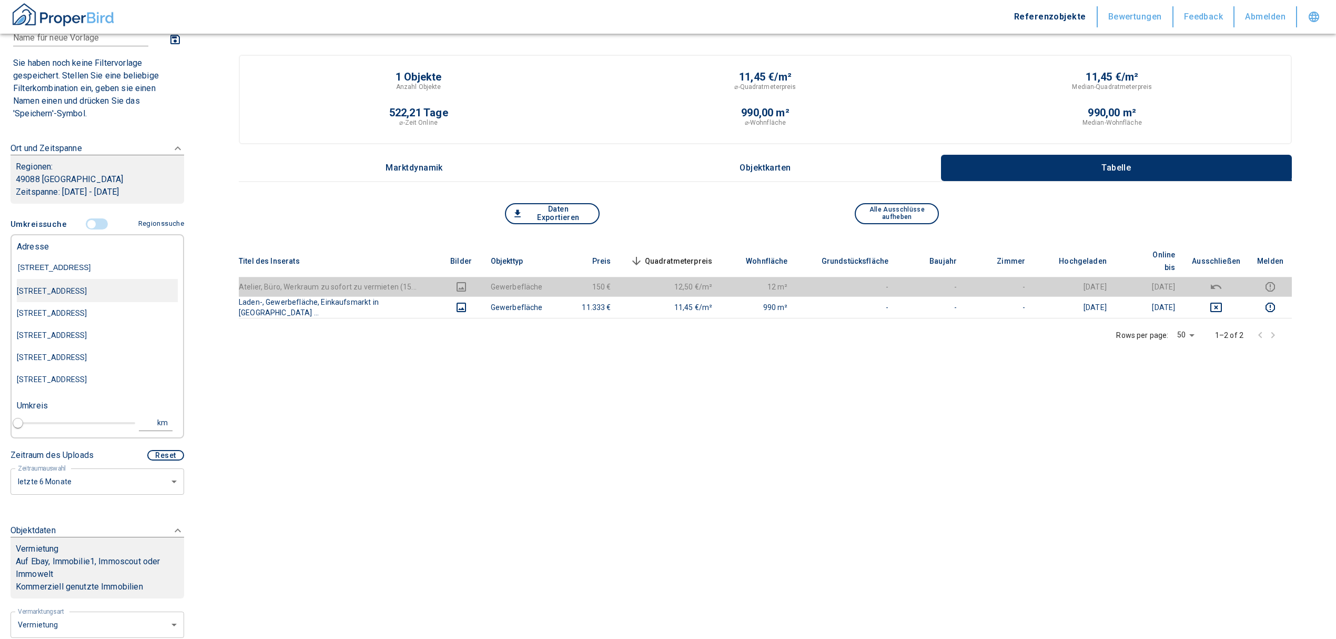
click at [80, 289] on div "[STREET_ADDRESS]" at bounding box center [97, 291] width 161 height 22
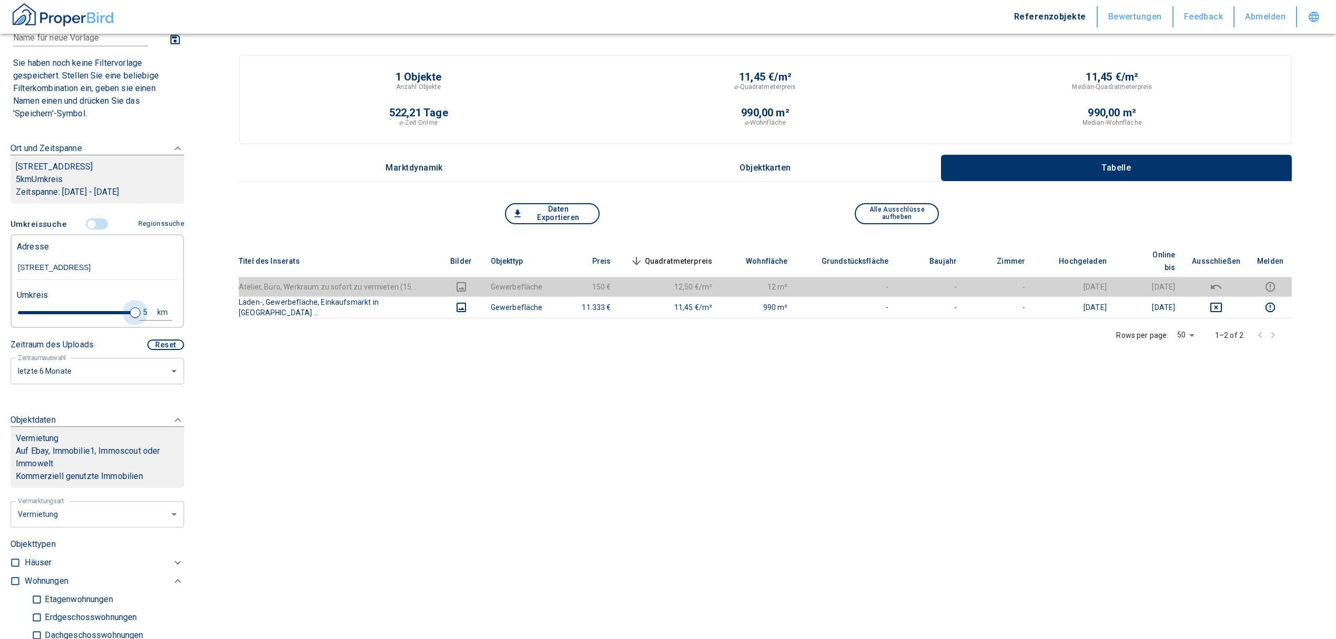
drag, startPoint x: 41, startPoint y: 308, endPoint x: 131, endPoint y: 314, distance: 90.1
click at [131, 314] on div "5 km" at bounding box center [93, 314] width 161 height 18
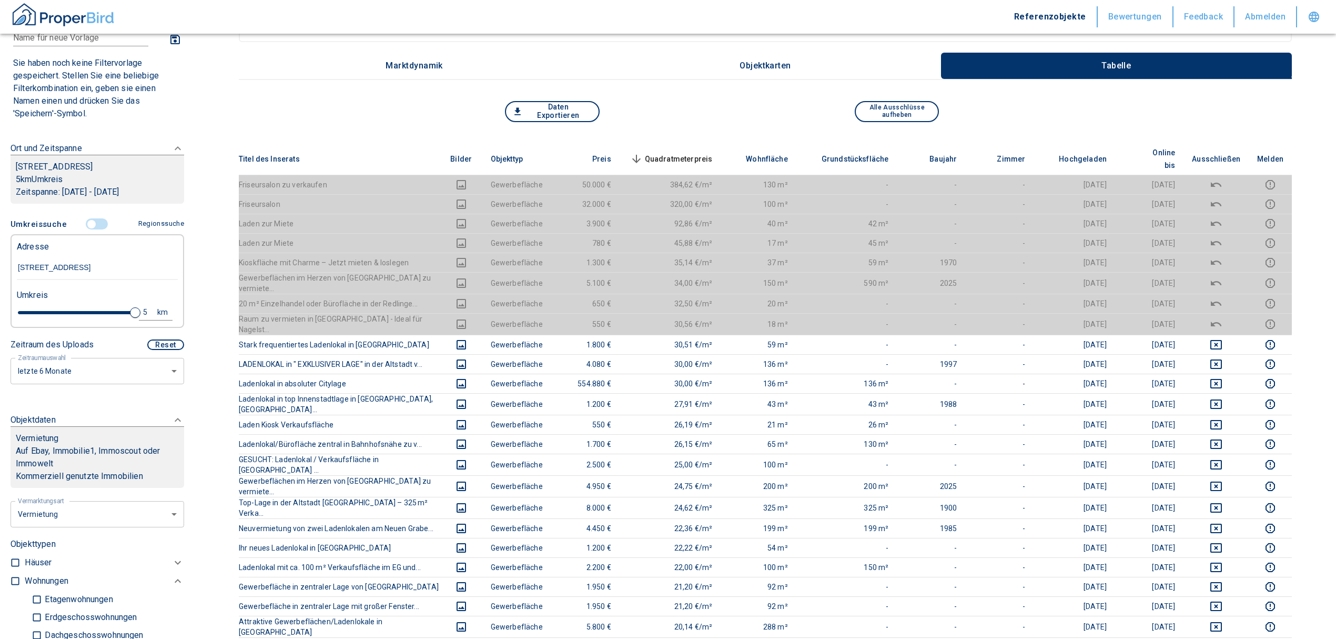
scroll to position [70, 0]
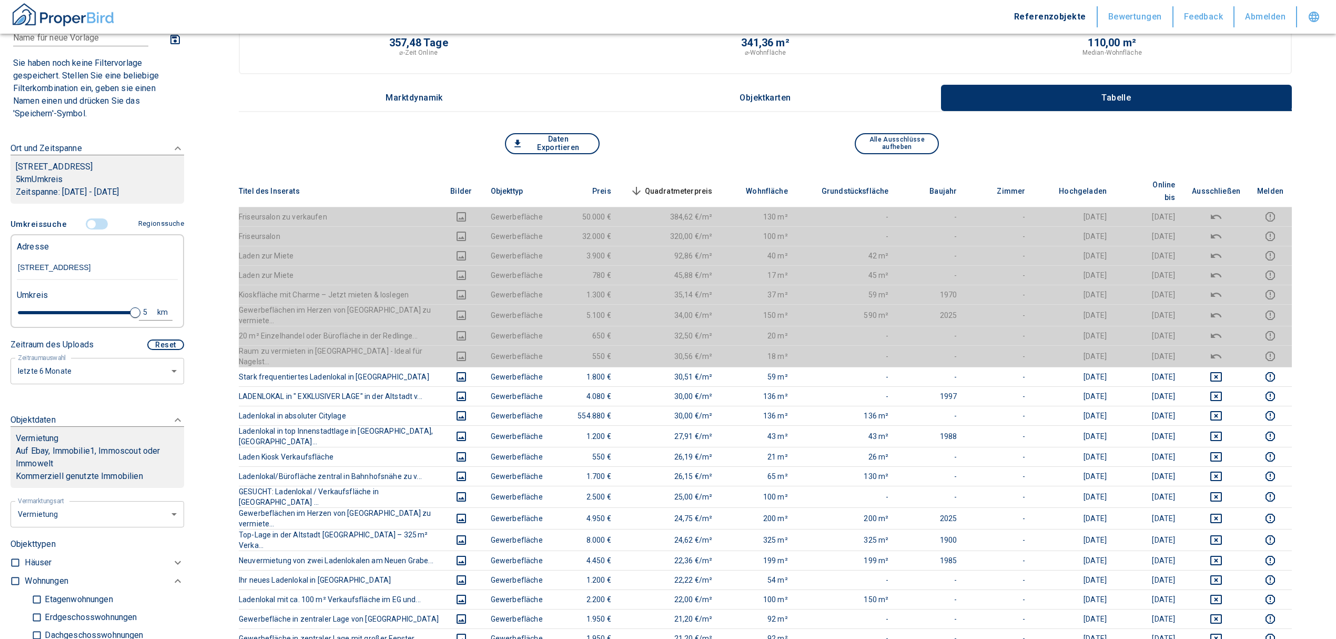
click at [684, 185] on span "Quadratmeterpreis sorted descending" at bounding box center [670, 191] width 85 height 13
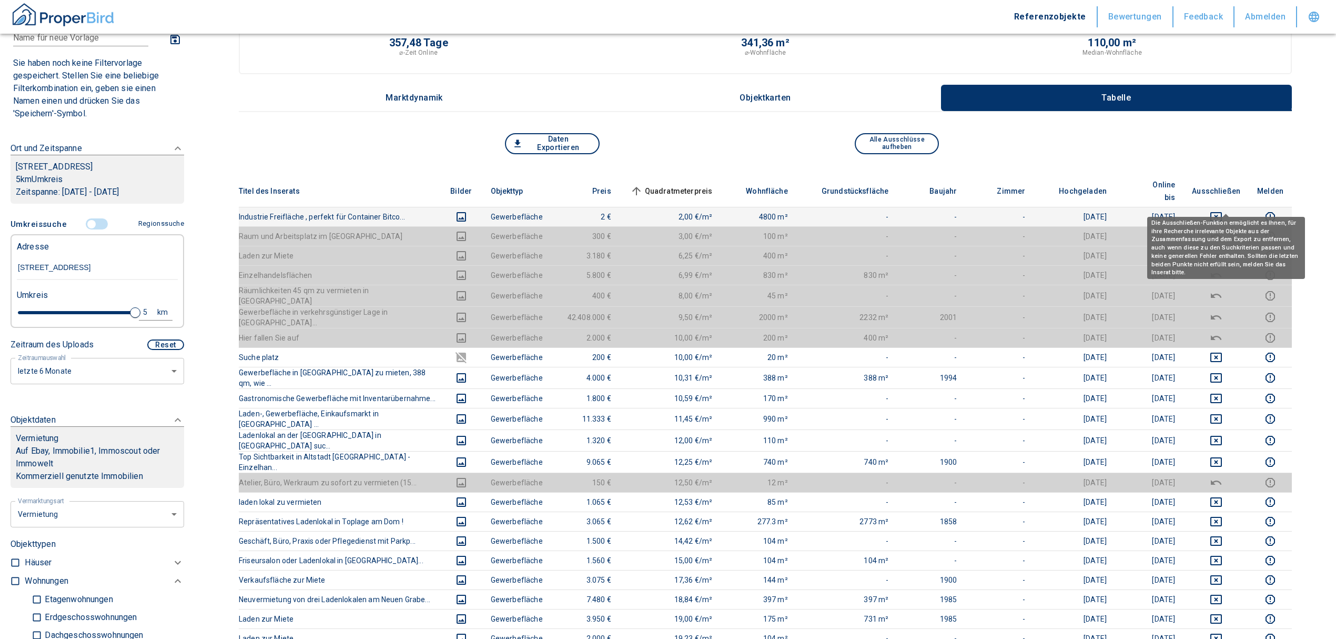
click at [1237, 210] on button "deselect this listing" at bounding box center [1216, 216] width 48 height 13
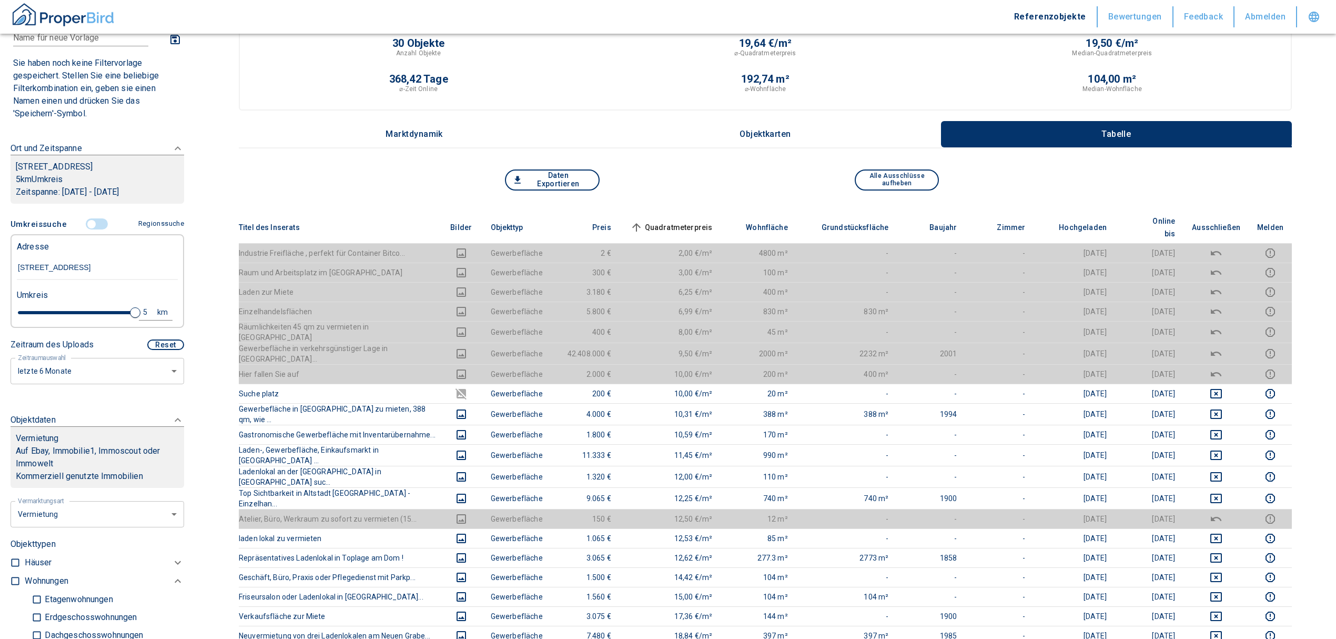
scroll to position [0, 0]
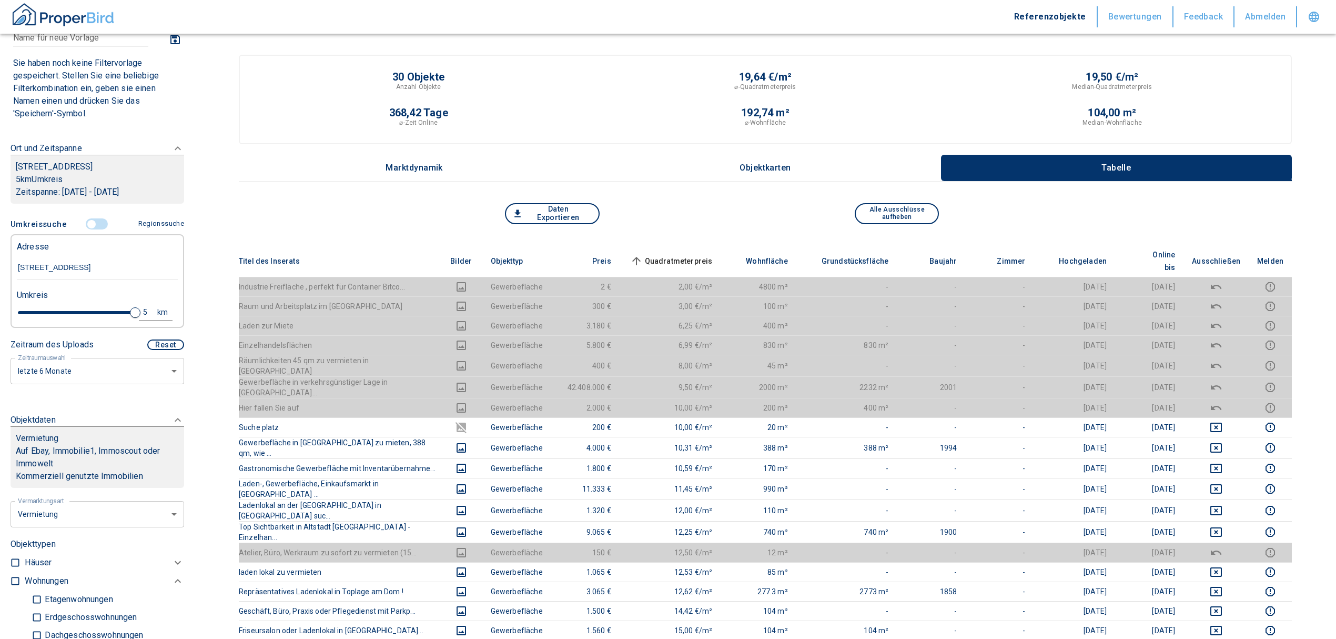
click at [701, 255] on span "Quadratmeterpreis sorted ascending" at bounding box center [670, 261] width 85 height 13
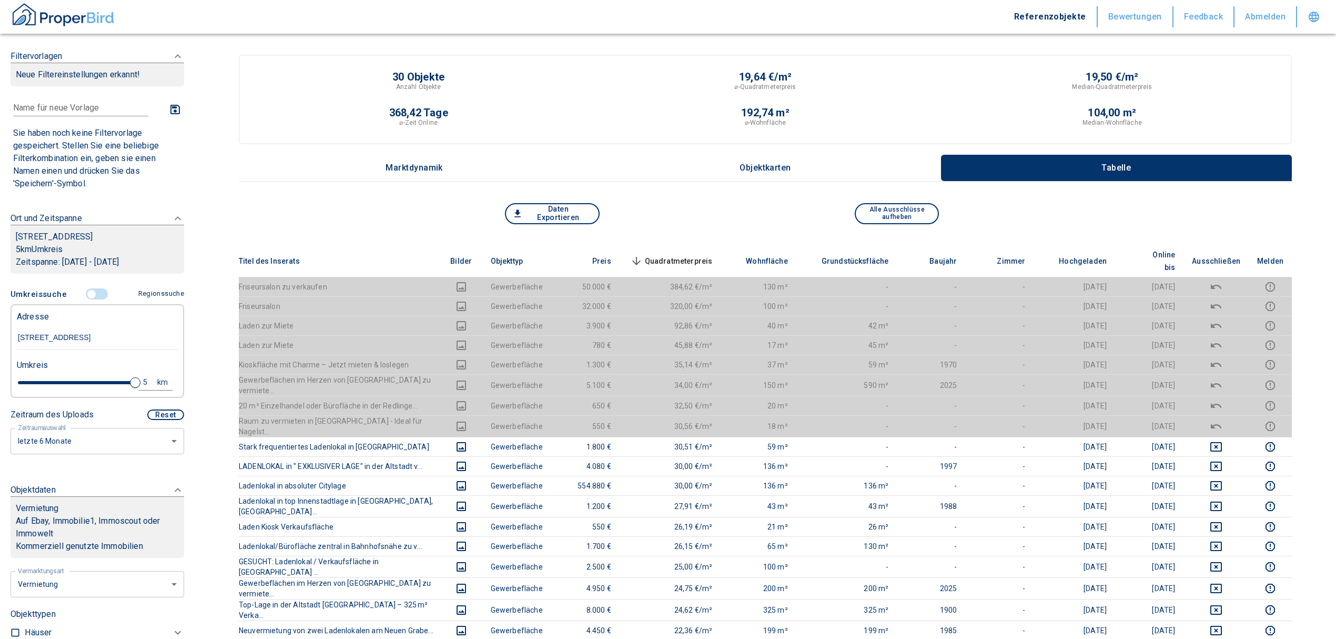
click at [694, 255] on span "Quadratmeterpreis sorted descending" at bounding box center [670, 261] width 85 height 13
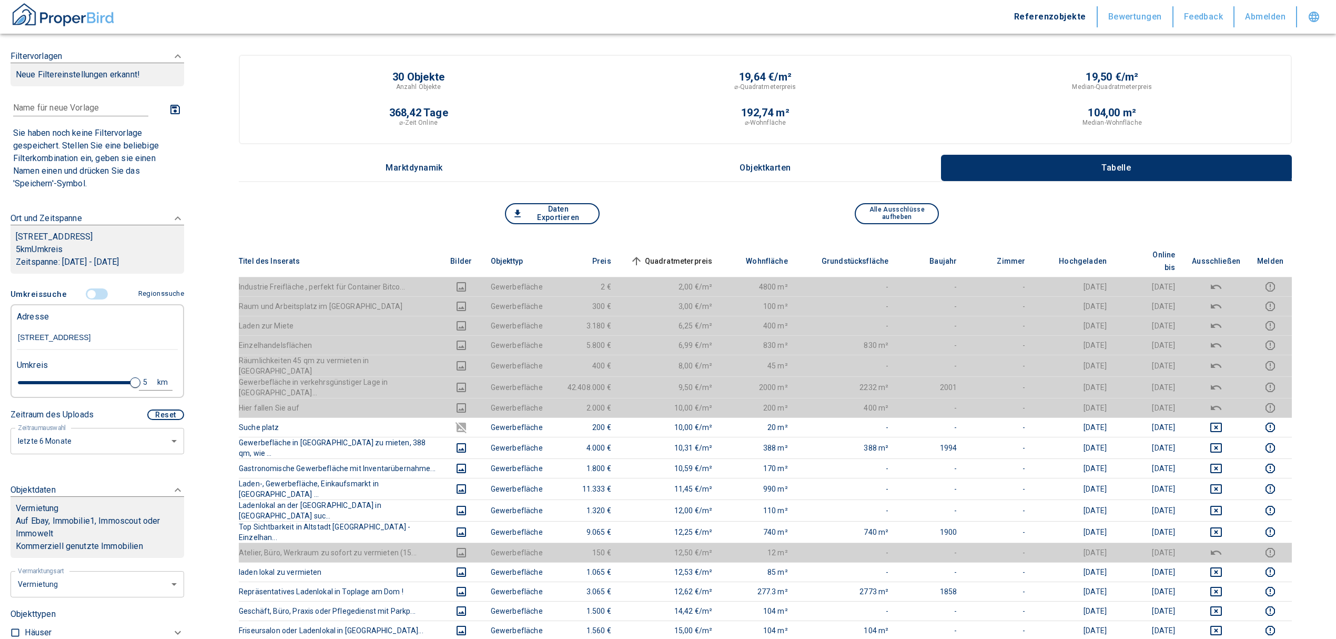
click at [87, 291] on input "controlled" at bounding box center [92, 294] width 32 height 12
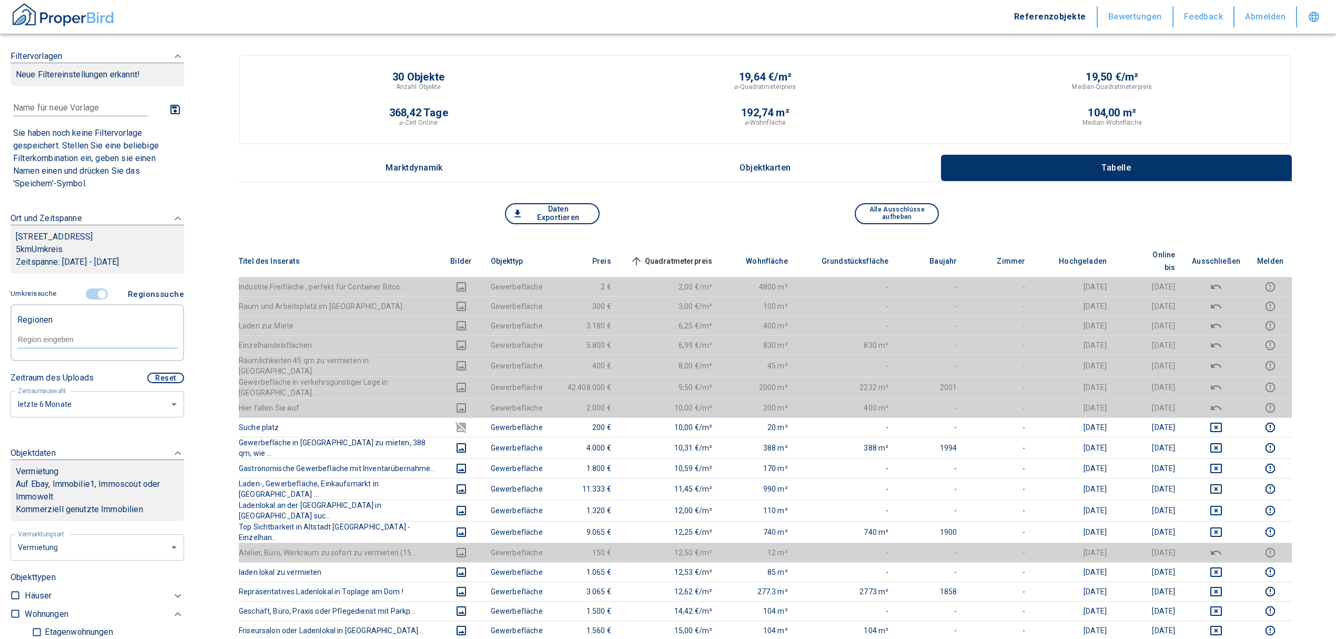
click at [97, 295] on input "controlled" at bounding box center [102, 294] width 32 height 12
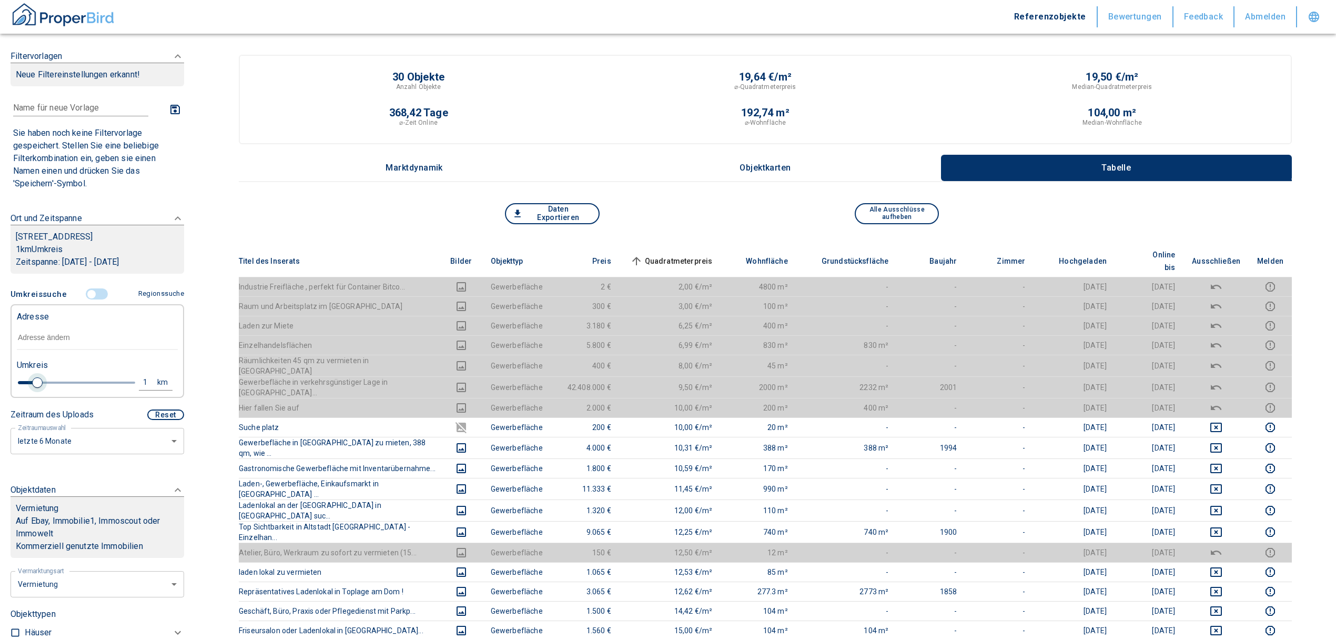
drag, startPoint x: 96, startPoint y: 384, endPoint x: 36, endPoint y: 388, distance: 60.1
click at [36, 388] on span at bounding box center [37, 382] width 11 height 11
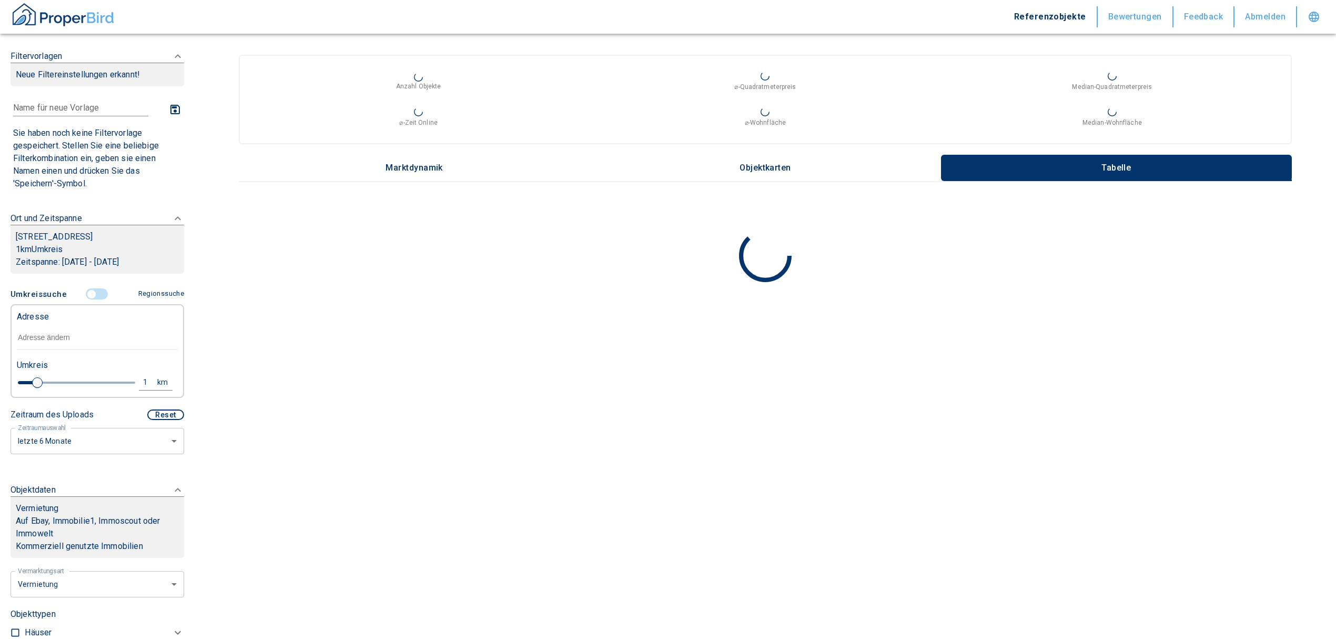
click at [35, 337] on input "text" at bounding box center [97, 338] width 161 height 24
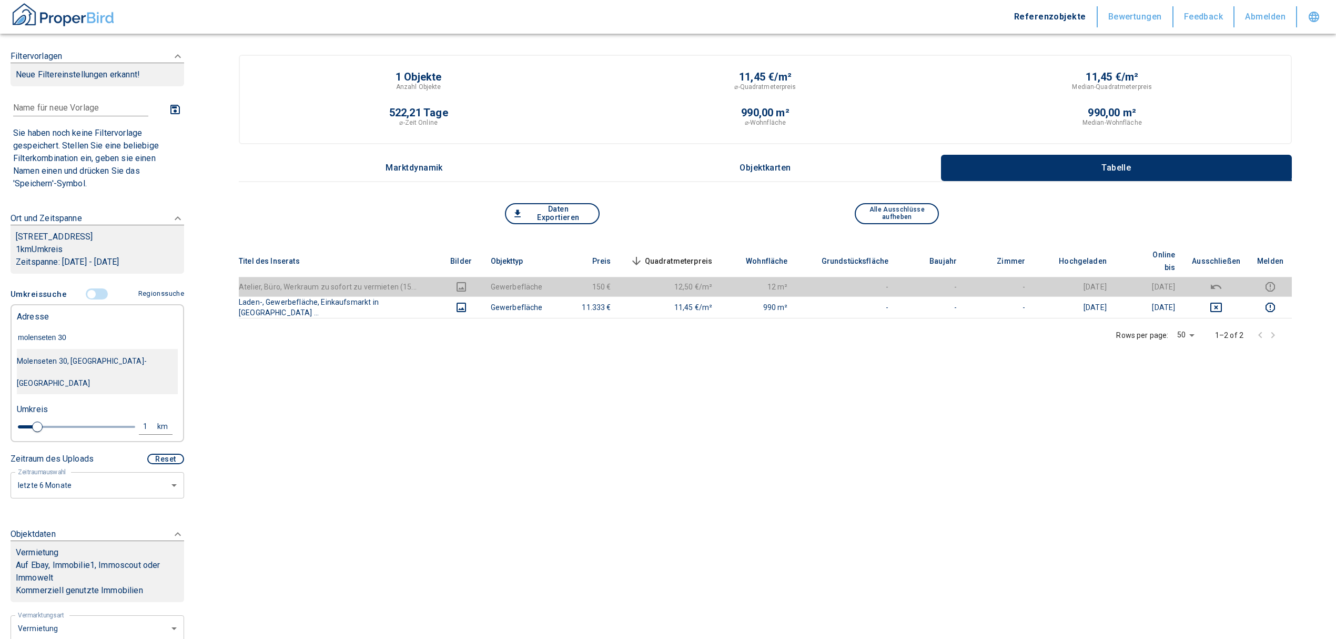
click at [112, 366] on div "Molenseten 30, [GEOGRAPHIC_DATA]-[GEOGRAPHIC_DATA]" at bounding box center [97, 372] width 161 height 44
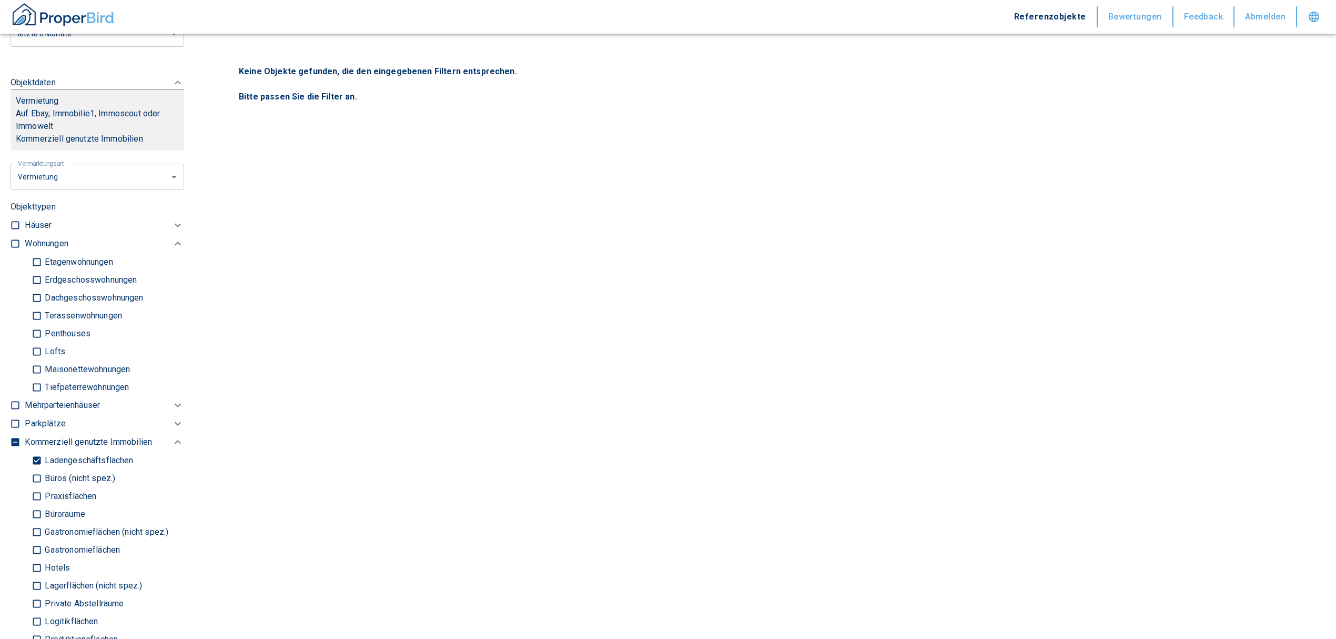
scroll to position [421, 0]
click at [37, 450] on input "Ladengeschäftsflächen" at bounding box center [37, 459] width 11 height 18
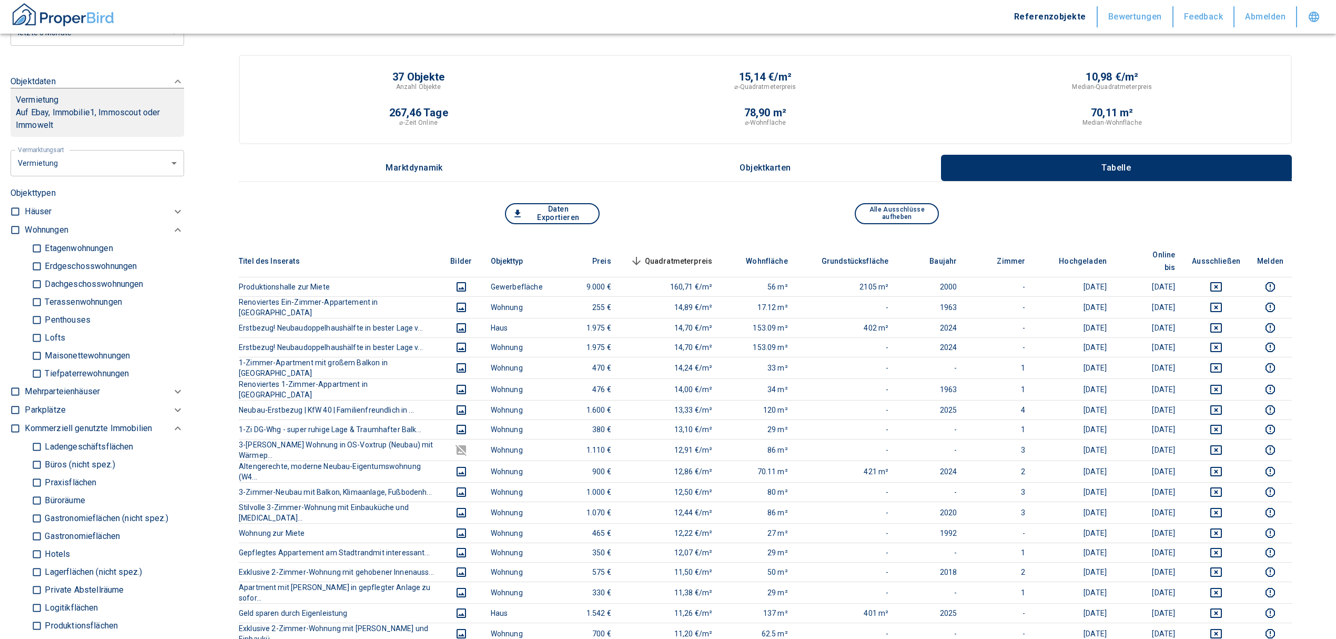
click at [17, 225] on input "checkbox" at bounding box center [15, 230] width 11 height 11
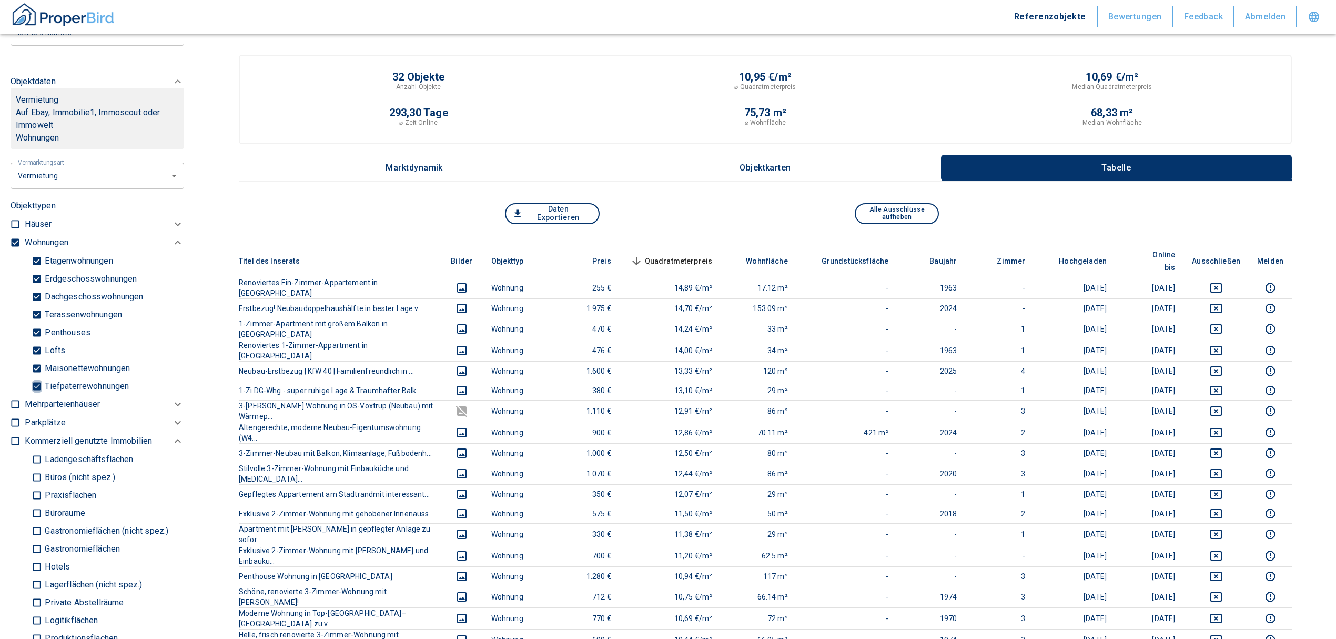
click at [32, 377] on input "Tiefpaterrewohnungen" at bounding box center [37, 386] width 11 height 18
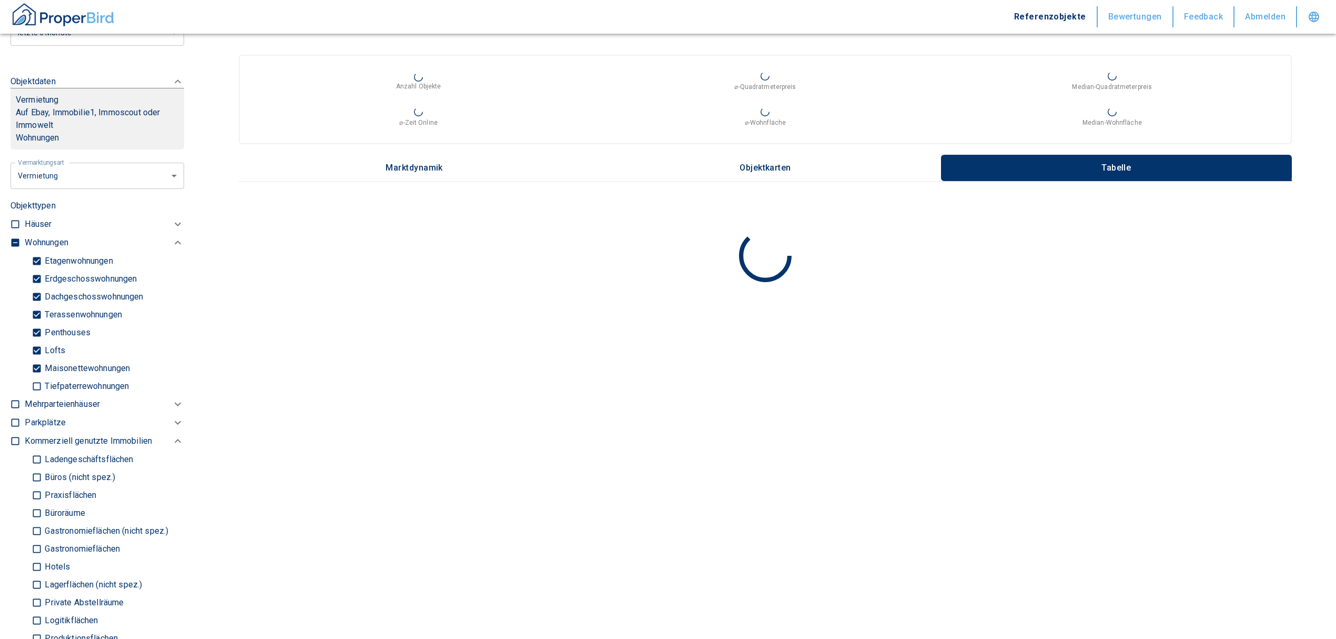
scroll to position [210, 0]
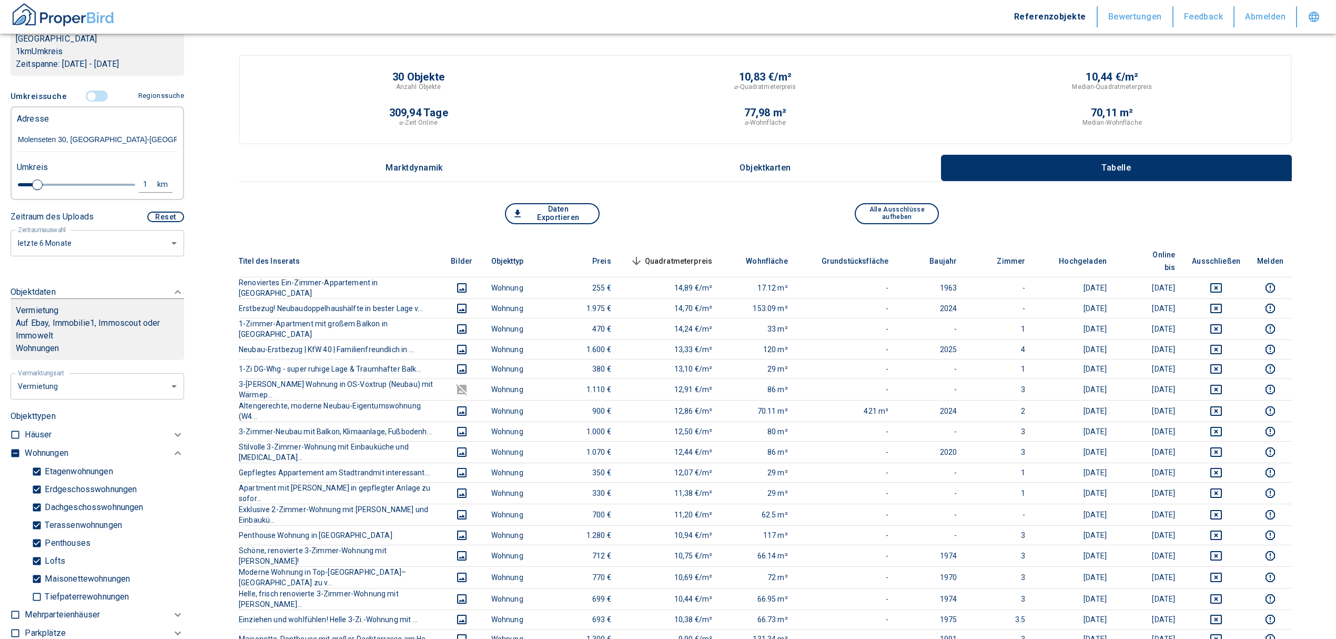
click at [699, 255] on span "Quadratmeterpreis sorted descending" at bounding box center [670, 261] width 85 height 13
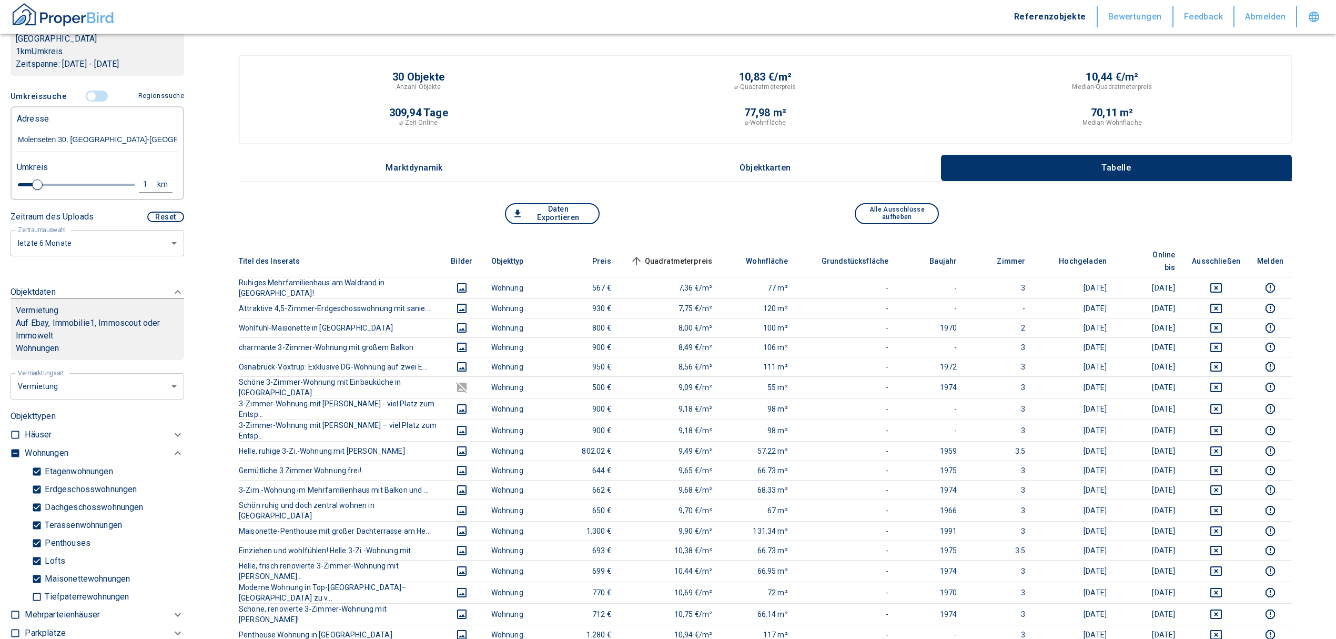
click at [699, 255] on span "Quadratmeterpreis sorted ascending" at bounding box center [670, 261] width 85 height 13
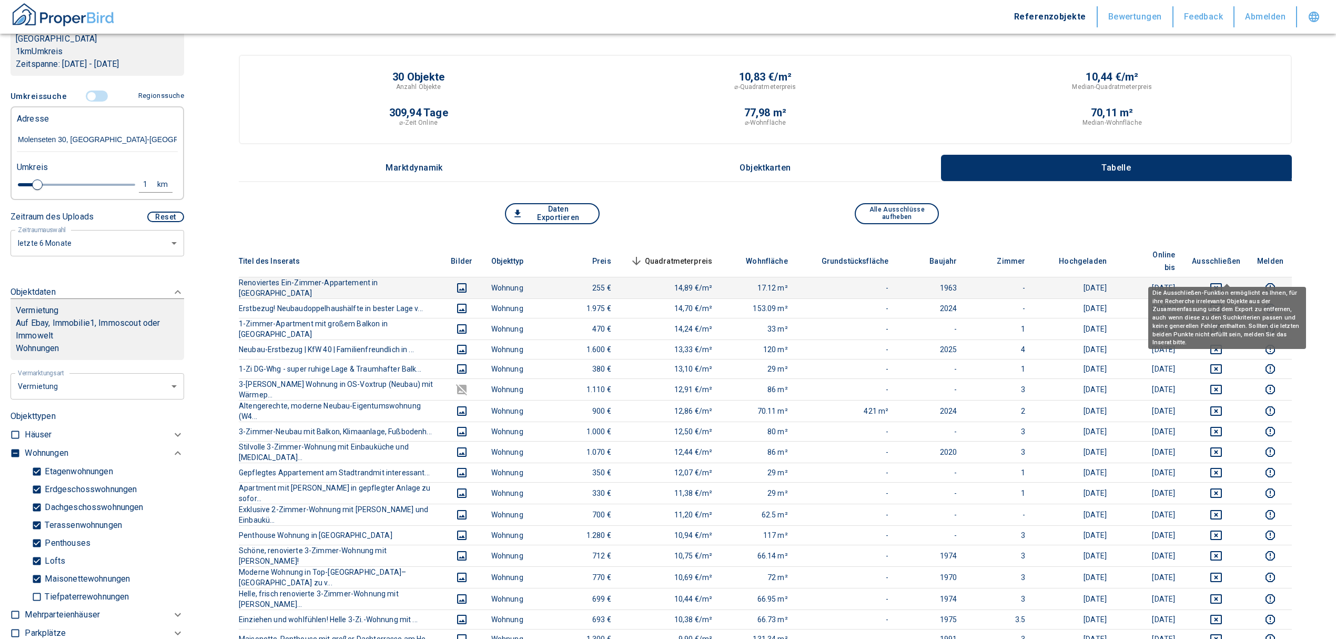
click at [1217, 281] on button "deselect this listing" at bounding box center [1216, 287] width 48 height 13
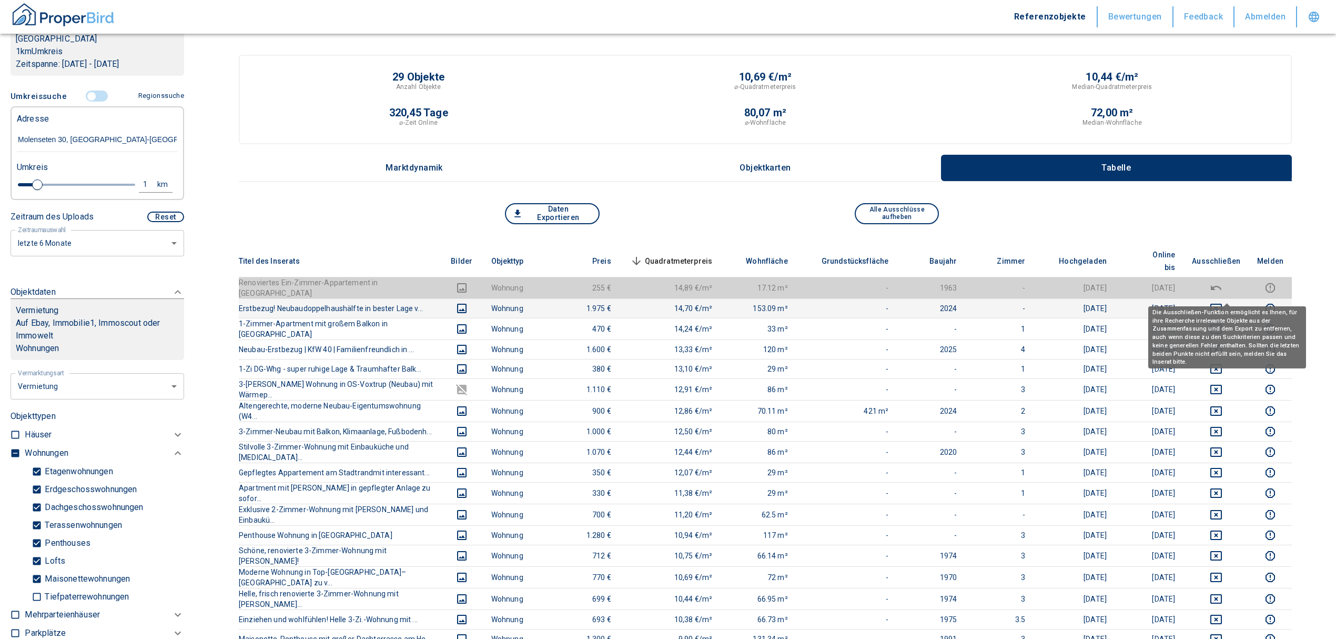
click at [1219, 302] on button "deselect this listing" at bounding box center [1216, 308] width 48 height 13
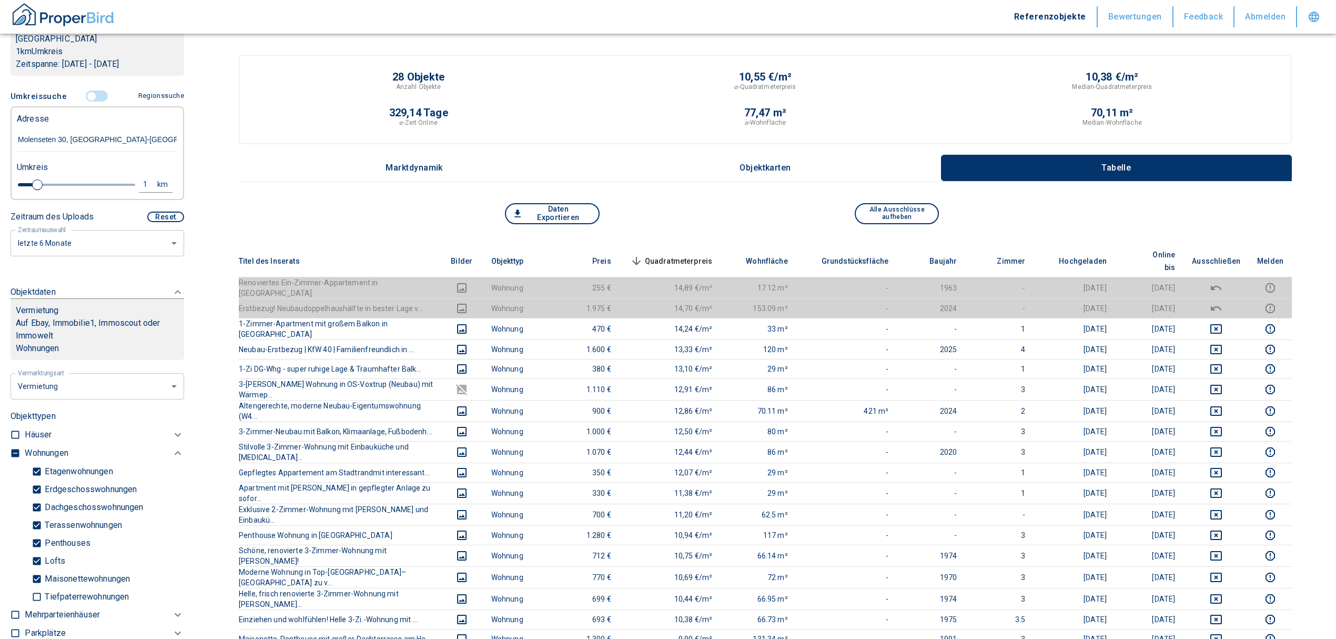
click at [684, 255] on span "Quadratmeterpreis sorted descending" at bounding box center [670, 261] width 85 height 13
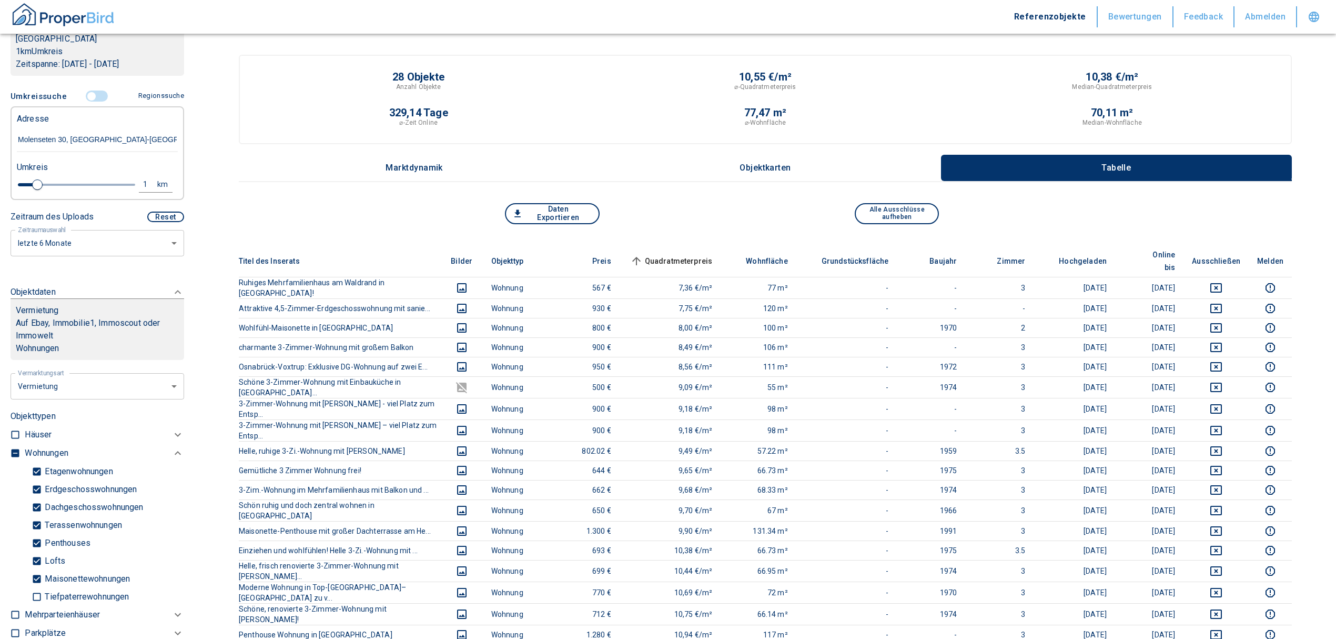
click at [711, 255] on span "Quadratmeterpreis sorted ascending" at bounding box center [670, 261] width 85 height 13
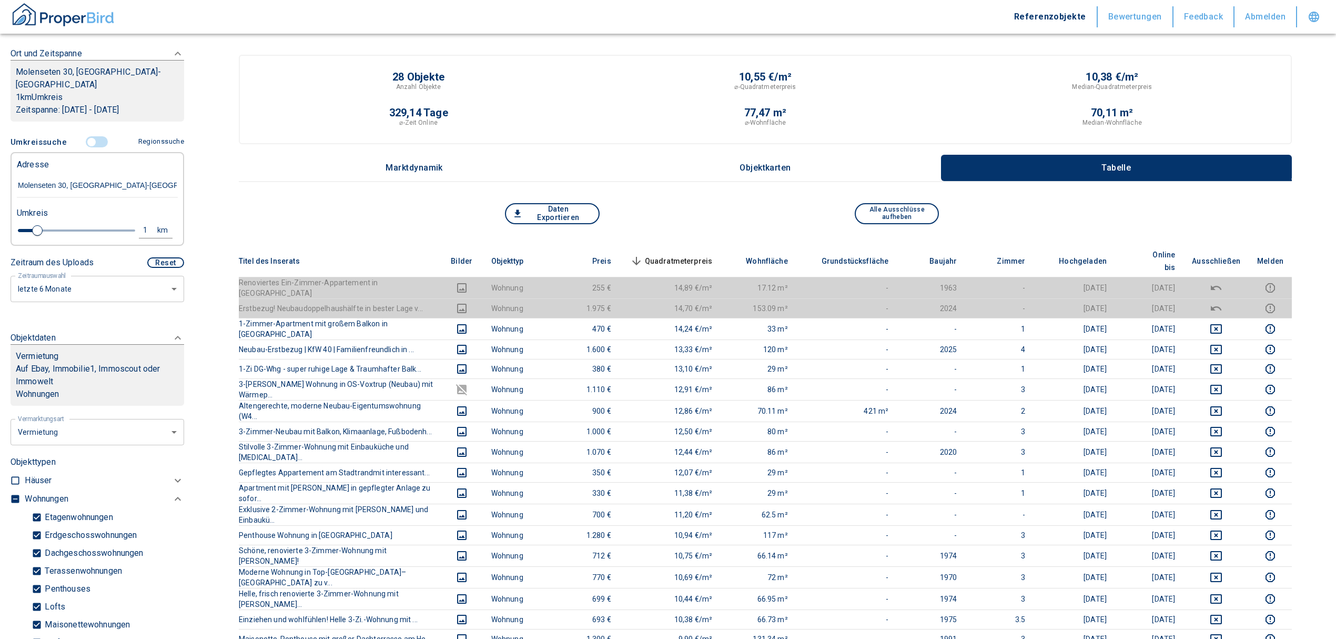
scroll to position [140, 0]
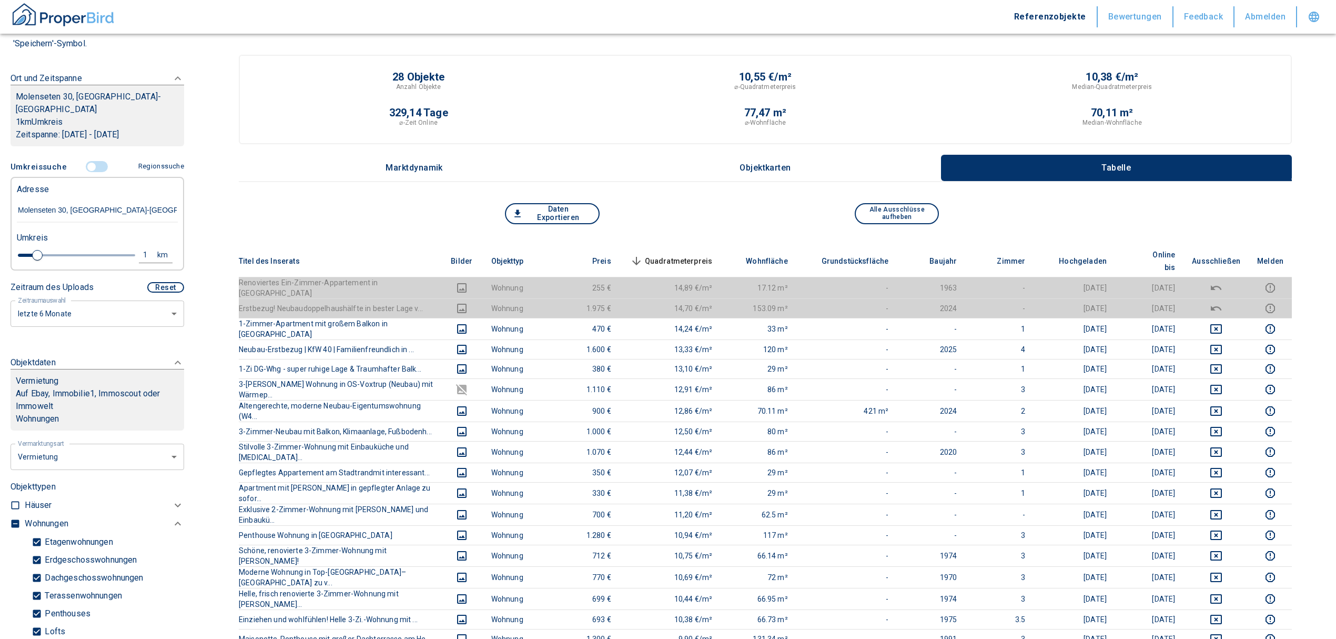
click at [83, 161] on input "controlled" at bounding box center [92, 167] width 32 height 12
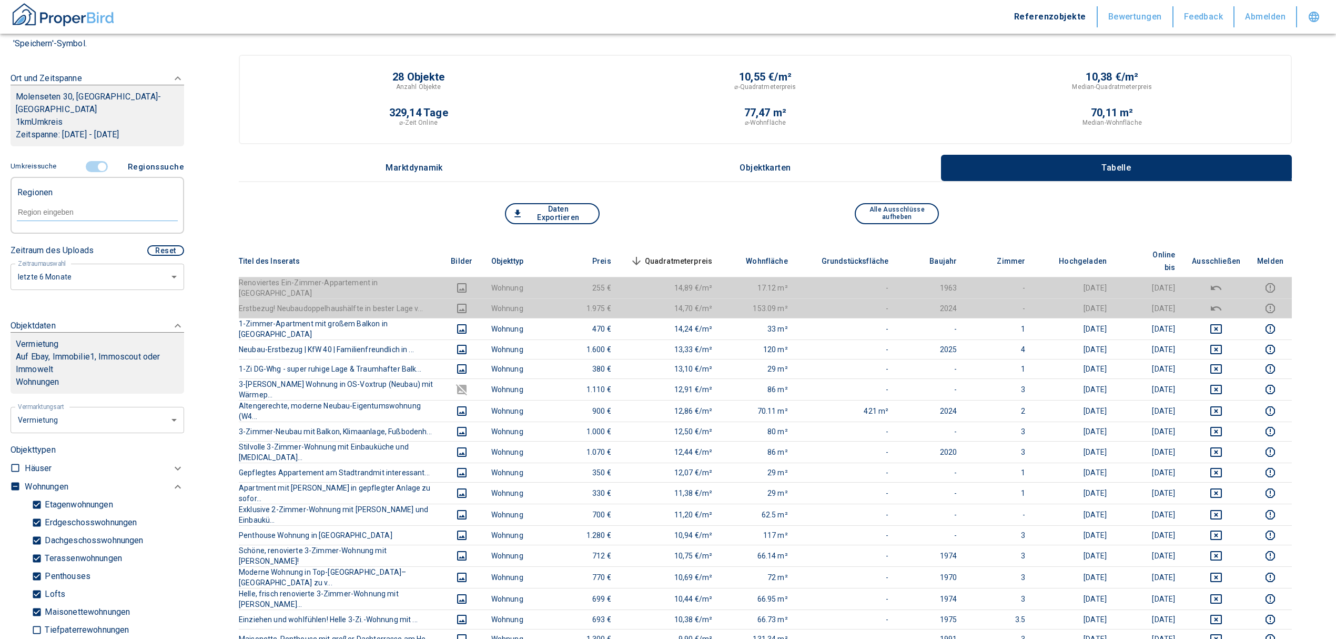
click at [82, 202] on div at bounding box center [97, 211] width 161 height 18
click at [70, 218] on li "49086 [GEOGRAPHIC_DATA]" at bounding box center [91, 223] width 151 height 19
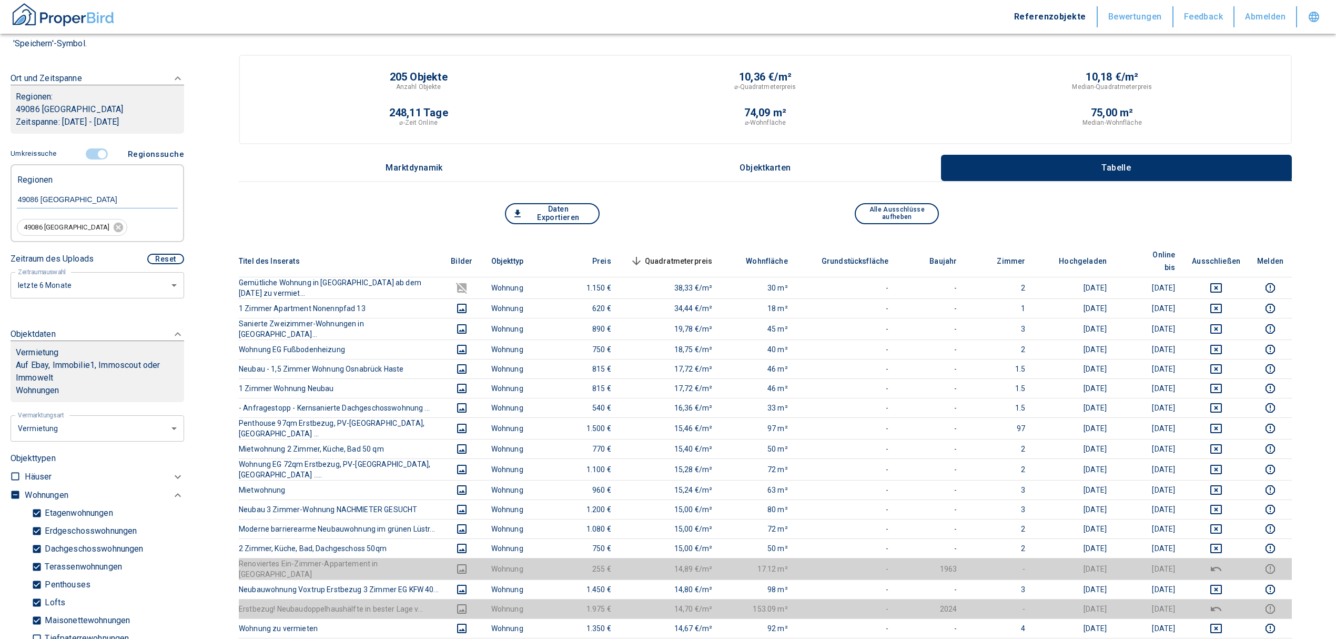
click at [703, 255] on span "Quadratmeterpreis sorted descending" at bounding box center [670, 261] width 85 height 13
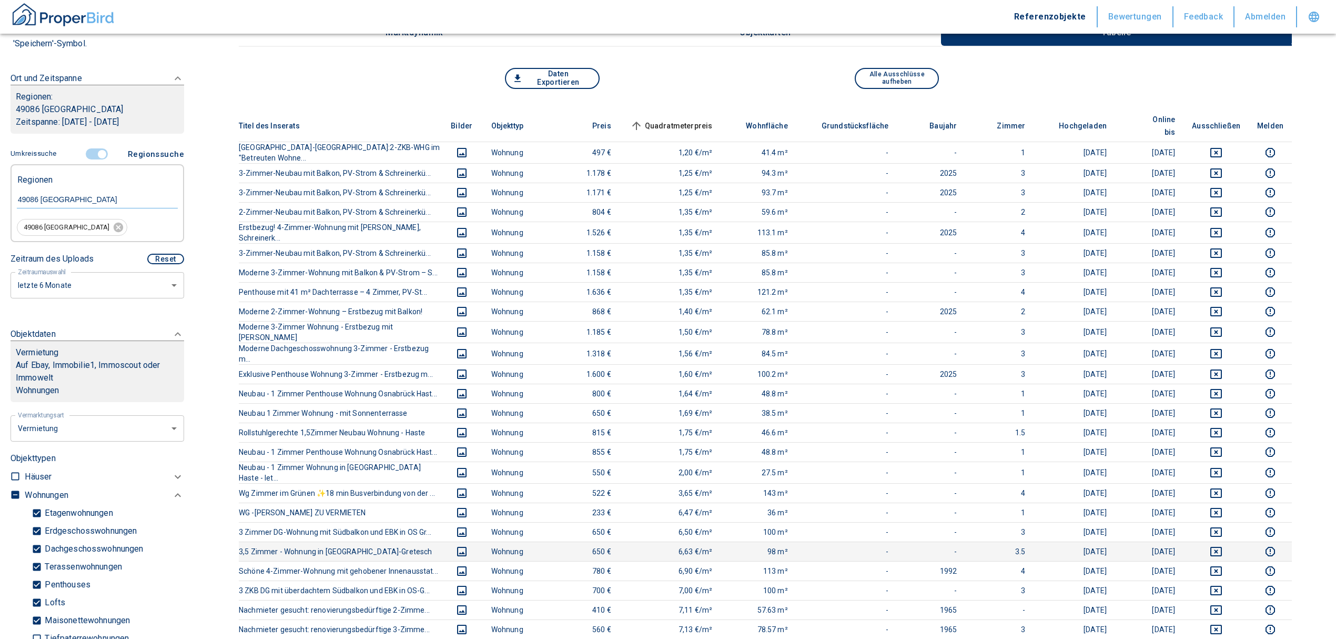
scroll to position [140, 0]
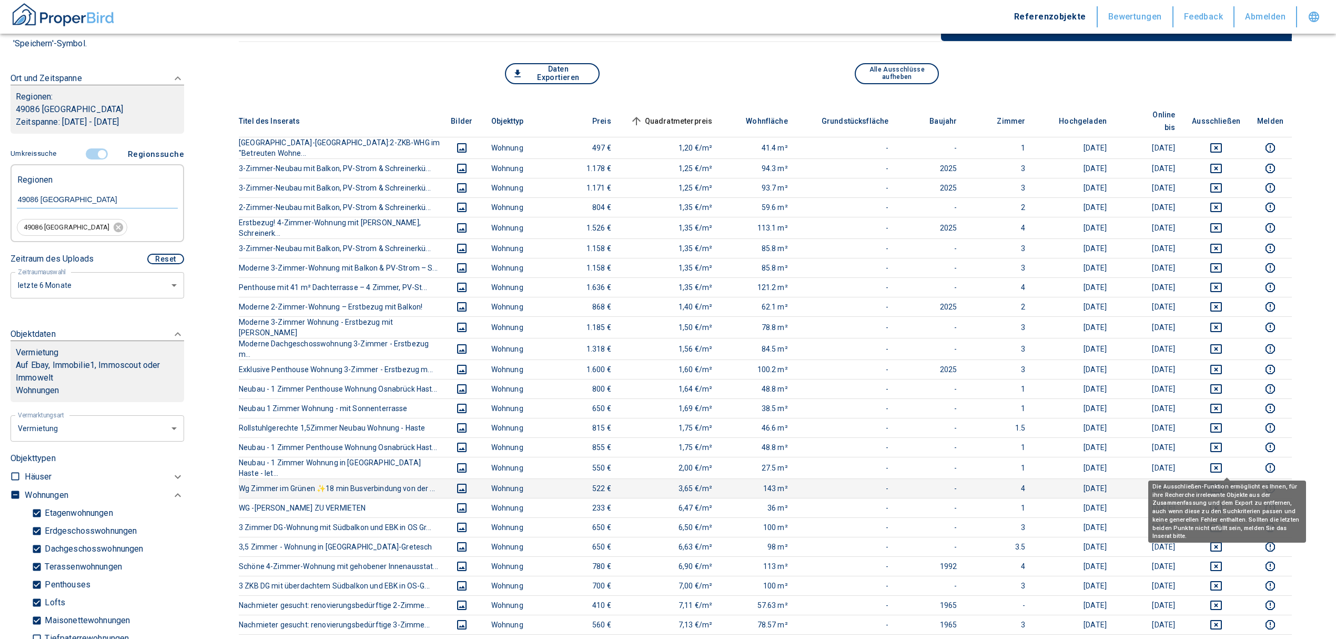
click at [1223, 482] on icon "deselect this listing" at bounding box center [1216, 488] width 13 height 13
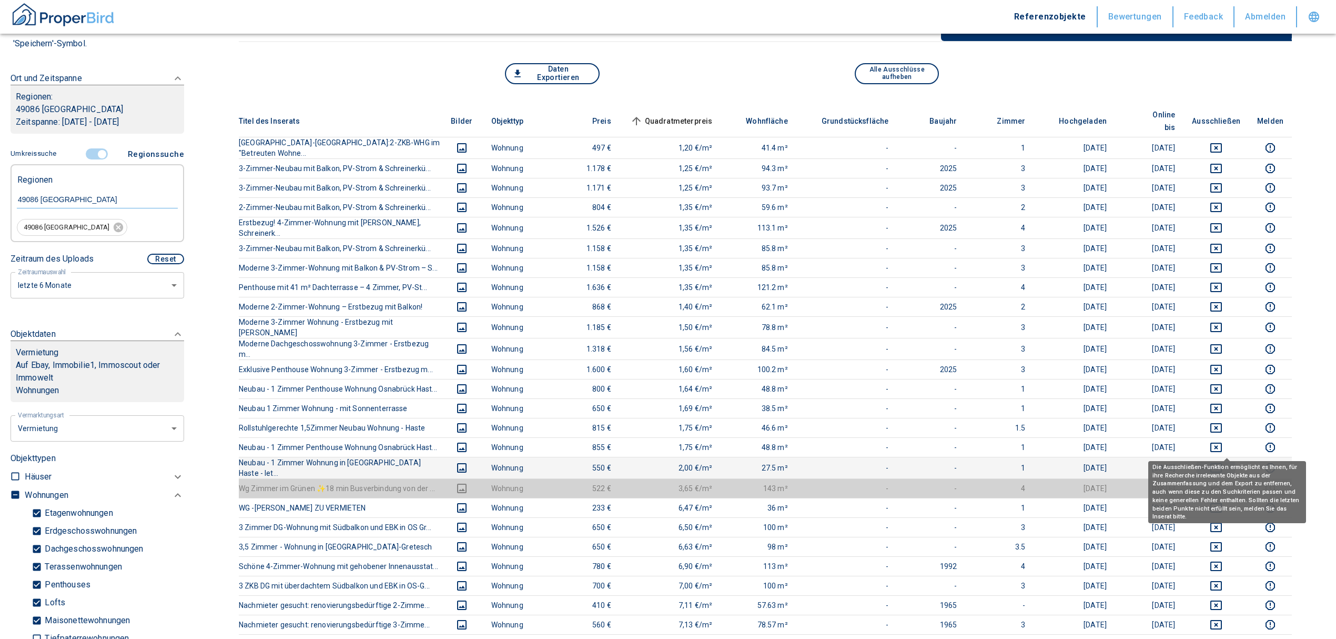
click at [1223, 461] on icon "deselect this listing" at bounding box center [1216, 467] width 13 height 13
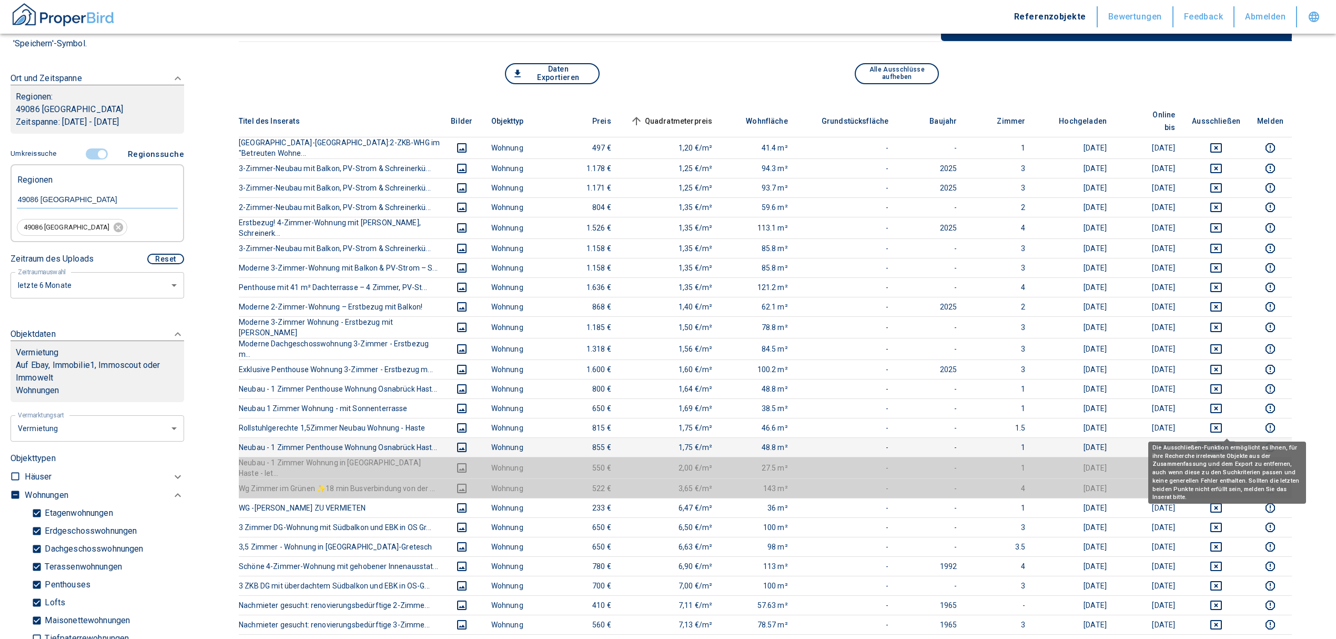
click at [1219, 441] on button "deselect this listing" at bounding box center [1216, 447] width 48 height 13
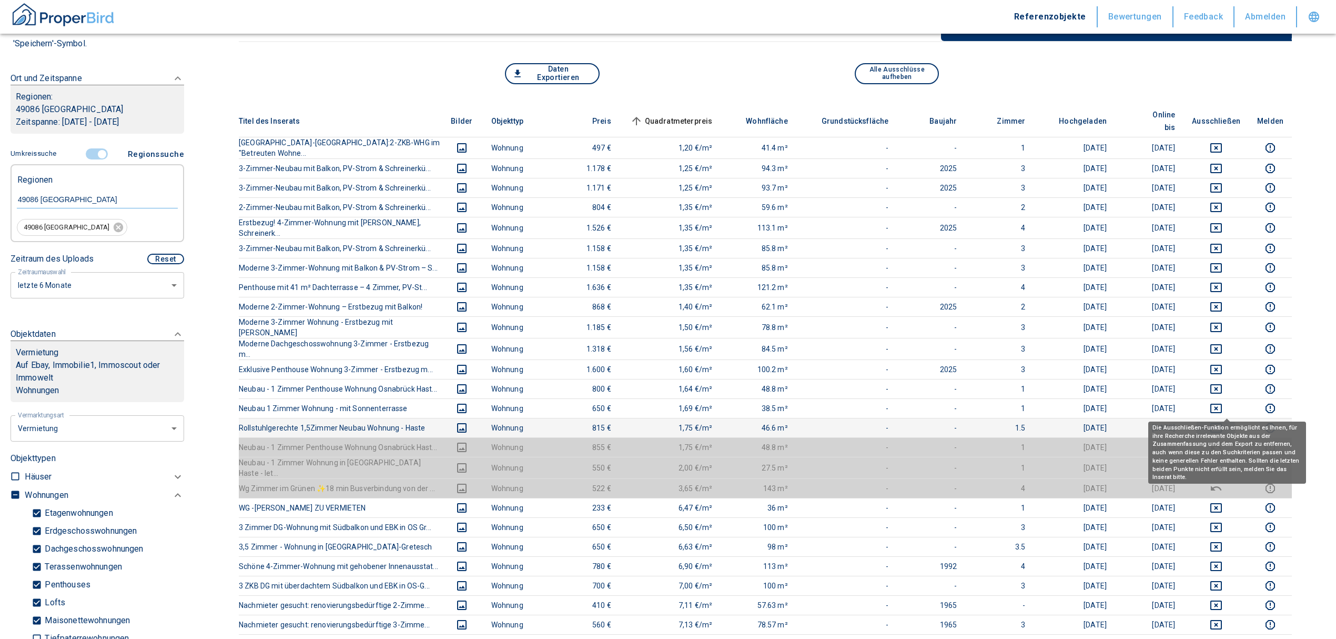
click at [1221, 421] on icon "deselect this listing" at bounding box center [1216, 427] width 13 height 13
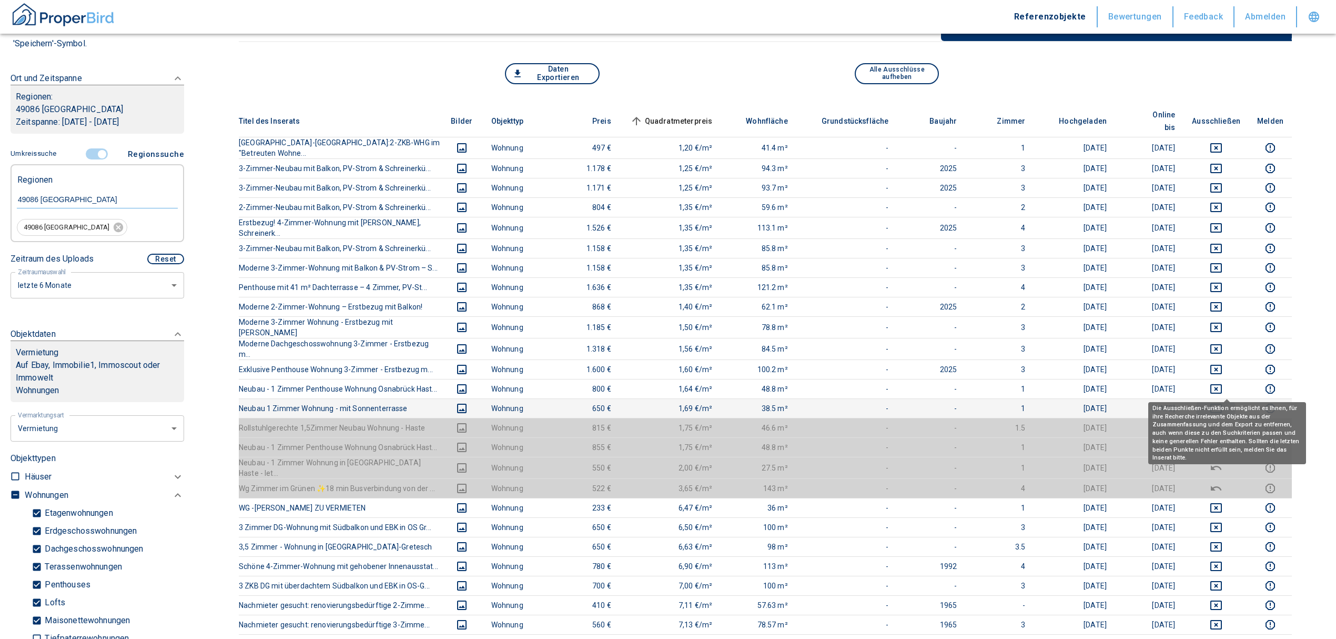
click at [1223, 402] on icon "deselect this listing" at bounding box center [1216, 408] width 13 height 13
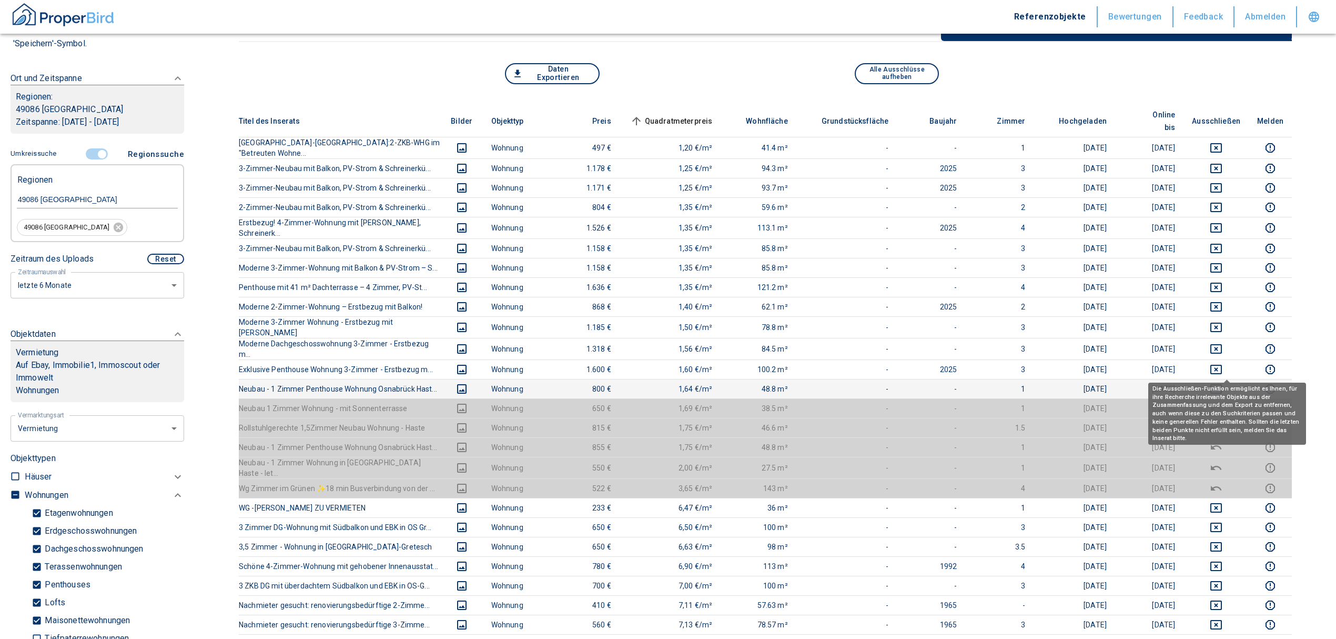
click at [1223, 382] on icon "deselect this listing" at bounding box center [1216, 388] width 13 height 13
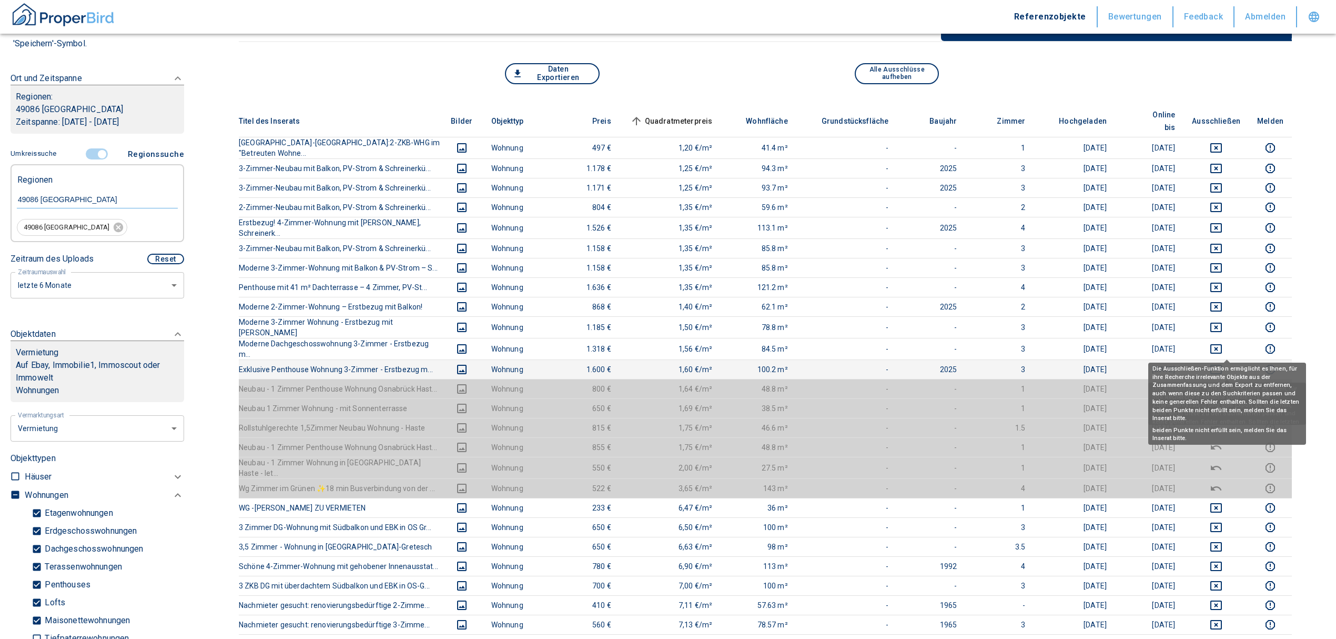
click at [1223, 363] on icon "deselect this listing" at bounding box center [1216, 369] width 13 height 13
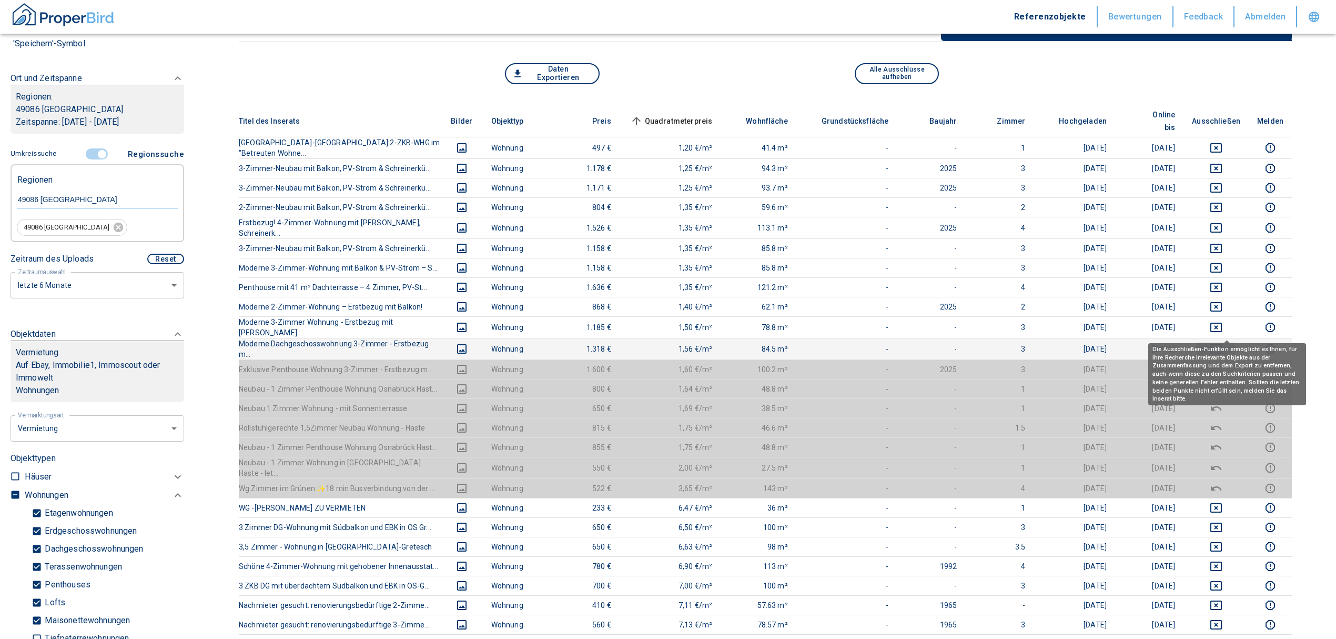
click at [1223, 342] on icon "deselect this listing" at bounding box center [1216, 348] width 13 height 13
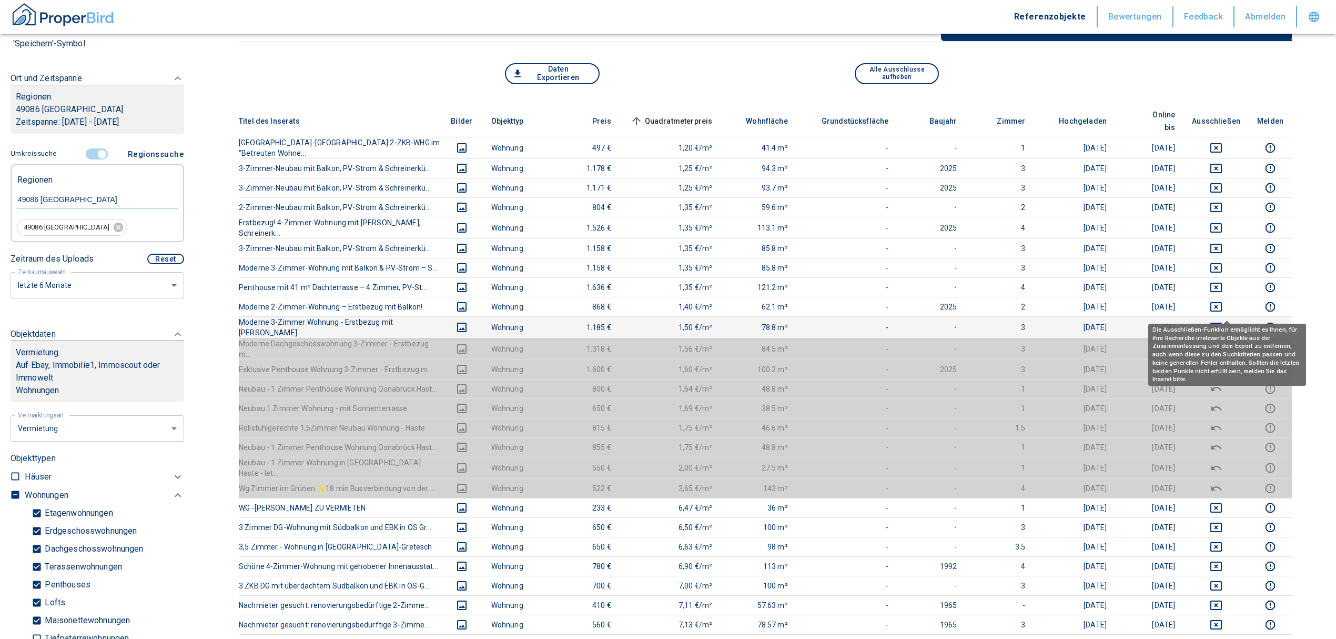
click at [1223, 321] on icon "deselect this listing" at bounding box center [1216, 327] width 13 height 13
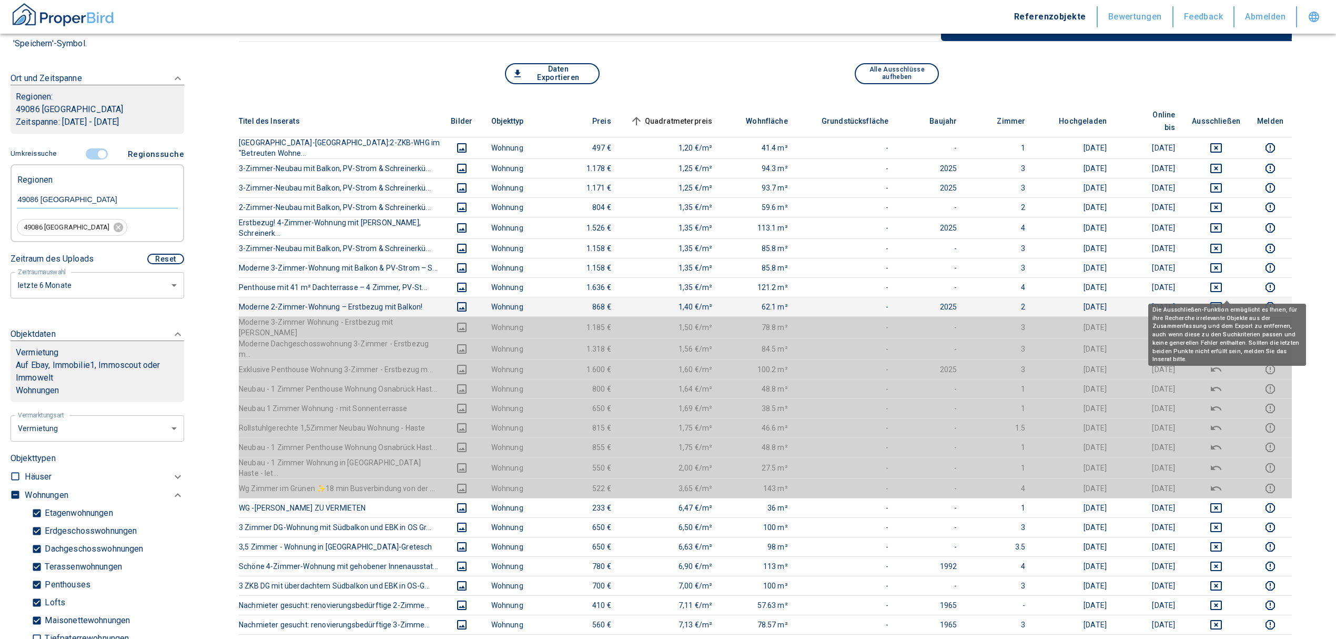
click at [1223, 296] on div "Die Ausschließen-Funktion ermöglicht es Ihnen, für ihre Recherche irrelevante O…" at bounding box center [1227, 330] width 158 height 69
click at [1223, 281] on icon "deselect this listing" at bounding box center [1216, 287] width 13 height 13
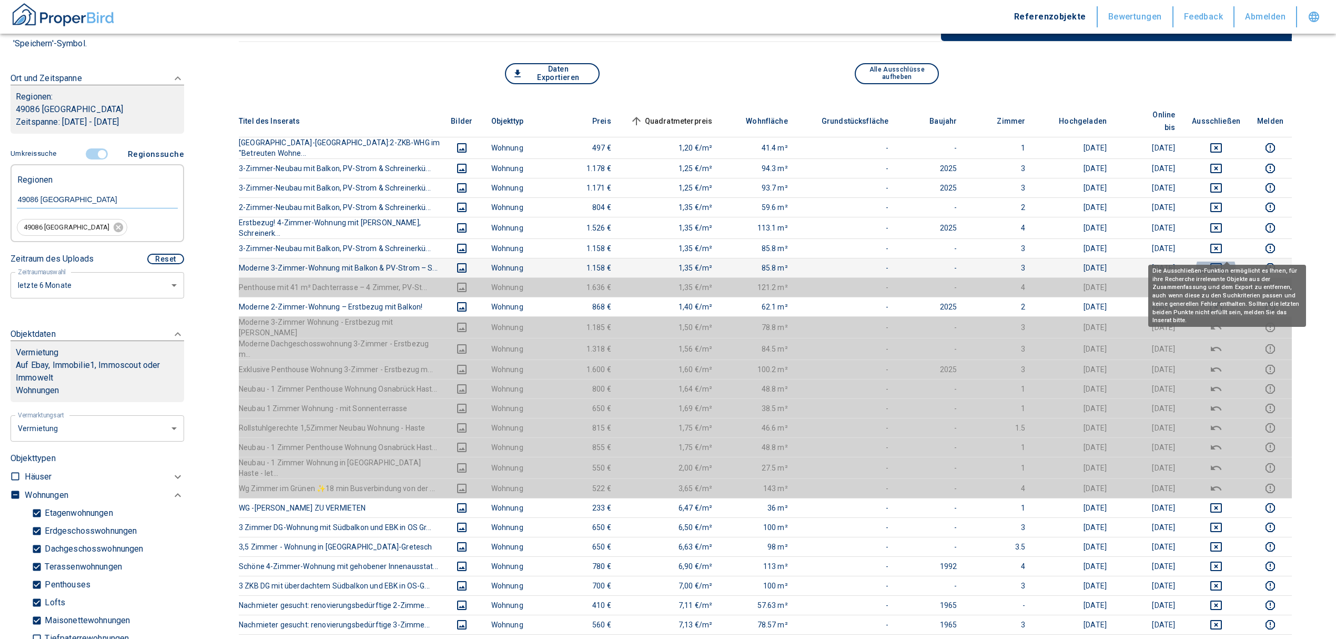
click at [1223, 261] on icon "deselect this listing" at bounding box center [1216, 267] width 13 height 13
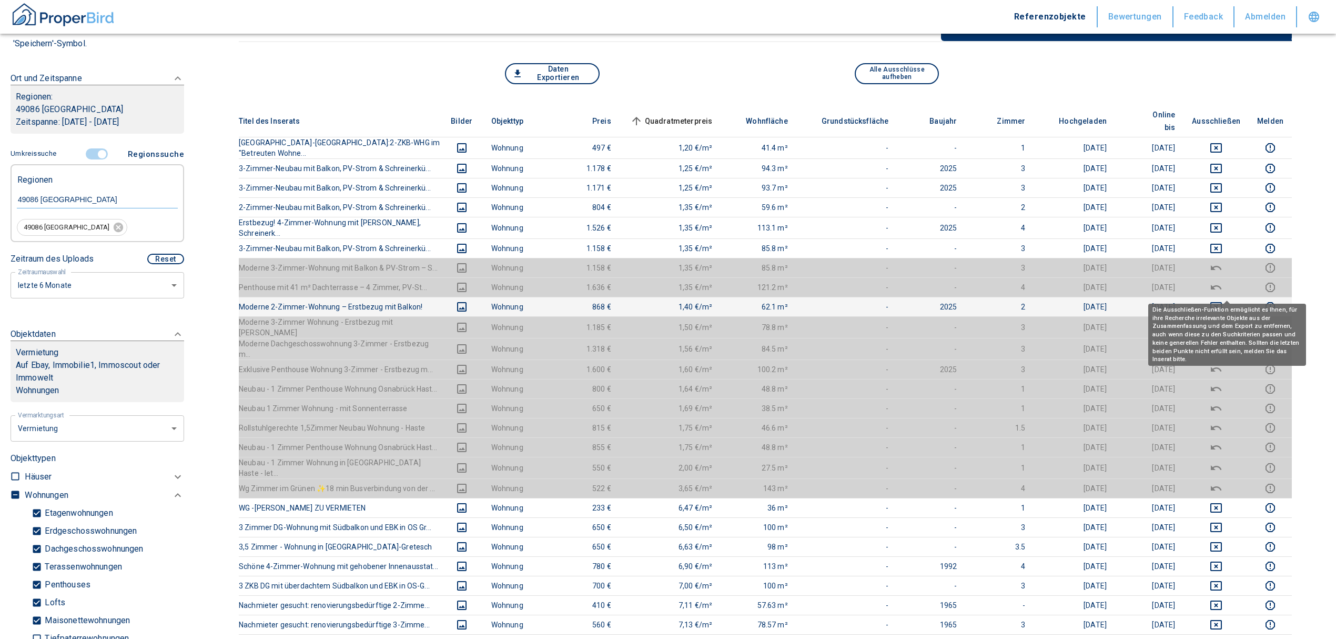
drag, startPoint x: 1229, startPoint y: 290, endPoint x: 1213, endPoint y: 276, distance: 22.0
click at [1223, 300] on icon "deselect this listing" at bounding box center [1216, 306] width 13 height 13
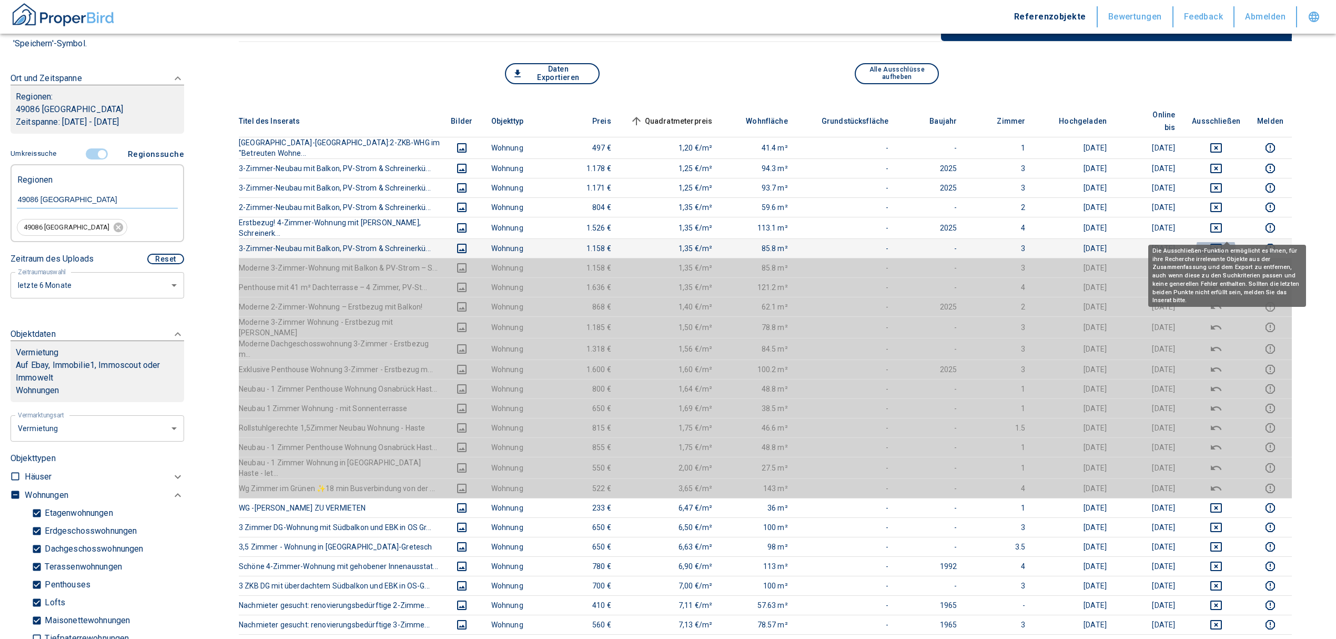
click at [1222, 244] on icon "deselect this listing" at bounding box center [1217, 248] width 12 height 9
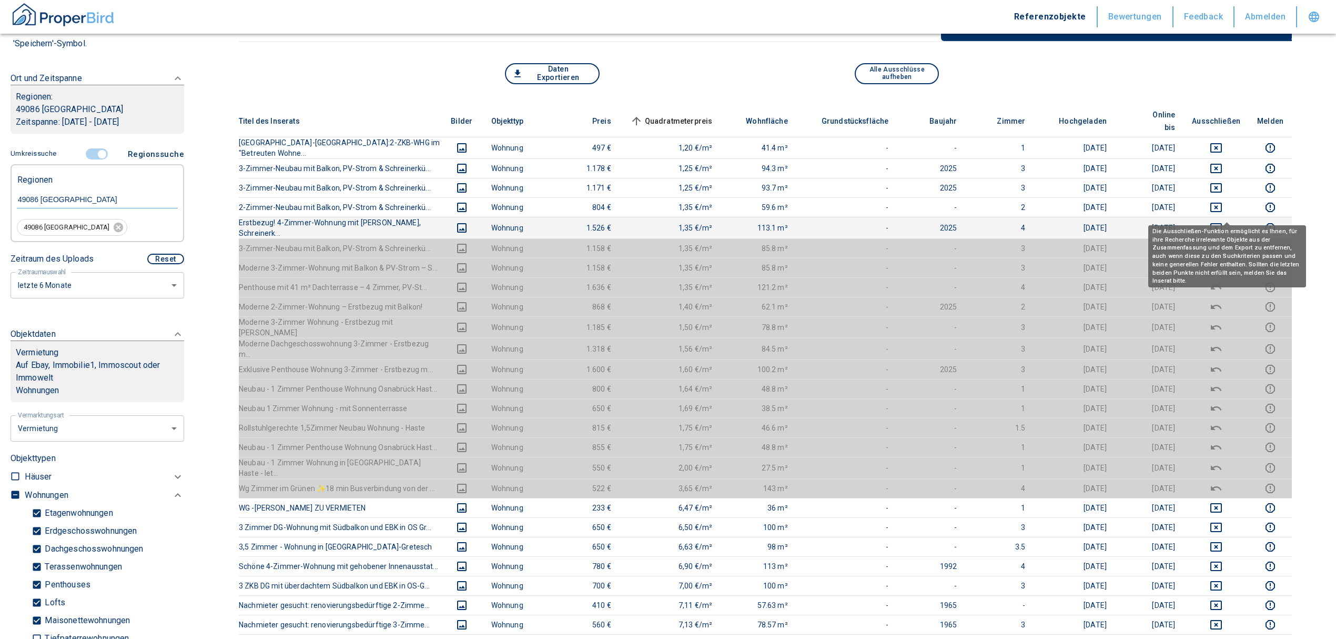
click at [1223, 221] on icon "deselect this listing" at bounding box center [1216, 227] width 13 height 13
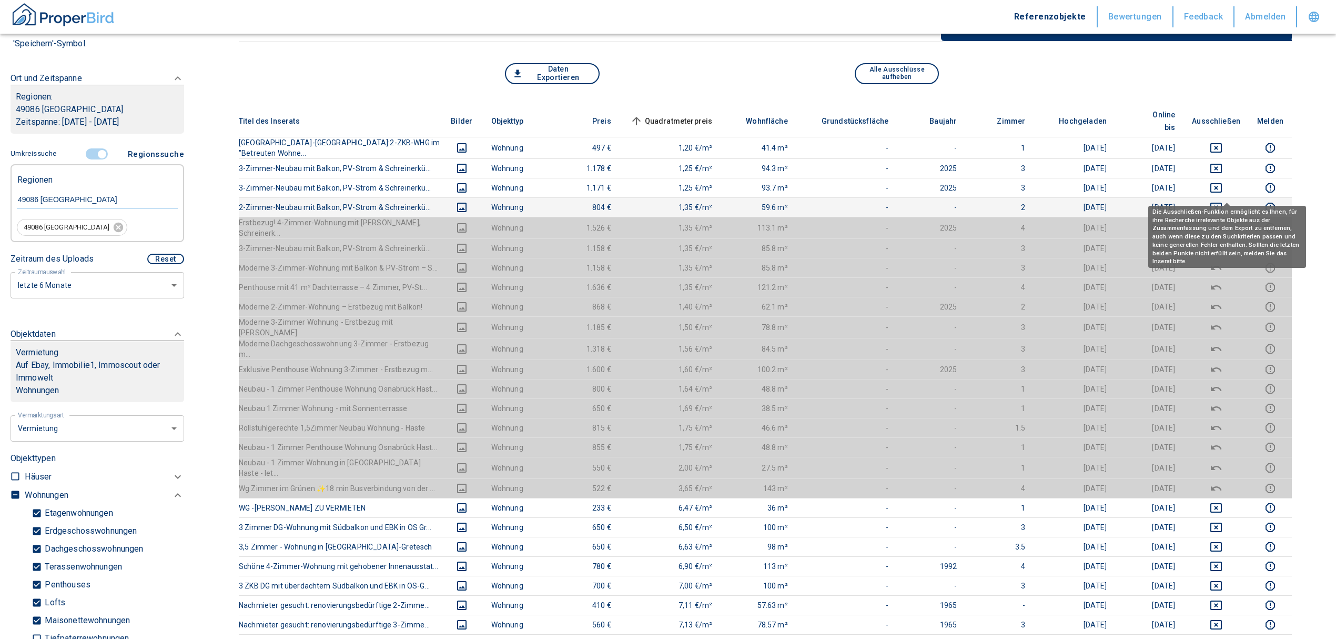
click at [1222, 203] on icon "deselect this listing" at bounding box center [1217, 207] width 12 height 9
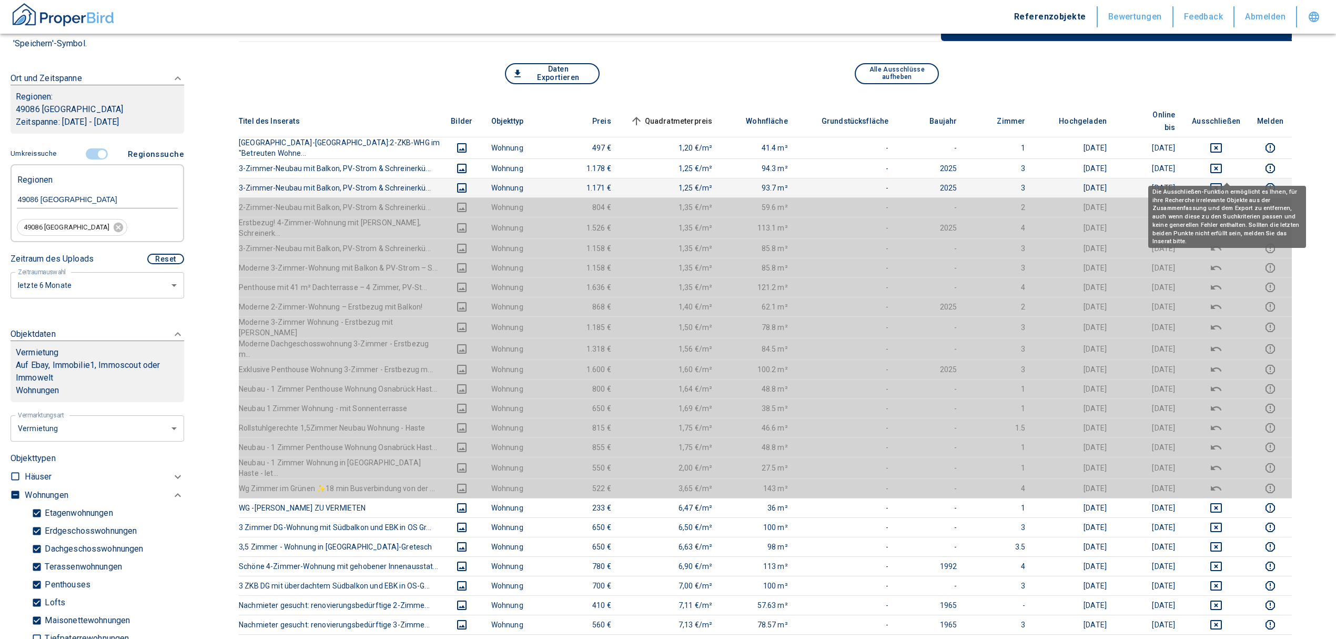
click at [1223, 181] on icon "deselect this listing" at bounding box center [1216, 187] width 13 height 13
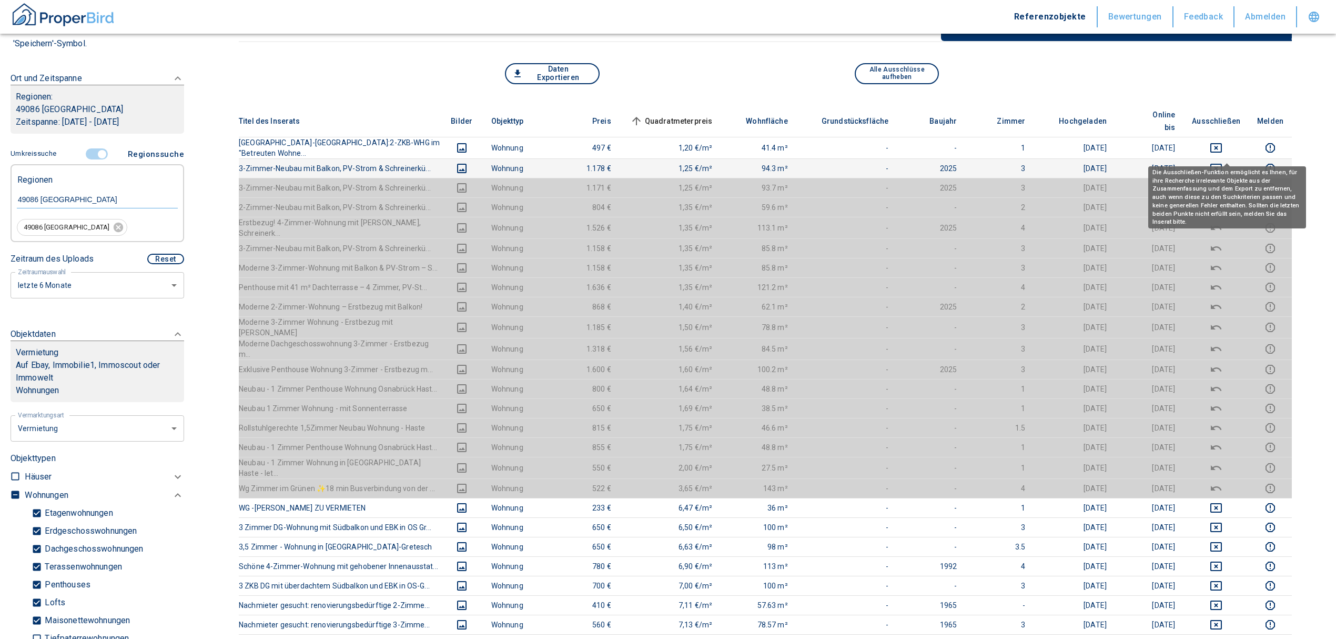
click at [1222, 164] on icon "deselect this listing" at bounding box center [1217, 168] width 12 height 9
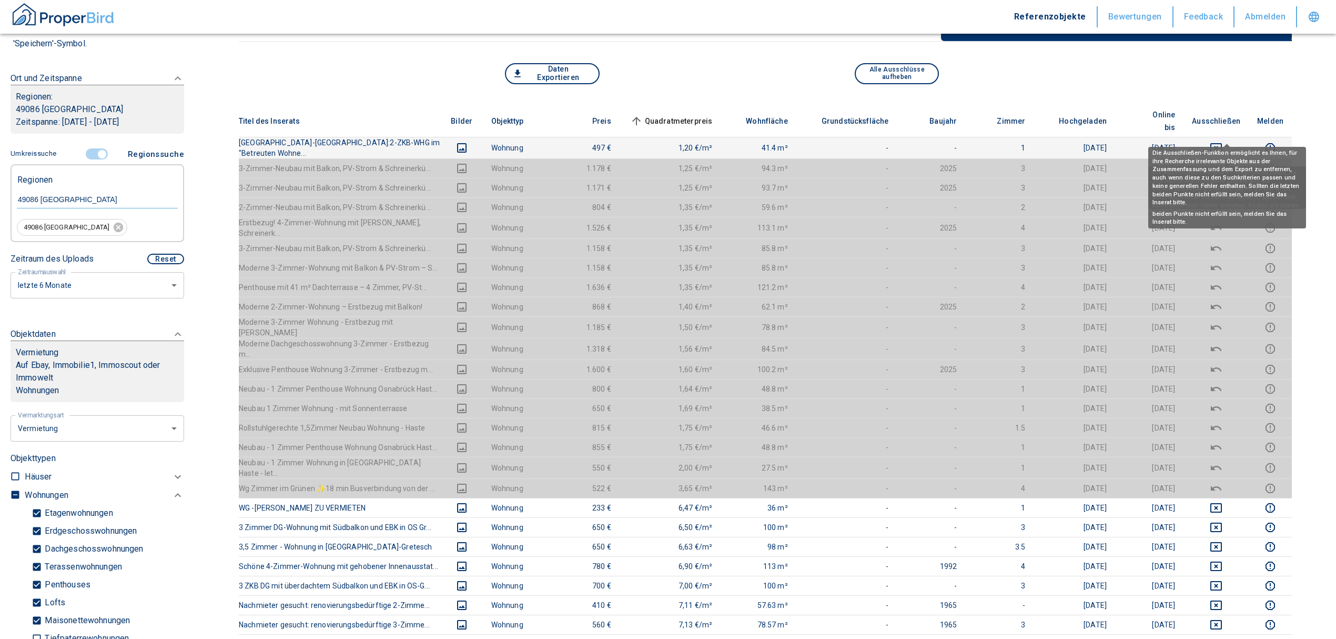
click at [1222, 143] on icon "deselect this listing" at bounding box center [1217, 147] width 12 height 9
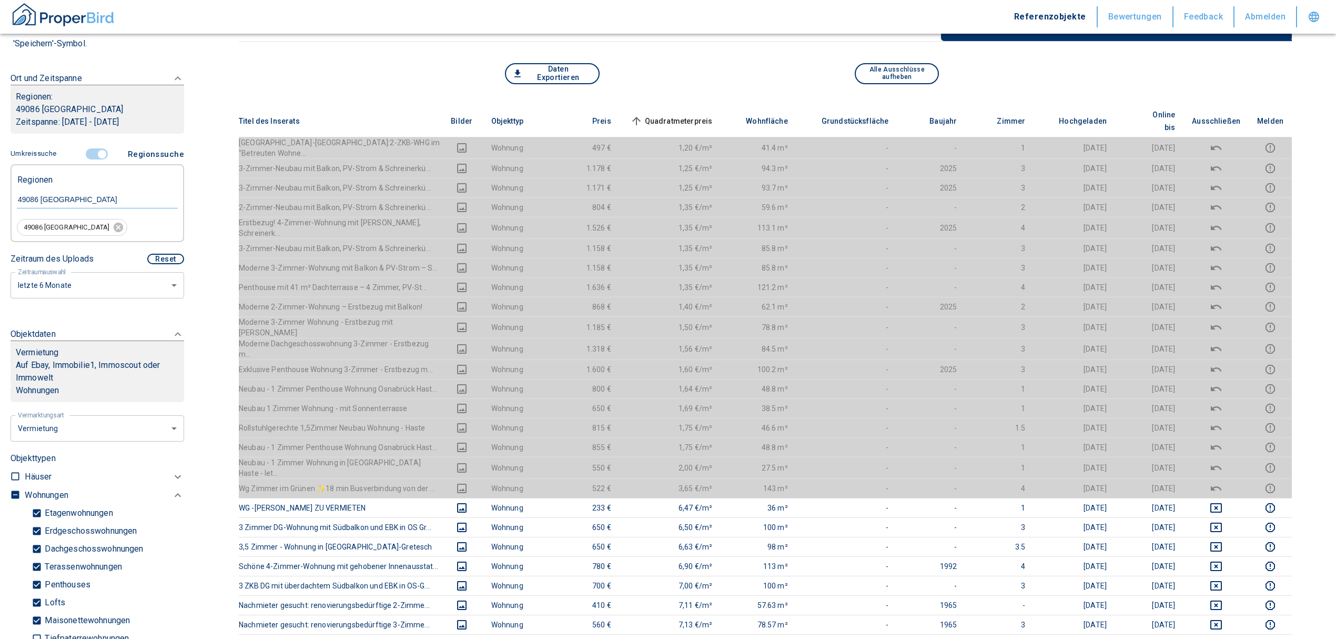
click at [695, 115] on span "Quadratmeterpreis sorted ascending" at bounding box center [670, 121] width 85 height 13
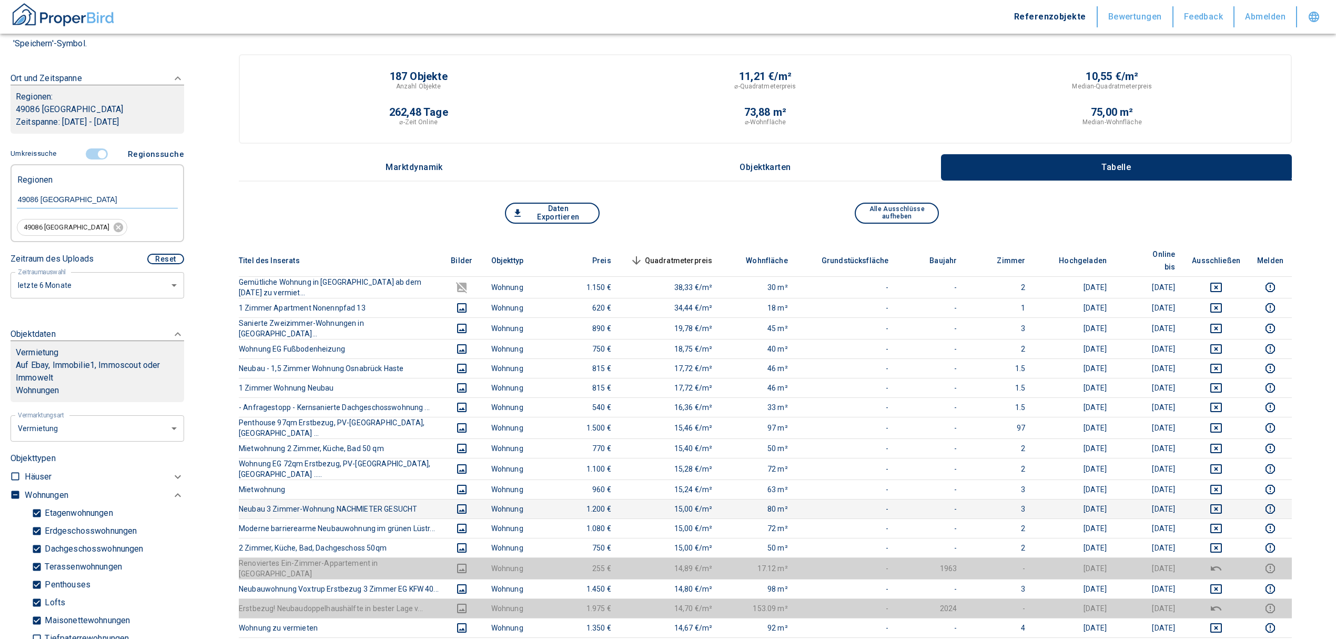
scroll to position [0, 0]
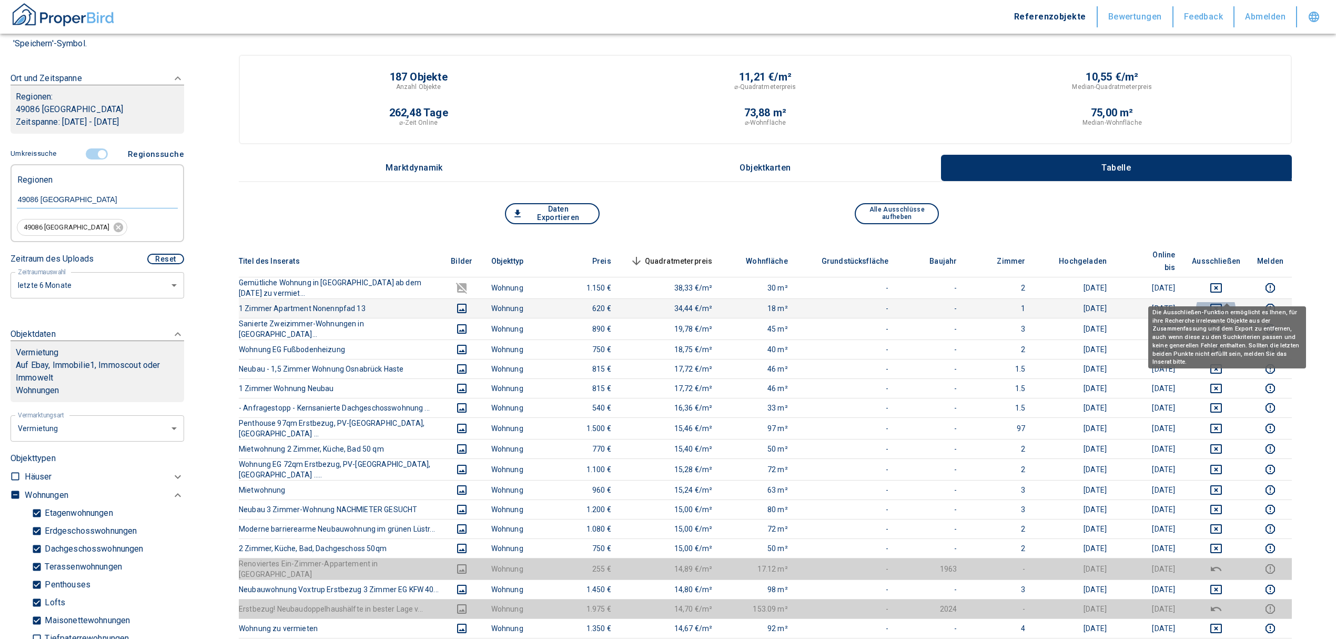
click at [1222, 304] on icon "deselect this listing" at bounding box center [1217, 308] width 12 height 9
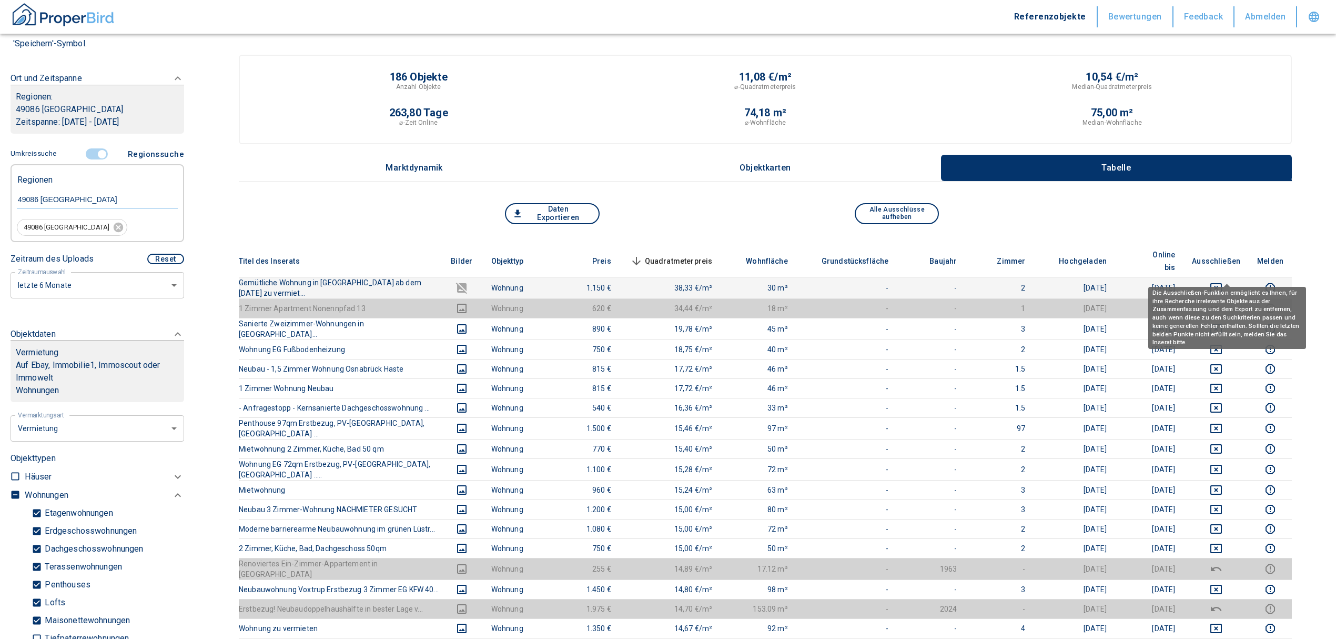
click at [1217, 281] on button "deselect this listing" at bounding box center [1216, 287] width 48 height 13
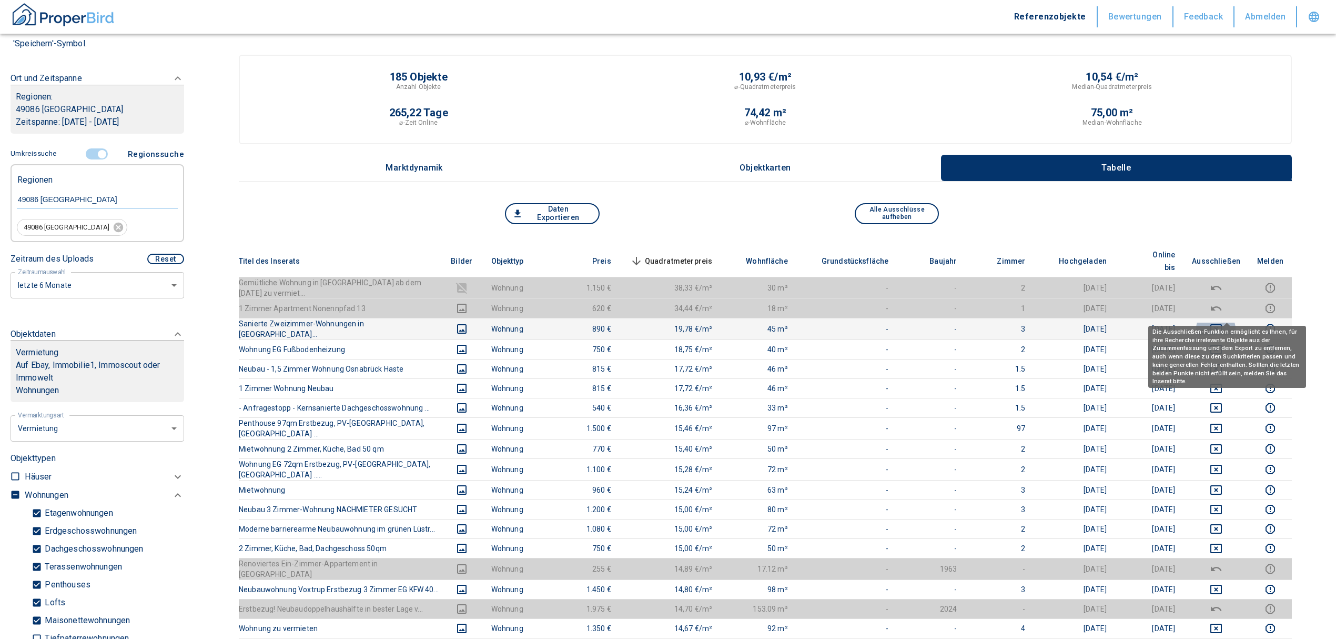
click at [1223, 322] on icon "deselect this listing" at bounding box center [1216, 328] width 13 height 13
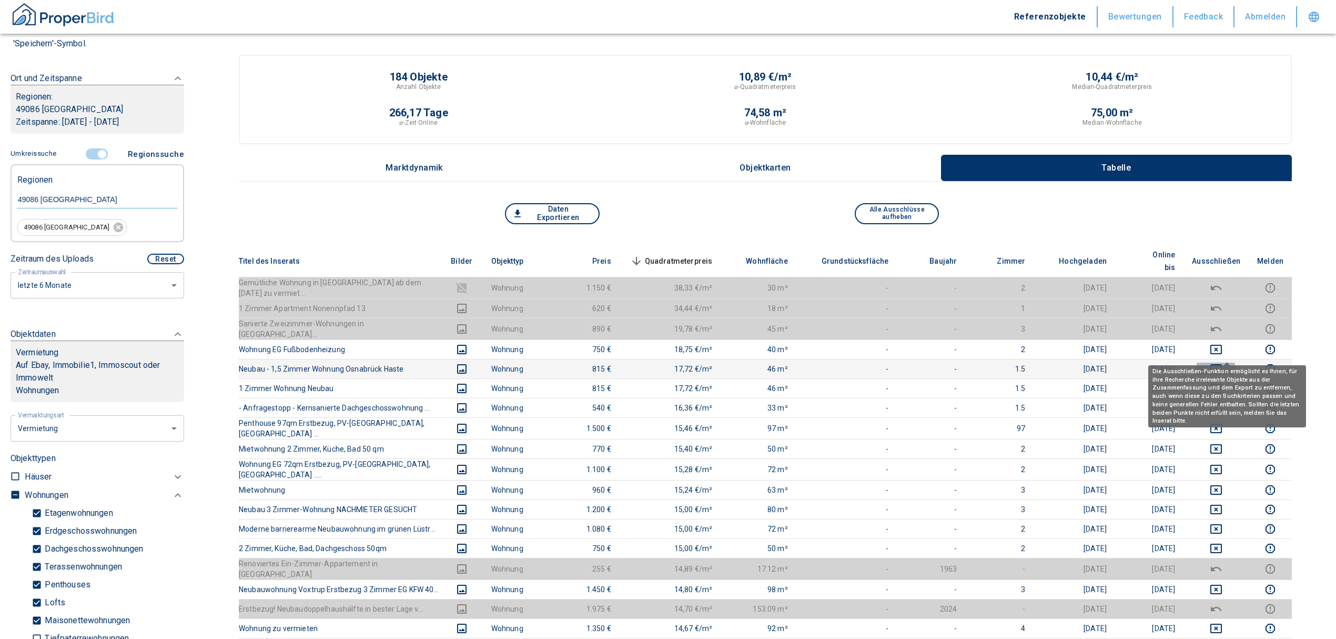
drag, startPoint x: 1226, startPoint y: 348, endPoint x: 1223, endPoint y: 334, distance: 14.4
click at [1222, 364] on icon "deselect this listing" at bounding box center [1217, 368] width 12 height 9
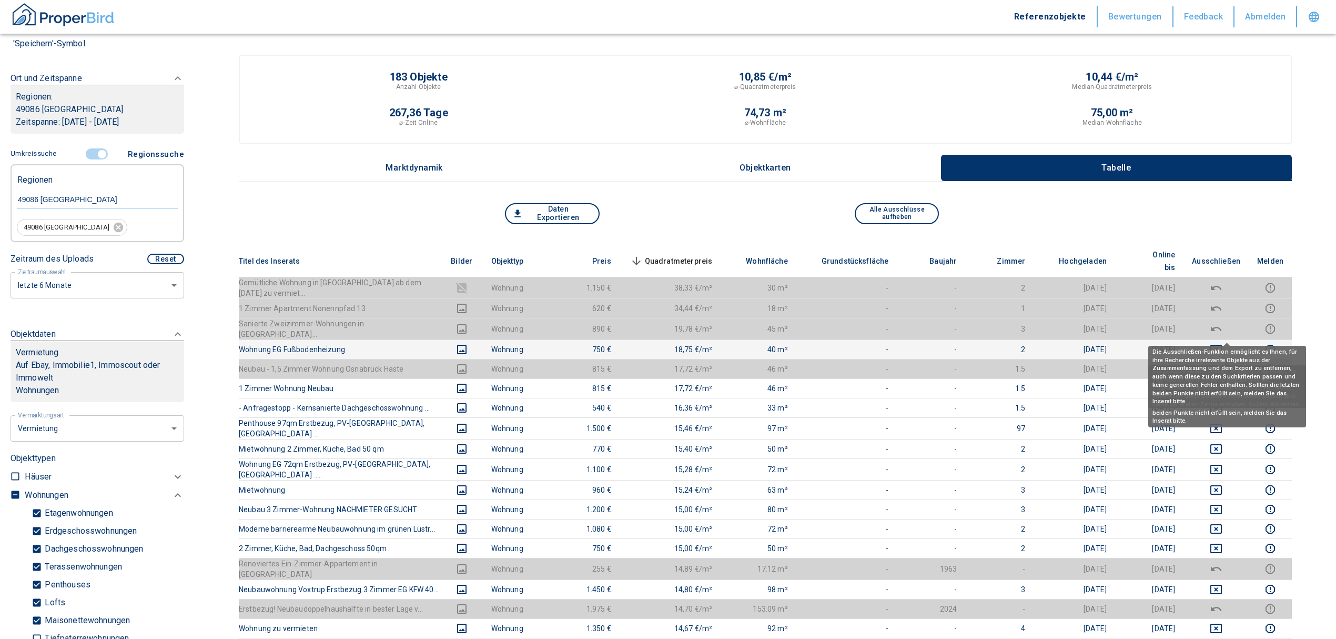
click at [1219, 343] on button "deselect this listing" at bounding box center [1216, 349] width 48 height 13
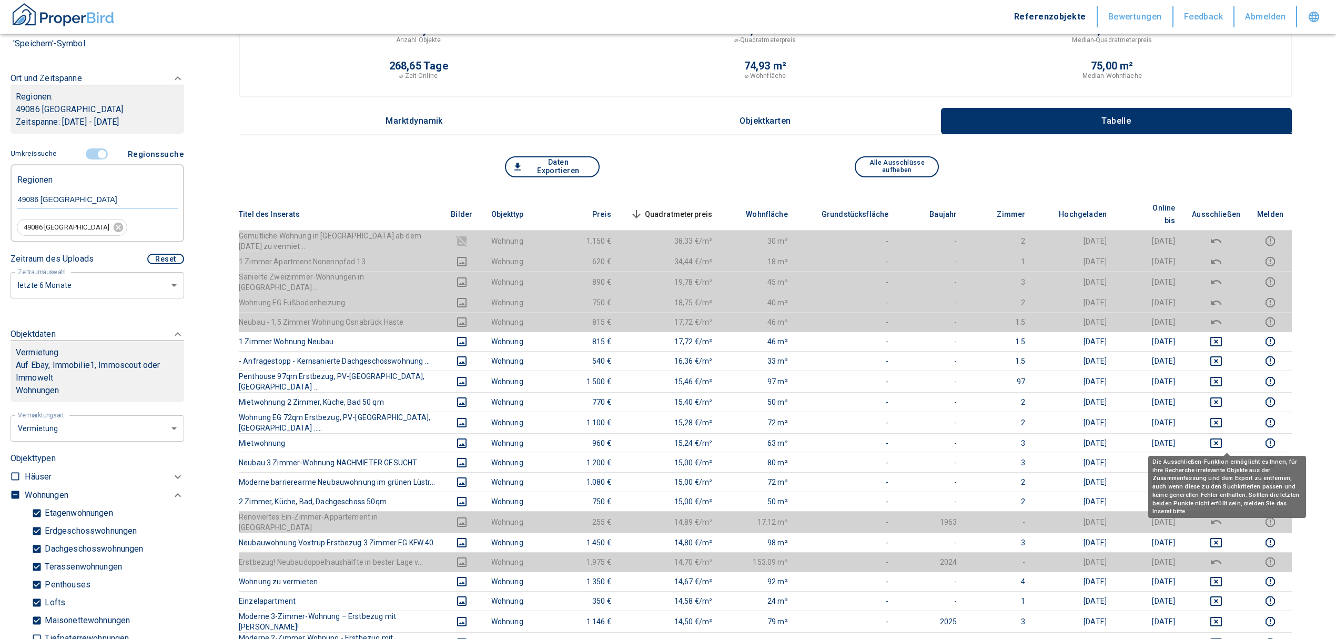
scroll to position [70, 0]
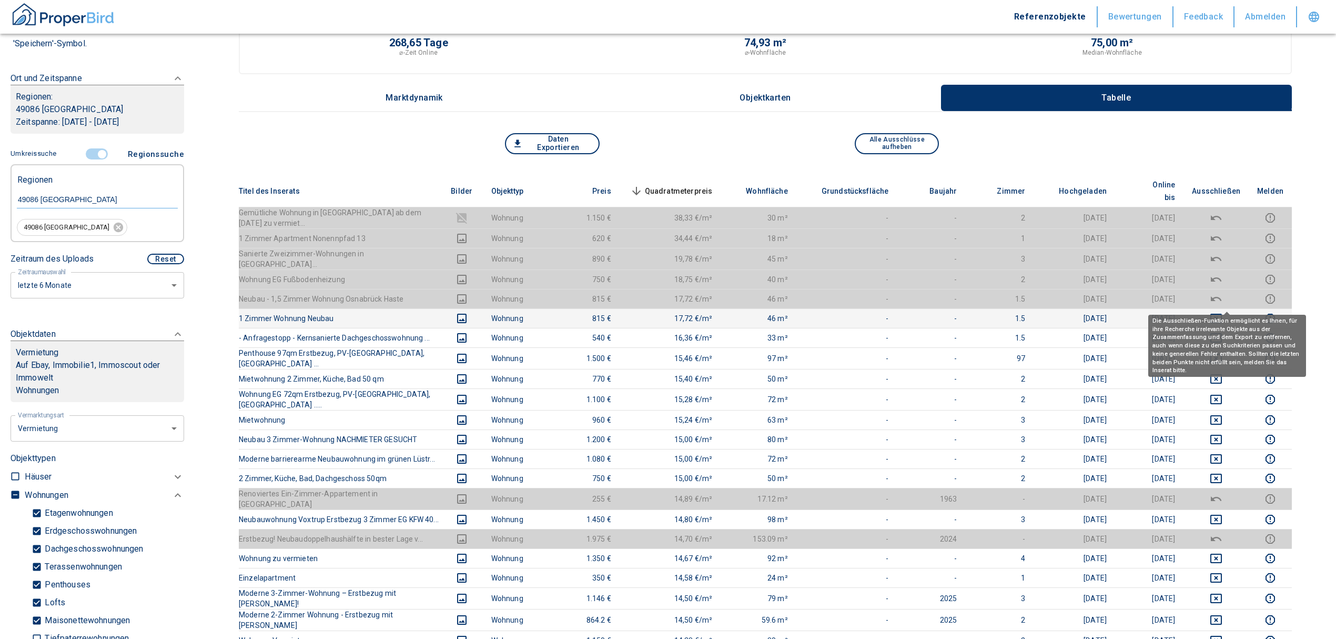
click at [1223, 312] on icon "deselect this listing" at bounding box center [1216, 318] width 13 height 13
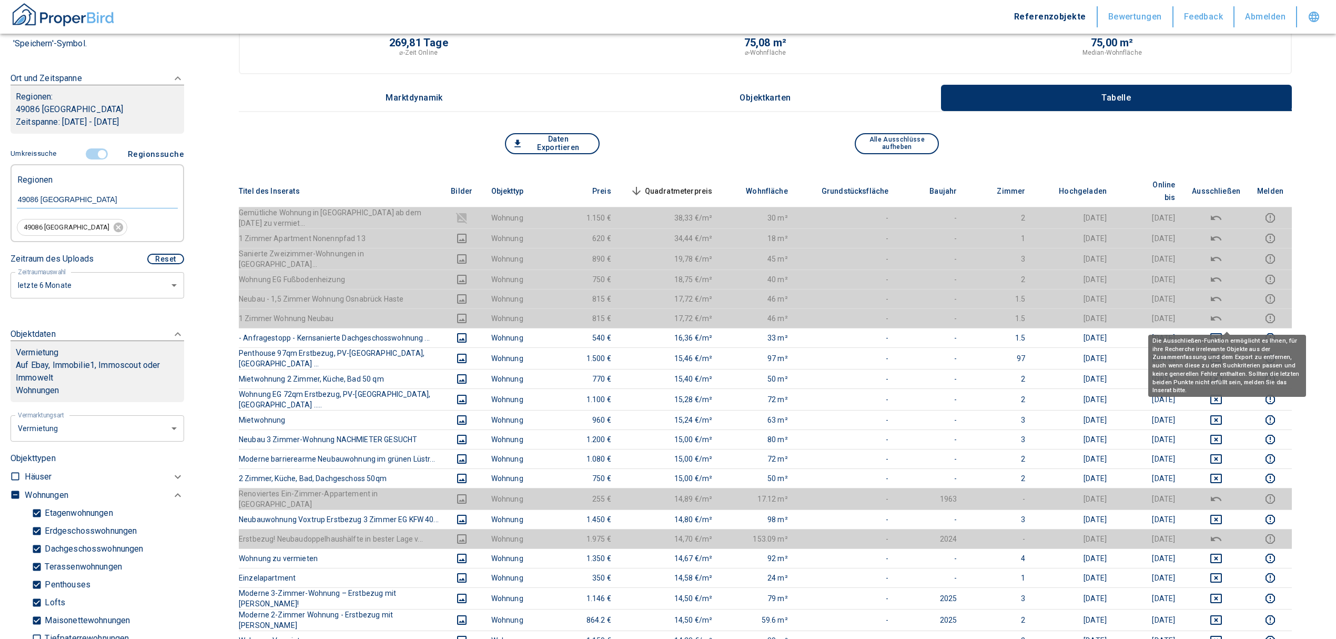
click at [1223, 327] on div "Die Ausschließen-Funktion ermöglicht es Ihnen, für ihre Recherche irrelevante O…" at bounding box center [1227, 361] width 158 height 69
click at [1223, 331] on icon "deselect this listing" at bounding box center [1216, 337] width 13 height 13
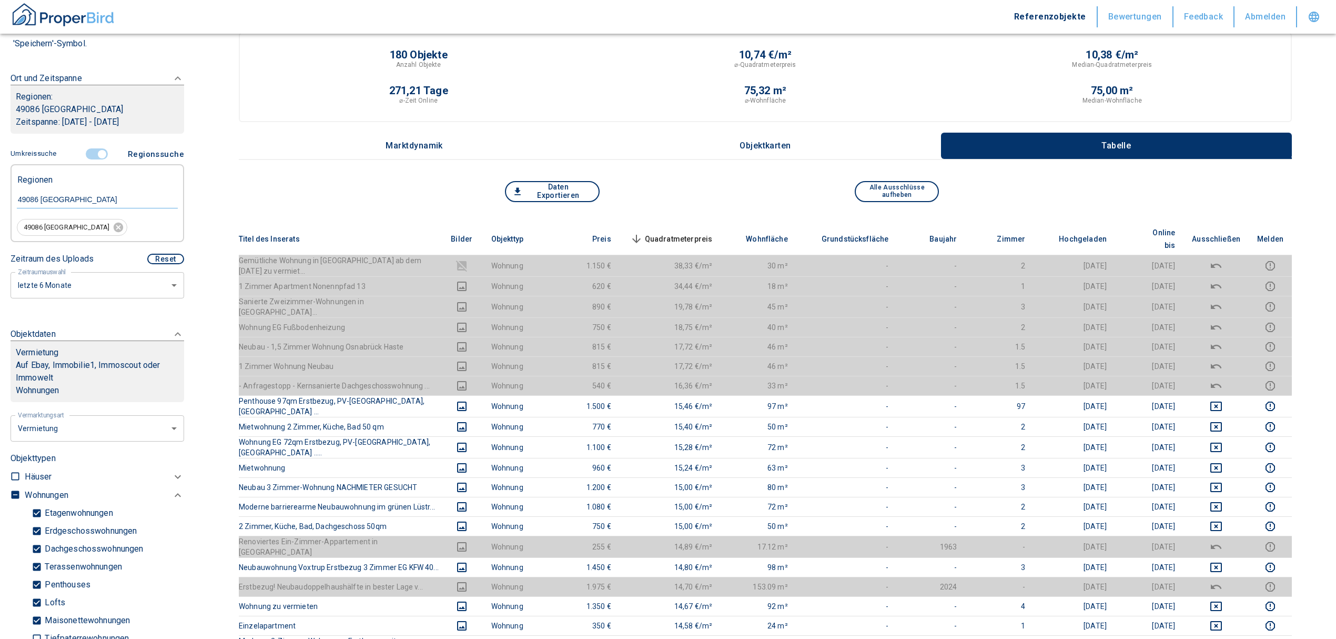
scroll to position [0, 0]
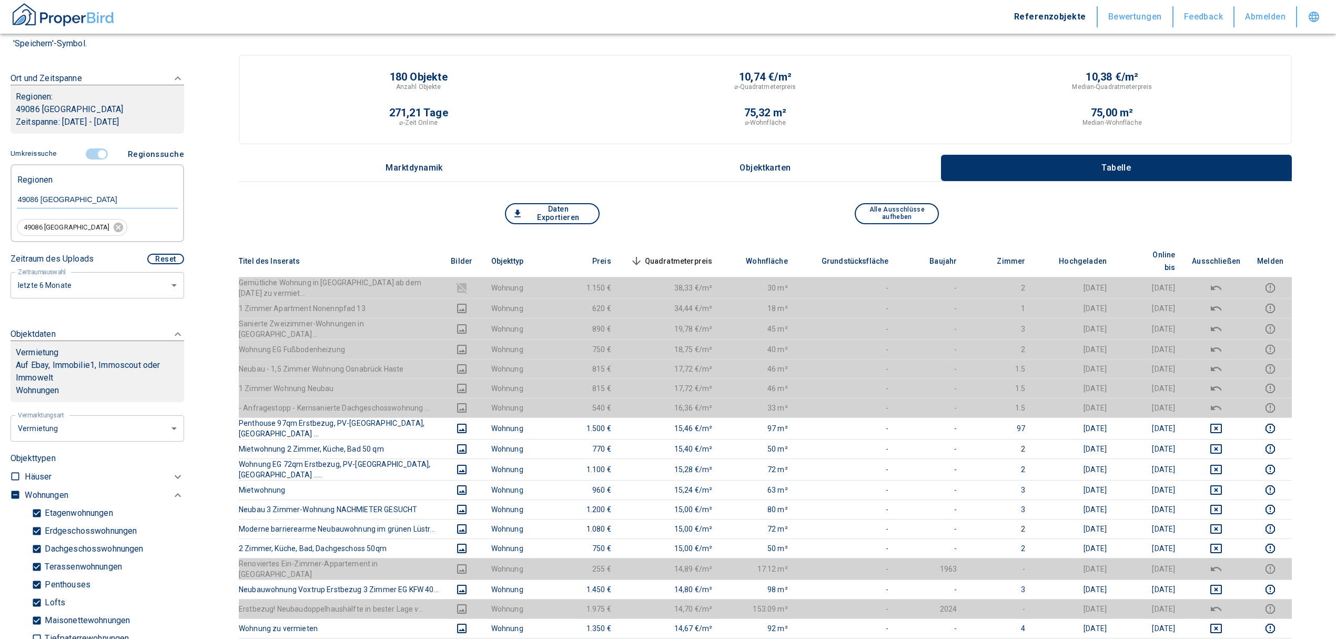
click at [683, 255] on span "Quadratmeterpreis sorted descending" at bounding box center [670, 261] width 85 height 13
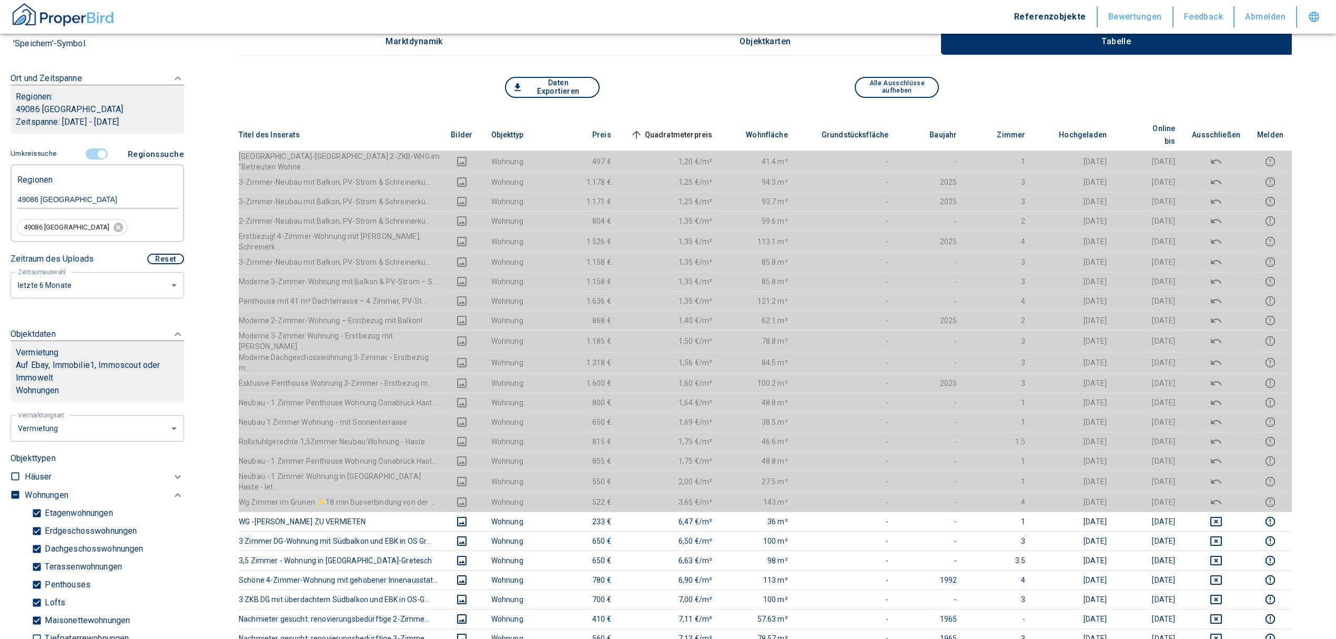
scroll to position [140, 0]
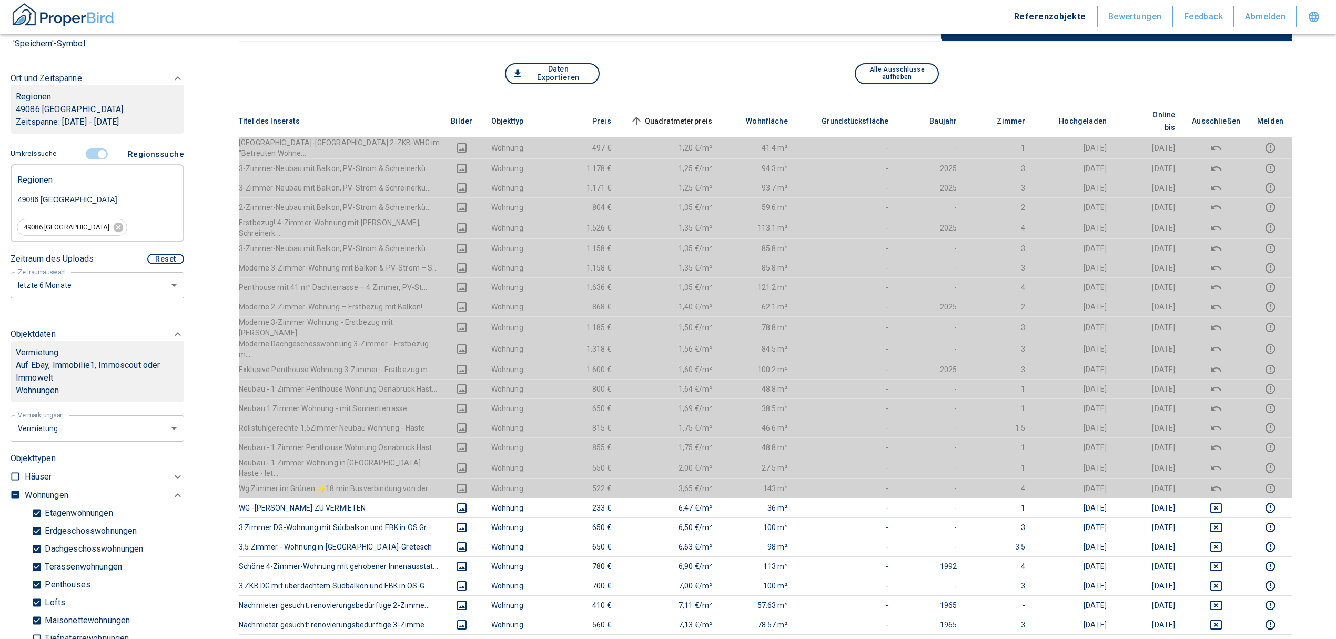
click at [98, 154] on input "controlled" at bounding box center [102, 154] width 32 height 12
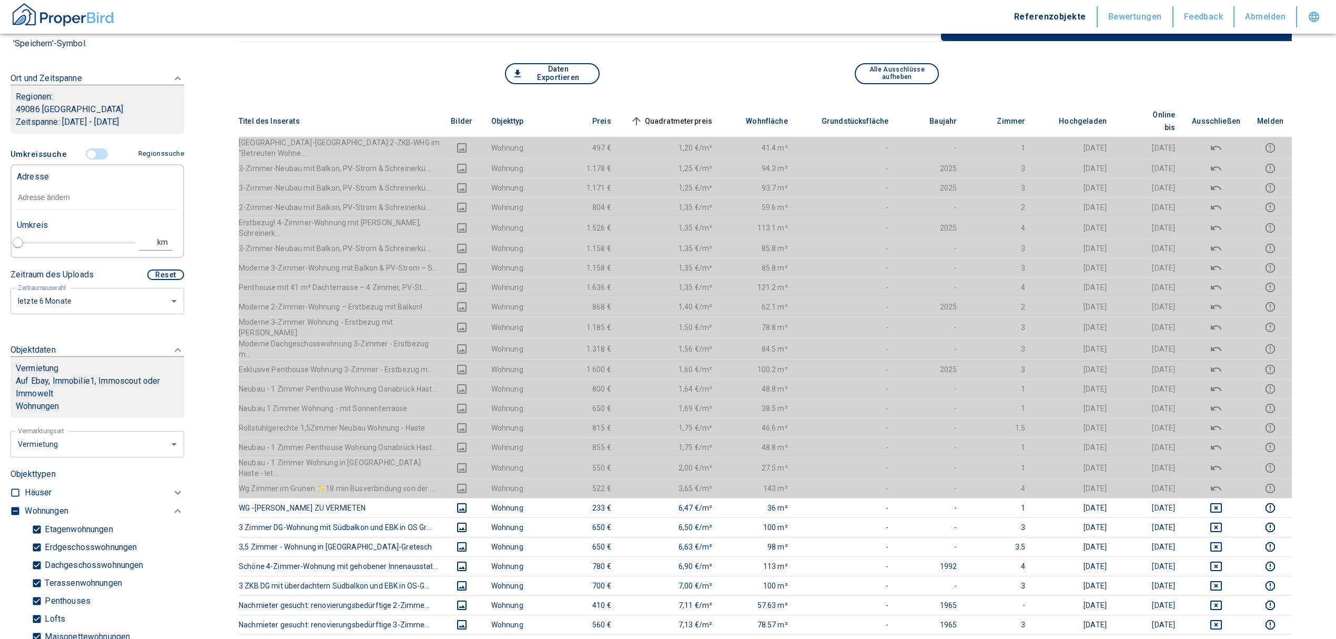
click at [53, 198] on input "text" at bounding box center [97, 198] width 161 height 24
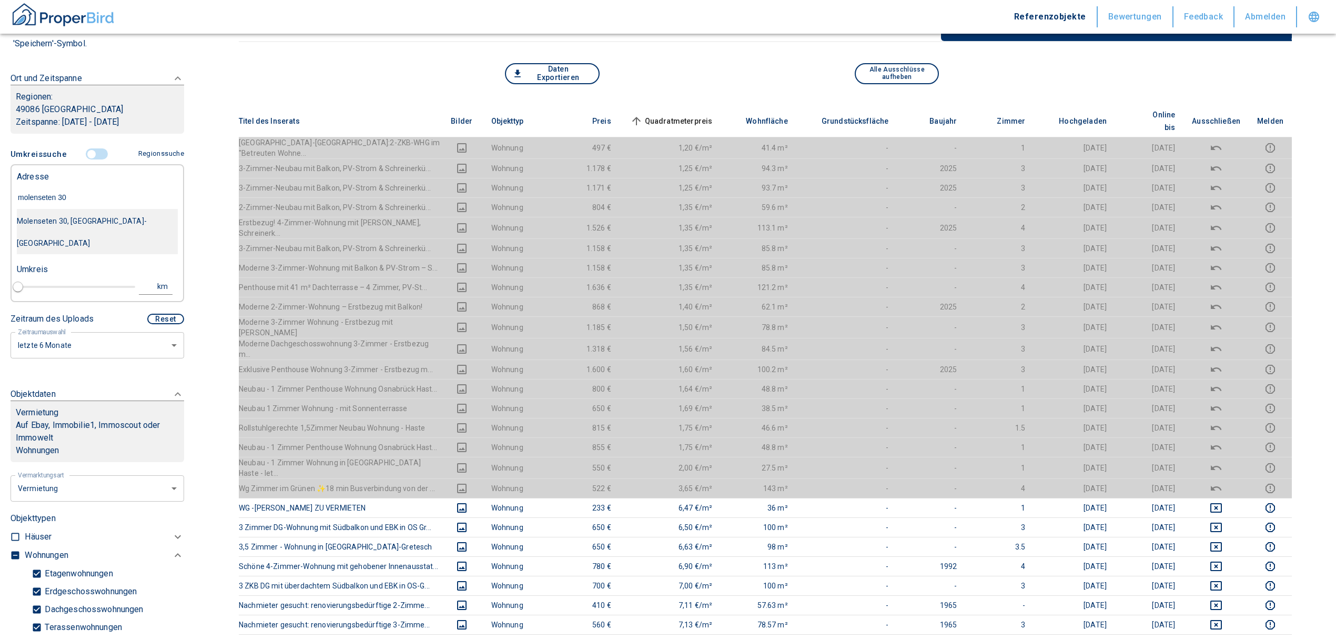
click at [80, 219] on div "Molenseten 30, [GEOGRAPHIC_DATA]-[GEOGRAPHIC_DATA]" at bounding box center [97, 232] width 161 height 44
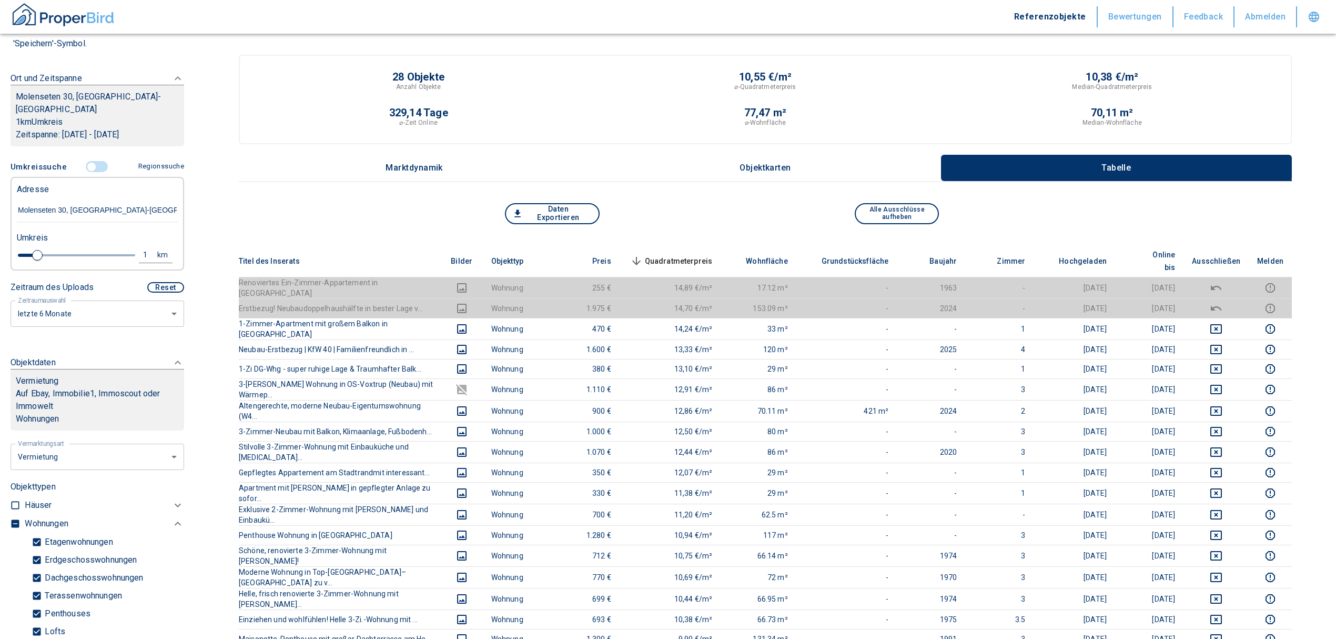
scroll to position [280, 0]
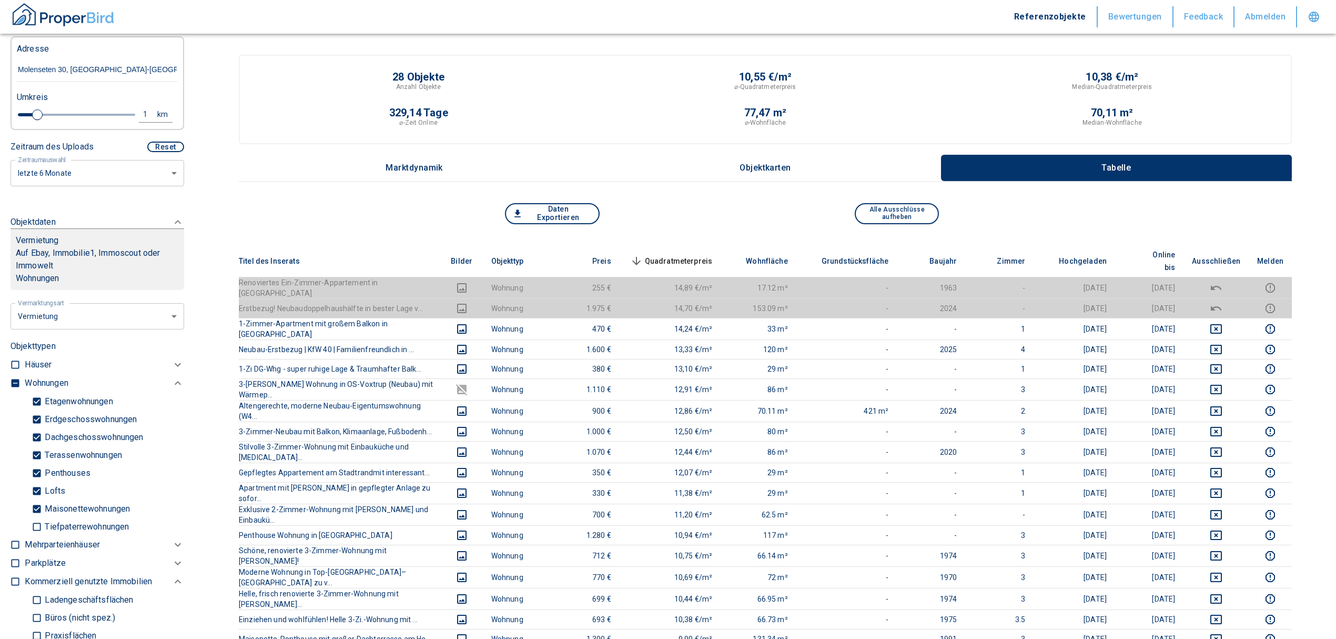
click at [13, 378] on input "checkbox" at bounding box center [15, 383] width 11 height 11
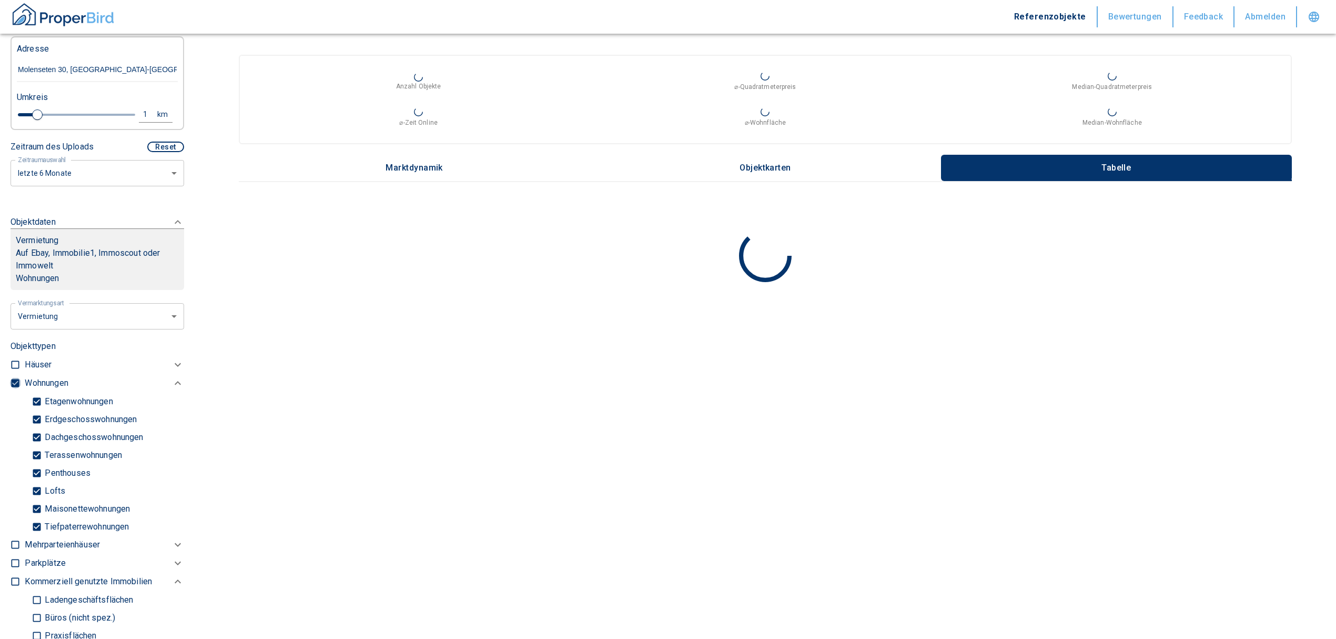
click at [12, 378] on input "checkbox" at bounding box center [15, 383] width 11 height 11
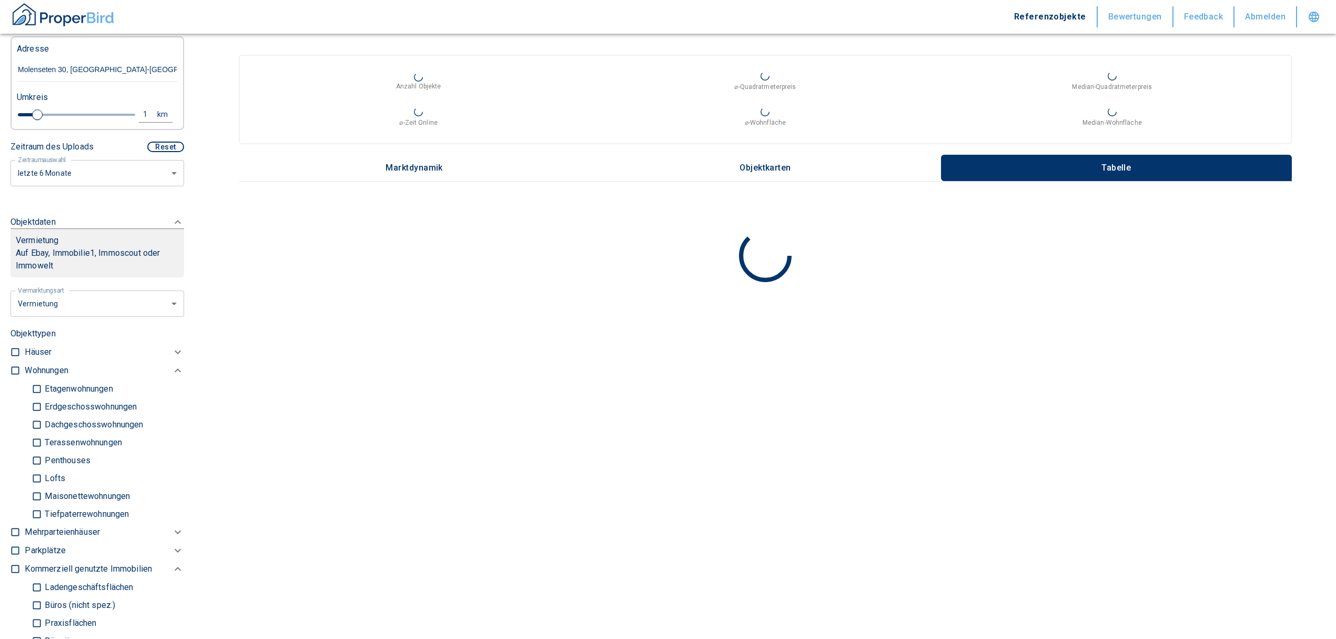
scroll to position [350, 0]
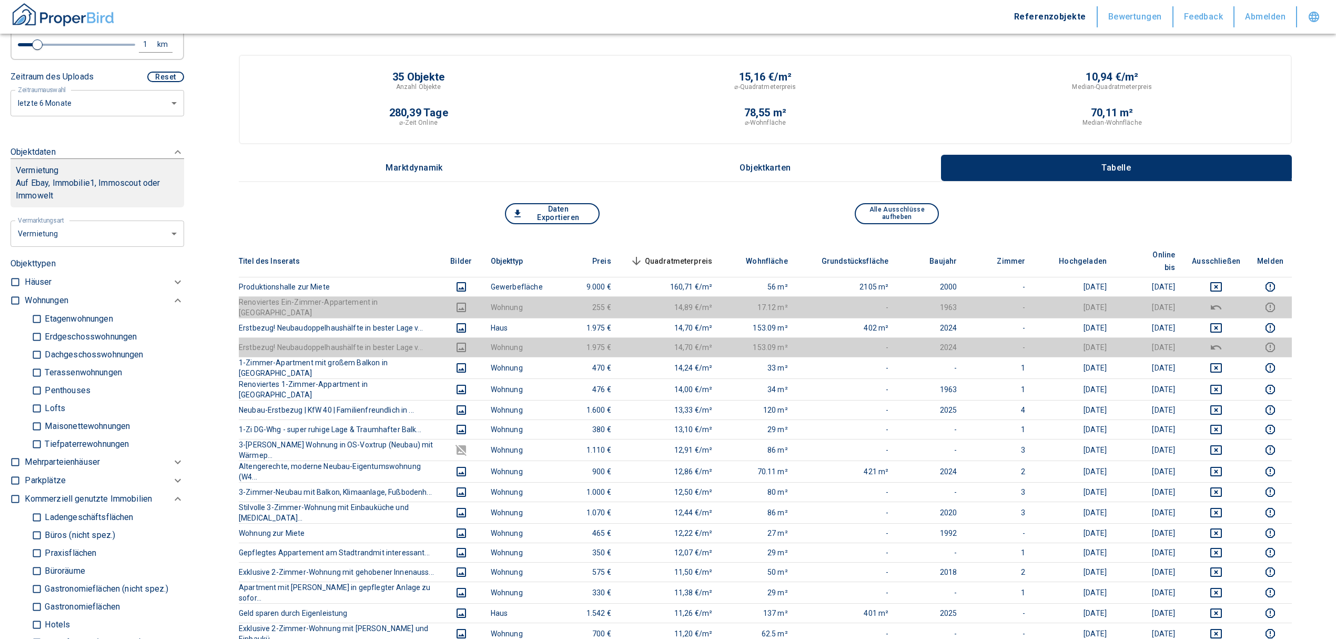
click at [34, 526] on input "Büros (nicht spez.)" at bounding box center [37, 535] width 11 height 18
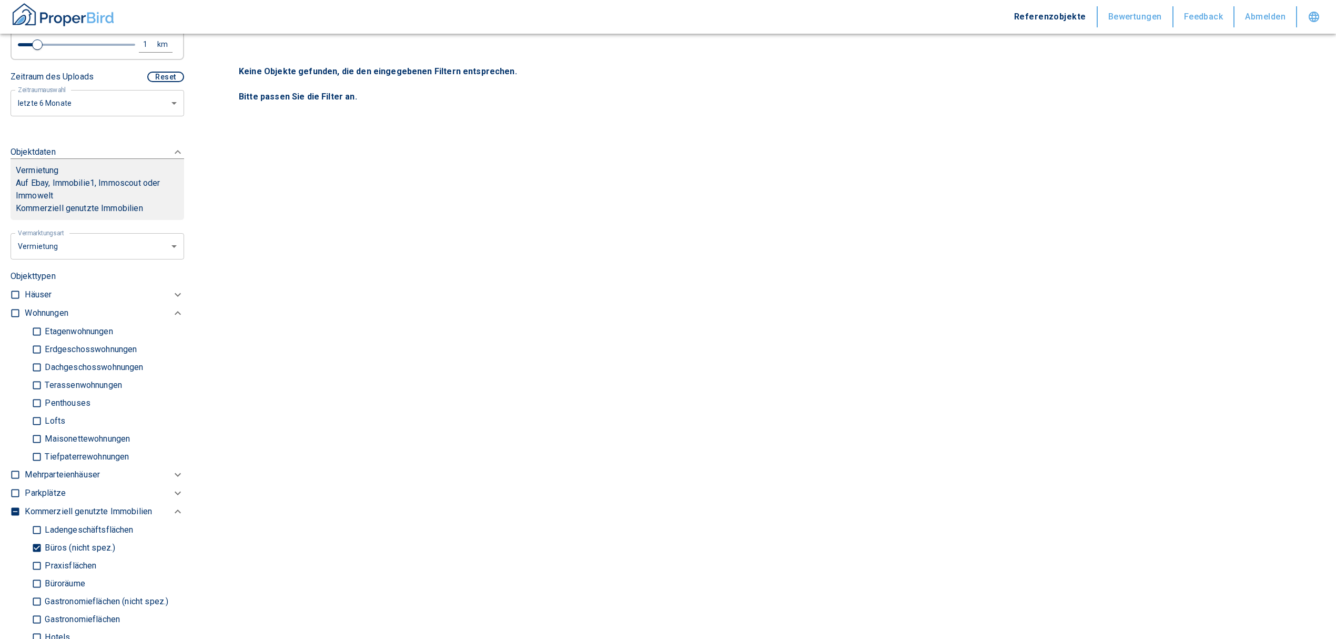
click at [38, 574] on input "Büroräume" at bounding box center [37, 583] width 11 height 18
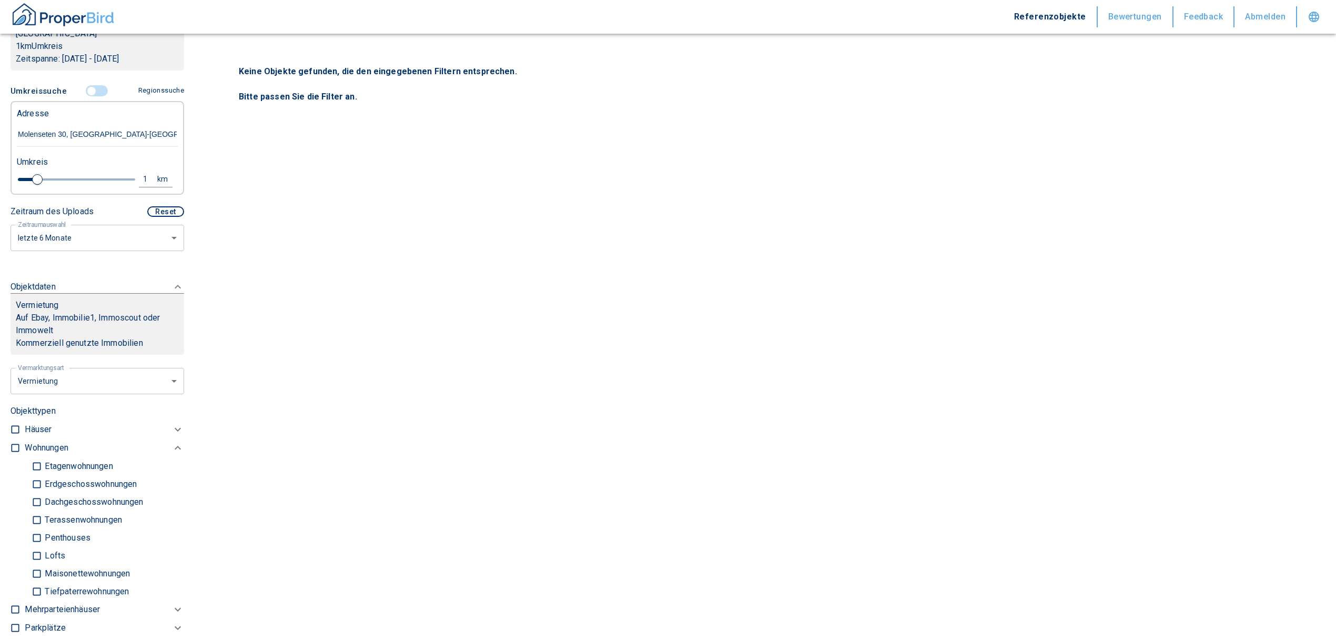
scroll to position [210, 0]
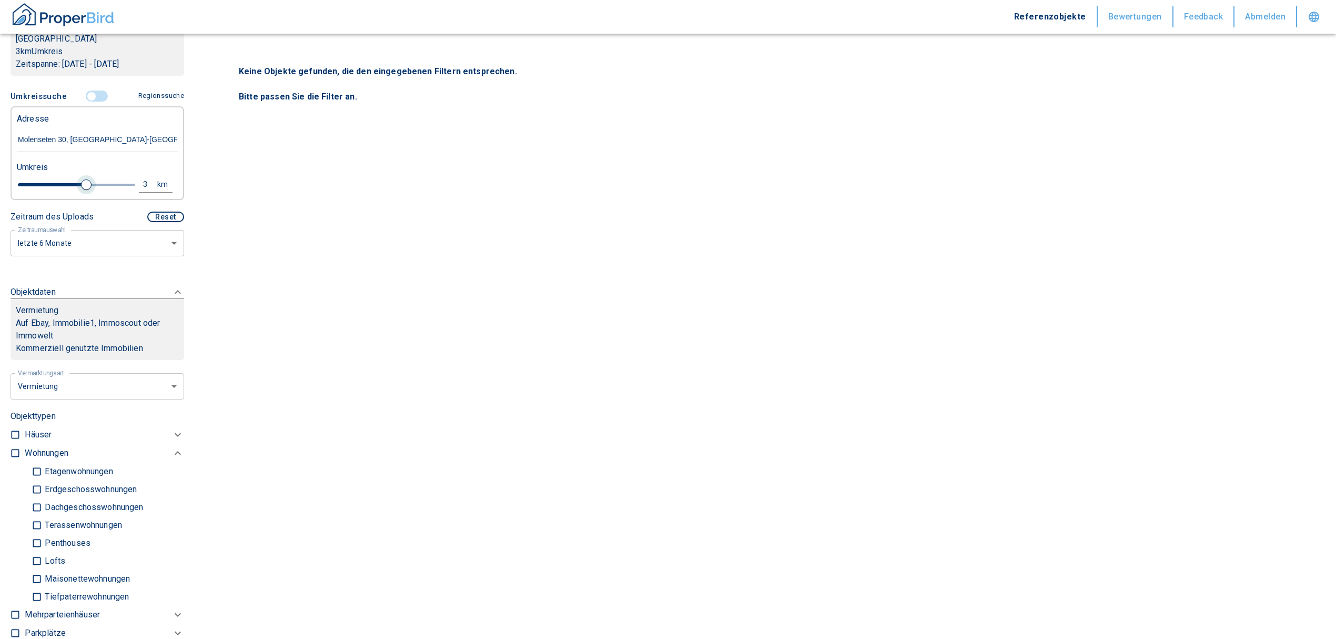
drag, startPoint x: 34, startPoint y: 170, endPoint x: 83, endPoint y: 177, distance: 49.9
click at [83, 179] on span at bounding box center [86, 184] width 11 height 11
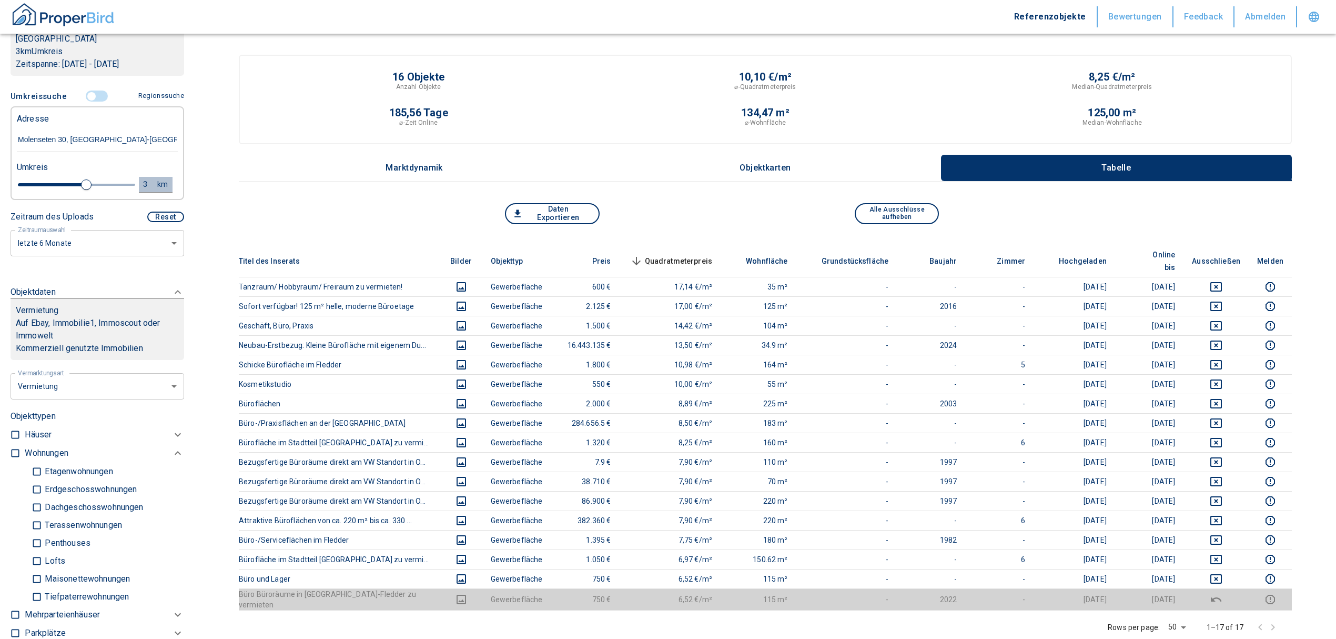
click at [142, 178] on div "3" at bounding box center [151, 184] width 19 height 13
drag, startPoint x: 57, startPoint y: 171, endPoint x: 26, endPoint y: 179, distance: 32.5
click at [28, 178] on div "3 km Neue Suchen" at bounding box center [88, 185] width 161 height 25
click at [139, 177] on button "Neue Suchen" at bounding box center [141, 184] width 58 height 15
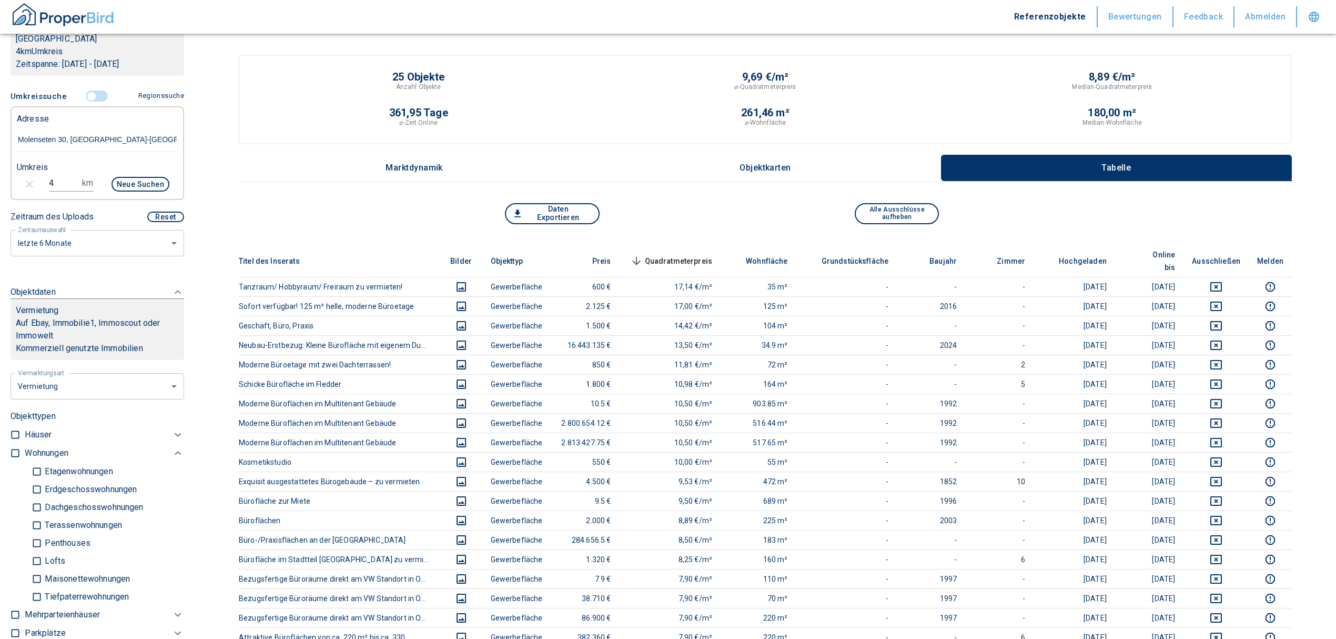
click at [660, 255] on span "Quadratmeterpreis sorted descending" at bounding box center [670, 261] width 85 height 13
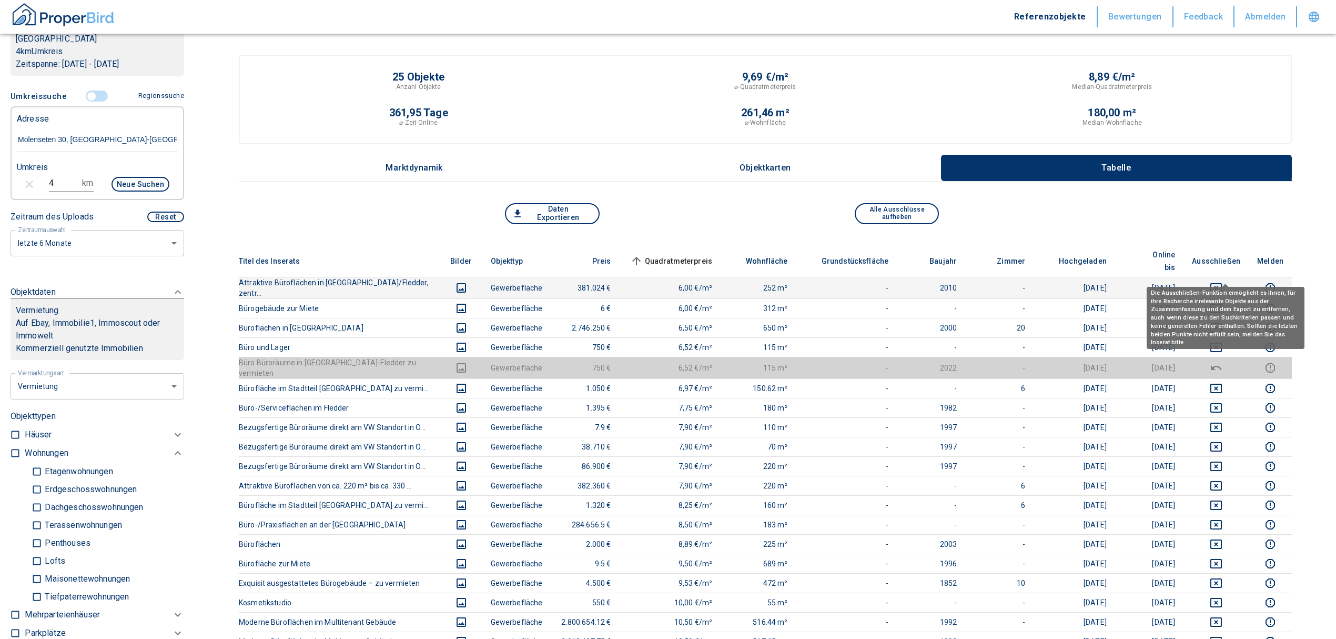
click at [1232, 281] on button "deselect this listing" at bounding box center [1216, 287] width 48 height 13
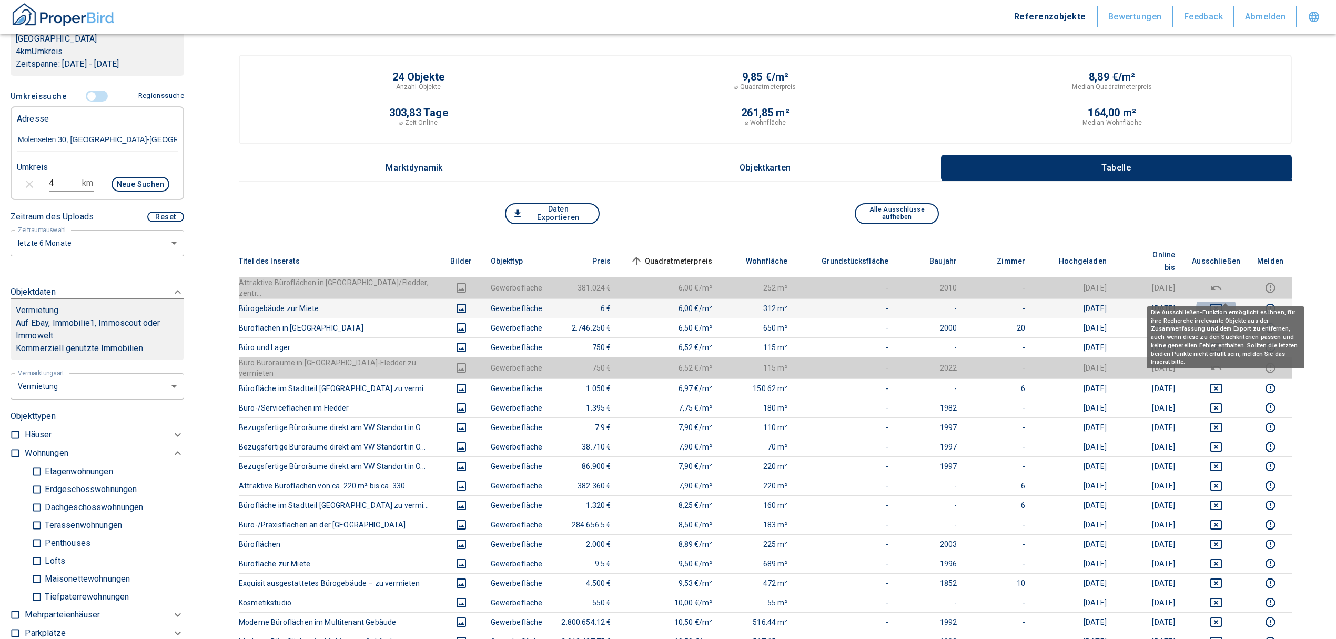
click at [1223, 302] on icon "deselect this listing" at bounding box center [1216, 308] width 13 height 13
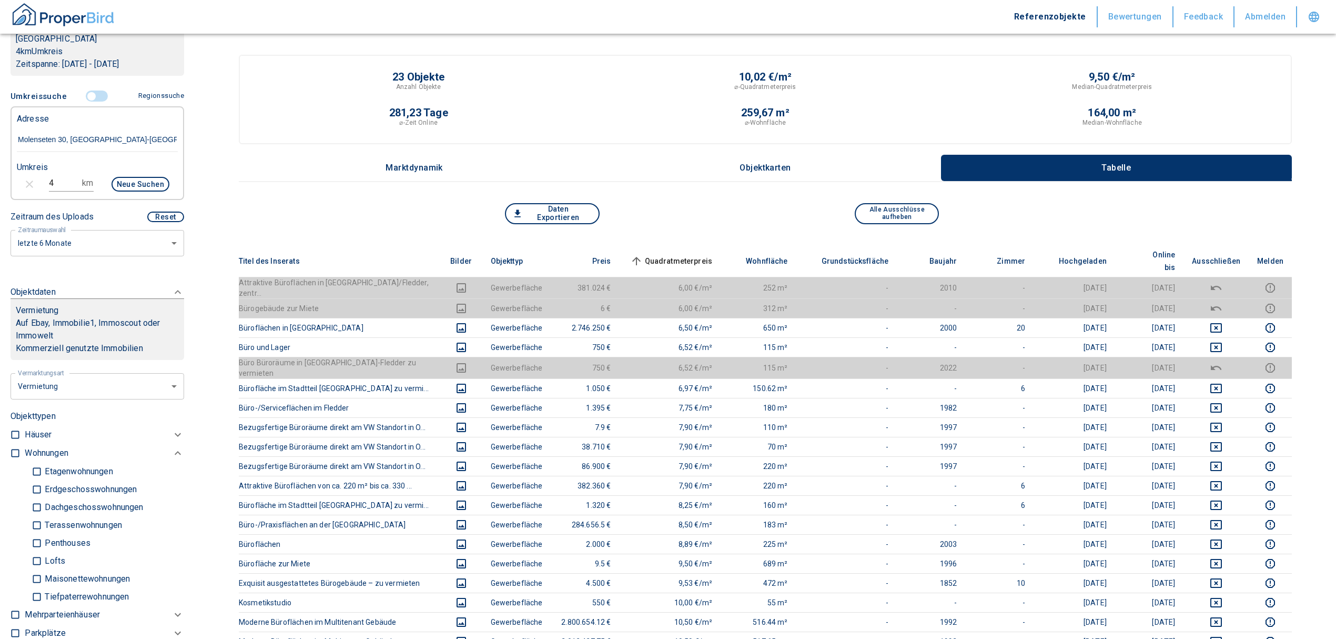
click at [682, 255] on span "Quadratmeterpreis sorted ascending" at bounding box center [670, 261] width 85 height 13
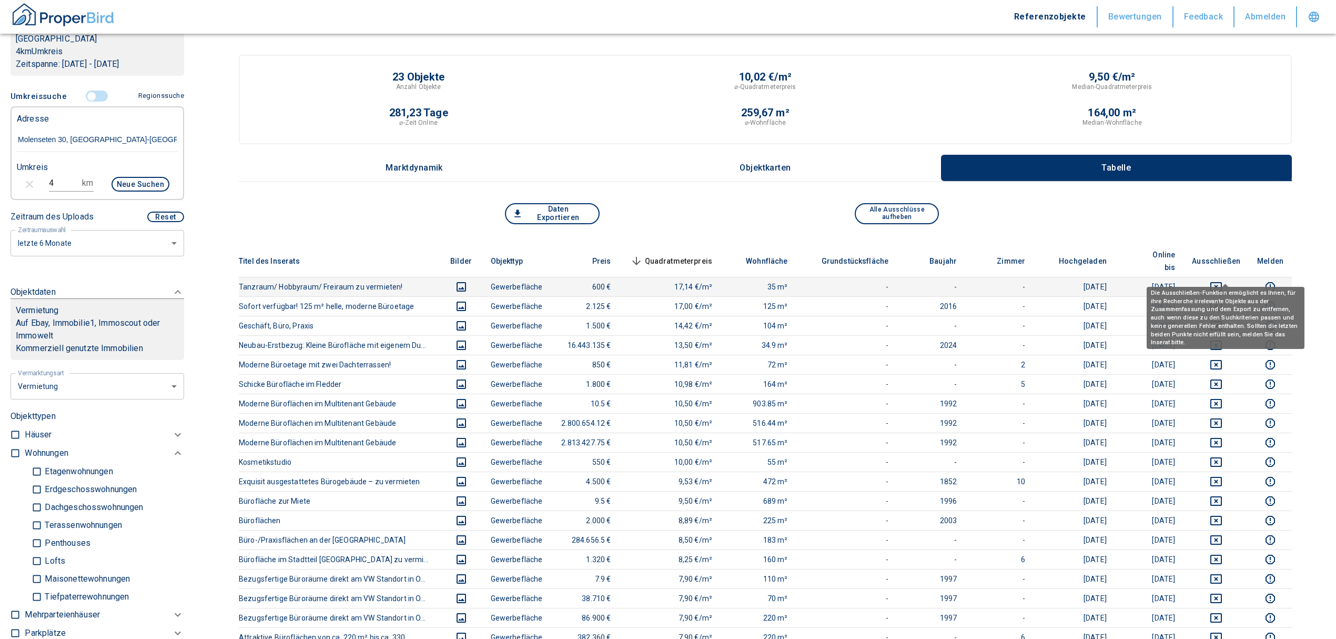
click at [1218, 280] on button "deselect this listing" at bounding box center [1216, 286] width 48 height 13
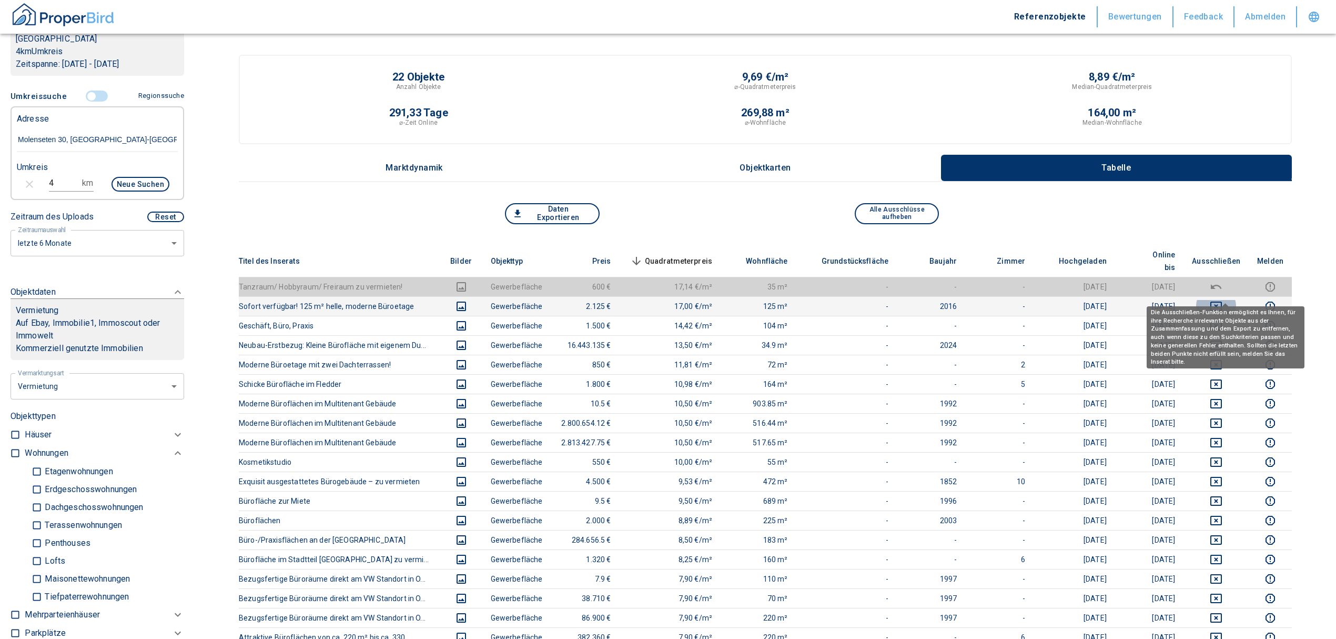
click at [1223, 300] on icon "deselect this listing" at bounding box center [1216, 306] width 13 height 13
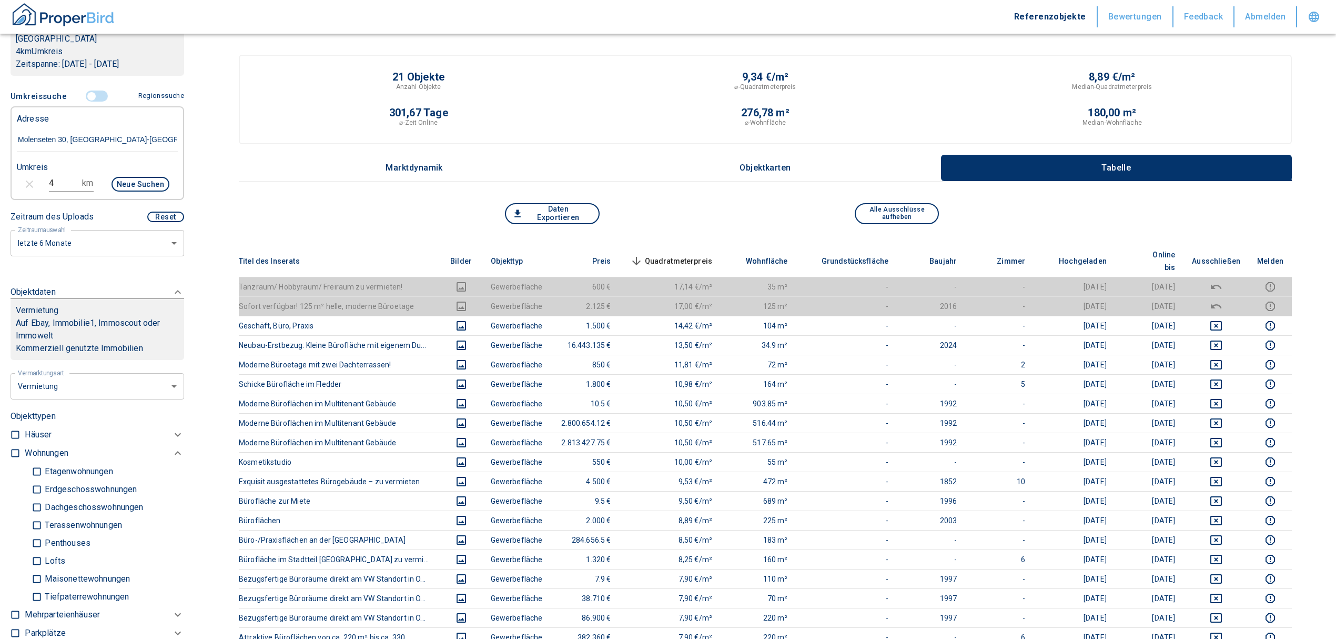
click at [704, 255] on span "Quadratmeterpreis sorted descending" at bounding box center [670, 261] width 85 height 13
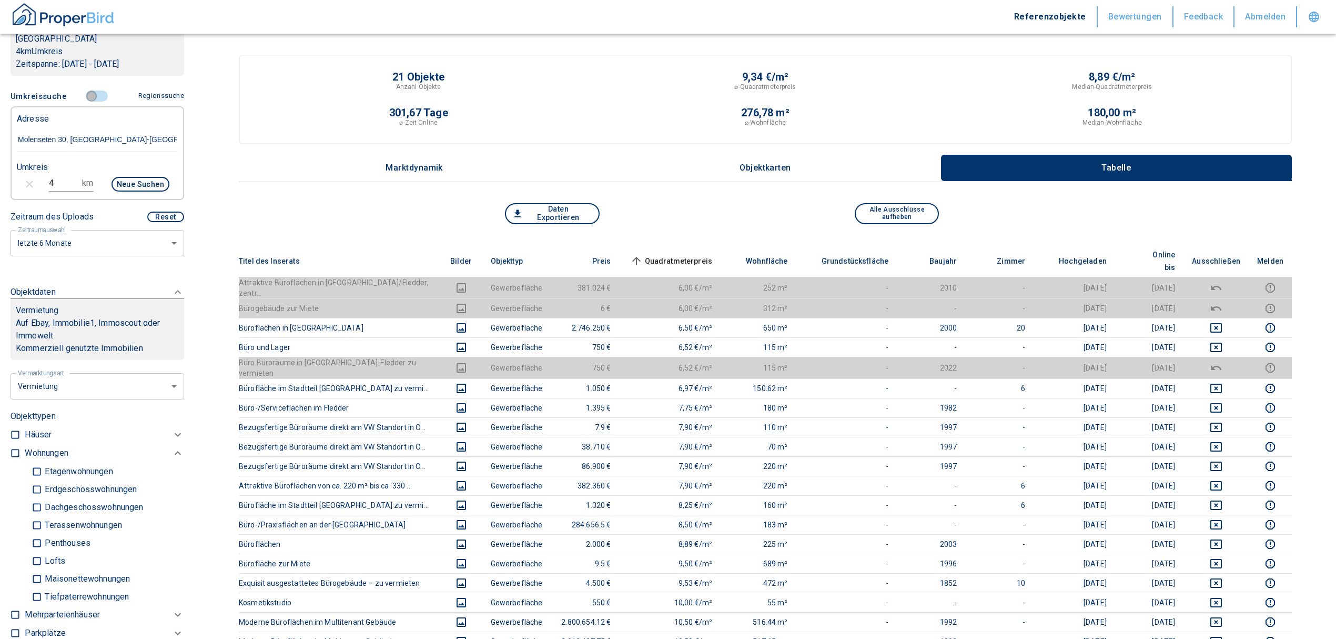
click at [88, 90] on input "controlled" at bounding box center [92, 96] width 32 height 12
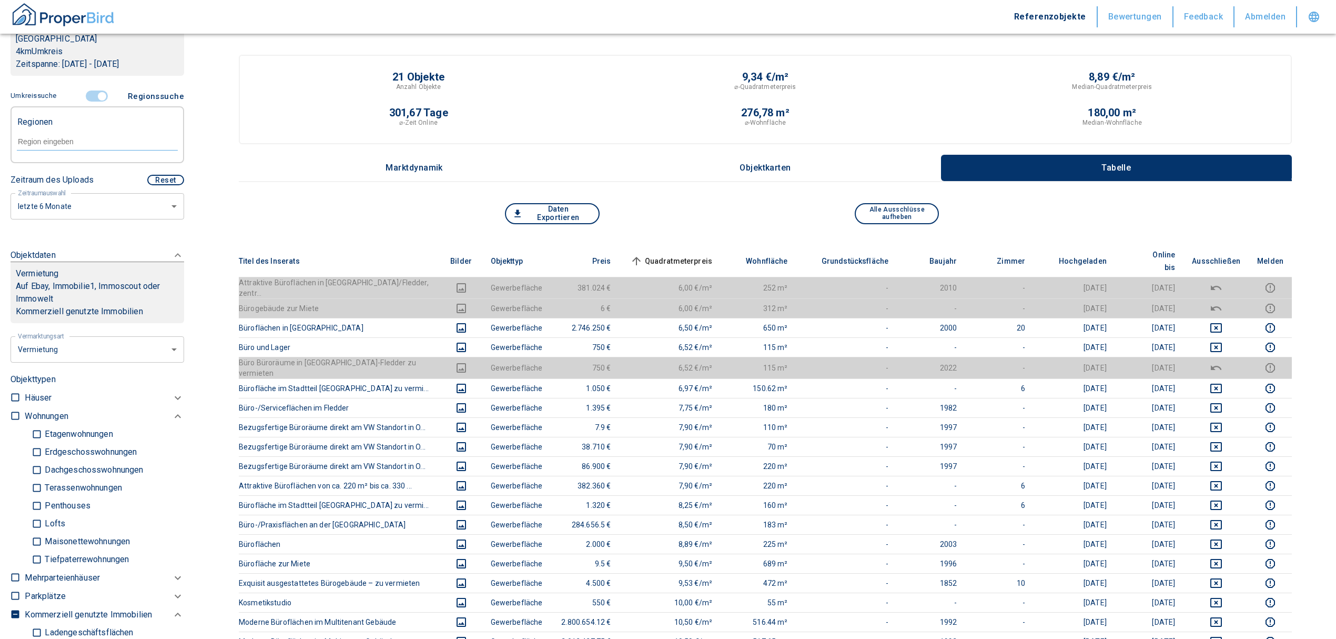
click at [47, 132] on div at bounding box center [97, 141] width 161 height 18
click at [64, 148] on li "49086 [GEOGRAPHIC_DATA]" at bounding box center [91, 153] width 151 height 19
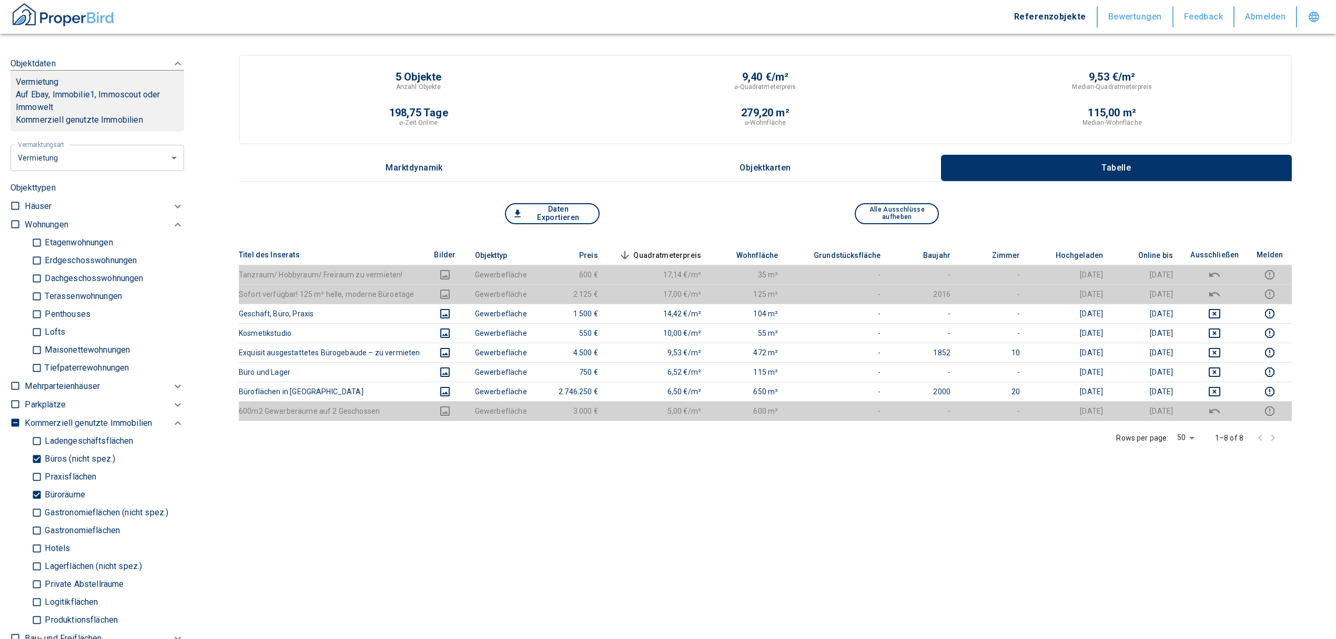
scroll to position [491, 0]
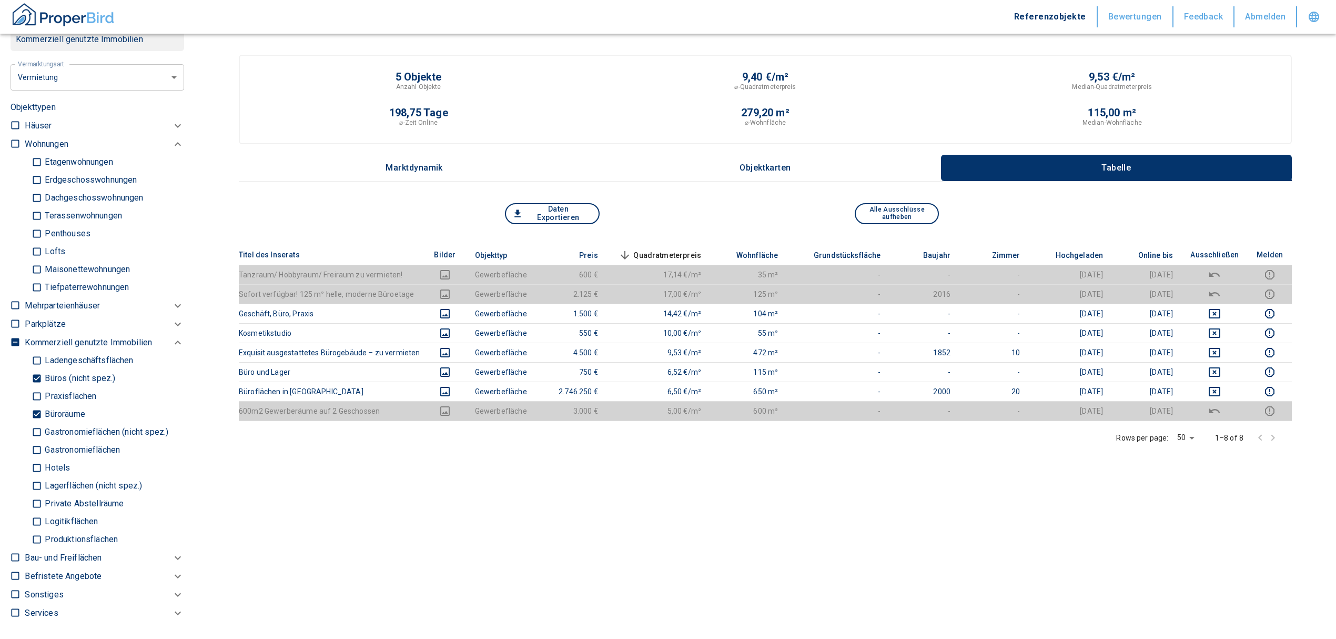
drag, startPoint x: 39, startPoint y: 416, endPoint x: 37, endPoint y: 388, distance: 27.4
click at [39, 416] on input "Büroräume" at bounding box center [37, 414] width 11 height 18
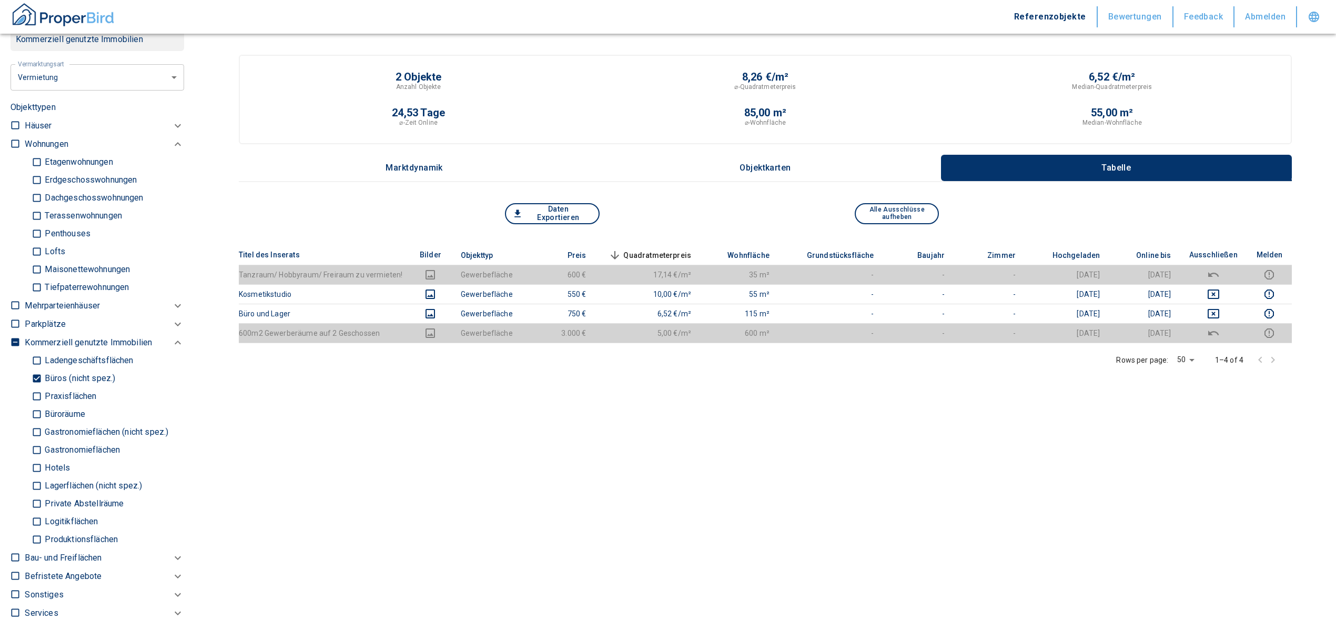
click at [37, 377] on input "Büros (nicht spez.)" at bounding box center [37, 378] width 11 height 18
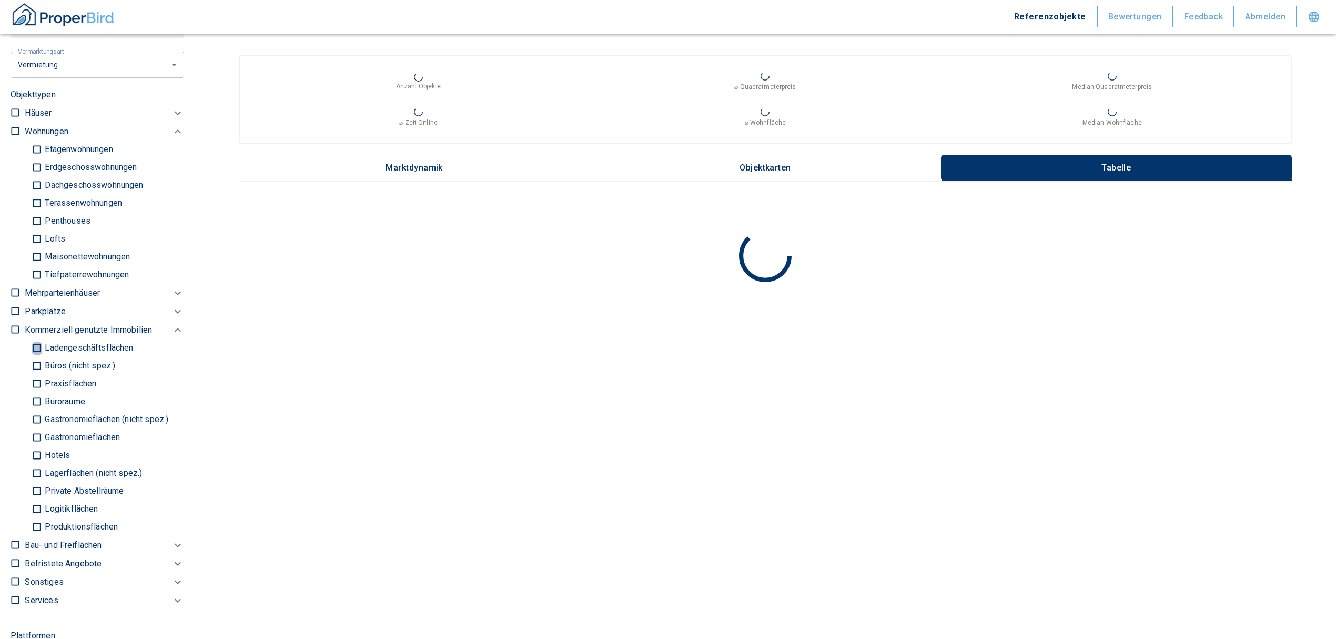
click at [35, 352] on input "Ladengeschäftsflächen" at bounding box center [37, 348] width 11 height 18
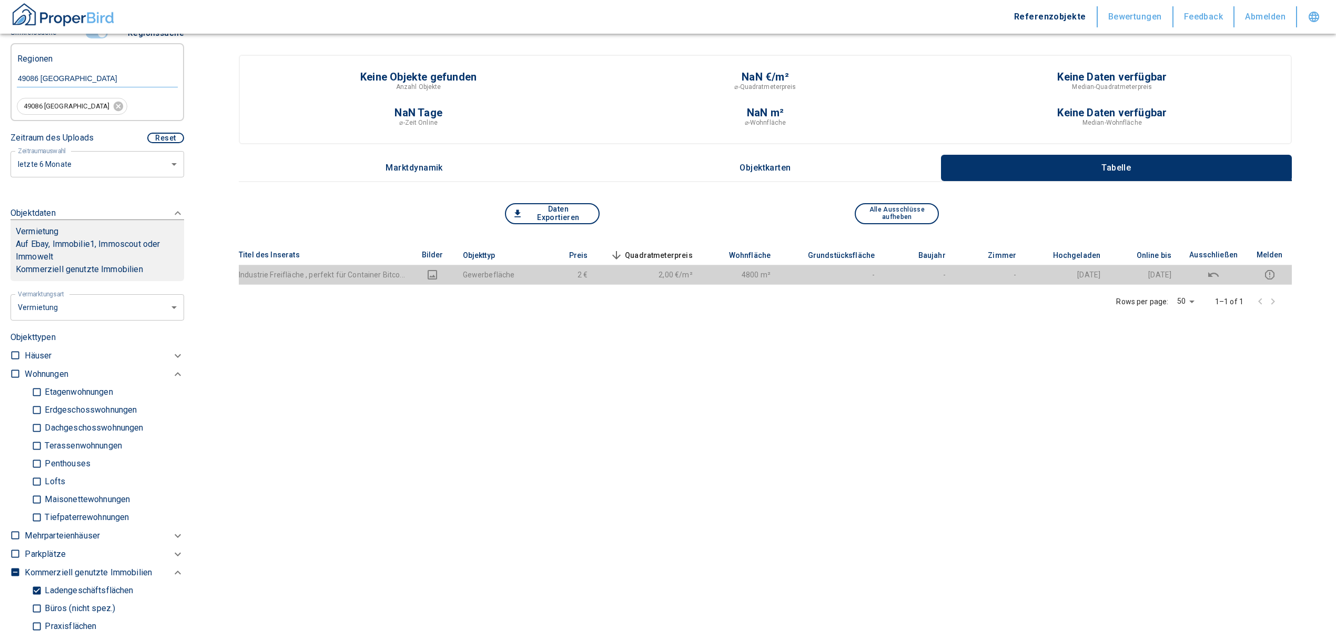
scroll to position [140, 0]
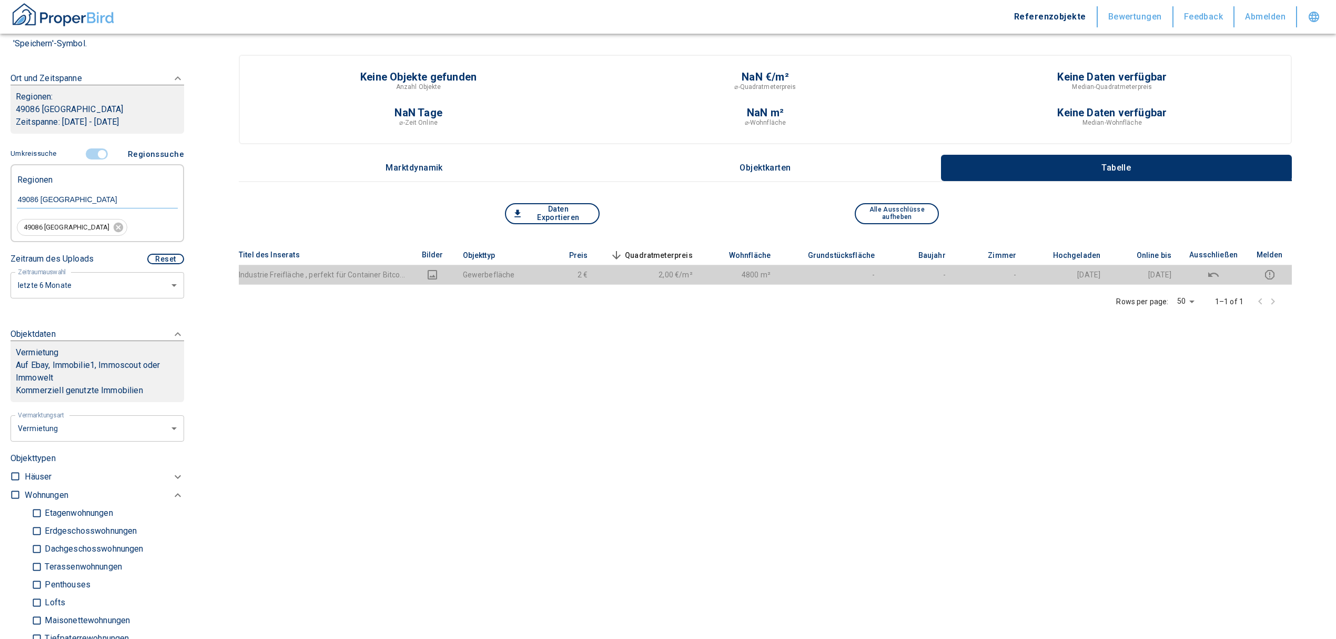
click at [97, 148] on input "controlled" at bounding box center [102, 154] width 32 height 12
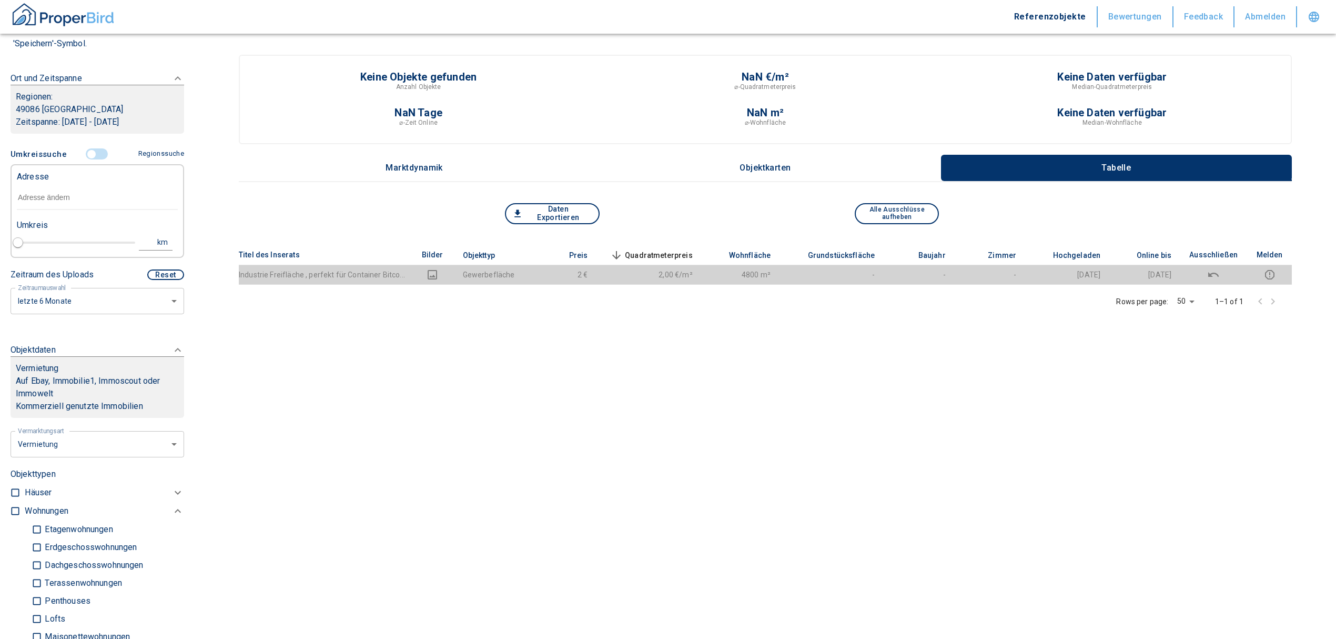
click at [64, 196] on input "text" at bounding box center [97, 198] width 161 height 24
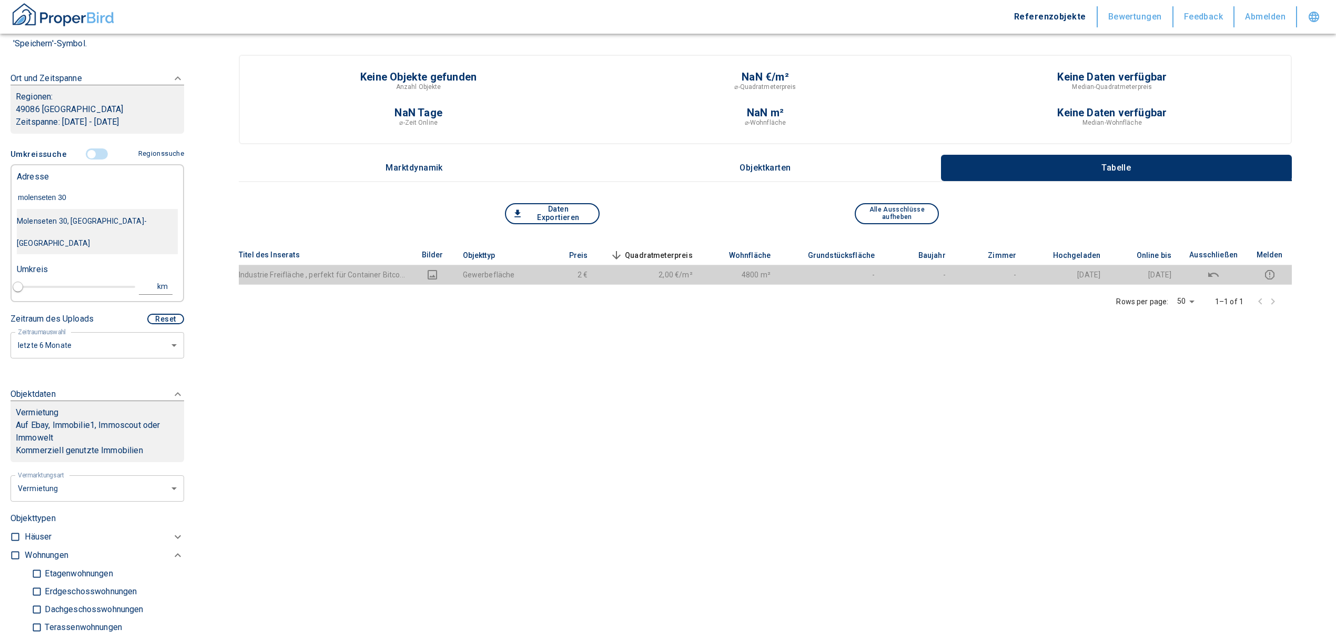
click at [76, 216] on div "Molenseten 30, [GEOGRAPHIC_DATA]-[GEOGRAPHIC_DATA]" at bounding box center [97, 232] width 161 height 44
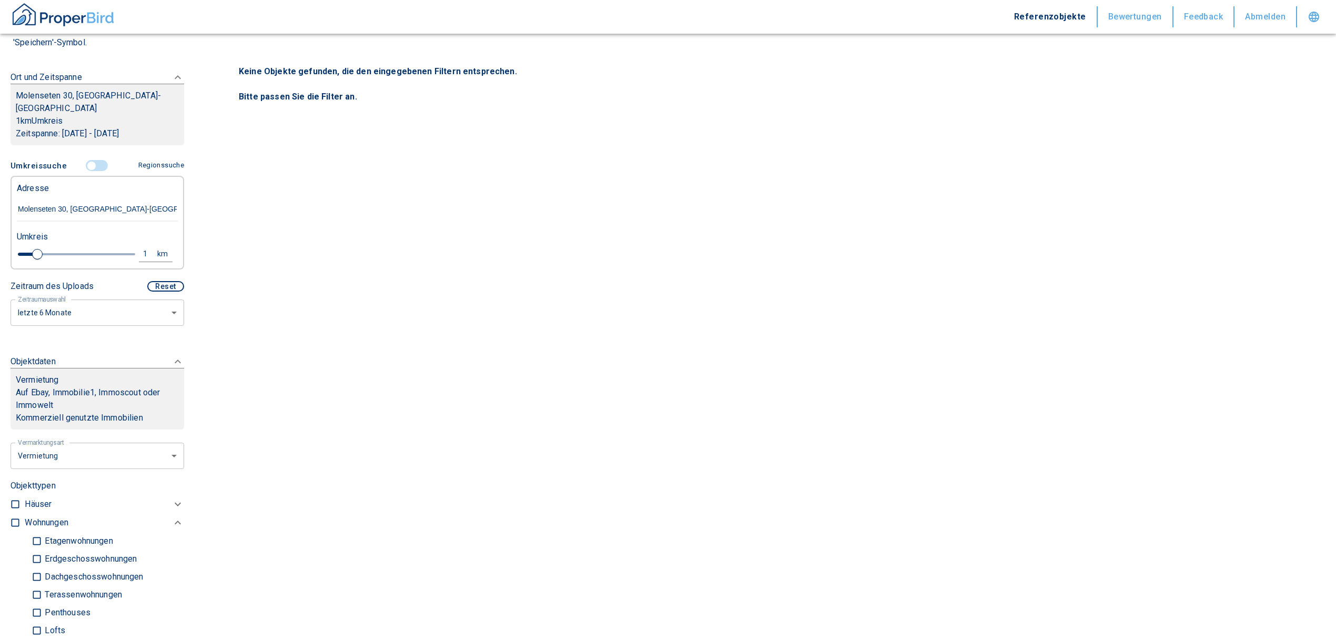
scroll to position [140, 0]
drag, startPoint x: 34, startPoint y: 236, endPoint x: 133, endPoint y: 243, distance: 98.6
click at [133, 247] on div "5 km" at bounding box center [93, 256] width 161 height 18
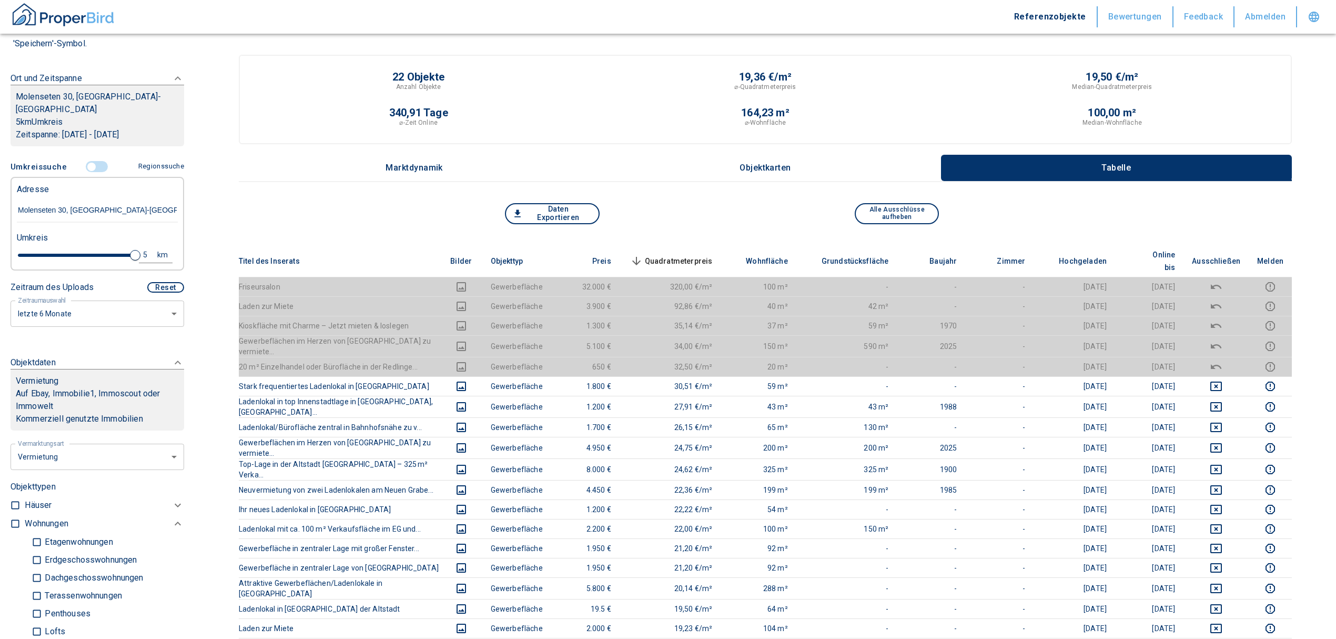
click at [699, 255] on span "Quadratmeterpreis sorted descending" at bounding box center [670, 261] width 85 height 13
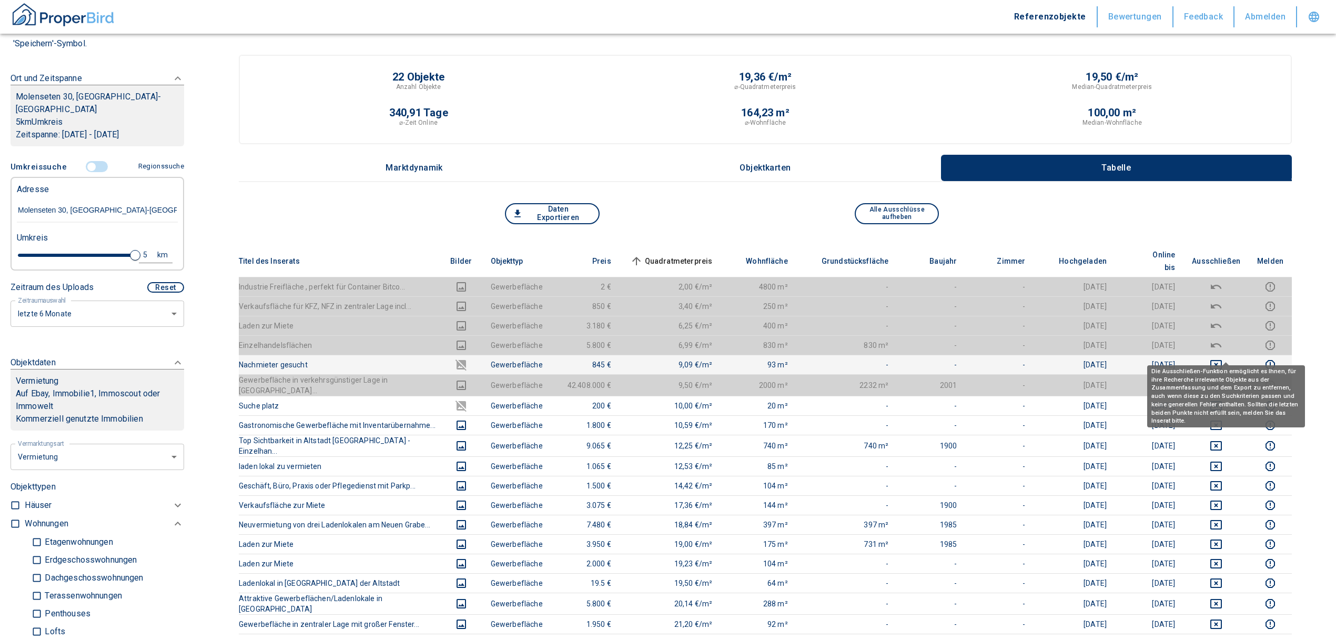
click at [1222, 360] on icon "deselect this listing" at bounding box center [1217, 364] width 12 height 9
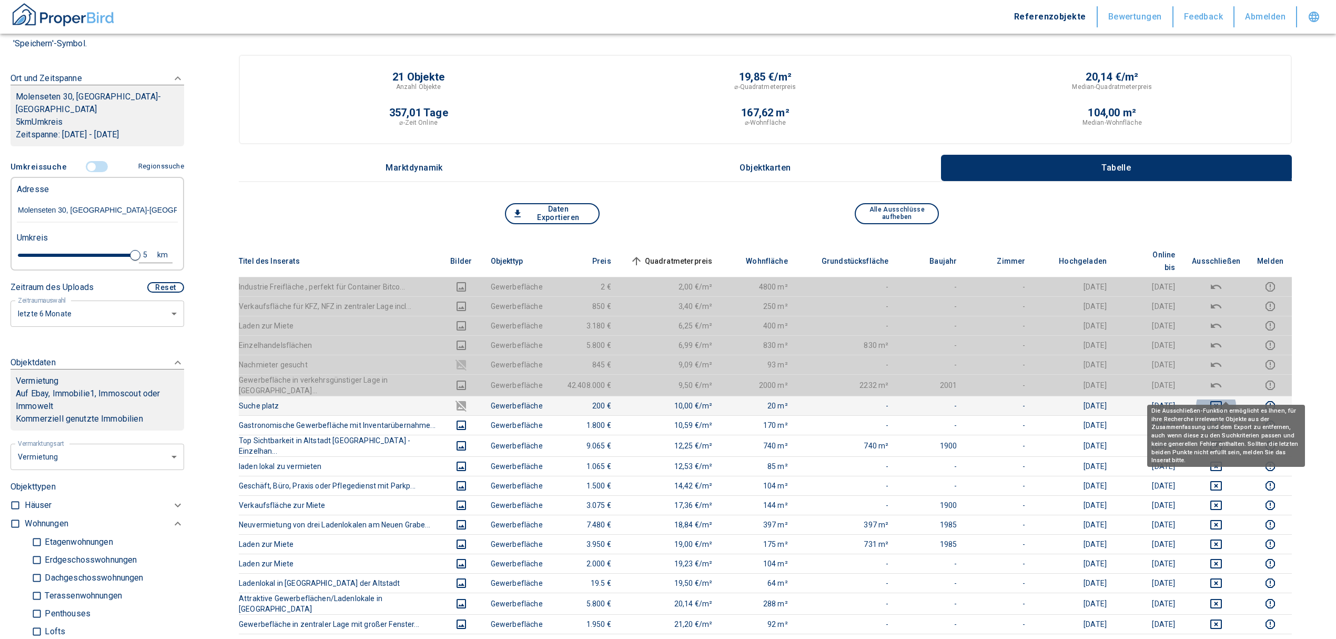
click at [1223, 399] on icon "deselect this listing" at bounding box center [1216, 405] width 13 height 13
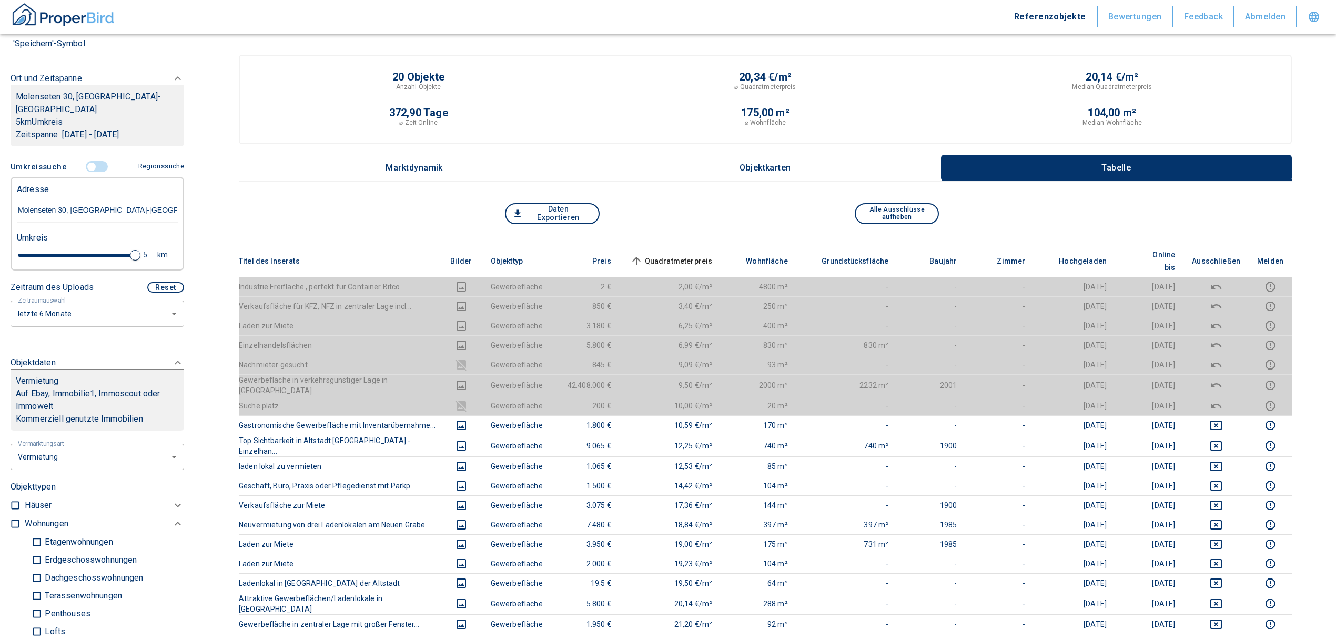
click at [687, 255] on span "Quadratmeterpreis sorted ascending" at bounding box center [670, 261] width 85 height 13
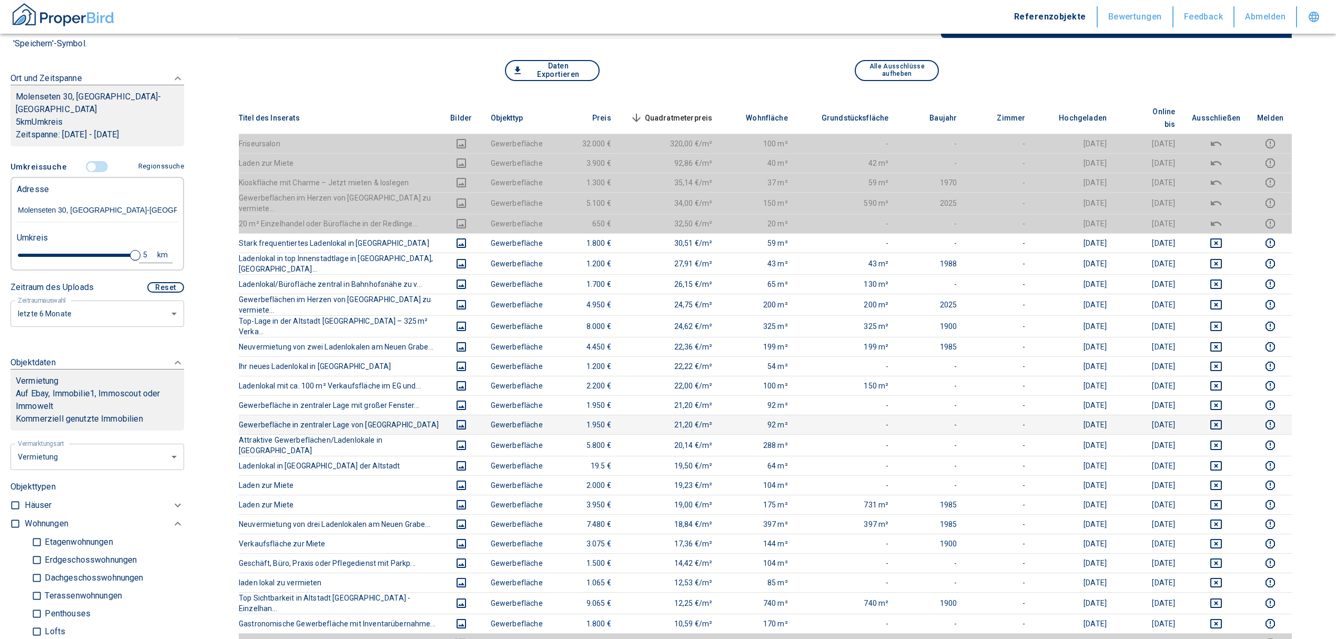
scroll to position [140, 0]
